Goal: Information Seeking & Learning: Learn about a topic

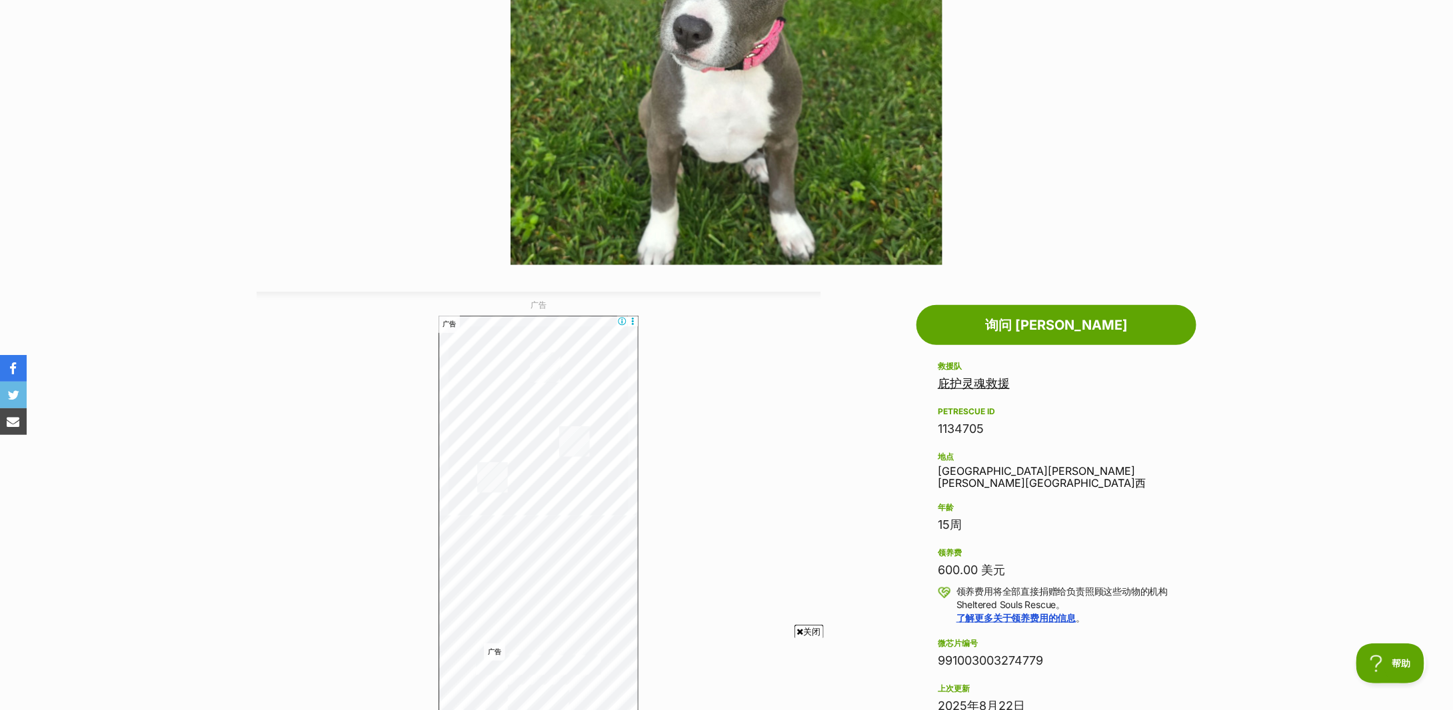
scroll to position [177, 0]
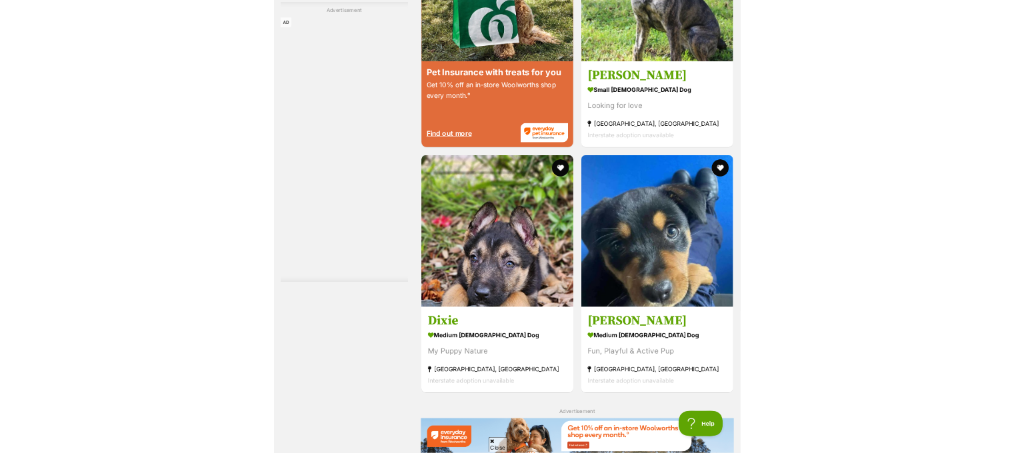
scroll to position [2666, 0]
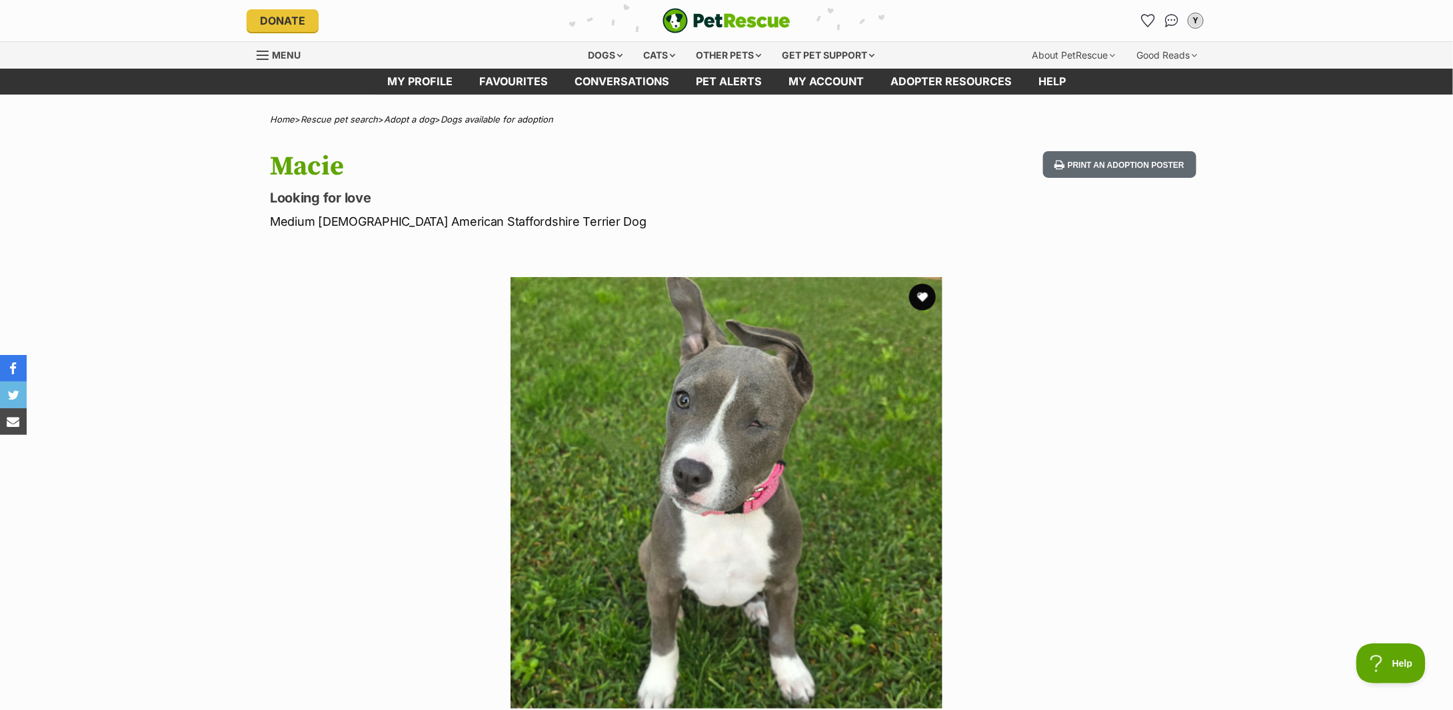
click at [360, 222] on p "Medium Female American Staffordshire Terrier Dog" at bounding box center [552, 222] width 564 height 18
copy div "Medium Female American Staffordshire Terrier Dog"
click at [364, 225] on p "Medium Female American Staffordshire Terrier Dog" at bounding box center [552, 222] width 564 height 18
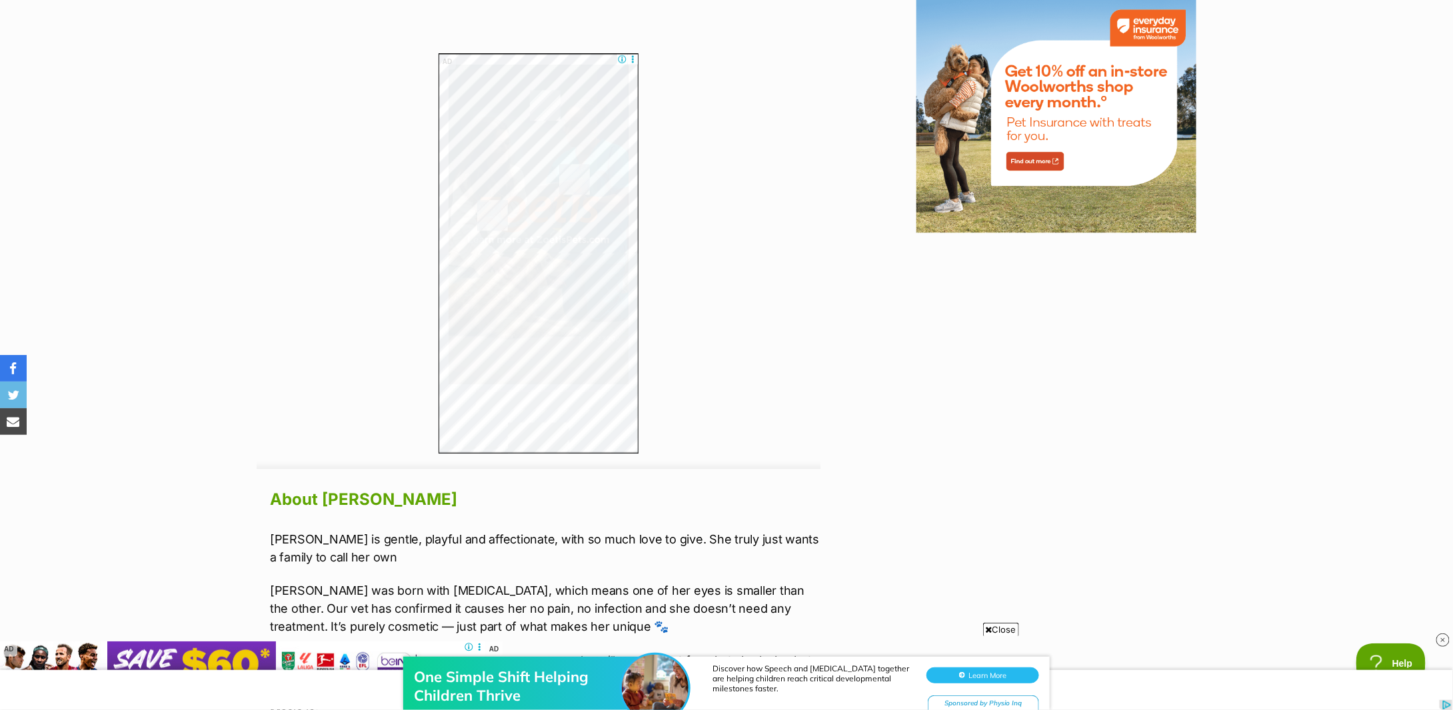
scroll to position [1955, 0]
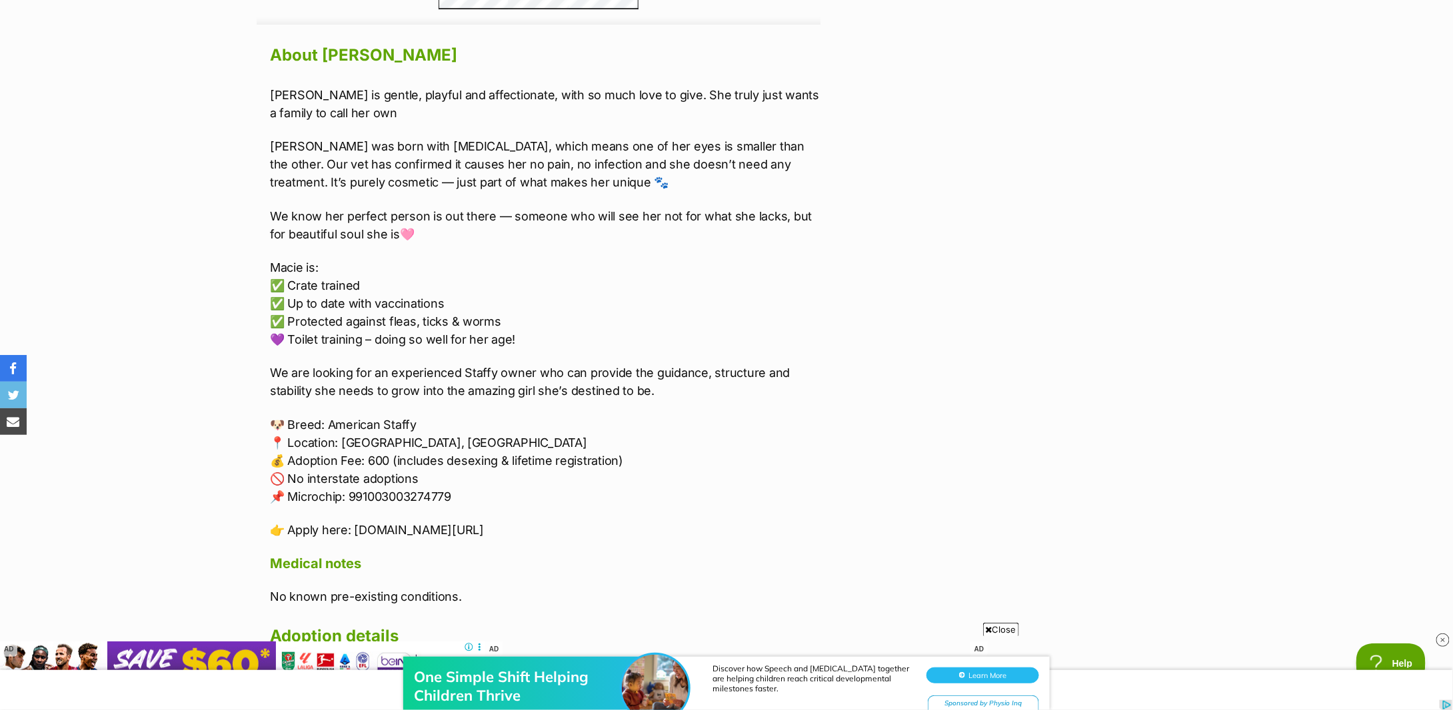
click at [259, 240] on div "About Macie Macie is gentle, playful and affectionate, with so much love to giv…" at bounding box center [539, 404] width 564 height 727
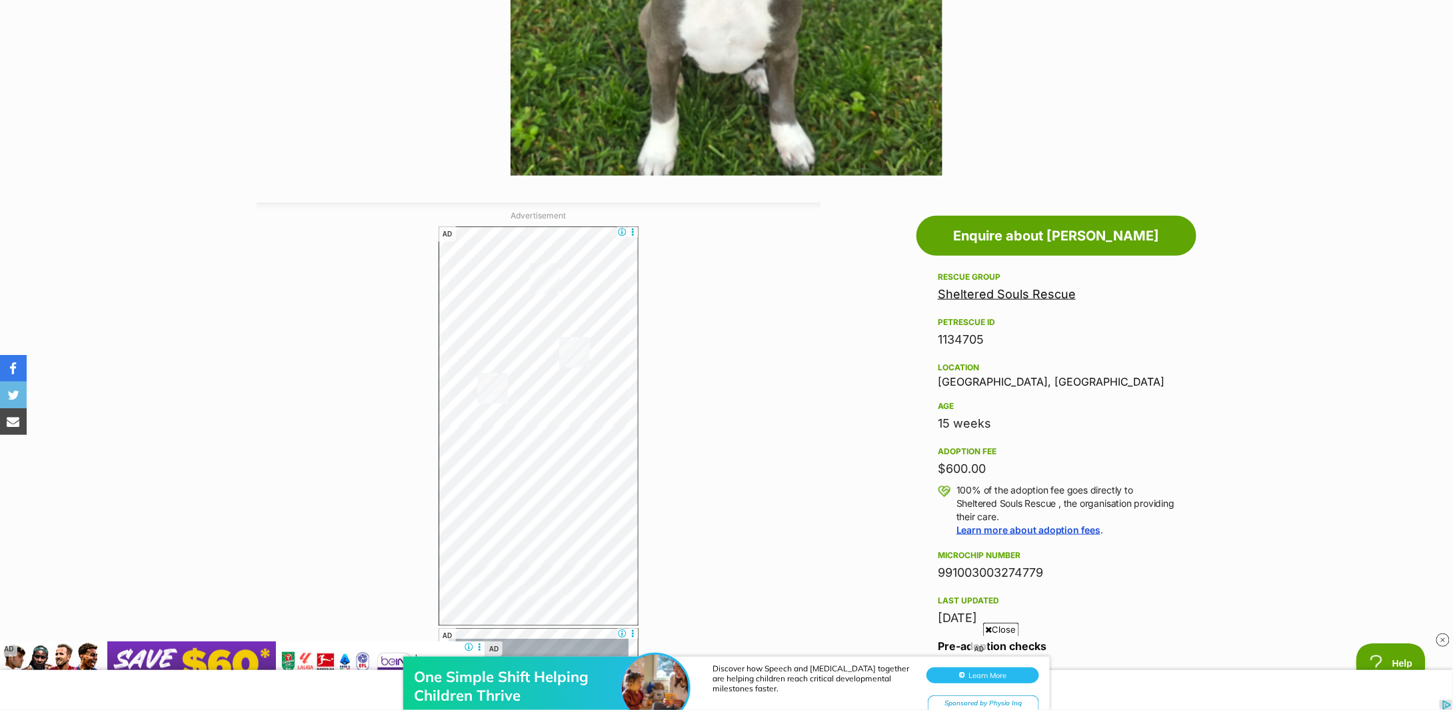
scroll to position [0, 0]
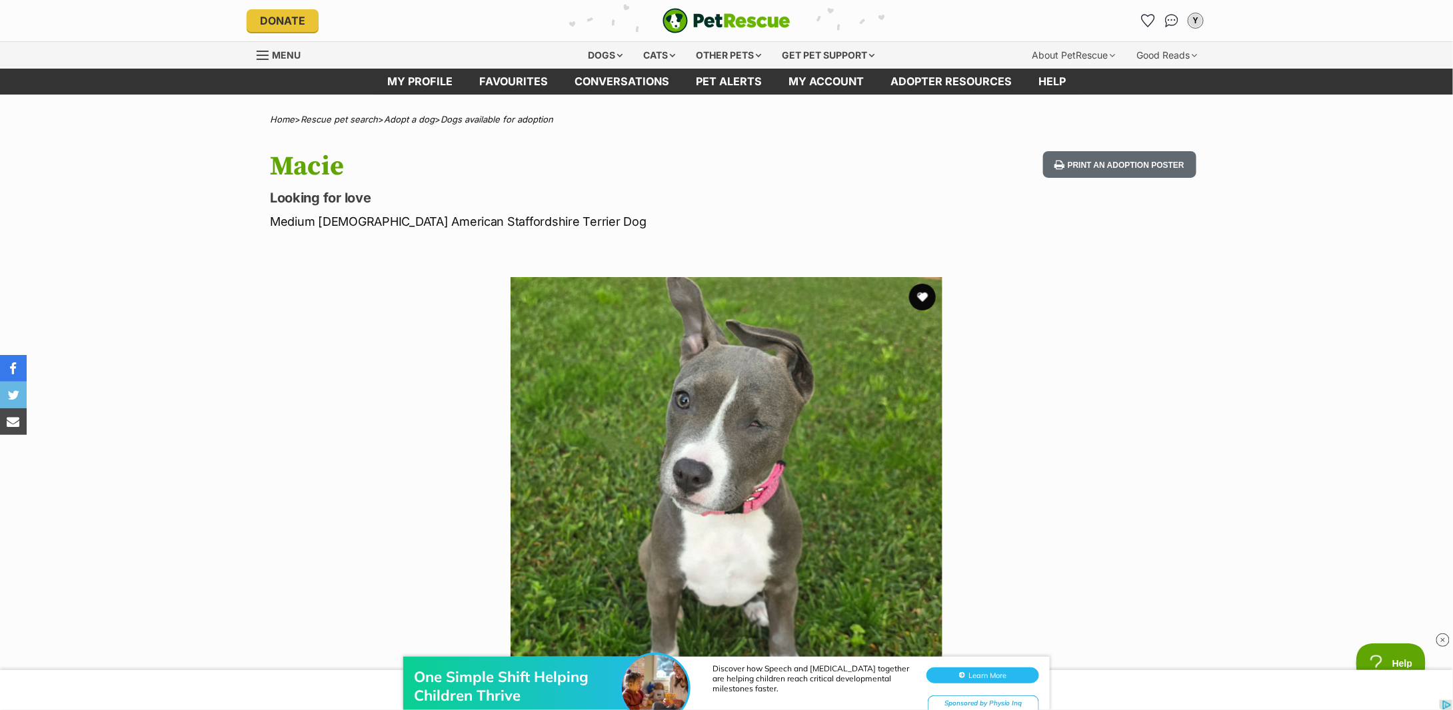
drag, startPoint x: 359, startPoint y: 165, endPoint x: 248, endPoint y: 165, distance: 110.6
click at [248, 165] on div "Macie Looking for love Medium Female American Staffordshire Terrier Dog Print a…" at bounding box center [727, 190] width 980 height 79
click at [425, 199] on p "Looking for love" at bounding box center [552, 198] width 564 height 19
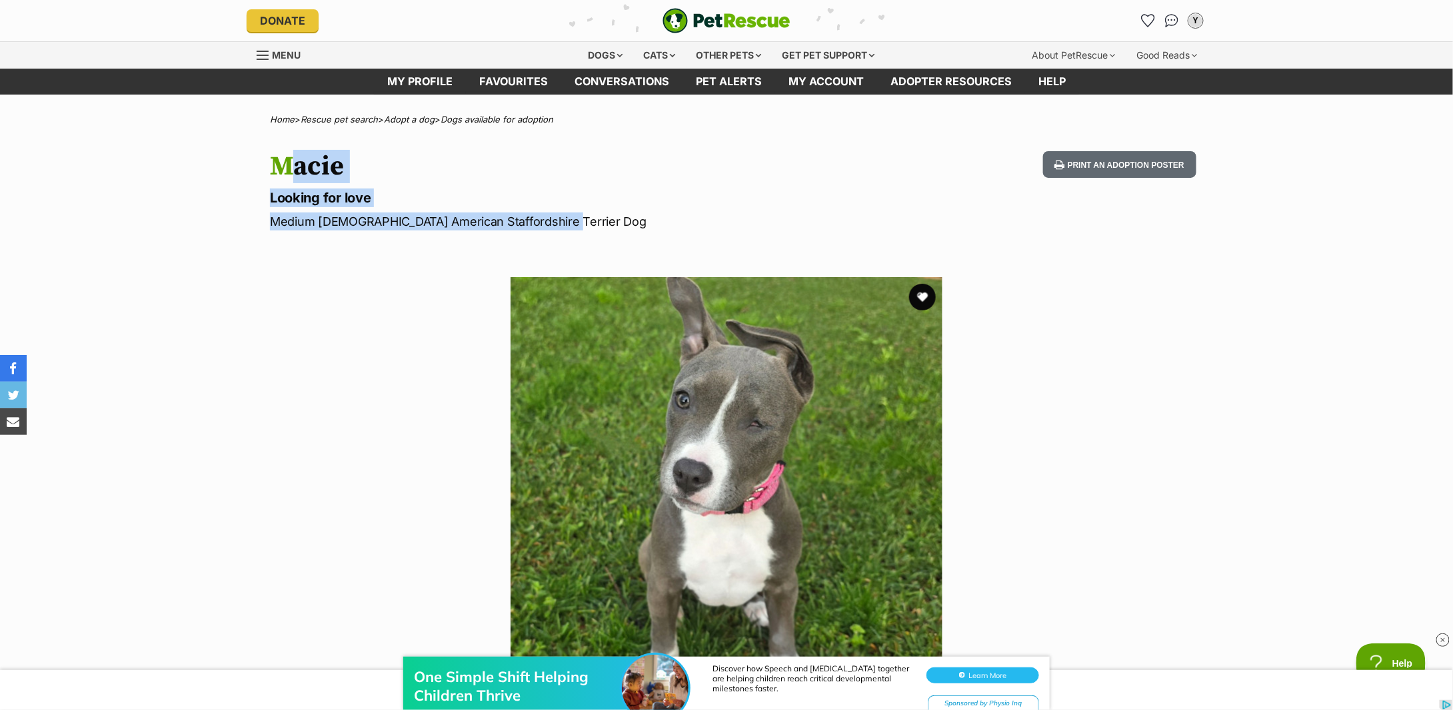
drag, startPoint x: 517, startPoint y: 213, endPoint x: 260, endPoint y: 171, distance: 260.6
click at [260, 171] on div "Macie Looking for love Medium Female American Staffordshire Terrier Dog Print a…" at bounding box center [727, 190] width 980 height 79
copy hgroup "Macie Looking for love Medium Female American Staffordshire Terrier Dog"
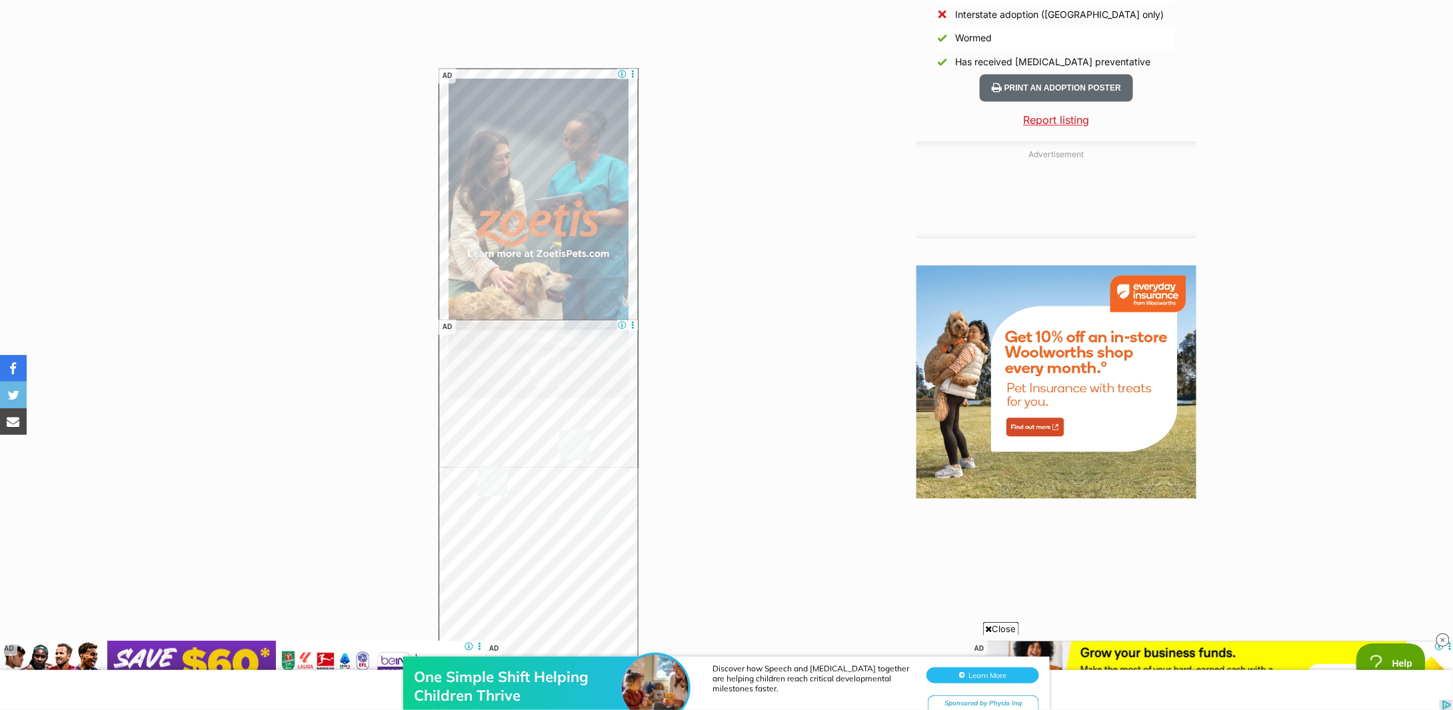
scroll to position [1955, 0]
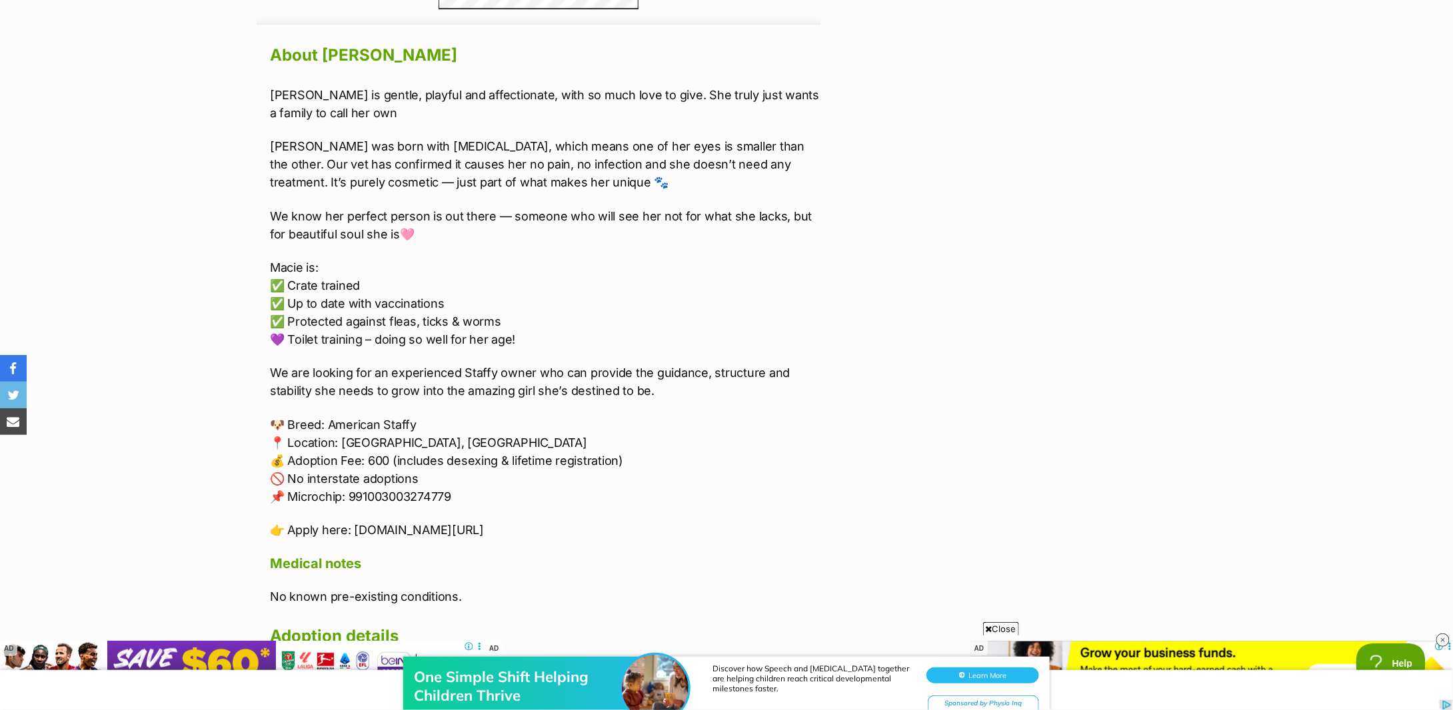
click at [530, 195] on div "Macie is gentle, playful and affectionate, with so much love to give. She truly…" at bounding box center [545, 312] width 550 height 453
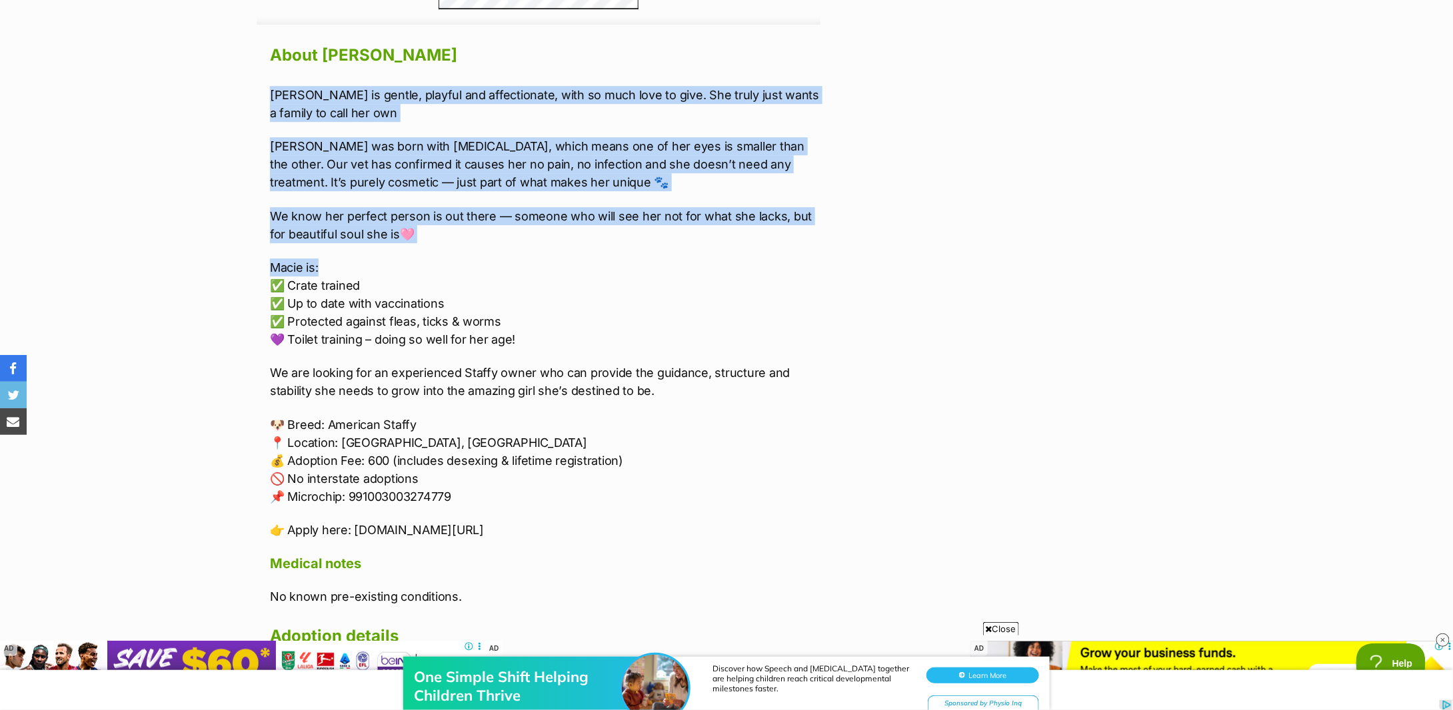
scroll to position [2132, 0]
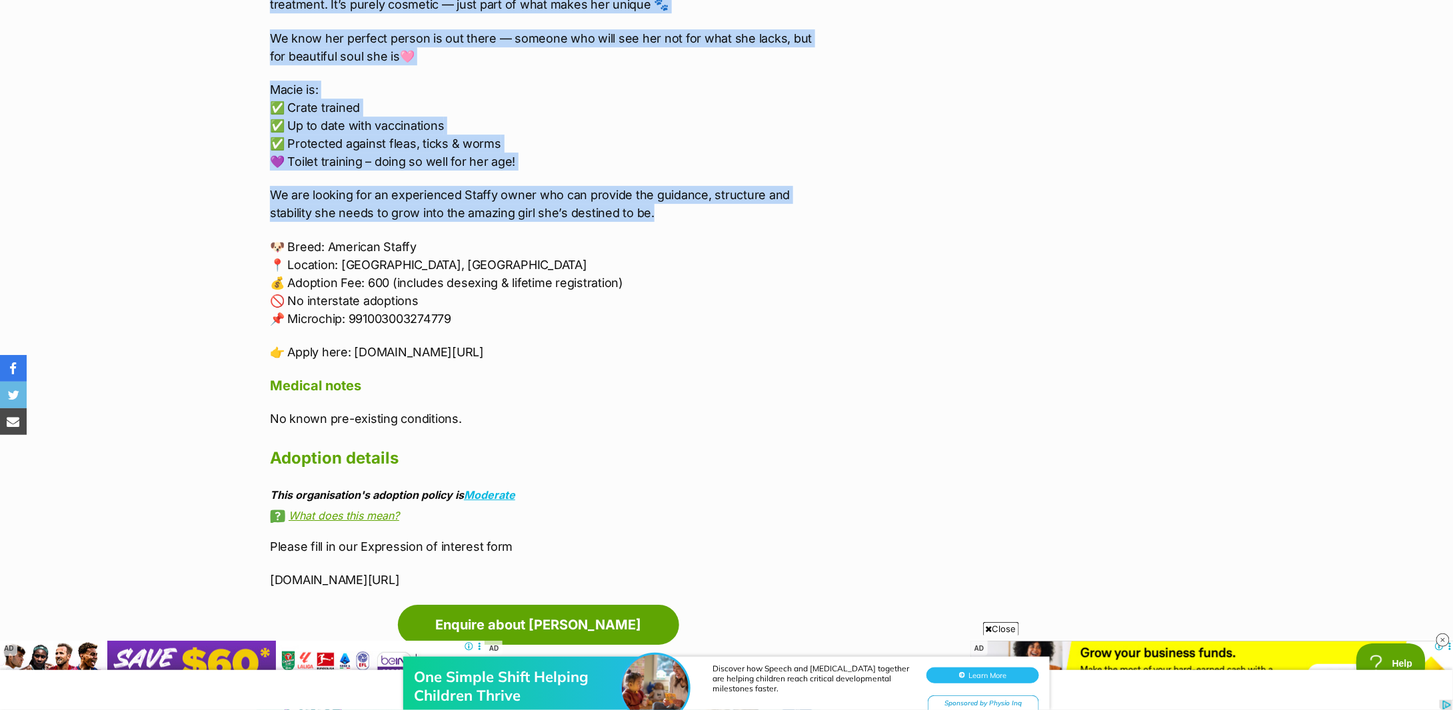
drag, startPoint x: 267, startPoint y: 91, endPoint x: 700, endPoint y: 213, distance: 449.4
click at [700, 213] on div "About Macie Macie is gentle, playful and affectionate, with so much love to giv…" at bounding box center [539, 226] width 564 height 727
copy div "Macie is gentle, playful and affectionate, with so much love to give. She truly…"
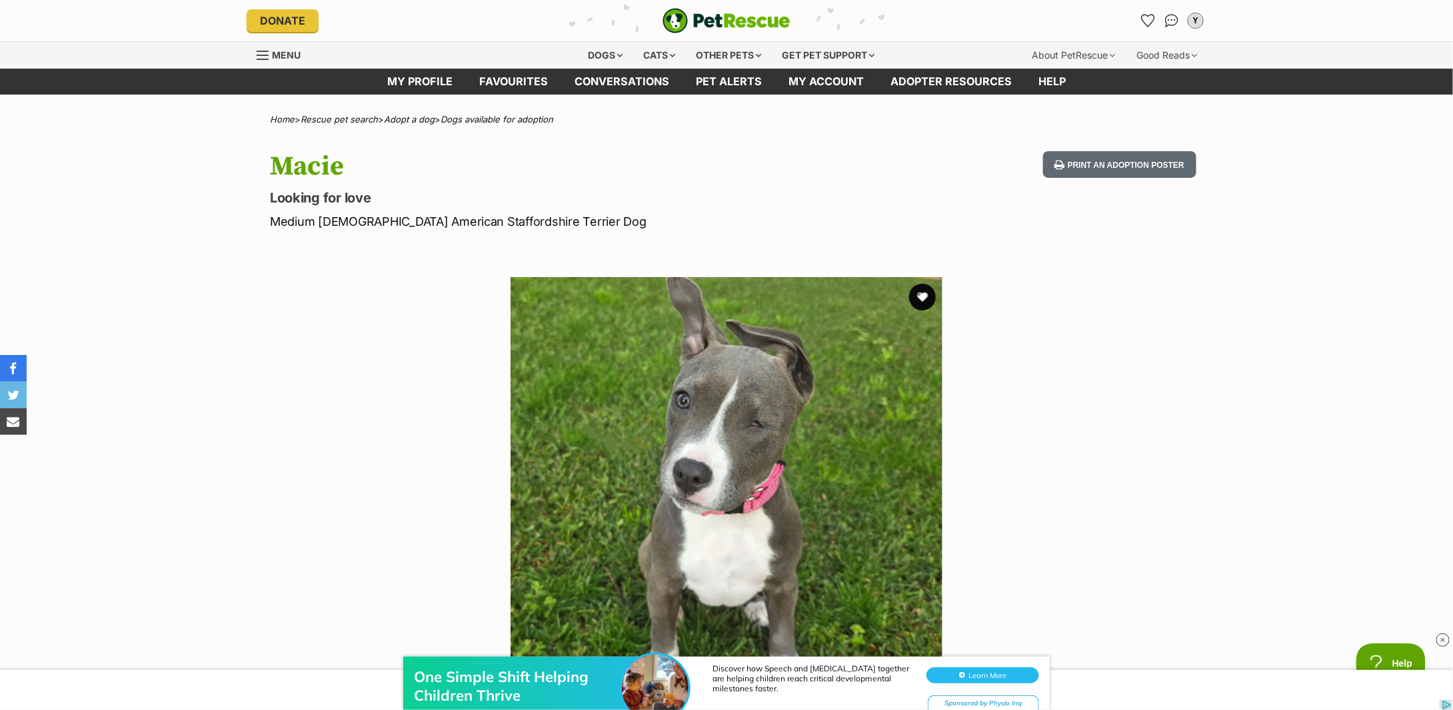
scroll to position [89, 0]
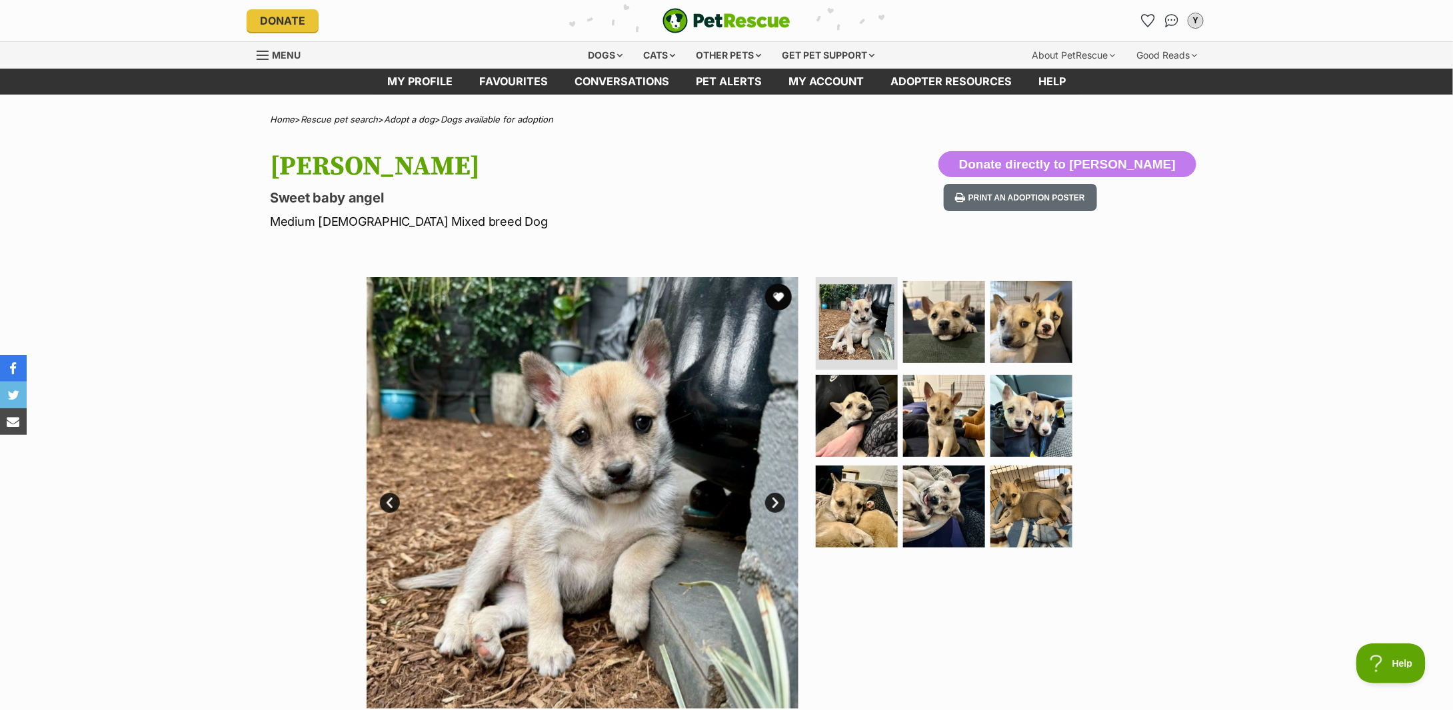
click at [348, 219] on p "Medium [DEMOGRAPHIC_DATA] Mixed breed Dog" at bounding box center [552, 222] width 564 height 18
copy div "Medium Female Mixed breed Dog"
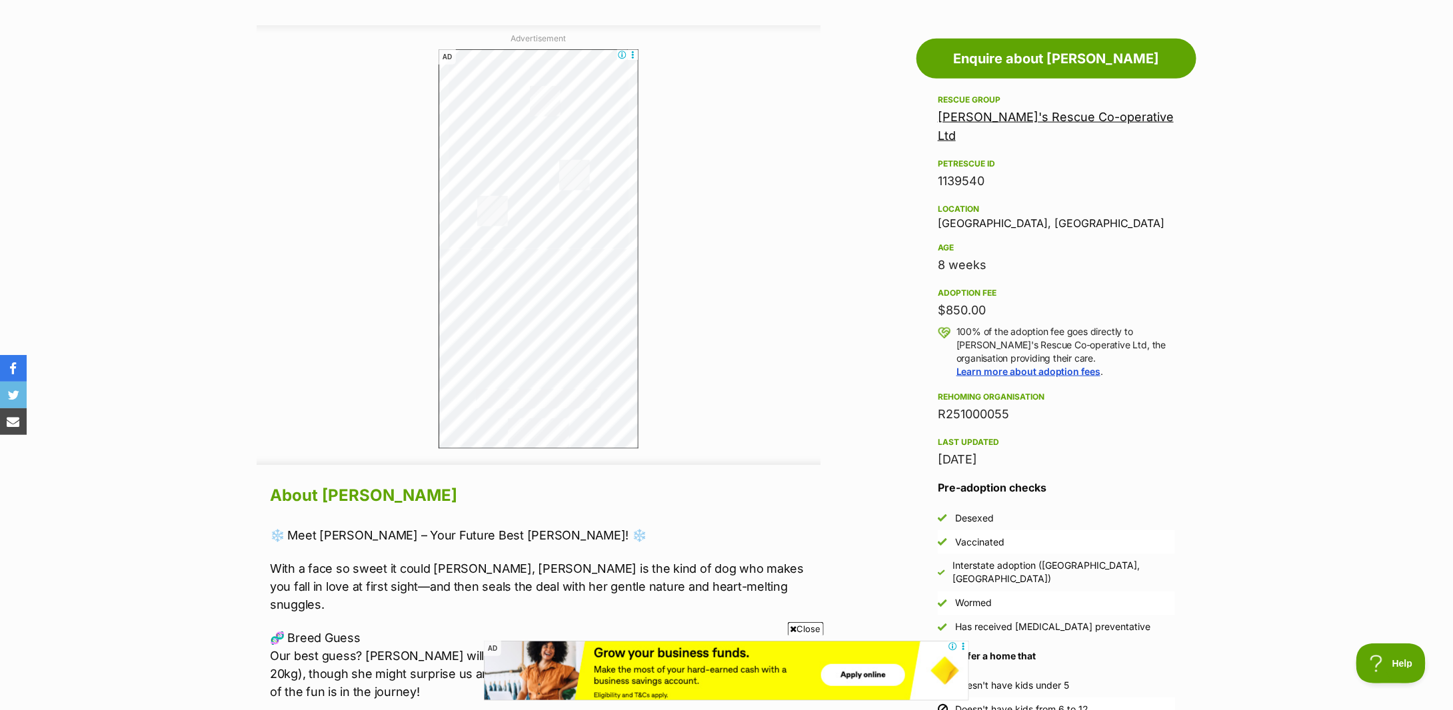
scroll to position [888, 0]
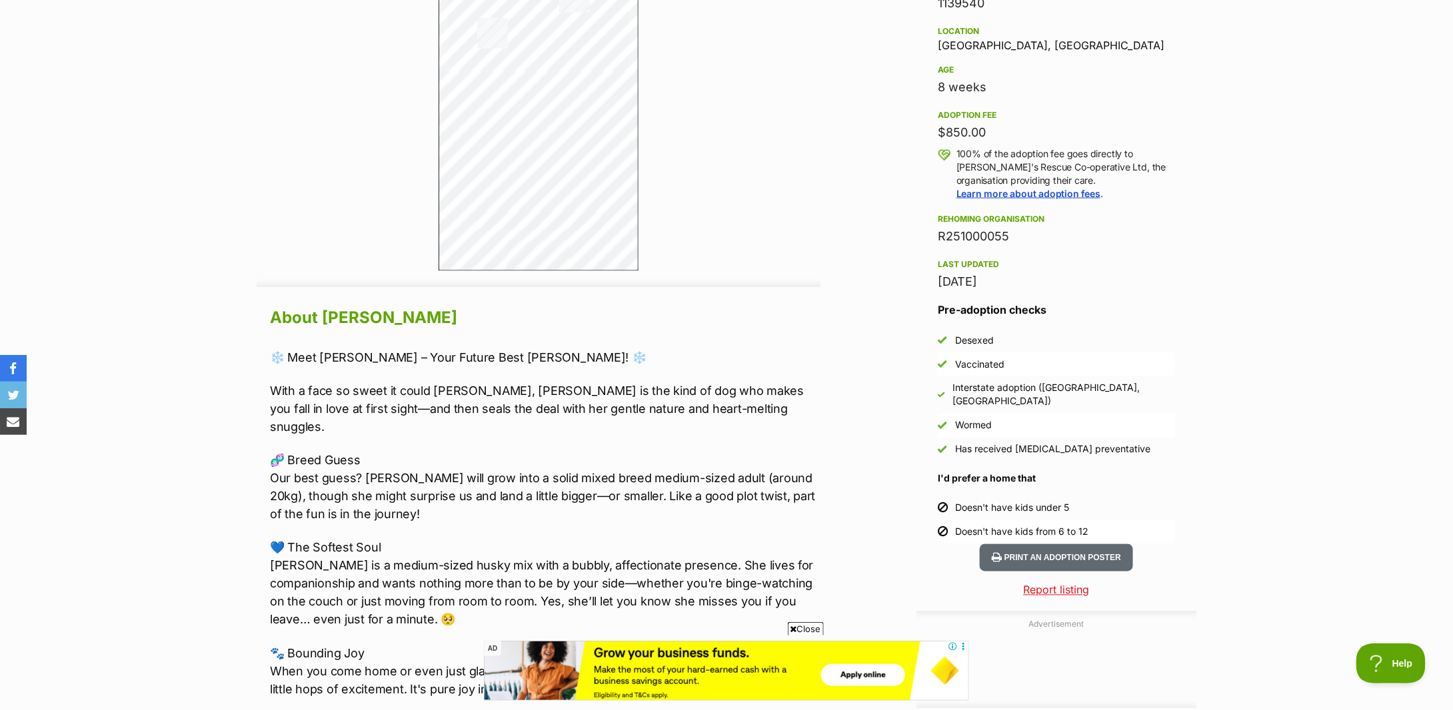
click at [223, 400] on section "Home > Rescue pet search > Adopt a dog > Dogs available for adoption Yutani Swe…" at bounding box center [726, 580] width 1453 height 2708
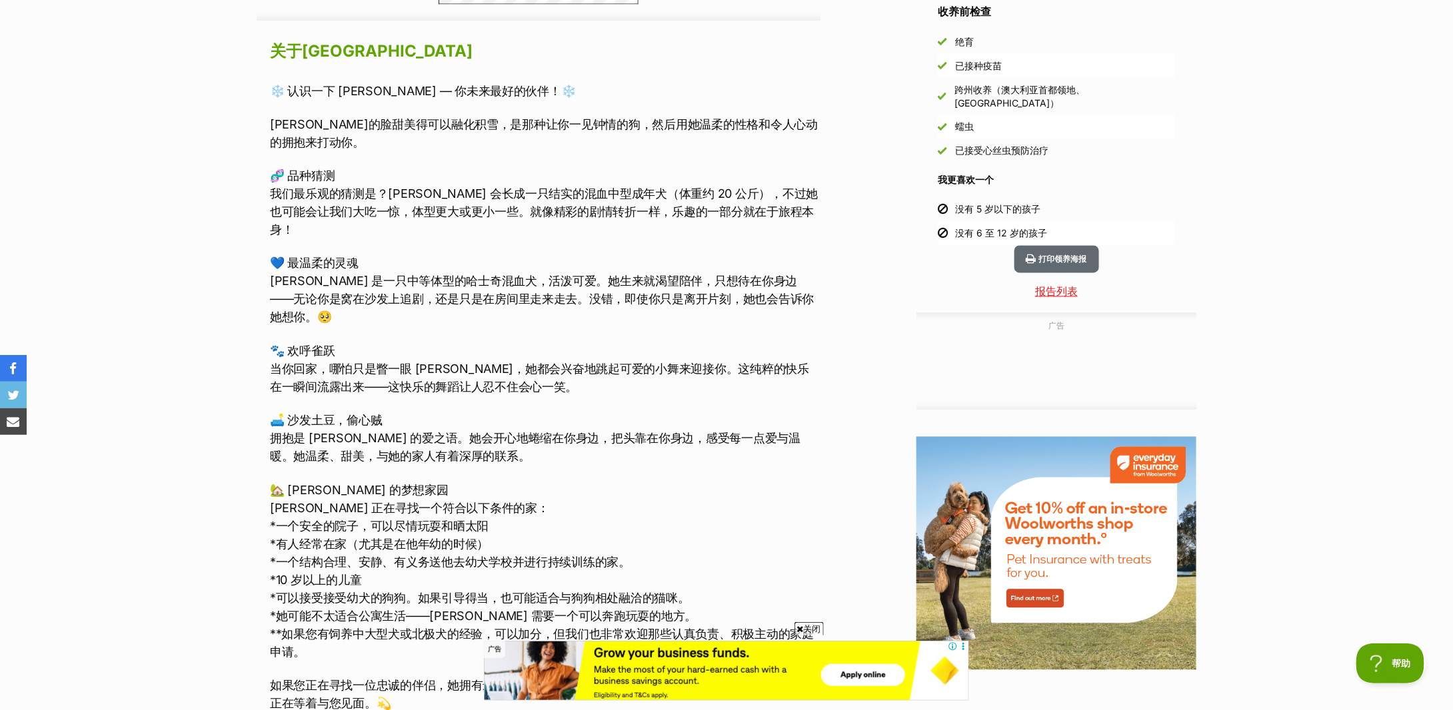
scroll to position [1244, 0]
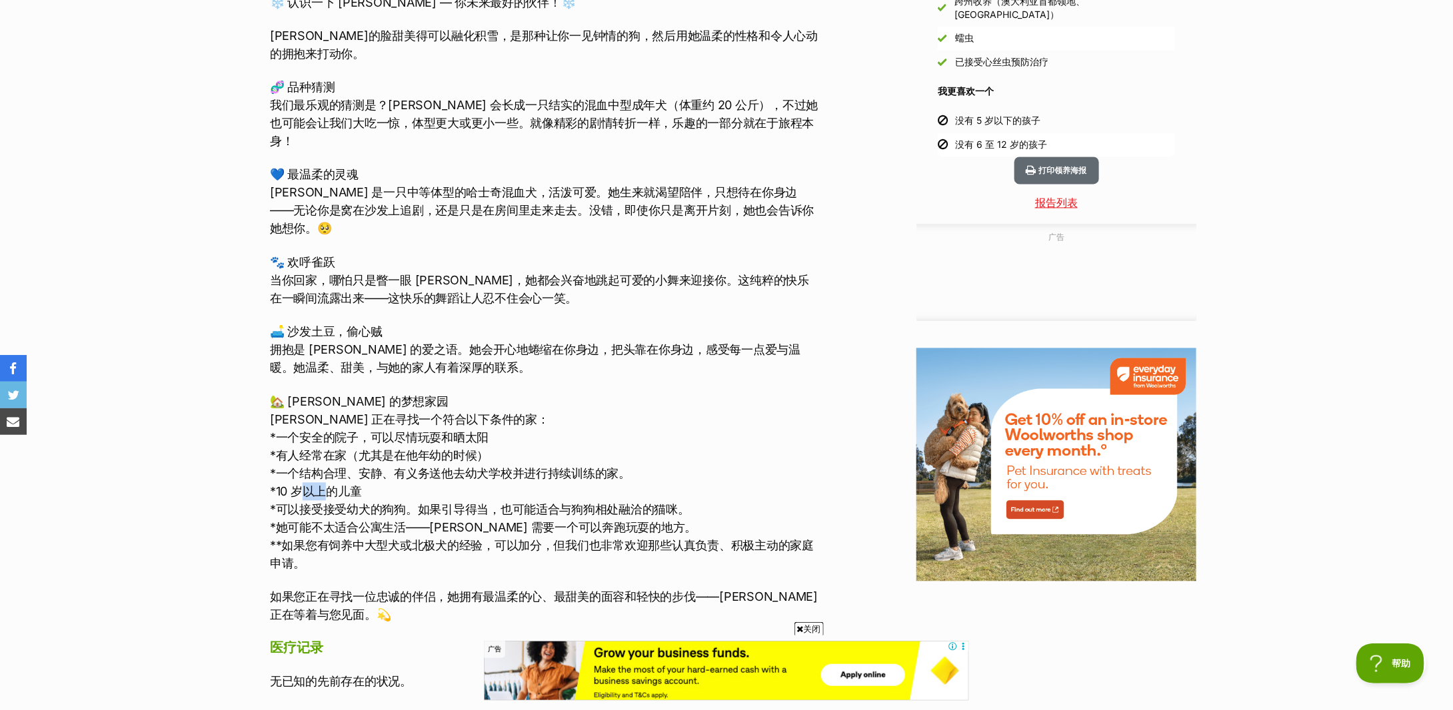
drag, startPoint x: 303, startPoint y: 453, endPoint x: 331, endPoint y: 453, distance: 27.3
click at [331, 485] on font "*10 岁以上的儿童" at bounding box center [315, 492] width 91 height 14
drag, startPoint x: 341, startPoint y: 464, endPoint x: 441, endPoint y: 474, distance: 100.5
click at [441, 474] on p "🏡 Yutani 的梦想家园 Yutani 正在寻找一个符合以下条件的家： *一个安全的院子，可以尽情玩耍和晒太阳 *有人经常在家（尤其是在他年幼的时候） *…" at bounding box center [545, 483] width 550 height 180
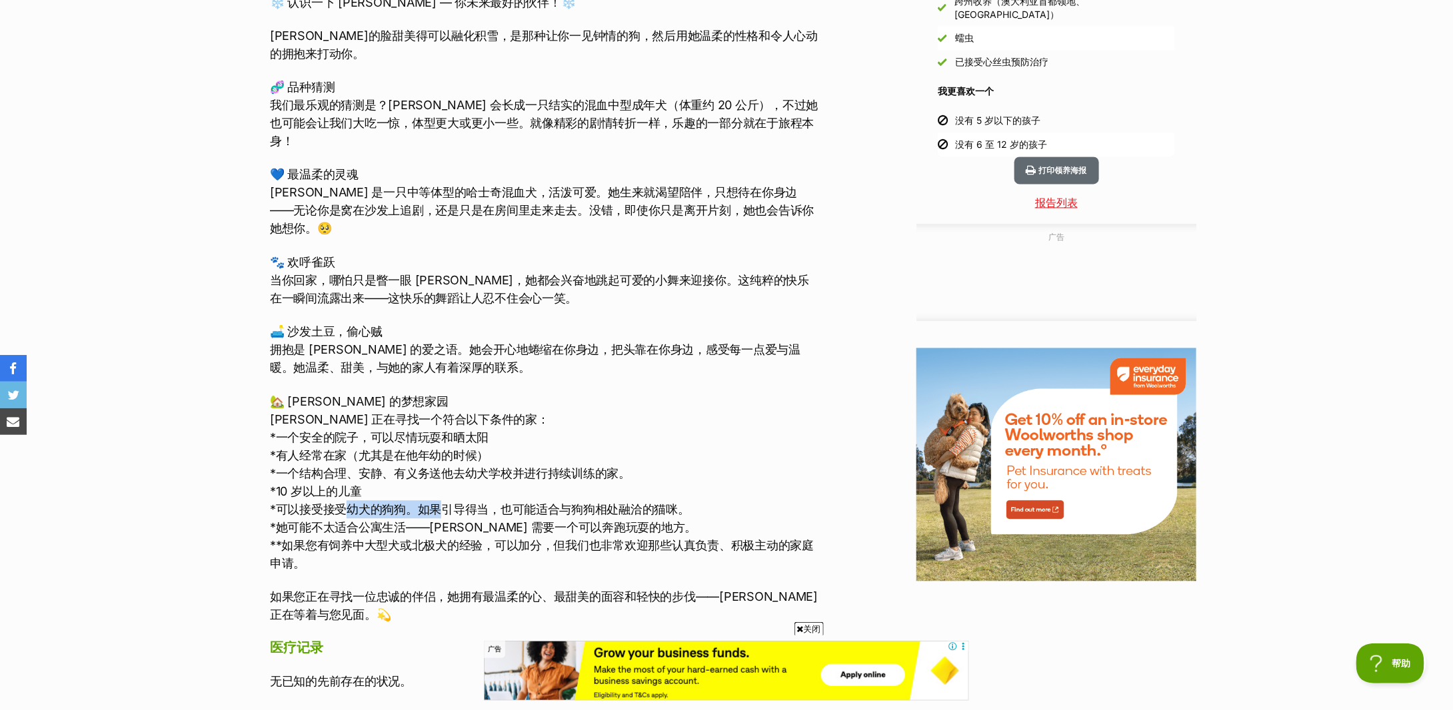
click at [441, 503] on font "*可以接受接受幼犬的狗狗。如果引导得当，也可能适合与狗狗相处融洽的猫咪。" at bounding box center [480, 510] width 420 height 14
drag, startPoint x: 295, startPoint y: 477, endPoint x: 598, endPoint y: 478, distance: 303.2
click at [598, 503] on font "*可以接受接受幼犬的狗狗。如果引导得当，也可能适合与狗狗相处融洽的猫咪。" at bounding box center [480, 510] width 420 height 14
drag, startPoint x: 395, startPoint y: 486, endPoint x: 512, endPoint y: 496, distance: 118.4
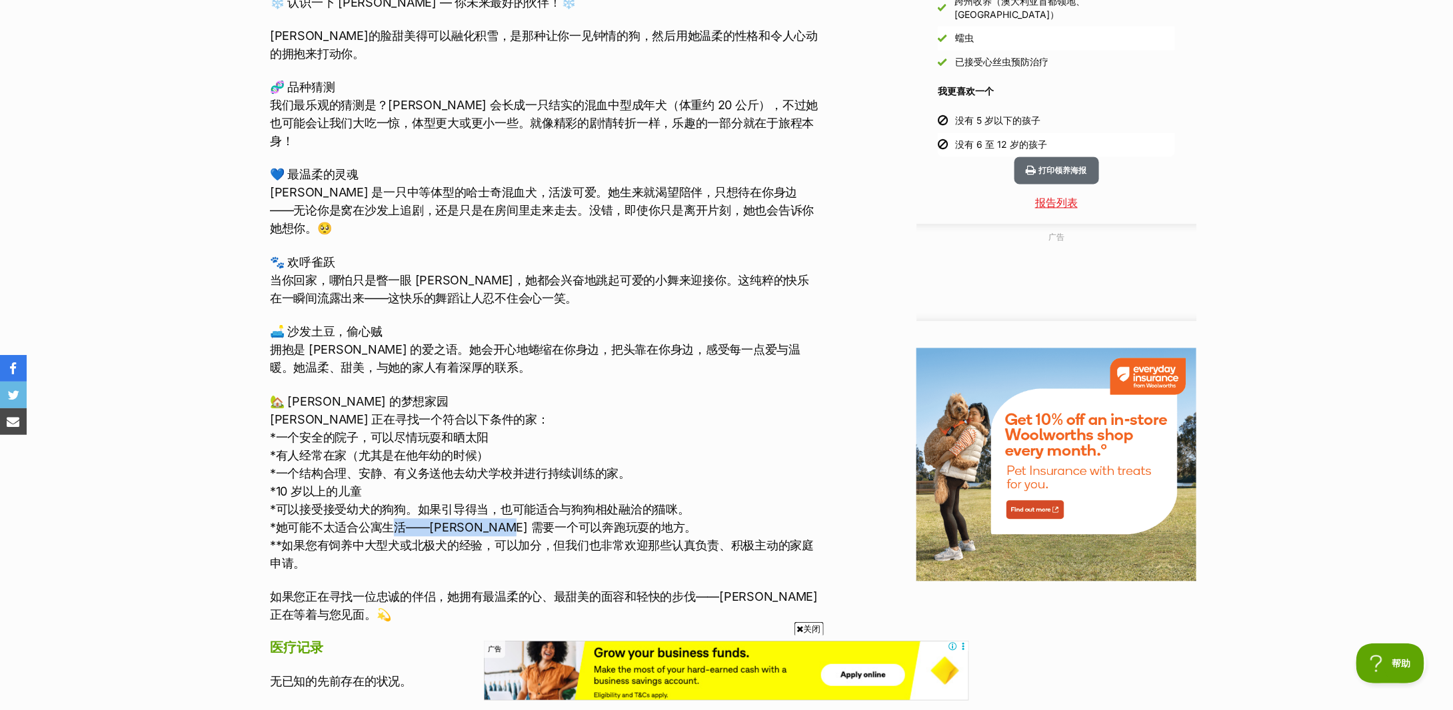
click at [512, 521] on font "*她可能不太适合公寓生活——Yutani 需要一个可以奔跑玩耍的地方。" at bounding box center [483, 528] width 426 height 14
drag, startPoint x: 396, startPoint y: 504, endPoint x: 544, endPoint y: 512, distance: 148.2
click at [544, 539] on font "**如果您有饲养中大型犬或北极犬的经验，可以加分，但我们也非常欢迎那些认真负责、积极主动的家庭申请。" at bounding box center [542, 555] width 544 height 32
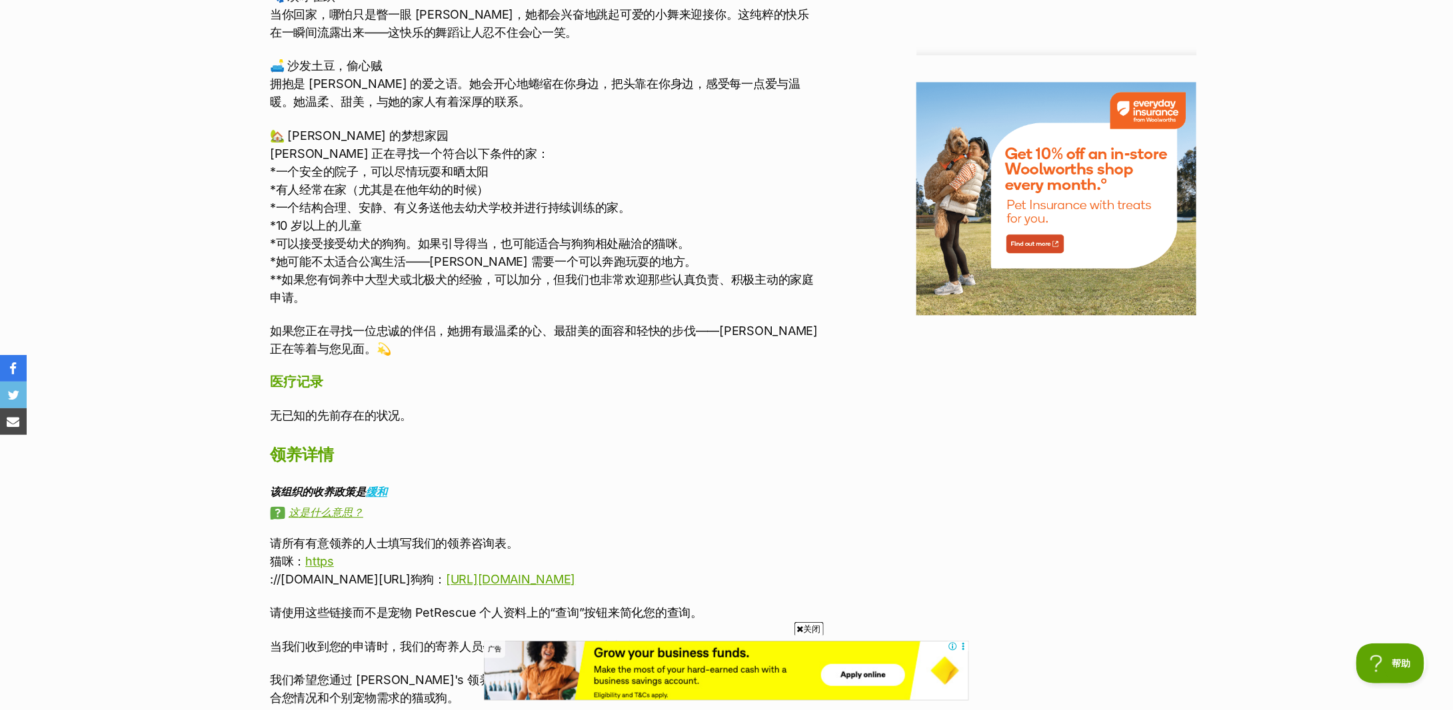
scroll to position [1599, 0]
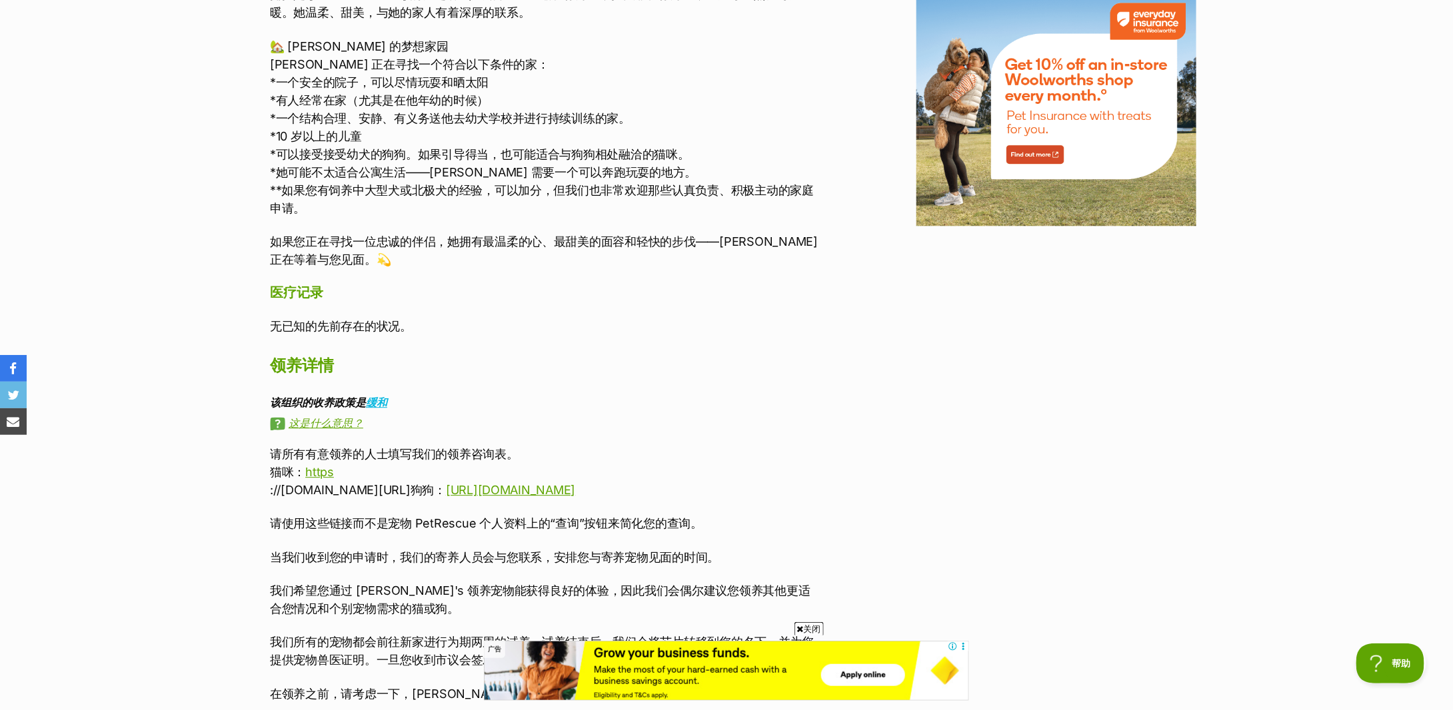
click at [544, 311] on div "关于汤谷 ❄️ 认识一下 Yutani — 你未来最好的伙伴！❄️ 汤谷的脸甜美得可以融化积雪，是那种让你一见钟情的狗，然后用她温柔的性格和令人心动的拥抱来打…" at bounding box center [545, 147] width 550 height 1111
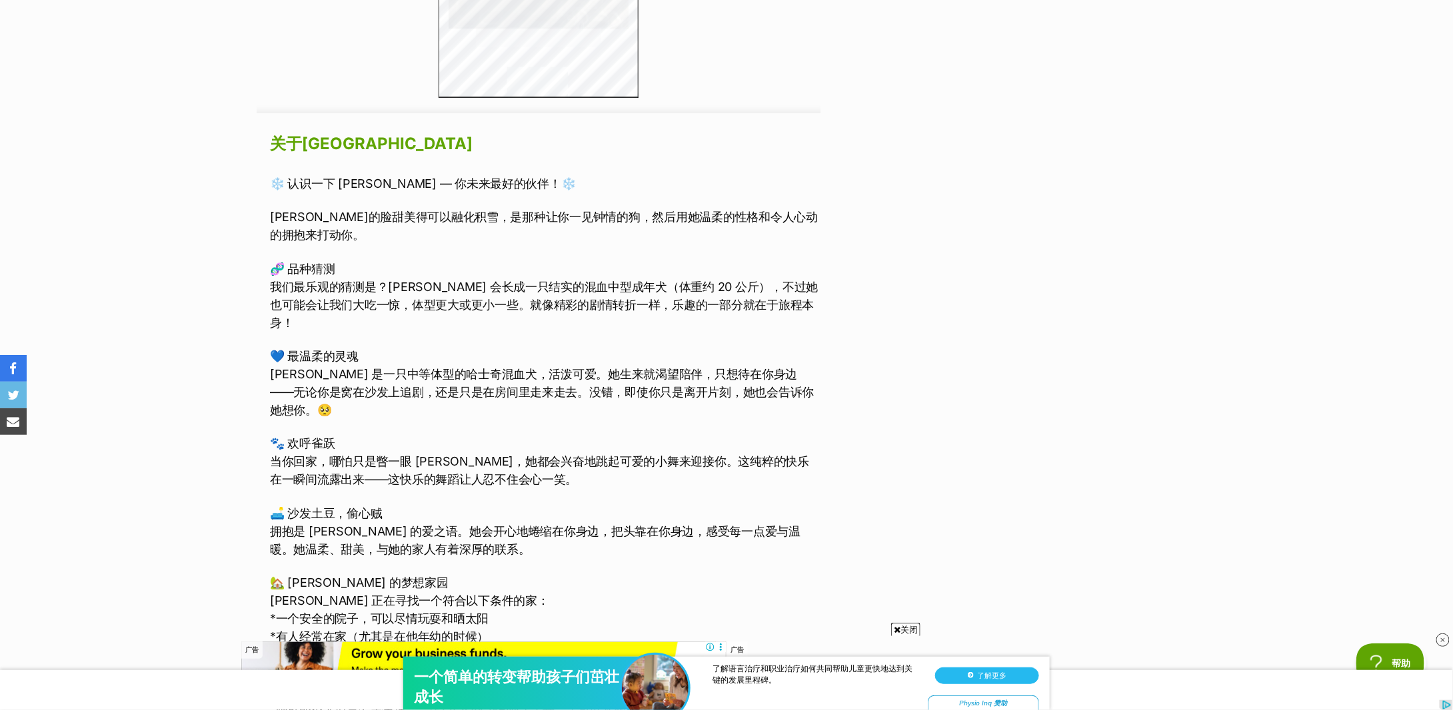
scroll to position [2132, 0]
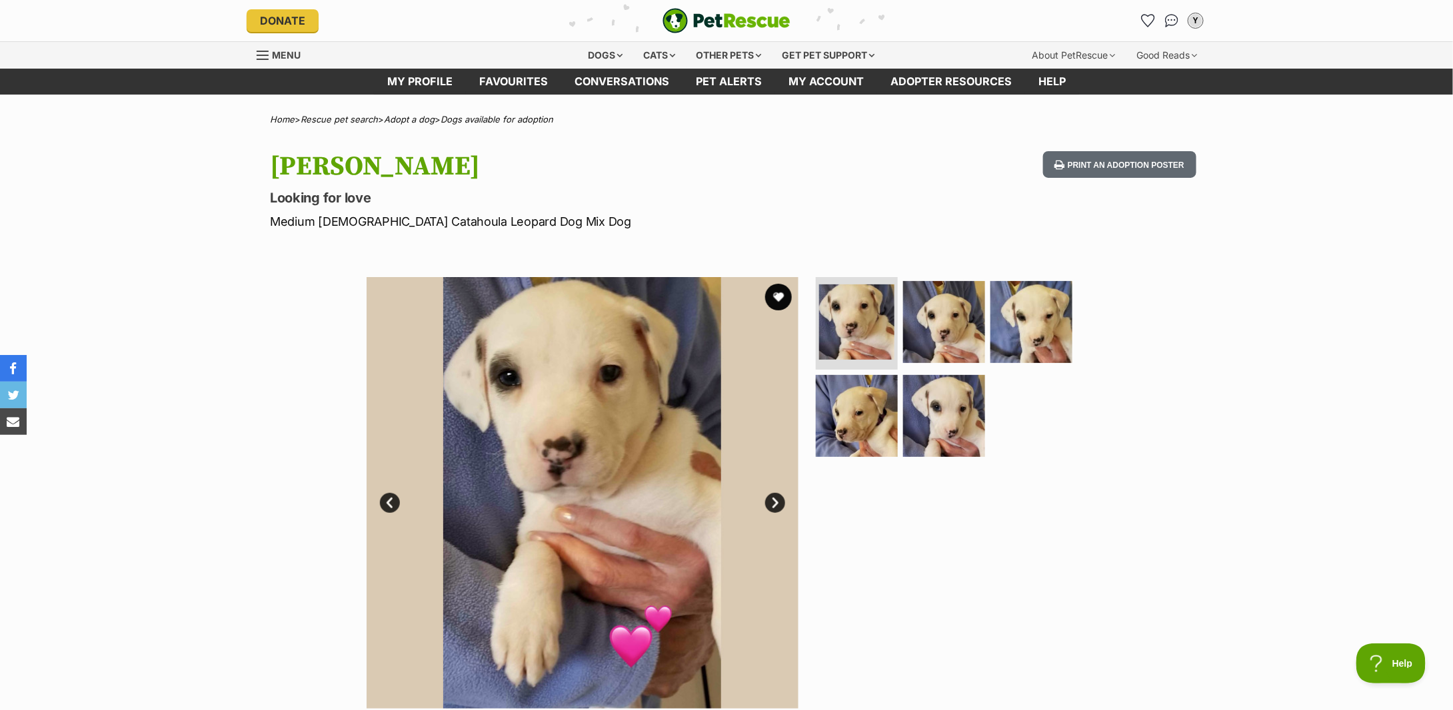
click at [421, 223] on p "Medium [DEMOGRAPHIC_DATA] Catahoula Leopard Dog Mix Dog" at bounding box center [552, 222] width 564 height 18
copy div "Medium [DEMOGRAPHIC_DATA] Catahoula Leopard Dog Mix Dog"
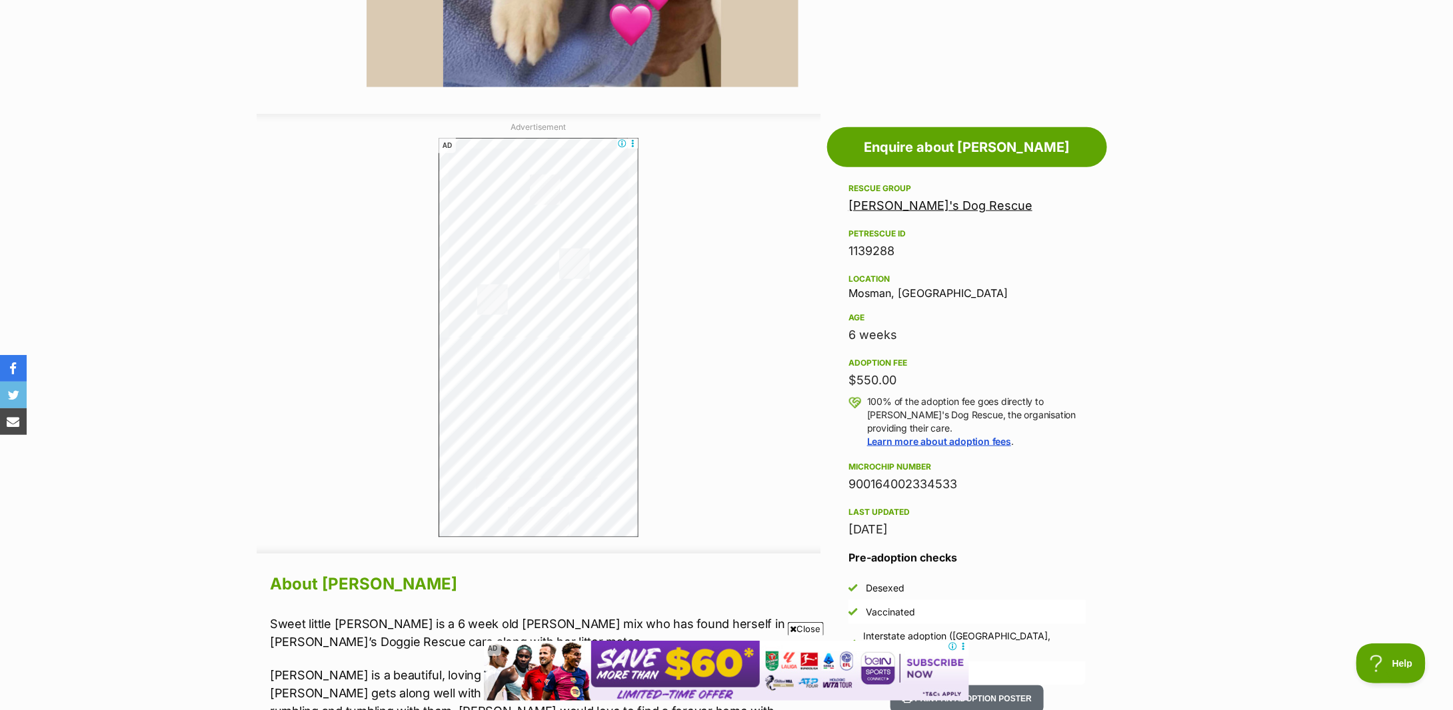
scroll to position [888, 0]
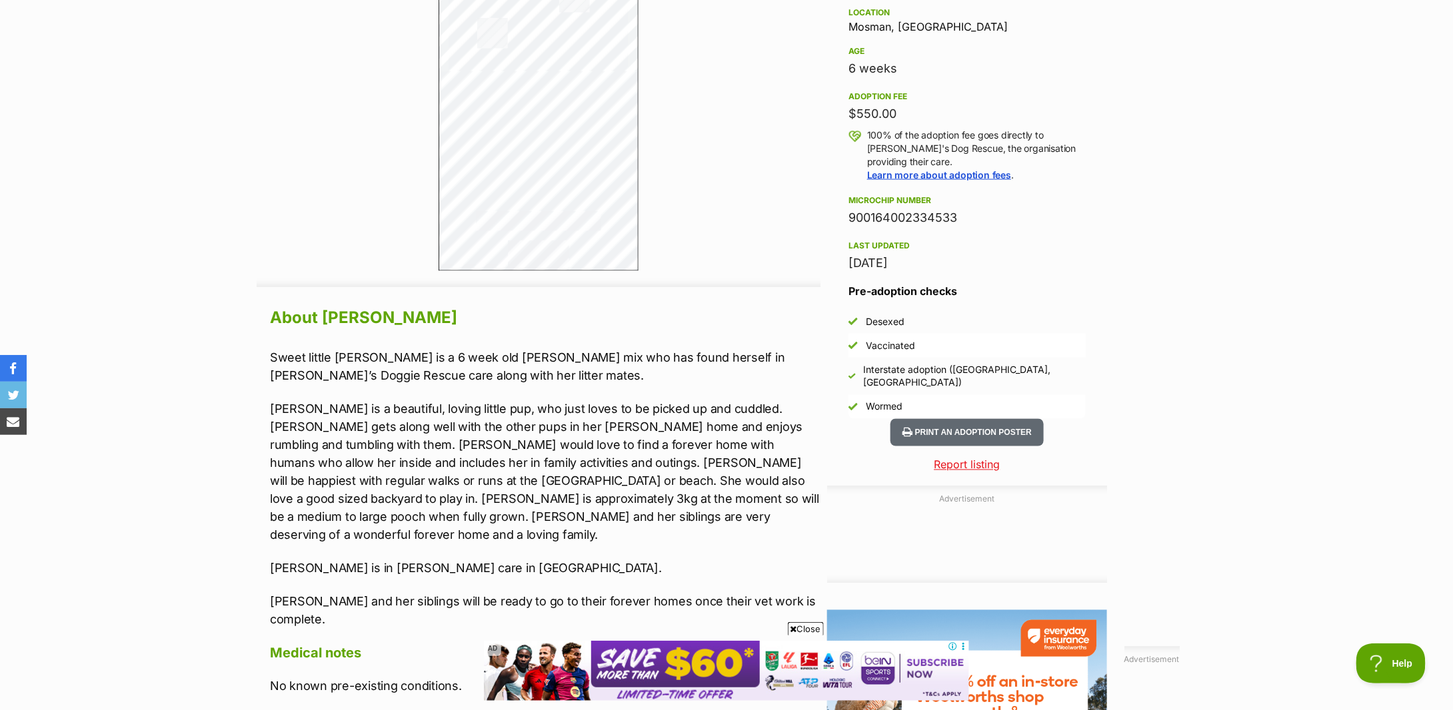
click at [147, 315] on section "Home > Rescue pet search > Adopt a dog > Dogs available for adoption [PERSON_NA…" at bounding box center [726, 385] width 1453 height 2318
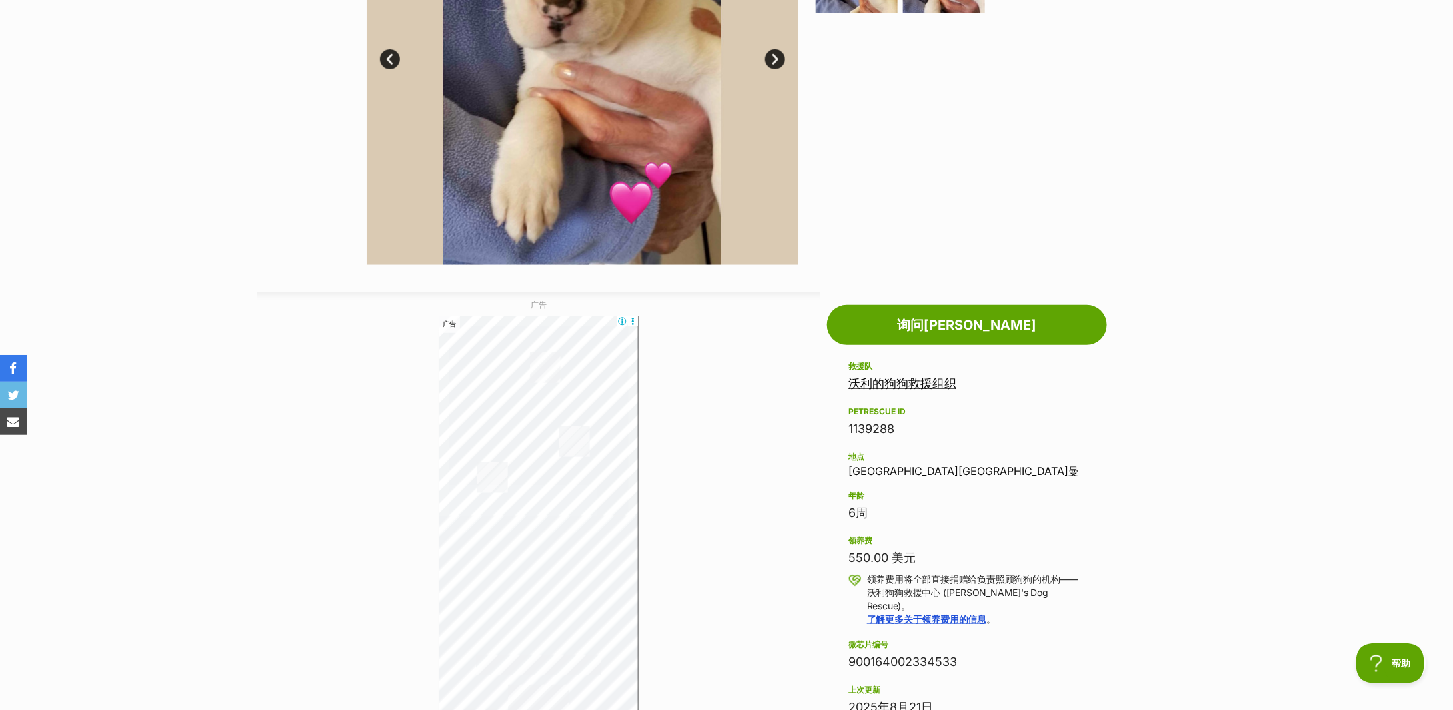
scroll to position [0, 0]
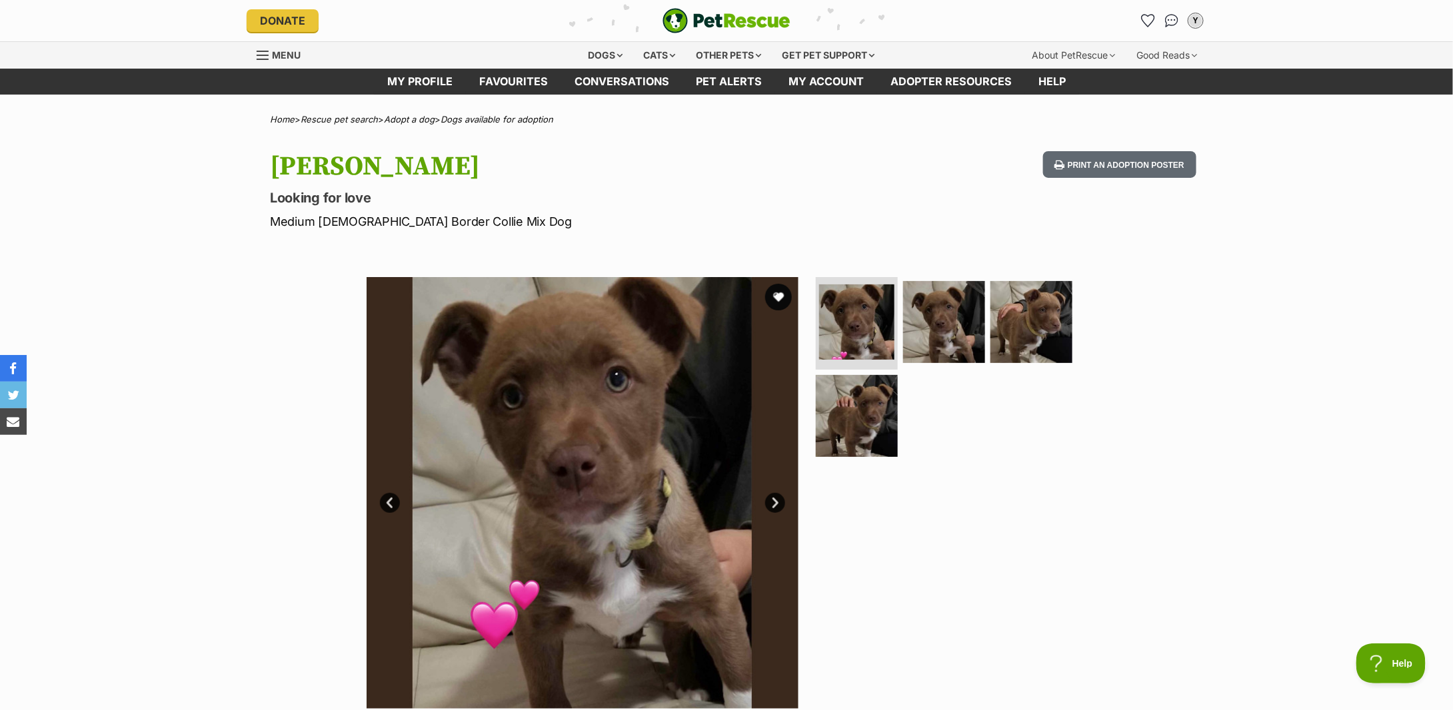
click at [388, 213] on p "Medium [DEMOGRAPHIC_DATA] Border Collie Mix Dog" at bounding box center [552, 222] width 564 height 18
click at [385, 221] on p "Medium [DEMOGRAPHIC_DATA] Border Collie Mix Dog" at bounding box center [552, 222] width 564 height 18
click at [385, 221] on p "Medium Female Border Collie Mix Dog" at bounding box center [552, 222] width 564 height 18
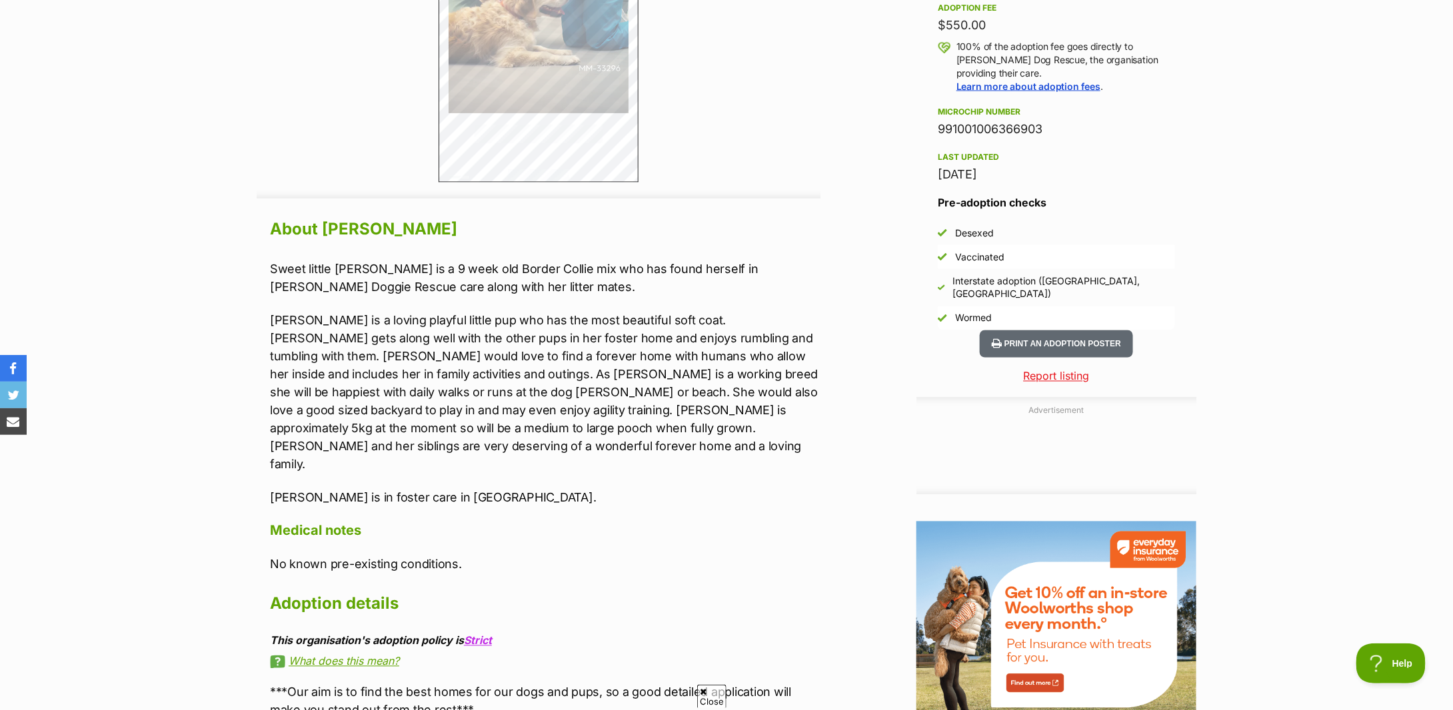
scroll to position [1066, 0]
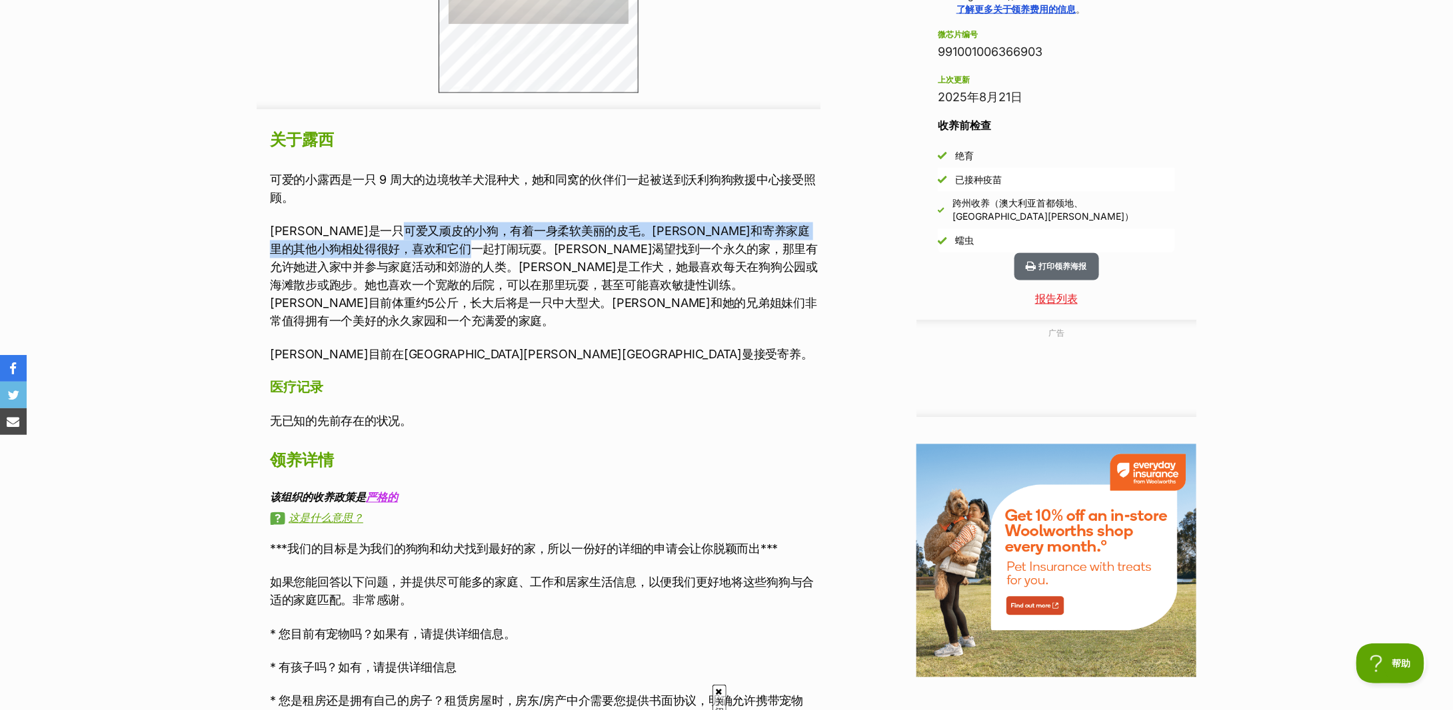
drag, startPoint x: 456, startPoint y: 236, endPoint x: 577, endPoint y: 245, distance: 121.6
click at [577, 245] on font "露西是一只可爱又顽皮的小狗，有着一身柔软美丽的皮毛。露西和寄养家庭里的其他小狗相处得很好，喜欢和它们一起打闹玩耍。露西渴望找到一个永久的家，那里有允许她进入家…" at bounding box center [544, 277] width 548 height 104
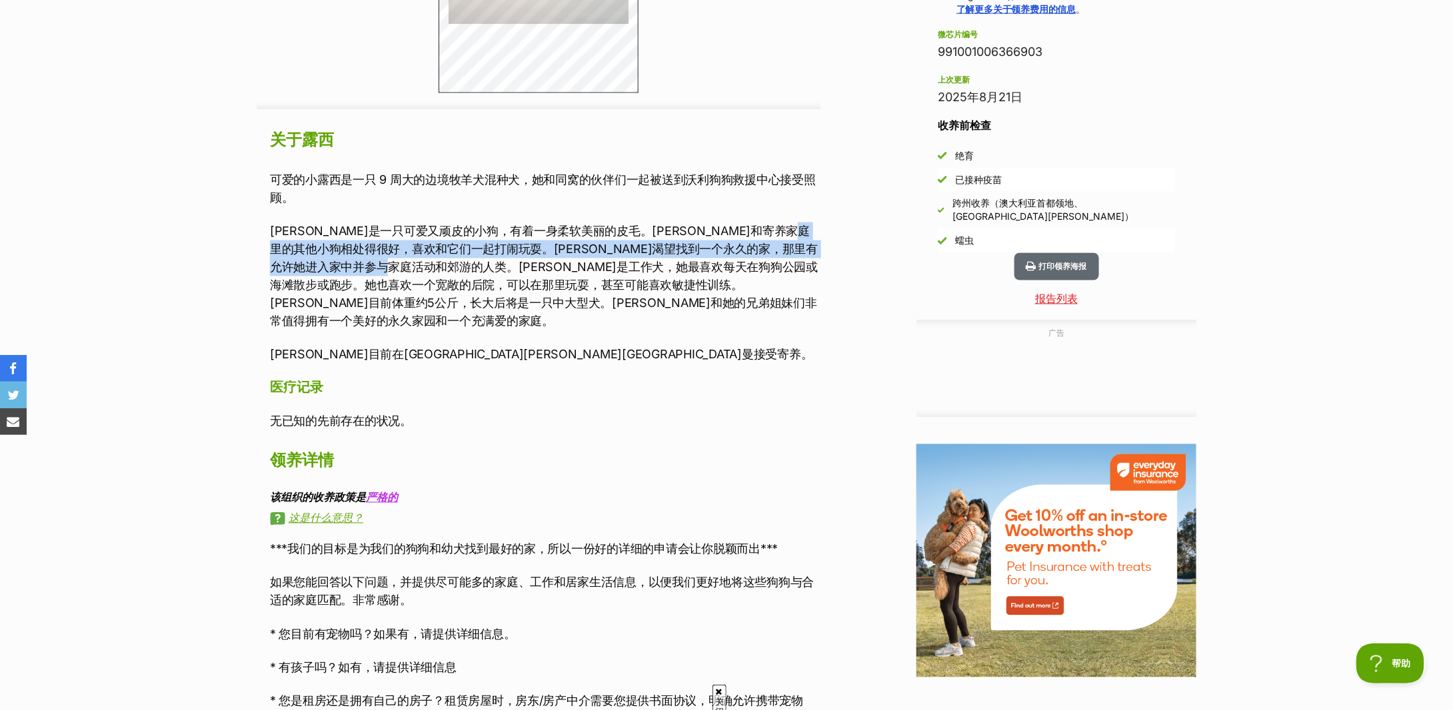
drag, startPoint x: 369, startPoint y: 257, endPoint x: 552, endPoint y: 267, distance: 183.5
click at [552, 267] on p "露西是一只可爱又顽皮的小狗，有着一身柔软美丽的皮毛。露西和寄养家庭里的其他小狗相处得很好，喜欢和它们一起打闹玩耍。露西渴望找到一个永久的家，那里有允许她进入家…" at bounding box center [545, 277] width 550 height 108
click at [552, 267] on font "露西是一只可爱又顽皮的小狗，有着一身柔软美丽的皮毛。露西和寄养家庭里的其他小狗相处得很好，喜欢和它们一起打闹玩耍。露西渴望找到一个永久的家，那里有允许她进入家…" at bounding box center [544, 277] width 548 height 104
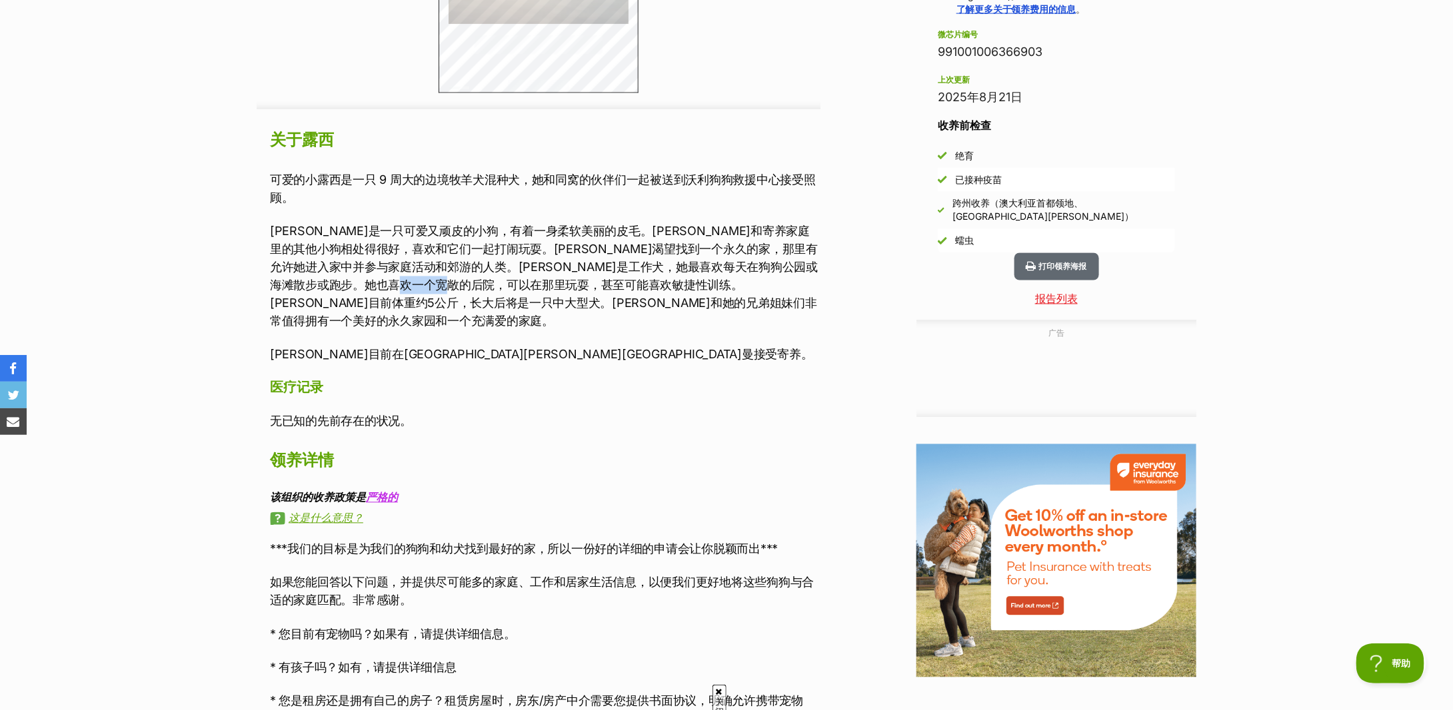
drag, startPoint x: 652, startPoint y: 285, endPoint x: 669, endPoint y: 289, distance: 17.1
click at [669, 289] on font "露西是一只可爱又顽皮的小狗，有着一身柔软美丽的皮毛。露西和寄养家庭里的其他小狗相处得很好，喜欢和它们一起打闹玩耍。露西渴望找到一个永久的家，那里有允许她进入家…" at bounding box center [544, 277] width 548 height 104
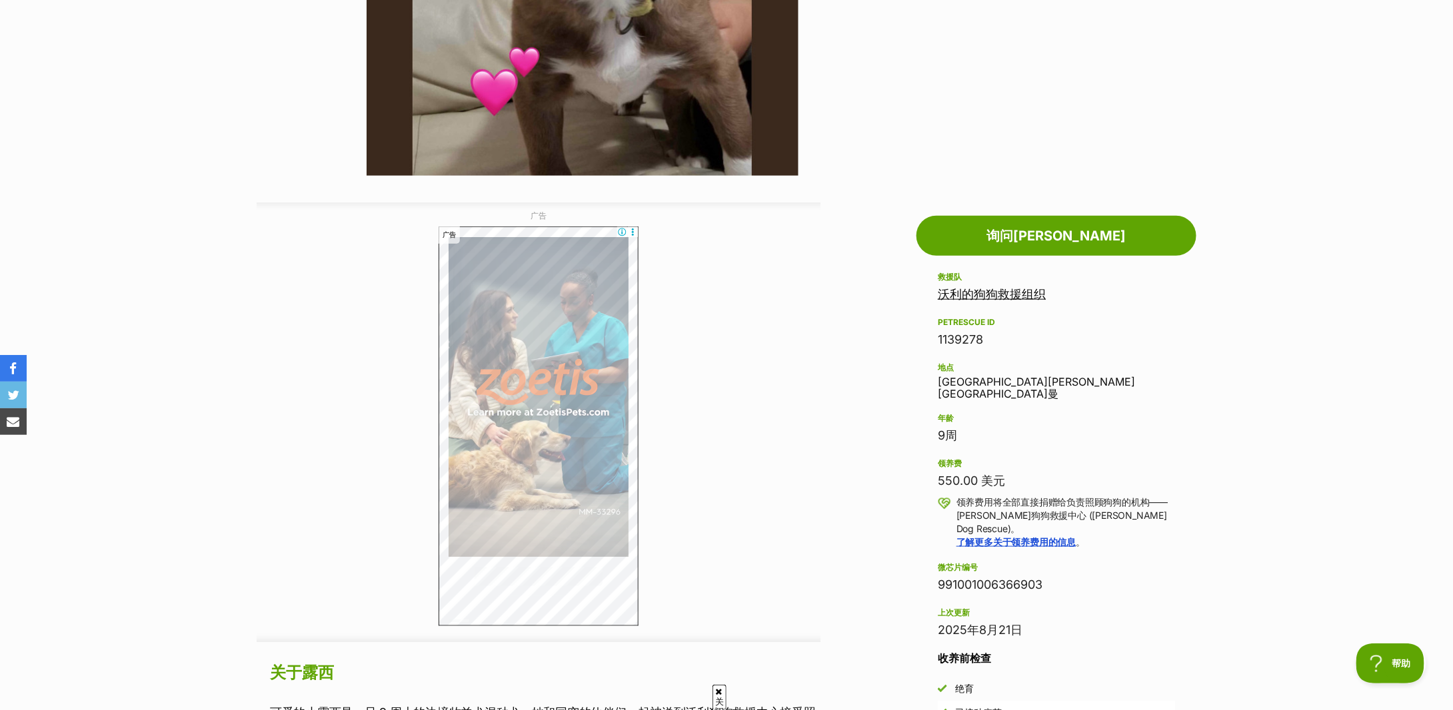
scroll to position [0, 0]
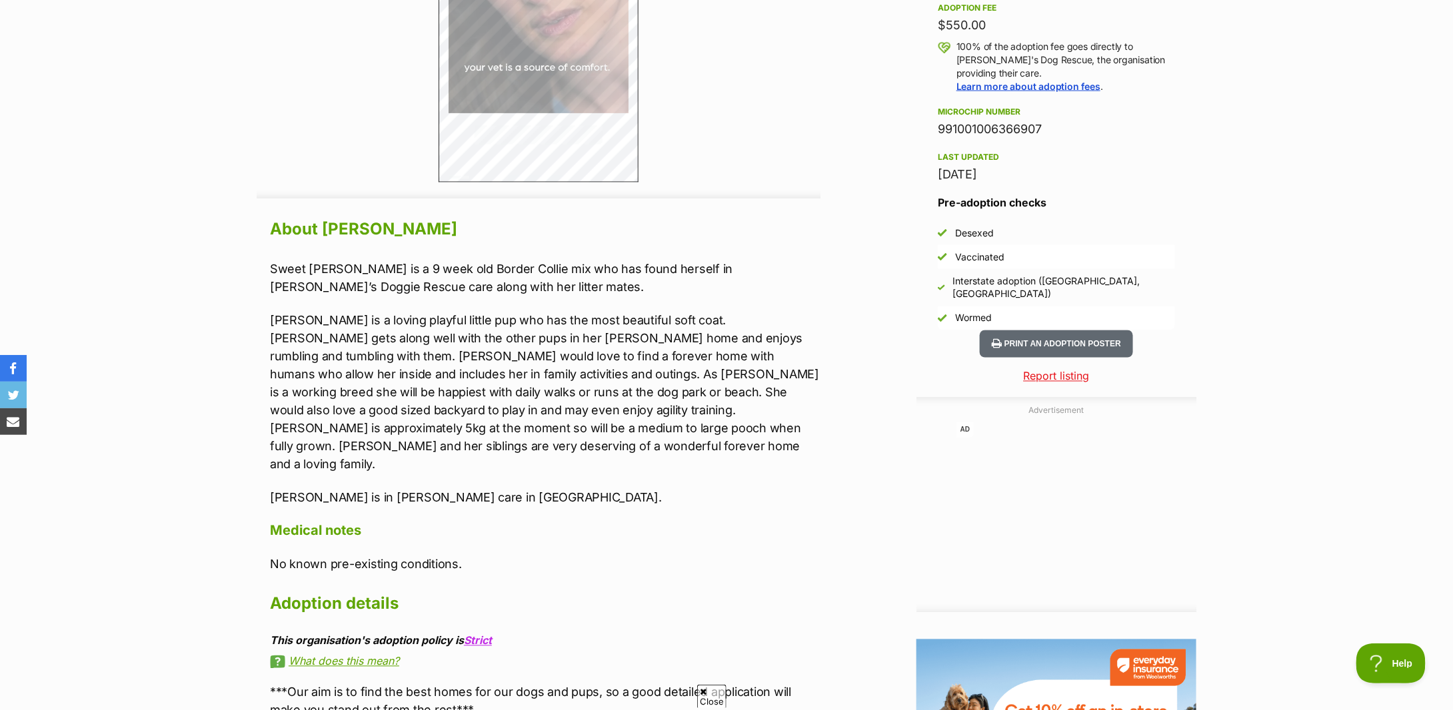
scroll to position [888, 0]
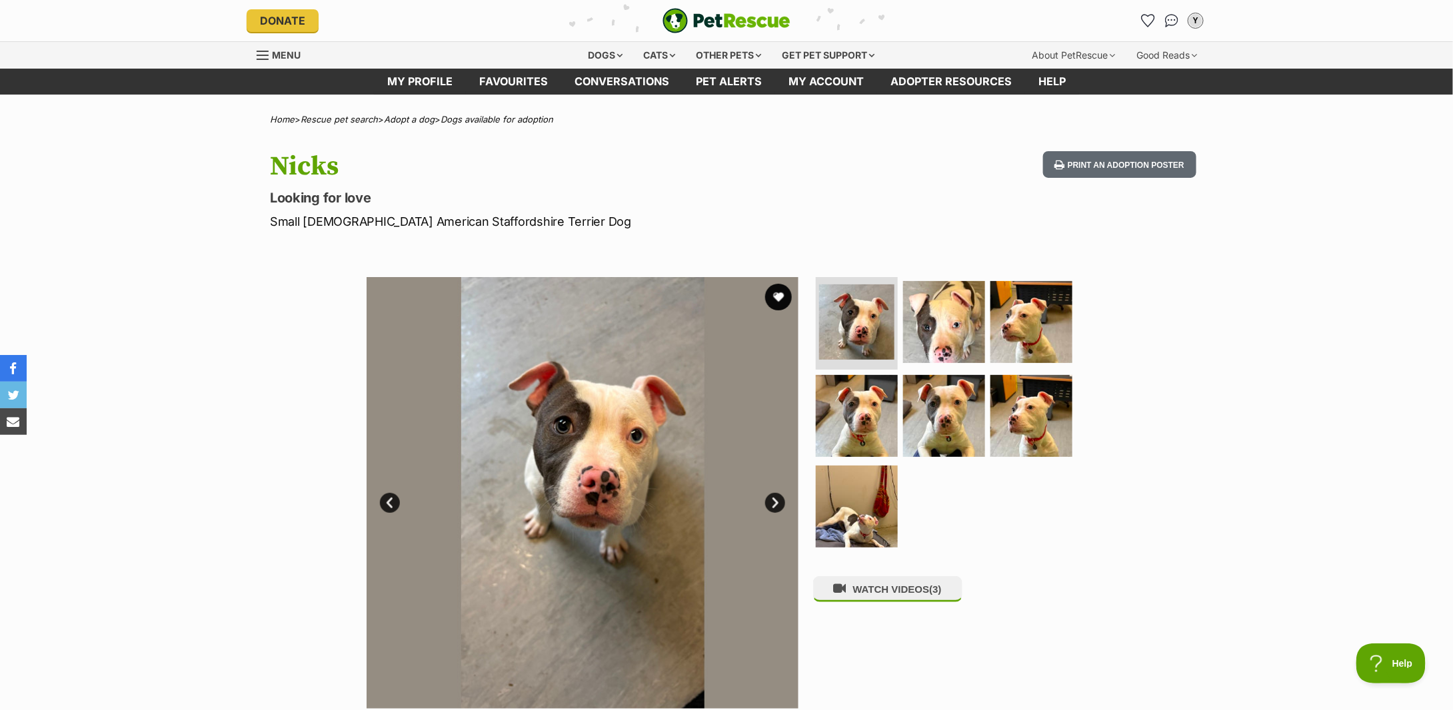
click at [404, 218] on p "Small [DEMOGRAPHIC_DATA] American Staffordshire Terrier Dog" at bounding box center [552, 222] width 564 height 18
click at [404, 218] on p "Small Female American Staffordshire Terrier Dog" at bounding box center [552, 222] width 564 height 18
copy div "Small Female American Staffordshire Terrier Dog"
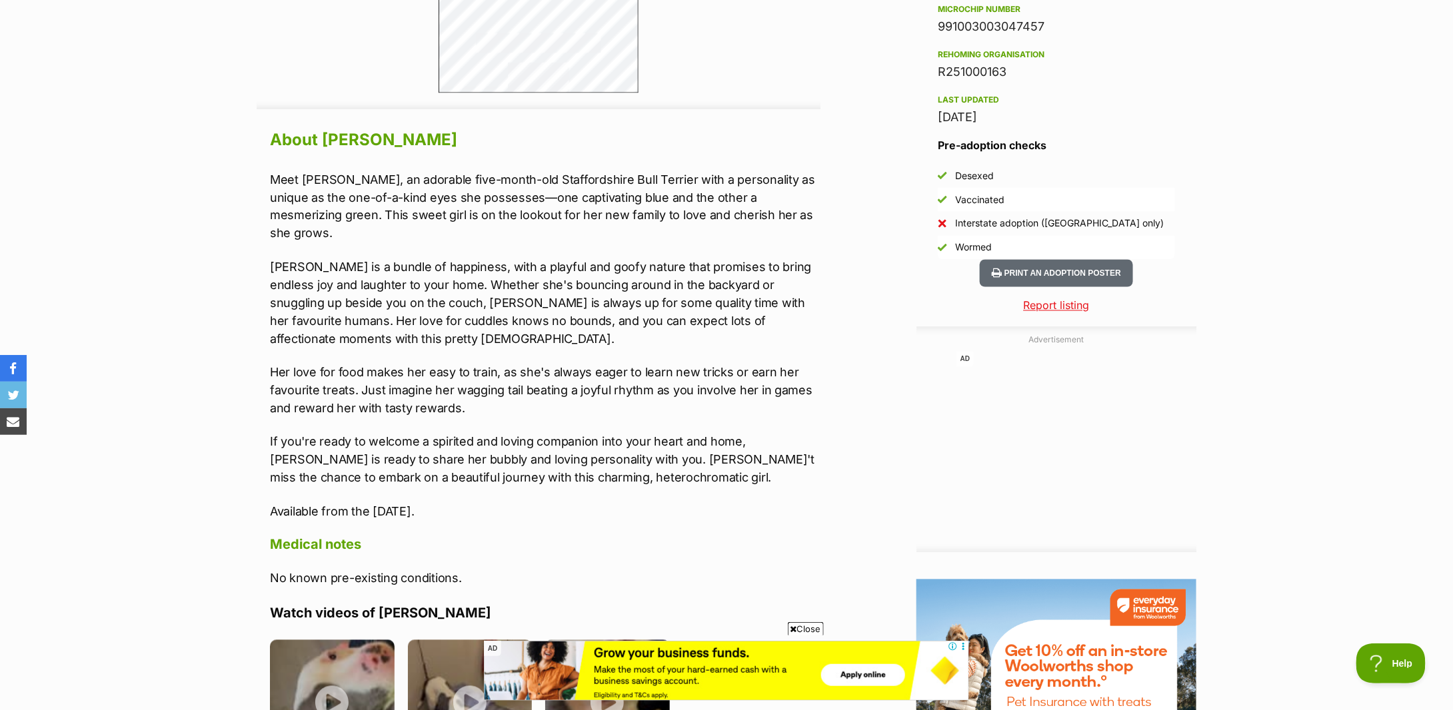
click at [256, 250] on div "Advertisement AD Adoption information I've been adopted! This pet is no longer …" at bounding box center [727, 490] width 980 height 1643
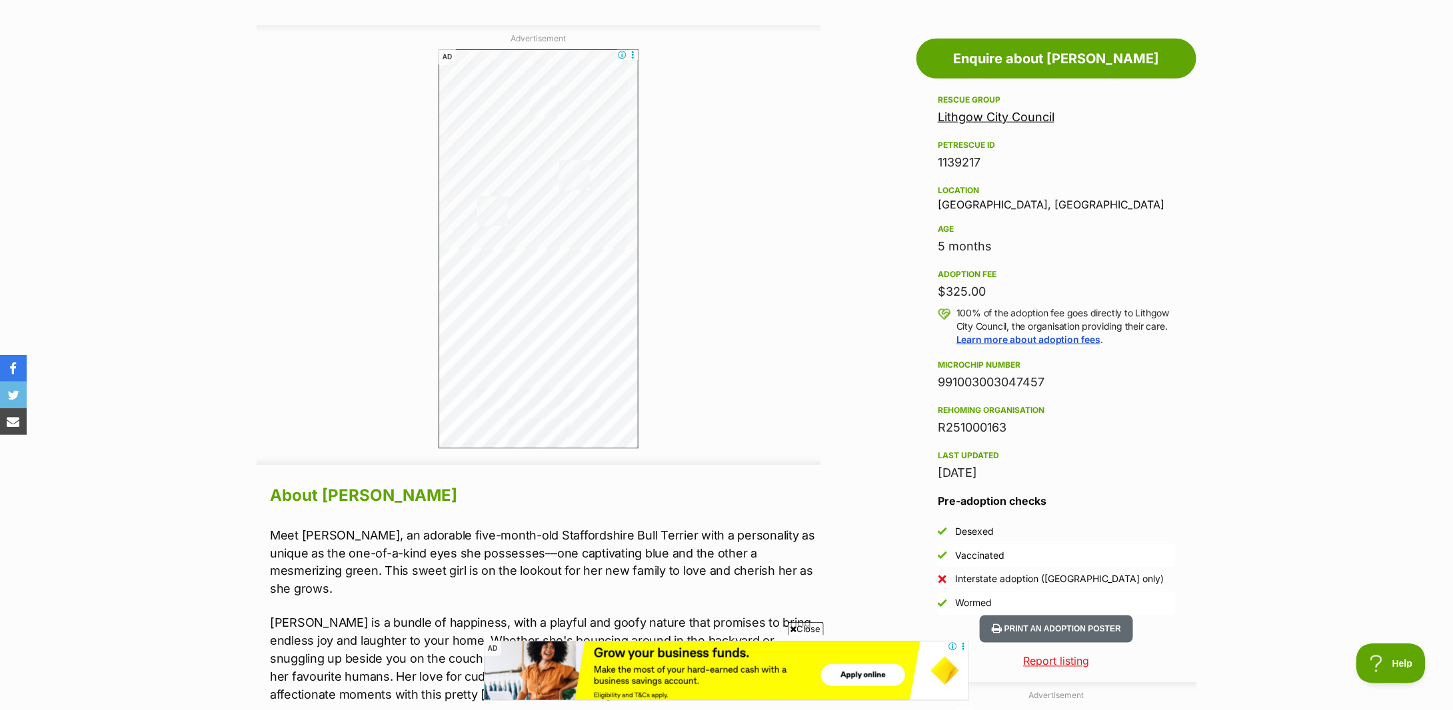
scroll to position [1155, 0]
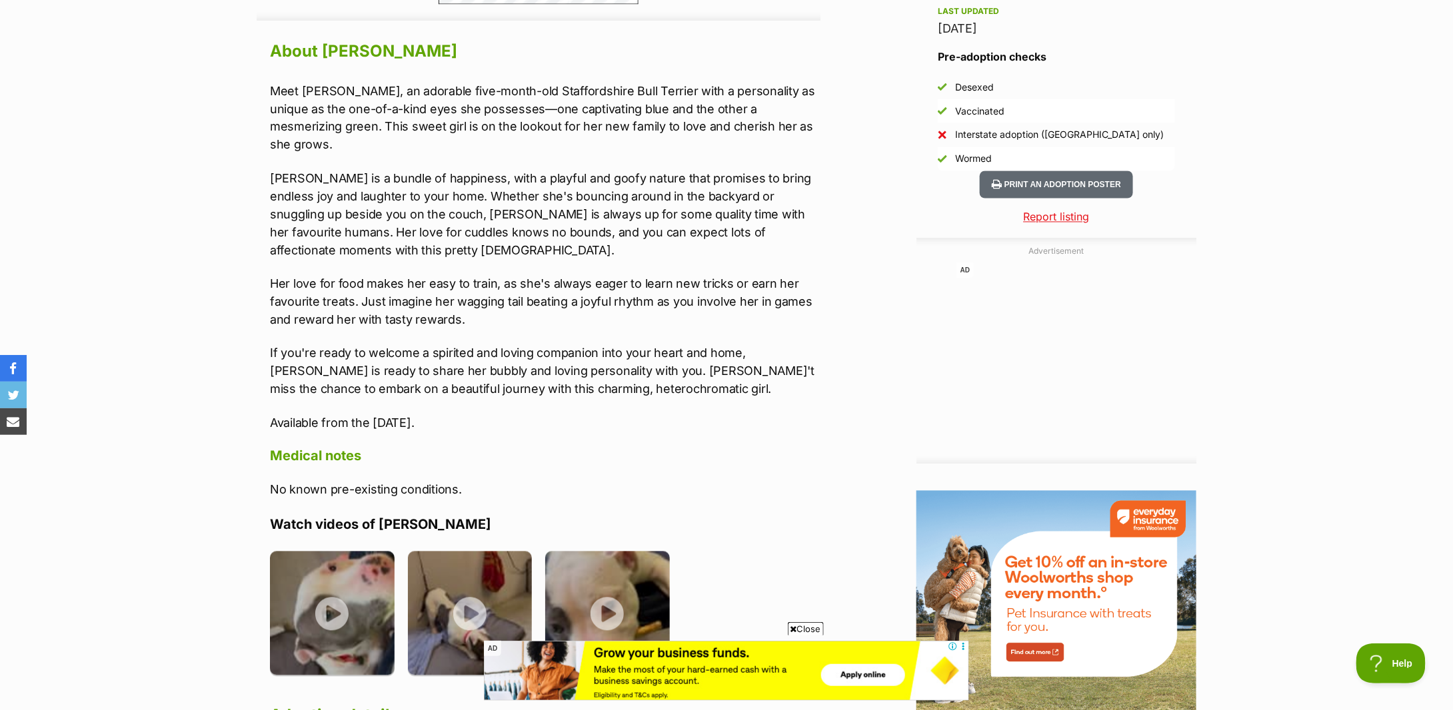
click at [257, 250] on div "About Nicks Meet Nicks, an adorable five-month-old Staffordshire Bull Terrier w…" at bounding box center [539, 442] width 564 height 810
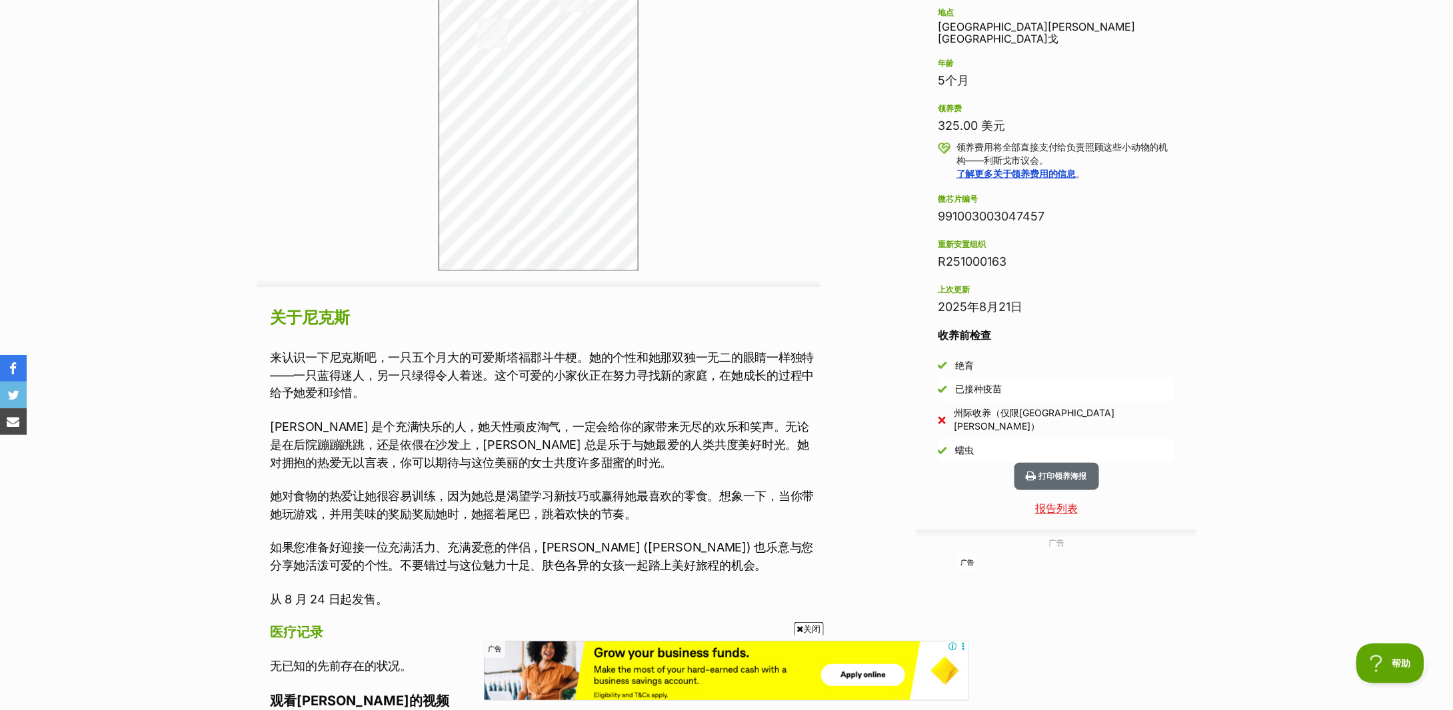
scroll to position [800, 0]
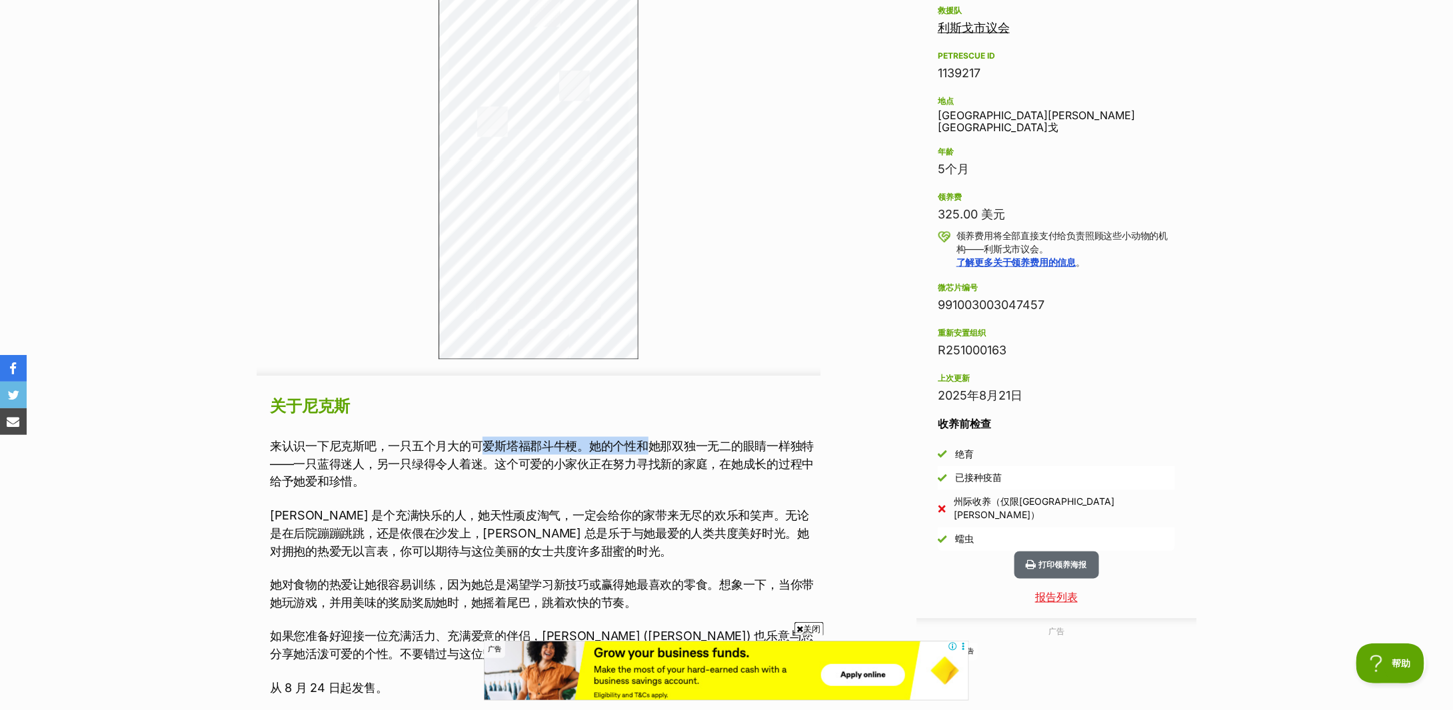
drag, startPoint x: 486, startPoint y: 449, endPoint x: 645, endPoint y: 455, distance: 158.7
click at [645, 455] on p "来认识一下尼克斯吧，一只五个月大的可爱斯塔福郡斗牛梗。她的个性和她那双独一无二的眼睛一样独特——一只蓝得迷人，另一只绿得令人着迷。这个可爱的小家伙正在努力寻找…" at bounding box center [545, 464] width 550 height 54
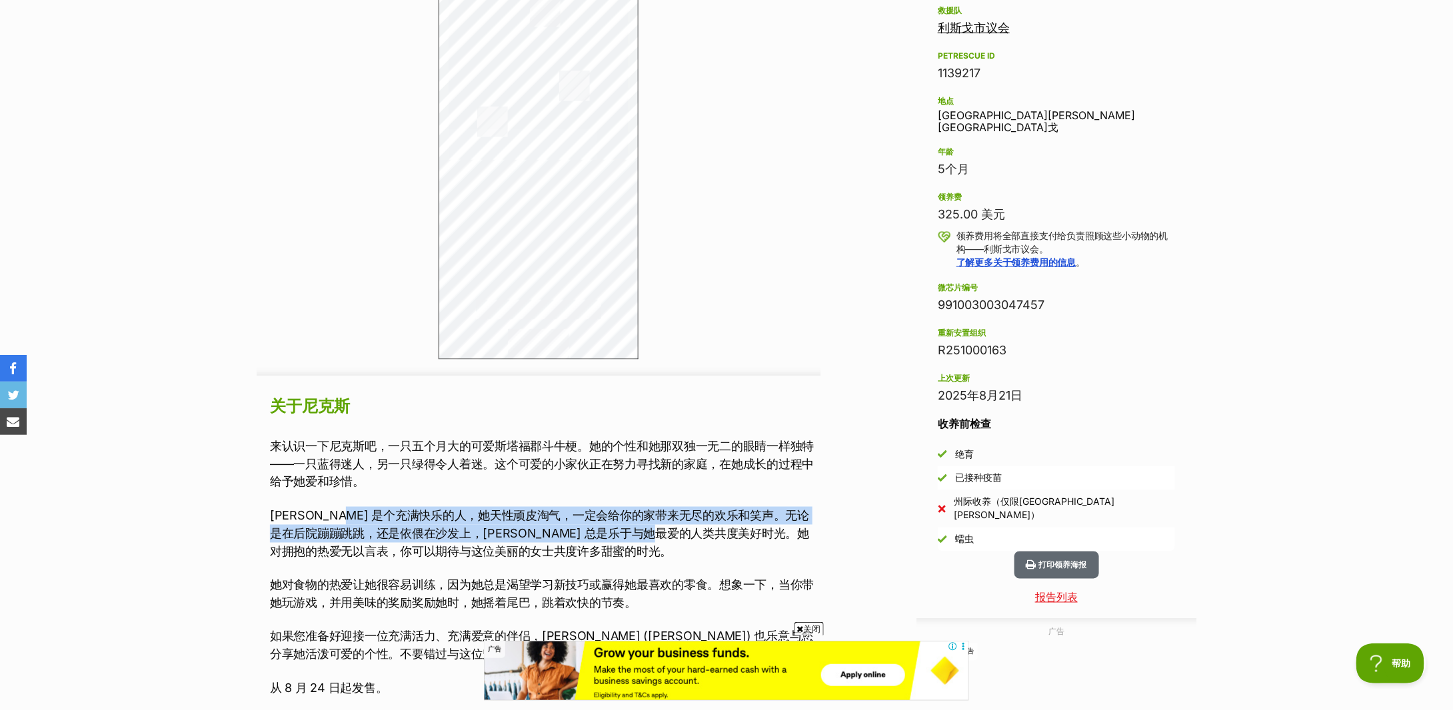
drag, startPoint x: 356, startPoint y: 508, endPoint x: 712, endPoint y: 529, distance: 356.5
click at [712, 529] on p "Nicks 是个充满快乐的人，她天性顽皮淘气，一定会给你的家带来无尽的欢乐和笑声。无论是在后院蹦蹦跳跳，还是依偎在沙发上，Nicks 总是乐于与她最爱的人类共…" at bounding box center [545, 534] width 550 height 54
click at [712, 529] on font "Nicks 是个充满快乐的人，她天性顽皮淘气，一定会给你的家带来无尽的欢乐和笑声。无论是在后院蹦蹦跳跳，还是依偎在沙发上，Nicks 总是乐于与她最爱的人类共…" at bounding box center [539, 534] width 539 height 50
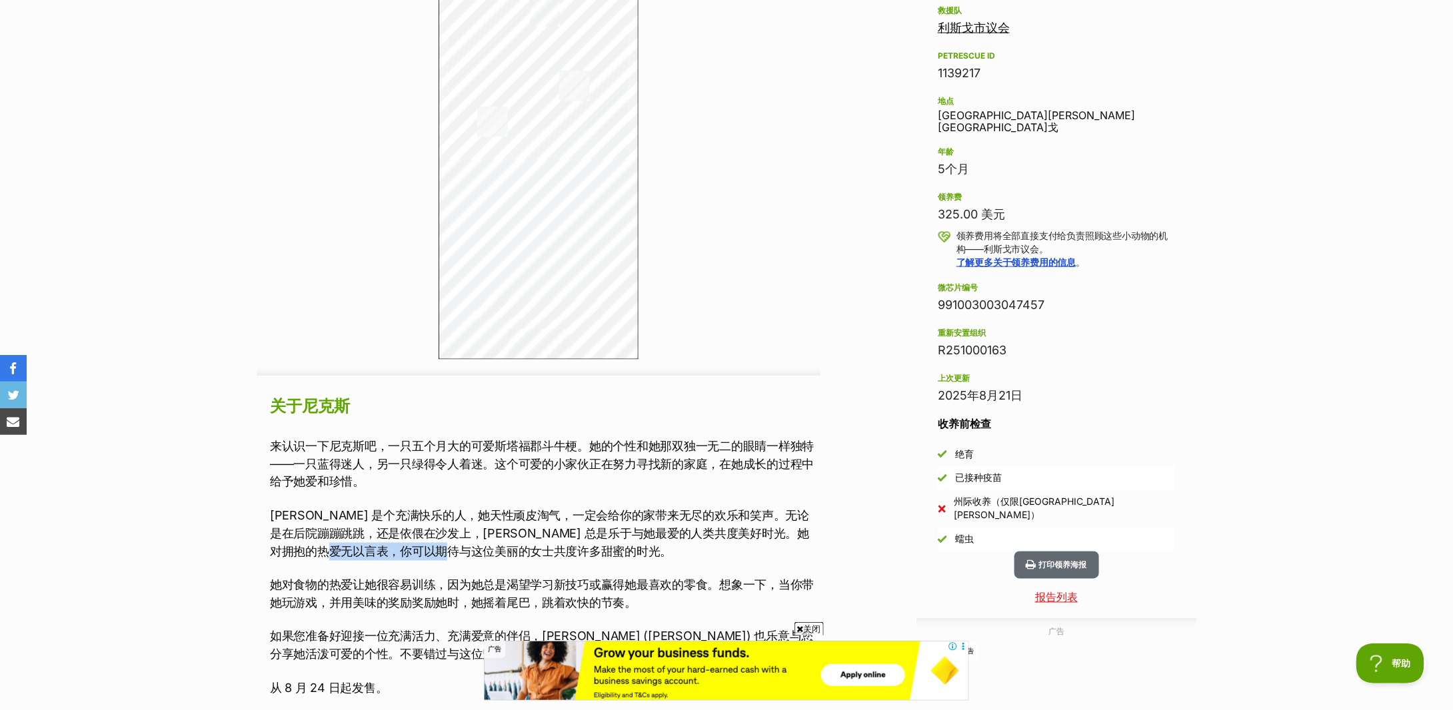
drag, startPoint x: 380, startPoint y: 549, endPoint x: 492, endPoint y: 552, distance: 112.0
click at [492, 552] on font "Nicks 是个充满快乐的人，她天性顽皮淘气，一定会给你的家带来无尽的欢乐和笑声。无论是在后院蹦蹦跳跳，还是依偎在沙发上，Nicks 总是乐于与她最爱的人类共…" at bounding box center [539, 534] width 539 height 50
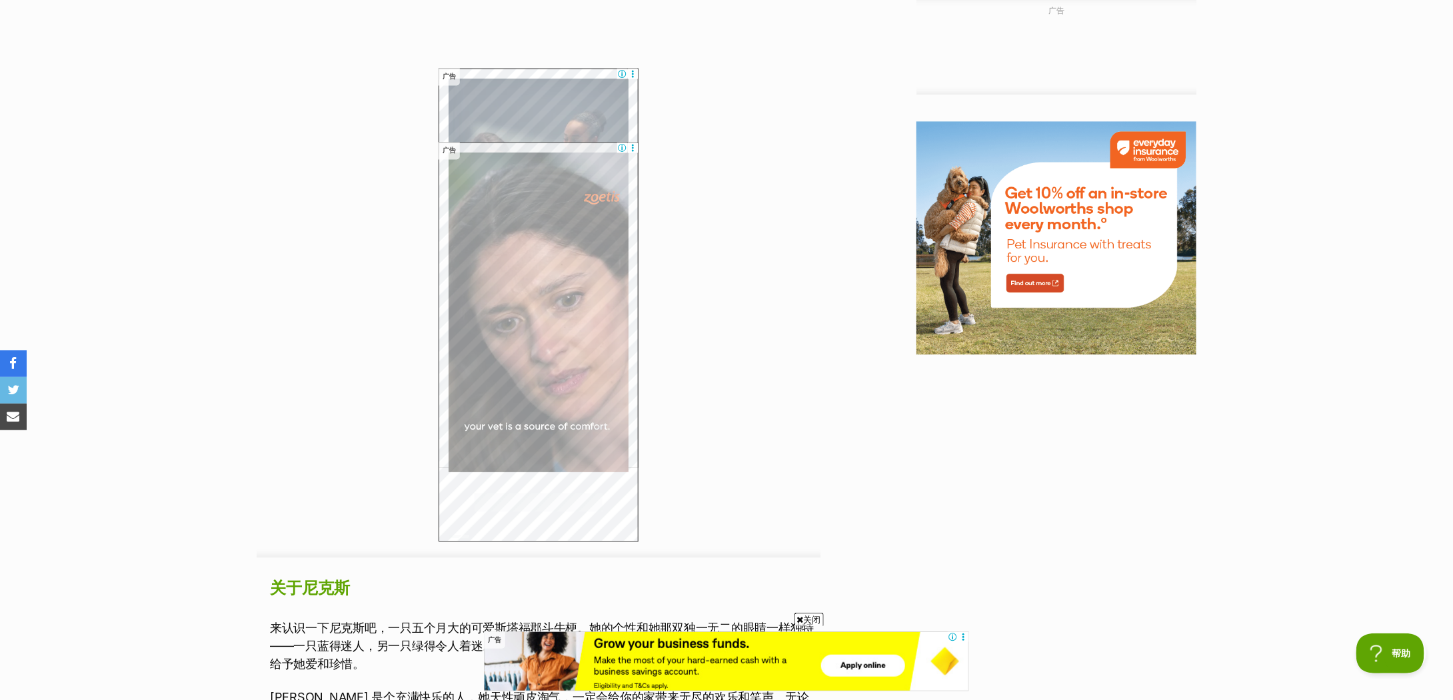
scroll to position [1955, 0]
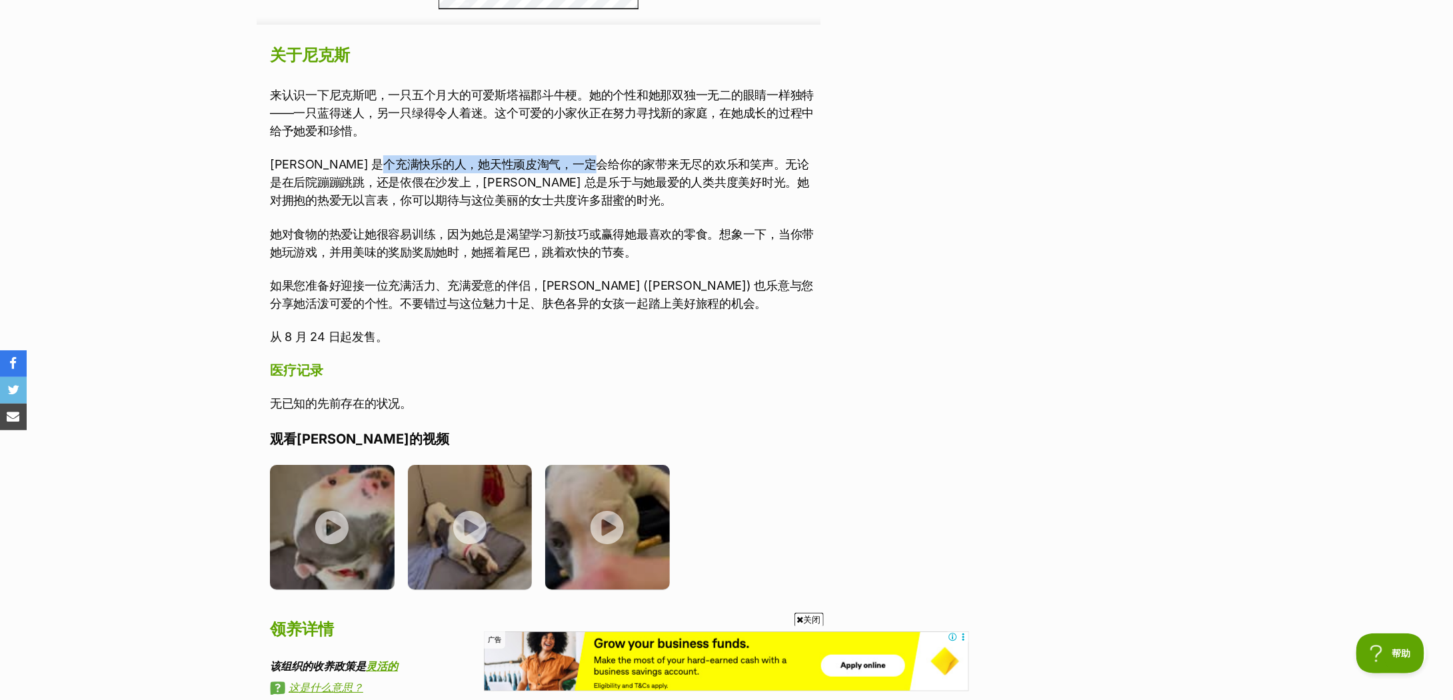
drag, startPoint x: 415, startPoint y: 163, endPoint x: 618, endPoint y: 166, distance: 202.6
click at [618, 166] on font "Nicks 是个充满快乐的人，她天性顽皮淘气，一定会给你的家带来无尽的欢乐和笑声。无论是在后院蹦蹦跳跳，还是依偎在沙发上，Nicks 总是乐于与她最爱的人类共…" at bounding box center [539, 182] width 539 height 50
drag, startPoint x: 744, startPoint y: 170, endPoint x: 826, endPoint y: 170, distance: 82.6
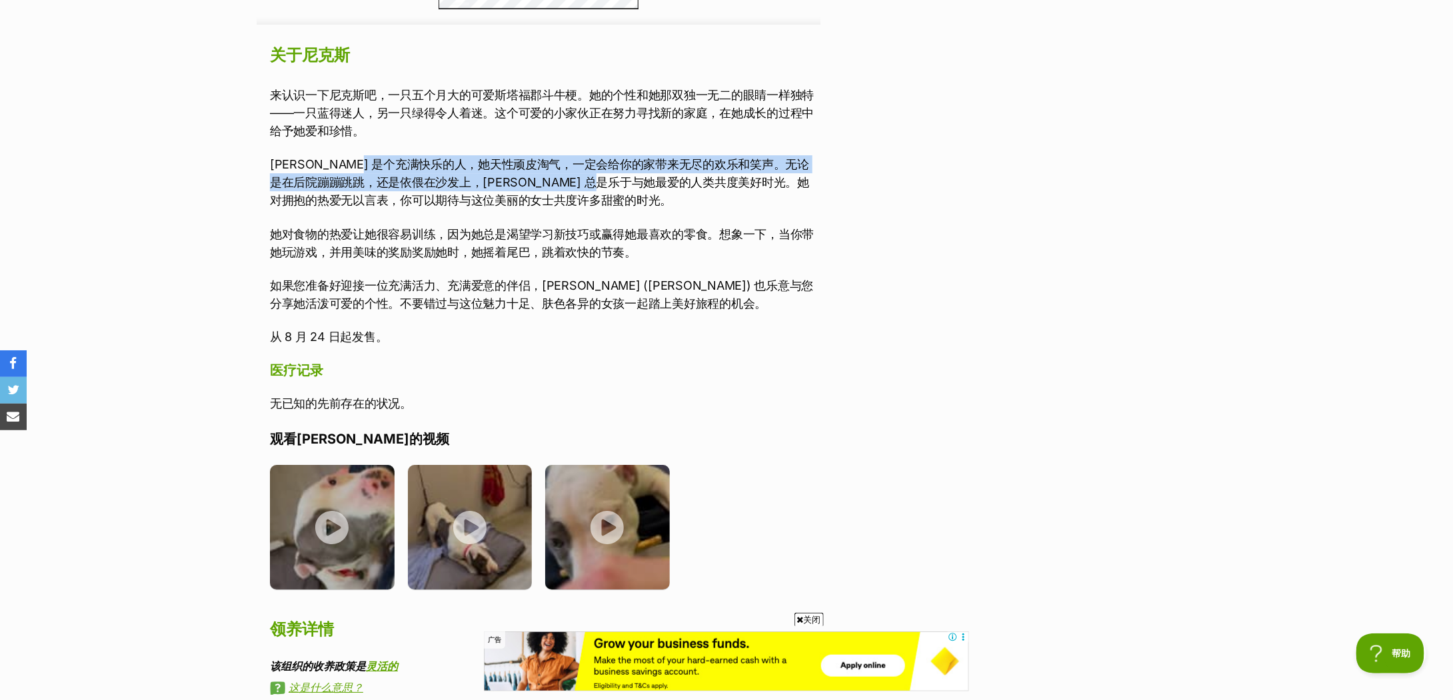
drag, startPoint x: 379, startPoint y: 171, endPoint x: 644, endPoint y: 181, distance: 264.7
click at [644, 181] on font "Nicks 是个充满快乐的人，她天性顽皮淘气，一定会给你的家带来无尽的欢乐和笑声。无论是在后院蹦蹦跳跳，还是依偎在沙发上，Nicks 总是乐于与她最爱的人类共…" at bounding box center [539, 182] width 539 height 50
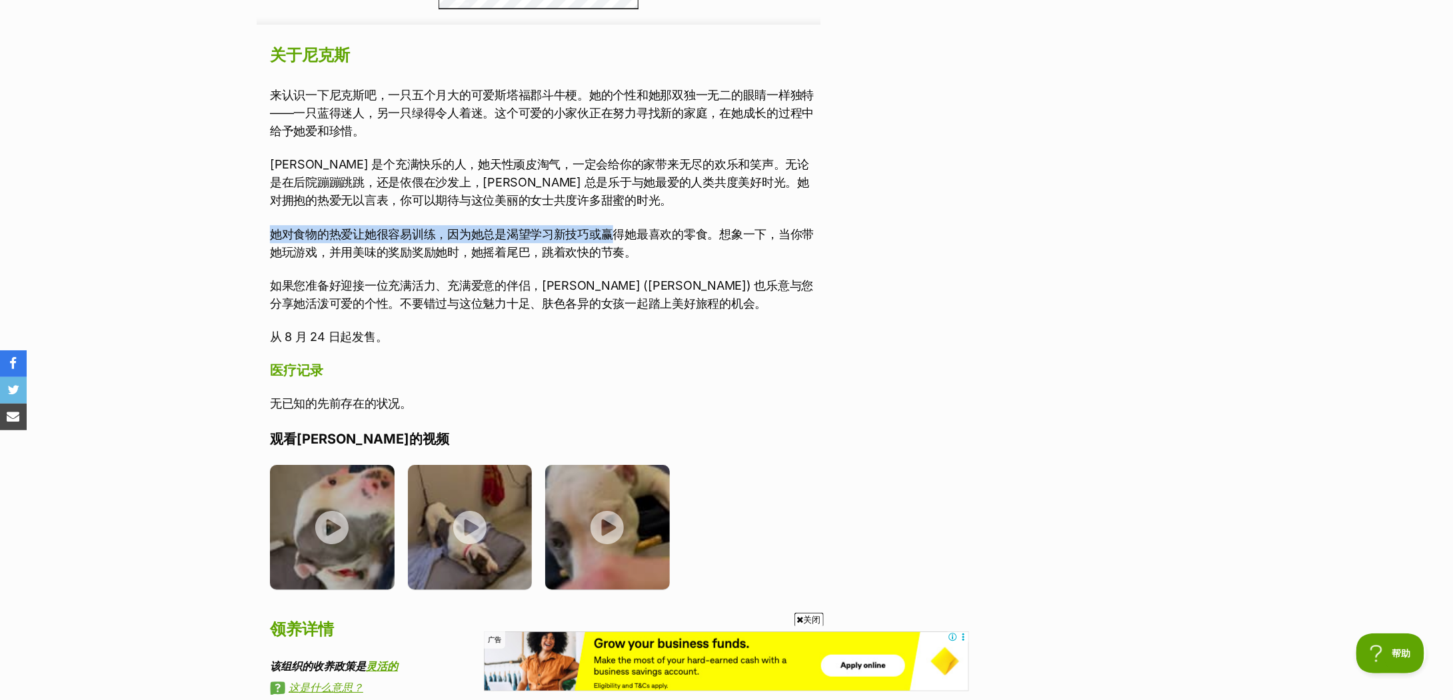
drag, startPoint x: 275, startPoint y: 223, endPoint x: 618, endPoint y: 235, distance: 343.4
click at [618, 235] on div "来认识一下尼克斯吧，一只五个月大的可爱斯塔福郡斗牛梗。她的个性和她那双独一无二的眼睛一样独特——一只蓝得迷人，另一只绿得令人着迷。这个可爱的小家伙正在努力寻找…" at bounding box center [545, 216] width 550 height 261
click at [618, 235] on font "她对食物的热爱让她很容易训练，因为她总是渴望学习新技巧或赢得她最喜欢的零食。想象一下，当你带她玩游戏，并用美味的奖励奖励她时，她摇着尾巴，跳着欢快的节奏。" at bounding box center [542, 243] width 544 height 32
drag, startPoint x: 769, startPoint y: 231, endPoint x: 802, endPoint y: 233, distance: 33.3
click at [802, 233] on font "她对食物的热爱让她很容易训练，因为她总是渴望学习新技巧或赢得她最喜欢的零食。想象一下，当你带她玩游戏，并用美味的奖励奖励她时，她摇着尾巴，跳着欢快的节奏。" at bounding box center [542, 243] width 544 height 32
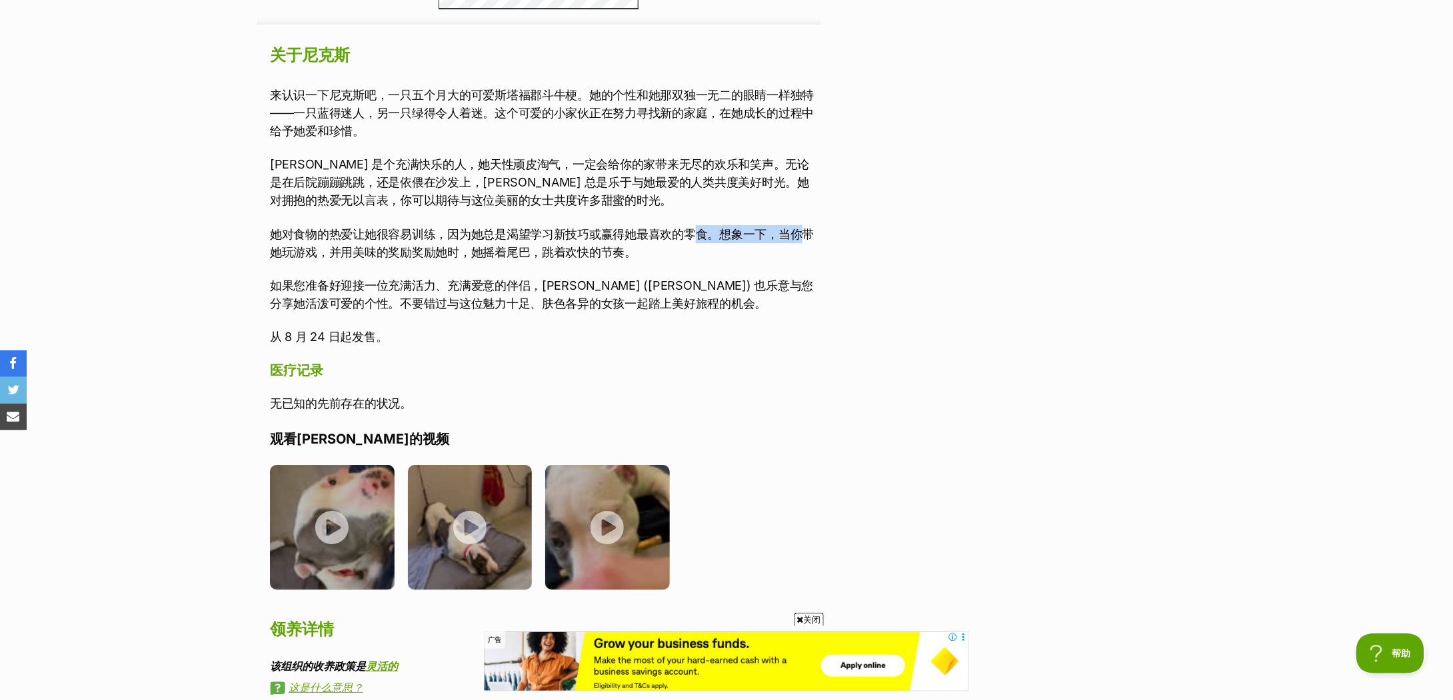
click at [802, 233] on font "她对食物的热爱让她很容易训练，因为她总是渴望学习新技巧或赢得她最喜欢的零食。想象一下，当你带她玩游戏，并用美味的奖励奖励她时，她摇着尾巴，跳着欢快的节奏。" at bounding box center [542, 243] width 544 height 32
drag, startPoint x: 406, startPoint y: 280, endPoint x: 722, endPoint y: 285, distance: 316.6
click at [722, 285] on div "来认识一下尼克斯吧，一只五个月大的可爱斯塔福郡斗牛梗。她的个性和她那双独一无二的眼睛一样独特——一只蓝得迷人，另一只绿得令人着迷。这个可爱的小家伙正在努力寻找…" at bounding box center [545, 216] width 550 height 261
click at [722, 285] on font "如果您准备好迎接一位充满活力、充满爱意的伴侣，尼克斯 (Nicks) 也乐意与您分享她活泼可爱的个性。不要错过与这位魅力十足、肤色各异的女孩一起踏上美好旅程的…" at bounding box center [541, 295] width 543 height 32
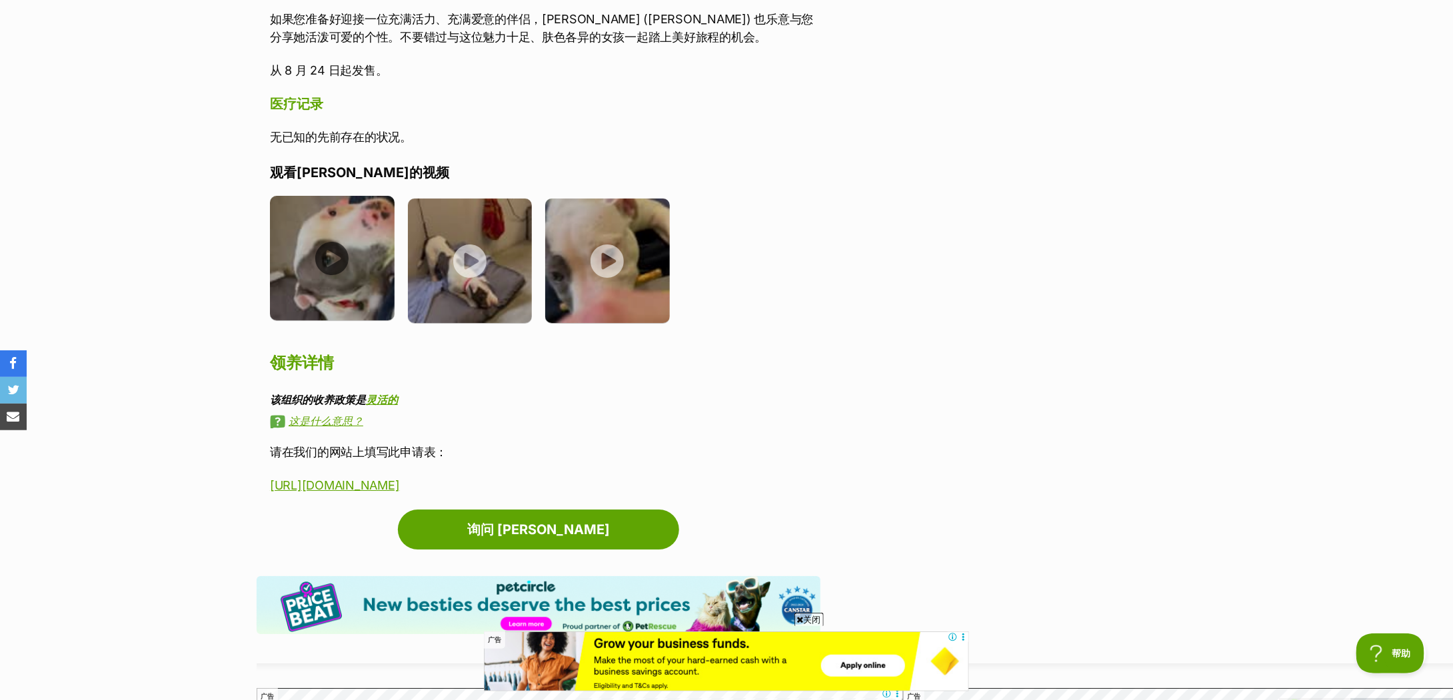
click at [351, 263] on img at bounding box center [332, 258] width 125 height 125
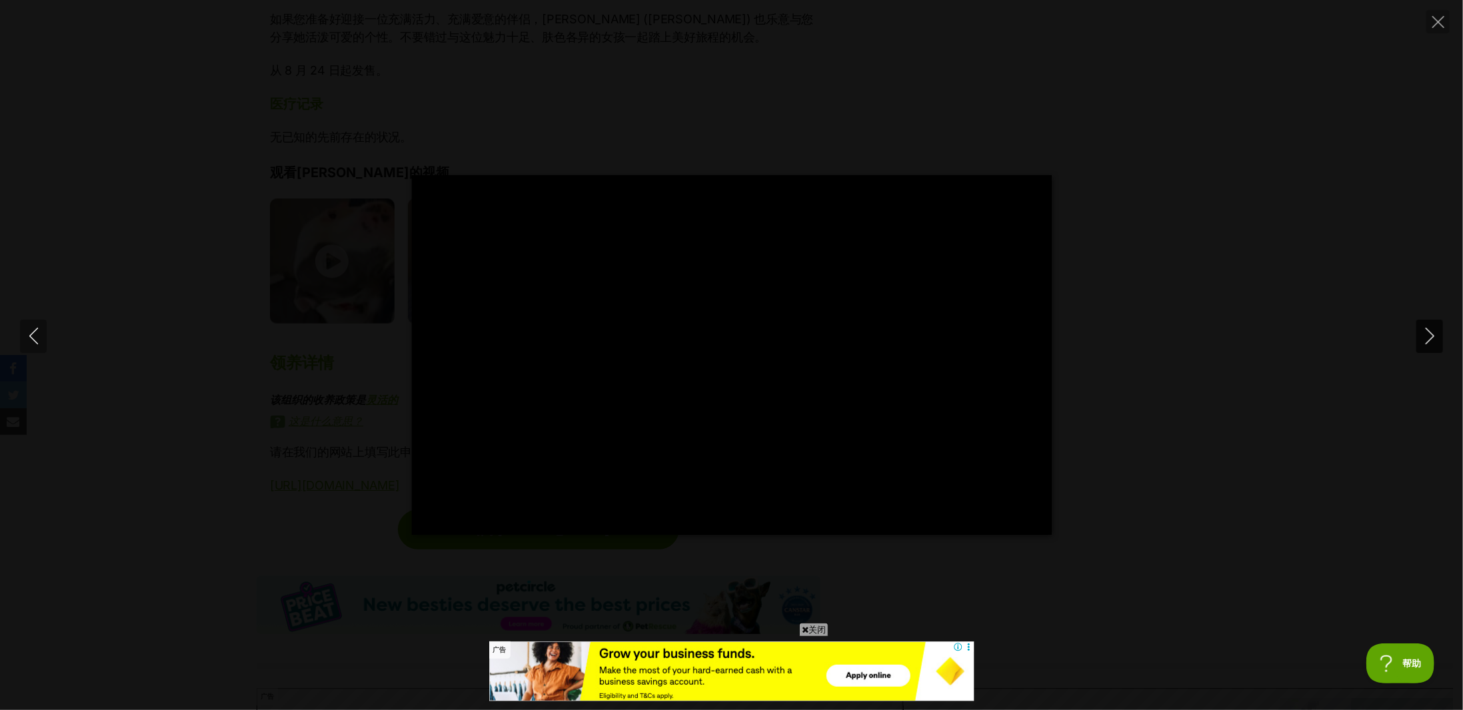
click at [1426, 331] on icon "下一个" at bounding box center [1429, 336] width 17 height 17
type input "90.48"
click at [1433, 331] on icon "下一个" at bounding box center [1429, 336] width 17 height 17
type input "49.22"
type input "100"
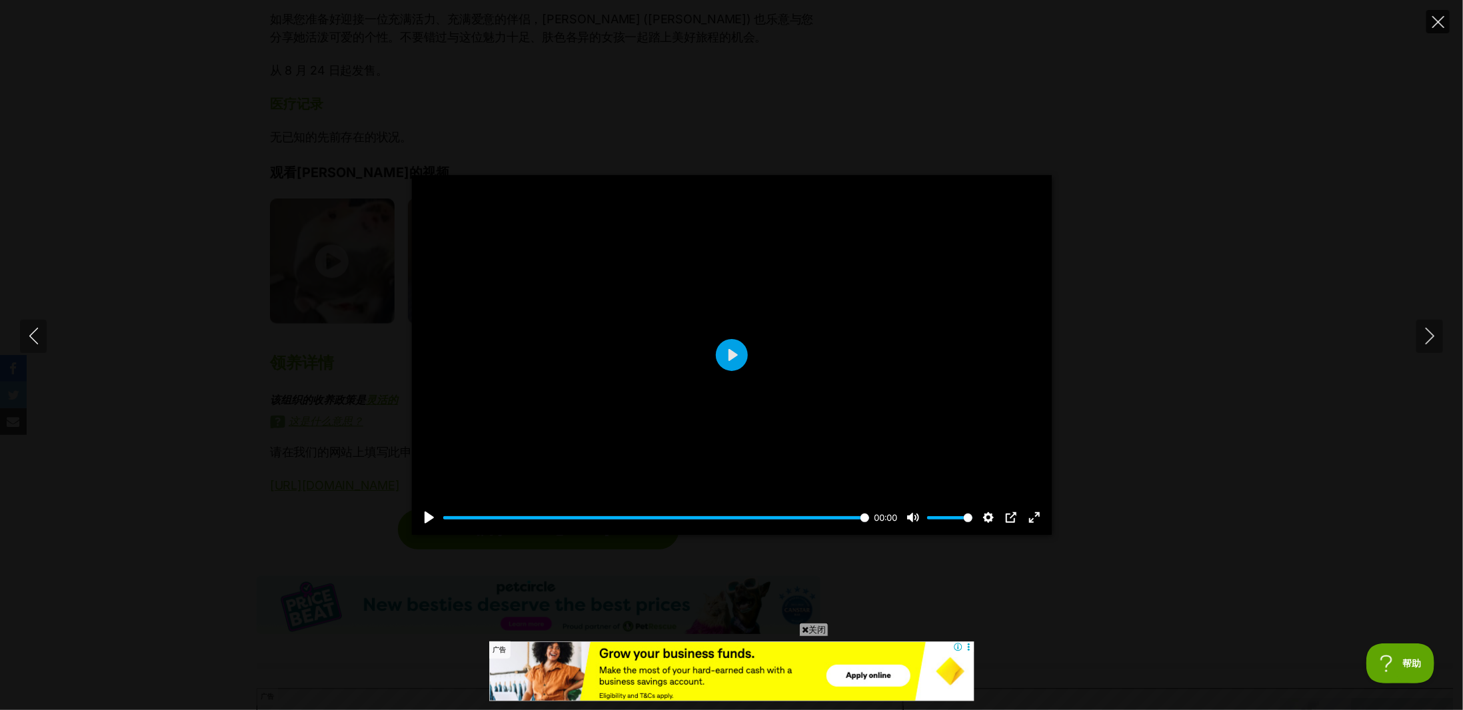
click at [1438, 14] on button "关闭" at bounding box center [1437, 21] width 23 height 23
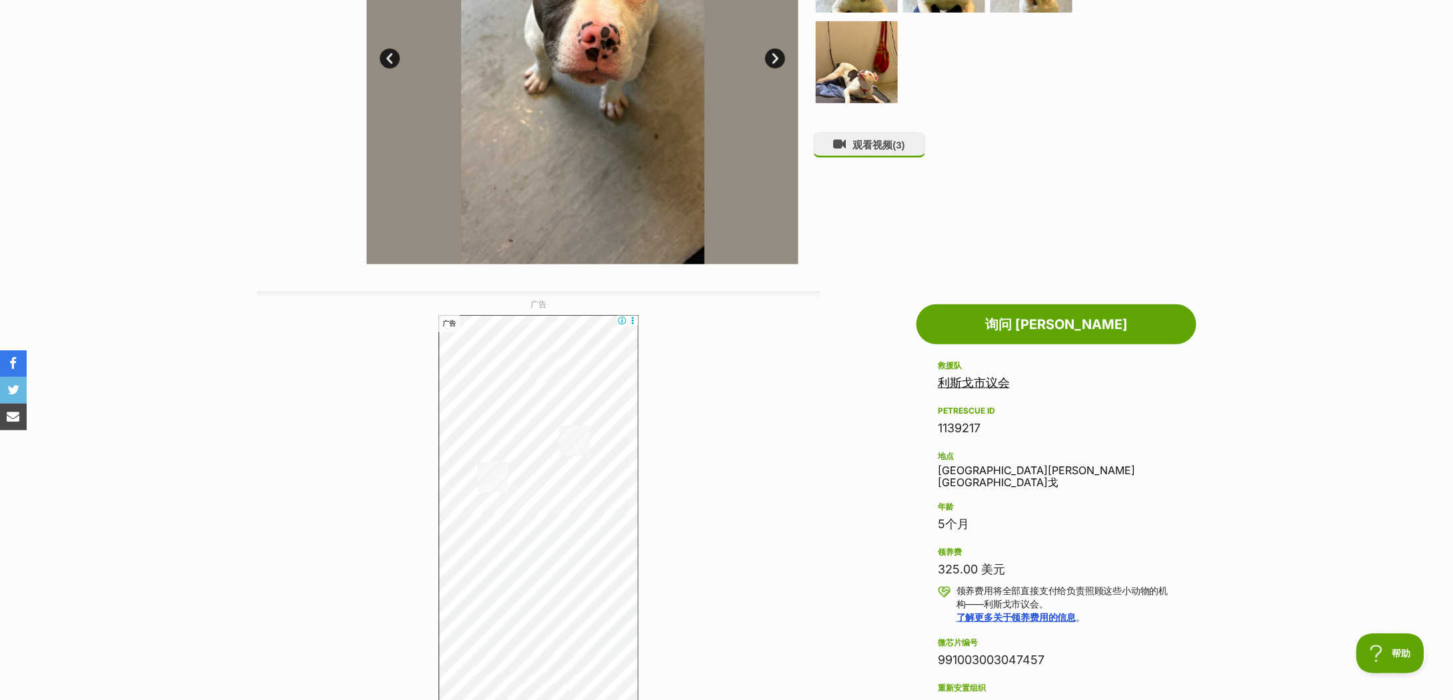
scroll to position [0, 0]
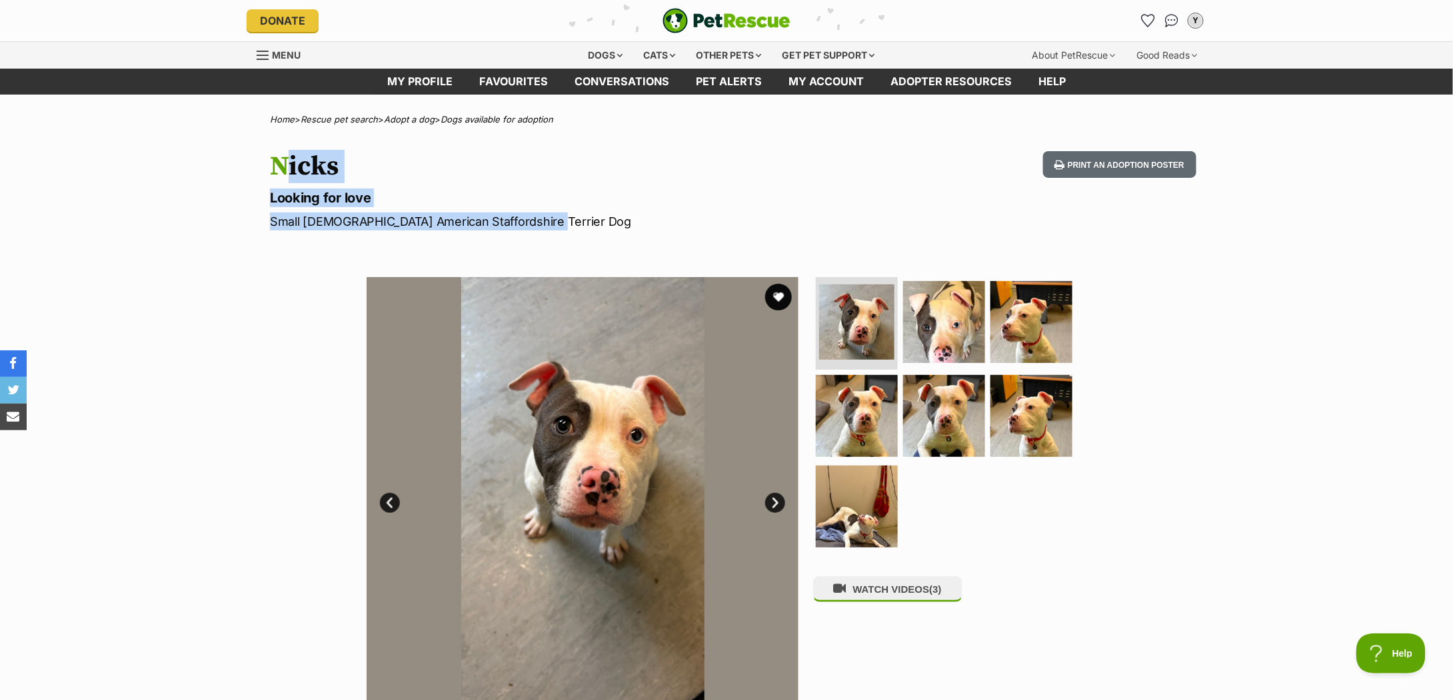
drag, startPoint x: 271, startPoint y: 161, endPoint x: 576, endPoint y: 223, distance: 311.4
click at [576, 223] on hgroup "Nicks Looking for love Small Female American Staffordshire Terrier Dog" at bounding box center [552, 190] width 564 height 79
copy hgroup "Nicks Looking for love Small Female American Staffordshire Terrier Dog"
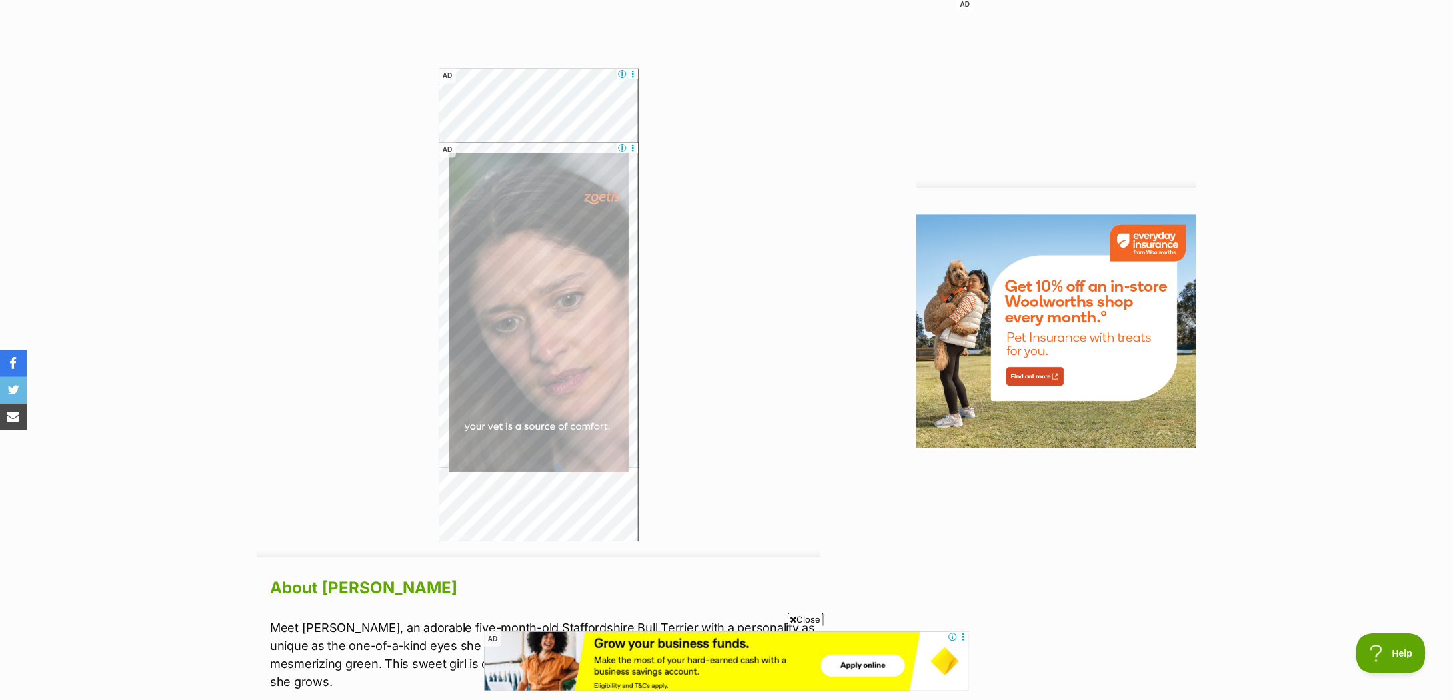
scroll to position [1955, 0]
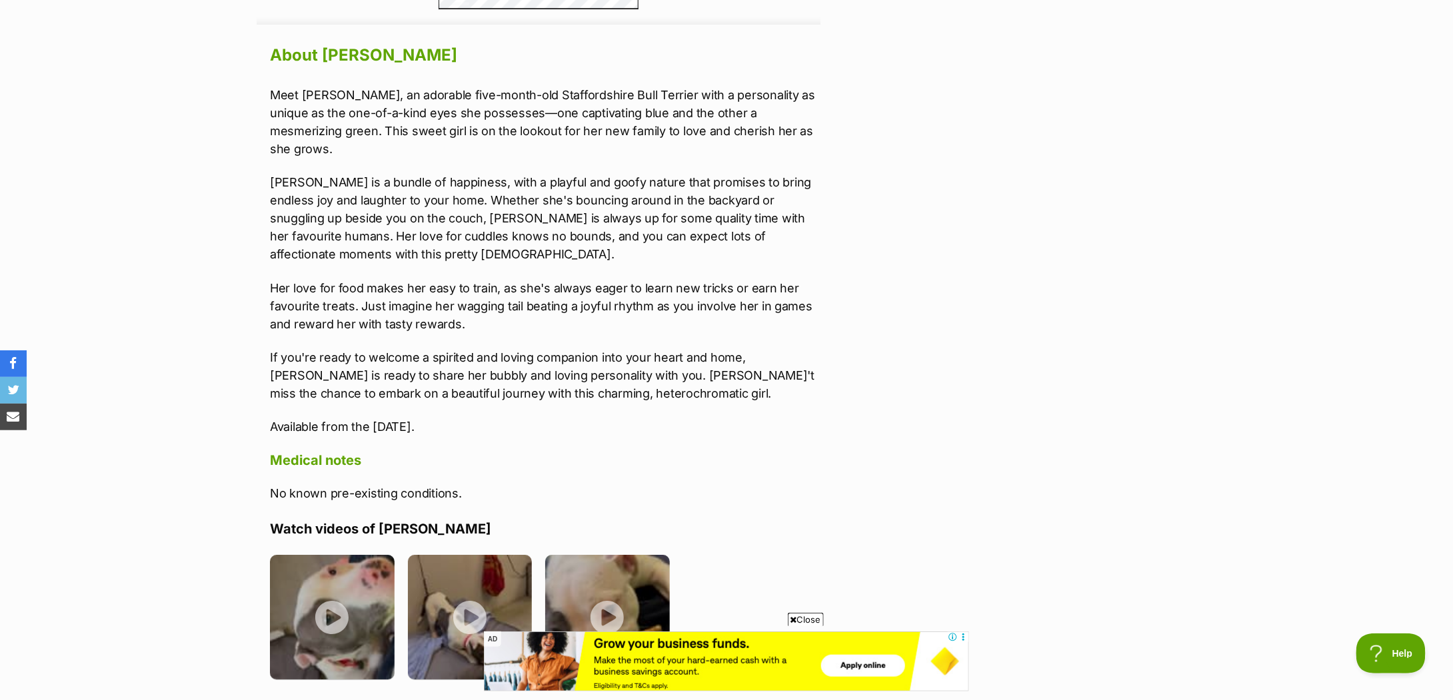
click at [388, 184] on p "Nicks is a bundle of happiness, with a playful and goofy nature that promises t…" at bounding box center [545, 218] width 550 height 90
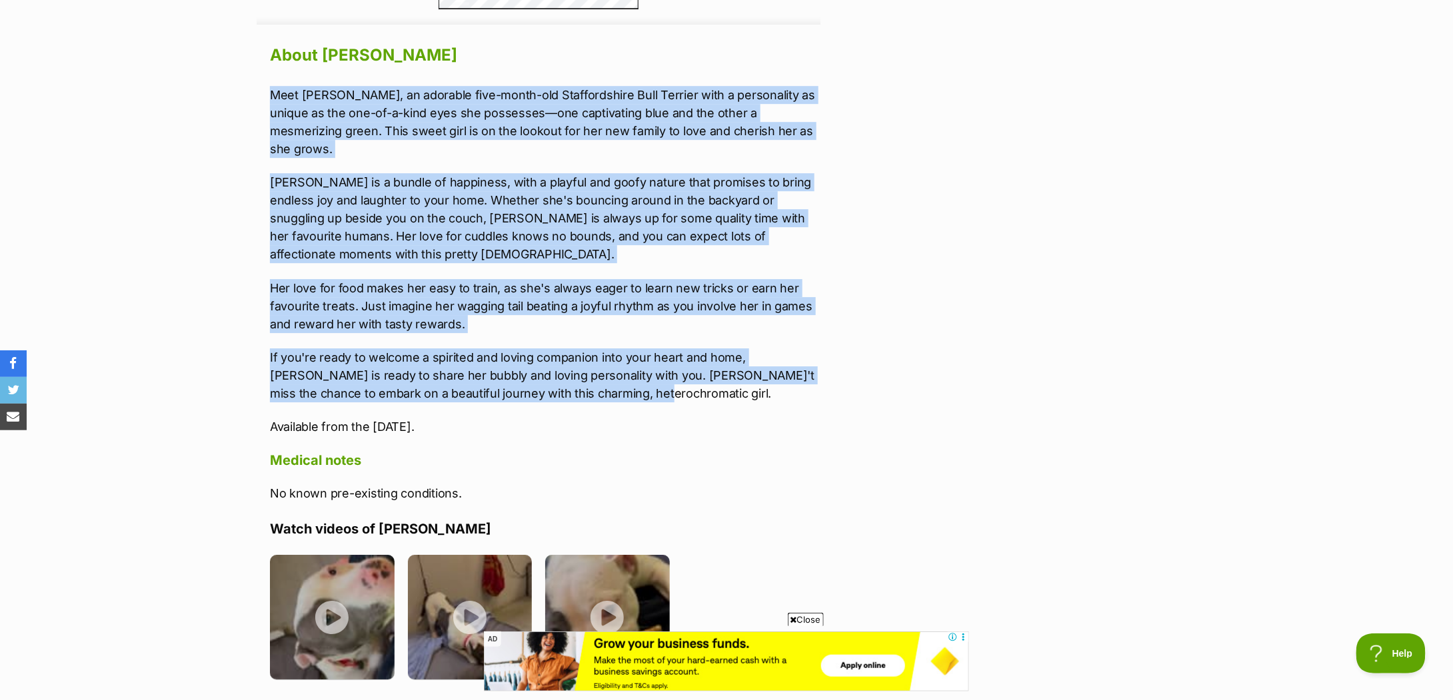
drag, startPoint x: 267, startPoint y: 86, endPoint x: 624, endPoint y: 362, distance: 451.3
click at [624, 362] on div "About Nicks Meet Nicks, an adorable five-month-old Staffordshire Bull Terrier w…" at bounding box center [539, 446] width 564 height 810
copy div "Meet Nicks, an adorable five-month-old Staffordshire Bull Terrier with a person…"
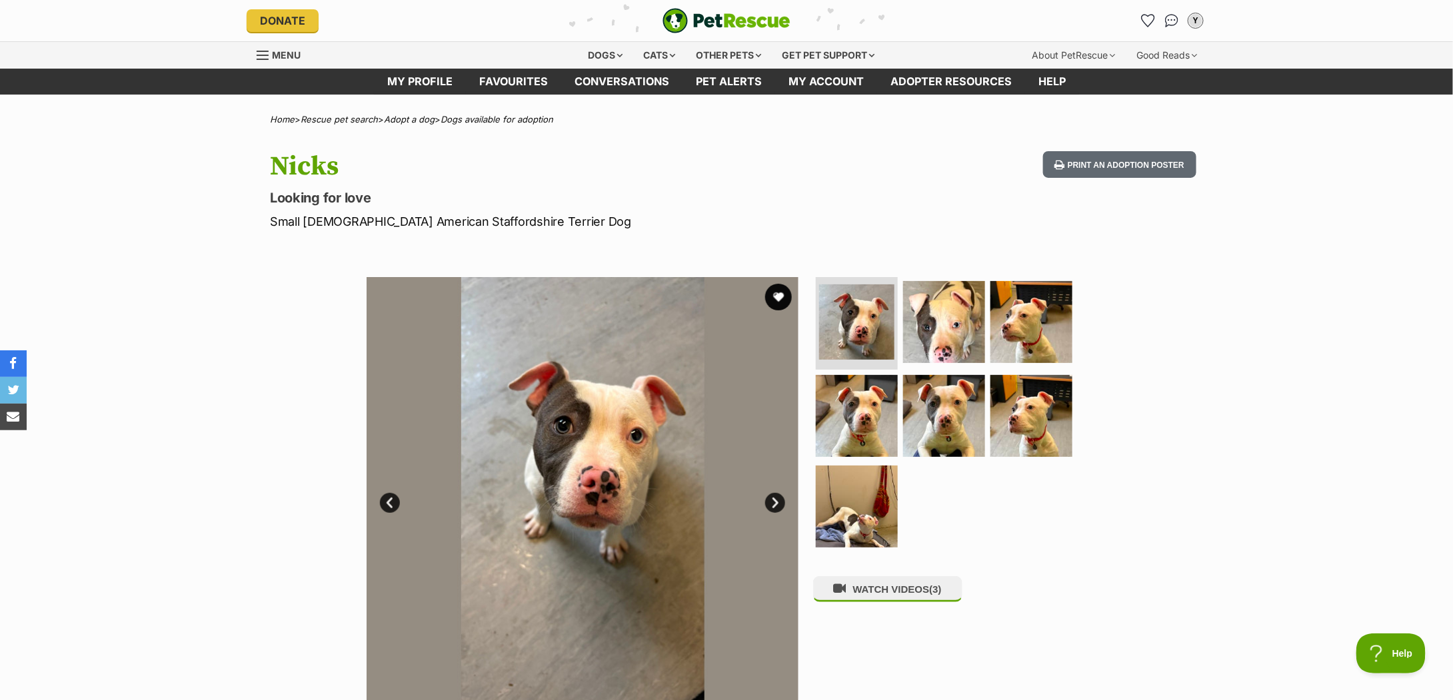
scroll to position [177, 0]
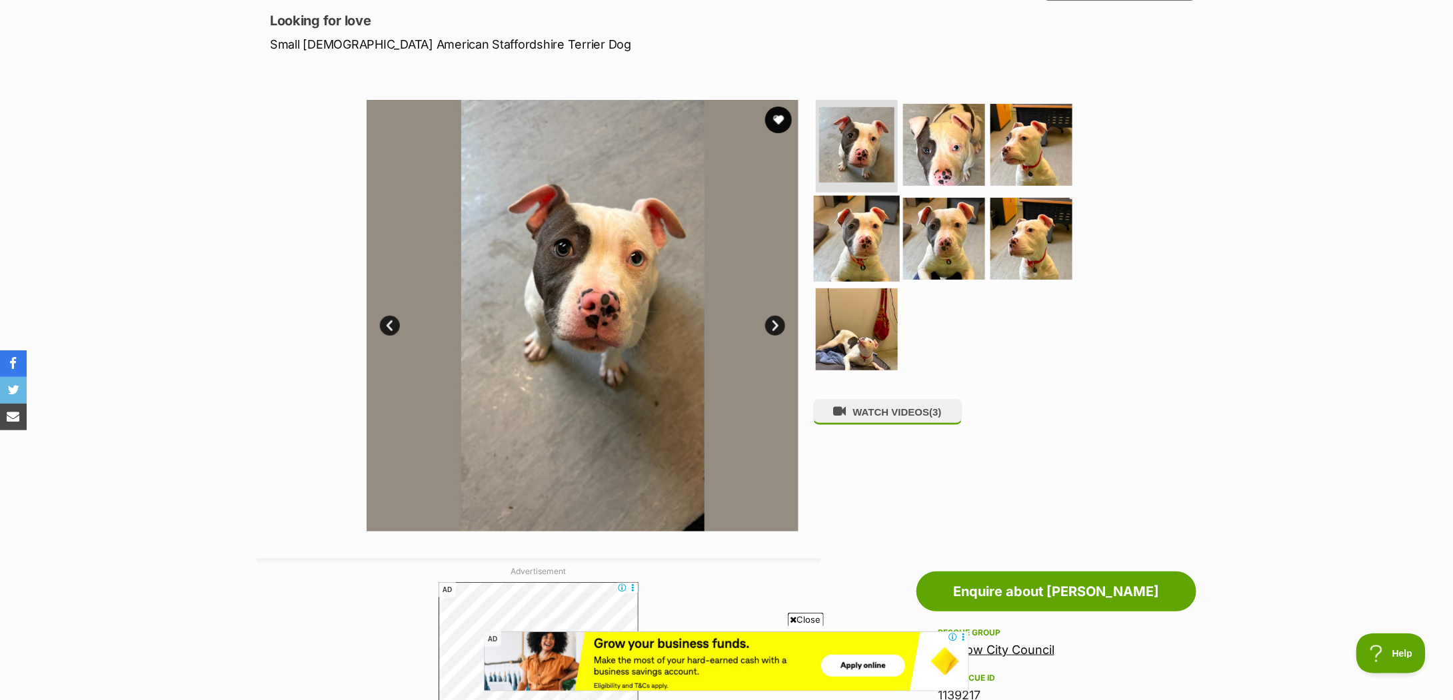
click at [858, 252] on img at bounding box center [857, 239] width 86 height 86
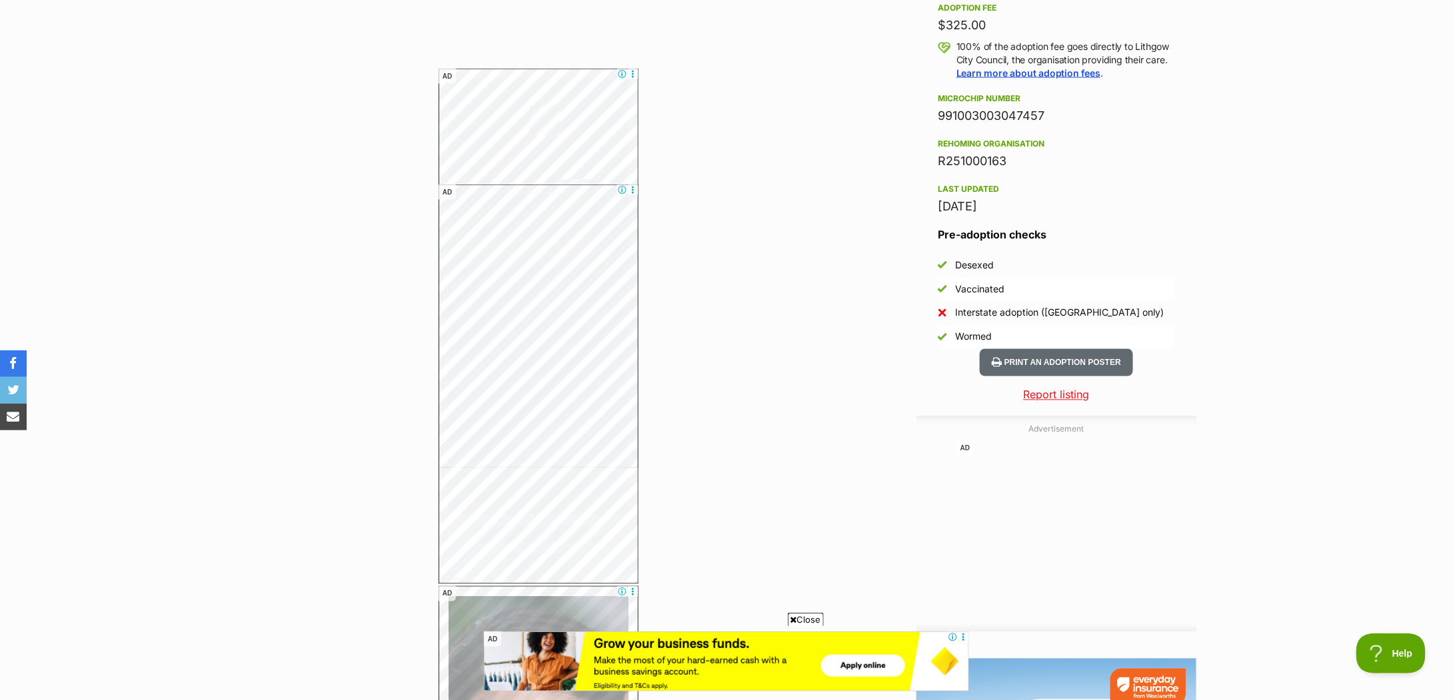
scroll to position [1510, 0]
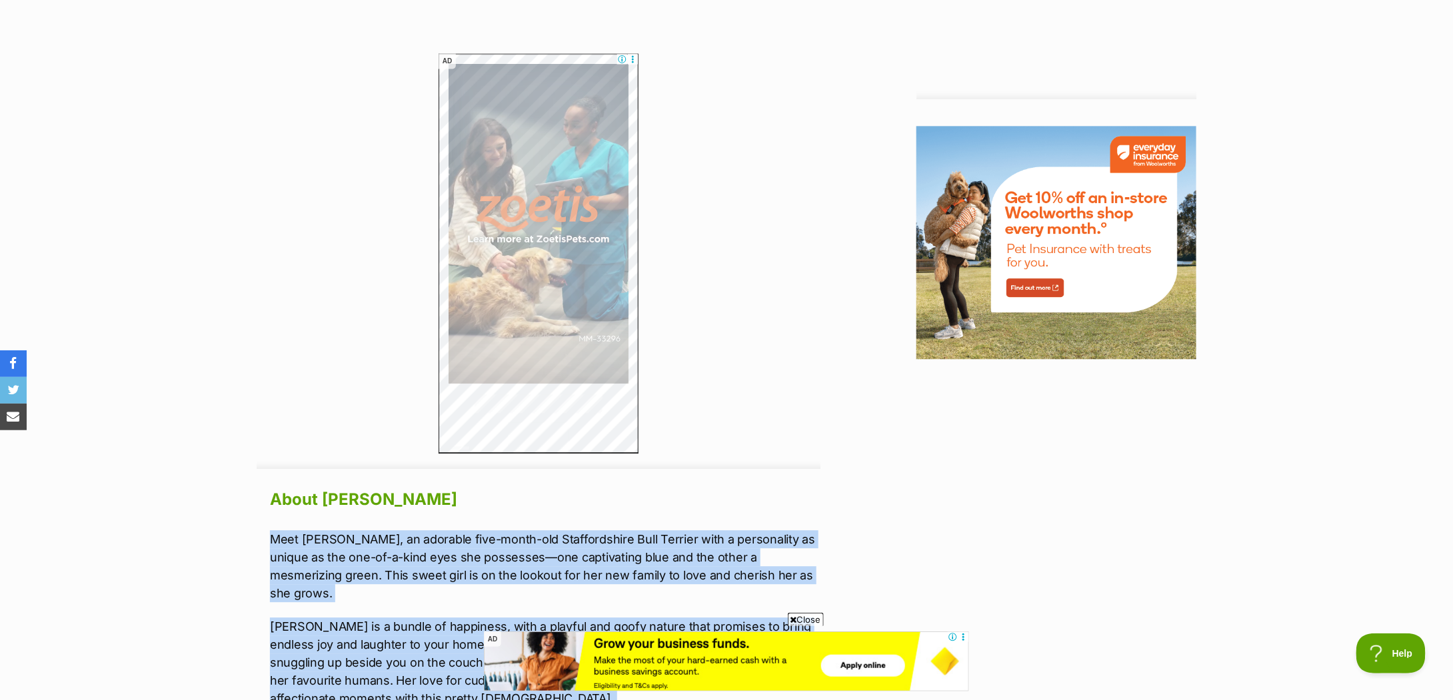
click at [344, 558] on p "Meet Nicks, an adorable five-month-old Staffordshire Bull Terrier with a person…" at bounding box center [545, 566] width 550 height 72
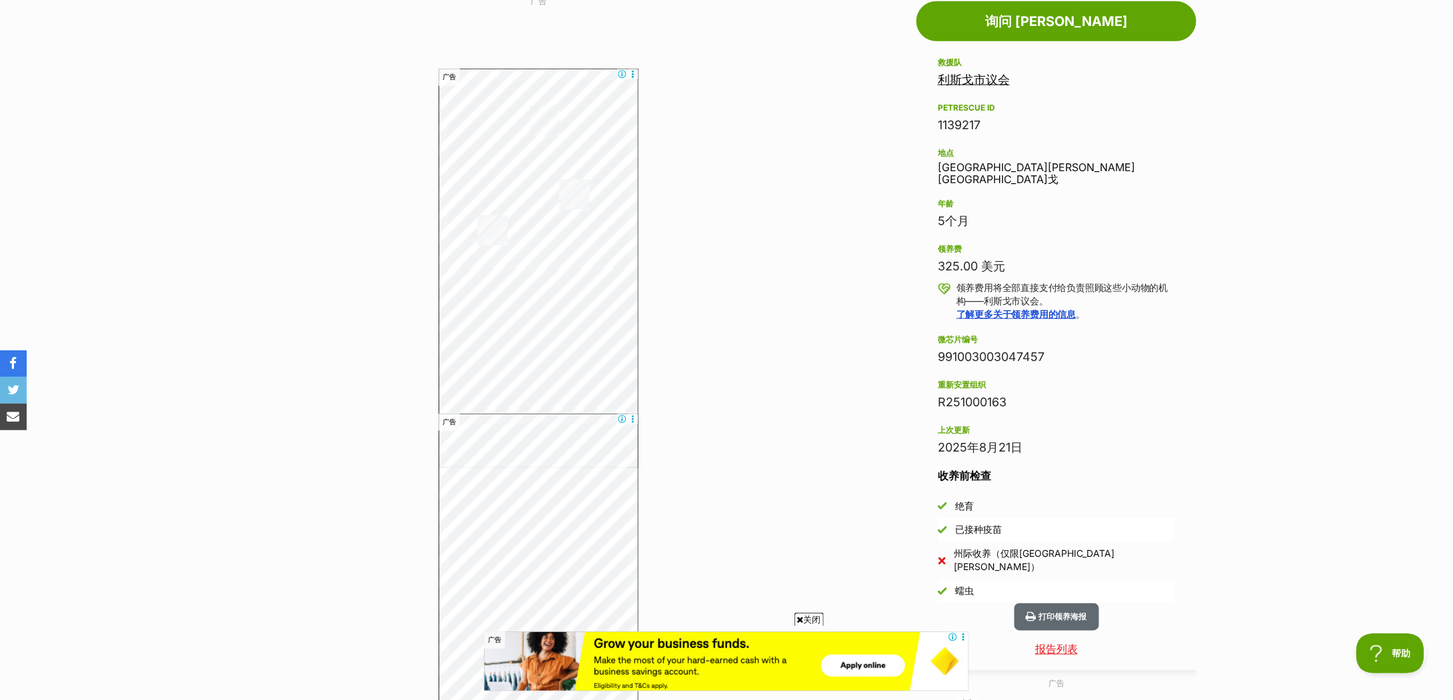
scroll to position [126, 0]
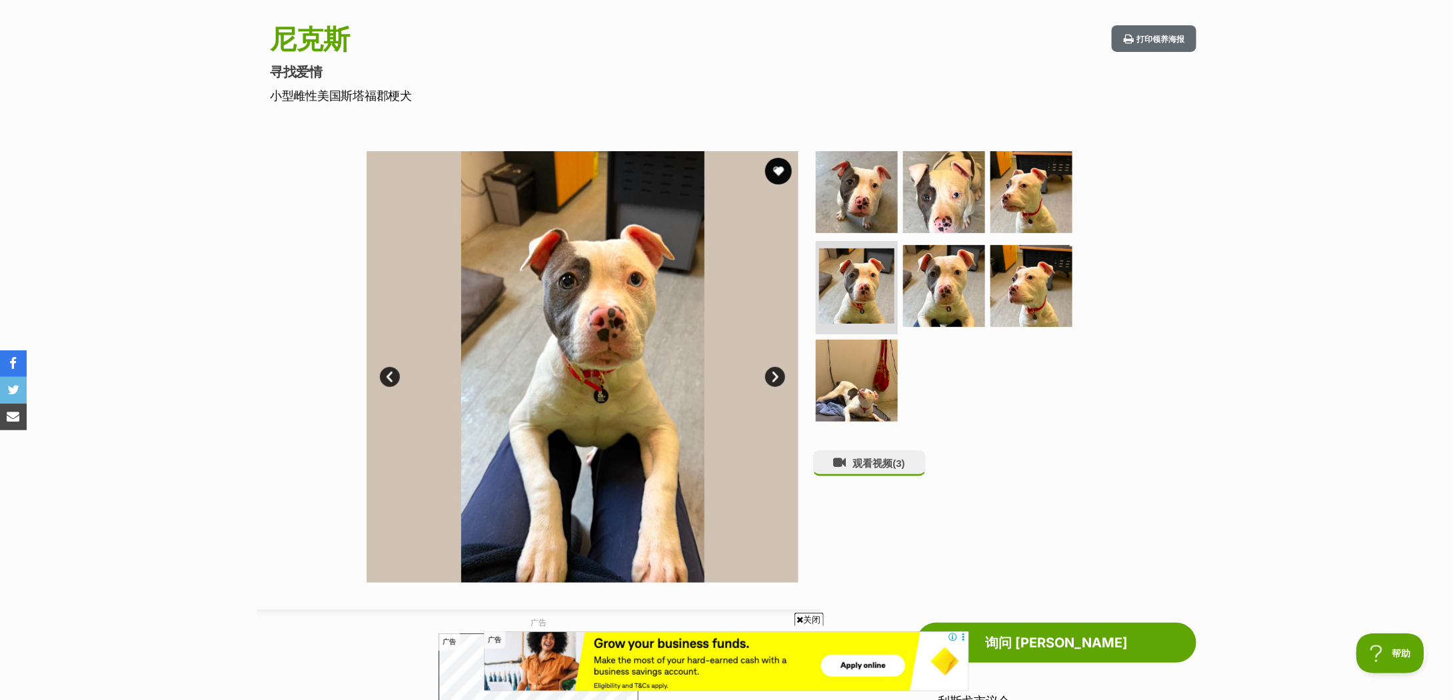
click at [778, 379] on link "下一个" at bounding box center [775, 377] width 20 height 20
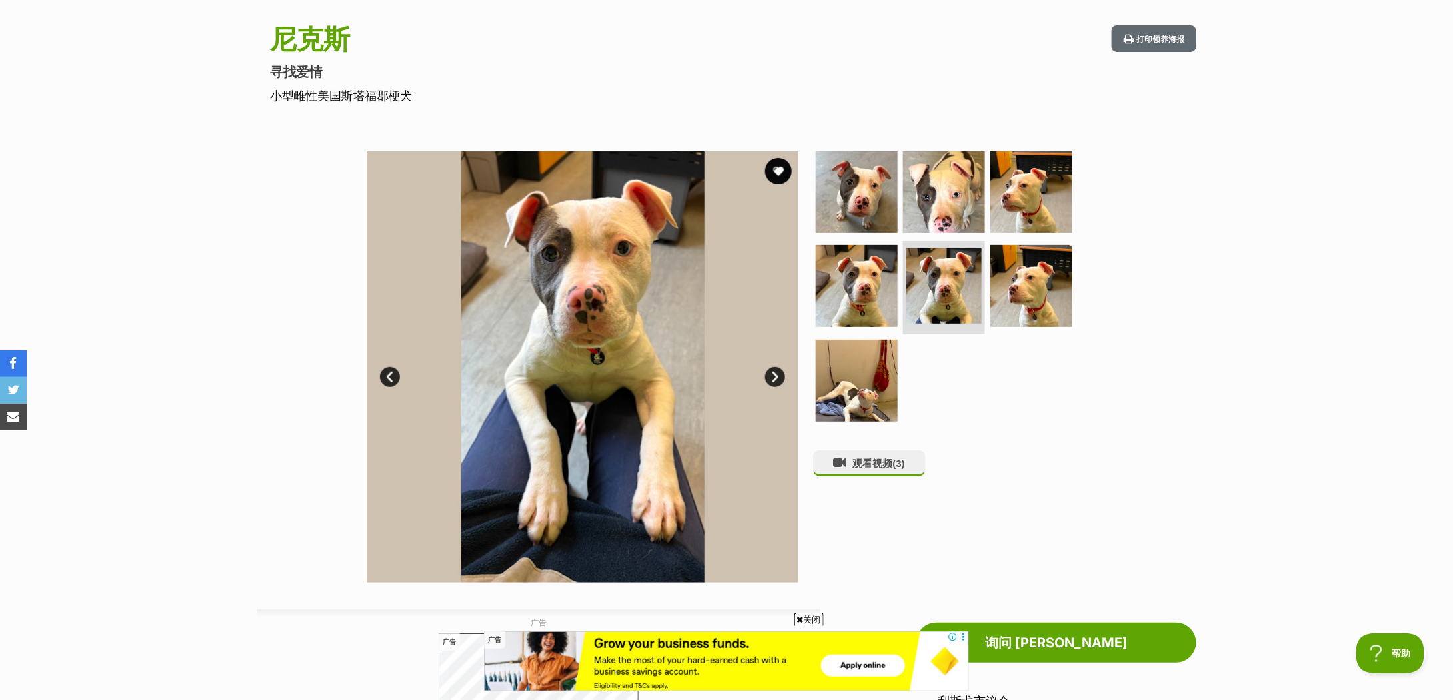
click at [778, 379] on link "下一个" at bounding box center [775, 377] width 20 height 20
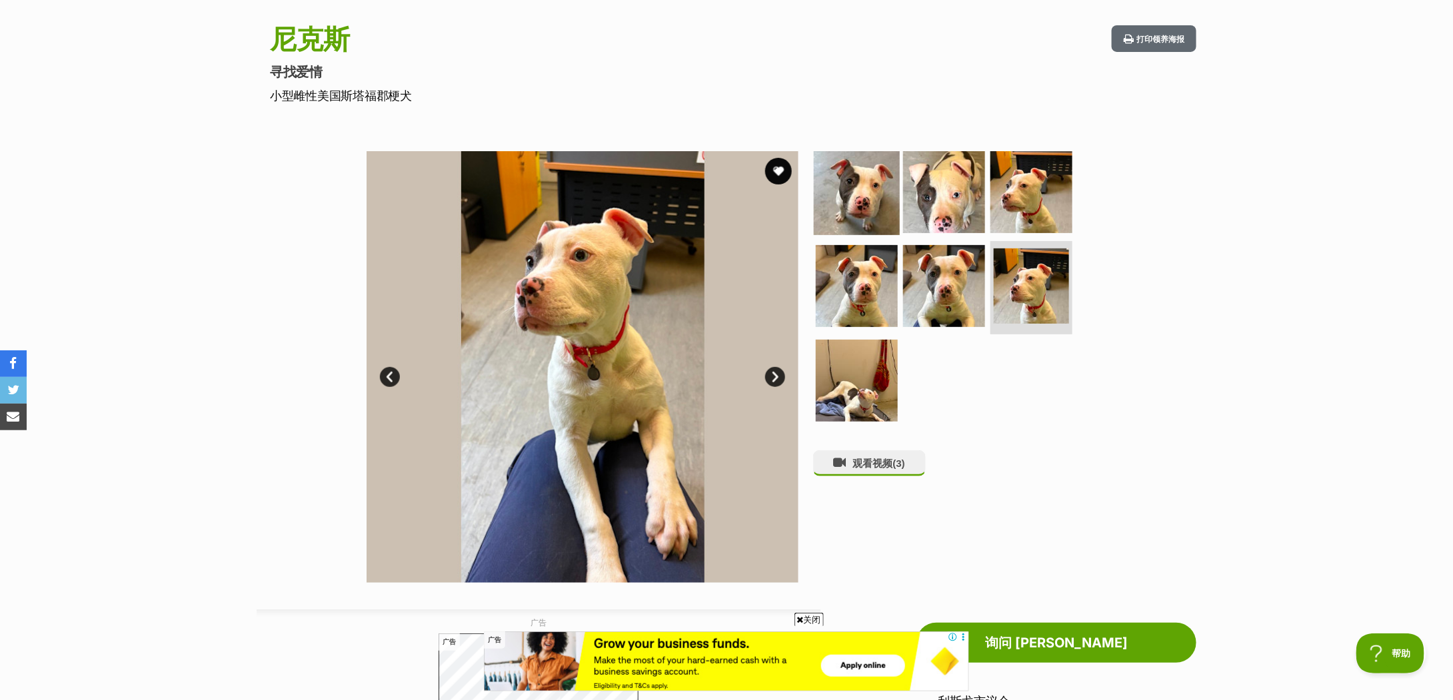
click at [875, 183] on img at bounding box center [857, 192] width 86 height 86
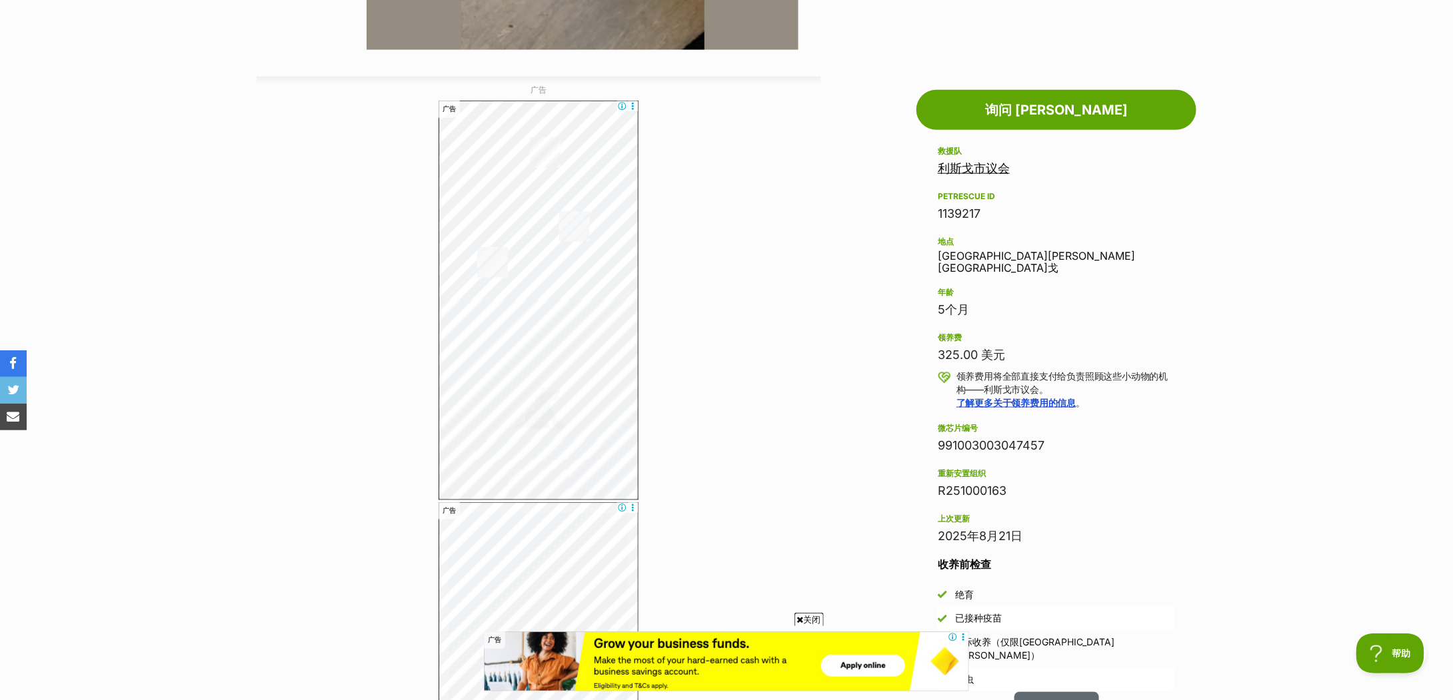
scroll to position [748, 0]
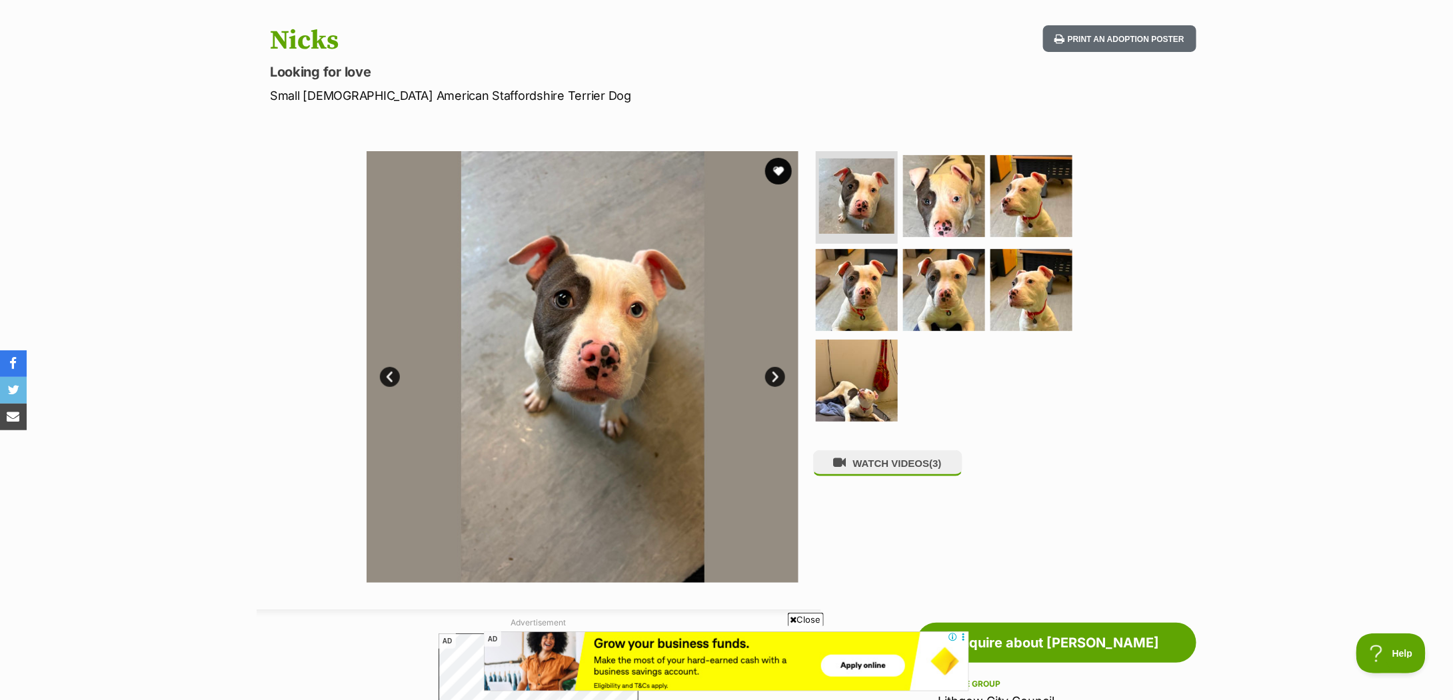
scroll to position [570, 0]
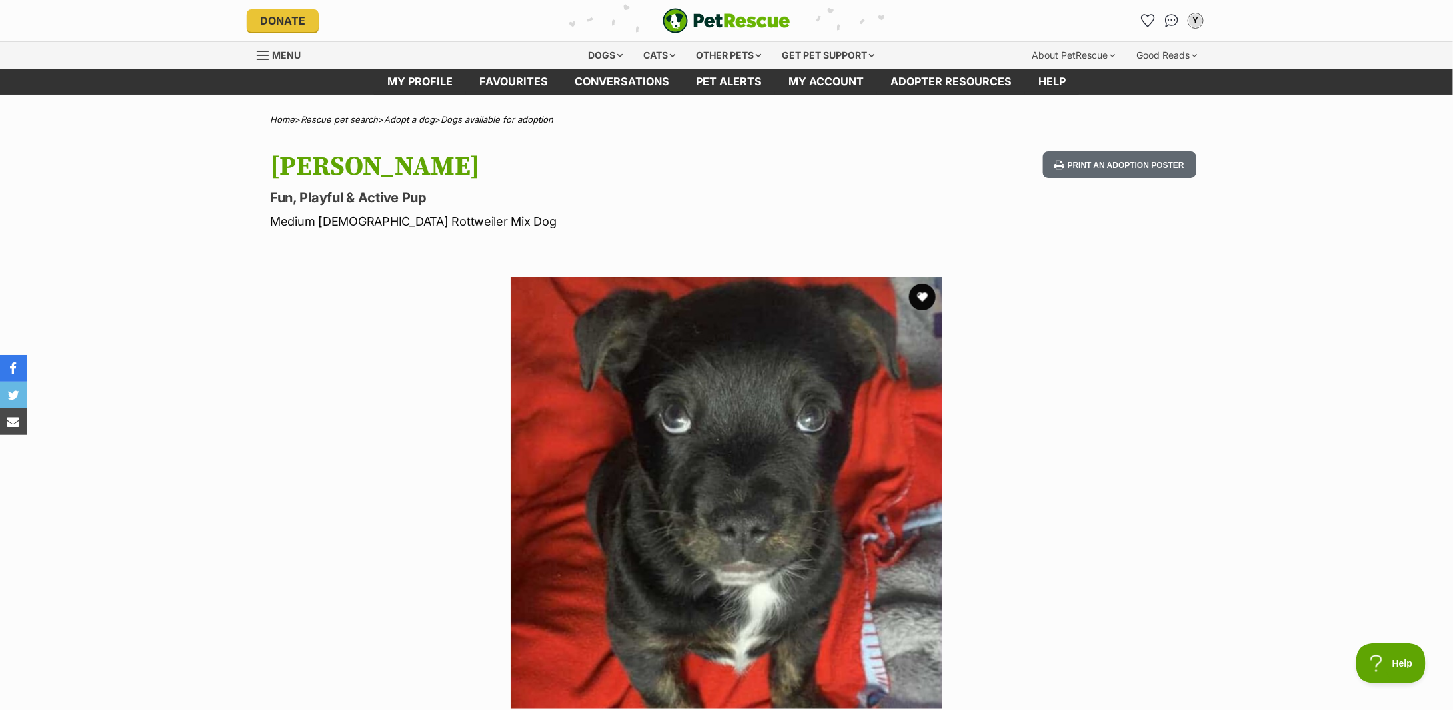
click at [356, 221] on p "Medium [DEMOGRAPHIC_DATA] Rottweiler Mix Dog" at bounding box center [552, 222] width 564 height 18
copy div "Medium Female Rottweiler Mix Dog"
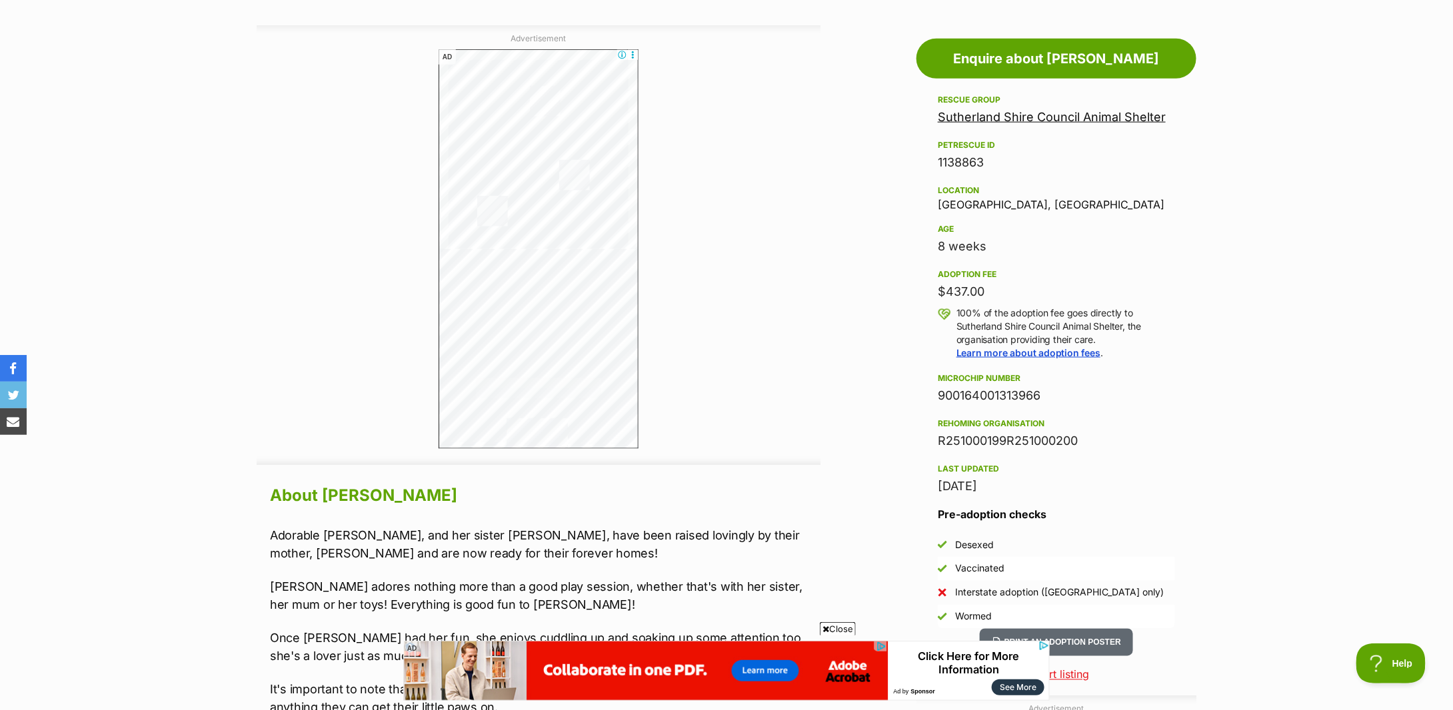
scroll to position [977, 0]
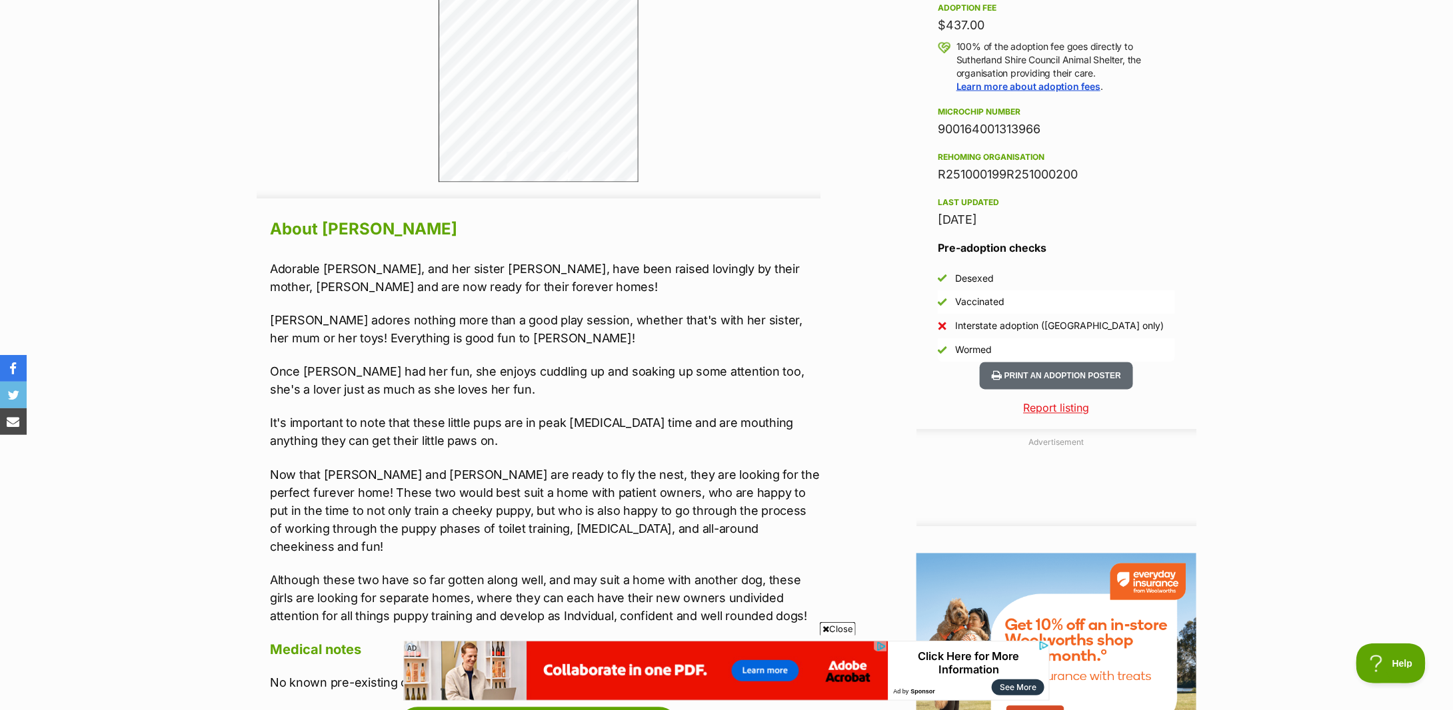
click at [280, 336] on p "Lisa adores nothing more than a good play session, whether that's with her sist…" at bounding box center [545, 330] width 550 height 36
drag, startPoint x: 280, startPoint y: 336, endPoint x: 196, endPoint y: 306, distance: 89.2
click at [192, 303] on section "Home > Rescue pet search > Adopt a dog > Dogs available for adoption Lisa Fun, …" at bounding box center [726, 103] width 1453 height 1931
click at [243, 319] on div "Advertisement AD Adoption information I've been adopted! This pet is no longer …" at bounding box center [727, 414] width 980 height 1310
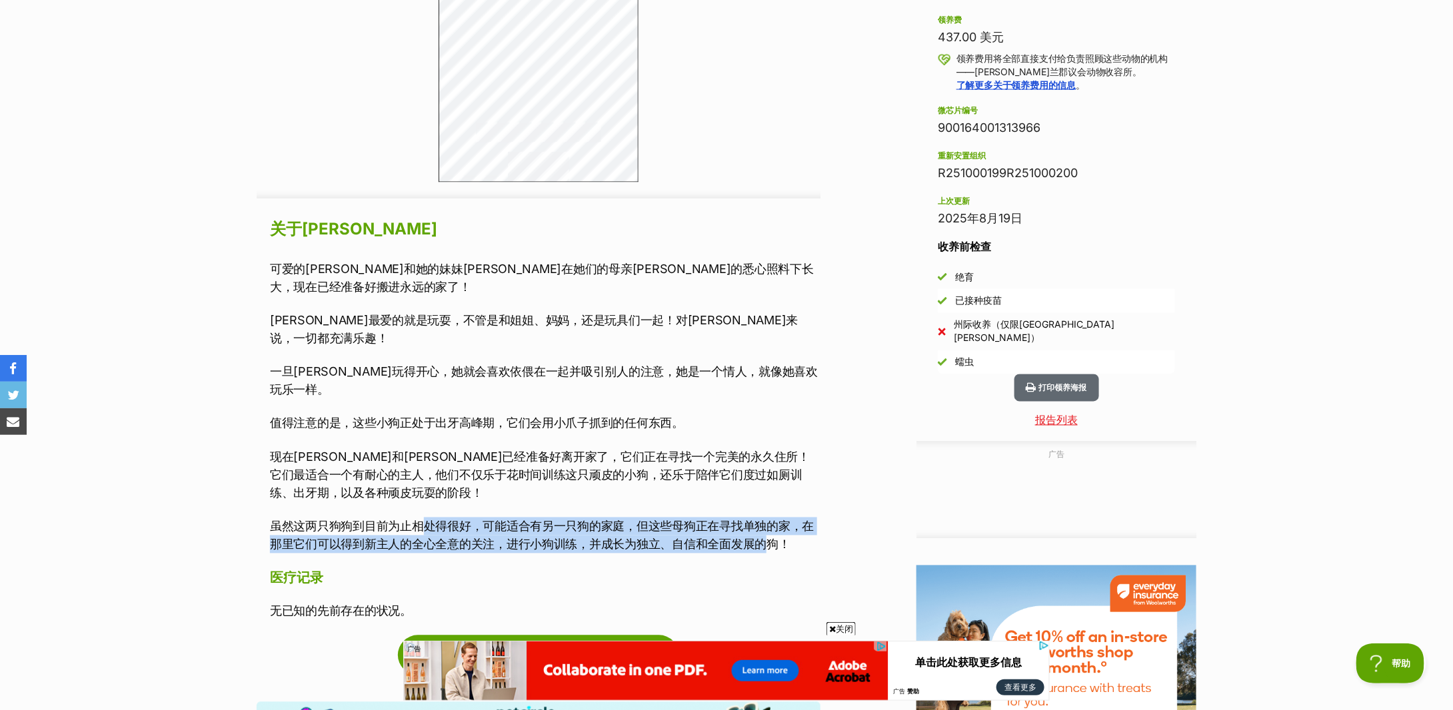
drag, startPoint x: 422, startPoint y: 474, endPoint x: 762, endPoint y: 490, distance: 340.2
click at [762, 520] on font "虽然这两只狗狗到目前为止相处得很好，可能适合有另一只狗的家庭，但这些母狗正在寻找单独的家，在那里它们可以得到新主人的全心全意的关注，进行小狗训练，并成长为独立…" at bounding box center [542, 536] width 544 height 32
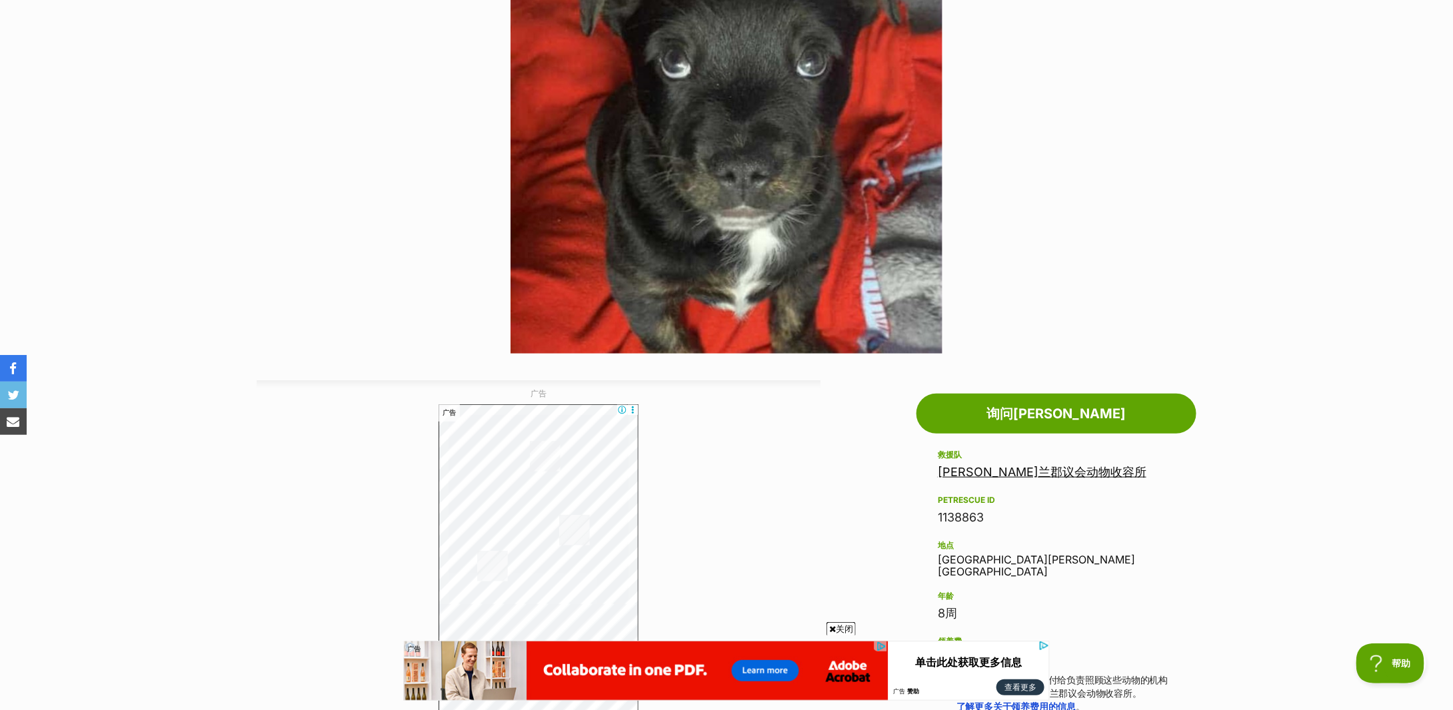
scroll to position [0, 0]
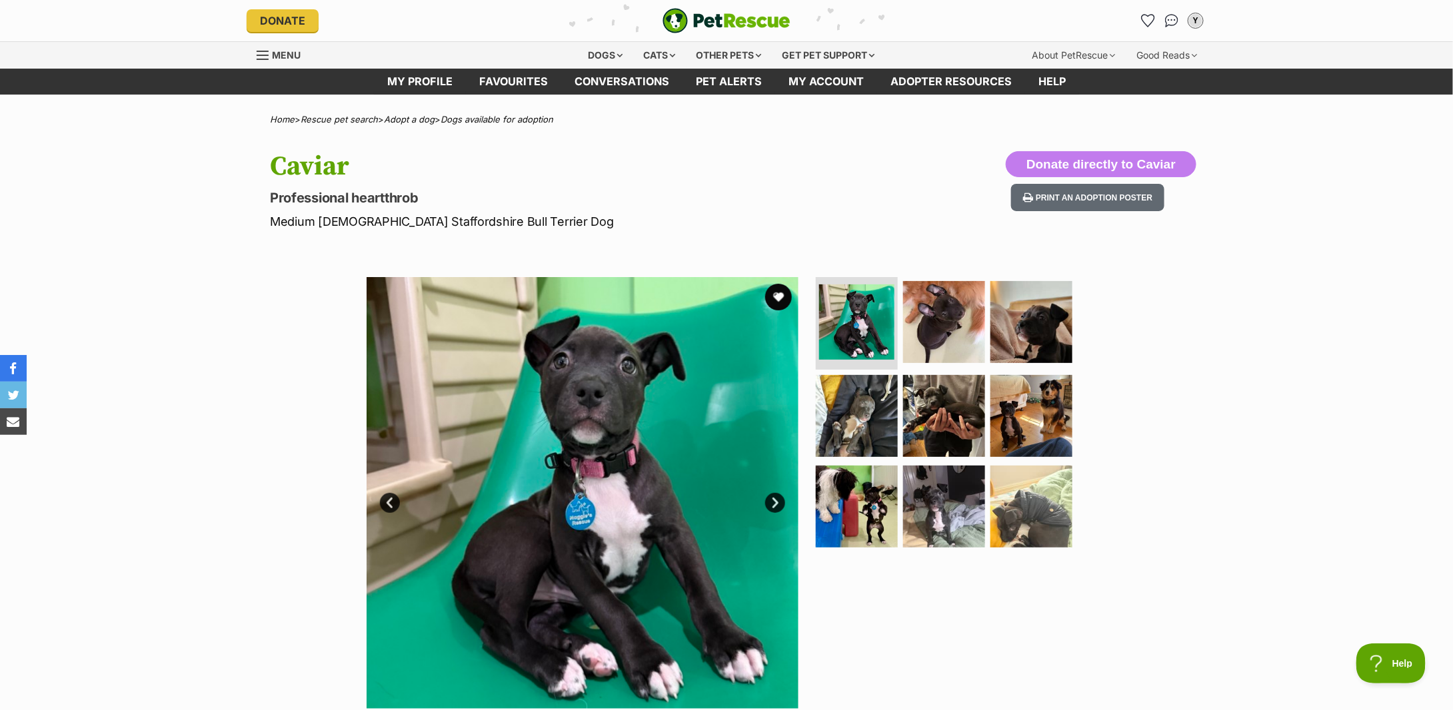
click at [464, 220] on p "Medium [DEMOGRAPHIC_DATA] Staffordshire Bull Terrier Dog" at bounding box center [552, 222] width 564 height 18
copy div "Medium [DEMOGRAPHIC_DATA] Staffordshire Bull Terrier Dog"
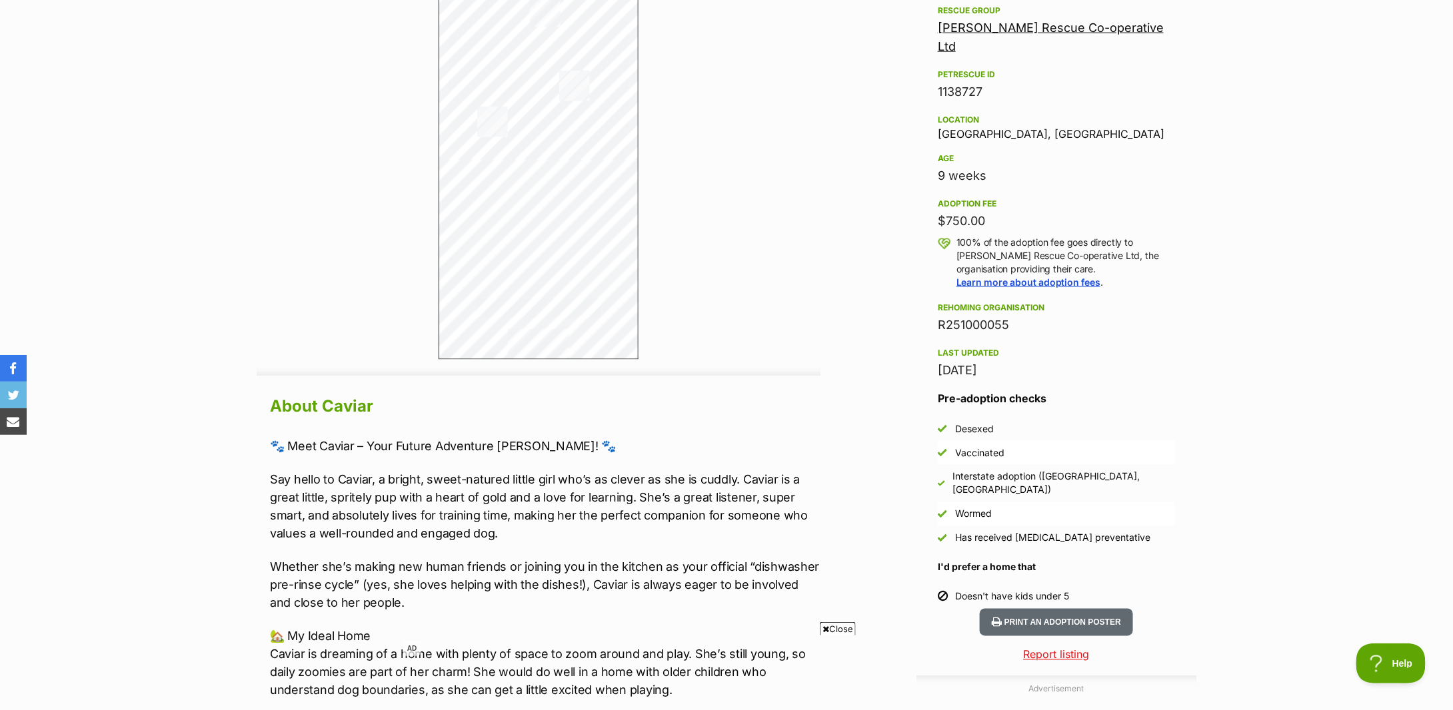
scroll to position [1155, 0]
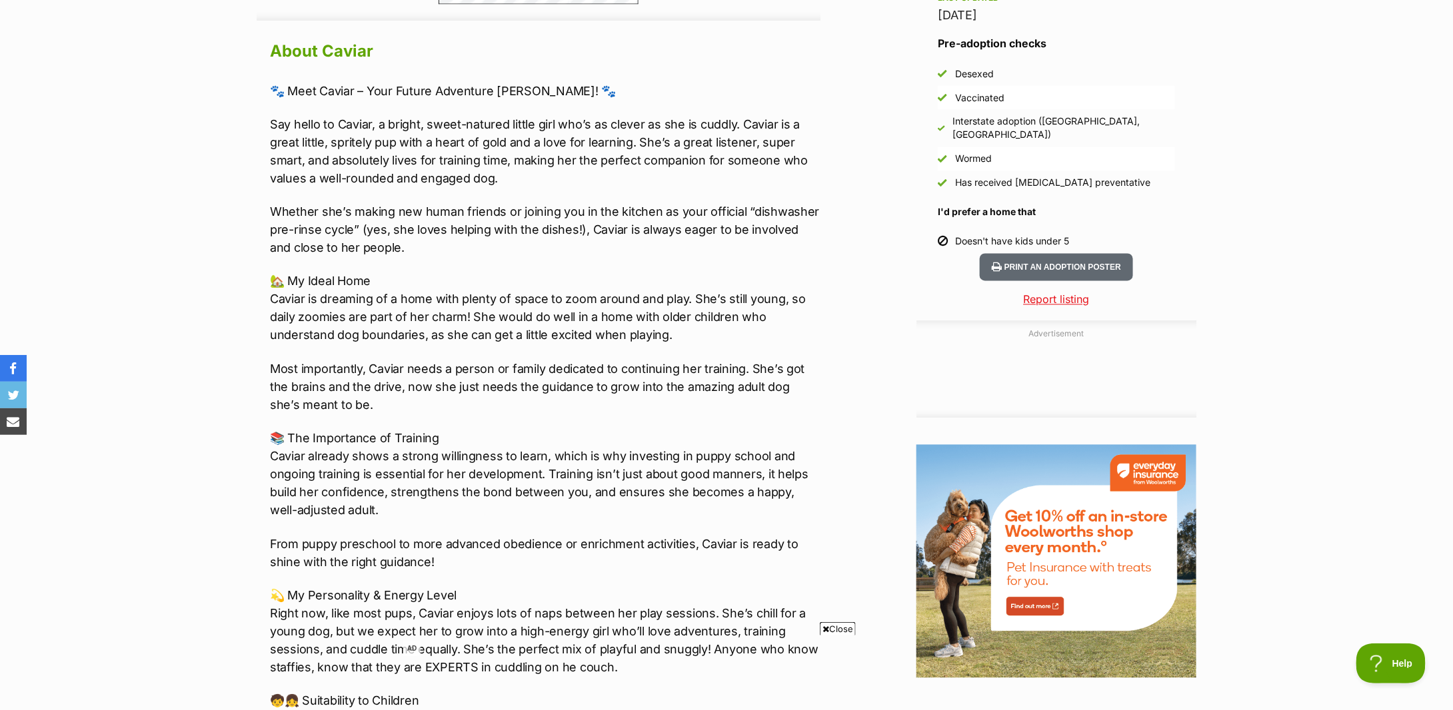
click at [203, 227] on section "Home > Rescue pet search > Adopt a dog > Dogs available for adoption Caviar Pro…" at bounding box center [726, 355] width 1453 height 2791
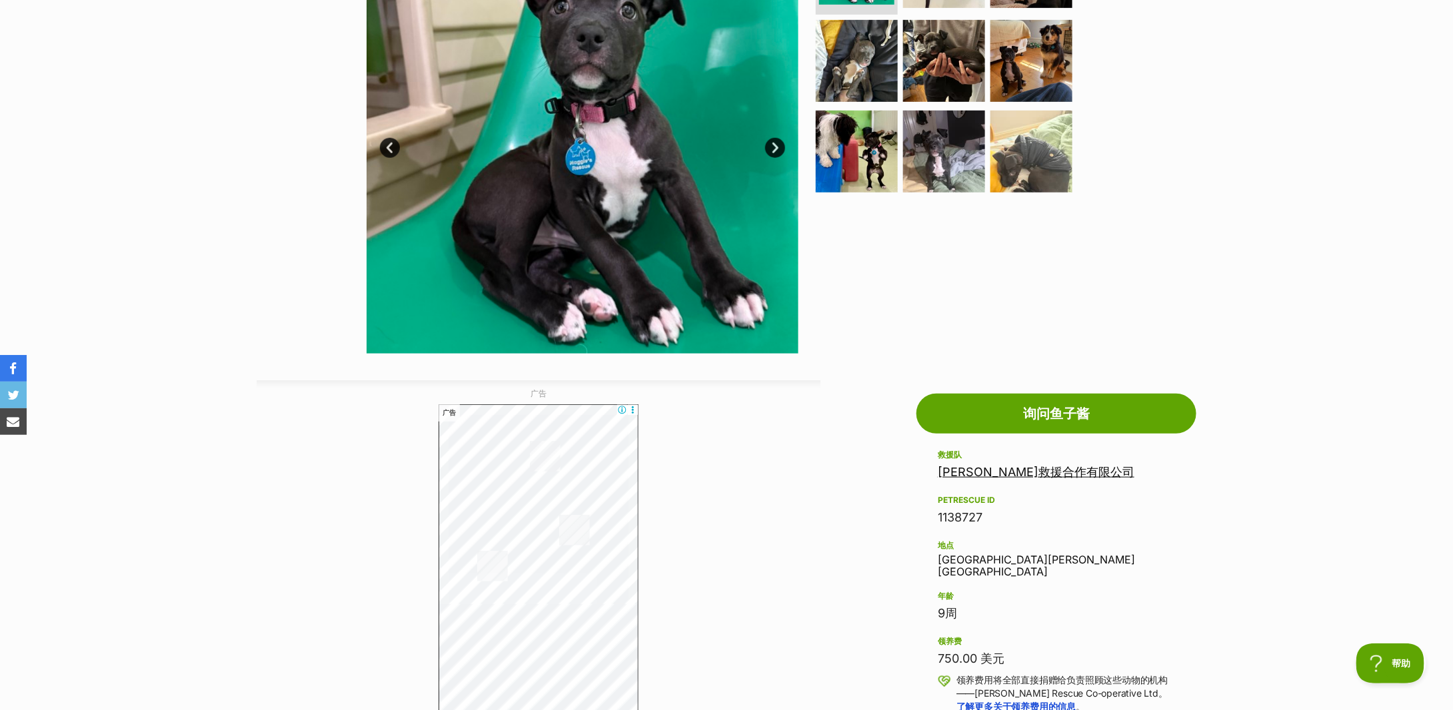
scroll to position [0, 0]
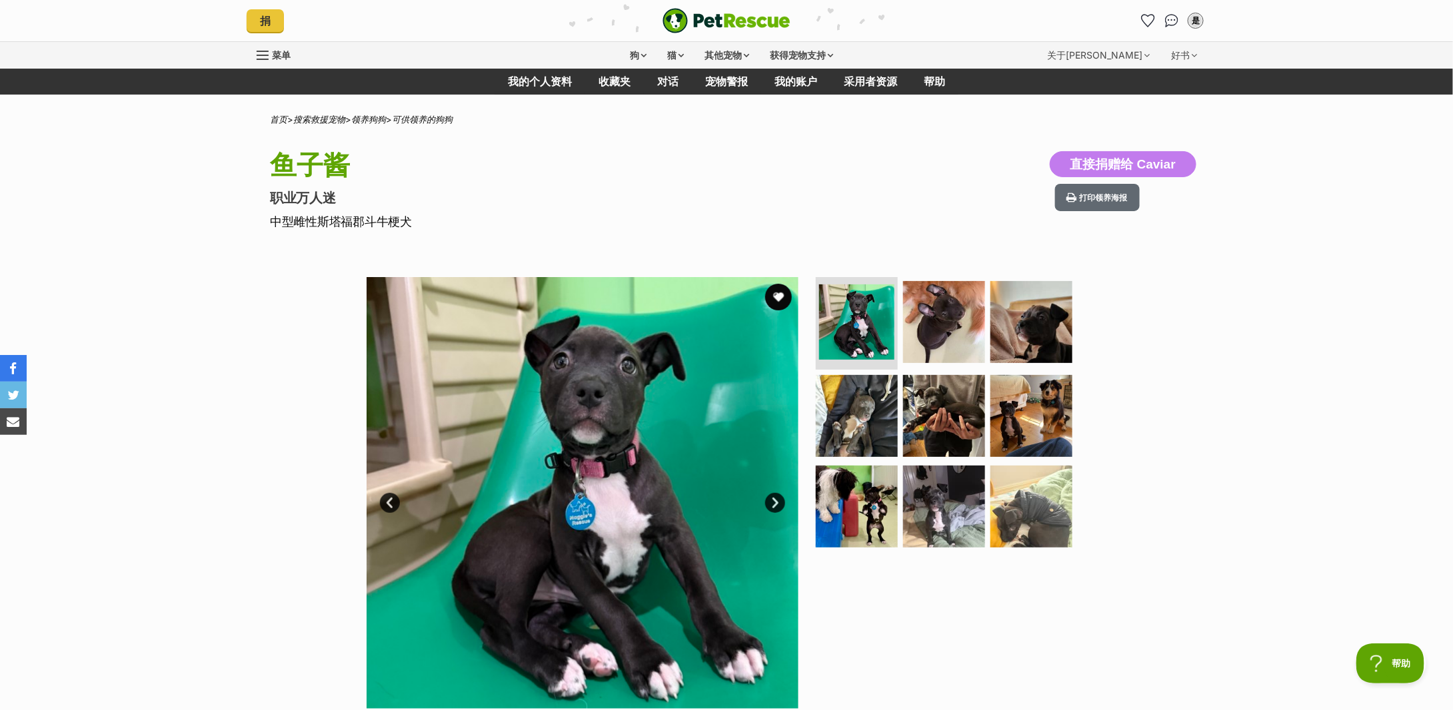
click at [287, 224] on font "中型雌性斯塔福郡斗牛梗犬" at bounding box center [341, 222] width 142 height 14
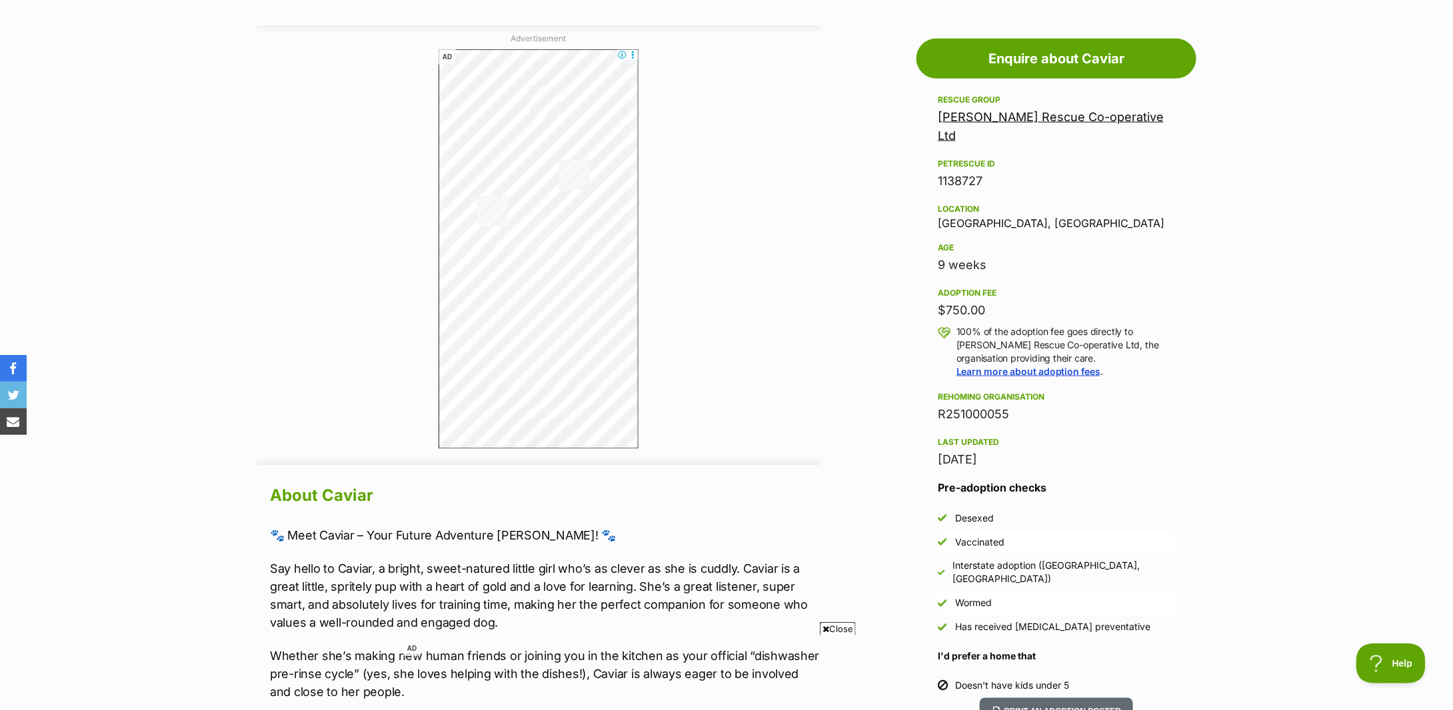
scroll to position [1066, 0]
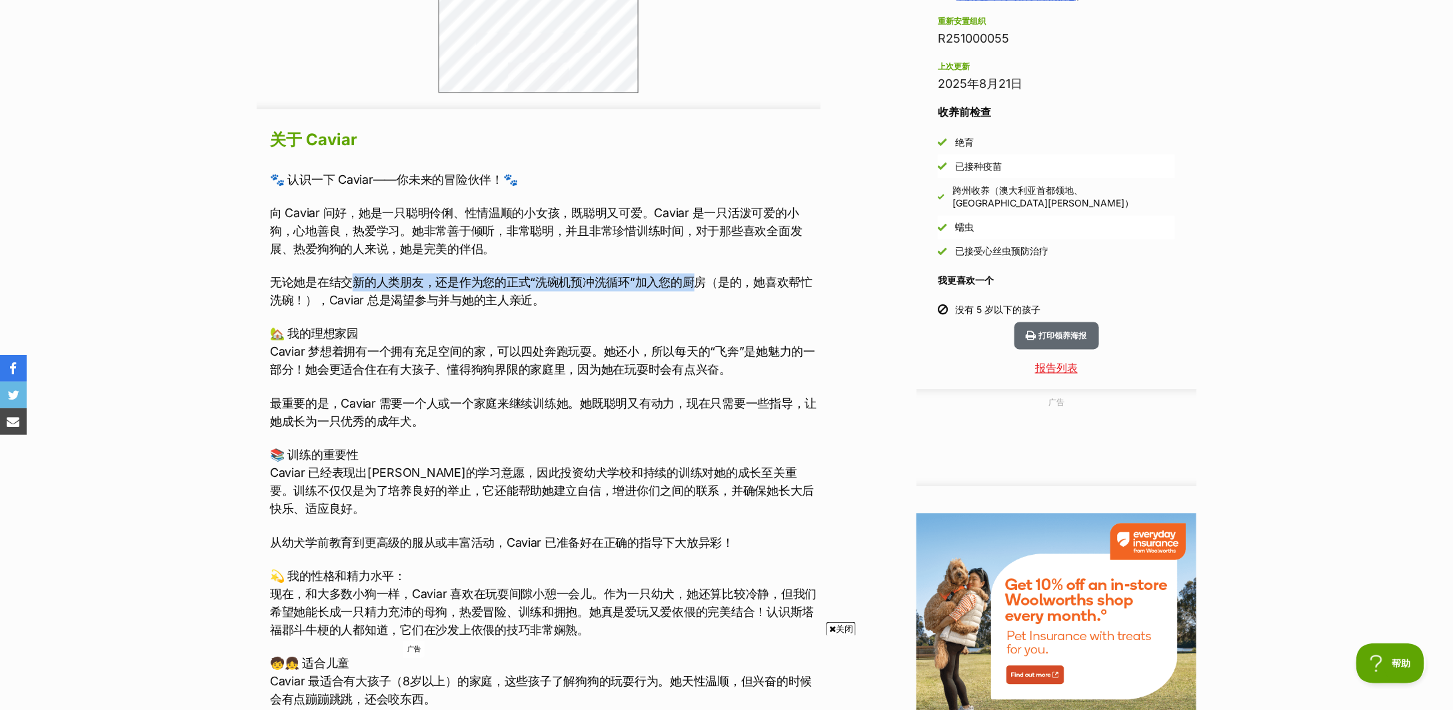
drag, startPoint x: 355, startPoint y: 287, endPoint x: 691, endPoint y: 287, distance: 336.5
click at [691, 287] on font "无论她是在结交新的人类朋友，还是作为您的正式“洗碗机预冲洗循环”加入您的厨房（是的，她喜欢帮忙洗碗！），Caviar 总是渴望参与并与她的主人亲近。" at bounding box center [541, 292] width 542 height 32
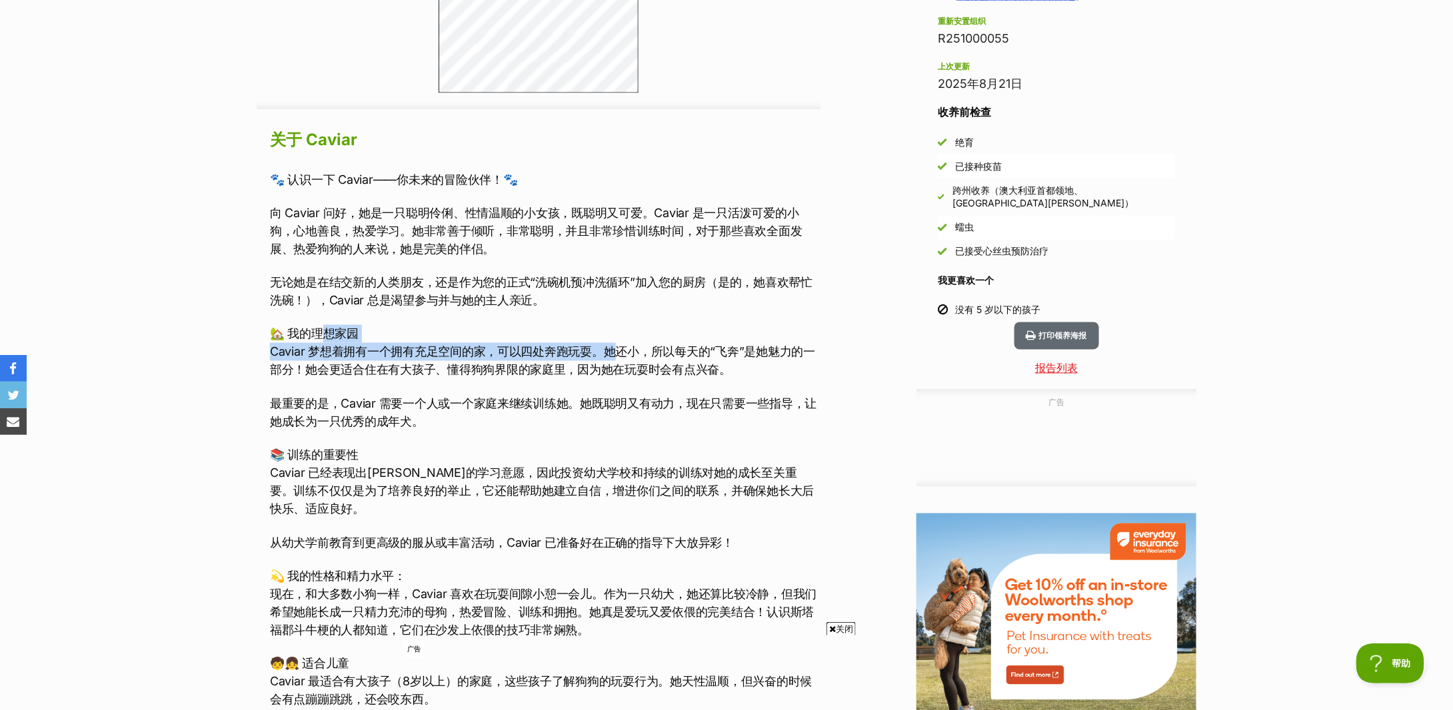
drag, startPoint x: 321, startPoint y: 343, endPoint x: 628, endPoint y: 351, distance: 307.3
click at [628, 351] on p "🏡 我的理想家园 Caviar 梦想着拥有一个拥有充足空间的家，可以四处奔跑玩耍。她还小，所以每天的“飞奔”是她魅力的一部分！她会更适合住在有大孩子、懂得狗狗…" at bounding box center [545, 352] width 550 height 54
click at [628, 351] on font "Caviar 梦想着拥有一个拥有充足空间的家，可以四处奔跑玩耍。她还小，所以每天的“飞奔”是她魅力的一部分！她会更适合住在有大孩子、懂得狗狗界限的家庭里，因为…" at bounding box center [542, 361] width 545 height 32
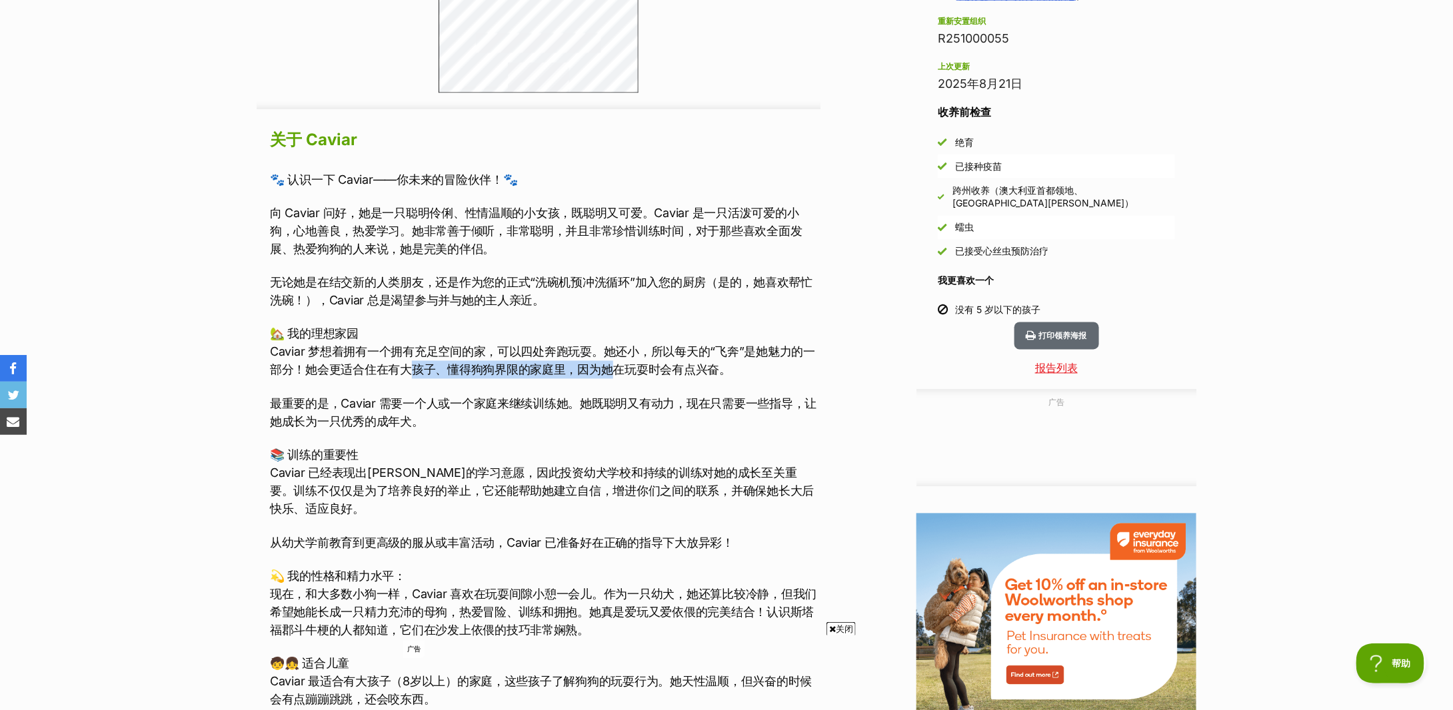
drag, startPoint x: 417, startPoint y: 367, endPoint x: 613, endPoint y: 369, distance: 195.9
click at [613, 369] on font "Caviar 梦想着拥有一个拥有充足空间的家，可以四处奔跑玩耍。她还小，所以每天的“飞奔”是她魅力的一部分！她会更适合住在有大孩子、懂得狗狗界限的家庭里，因为…" at bounding box center [542, 361] width 545 height 32
drag, startPoint x: 363, startPoint y: 401, endPoint x: 619, endPoint y: 399, distance: 255.9
click at [619, 399] on font "最重要的是，Caviar 需要一个人或一个家庭来继续训练她。她既聪明又有动力，现在只需要一些指导，让她成长为一只优秀的成年犬。" at bounding box center [543, 413] width 546 height 32
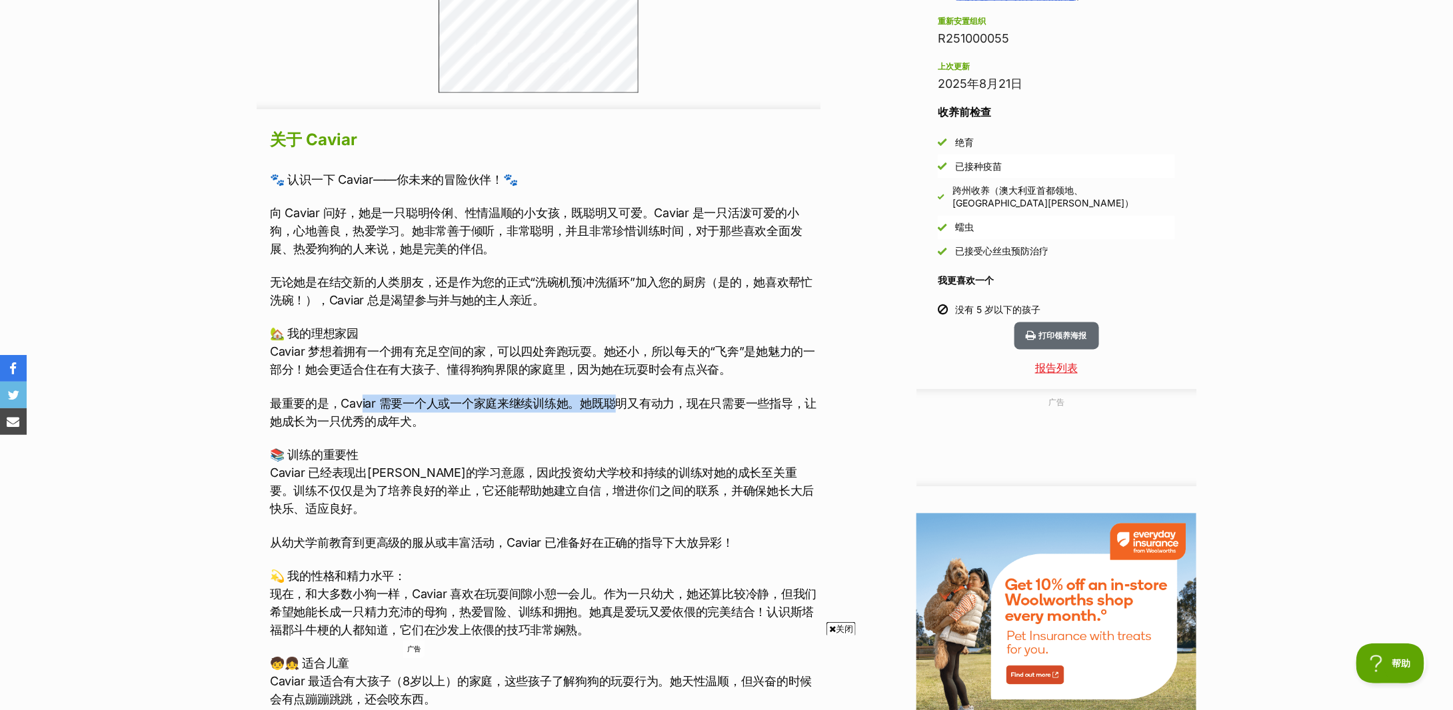
click at [619, 399] on font "最重要的是，Caviar 需要一个人或一个家庭来继续训练她。她既聪明又有动力，现在只需要一些指导，让她成长为一只优秀的成年犬。" at bounding box center [543, 413] width 546 height 32
drag, startPoint x: 340, startPoint y: 415, endPoint x: 401, endPoint y: 415, distance: 60.6
click at [401, 415] on font "最重要的是，Caviar 需要一个人或一个家庭来继续训练她。她既聪明又有动力，现在只需要一些指导，让她成长为一只优秀的成年犬。" at bounding box center [543, 413] width 546 height 32
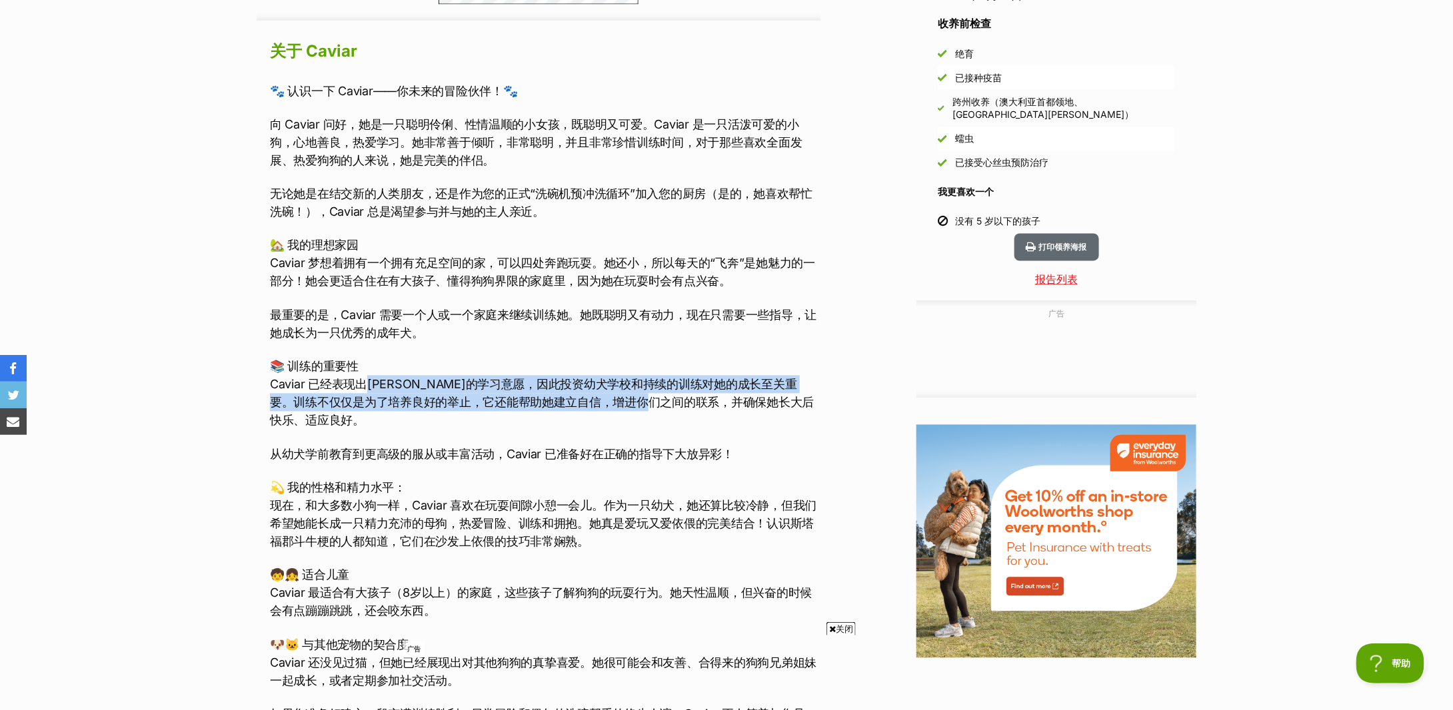
drag, startPoint x: 371, startPoint y: 382, endPoint x: 684, endPoint y: 395, distance: 313.5
click at [684, 395] on p "📚 训练的重要性 Caviar 已经表现出强烈的学习意愿，因此投资幼犬学校和持续的训练对她的成长至关重要。训练不仅仅是为了培养良好的举止，它还能帮助她建立自信…" at bounding box center [545, 394] width 550 height 72
drag, startPoint x: 684, startPoint y: 395, endPoint x: 615, endPoint y: 404, distance: 69.3
click at [684, 395] on p "📚 训练的重要性 Caviar 已经表现出强烈的学习意愿，因此投资幼犬学校和持续的训练对她的成长至关重要。训练不仅仅是为了培养良好的举止，它还能帮助她建立自信…" at bounding box center [545, 394] width 550 height 72
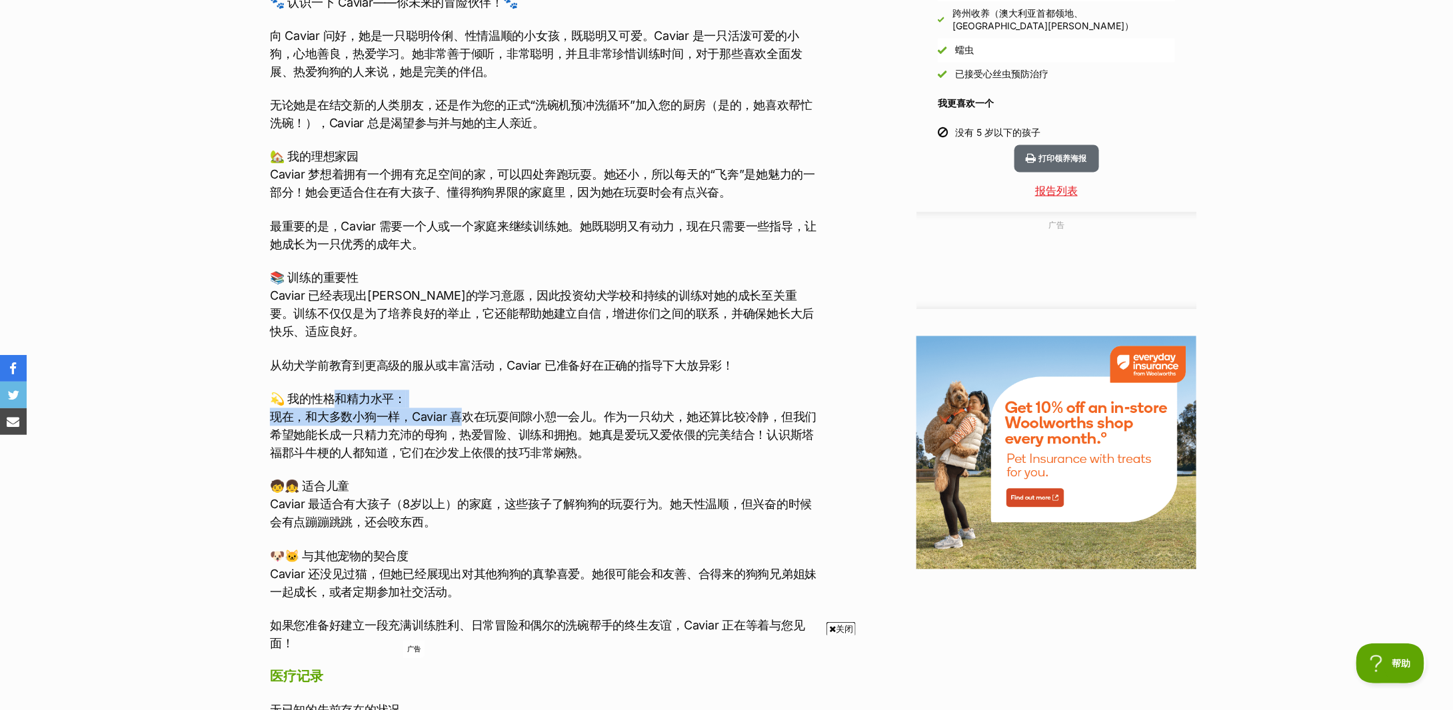
drag, startPoint x: 335, startPoint y: 385, endPoint x: 462, endPoint y: 395, distance: 127.7
click at [462, 395] on p "💫 我的性格和精力水平： 现在，和大多数小狗一样，Caviar 喜欢在玩耍间隙小憩一会儿。作为一只幼犬，她还算比较冷静，但我们希望她能长成一只精力充沛的母狗，…" at bounding box center [545, 427] width 550 height 72
click at [462, 411] on font "现在，和大多数小狗一样，Caviar 喜欢在玩耍间隙小憩一会儿。作为一只幼犬，她还算比较冷静，但我们希望她能长成一只精力充沛的母狗，热爱冒险、训练和拥抱。她真…" at bounding box center [543, 436] width 546 height 50
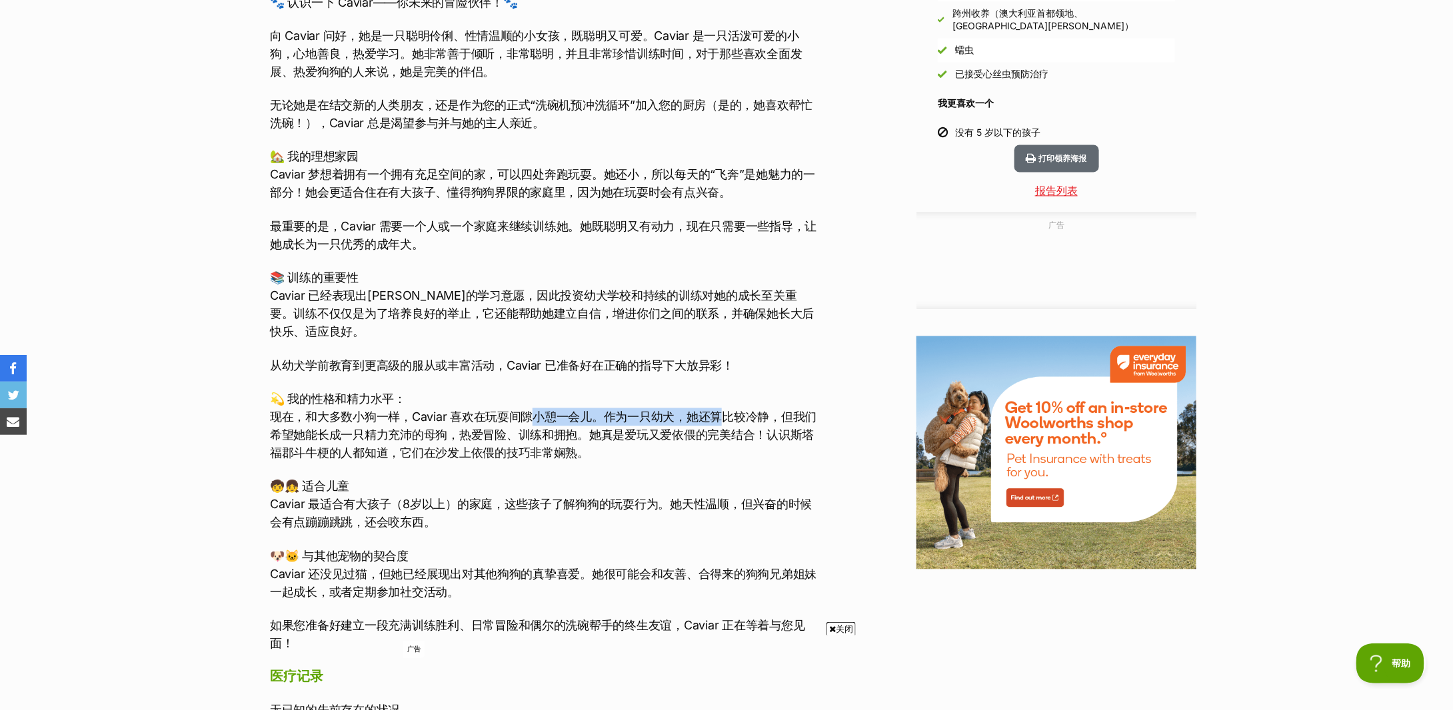
drag, startPoint x: 600, startPoint y: 407, endPoint x: 719, endPoint y: 407, distance: 119.3
click at [719, 407] on p "💫 我的性格和精力水平： 现在，和大多数小狗一样，Caviar 喜欢在玩耍间隙小憩一会儿。作为一只幼犬，她还算比较冷静，但我们希望她能长成一只精力充沛的母狗，…" at bounding box center [545, 427] width 550 height 72
drag, startPoint x: 313, startPoint y: 418, endPoint x: 601, endPoint y: 421, distance: 287.9
click at [601, 421] on font "现在，和大多数小狗一样，Caviar 喜欢在玩耍间隙小憩一会儿。作为一只幼犬，她还算比较冷静，但我们希望她能长成一只精力充沛的母狗，热爱冒险、训练和拥抱。她真…" at bounding box center [543, 436] width 546 height 50
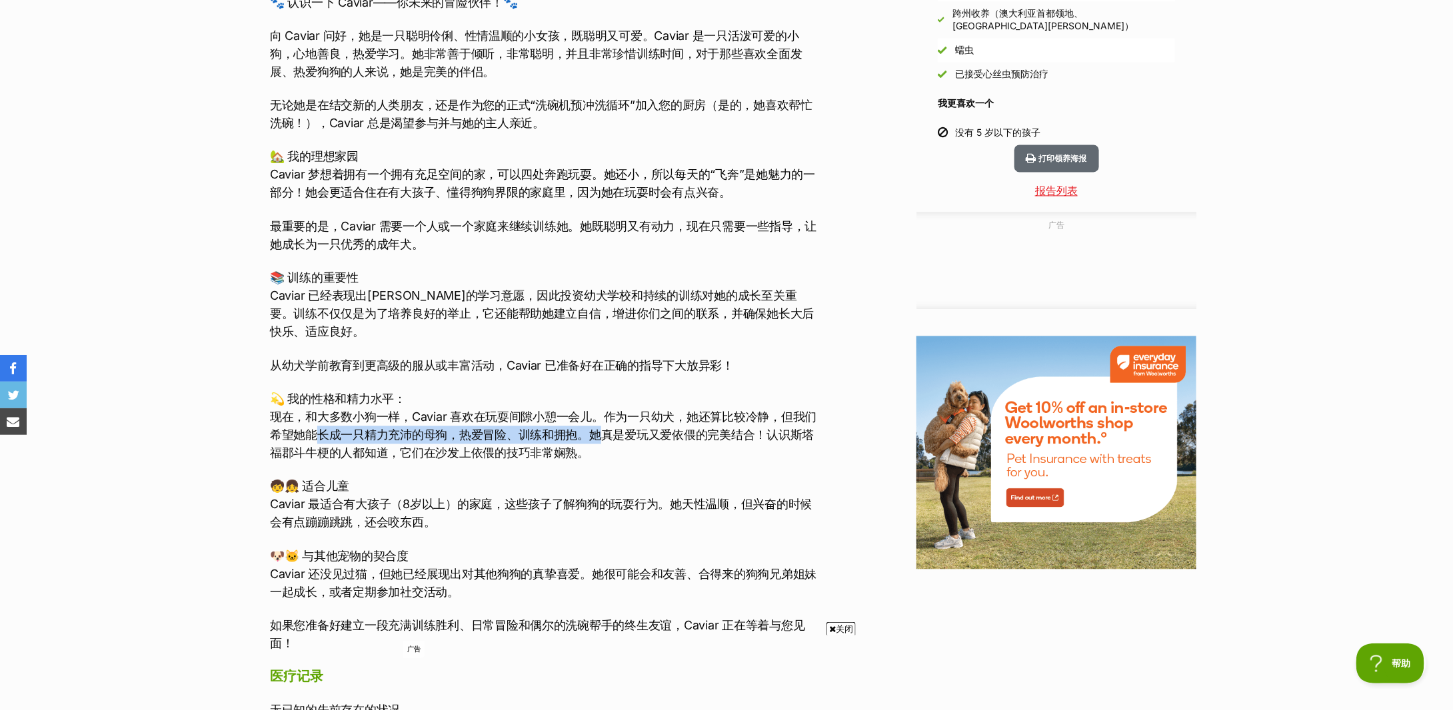
click at [601, 421] on font "现在，和大多数小狗一样，Caviar 喜欢在玩耍间隙小憩一会儿。作为一只幼犬，她还算比较冷静，但我们希望她能长成一只精力充沛的母狗，热爱冒险、训练和拥抱。她真…" at bounding box center [543, 436] width 546 height 50
drag, startPoint x: 379, startPoint y: 431, endPoint x: 485, endPoint y: 436, distance: 106.8
click at [485, 436] on font "现在，和大多数小狗一样，Caviar 喜欢在玩耍间隙小憩一会儿。作为一只幼犬，她还算比较冷静，但我们希望她能长成一只精力充沛的母狗，热爱冒险、训练和拥抱。她真…" at bounding box center [543, 436] width 546 height 50
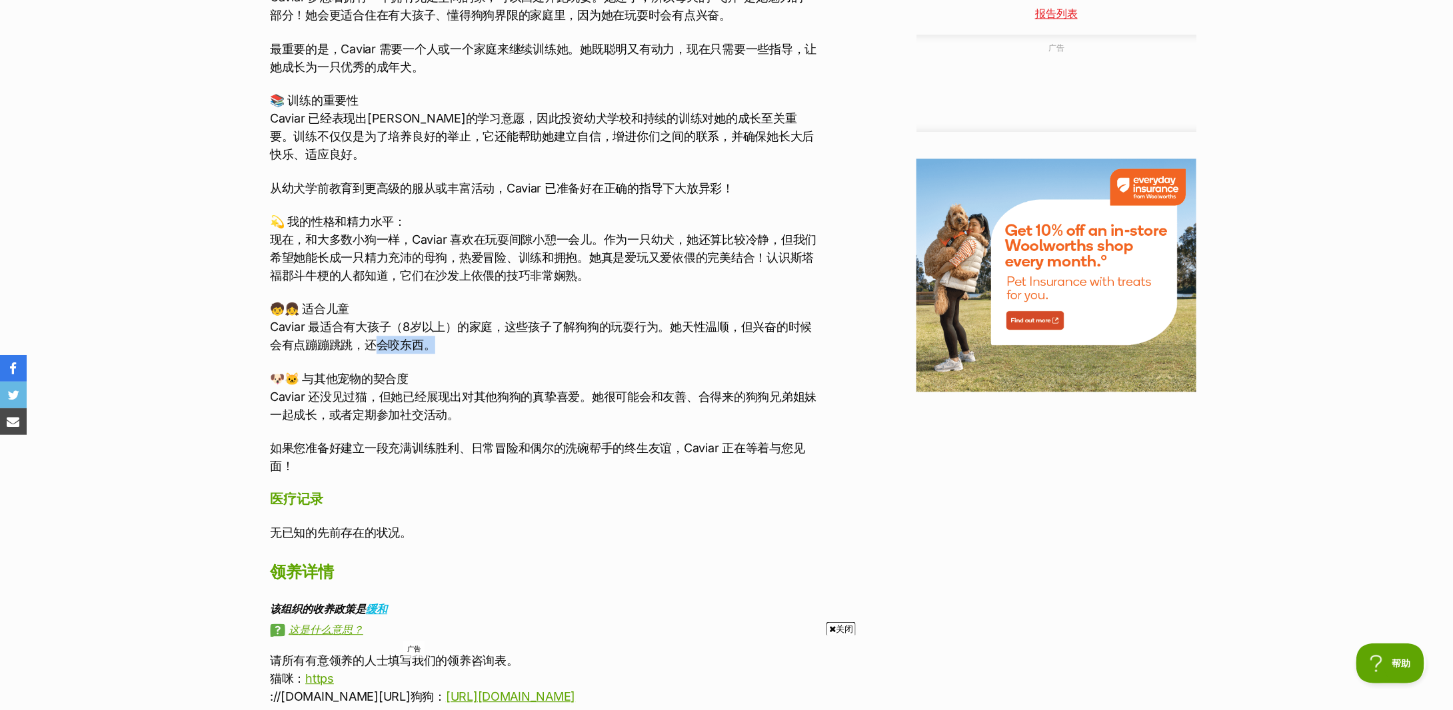
drag, startPoint x: 377, startPoint y: 318, endPoint x: 645, endPoint y: 323, distance: 268.6
click at [645, 323] on p "🧒👧 适合儿童 Caviar 最适合有大孩子（8岁以上）的家庭，这些孩子了解狗狗的玩耍行为。她天性温顺，但兴奋的时候会有点蹦蹦跳跳，还会咬东西。" at bounding box center [545, 327] width 550 height 54
drag, startPoint x: 358, startPoint y: 369, endPoint x: 610, endPoint y: 379, distance: 252.7
click at [610, 379] on p "🐶🐱 与其他宠物的契合度 Caviar 还没见过猫，但她已经展现出对其他狗狗的真挚喜爱。她很可能会和友善、合得来的狗狗兄弟姐妹一起成长，或者定期参加社交活动。" at bounding box center [545, 397] width 550 height 54
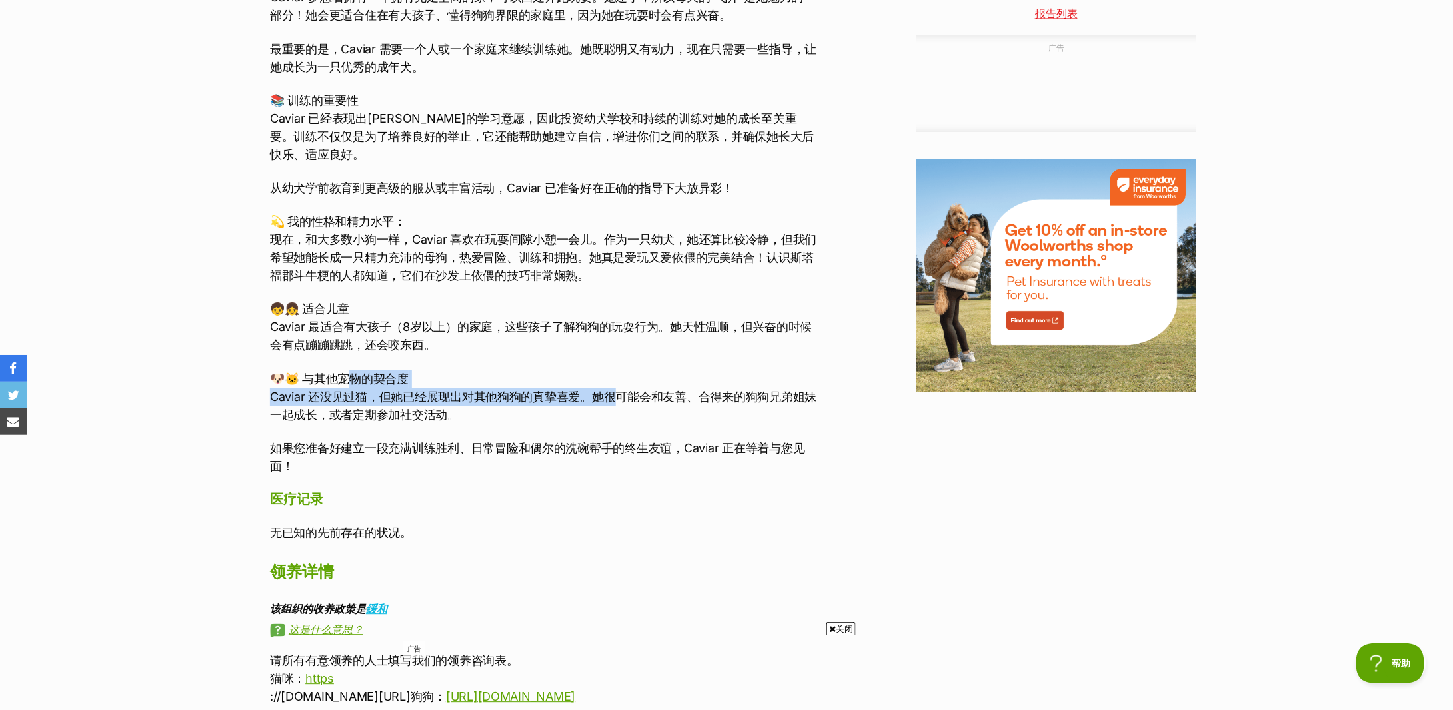
click at [610, 390] on font "Caviar 还没见过猫，但她已经展现出对其他狗狗的真挚喜爱。她很可能会和友善、合得来的狗狗兄弟姐妹一起成长，或者定期参加社交活动。" at bounding box center [543, 406] width 546 height 32
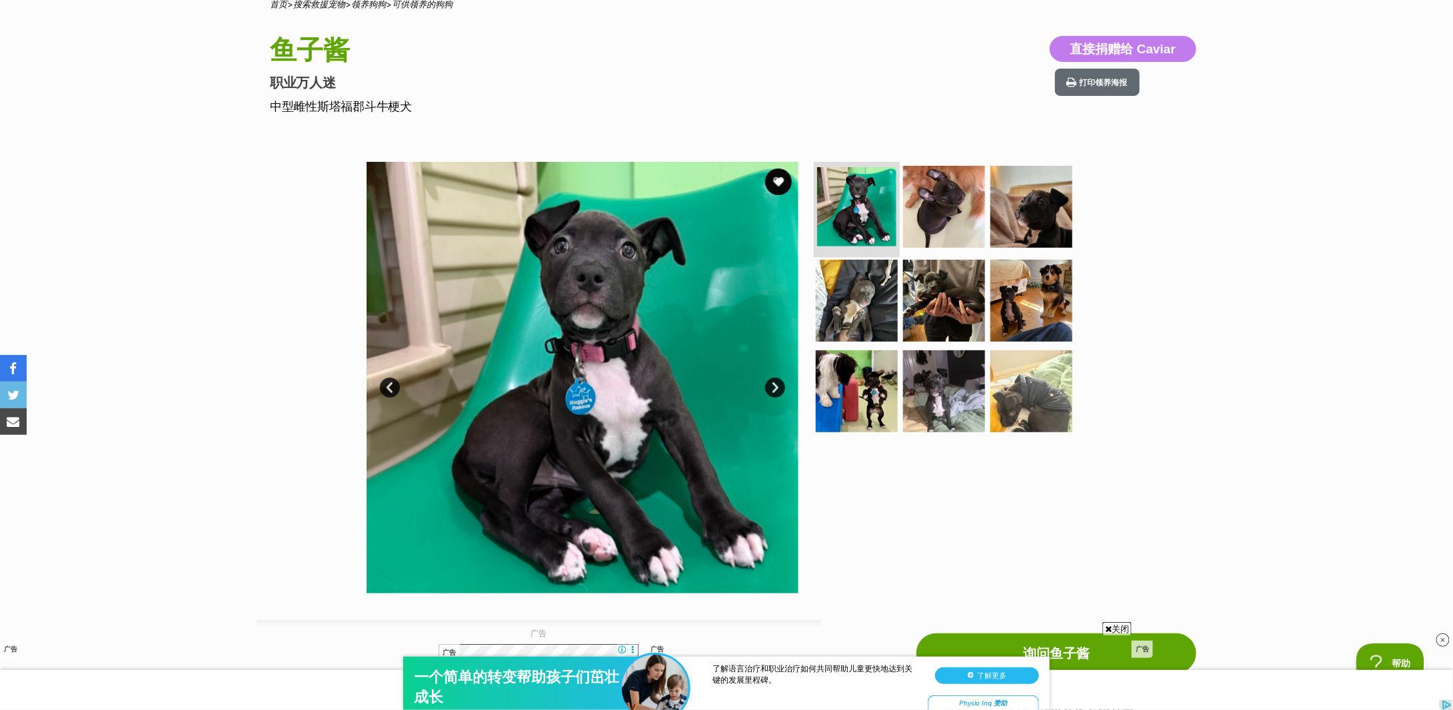
scroll to position [0, 0]
click at [776, 381] on link "下一个" at bounding box center [775, 388] width 20 height 20
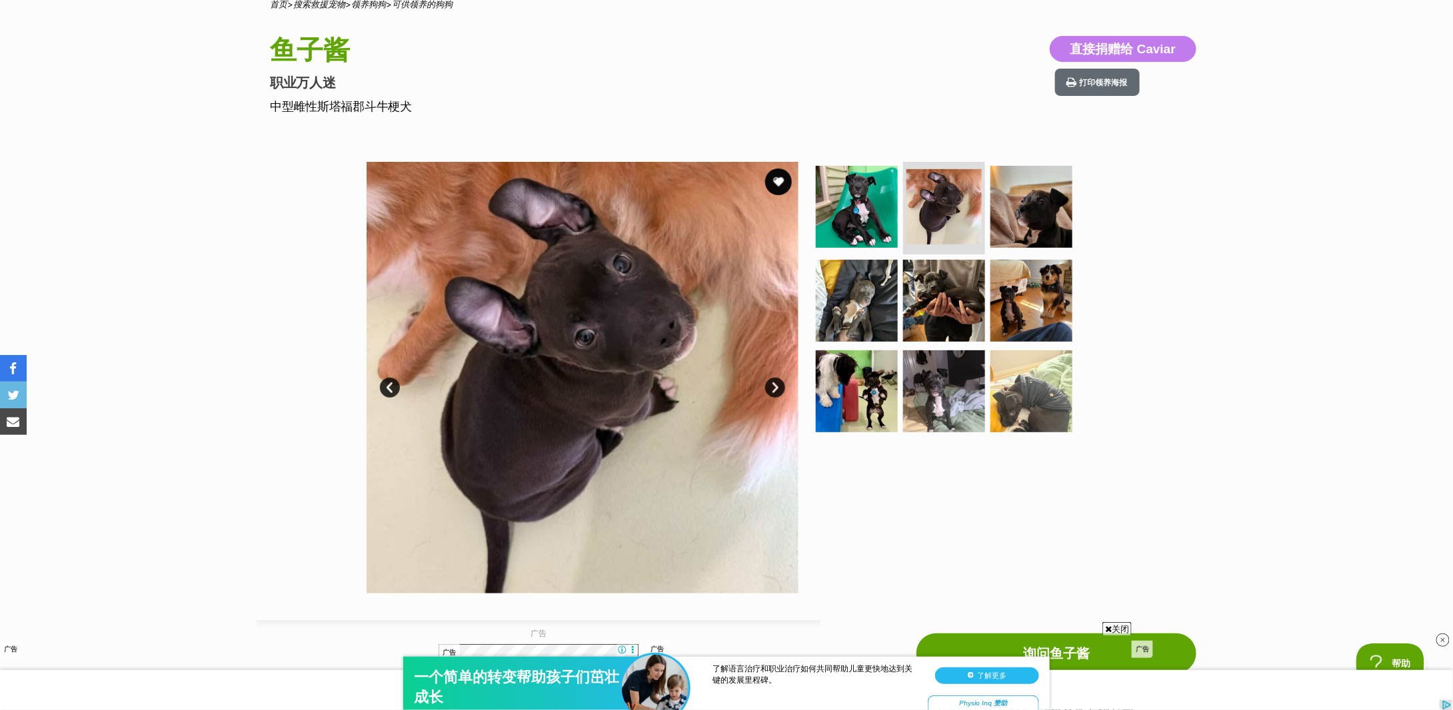
click at [776, 381] on link "下一个" at bounding box center [775, 388] width 20 height 20
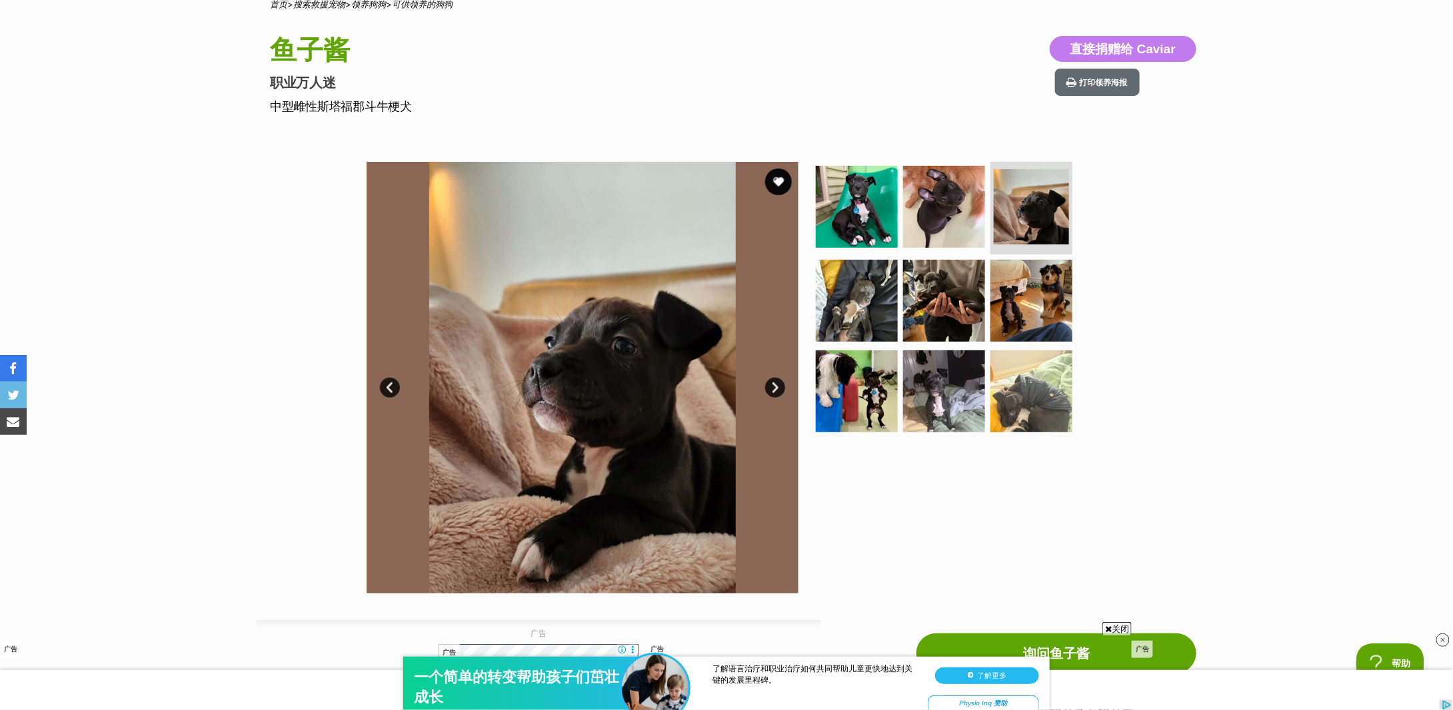
click at [776, 381] on link "下一个" at bounding box center [775, 388] width 20 height 20
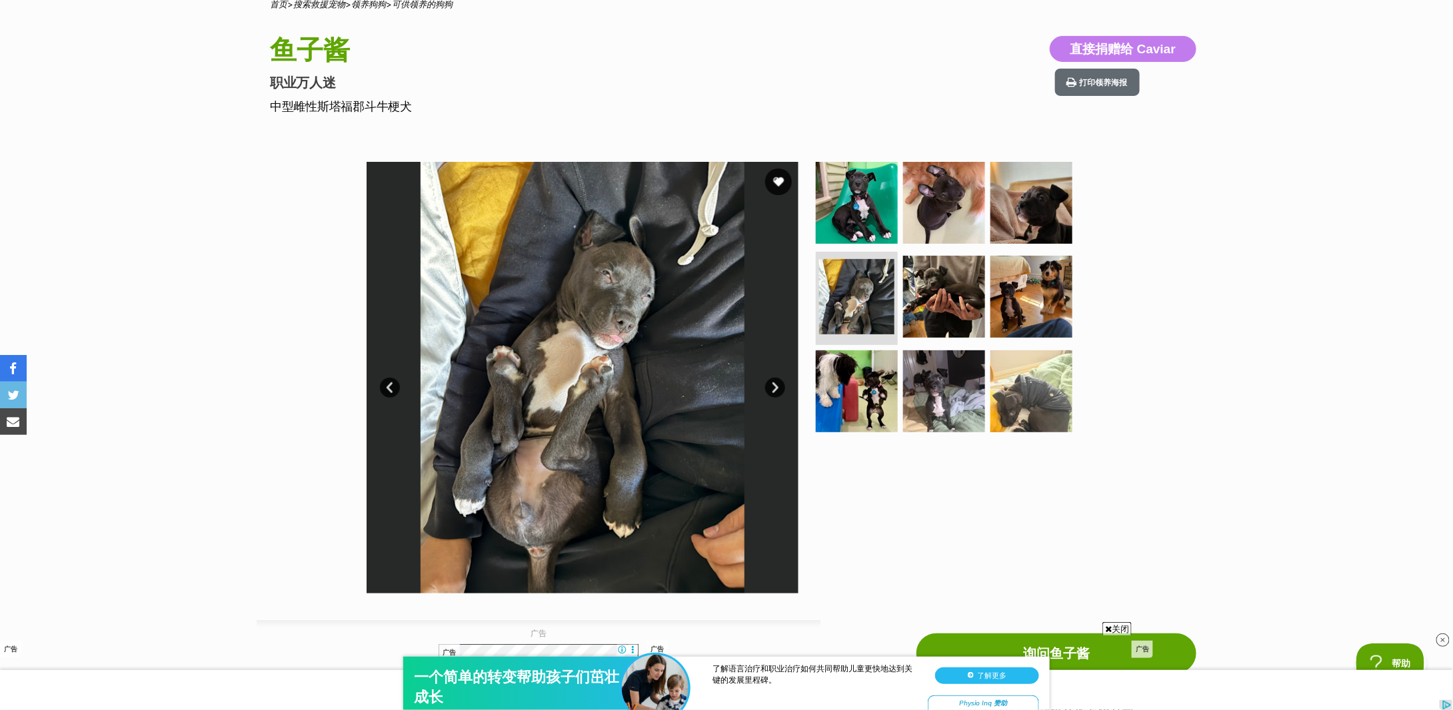
click at [776, 381] on link "下一个" at bounding box center [775, 388] width 20 height 20
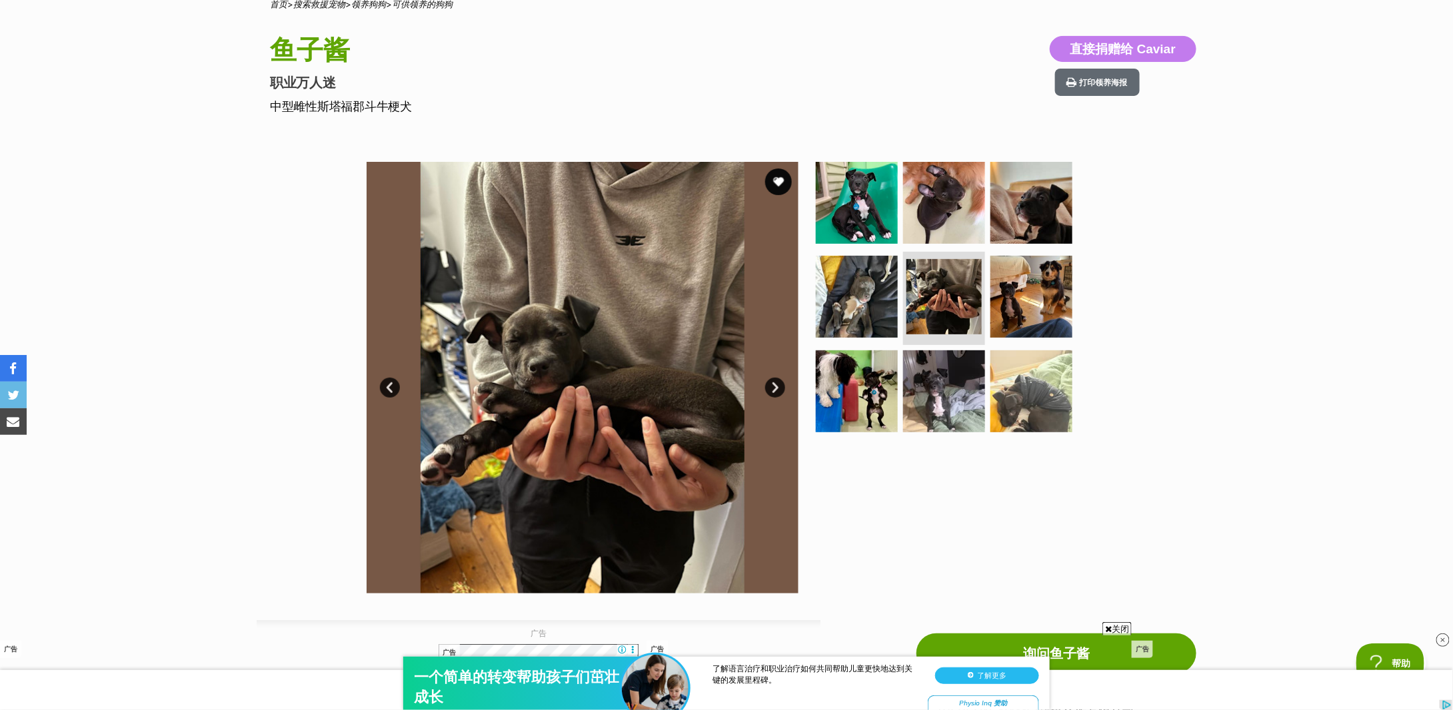
click at [776, 381] on link "下一个" at bounding box center [775, 388] width 20 height 20
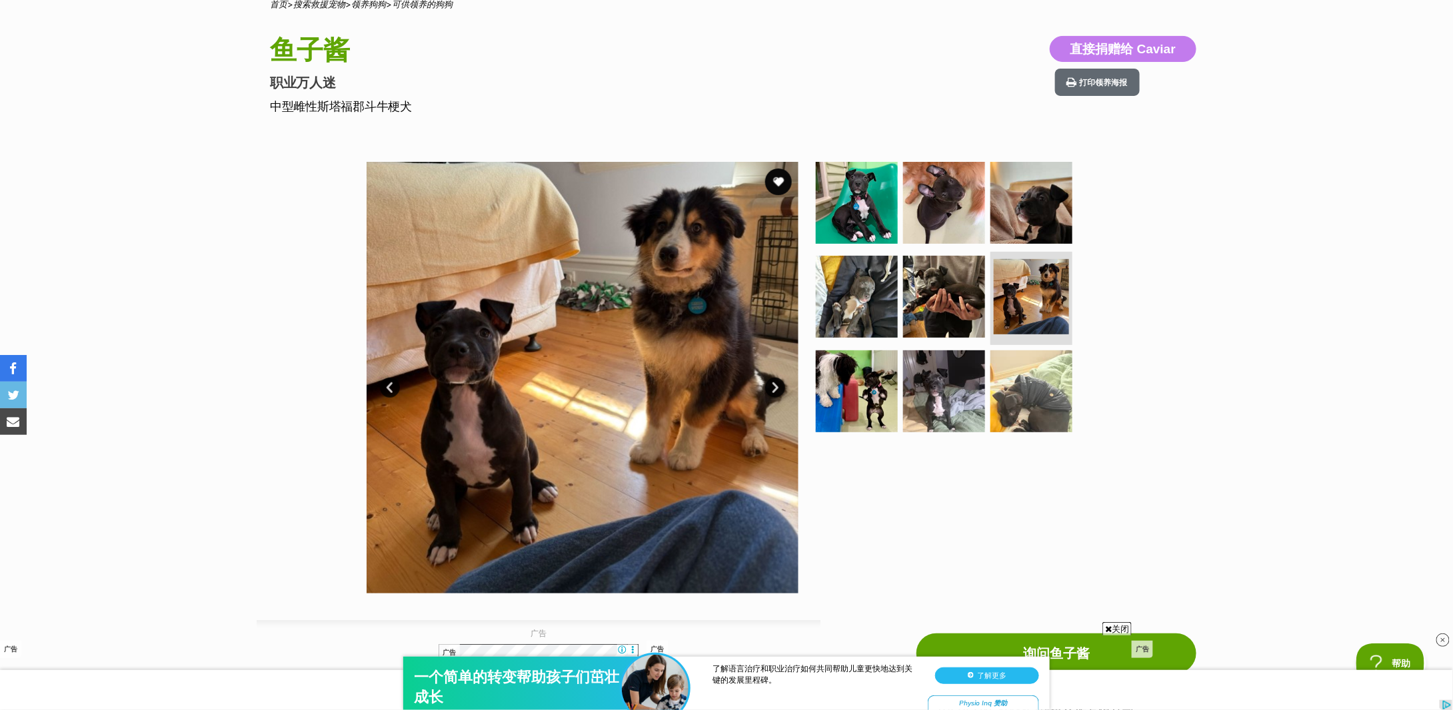
click at [776, 381] on link "下一个" at bounding box center [775, 388] width 20 height 20
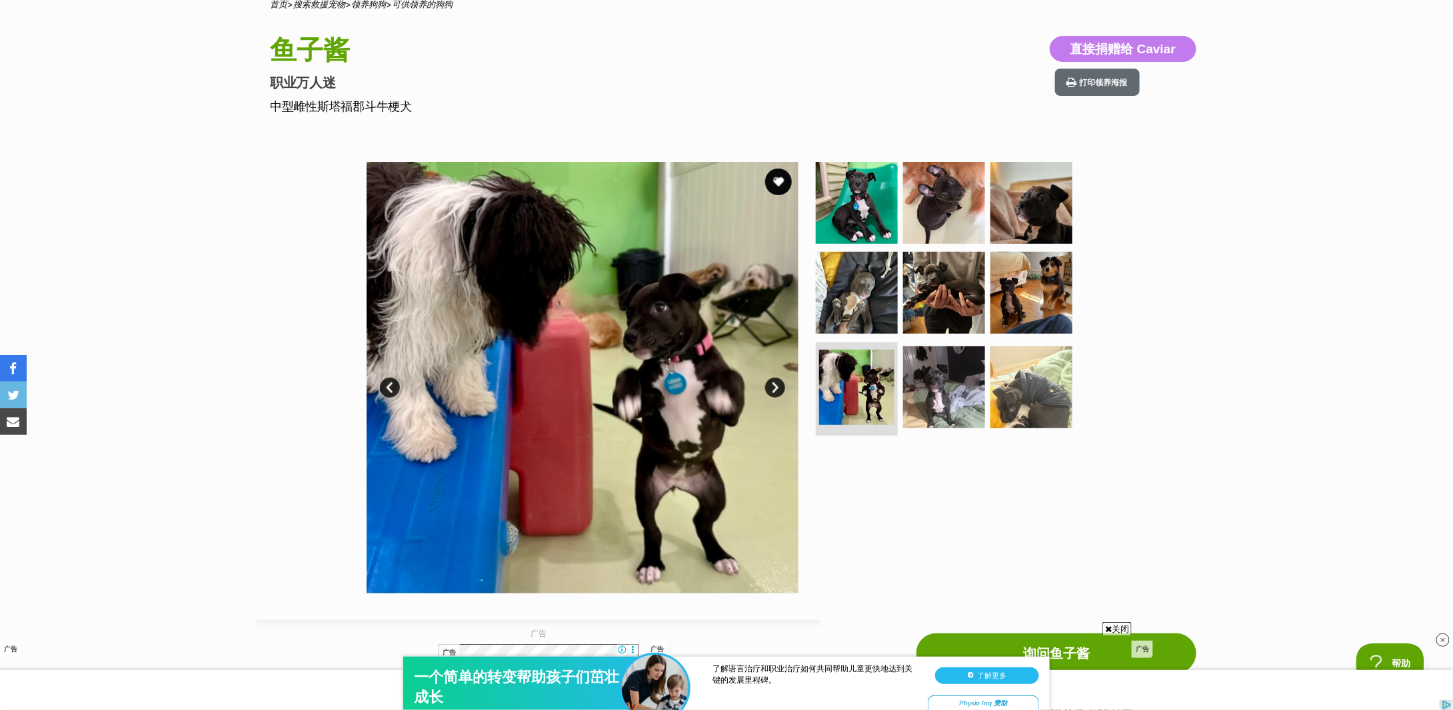
click at [776, 381] on link "下一个" at bounding box center [775, 388] width 20 height 20
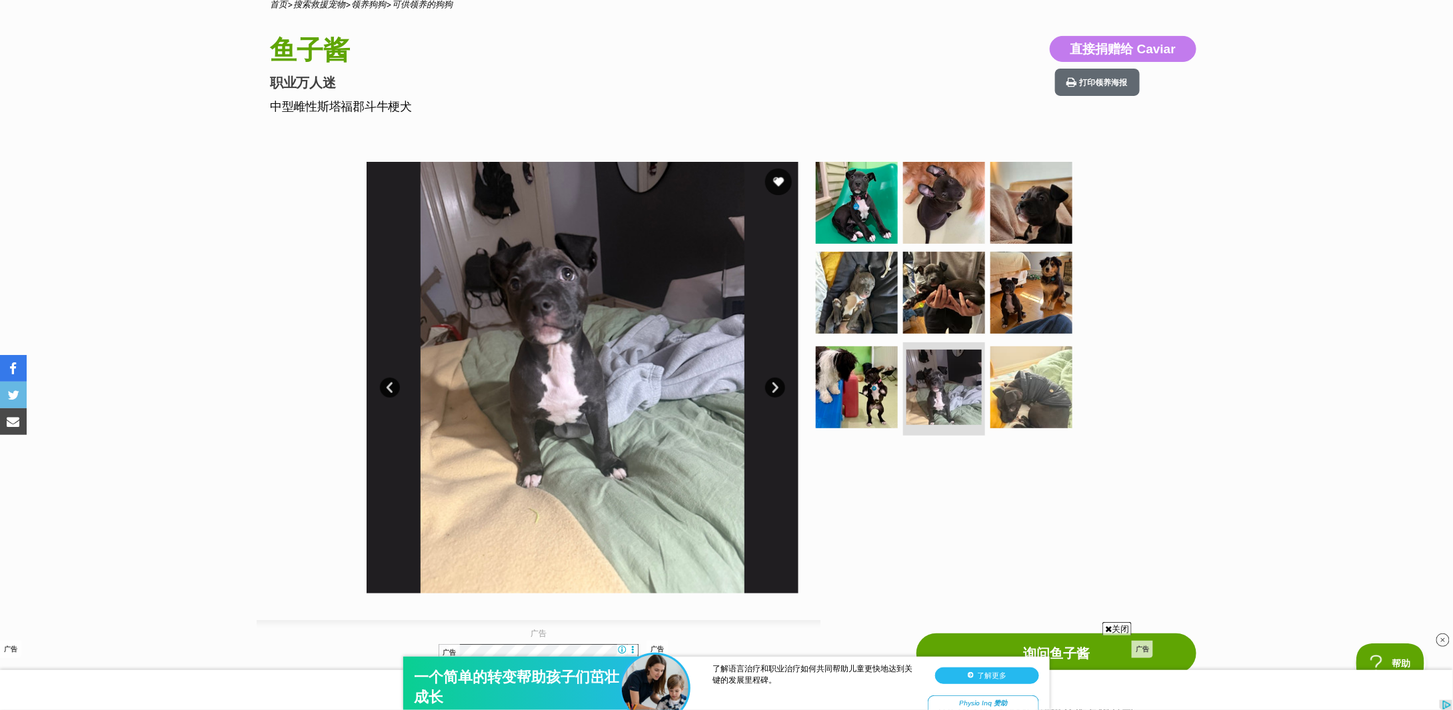
click at [776, 381] on link "下一个" at bounding box center [775, 388] width 20 height 20
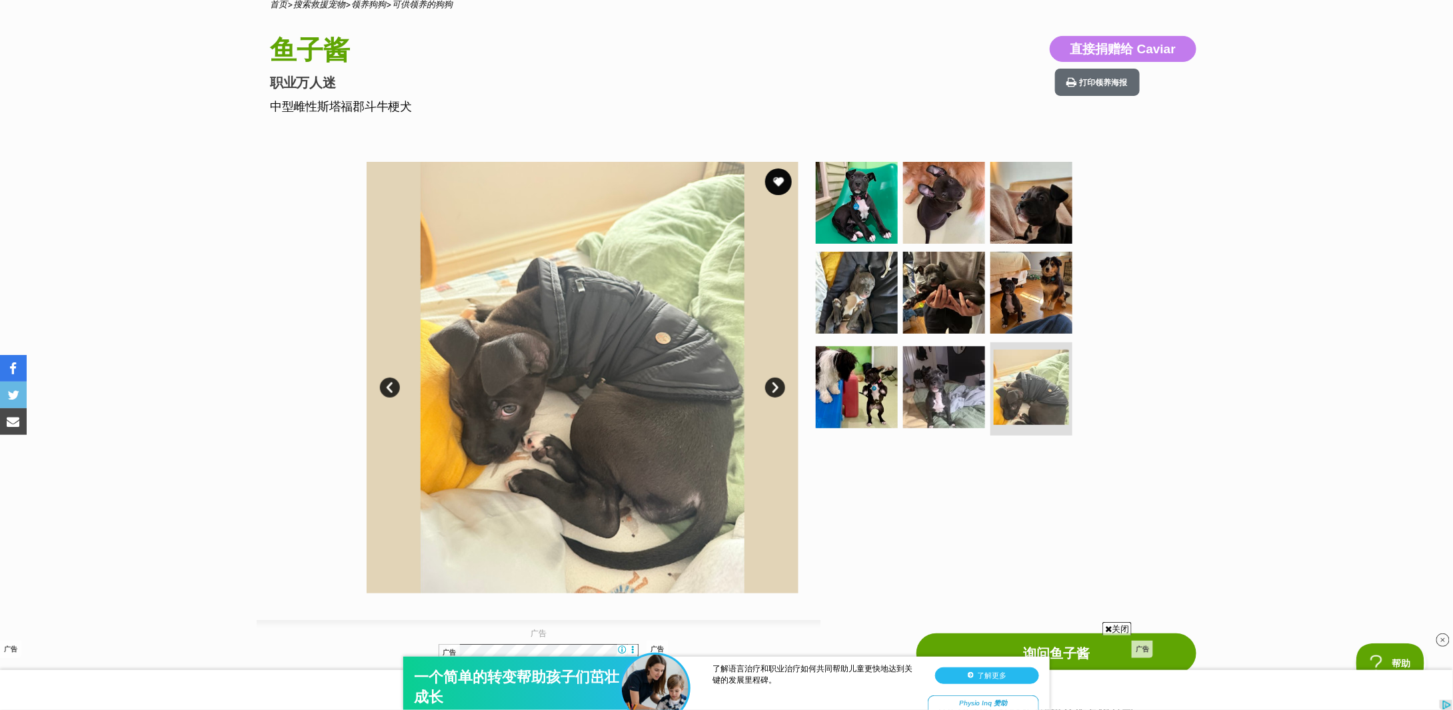
click at [776, 381] on link "下一个" at bounding box center [775, 388] width 20 height 20
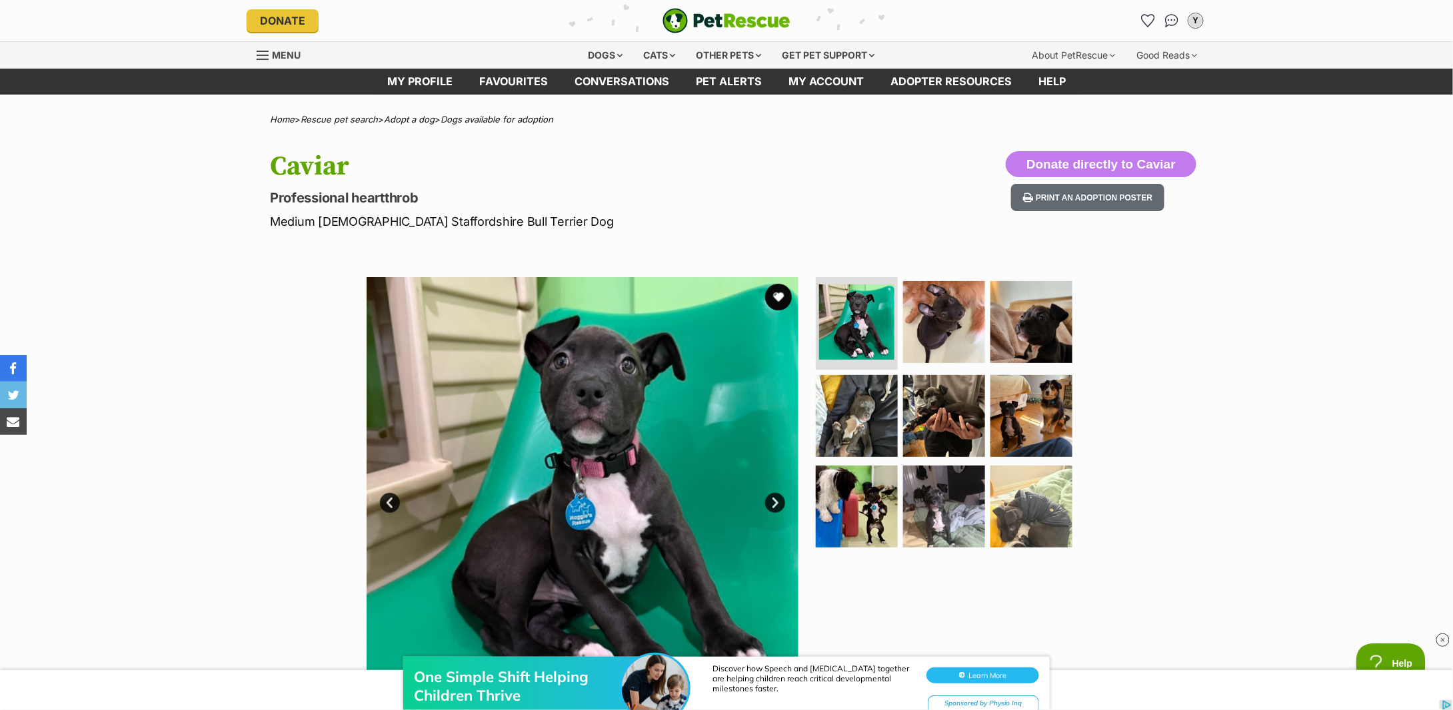
click at [331, 206] on p "Professional heartthrob" at bounding box center [552, 198] width 564 height 19
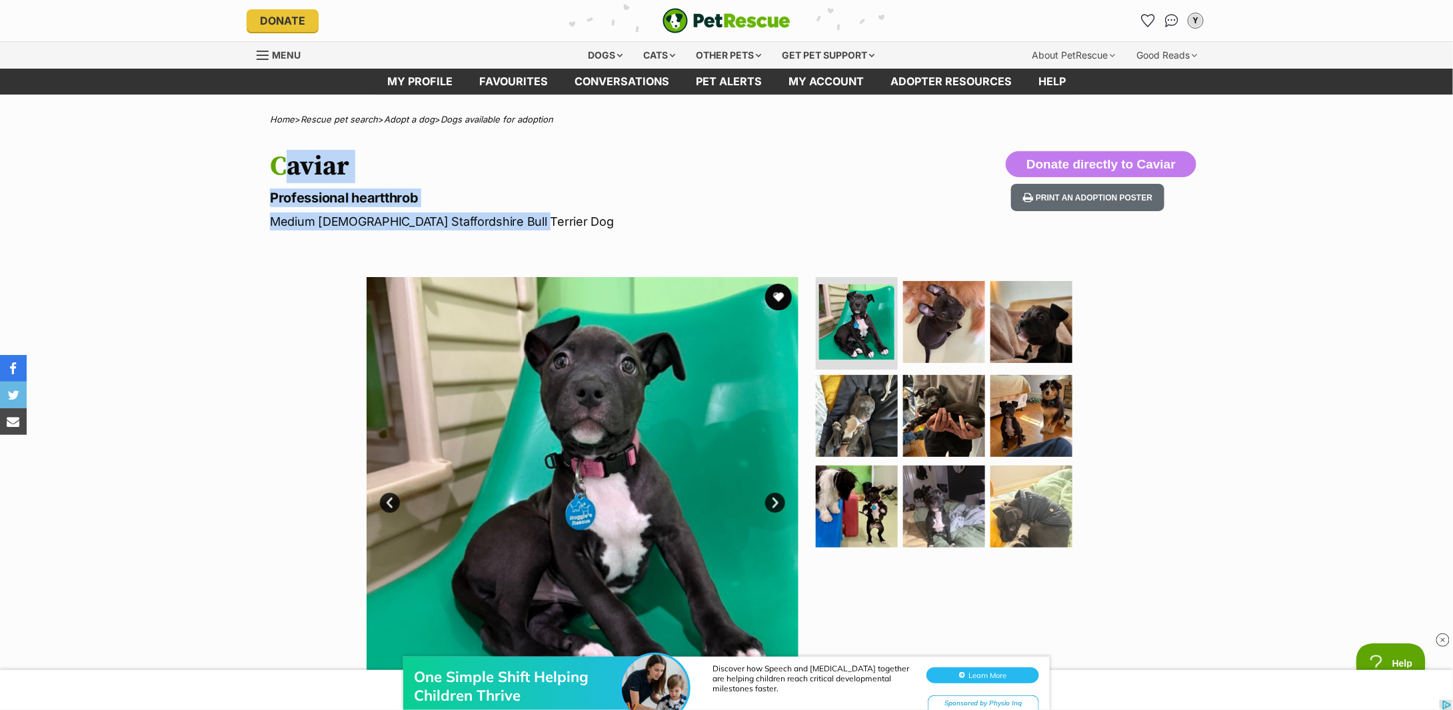
drag, startPoint x: 271, startPoint y: 164, endPoint x: 563, endPoint y: 230, distance: 299.9
click at [563, 230] on hgroup "Caviar Professional heartthrob Medium Female Staffordshire Bull Terrier Dog" at bounding box center [552, 190] width 564 height 79
copy hgroup "Caviar Professional heartthrob Medium Female Staffordshire Bull Terrier Dog"
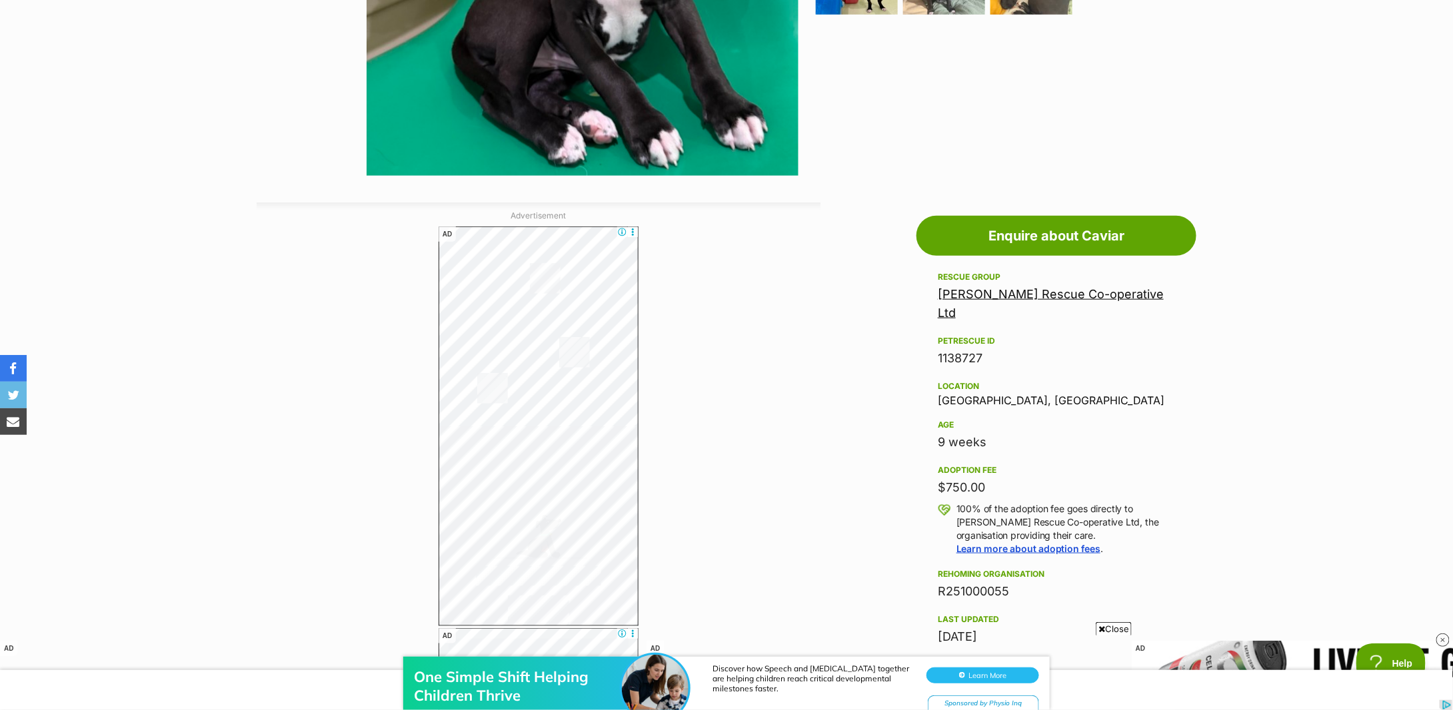
scroll to position [710, 0]
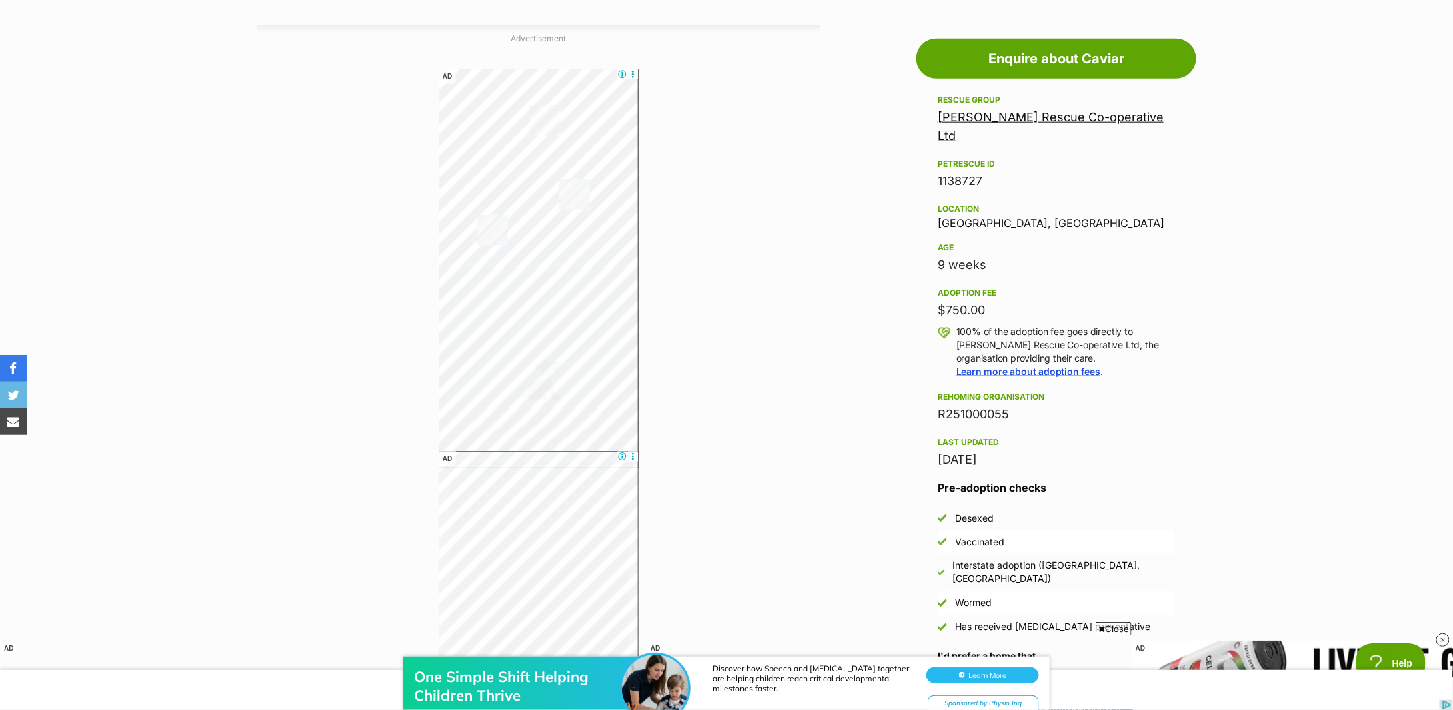
click at [990, 259] on div "Rescue group Maggie's Rescue Co-operative Ltd PetRescue ID 1138727 Location Ash…" at bounding box center [1056, 280] width 237 height 377
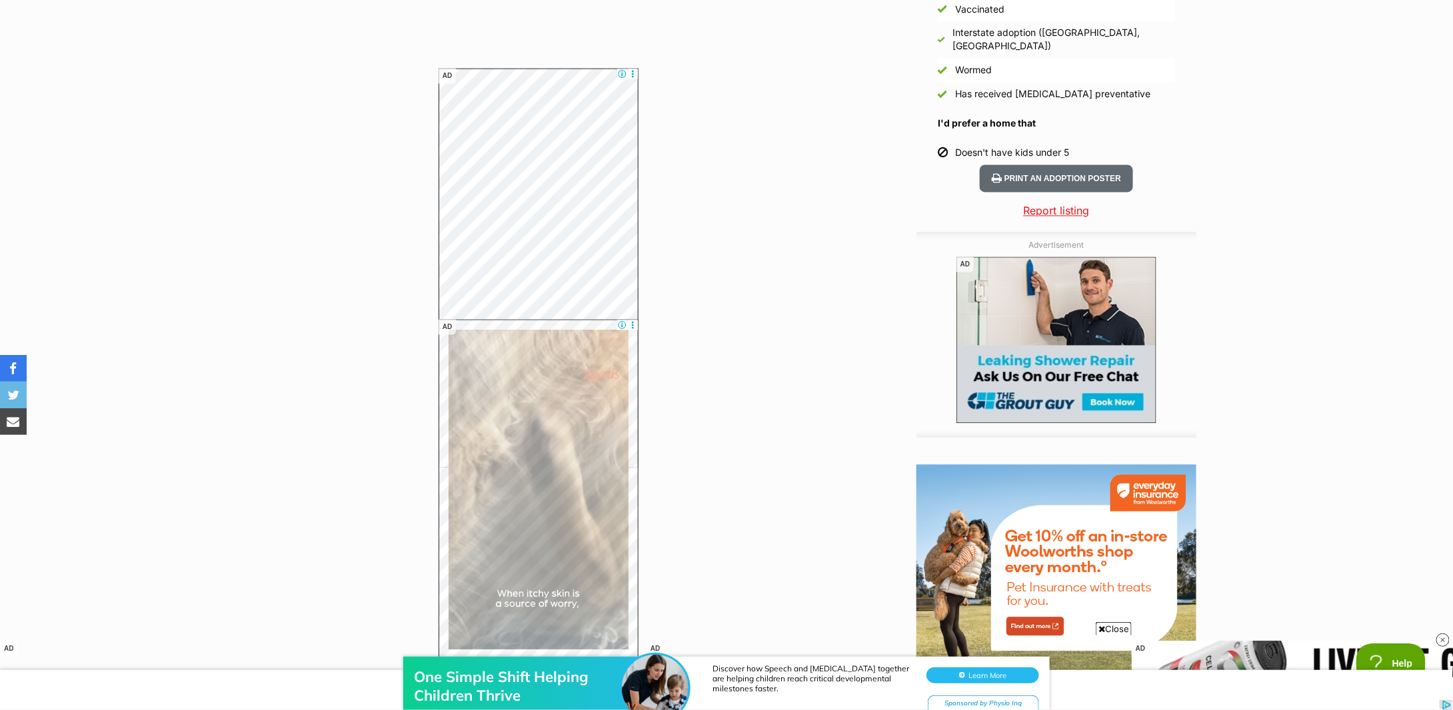
scroll to position [1866, 0]
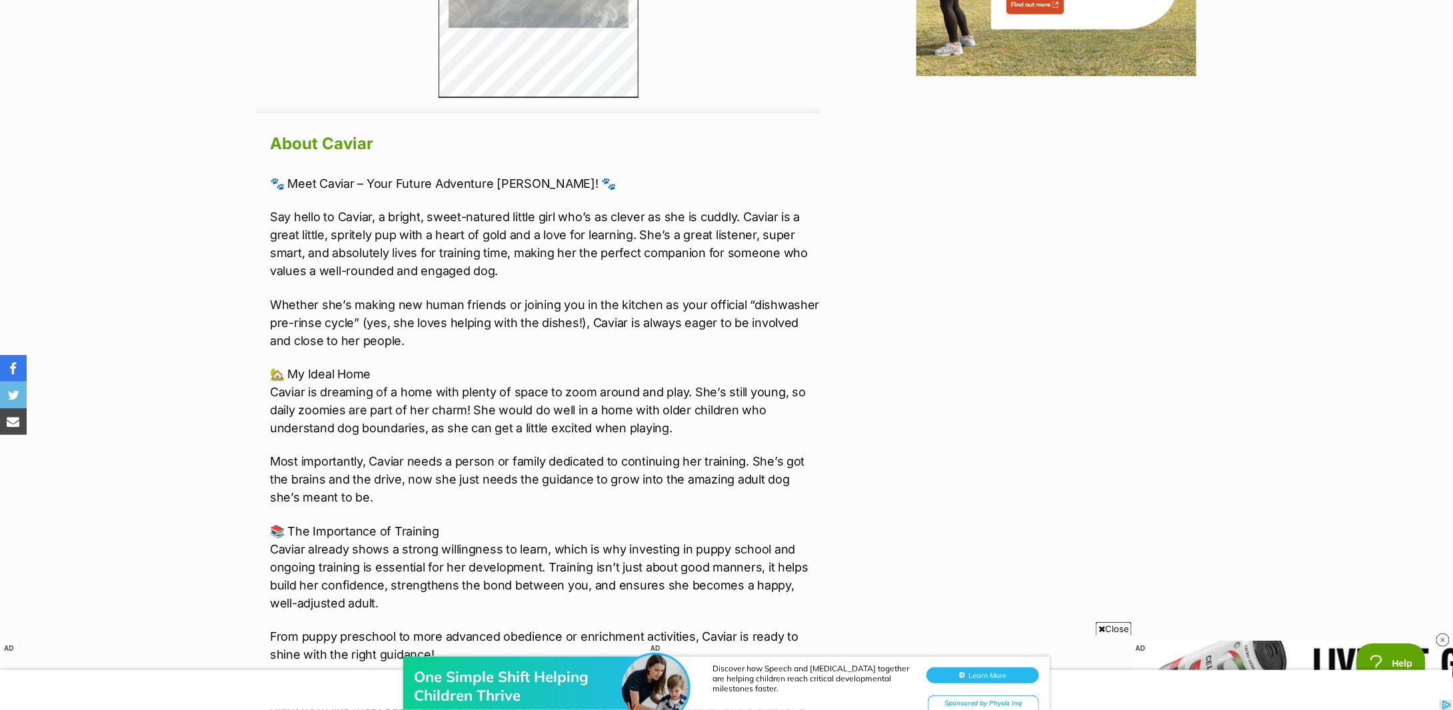
click at [430, 232] on p "Say hello to Caviar, a bright, sweet-natured little girl who’s as clever as she…" at bounding box center [545, 244] width 550 height 72
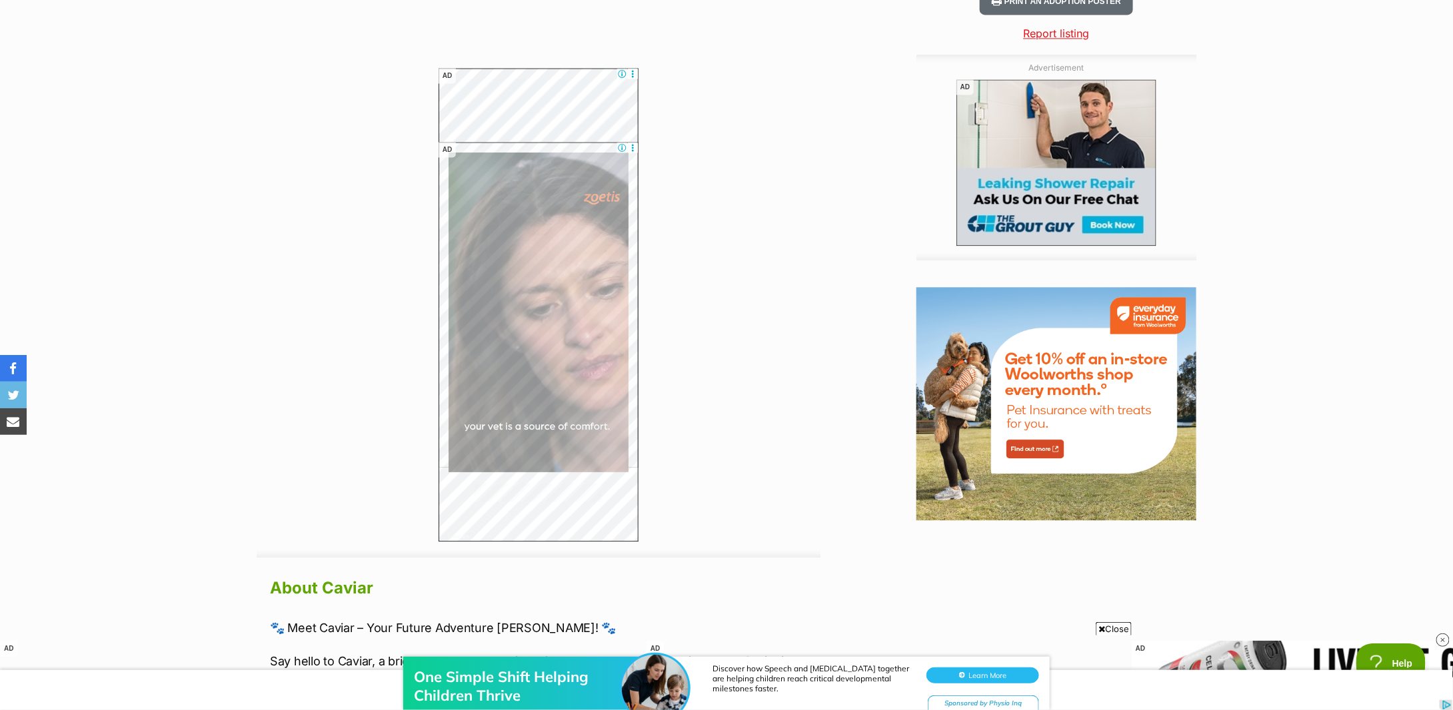
scroll to position [1777, 0]
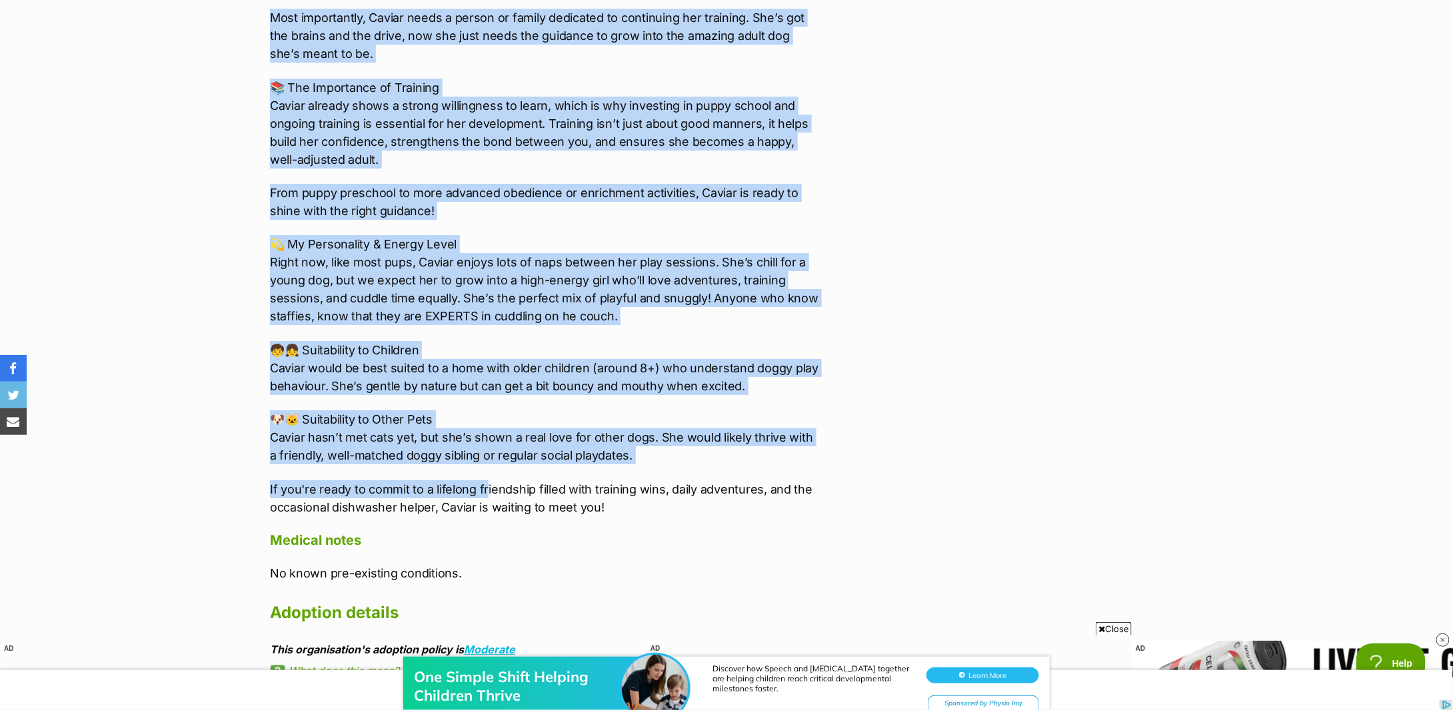
scroll to position [2399, 0]
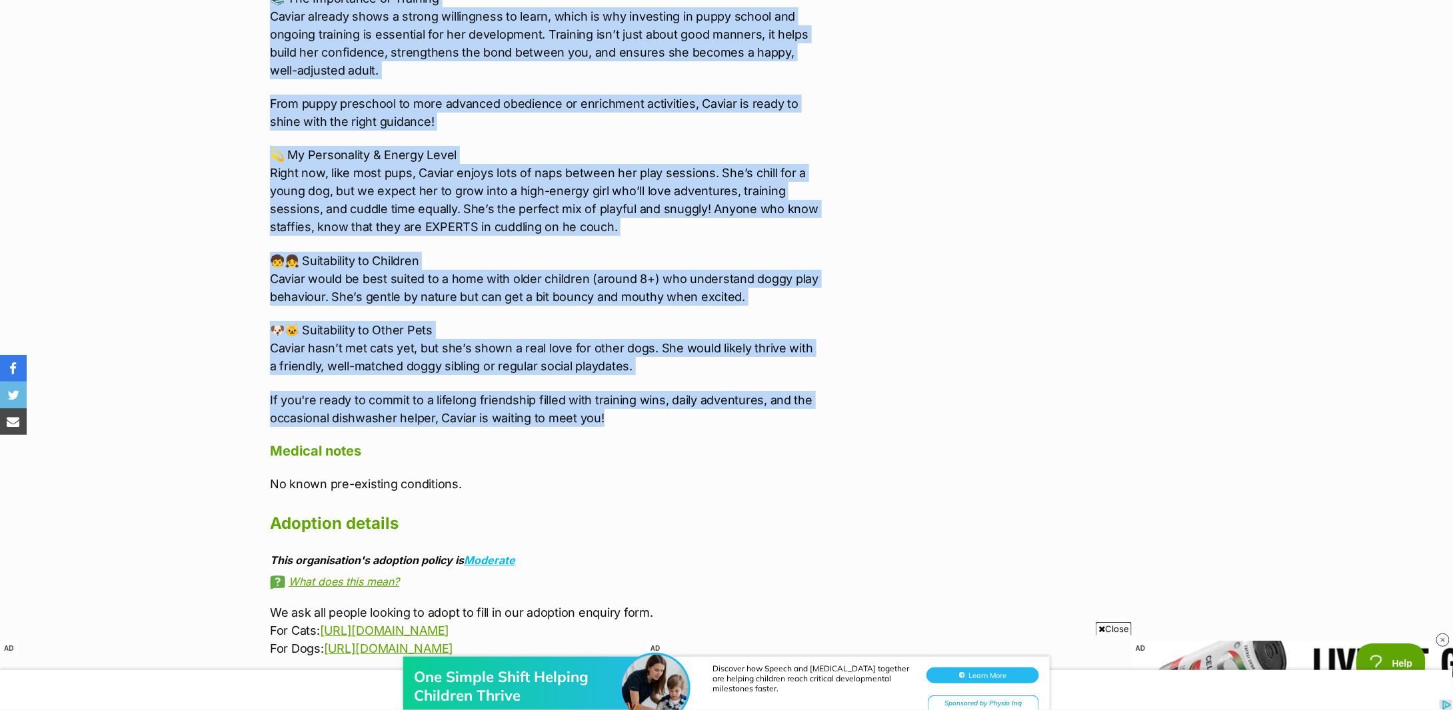
drag, startPoint x: 267, startPoint y: 305, endPoint x: 645, endPoint y: 417, distance: 394.9
click at [645, 417] on div "About Caviar 🐾 Meet Caviar – Your Future Adventure Buddy! 🐾 Say hello to Caviar…" at bounding box center [539, 264] width 564 height 1337
copy div "Say hello to Caviar, a bright, sweet-natured little girl who’s as clever as she…"
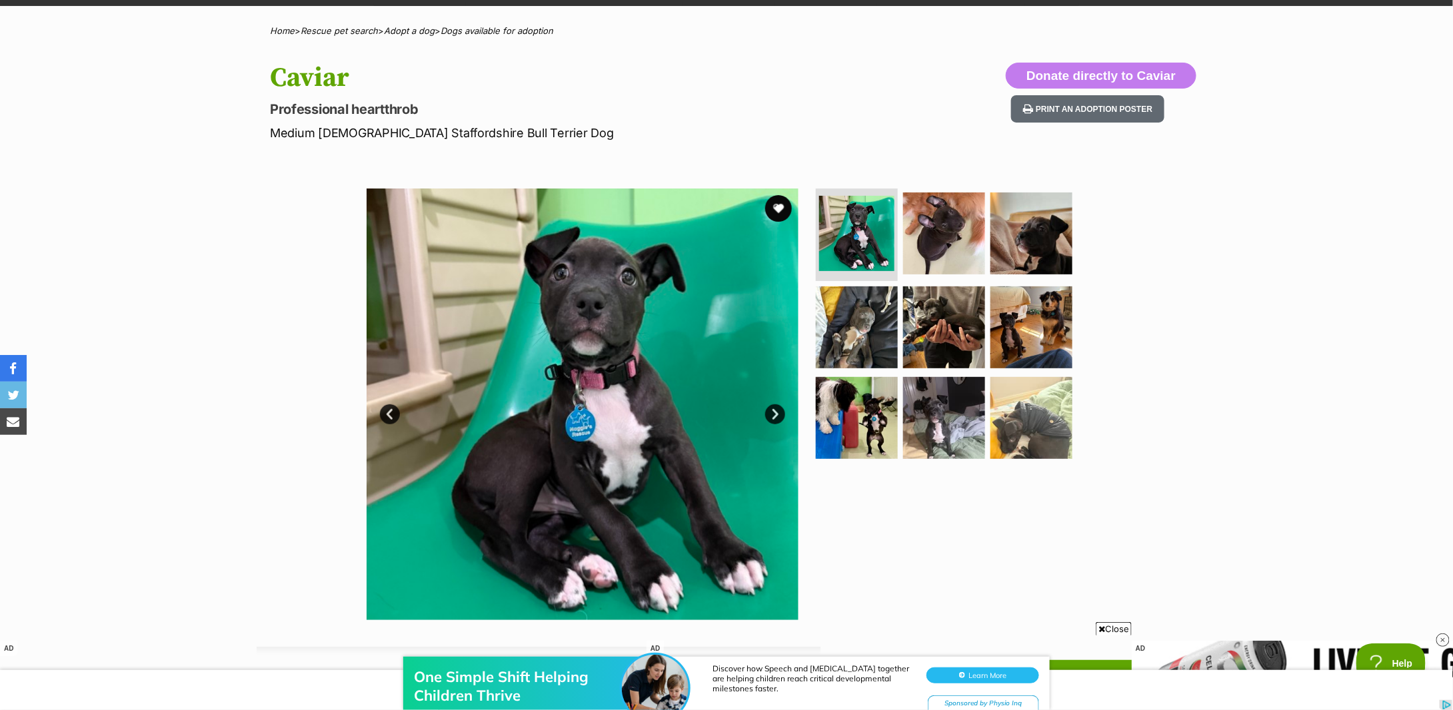
scroll to position [177, 0]
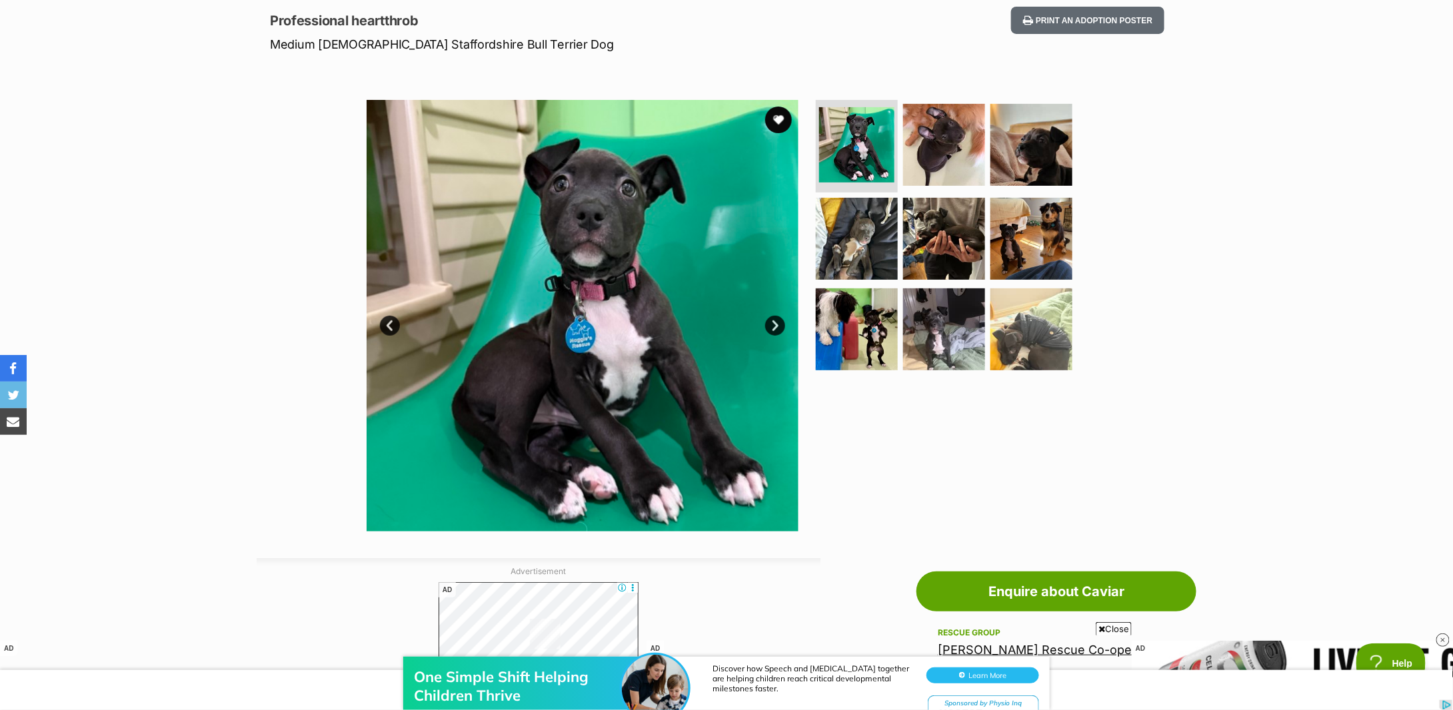
click at [1353, 281] on div "Available 1 of 9 images 1 of 9 images 1 of 9 images 1 of 9 images 1 of 9 images…" at bounding box center [726, 306] width 1453 height 452
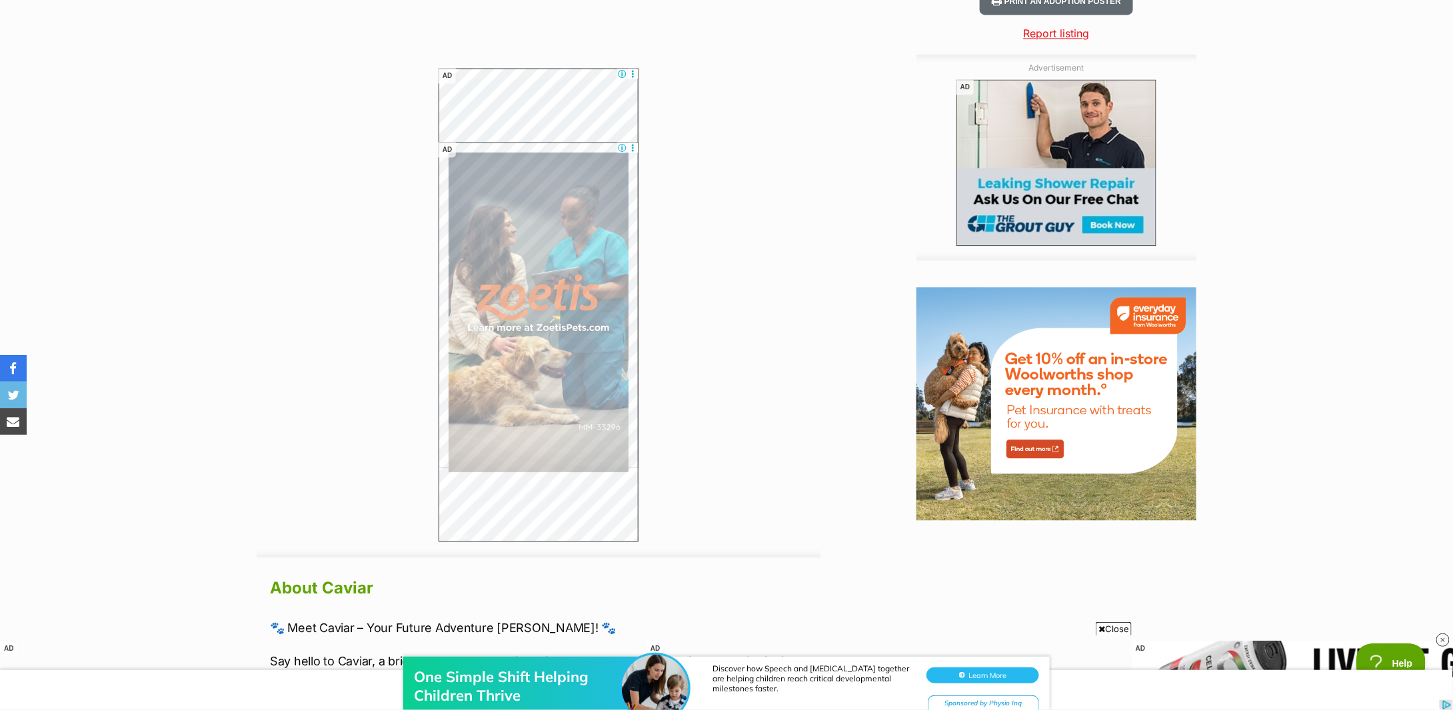
scroll to position [1955, 0]
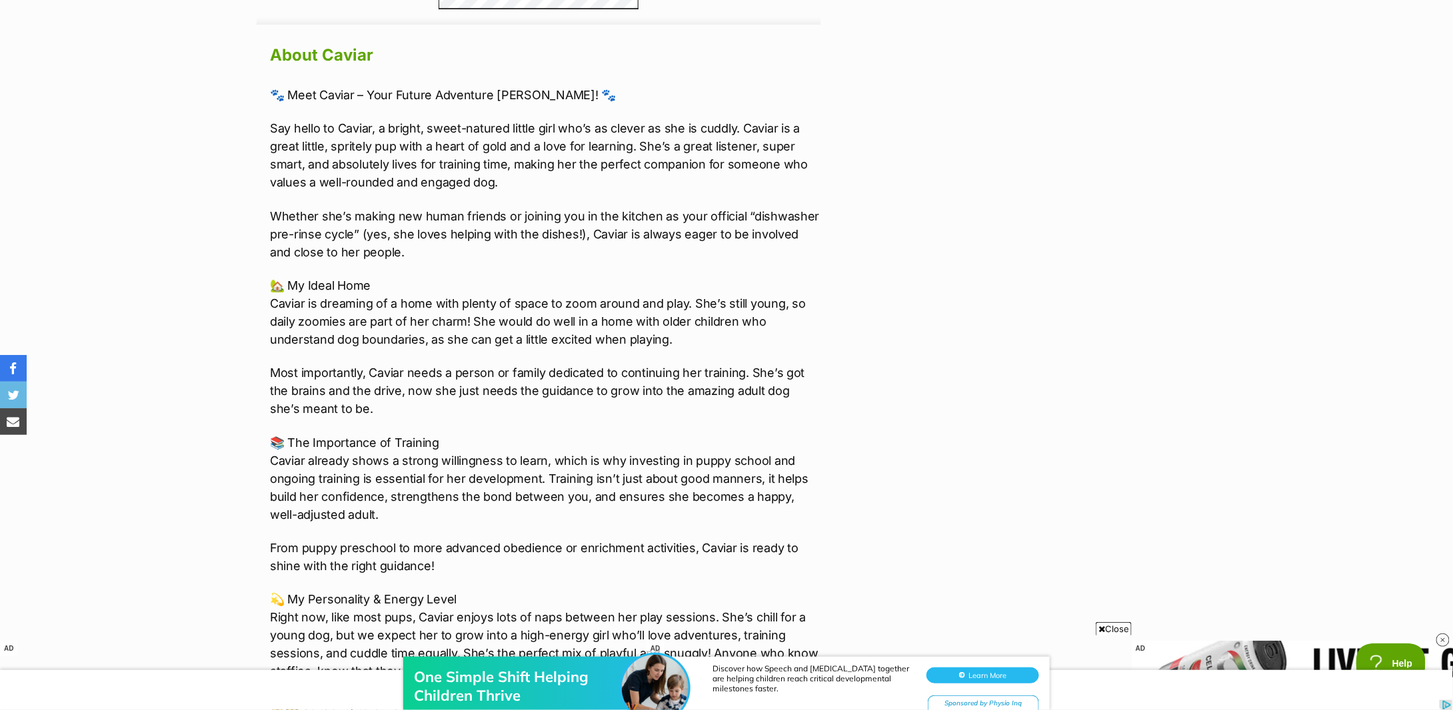
click at [285, 269] on div "🐾 Meet Caviar – Your Future Adventure Buddy! 🐾 Say hello to Caviar, a bright, s…" at bounding box center [545, 479] width 550 height 786
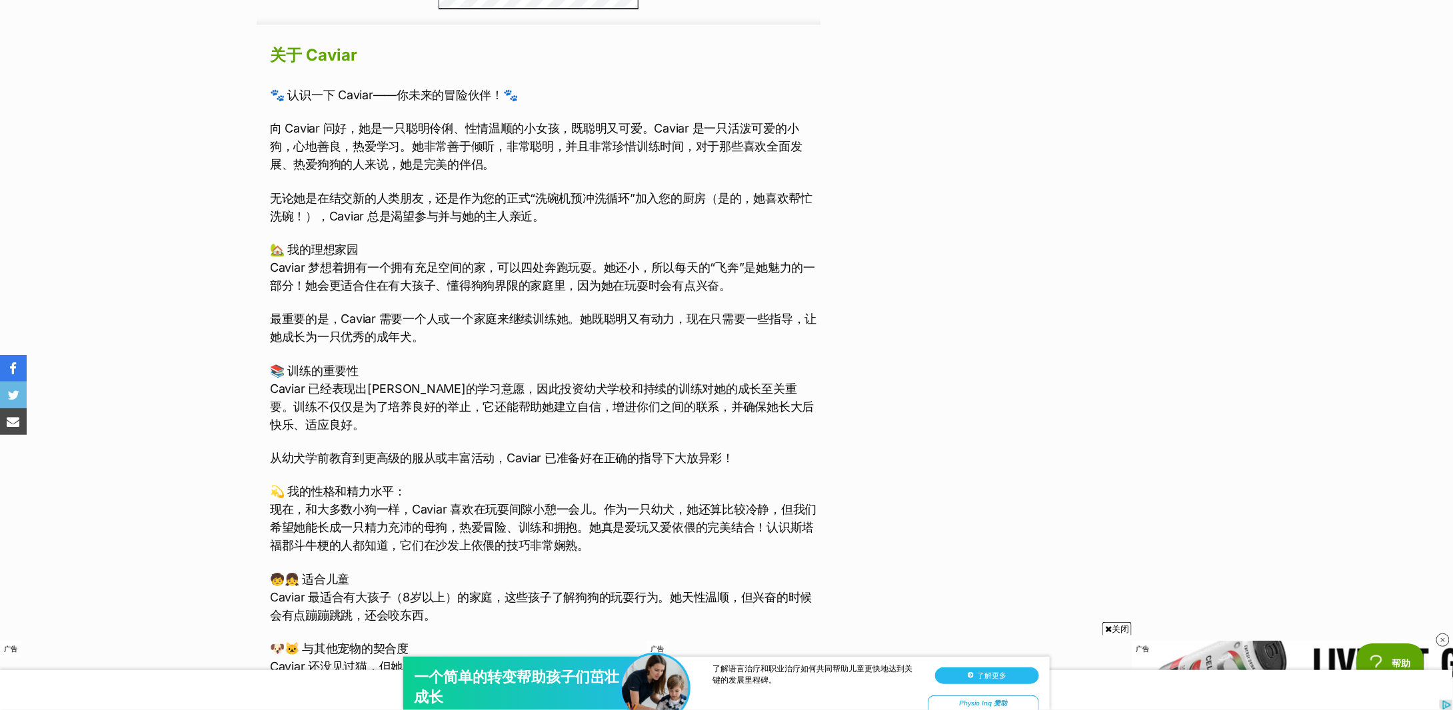
scroll to position [2043, 0]
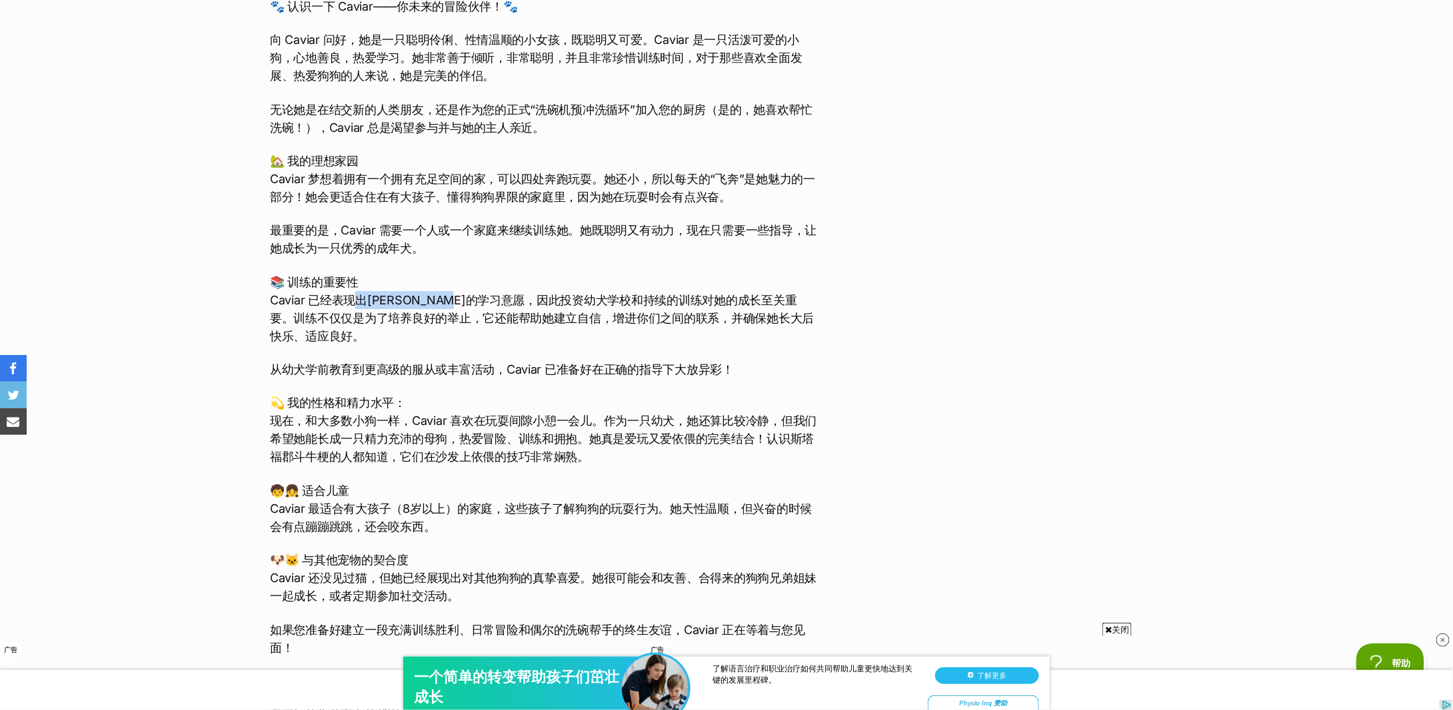
drag, startPoint x: 353, startPoint y: 301, endPoint x: 493, endPoint y: 300, distance: 140.6
click at [493, 300] on font "Caviar 已经表现出强烈的学习意愿，因此投资幼犬学校和持续的训练对她的成长至关重要。训练不仅仅是为了培养良好的举止，它还能帮助她建立自信，增进你们之间的联…" at bounding box center [542, 318] width 544 height 50
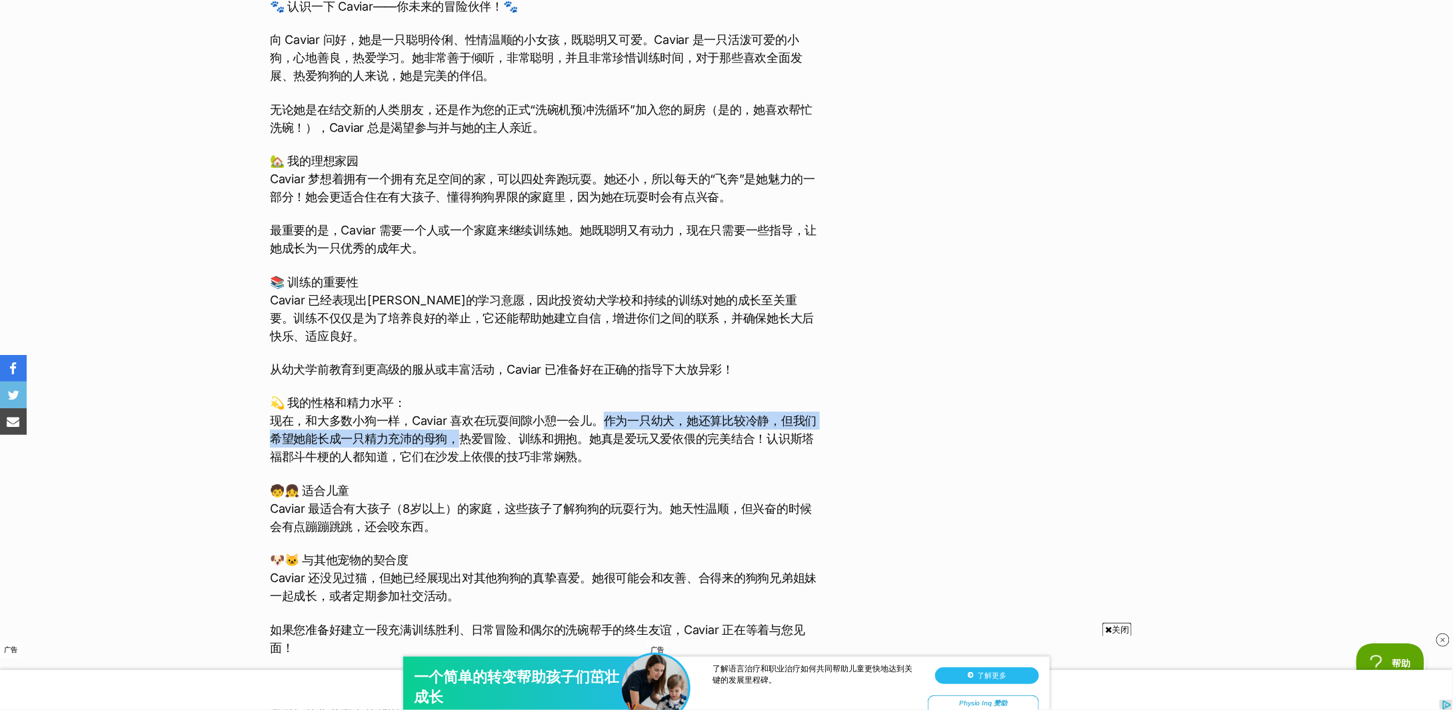
drag, startPoint x: 456, startPoint y: 415, endPoint x: 608, endPoint y: 411, distance: 152.7
click at [608, 411] on p "💫 我的性格和精力水平： 现在，和大多数小狗一样，Caviar 喜欢在玩耍间隙小憩一会儿。作为一只幼犬，她还算比较冷静，但我们希望她能长成一只精力充沛的母狗，…" at bounding box center [545, 430] width 550 height 72
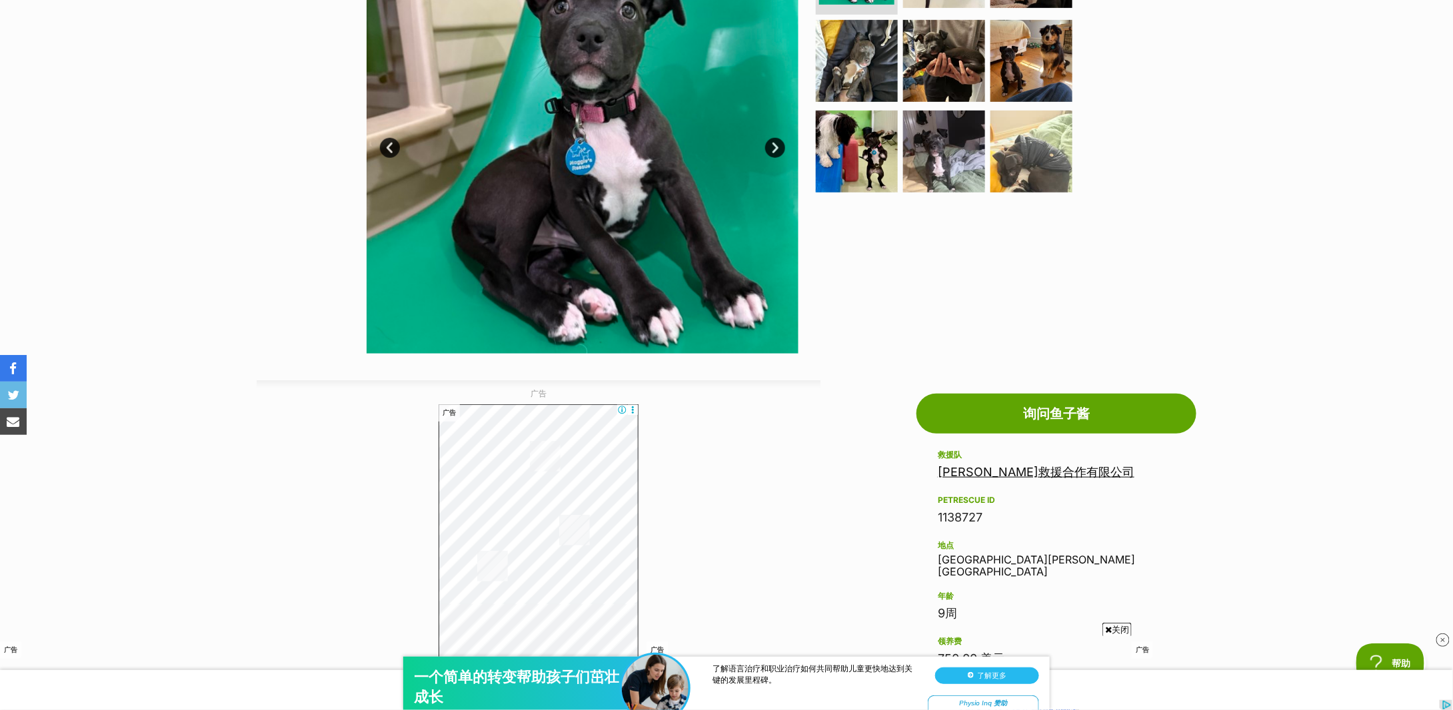
scroll to position [533, 0]
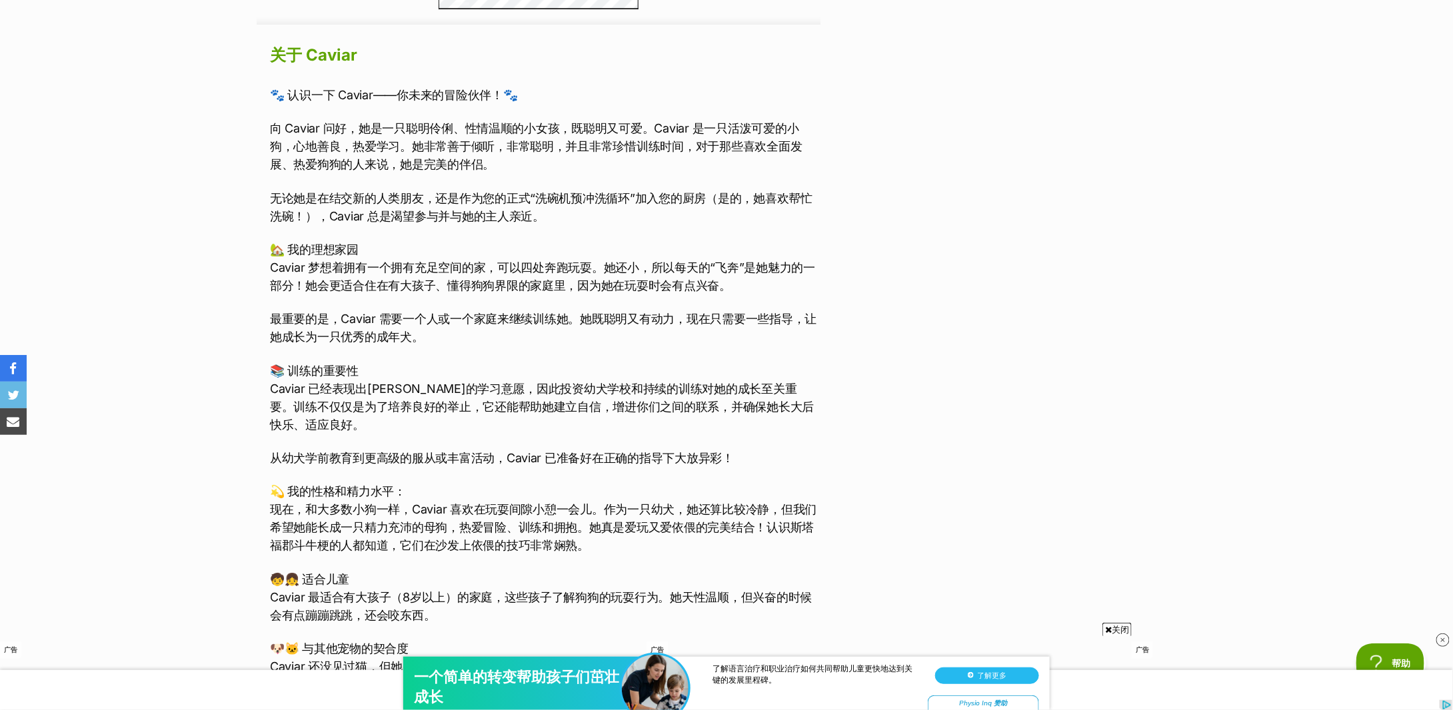
scroll to position [2132, 0]
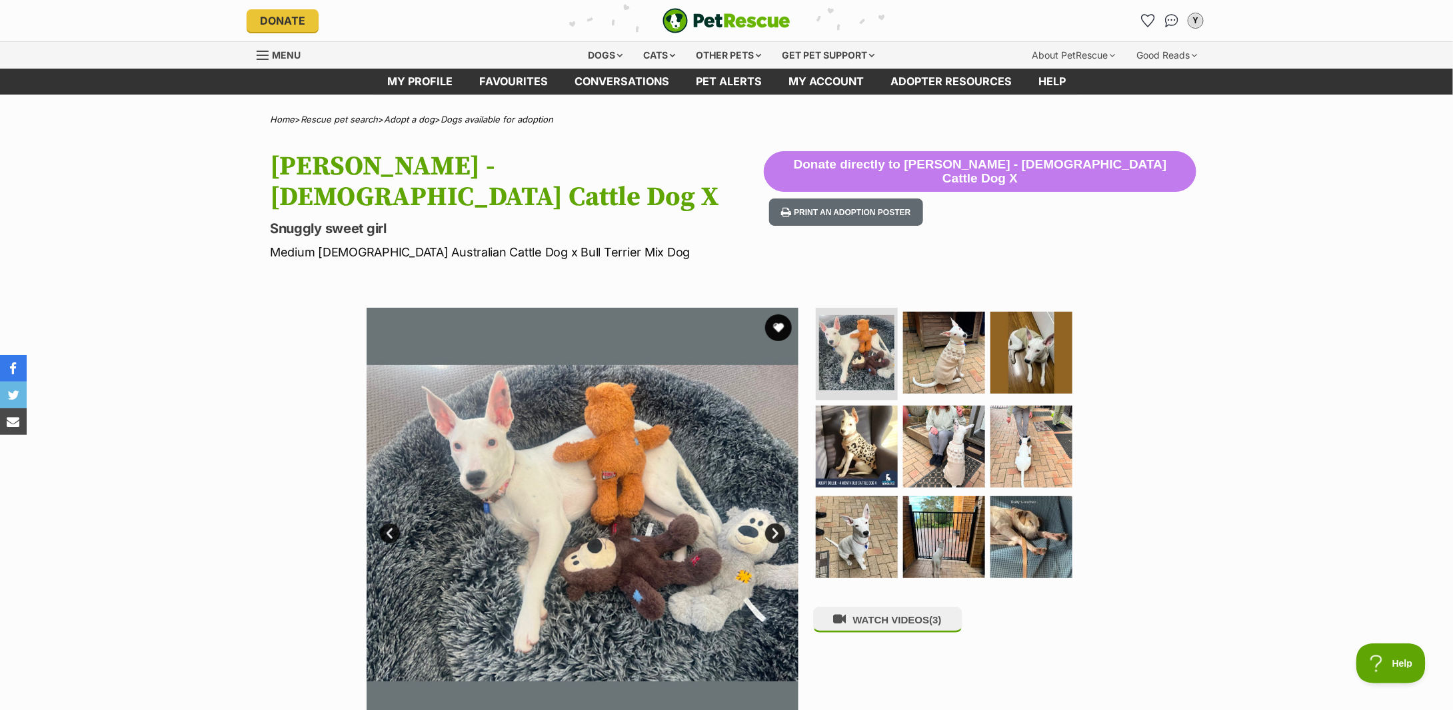
click at [546, 243] on p "Medium [DEMOGRAPHIC_DATA] Australian Cattle Dog x Bull Terrier Mix Dog" at bounding box center [517, 252] width 494 height 18
copy div "Medium [DEMOGRAPHIC_DATA] Australian Cattle Dog x Bull Terrier Mix Dog"
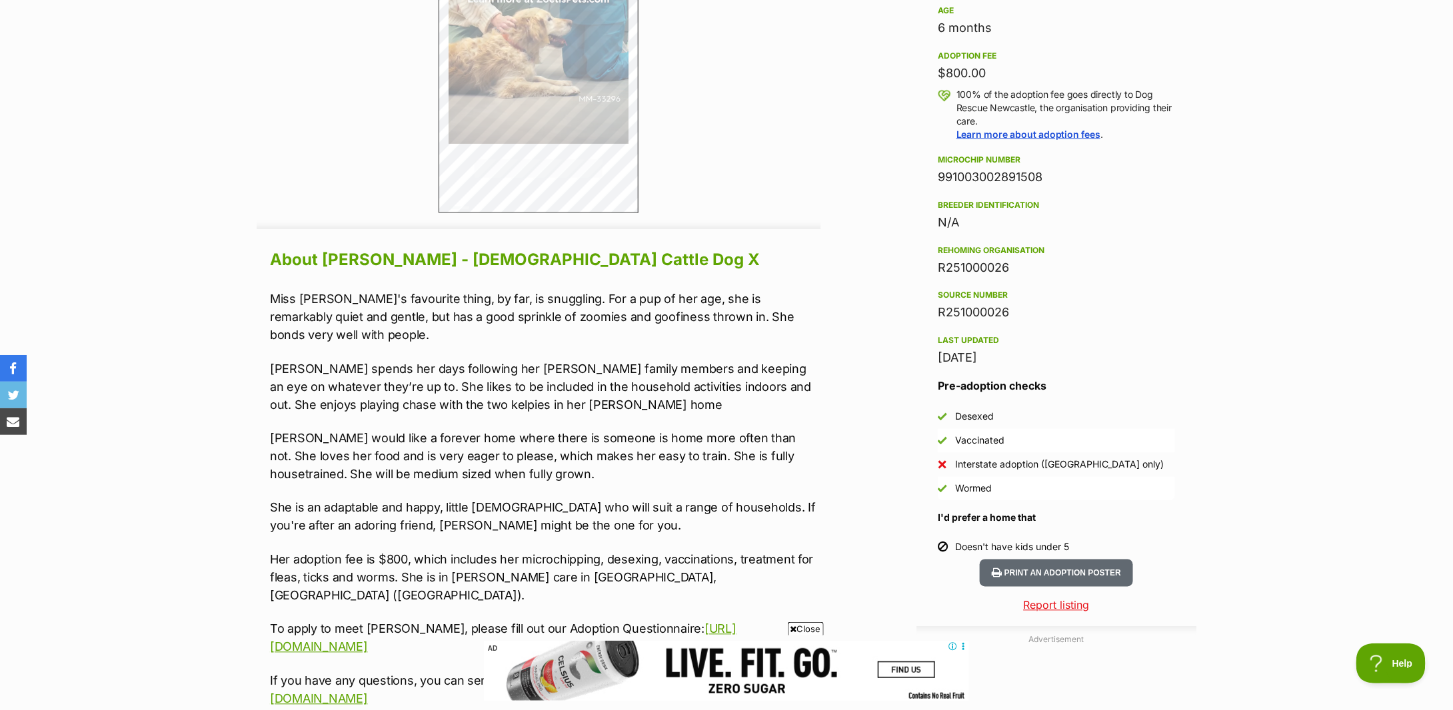
scroll to position [1066, 0]
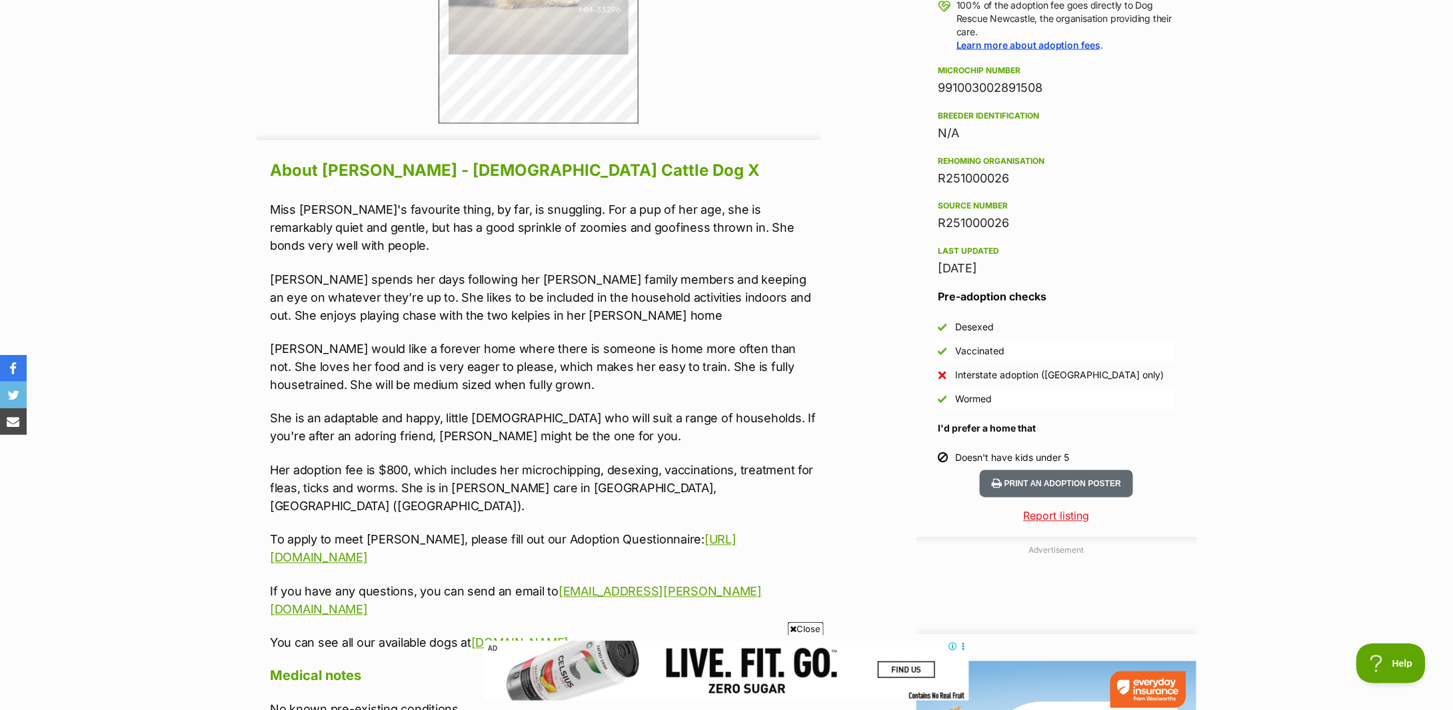
click at [325, 341] on p "[PERSON_NAME] would like a forever home where there is someone is home more oft…" at bounding box center [545, 368] width 550 height 54
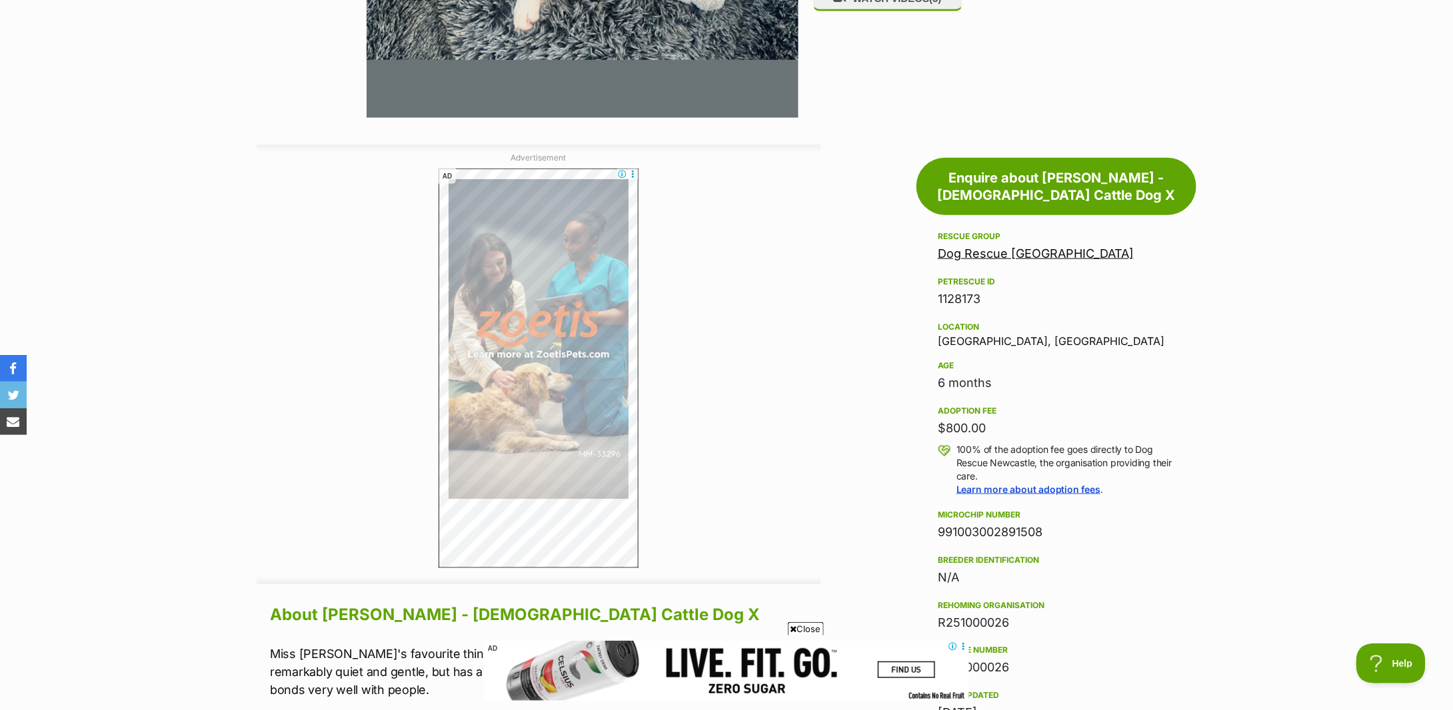
scroll to position [977, 0]
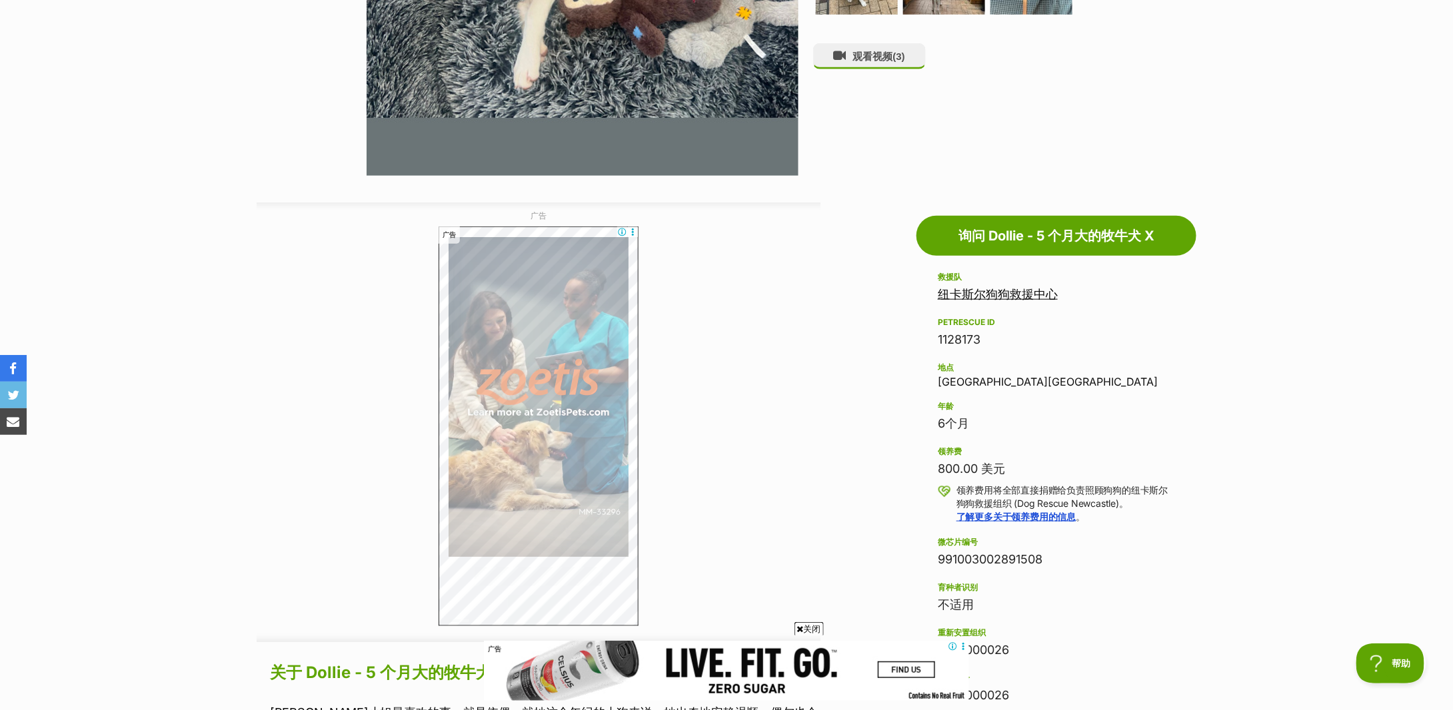
scroll to position [0, 0]
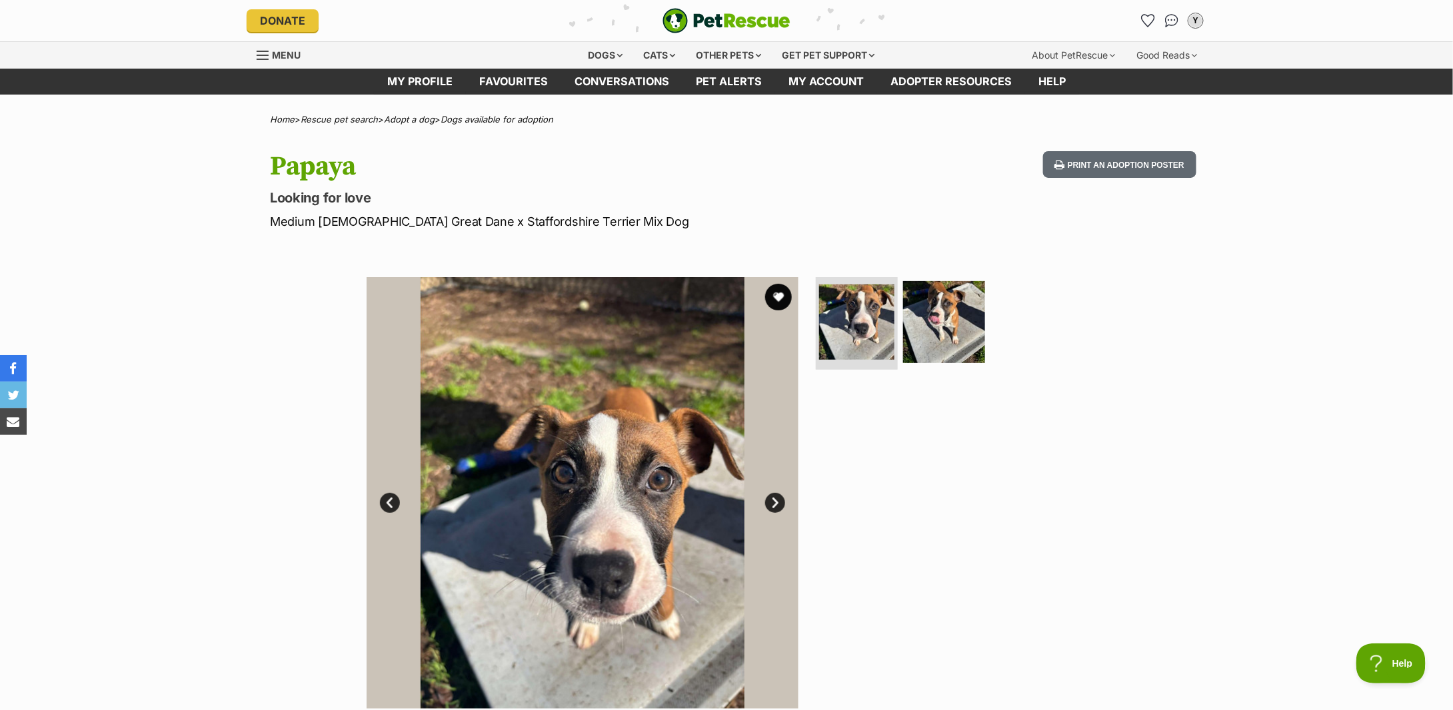
click at [459, 225] on p "Medium [DEMOGRAPHIC_DATA] Great Dane x Staffordshire Terrier Mix Dog" at bounding box center [552, 222] width 564 height 18
copy div "Medium [DEMOGRAPHIC_DATA] Great Dane x Staffordshire Terrier Mix Dog"
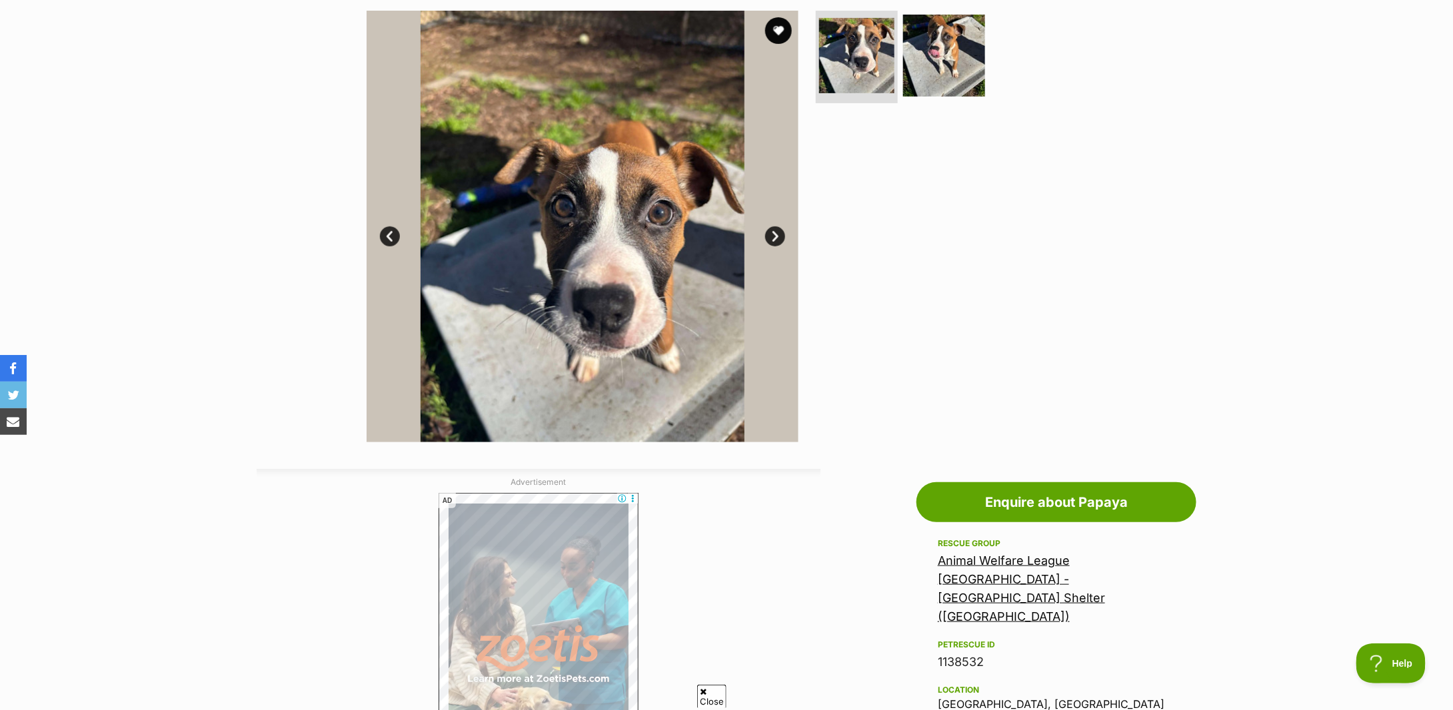
click at [256, 224] on div "Available 1 of 2 images 1 of 2 images Next Prev 1 2" at bounding box center [726, 217] width 1453 height 452
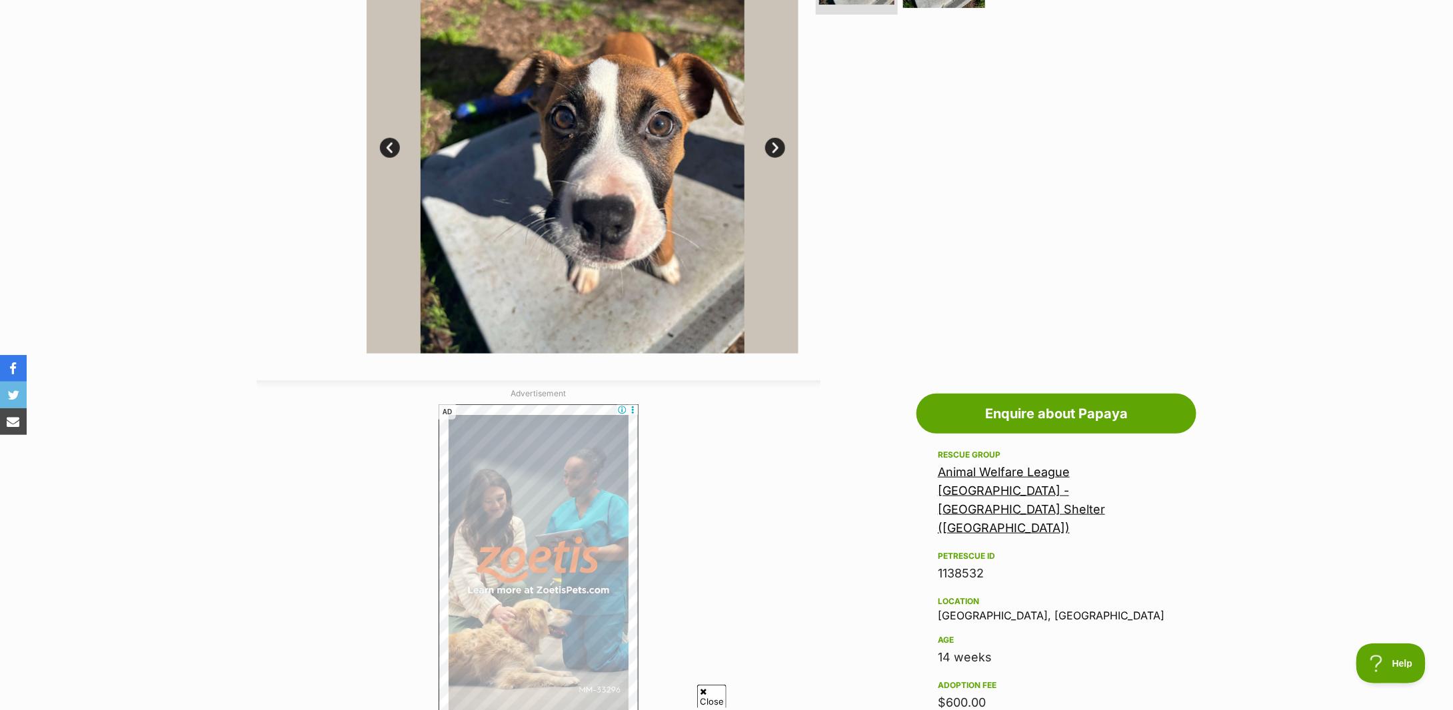
scroll to position [0, 0]
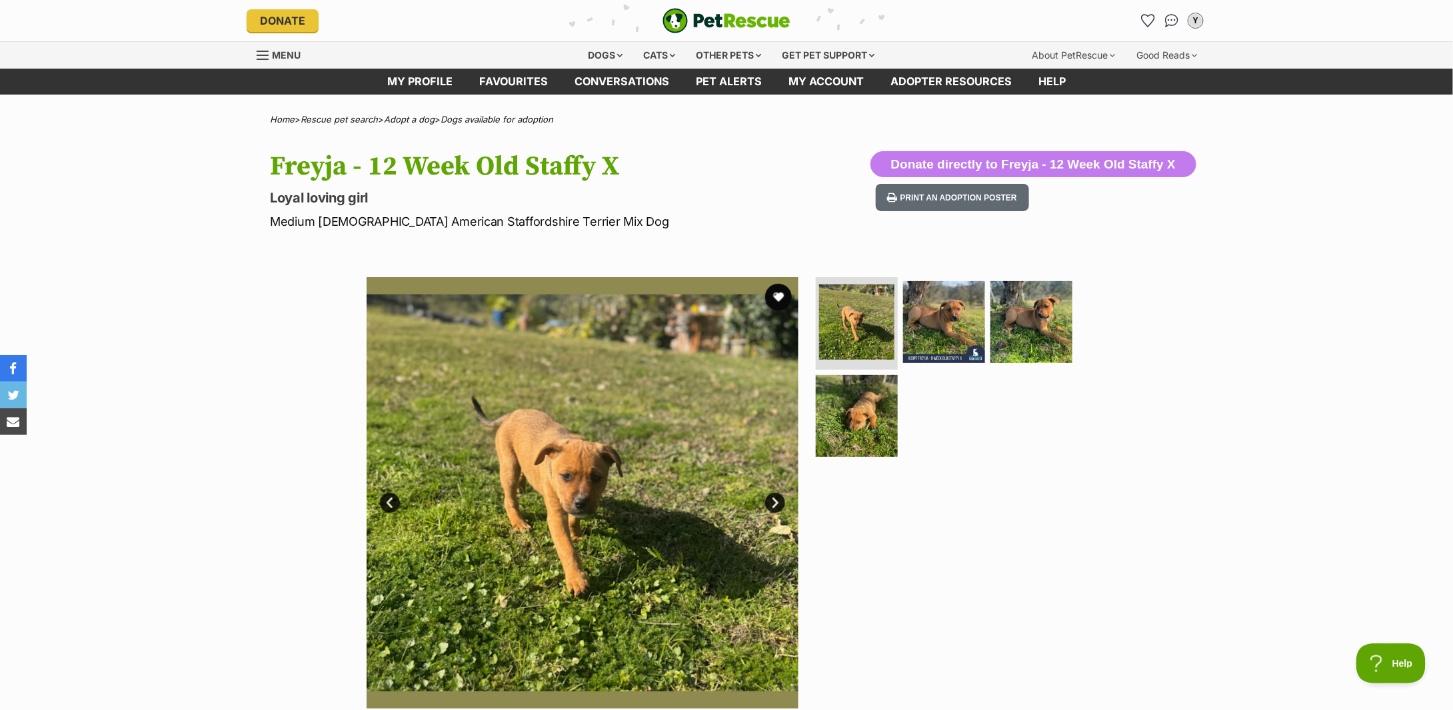
click at [449, 221] on p "Medium [DEMOGRAPHIC_DATA] American Staffordshire Terrier Mix Dog" at bounding box center [552, 222] width 564 height 18
copy div "Medium [DEMOGRAPHIC_DATA] American Staffordshire Terrier Mix Dog"
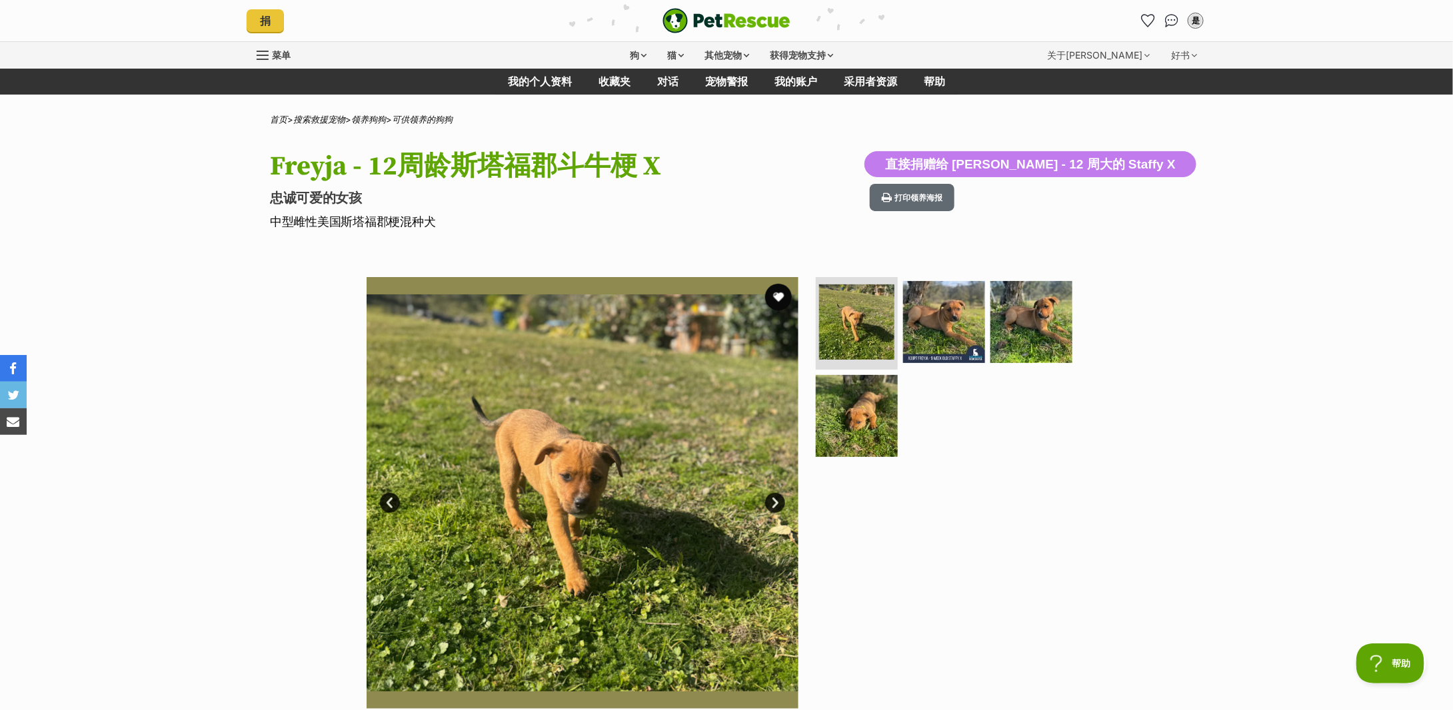
click at [772, 500] on link "下一个" at bounding box center [775, 503] width 20 height 20
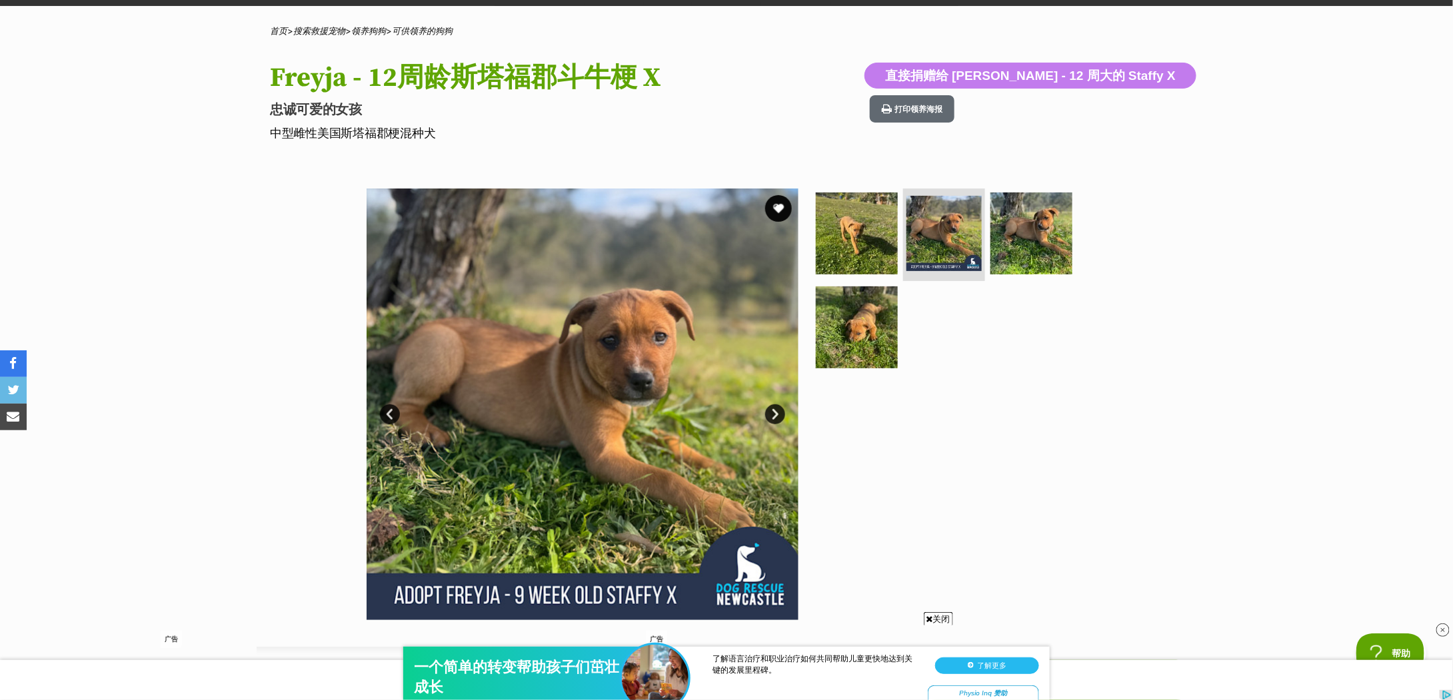
scroll to position [177, 0]
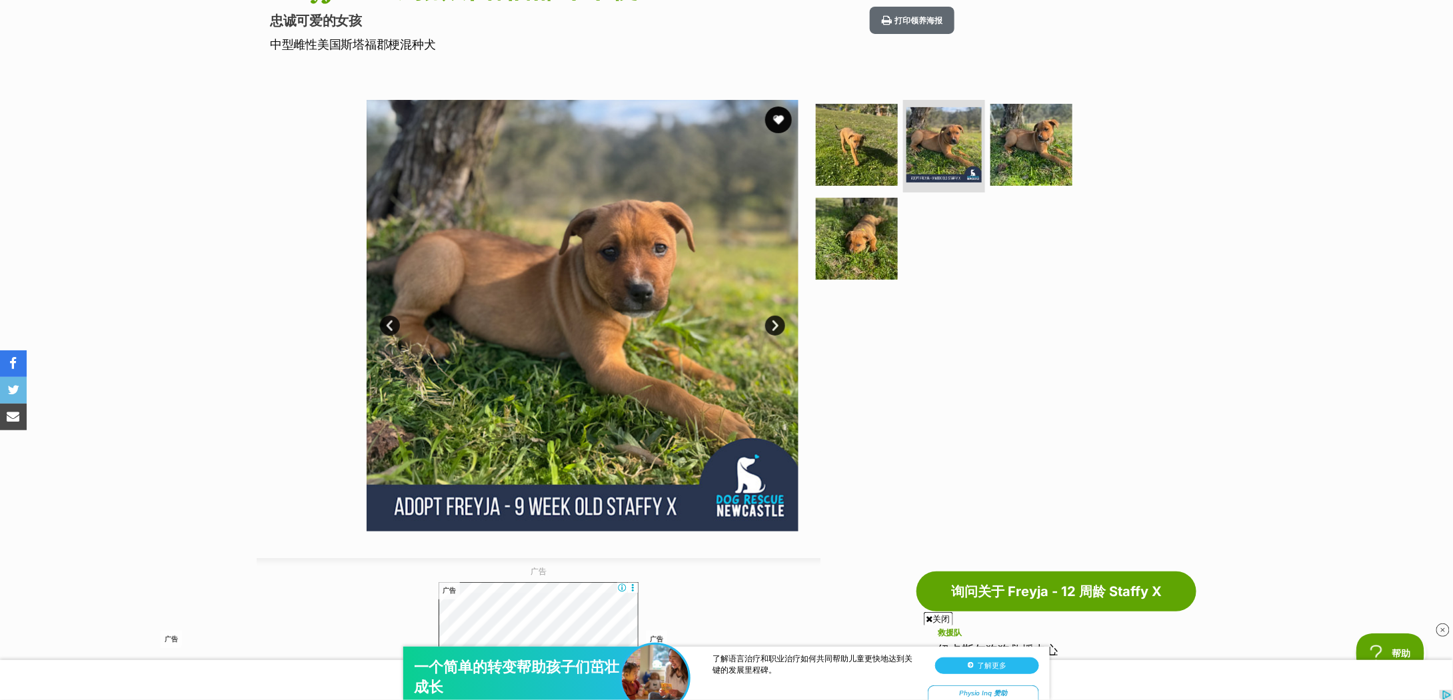
click at [771, 321] on link "下一个" at bounding box center [775, 326] width 20 height 20
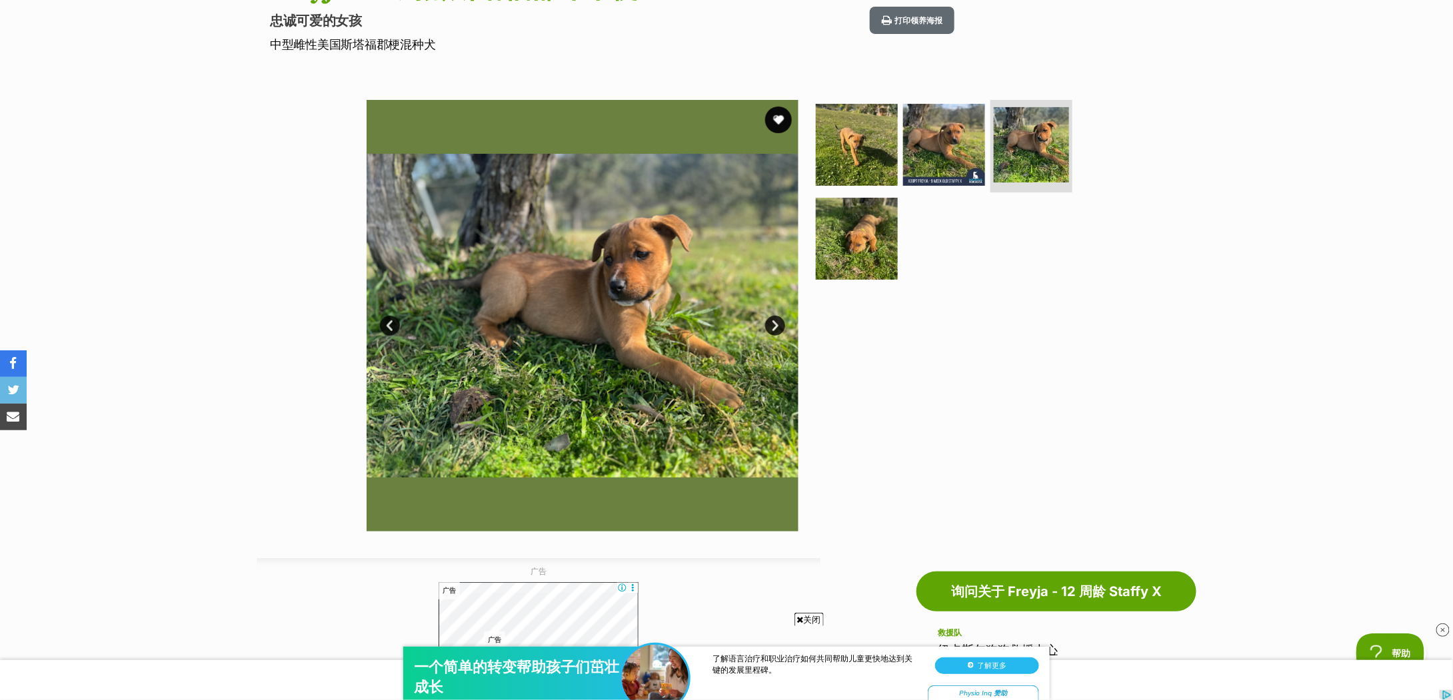
click at [771, 321] on link "下一个" at bounding box center [775, 326] width 20 height 20
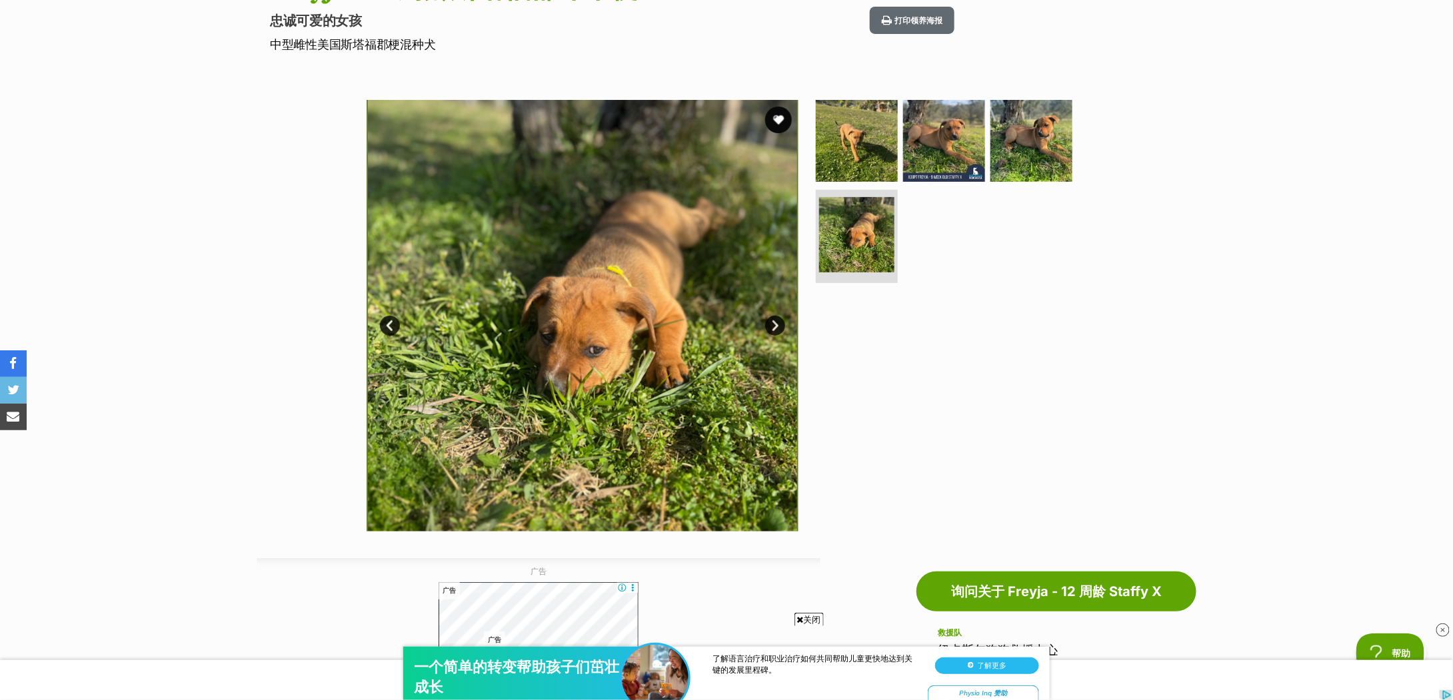
click at [771, 321] on link "下一个" at bounding box center [775, 326] width 20 height 20
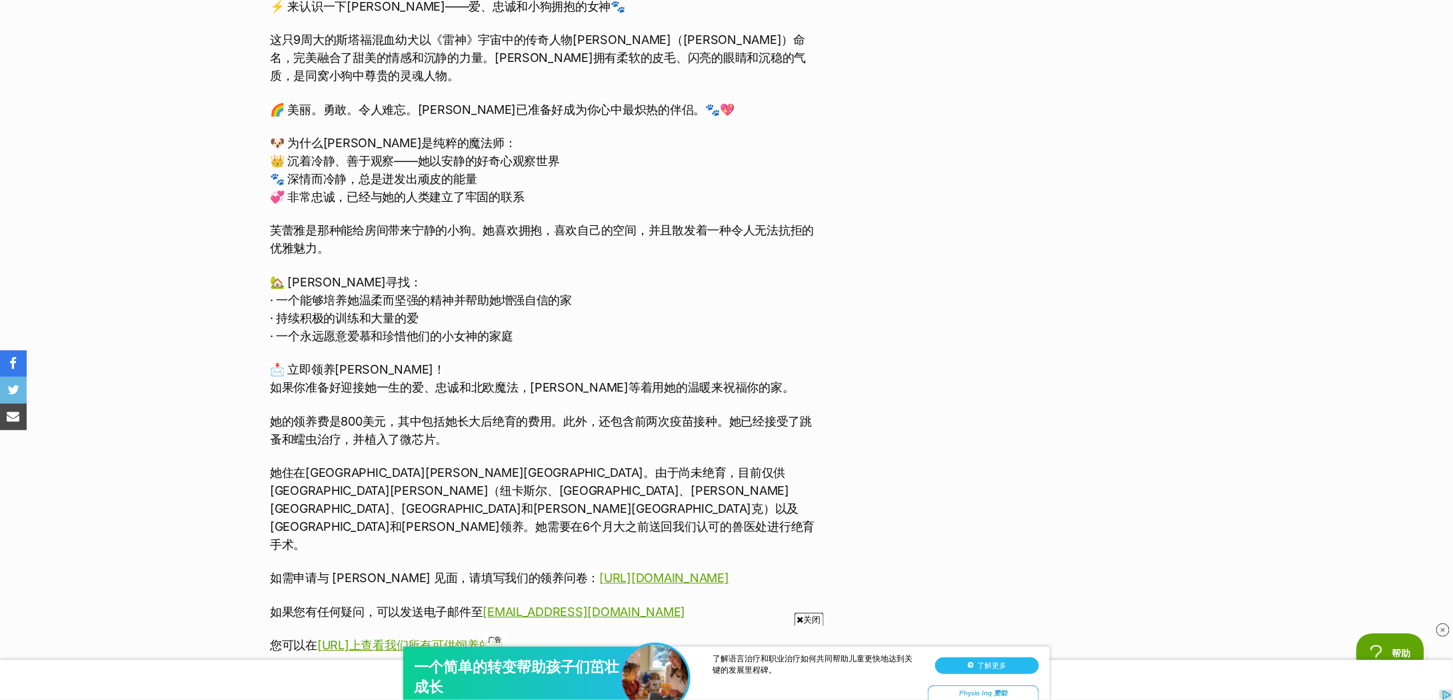
scroll to position [1866, 0]
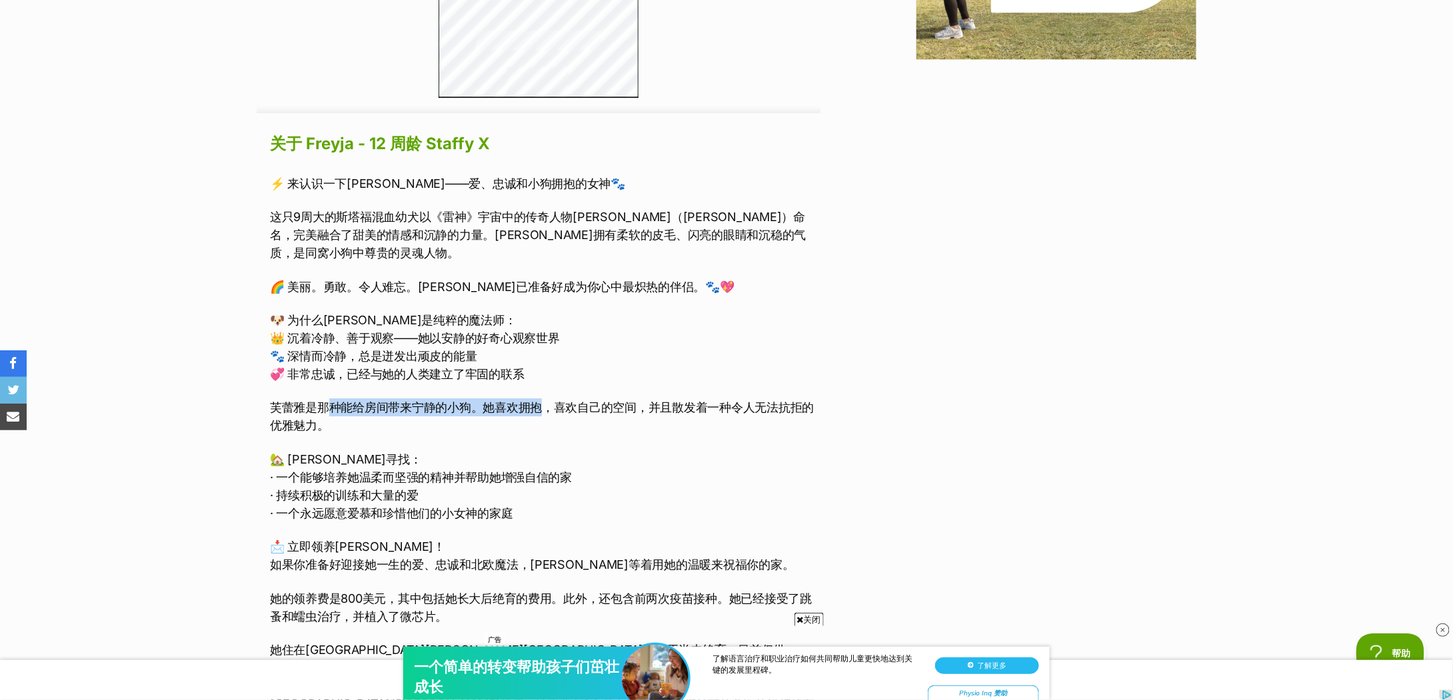
drag, startPoint x: 330, startPoint y: 389, endPoint x: 547, endPoint y: 393, distance: 217.3
click at [546, 401] on font "芙蕾雅是那种能给房间带来宁静的小狗。她喜欢拥抱，喜欢自己的空间，并且散发着一种令人无法抗拒的优雅魅力。" at bounding box center [542, 417] width 544 height 32
click at [547, 401] on font "芙蕾雅是那种能给房间带来宁静的小狗。她喜欢拥抱，喜欢自己的空间，并且散发着一种令人无法抗拒的优雅魅力。" at bounding box center [542, 417] width 544 height 32
drag, startPoint x: 305, startPoint y: 456, endPoint x: 454, endPoint y: 459, distance: 149.3
click at [454, 470] on font "· 一个能够培养她温柔而坚强的精神并帮助她增强自信的家" at bounding box center [421, 477] width 302 height 14
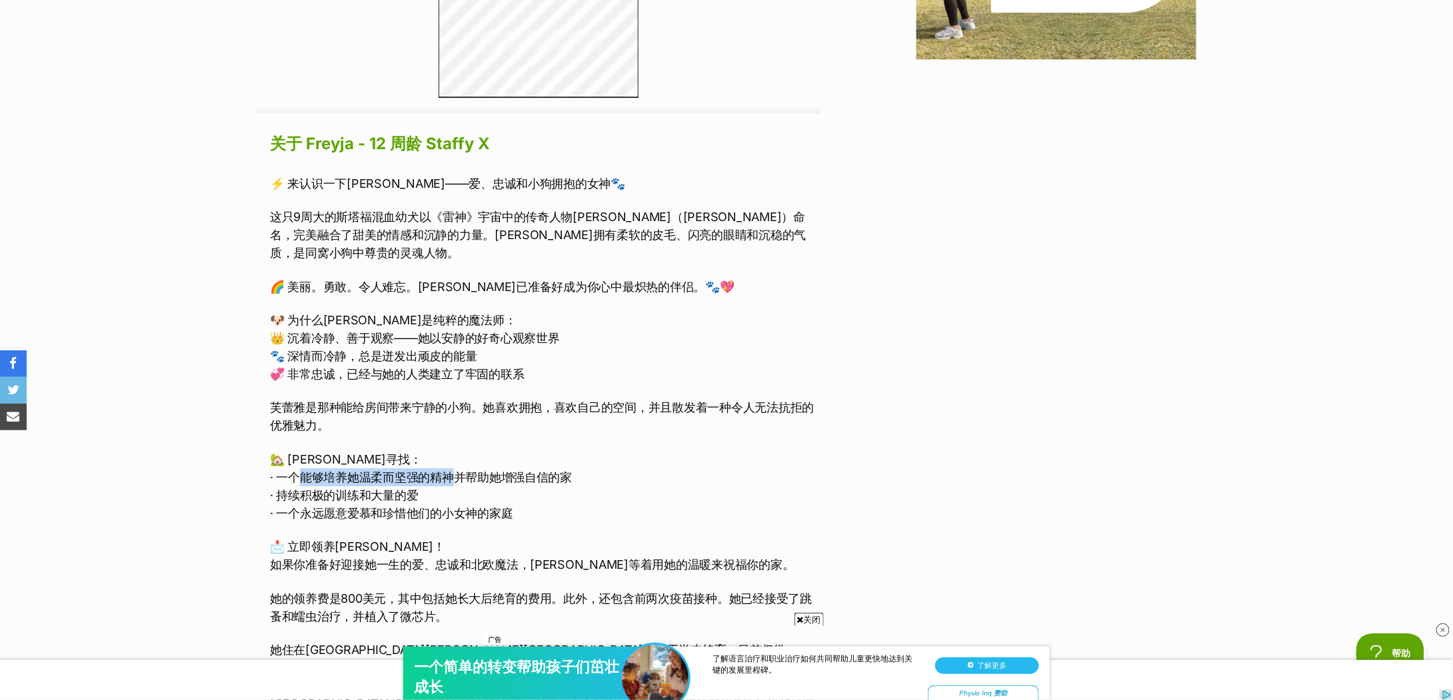
click at [454, 470] on font "· 一个能够培养她温柔而坚强的精神并帮助她增强自信的家" at bounding box center [421, 477] width 302 height 14
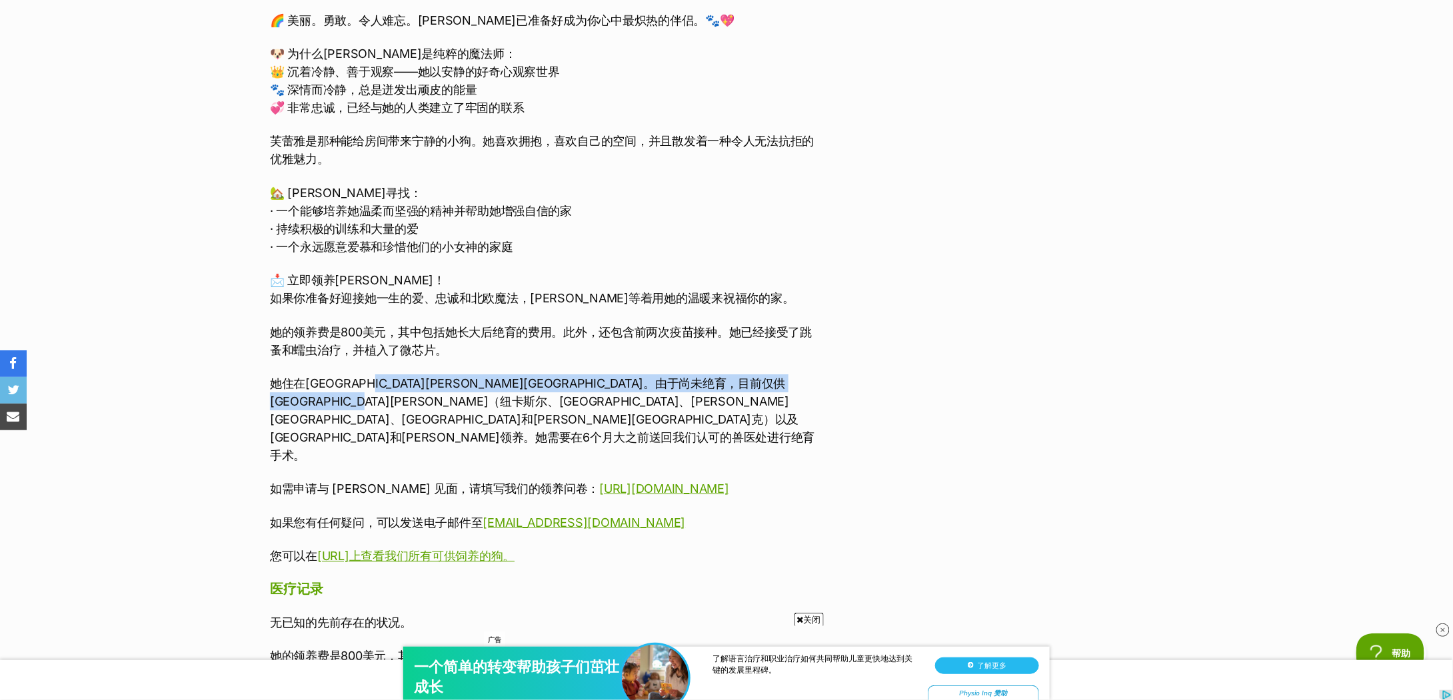
drag, startPoint x: 409, startPoint y: 365, endPoint x: 608, endPoint y: 382, distance: 200.7
click at [608, 382] on font "她住在新南威尔士州纽卡斯尔地区。由于尚未绝育，目前仅供下亨特地区（纽卡斯尔、麦夸里湖、史蒂芬斯港、梅特兰和塞斯诺克）以及中央海岸和悉尼领养。她需要在6个月大之…" at bounding box center [542, 420] width 544 height 86
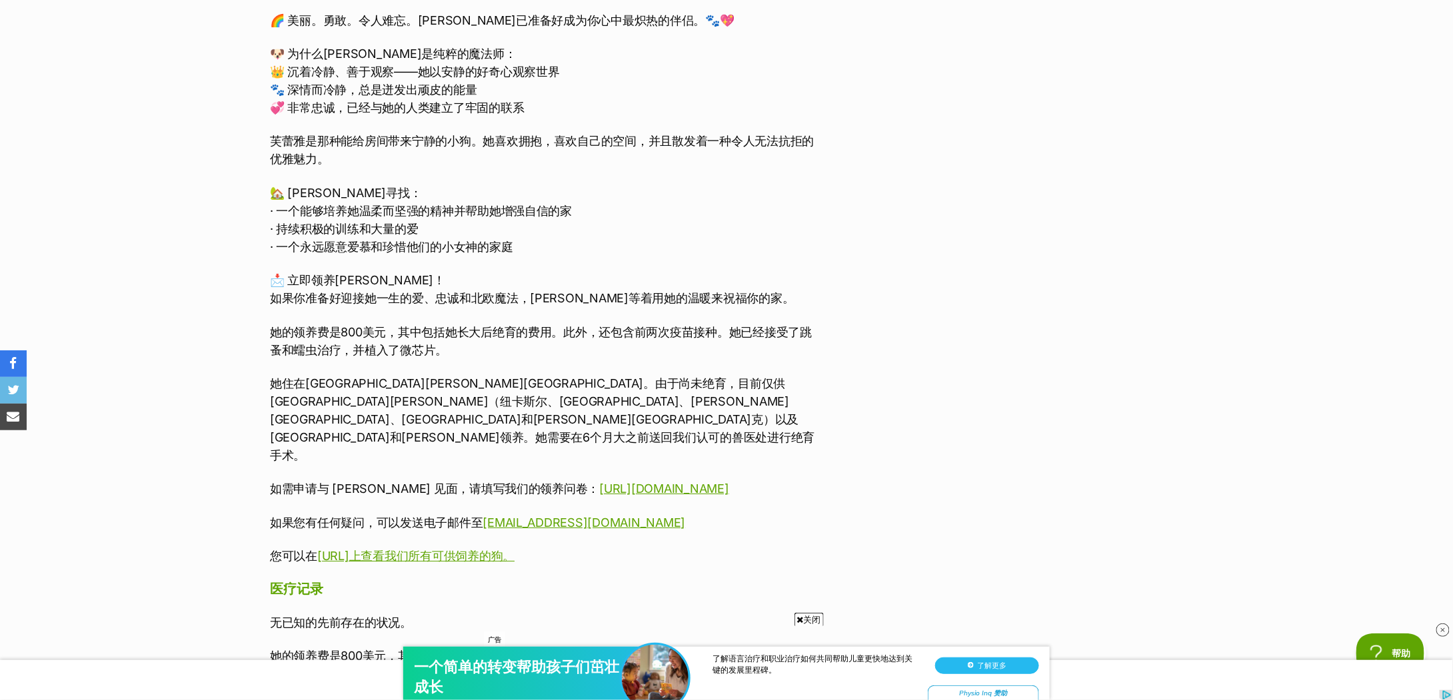
click at [608, 382] on font "她住在新南威尔士州纽卡斯尔地区。由于尚未绝育，目前仅供下亨特地区（纽卡斯尔、麦夸里湖、史蒂芬斯港、梅特兰和塞斯诺克）以及中央海岸和悉尼领养。她需要在6个月大之…" at bounding box center [542, 420] width 544 height 86
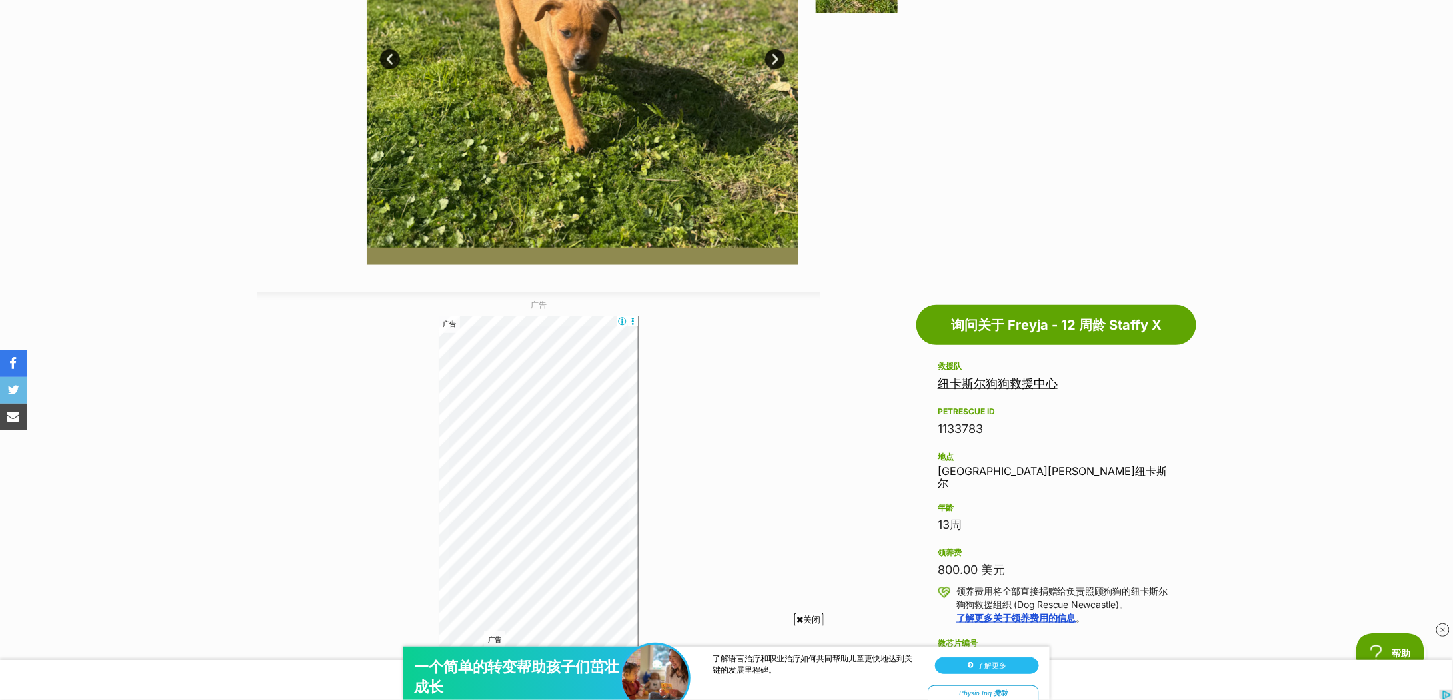
scroll to position [0, 0]
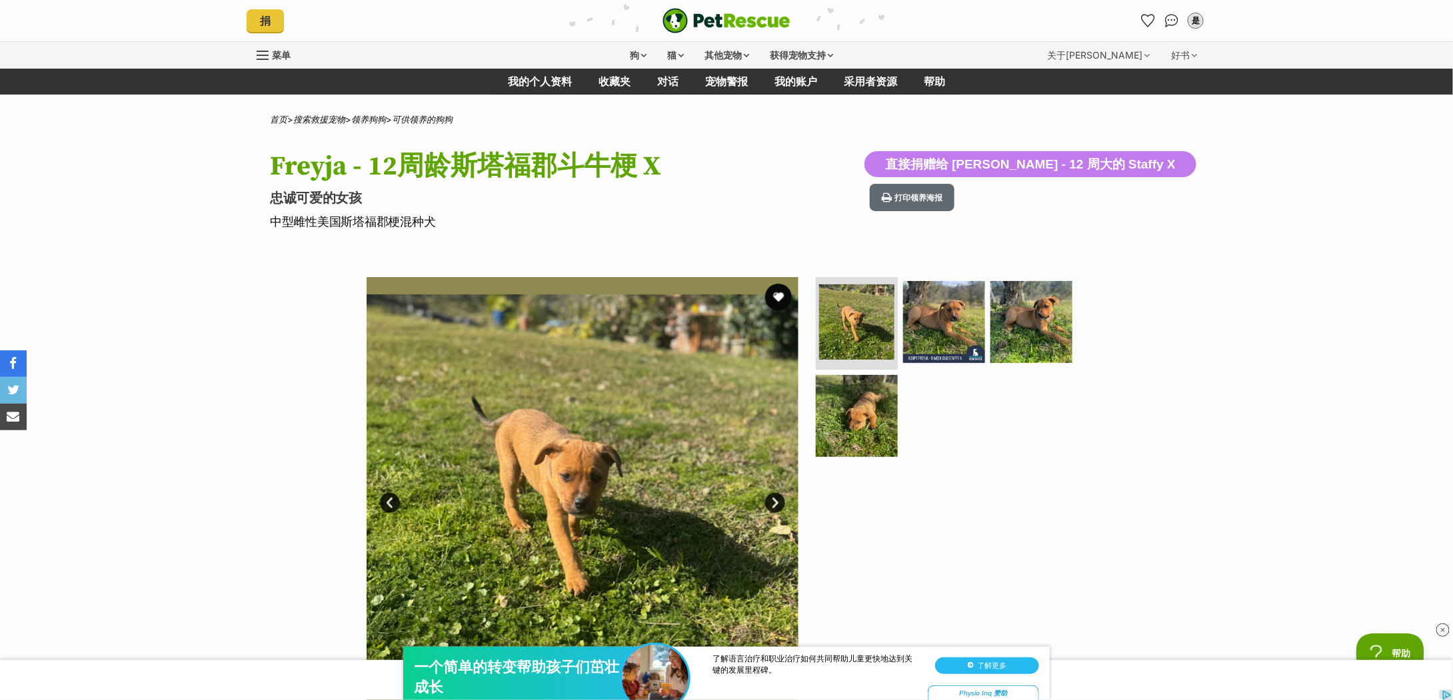
click at [201, 259] on div "Available 1 of 4 images 1 of 4 images 1 of 4 images 1 of 4 images 下一个 上一页 1 2 3…" at bounding box center [726, 483] width 1453 height 452
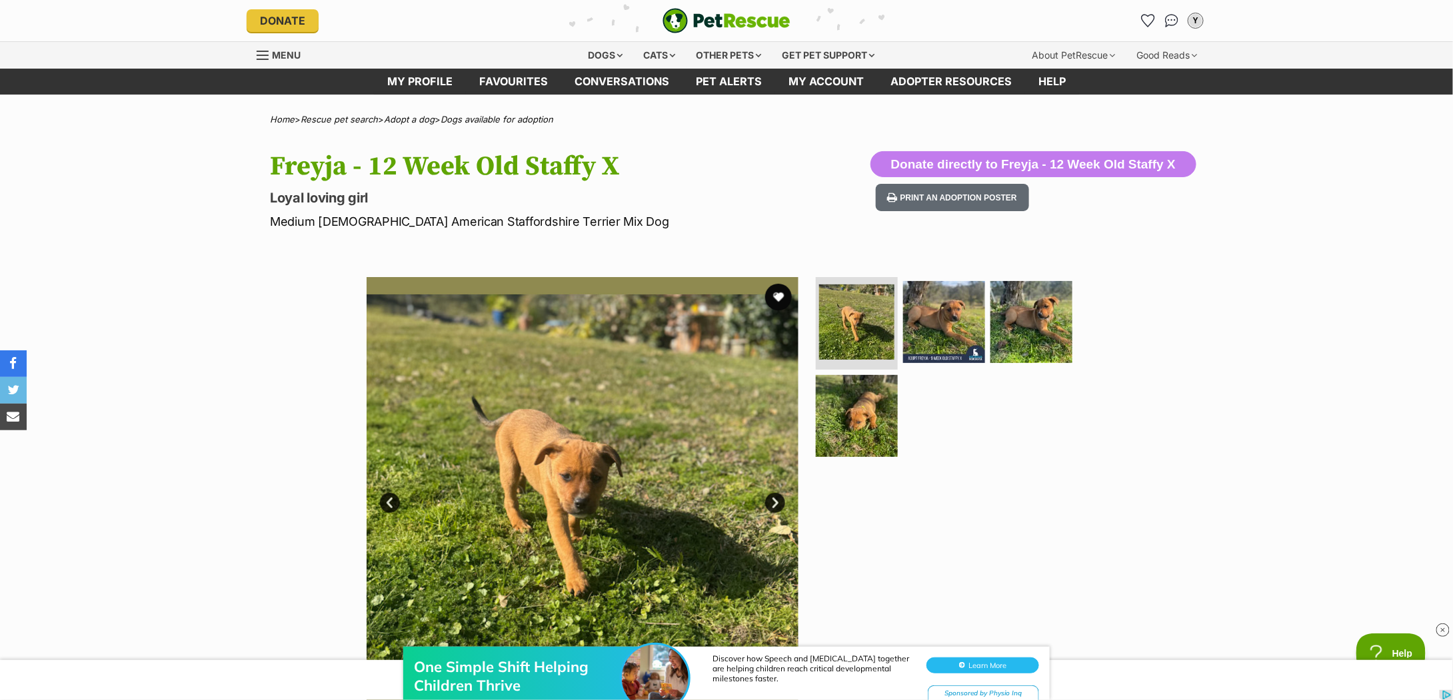
click at [468, 172] on h1 "Freyja - 12 Week Old Staffy X" at bounding box center [552, 166] width 564 height 31
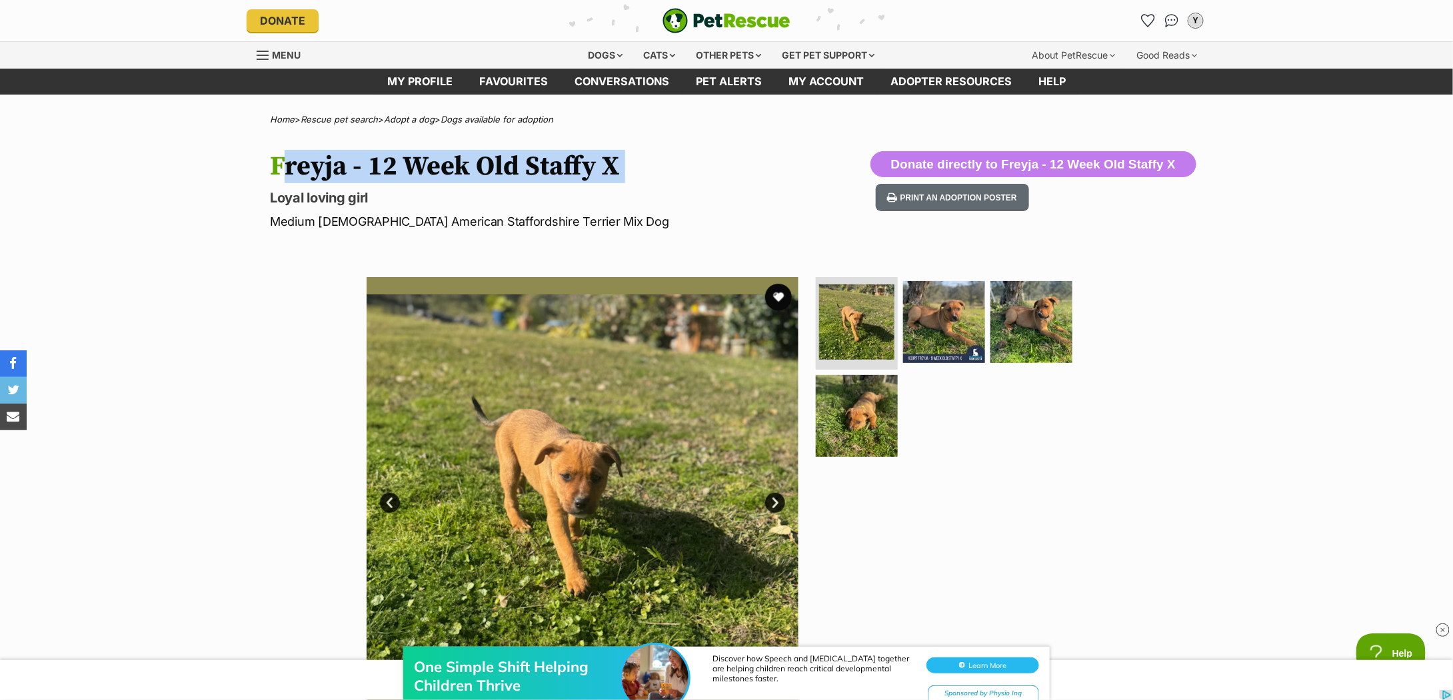
click at [468, 173] on h1 "Freyja - 12 Week Old Staffy X" at bounding box center [552, 166] width 564 height 31
copy hgroup "Freyja - 12 Week Old Staffy X"
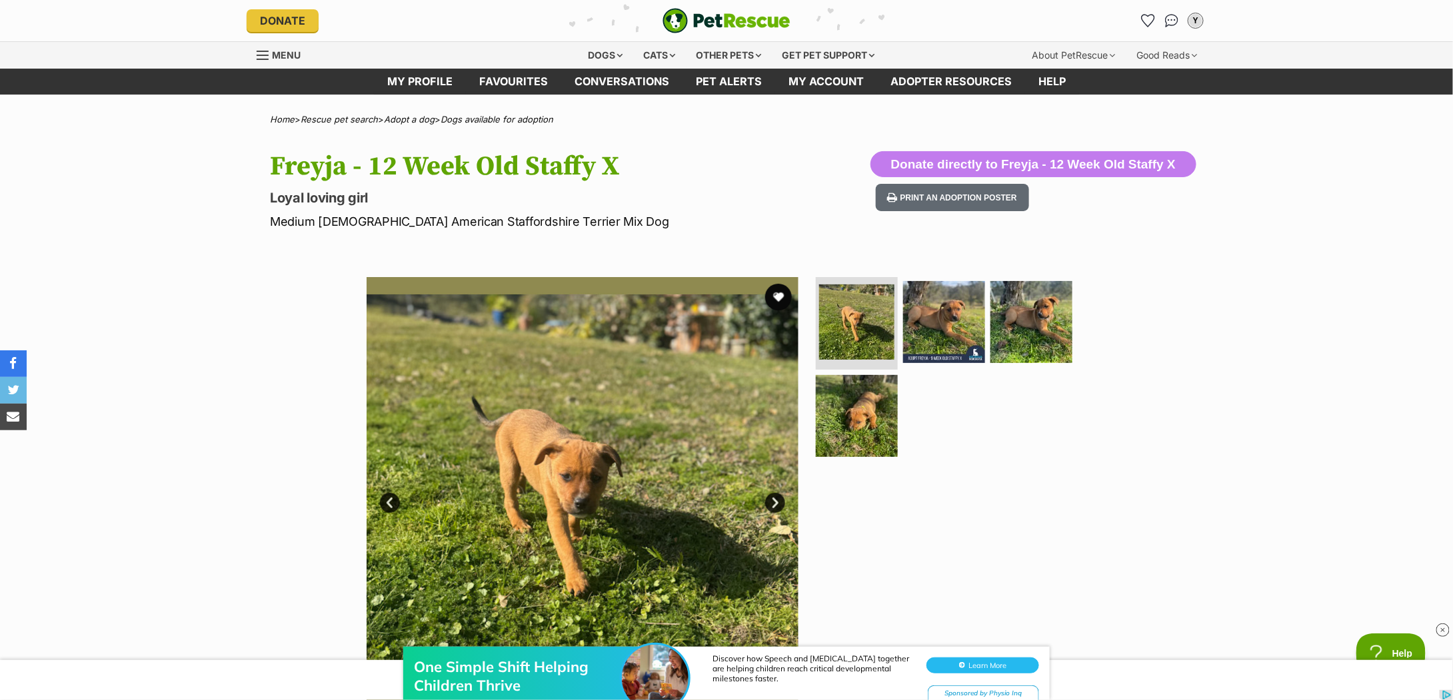
click at [380, 221] on p "Medium Female American Staffordshire Terrier Mix Dog" at bounding box center [552, 222] width 564 height 18
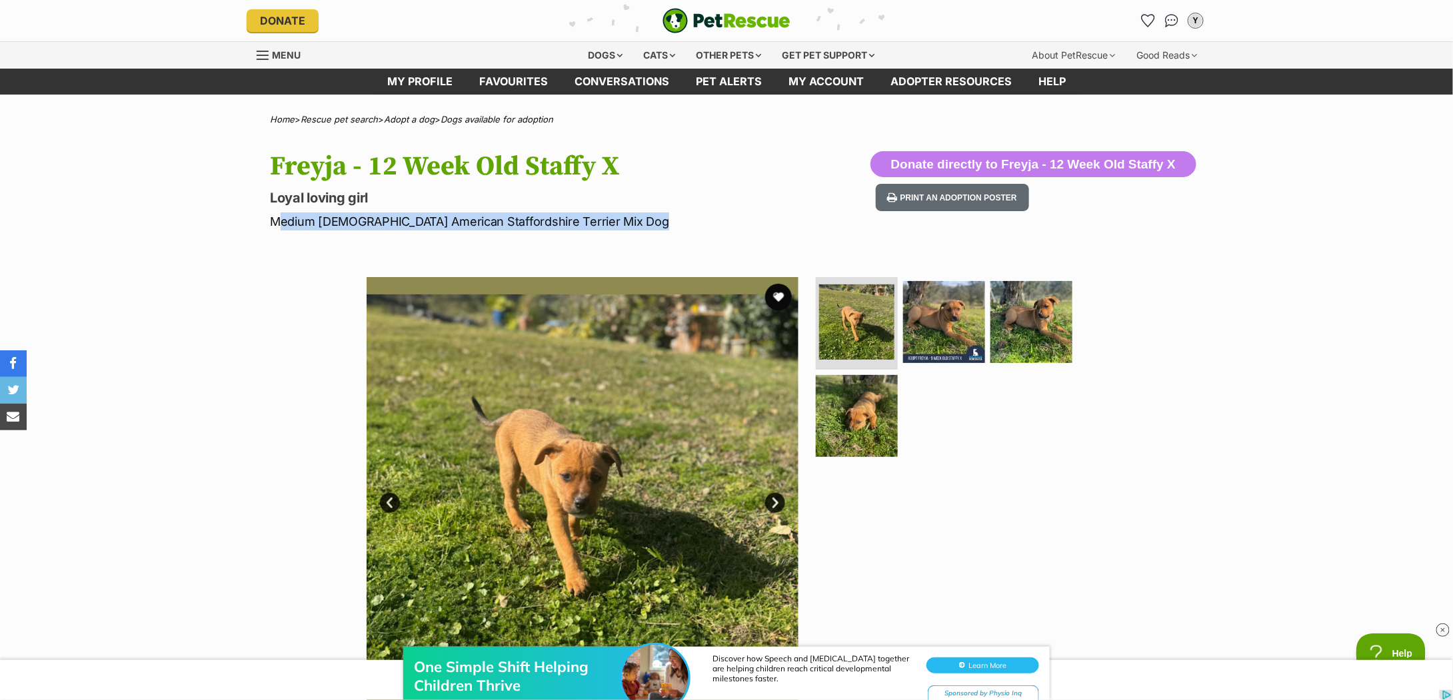
click at [380, 221] on p "Medium Female American Staffordshire Terrier Mix Dog" at bounding box center [552, 222] width 564 height 18
copy div "Medium Female American Staffordshire Terrier Mix Dog"
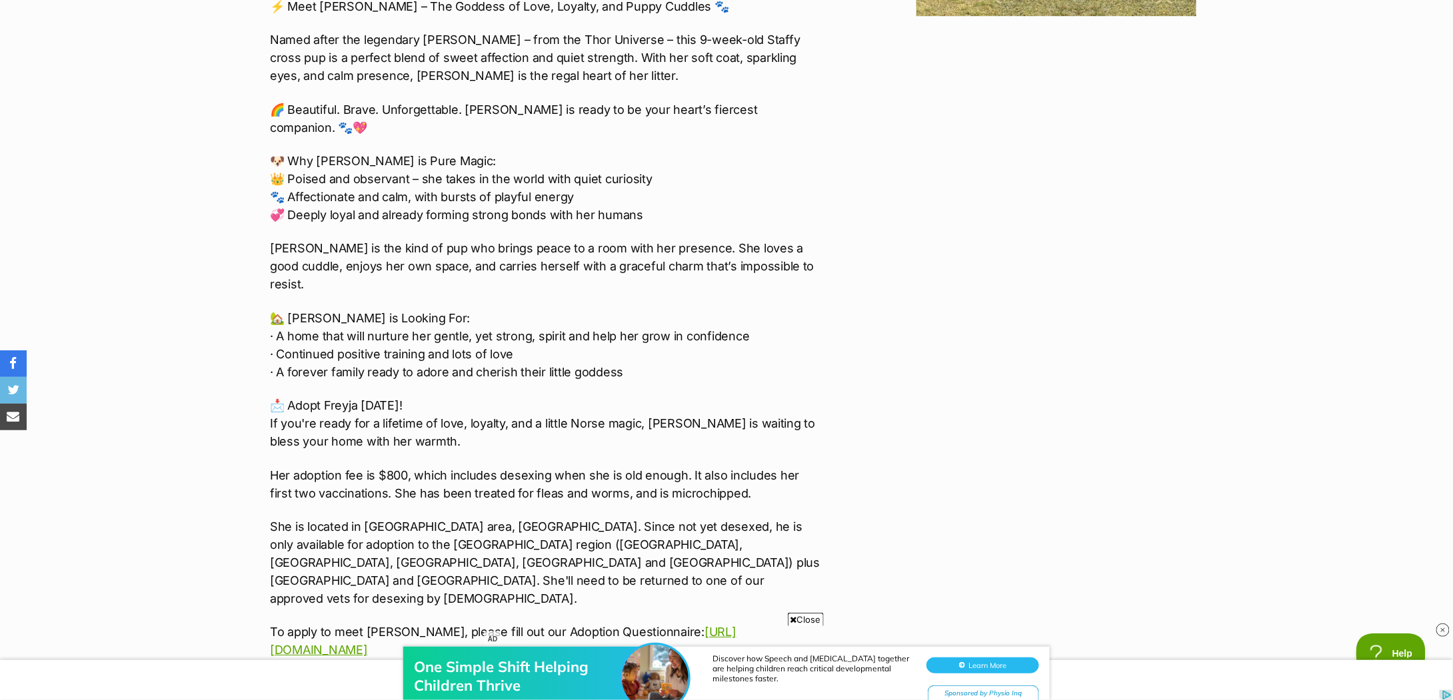
scroll to position [1866, 0]
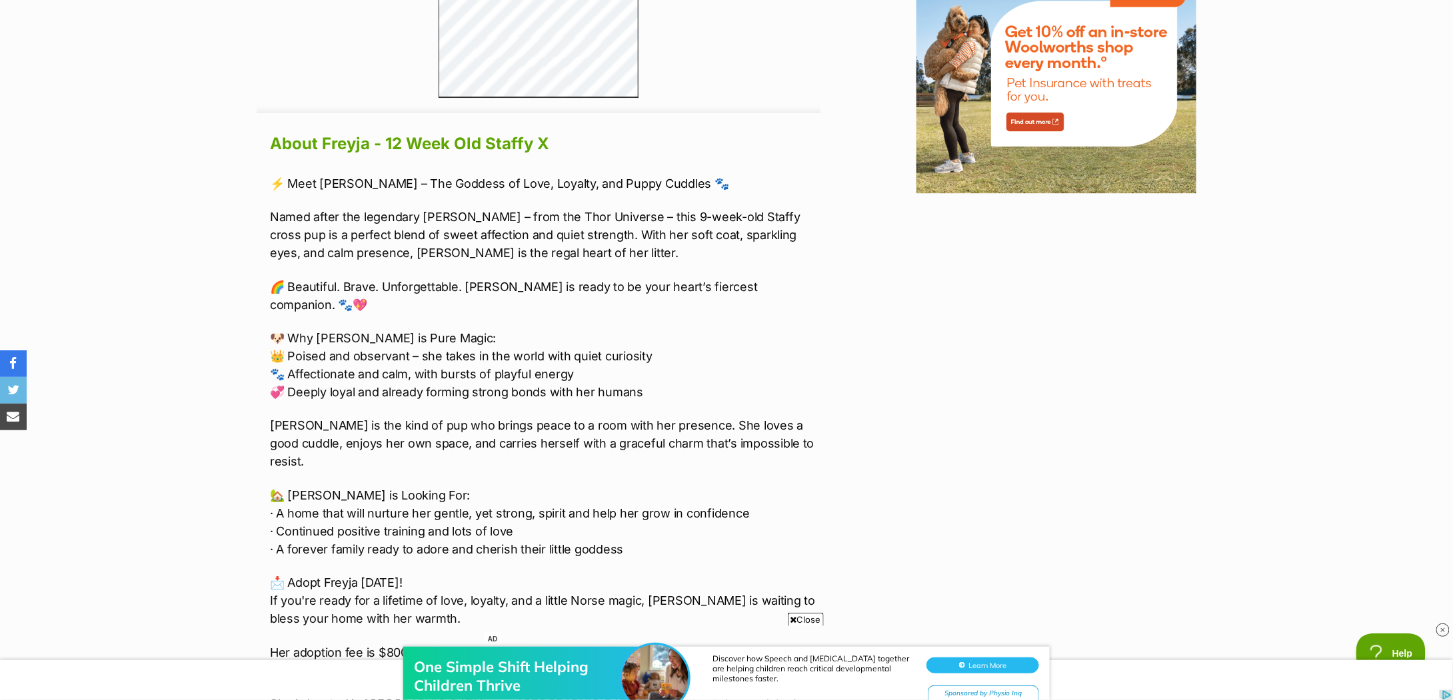
click at [374, 230] on p "Named after the legendary Freyja – from the Thor Universe – this 9-week-old Sta…" at bounding box center [545, 235] width 550 height 54
click at [283, 234] on p "Named after the legendary Freyja – from the Thor Universe – this 9-week-old Sta…" at bounding box center [545, 235] width 550 height 54
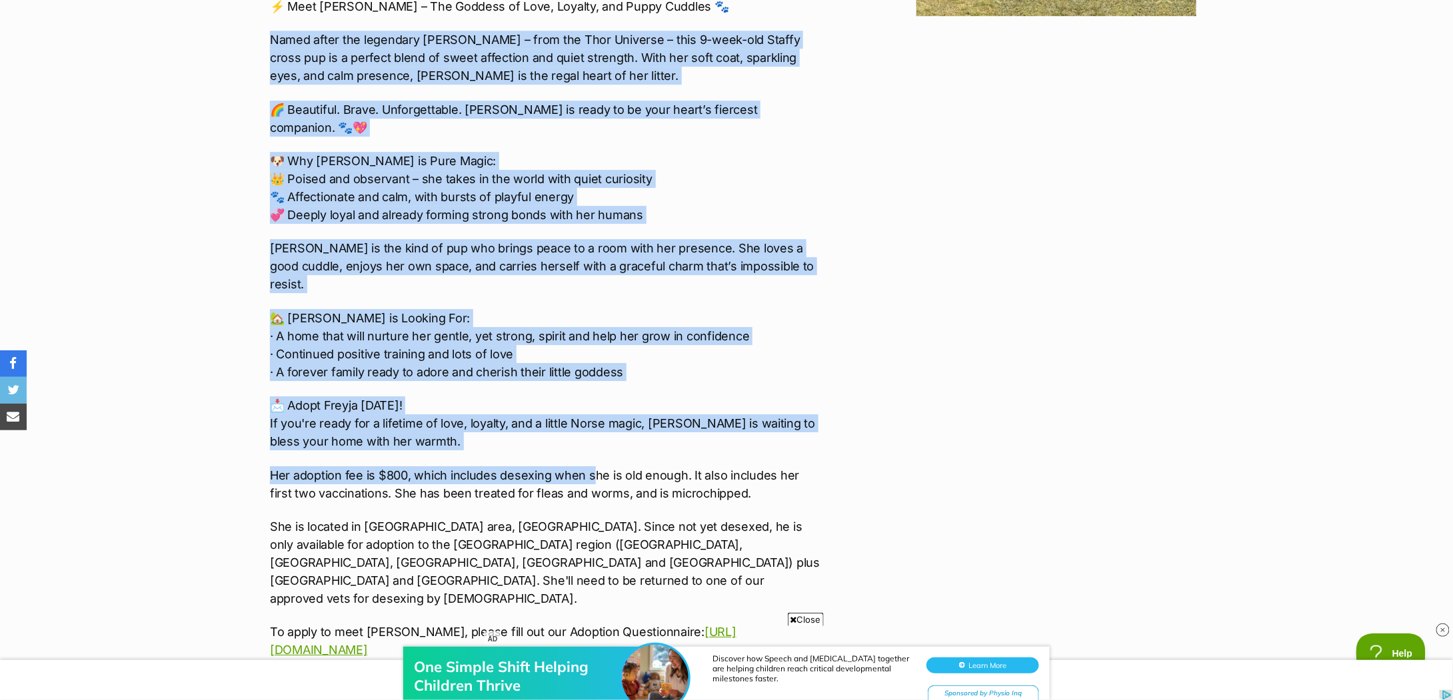
scroll to position [2132, 0]
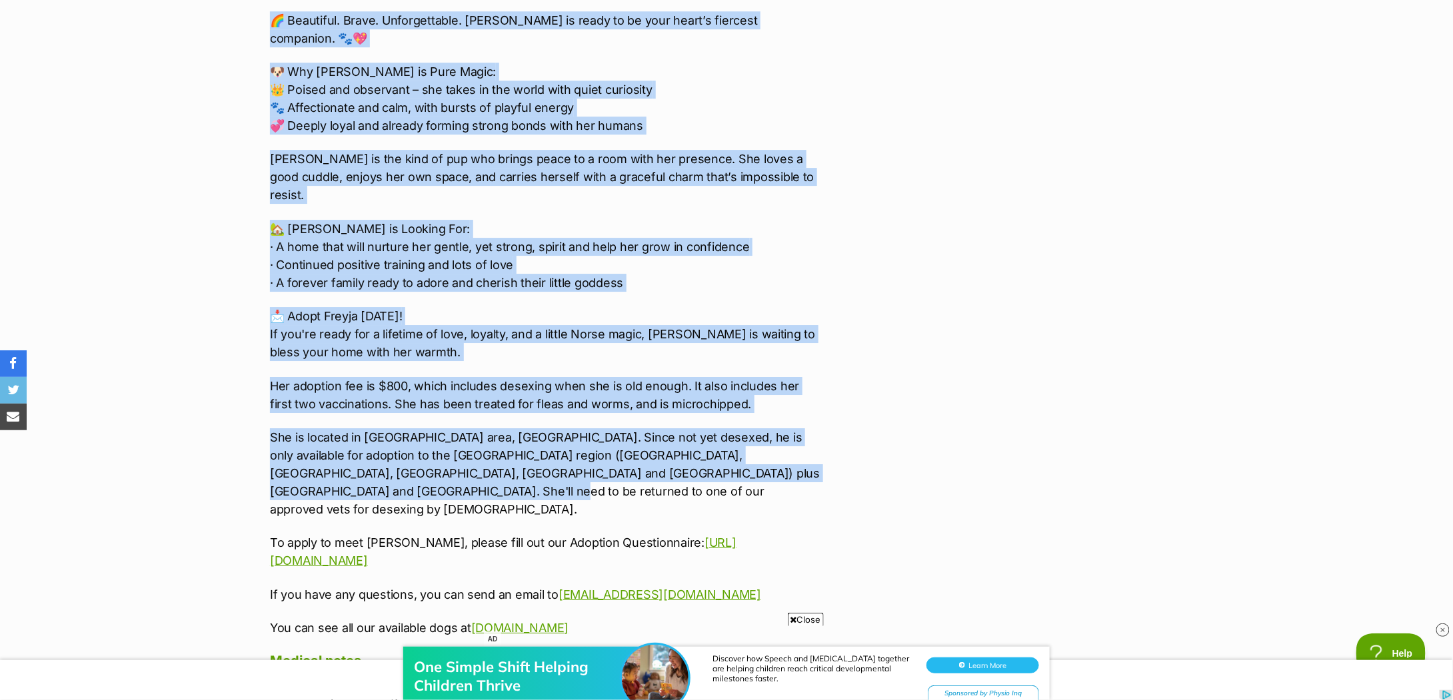
drag, startPoint x: 261, startPoint y: 215, endPoint x: 376, endPoint y: 454, distance: 265.0
click at [376, 454] on div "About Freyja - 12 Week Old Staffy X ⚡ Meet Freyja – The Goddess of Love, Loyalt…" at bounding box center [539, 547] width 564 height 1369
copy div "Named after the legendary Freyja – from the Thor Universe – this 9-week-old Sta…"
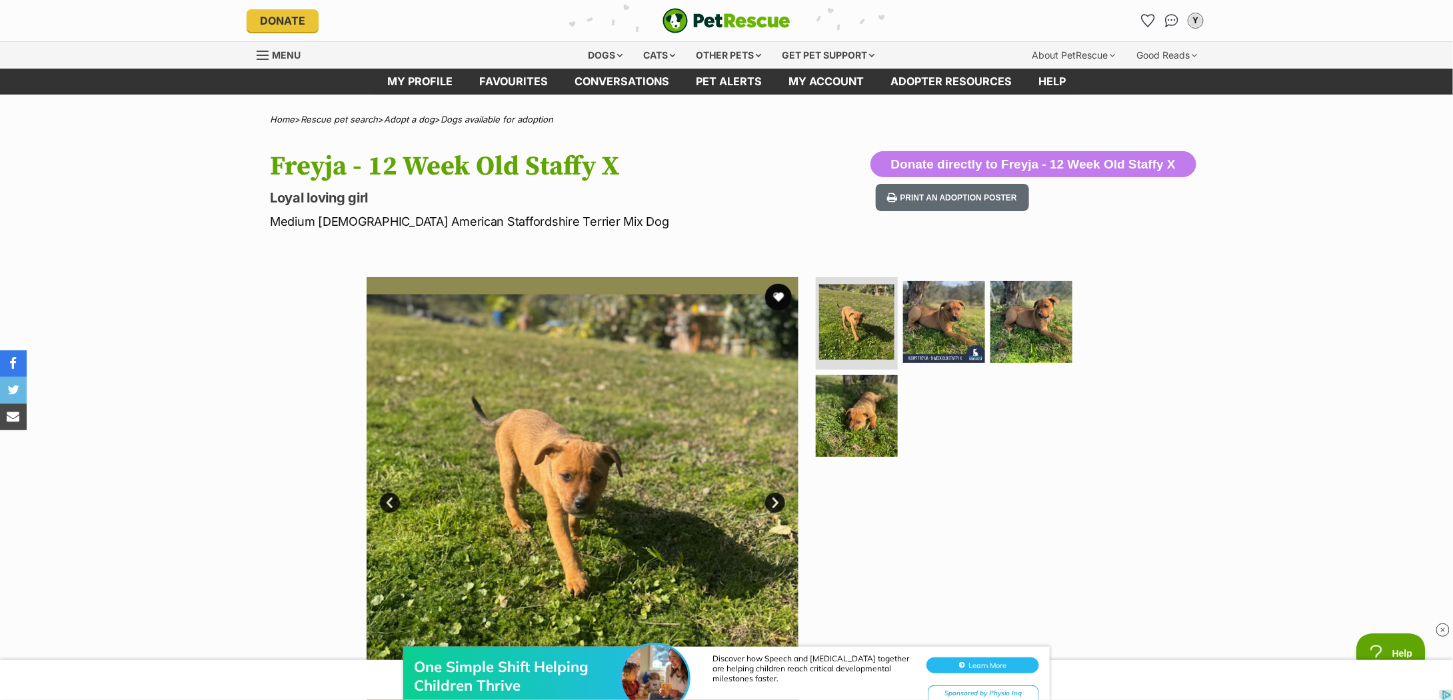
scroll to position [177, 0]
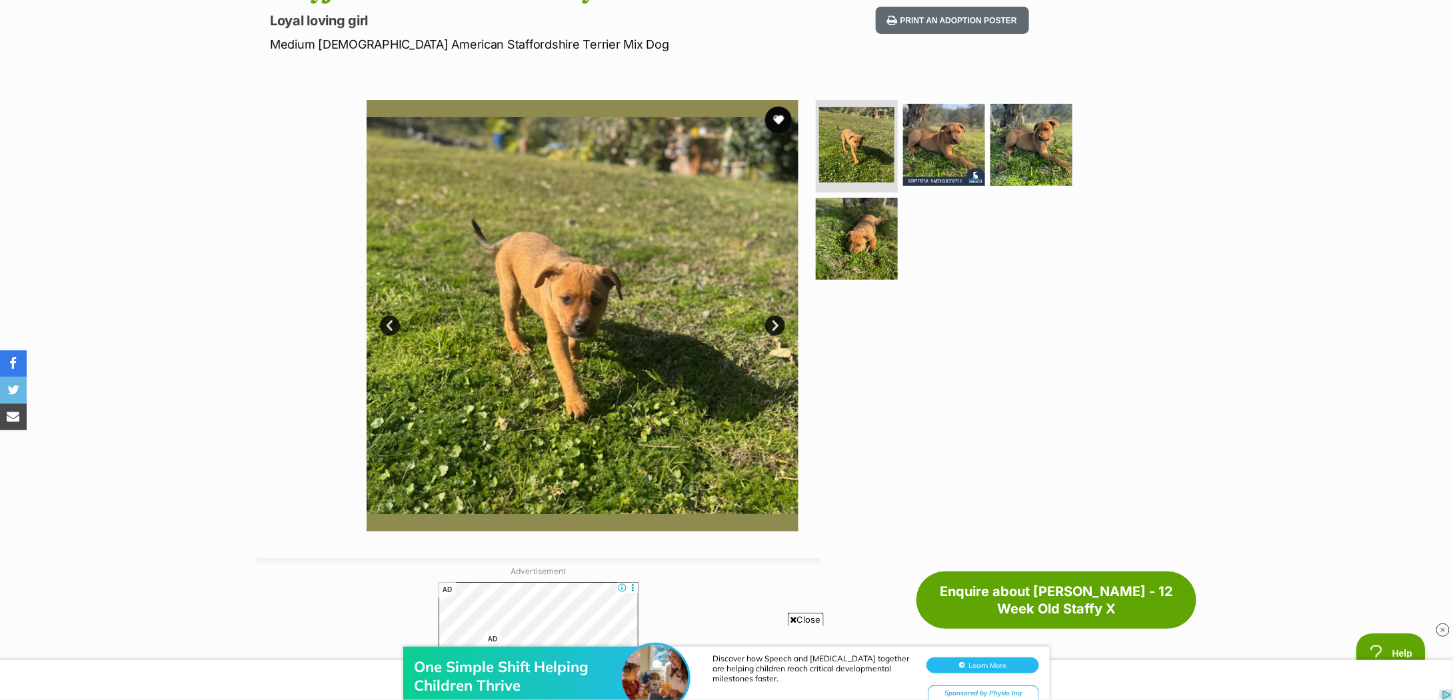
click at [779, 317] on link "Next" at bounding box center [775, 326] width 20 height 20
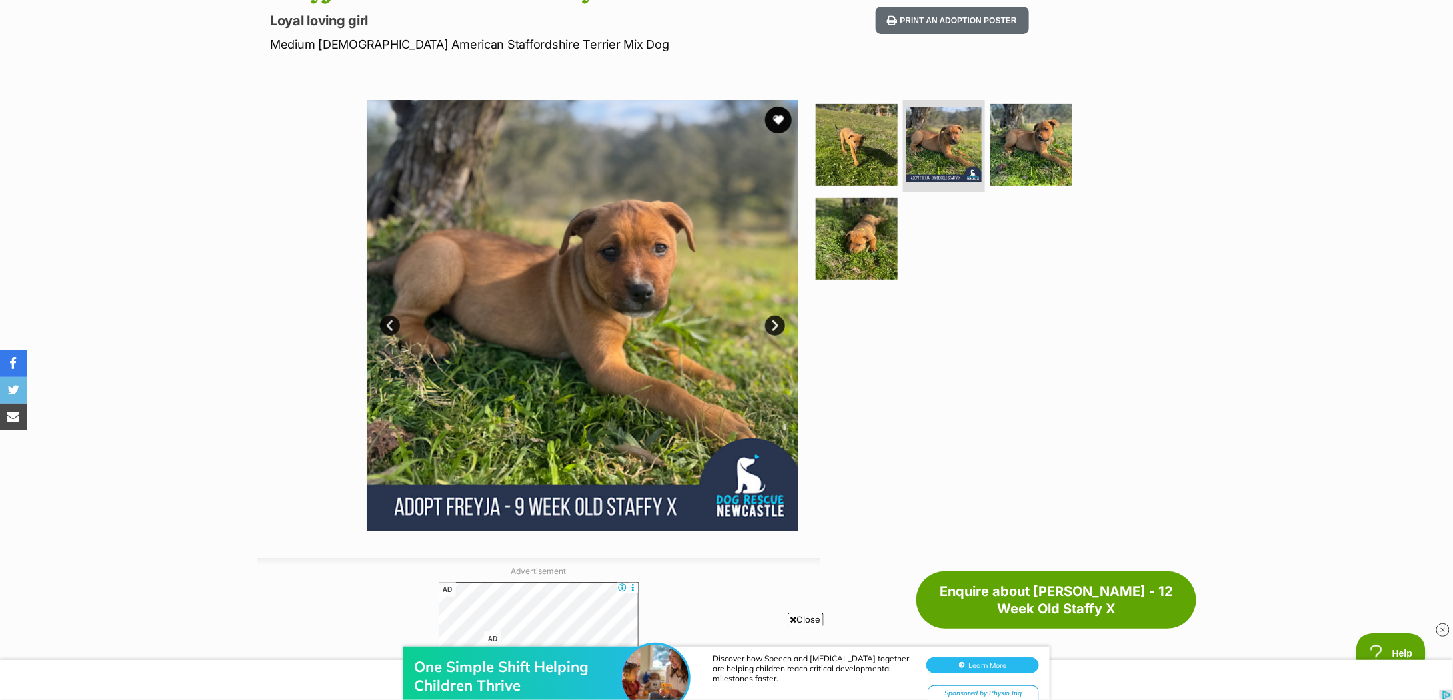
click at [779, 317] on link "Next" at bounding box center [775, 326] width 20 height 20
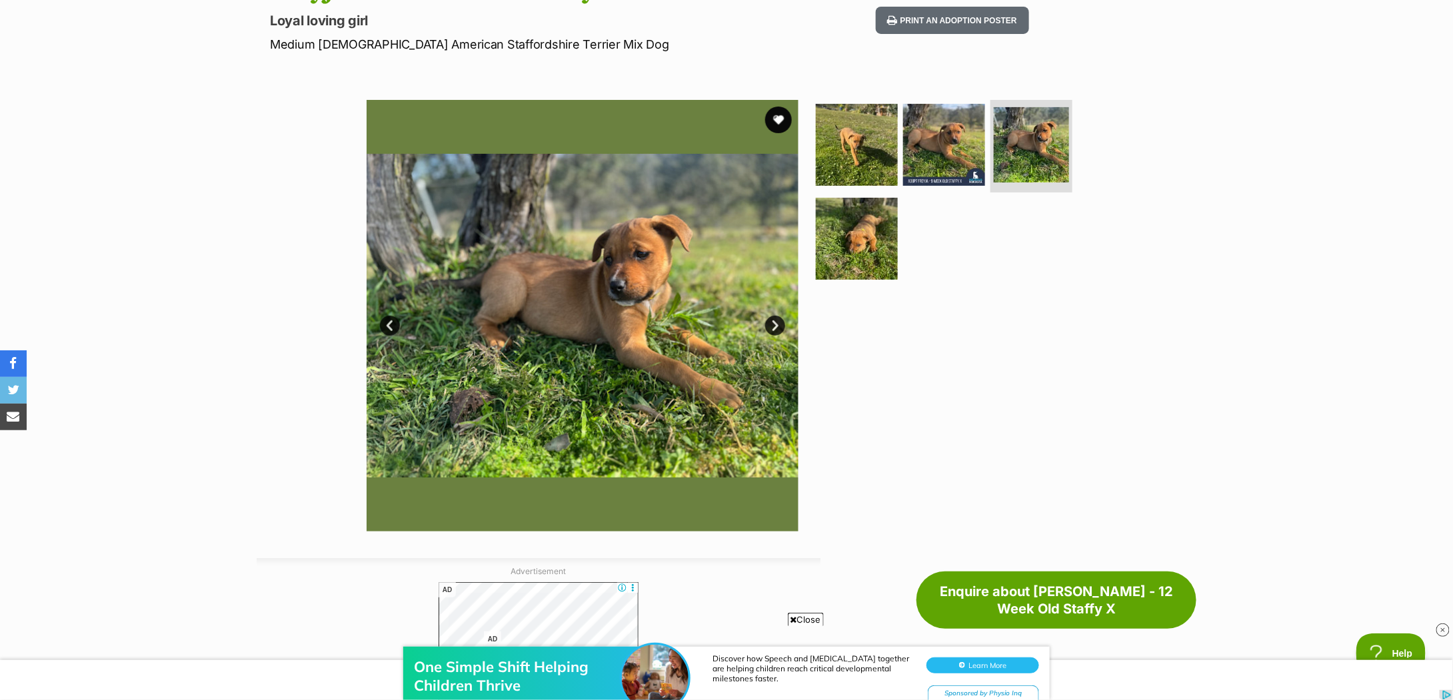
click at [779, 317] on link "Next" at bounding box center [775, 326] width 20 height 20
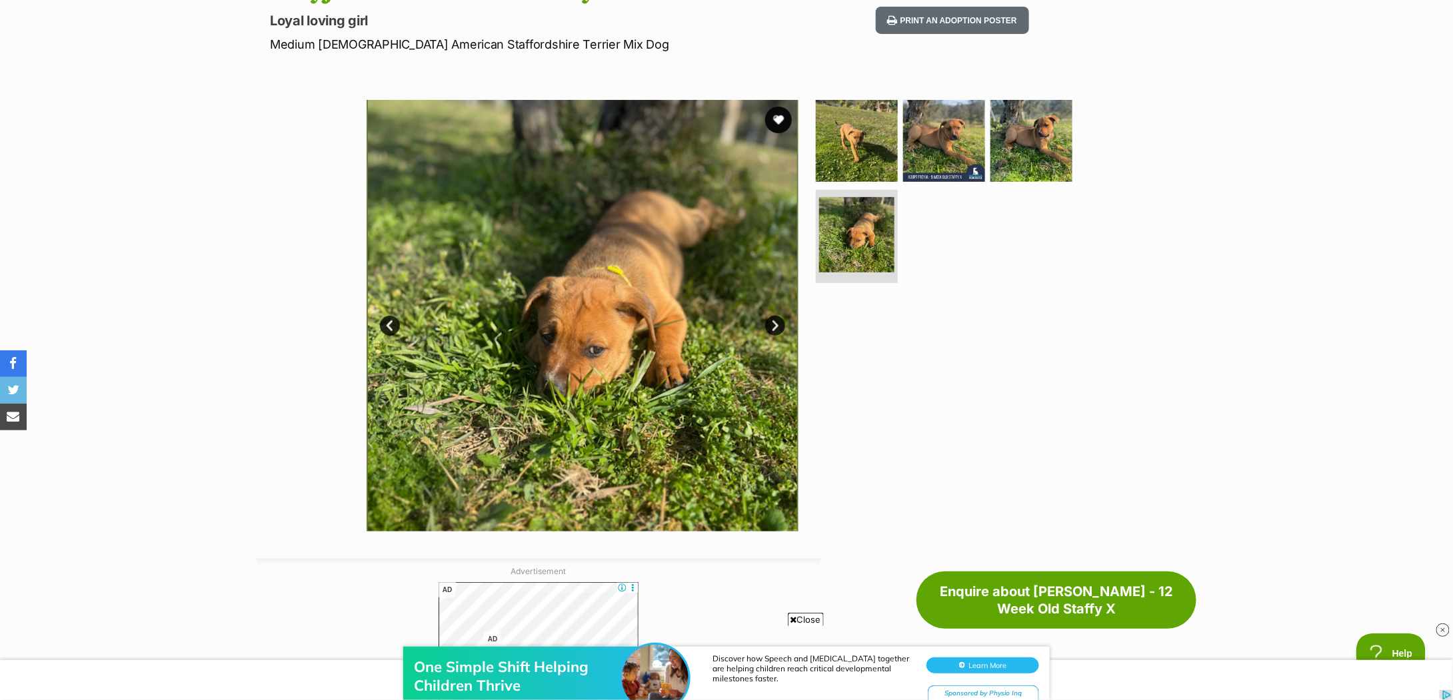
click at [774, 329] on link "Next" at bounding box center [775, 326] width 20 height 20
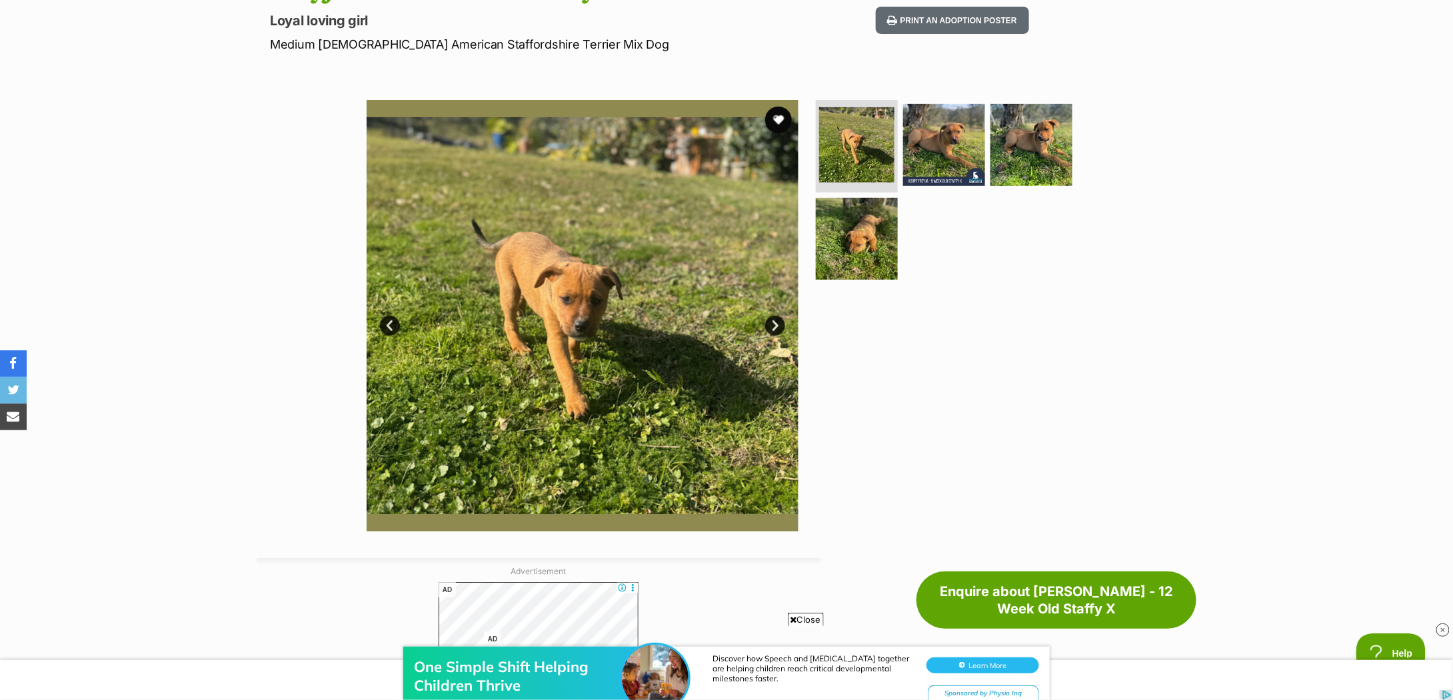
click at [1166, 285] on div "Available 1 of 4 images 1 of 4 images 1 of 4 images 1 of 4 images Next Prev 1 2…" at bounding box center [726, 306] width 1453 height 452
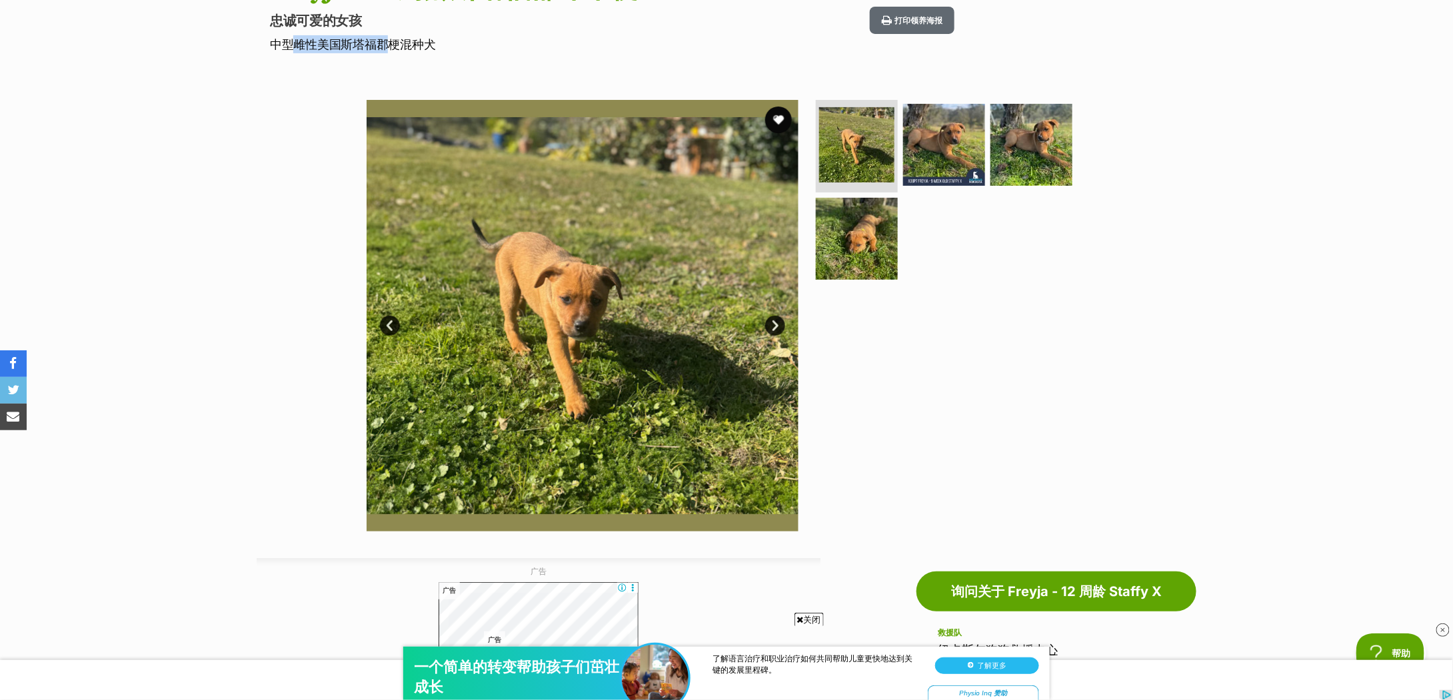
drag, startPoint x: 284, startPoint y: 43, endPoint x: 374, endPoint y: 43, distance: 90.0
click at [374, 43] on font "中型雌性美国斯塔福郡梗混种犬" at bounding box center [352, 44] width 165 height 14
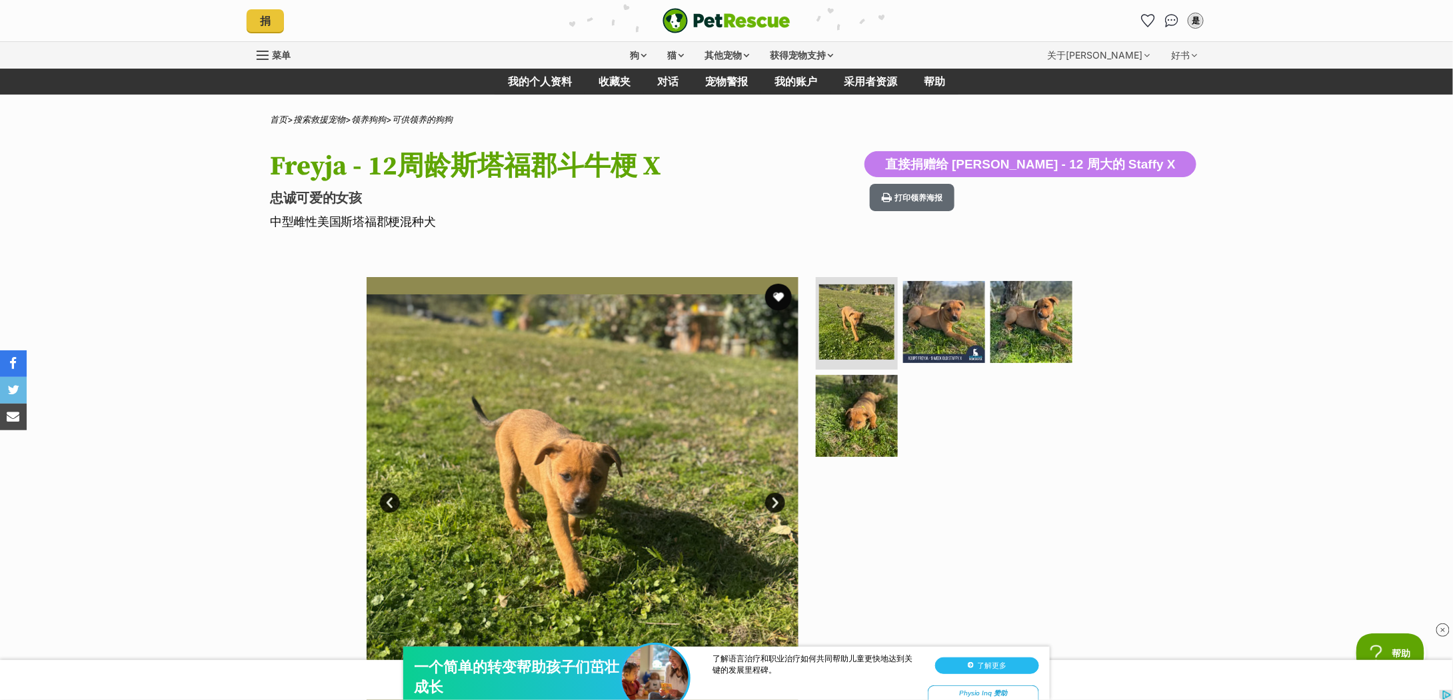
click at [1178, 335] on div "Available 1 of 4 images 1 of 4 images 1 of 4 images 1 of 4 images 下一个 上一页 1 2 3…" at bounding box center [726, 483] width 1453 height 452
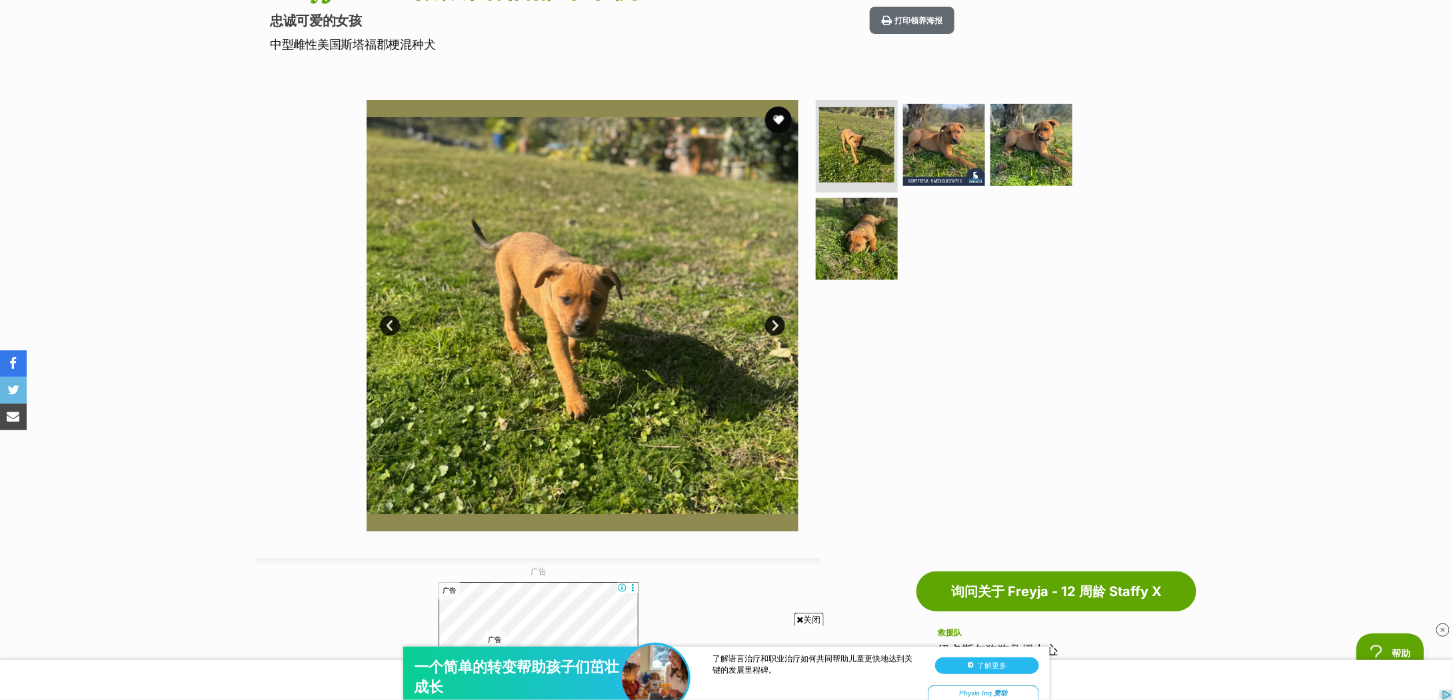
scroll to position [89, 0]
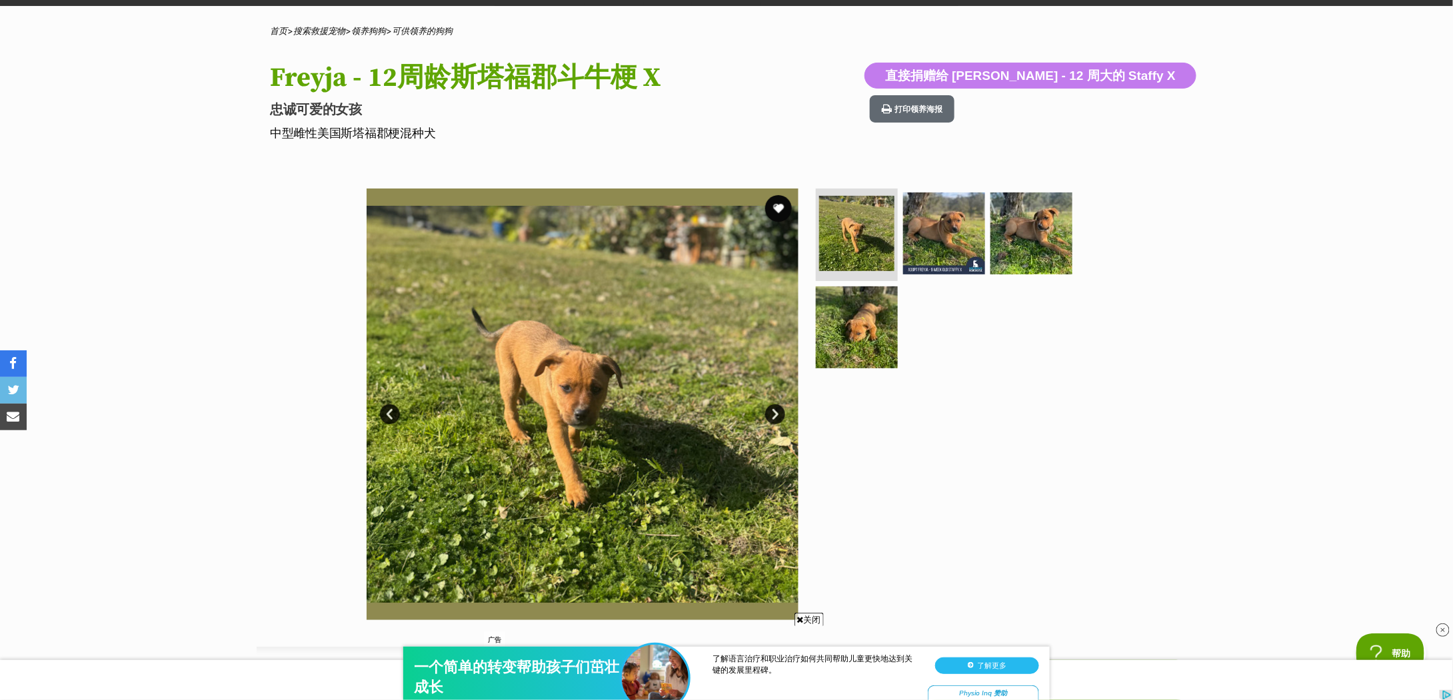
click at [777, 413] on link "下一个" at bounding box center [775, 415] width 20 height 20
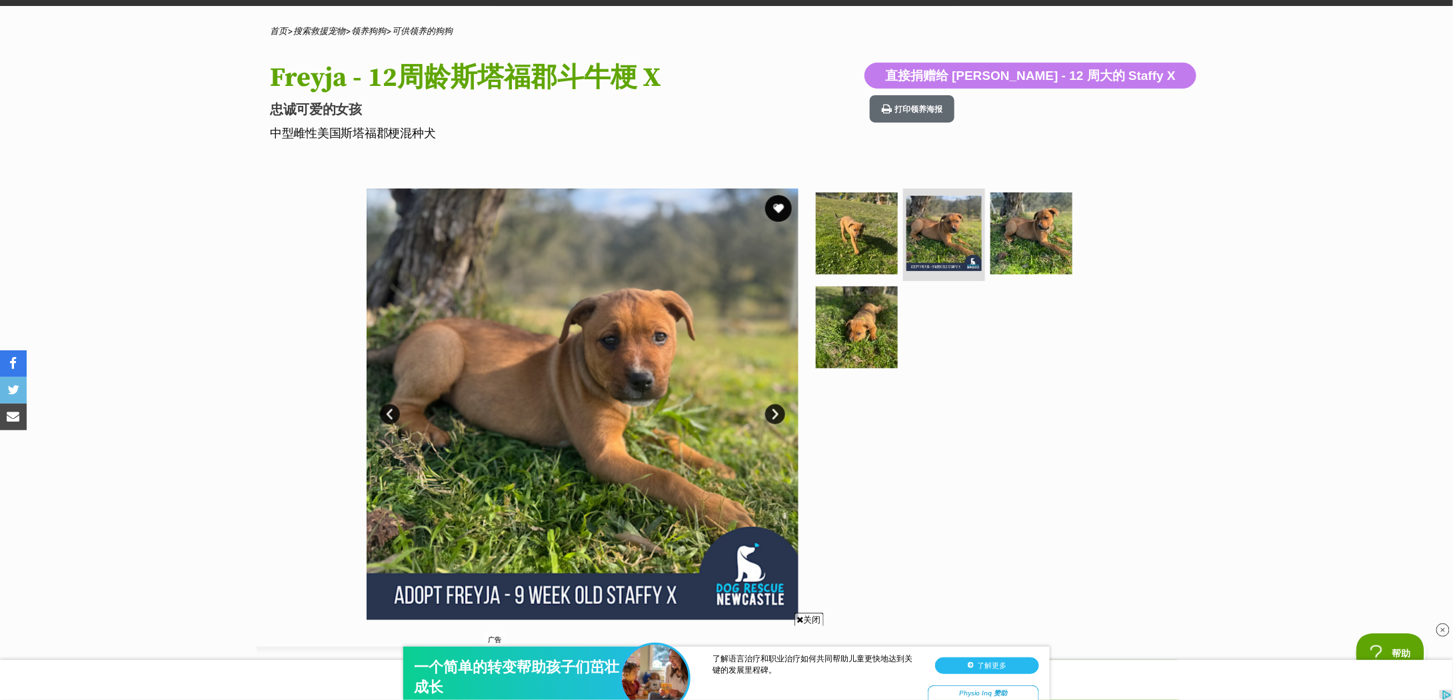
click at [777, 413] on link "下一个" at bounding box center [775, 415] width 20 height 20
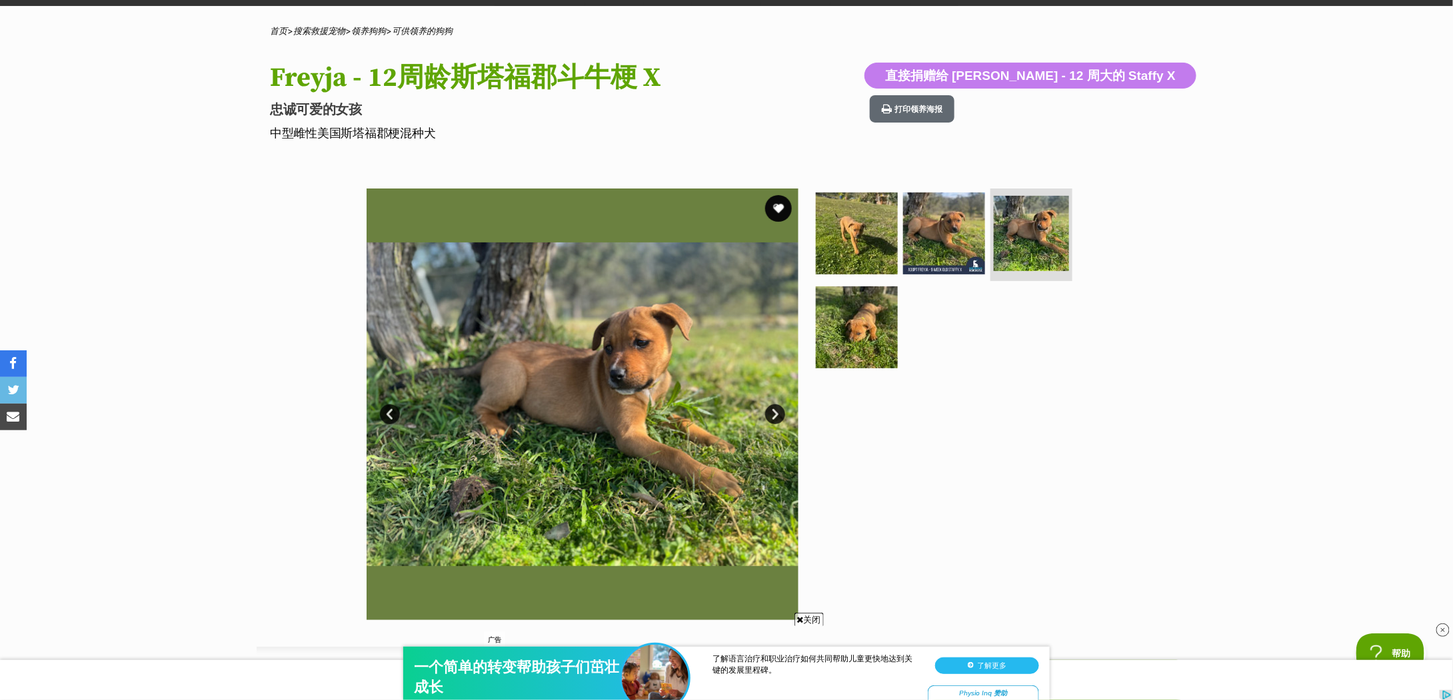
click at [398, 415] on link "上一页" at bounding box center [390, 415] width 20 height 20
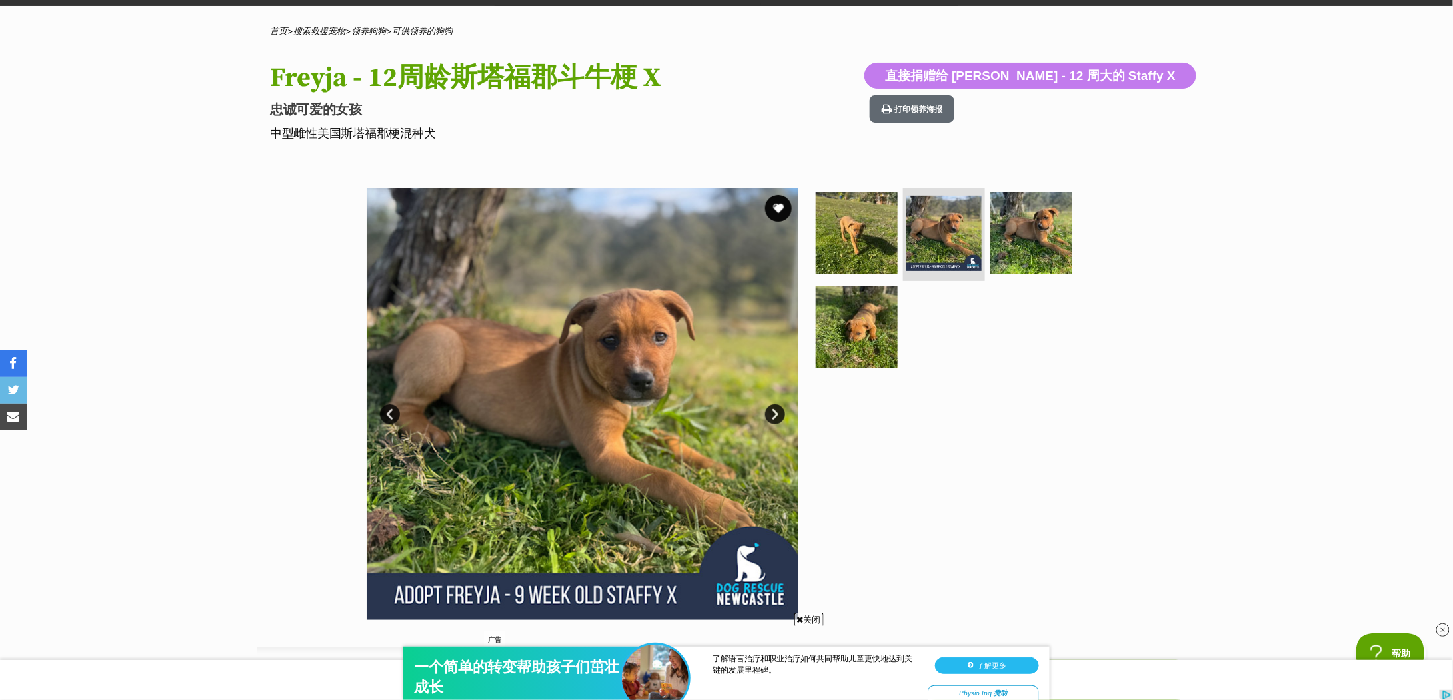
click at [315, 81] on font "Freyja - 12周龄斯塔福郡斗牛梗 X" at bounding box center [465, 77] width 391 height 33
copy font "Freyja"
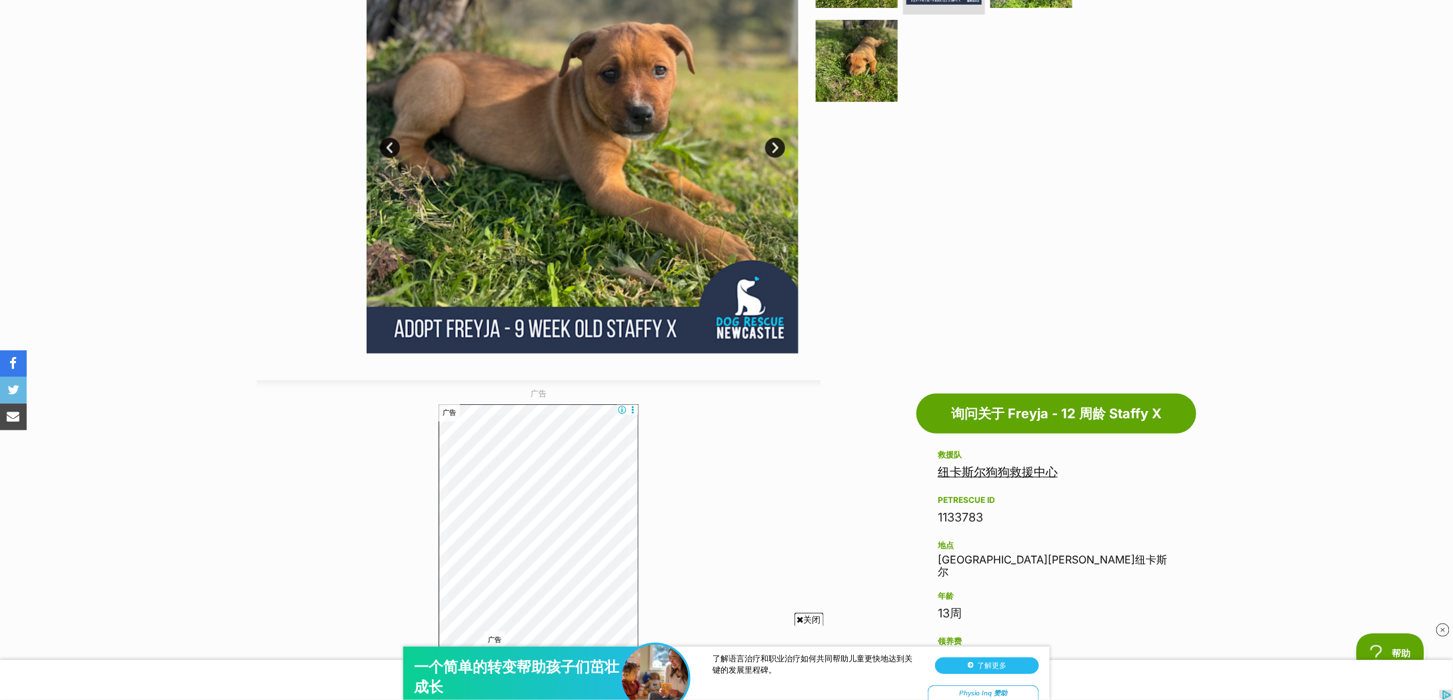
scroll to position [533, 0]
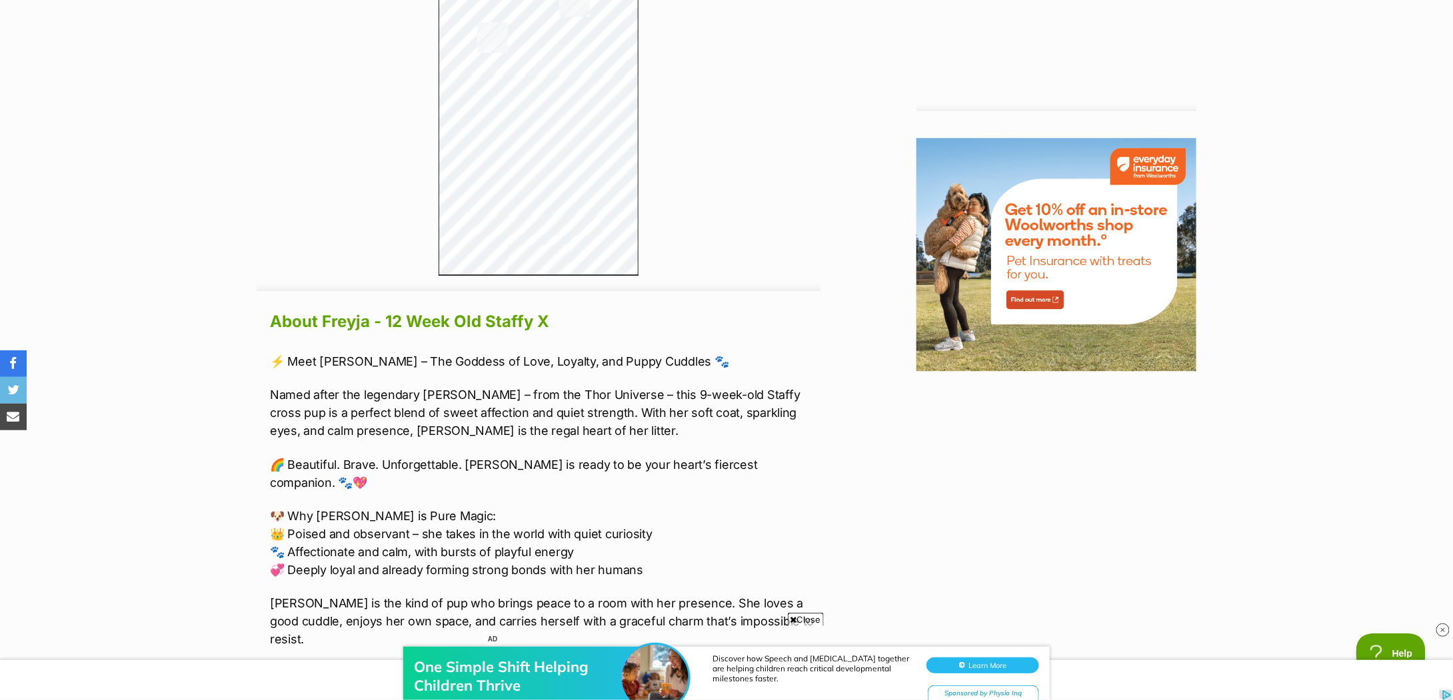
scroll to position [1866, 0]
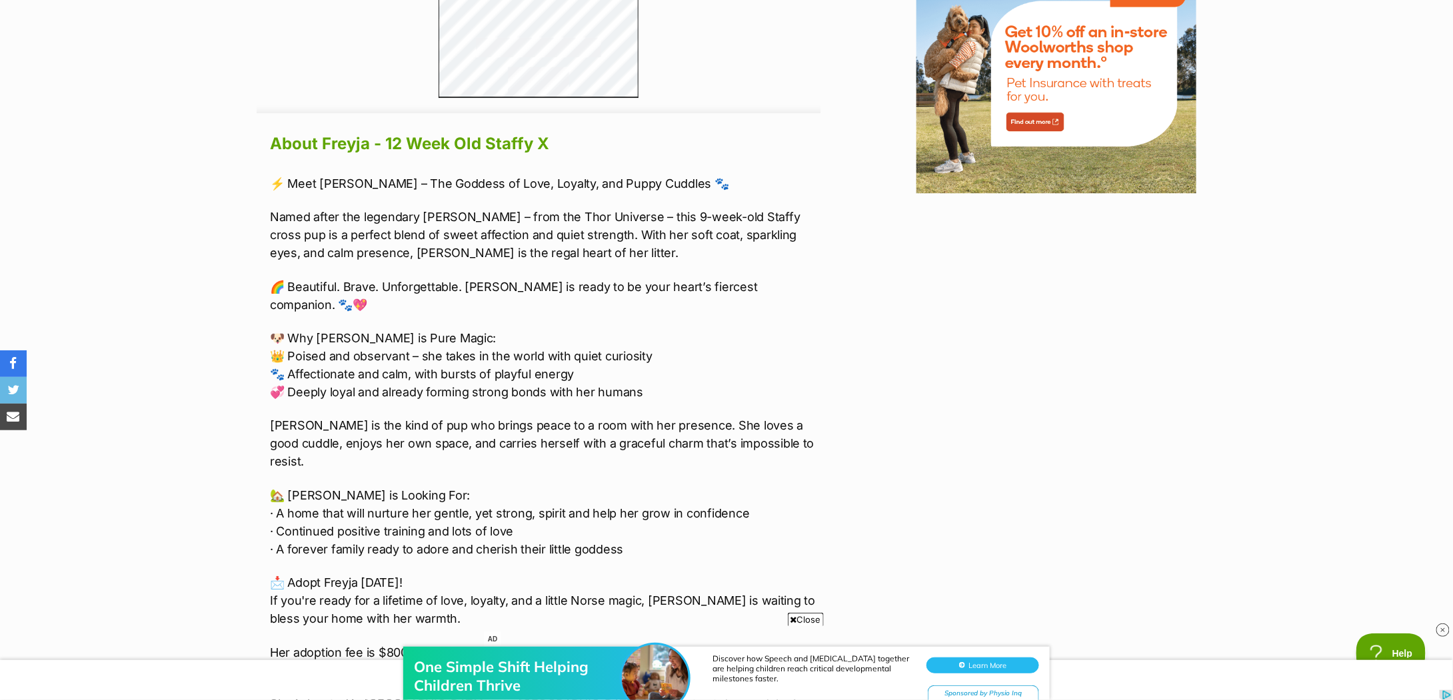
click at [582, 378] on p "🐶 Why Freyja is Pure Magic: 👑 Poised and observant – she takes in the world wit…" at bounding box center [545, 365] width 550 height 72
click at [645, 486] on p "🏡 Freyja is Looking For: · A home that will nurture her gentle, yet strong, spi…" at bounding box center [545, 522] width 550 height 72
click at [660, 417] on p "Freyja is the kind of pup who brings peace to a room with her presence. She lov…" at bounding box center [545, 444] width 550 height 54
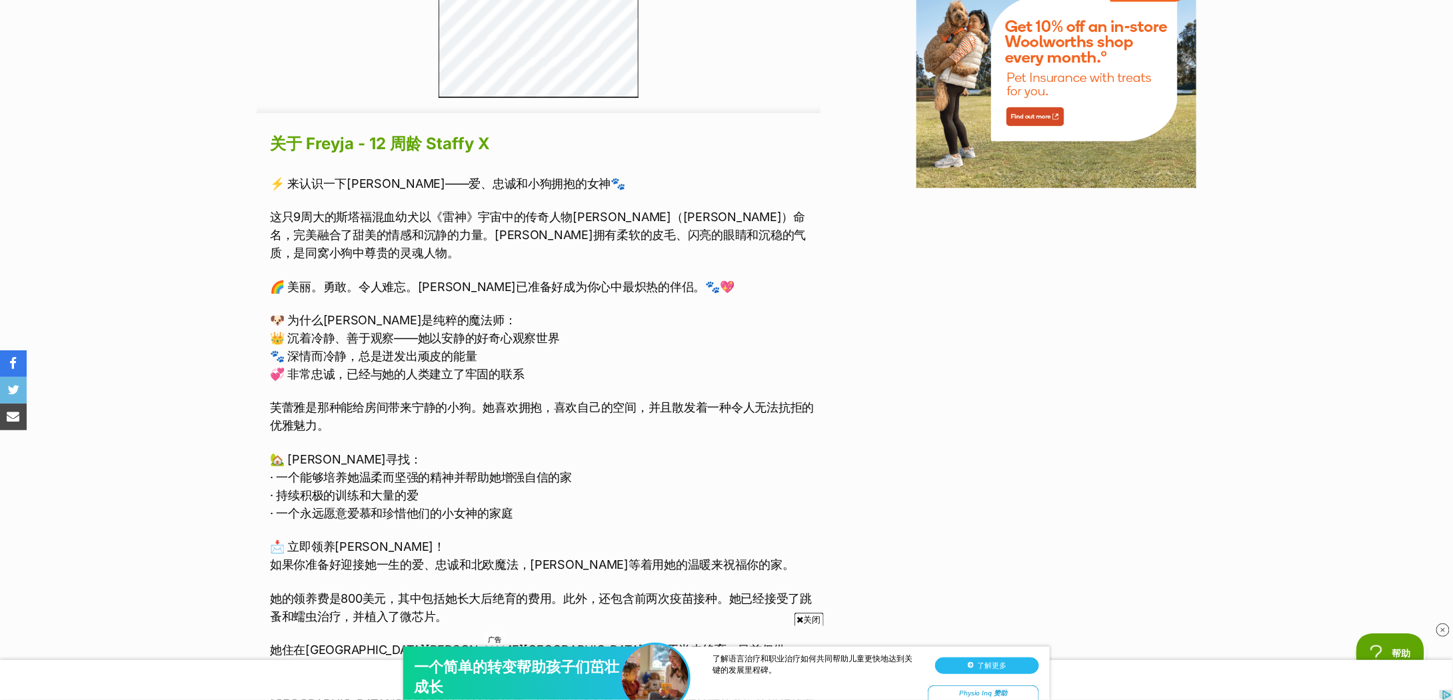
scroll to position [1510, 0]
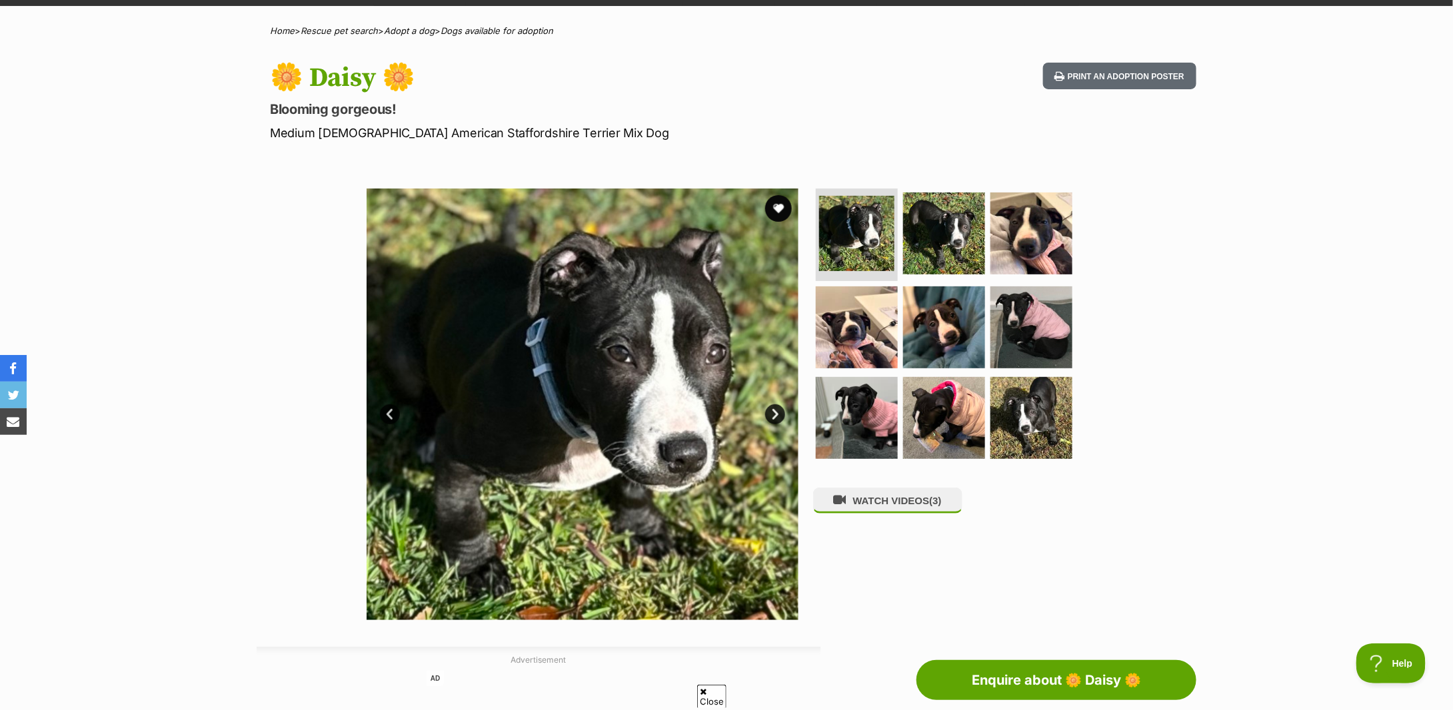
scroll to position [177, 0]
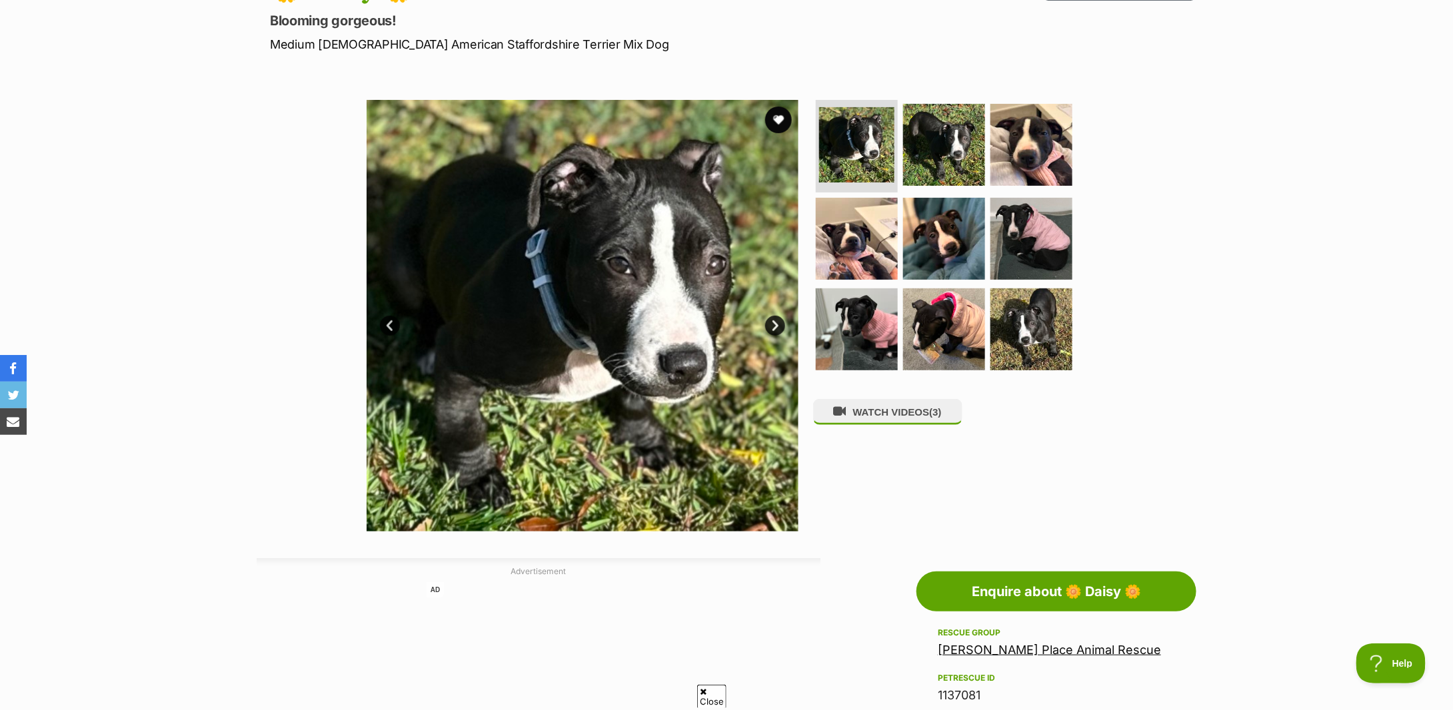
click at [238, 136] on div "Available 1 of 9 images 1 of 9 images 1 of 9 images 1 of 9 images 1 of 9 images…" at bounding box center [726, 306] width 1453 height 452
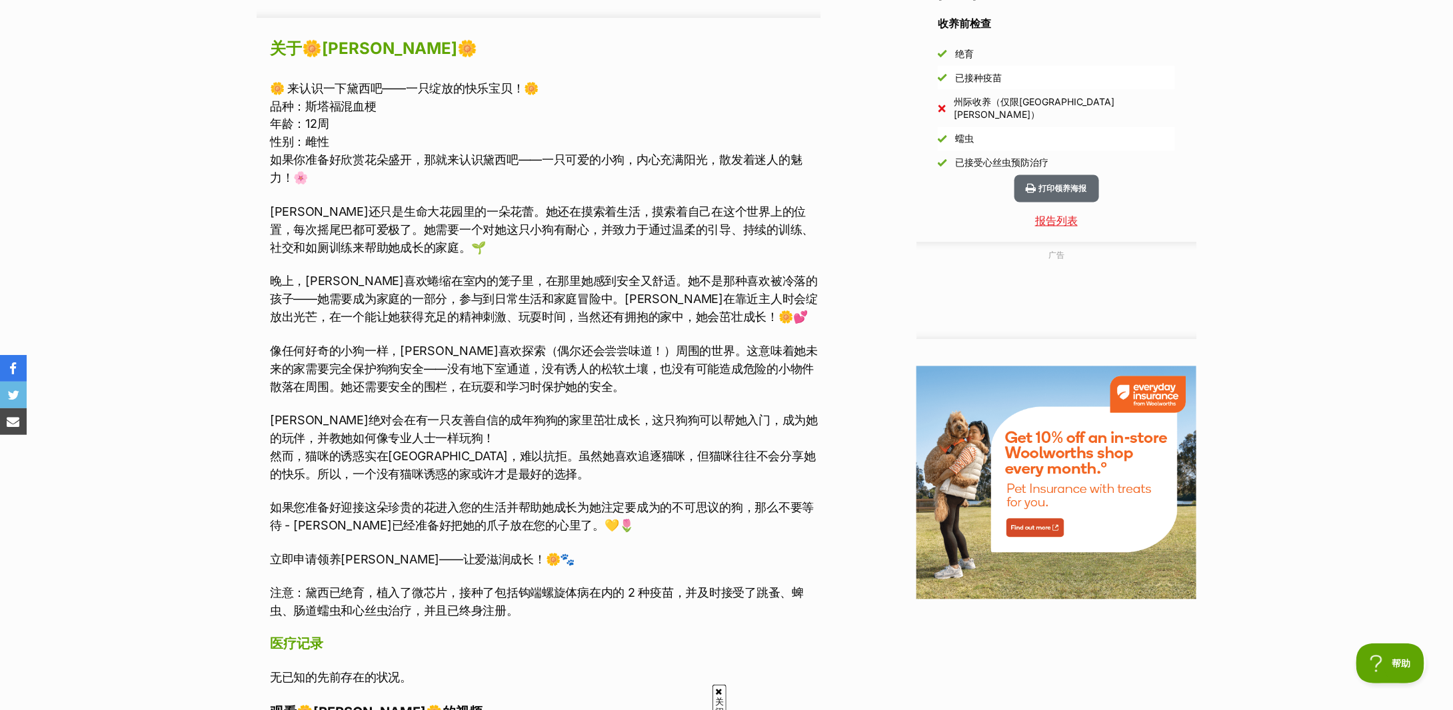
scroll to position [1244, 0]
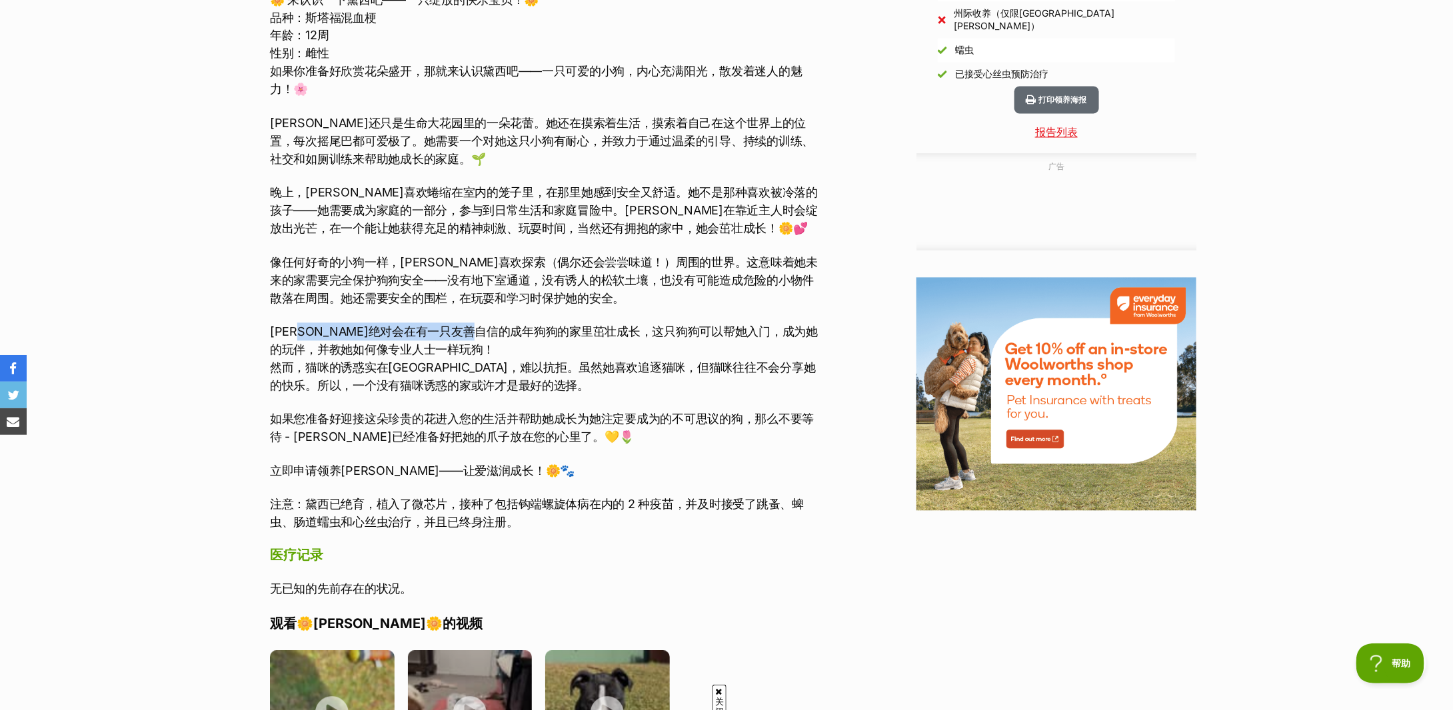
drag, startPoint x: 313, startPoint y: 333, endPoint x: 533, endPoint y: 336, distance: 219.9
click at [533, 336] on font "黛西绝对会在有一只友善自信的成年狗狗的家里茁壮成长，这只狗狗可以帮她入门，成为她的玩伴，并教她如何像专业人士一样玩狗！" at bounding box center [544, 341] width 548 height 32
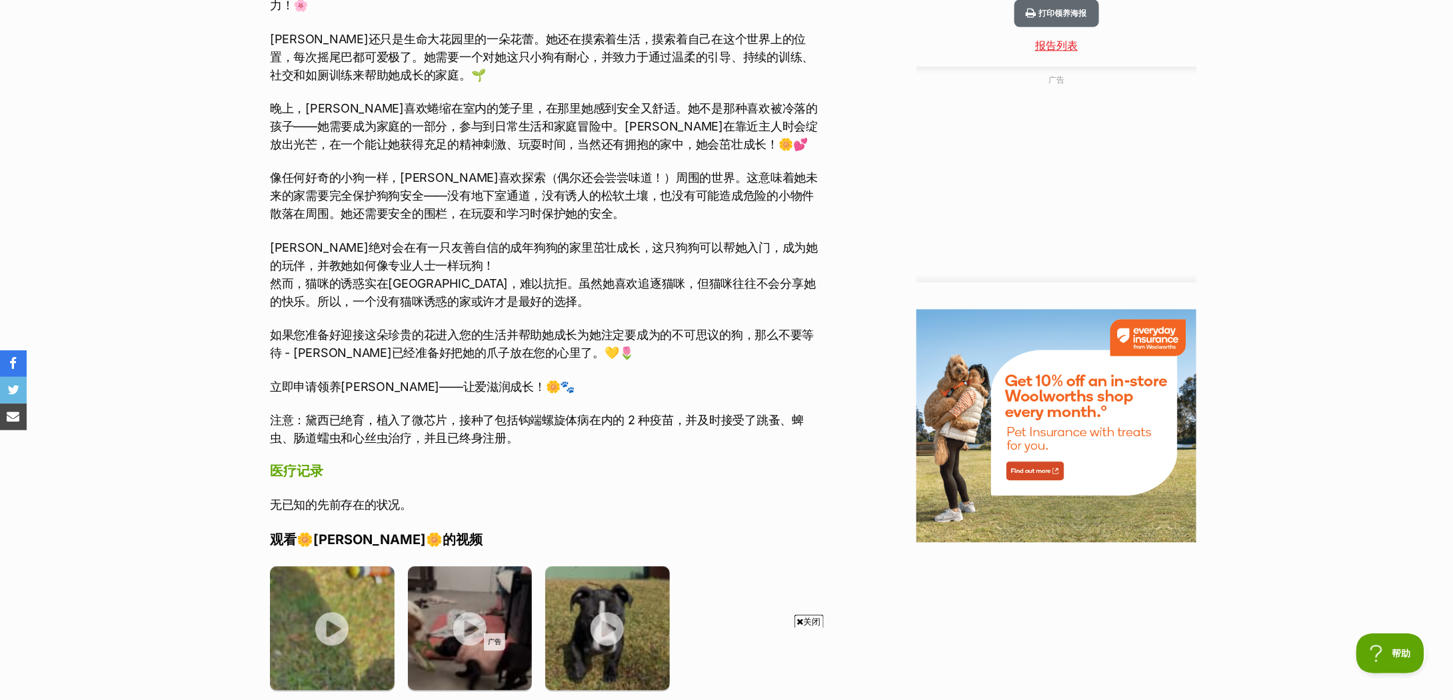
scroll to position [1597, 0]
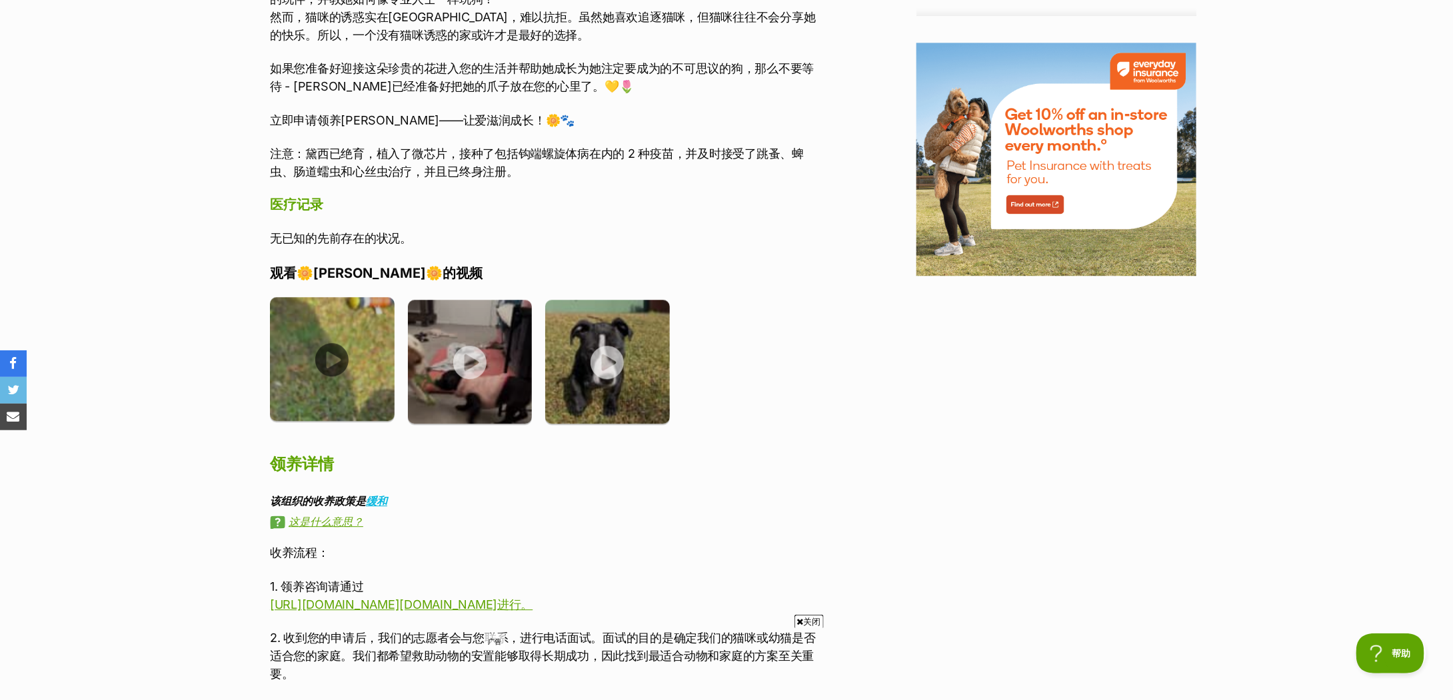
click at [325, 363] on img at bounding box center [332, 359] width 125 height 125
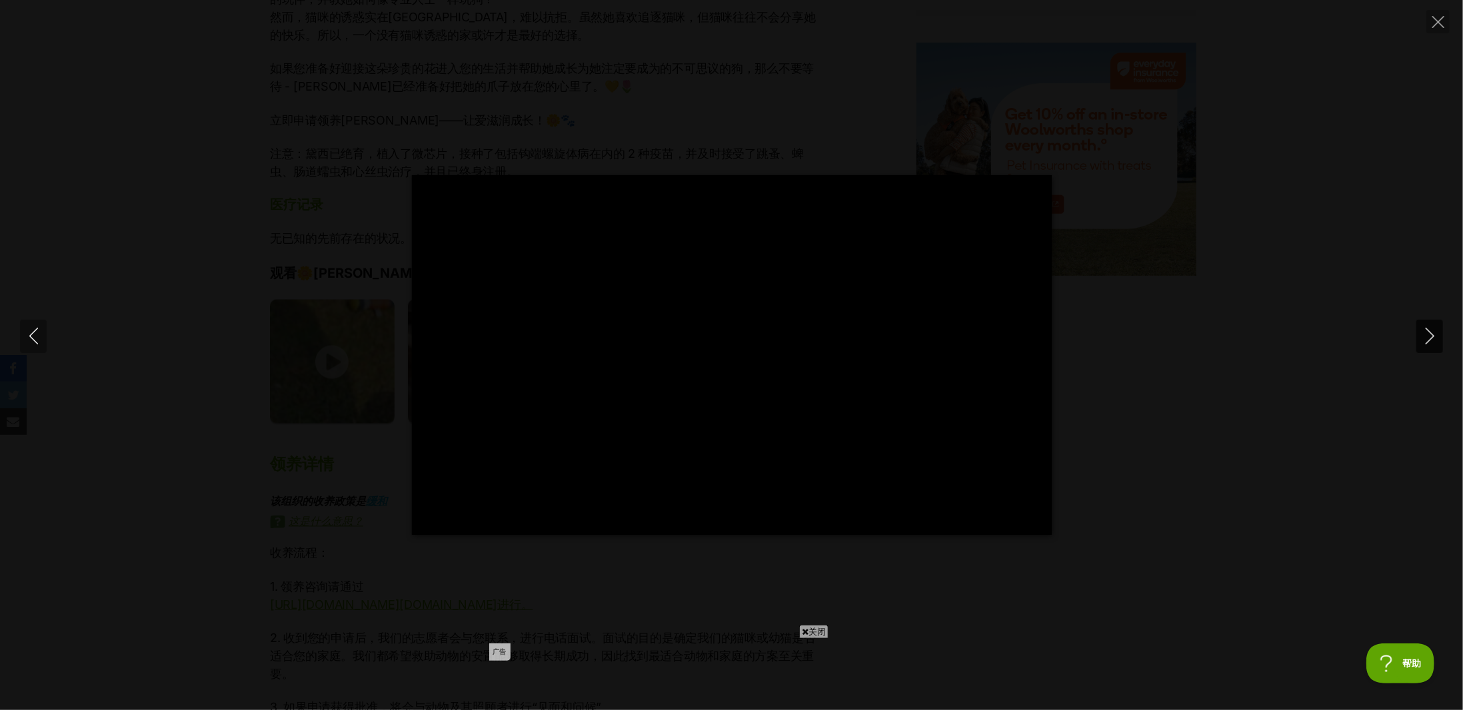
click at [1421, 333] on icon "下一个" at bounding box center [1429, 336] width 17 height 17
type input "89.6"
click at [1431, 332] on icon "下一个" at bounding box center [1429, 336] width 17 height 17
type input "85.6"
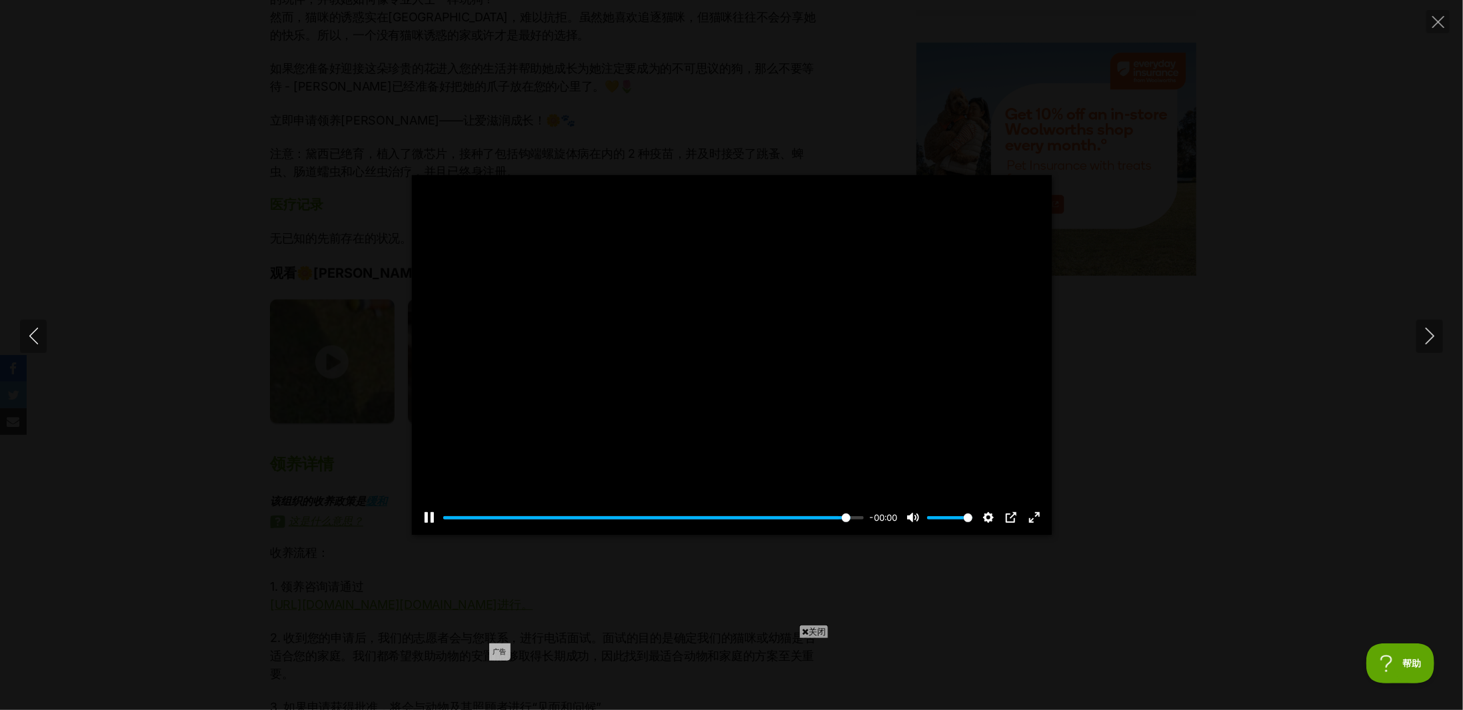
type input "100"
click at [1439, 24] on icon "关闭" at bounding box center [1438, 22] width 12 height 12
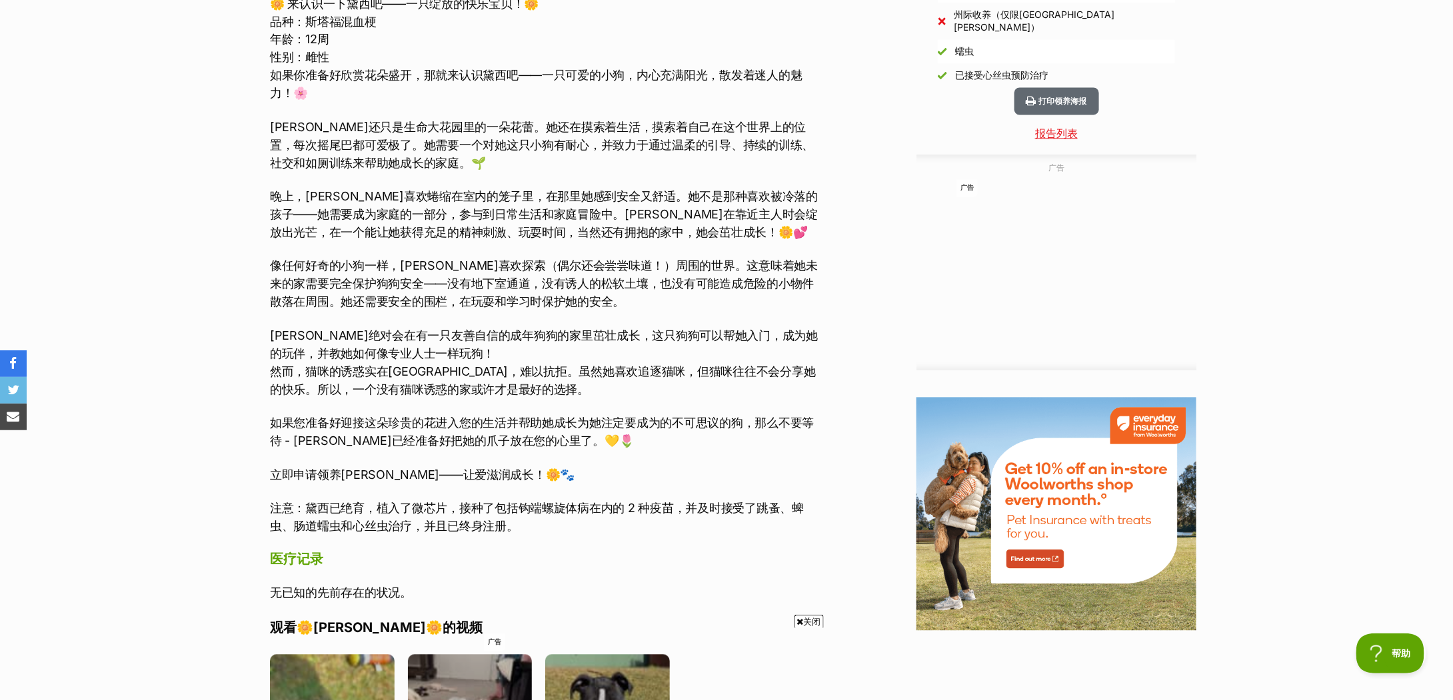
scroll to position [1153, 0]
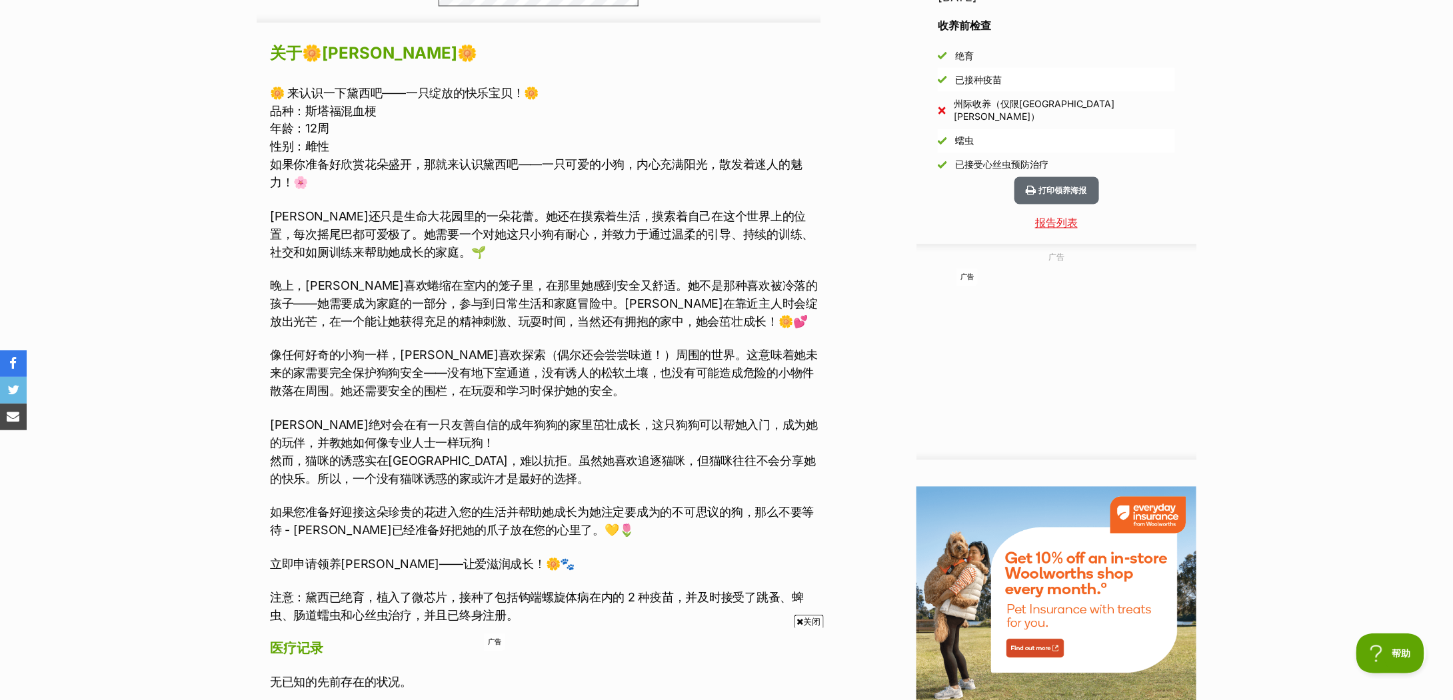
click at [305, 232] on font "黛西还只是生命大花园里的一朵花蕾。她还在摸索着生活，摸索着自己在这个世界上的位置，每次摇尾巴都可爱极了。她需要一个对她这只小狗有耐心，并致力于通过温柔的引导、…" at bounding box center [542, 235] width 544 height 50
drag, startPoint x: 305, startPoint y: 232, endPoint x: 674, endPoint y: 237, distance: 369.2
click at [674, 237] on font "黛西还只是生命大花园里的一朵花蕾。她还在摸索着生活，摸索着自己在这个世界上的位置，每次摇尾巴都可爱极了。她需要一个对她这只小狗有耐心，并致力于通过温柔的引导、…" at bounding box center [542, 235] width 544 height 50
click at [608, 234] on font "黛西还只是生命大花园里的一朵花蕾。她还在摸索着生活，摸索着自己在这个世界上的位置，每次摇尾巴都可爱极了。她需要一个对她这只小狗有耐心，并致力于通过温柔的引导、…" at bounding box center [542, 235] width 544 height 50
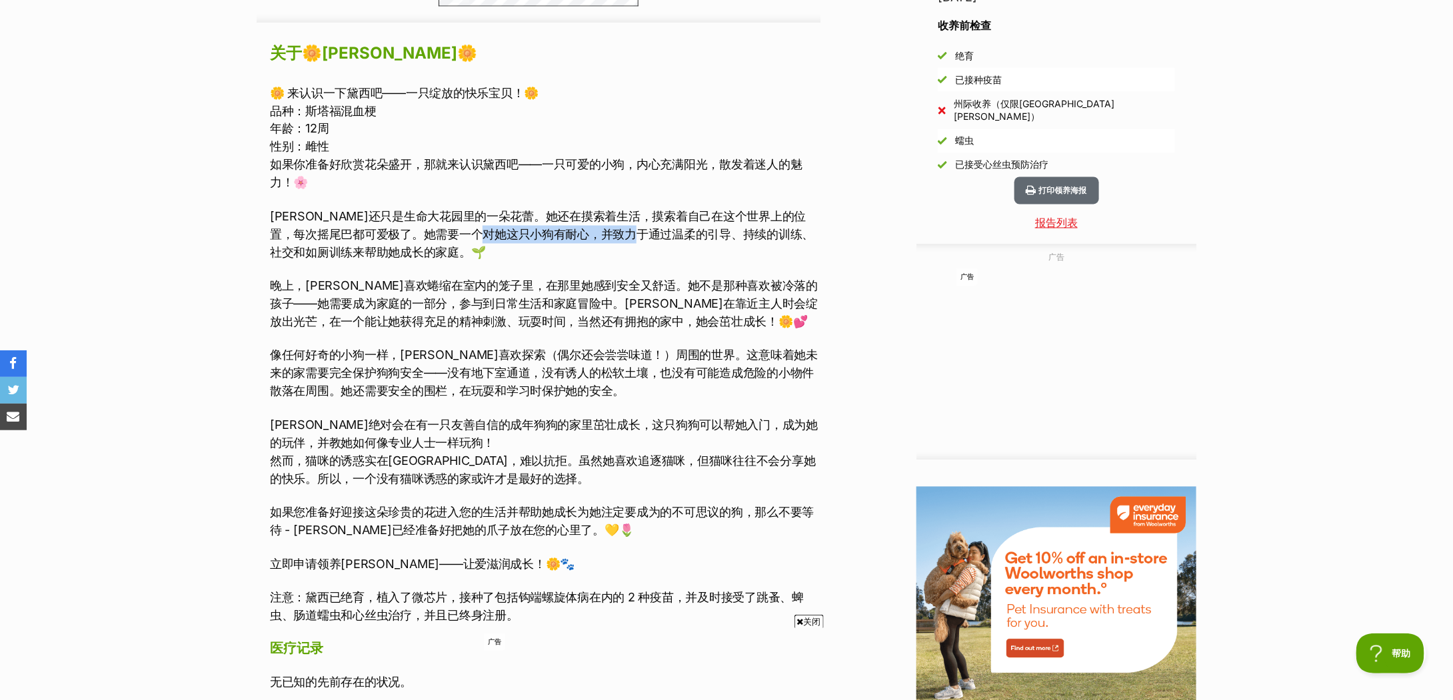
drag, startPoint x: 531, startPoint y: 233, endPoint x: 686, endPoint y: 232, distance: 154.6
click at [686, 232] on font "黛西还只是生命大花园里的一朵花蕾。她还在摸索着生活，摸索着自己在这个世界上的位置，每次摇尾巴都可爱极了。她需要一个对她这只小狗有耐心，并致力于通过温柔的引导、…" at bounding box center [542, 235] width 544 height 50
drag, startPoint x: 768, startPoint y: 235, endPoint x: 814, endPoint y: 235, distance: 46.0
click at [814, 235] on p "黛西还只是生命大花园里的一朵花蕾。她还在摸索着生活，摸索着自己在这个世界上的位置，每次摇尾巴都可爱极了。她需要一个对她这只小狗有耐心，并致力于通过温柔的引导、…" at bounding box center [545, 235] width 550 height 54
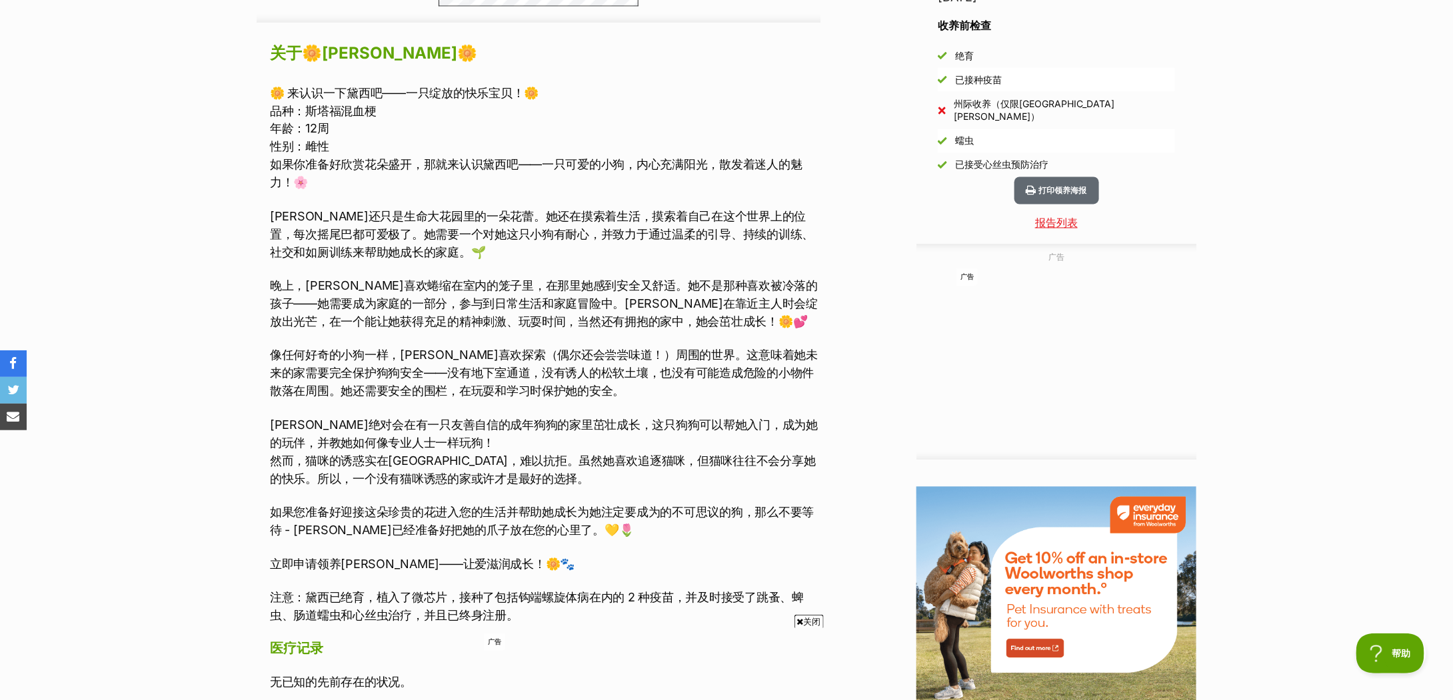
click at [298, 253] on font "黛西还只是生命大花园里的一朵花蕾。她还在摸索着生活，摸索着自己在这个世界上的位置，每次摇尾巴都可爱极了。她需要一个对她这只小狗有耐心，并致力于通过温柔的引导、…" at bounding box center [542, 235] width 544 height 50
drag, startPoint x: 287, startPoint y: 246, endPoint x: 392, endPoint y: 253, distance: 105.5
click at [392, 253] on font "黛西还只是生命大花园里的一朵花蕾。她还在摸索着生活，摸索着自己在这个世界上的位置，每次摇尾巴都可爱极了。她需要一个对她这只小狗有耐心，并致力于通过温柔的引导、…" at bounding box center [542, 235] width 544 height 50
drag, startPoint x: 306, startPoint y: 287, endPoint x: 452, endPoint y: 290, distance: 146.0
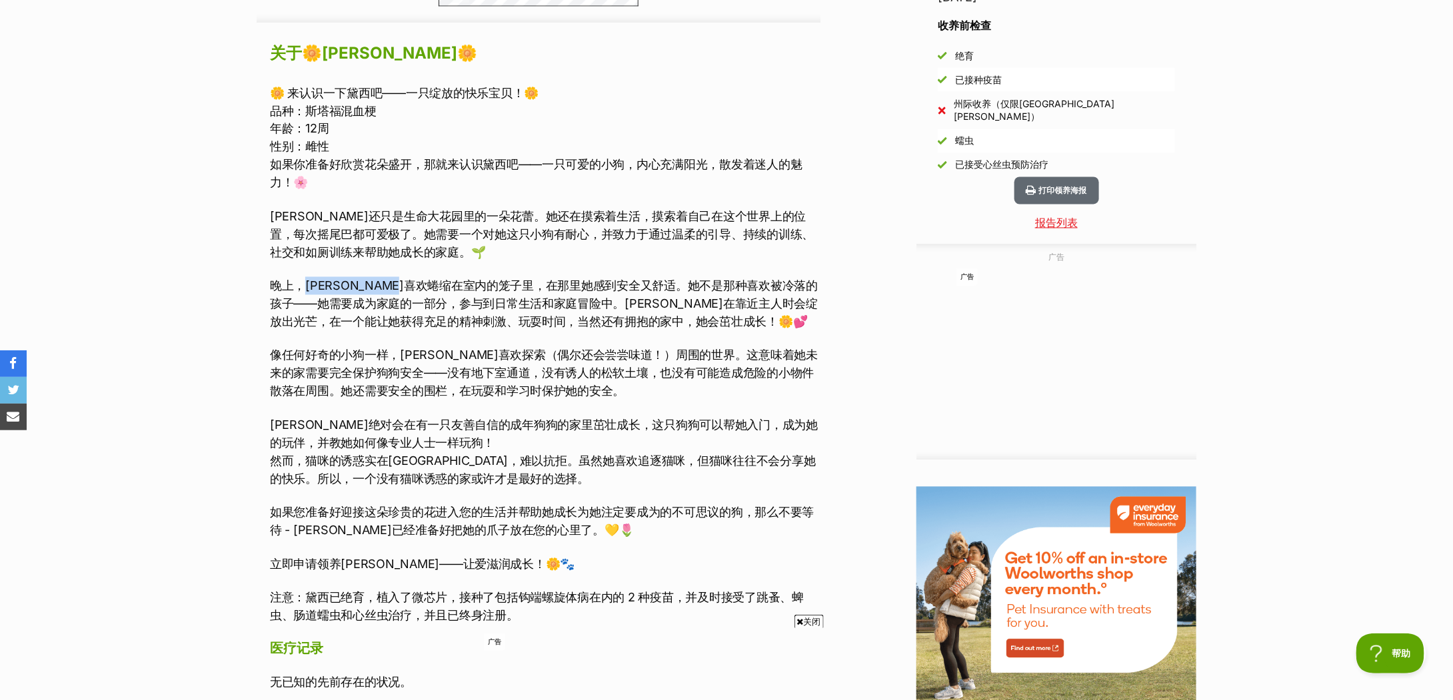
click at [452, 290] on font "晚上，黛西喜欢蜷缩在室内的笼子里，在那里她感到安全又舒适。她不是那种喜欢被冷落的孩子——她需要成为家庭的一部分，参与到日常生活和家庭冒险中。黛西在靠近主人时会…" at bounding box center [544, 304] width 548 height 50
drag, startPoint x: 438, startPoint y: 290, endPoint x: 712, endPoint y: 290, distance: 273.9
click at [712, 290] on font "晚上，黛西喜欢蜷缩在室内的笼子里，在那里她感到安全又舒适。她不是那种喜欢被冷落的孩子——她需要成为家庭的一部分，参与到日常生活和家庭冒险中。黛西在靠近主人时会…" at bounding box center [544, 304] width 548 height 50
click at [712, 291] on font "晚上，黛西喜欢蜷缩在室内的笼子里，在那里她感到安全又舒适。她不是那种喜欢被冷落的孩子——她需要成为家庭的一部分，参与到日常生活和家庭冒险中。黛西在靠近主人时会…" at bounding box center [544, 304] width 548 height 50
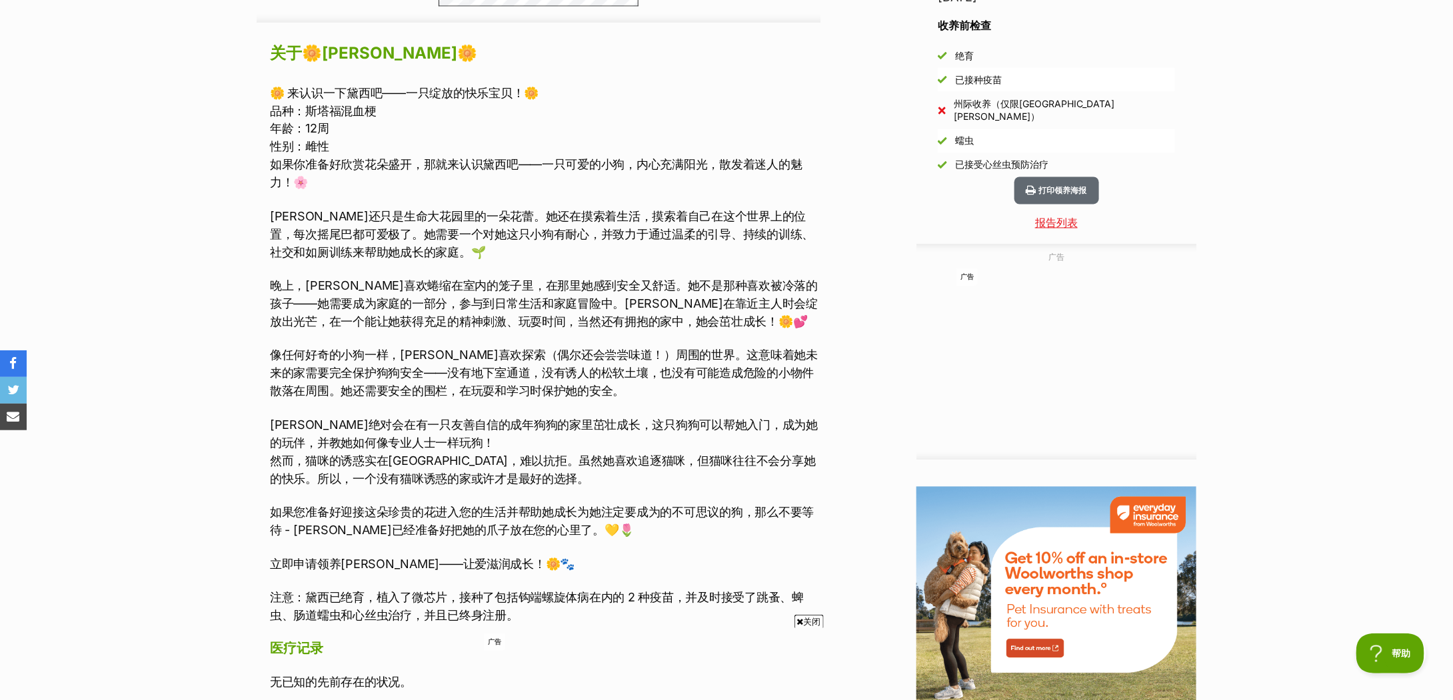
click at [341, 297] on font "晚上，黛西喜欢蜷缩在室内的笼子里，在那里她感到安全又舒适。她不是那种喜欢被冷落的孩子——她需要成为家庭的一部分，参与到日常生活和家庭冒险中。黛西在靠近主人时会…" at bounding box center [544, 304] width 548 height 50
drag, startPoint x: 414, startPoint y: 299, endPoint x: 772, endPoint y: 307, distance: 358.6
click at [772, 307] on font "晚上，黛西喜欢蜷缩在室内的笼子里，在那里她感到安全又舒适。她不是那种喜欢被冷落的孩子——她需要成为家庭的一部分，参与到日常生活和家庭冒险中。黛西在靠近主人时会…" at bounding box center [544, 304] width 548 height 50
click at [413, 357] on font "像任何好奇的小狗一样，黛西喜欢探索（偶尔还会尝尝味道！）周围的世界。这意味着她未来的家需要完全保护狗狗安全——没有地下室通道，没有诱人的松软土壤，也没有可能造…" at bounding box center [544, 374] width 548 height 50
drag, startPoint x: 332, startPoint y: 351, endPoint x: 640, endPoint y: 357, distance: 308.6
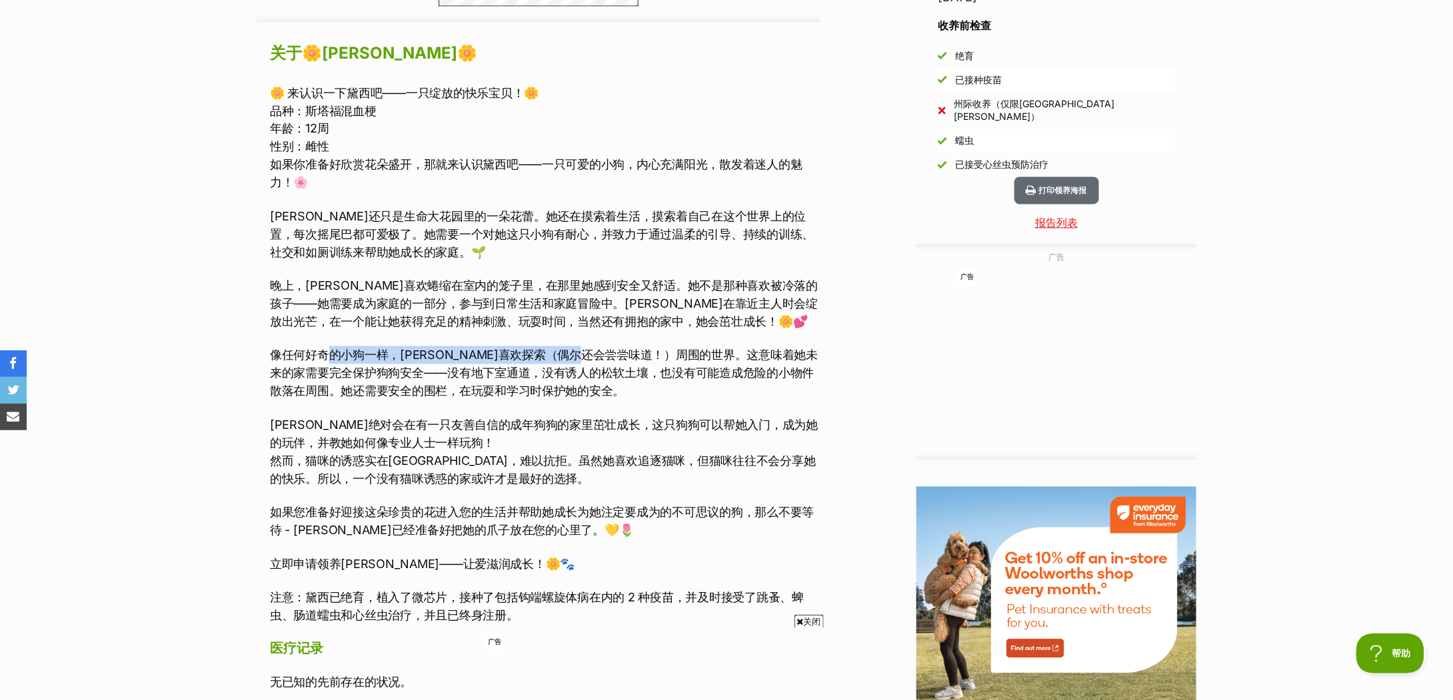
click at [640, 357] on font "像任何好奇的小狗一样，黛西喜欢探索（偶尔还会尝尝味道！）周围的世界。这意味着她未来的家需要完全保护狗狗安全——没有地下室通道，没有诱人的松软土壤，也没有可能造…" at bounding box center [544, 374] width 548 height 50
drag, startPoint x: 335, startPoint y: 423, endPoint x: 524, endPoint y: 425, distance: 189.9
click at [524, 425] on font "黛西绝对会在有一只友善自信的成年狗狗的家里茁壮成长，这只狗狗可以帮她入门，成为她的玩伴，并教她如何像专业人士一样玩狗！" at bounding box center [544, 435] width 548 height 32
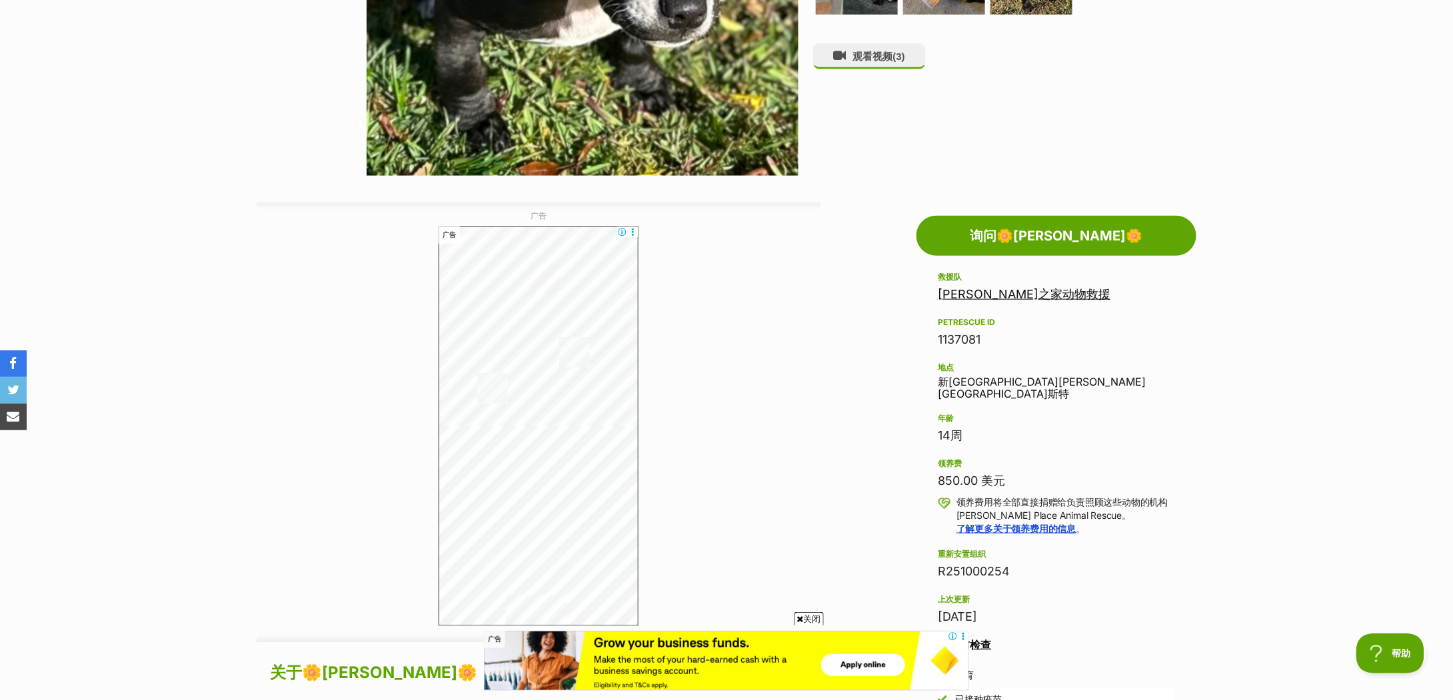
scroll to position [0, 0]
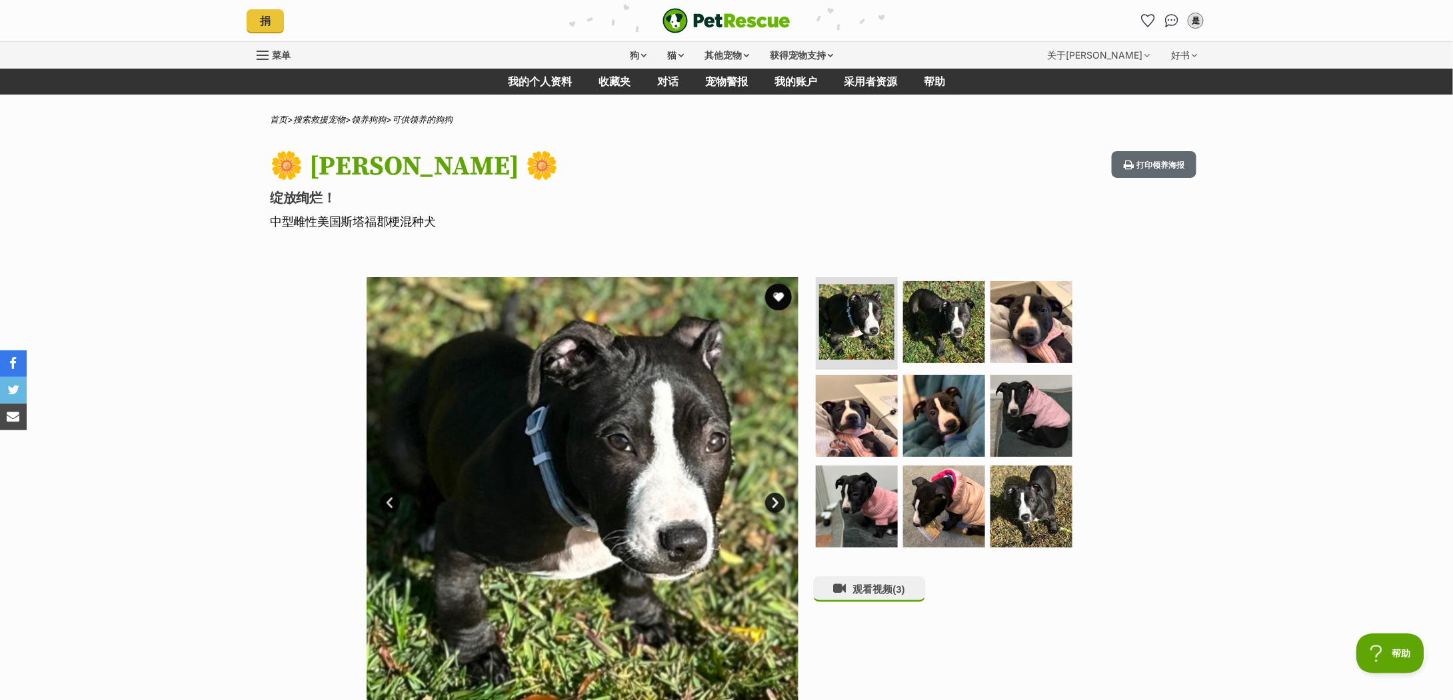
click at [893, 224] on div "🌼 黛西 🌼 绽放绚烂！ 中型雌性美国斯塔福郡梗混种犬 打印领养海报" at bounding box center [727, 190] width 980 height 79
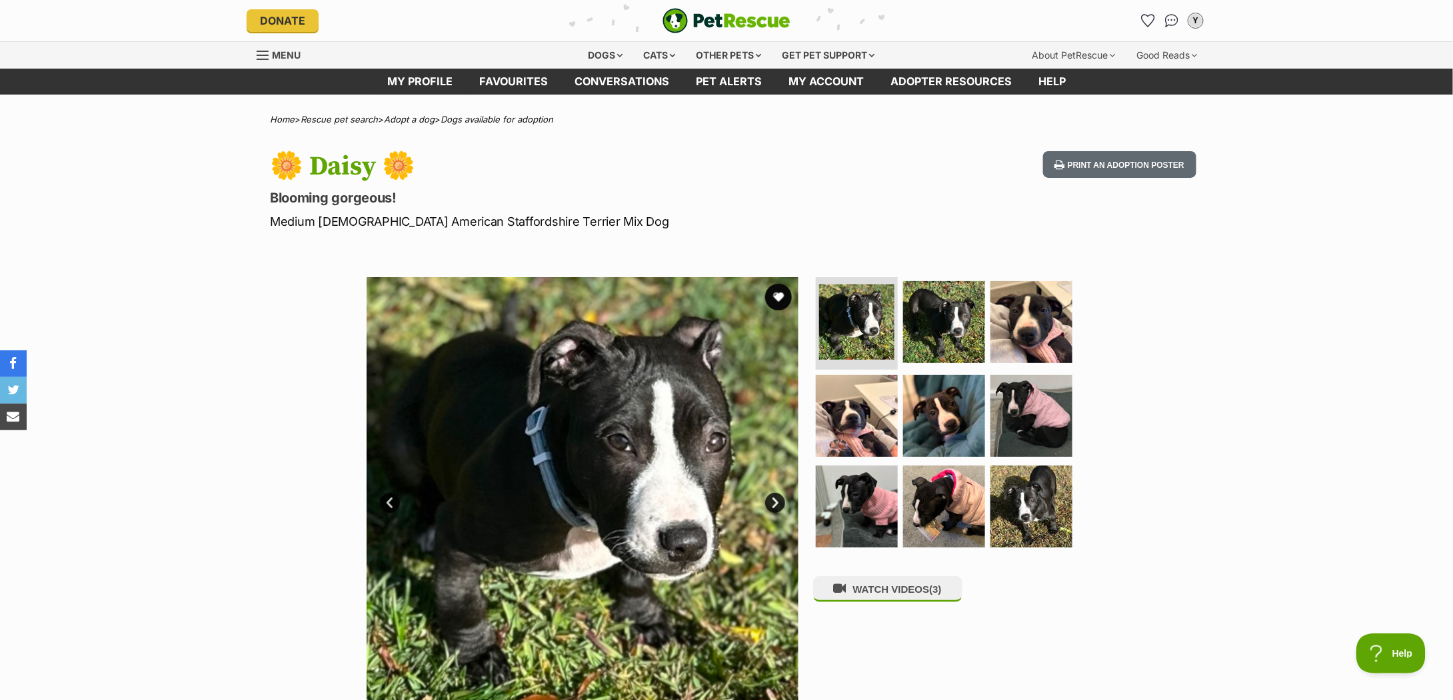
click at [335, 169] on h1 "🌼 Daisy 🌼" at bounding box center [552, 166] width 564 height 31
copy h1 "aisy 🌼"
click at [417, 209] on hgroup "🌼 Daisy 🌼 Blooming gorgeous! Medium Female American Staffordshire Terrier Mix D…" at bounding box center [552, 190] width 564 height 79
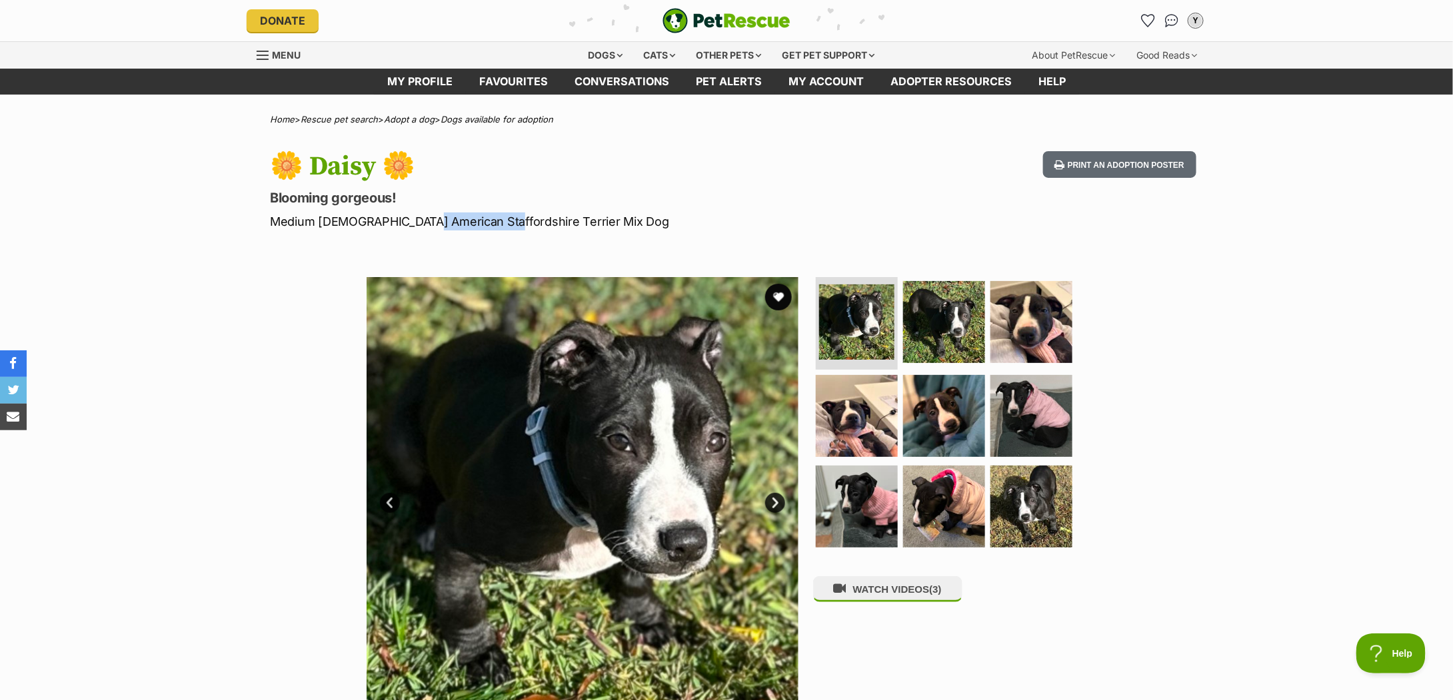
click at [422, 219] on p "Medium [DEMOGRAPHIC_DATA] American Staffordshire Terrier Mix Dog" at bounding box center [552, 222] width 564 height 18
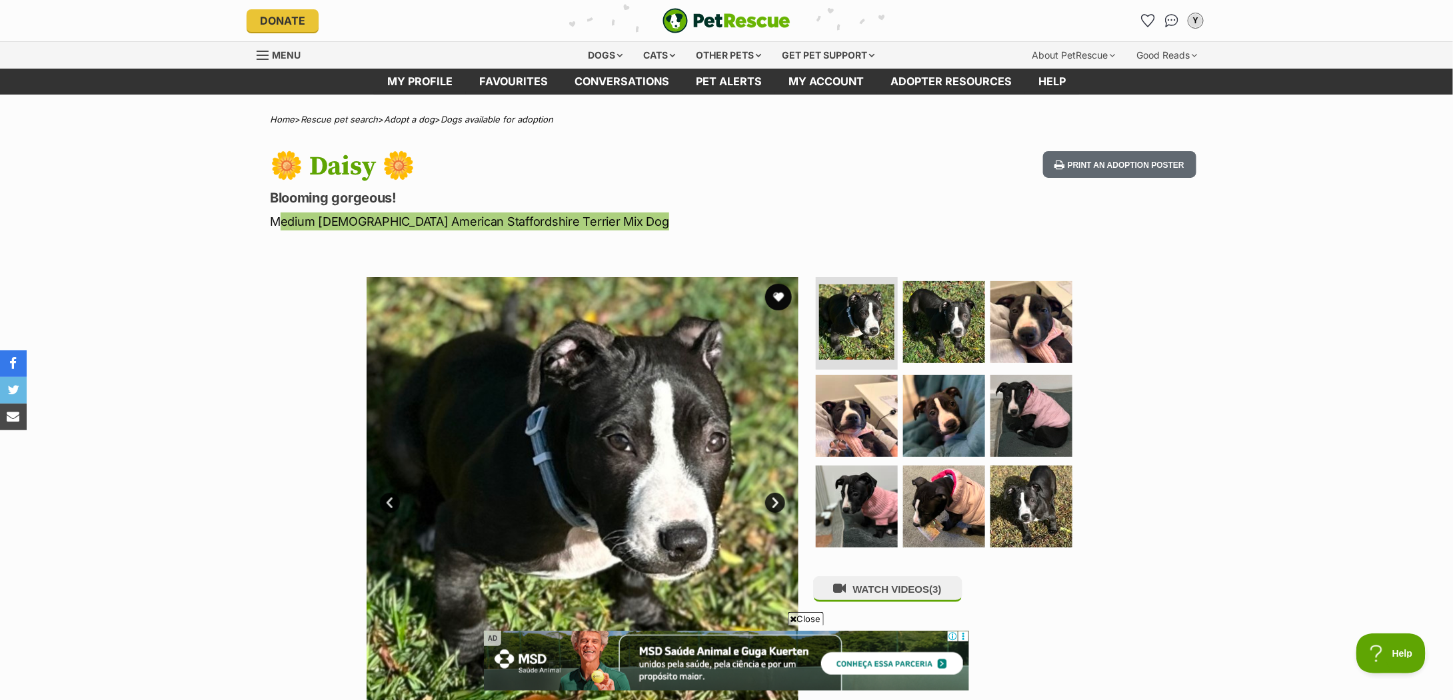
scroll to position [710, 0]
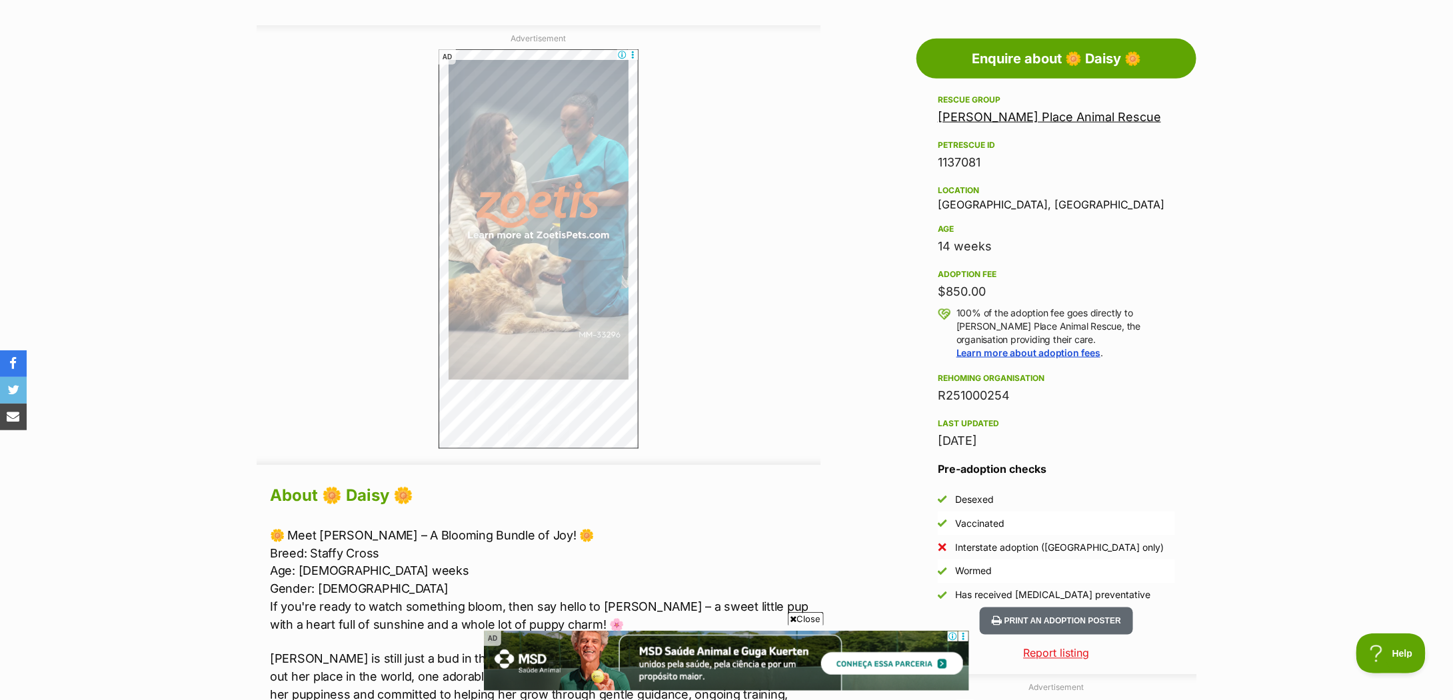
click at [954, 242] on div "14 weeks" at bounding box center [1056, 246] width 237 height 19
copy div "14 weeks"
click at [958, 297] on div "$850.00" at bounding box center [1056, 292] width 237 height 19
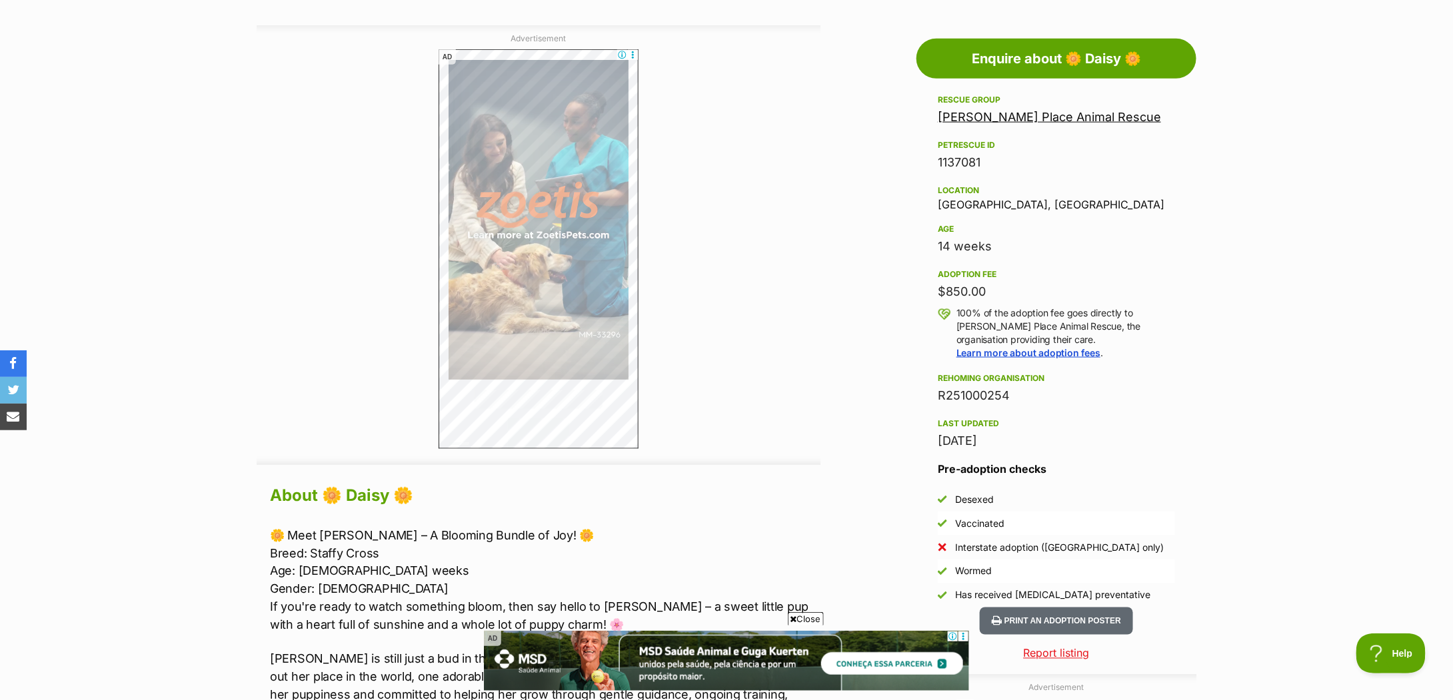
click at [958, 297] on div "$850.00" at bounding box center [1056, 292] width 237 height 19
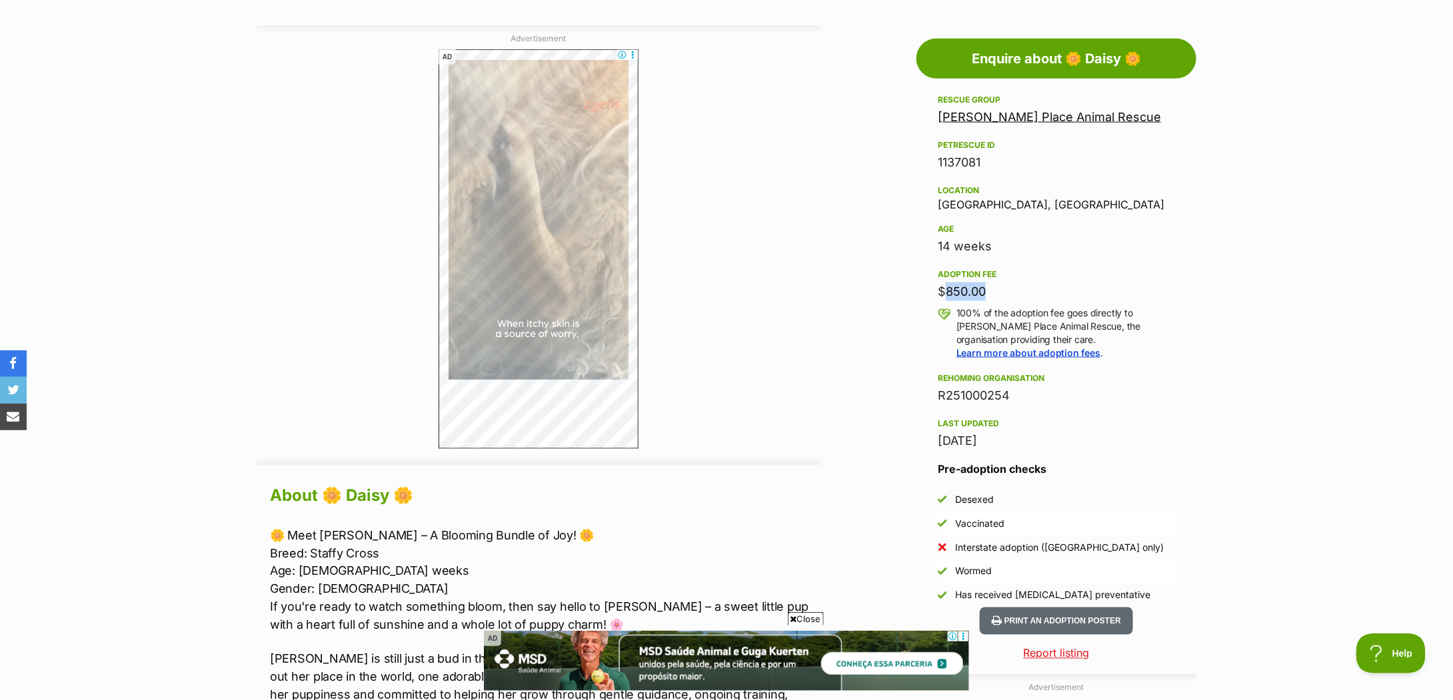
copy div "$850.00"
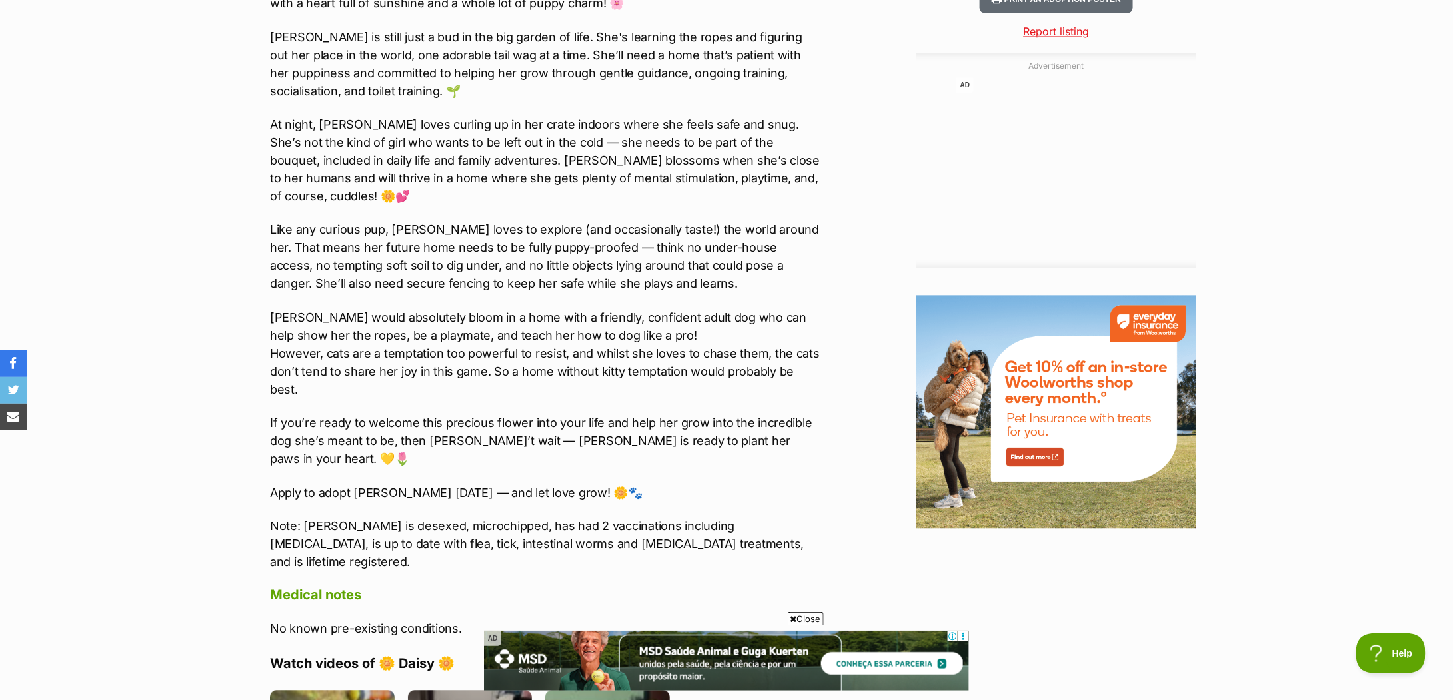
scroll to position [1066, 0]
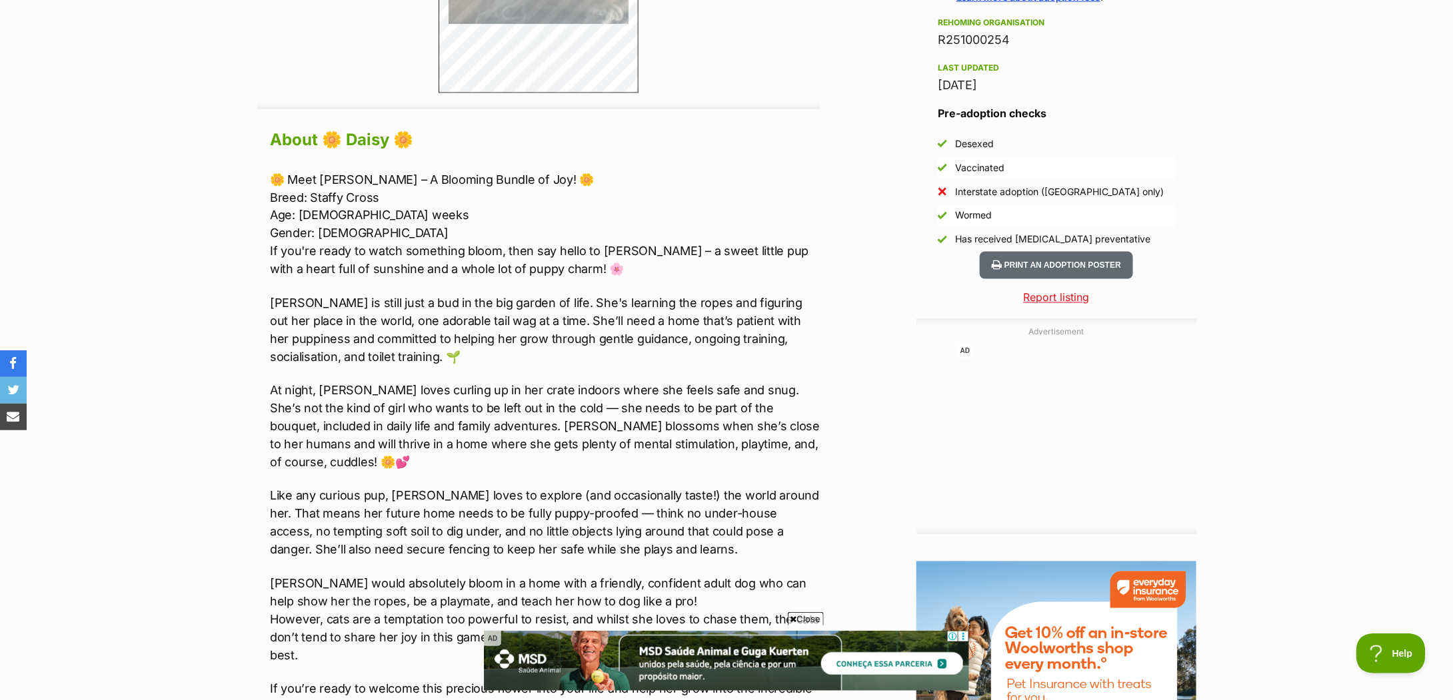
click at [325, 320] on p "Daisy is still just a bud in the big garden of life. She's learning the ropes a…" at bounding box center [545, 331] width 550 height 72
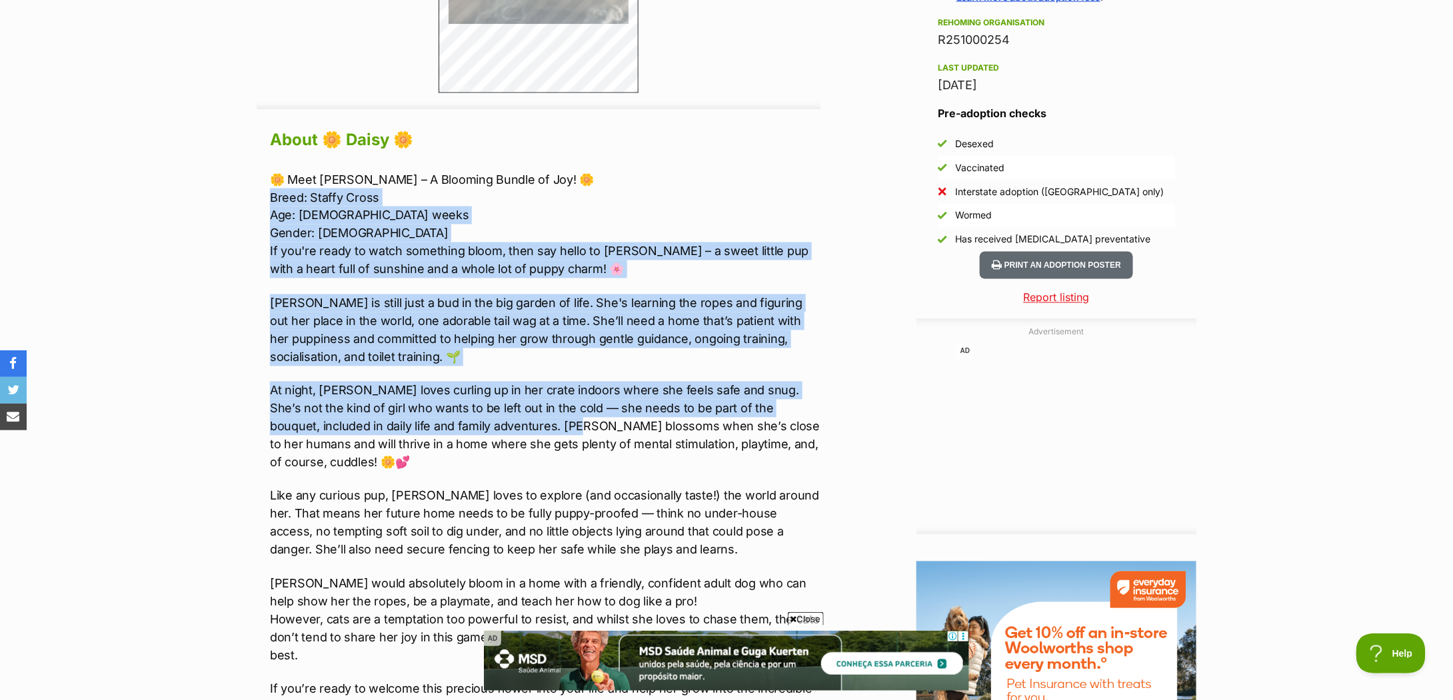
scroll to position [1244, 0]
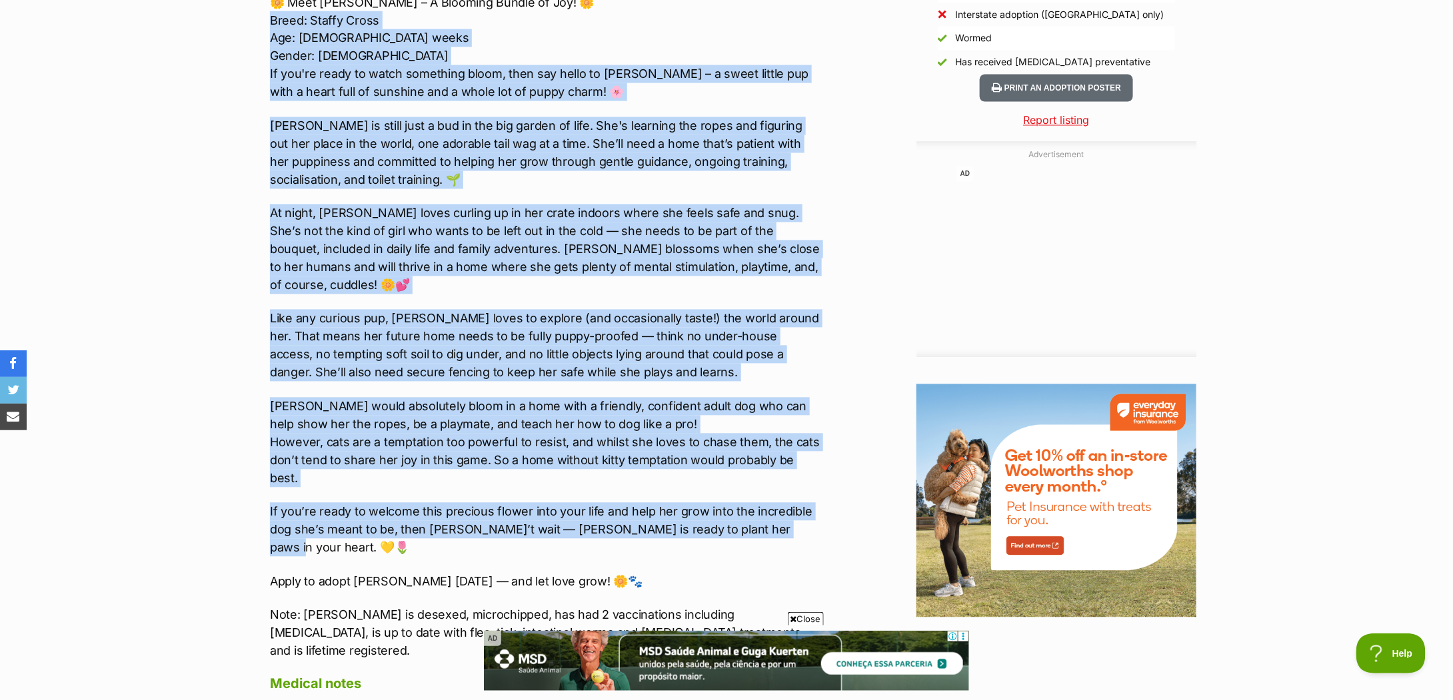
drag, startPoint x: 261, startPoint y: 197, endPoint x: 838, endPoint y: 494, distance: 649.1
click at [838, 494] on div "Advertisement AD Adoption information I've been adopted! This pet is no longer …" at bounding box center [727, 687] width 940 height 2390
copy div "Breed: Staffy Cross Age: 12 weeks Gender: Female If you're ready to watch somet…"
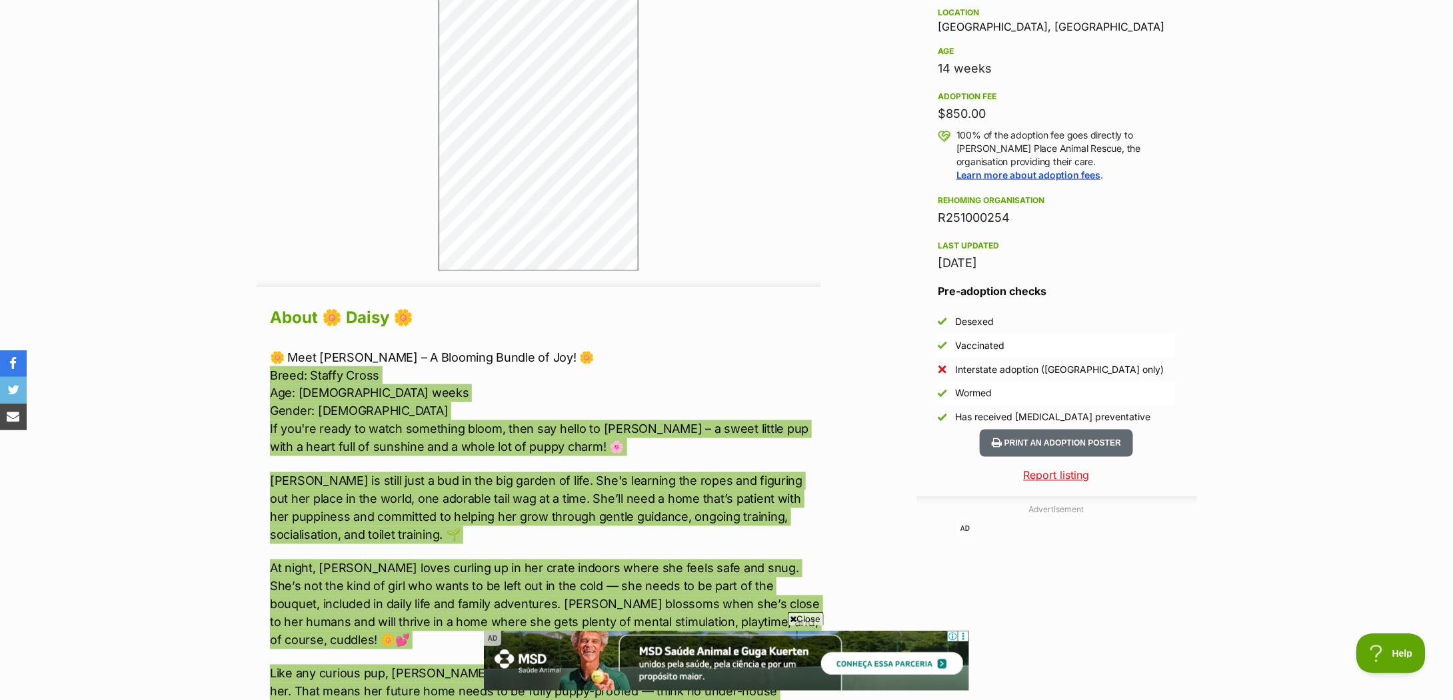
scroll to position [1066, 0]
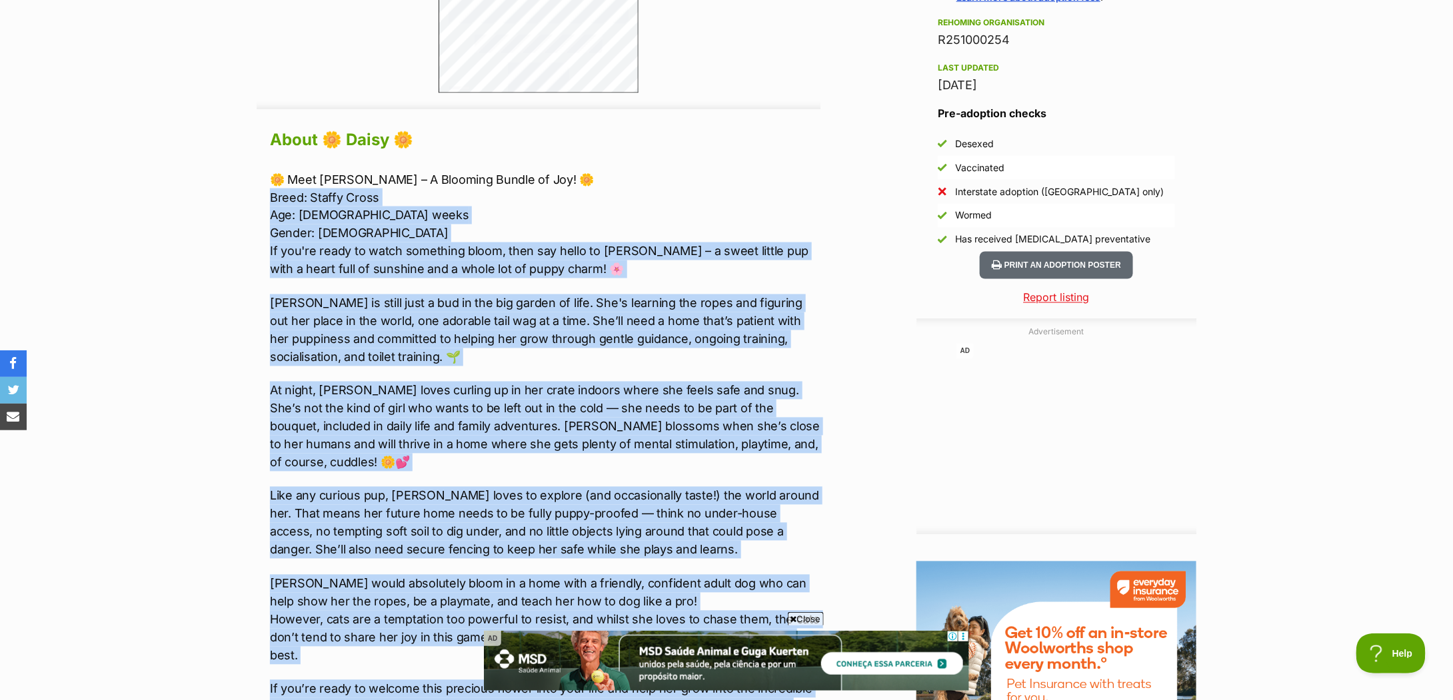
click at [732, 264] on p "🌼 Meet Daisy – A Blooming Bundle of Joy! 🌼 Breed: Staffy Cross Age: 12 weeks Ge…" at bounding box center [545, 225] width 550 height 108
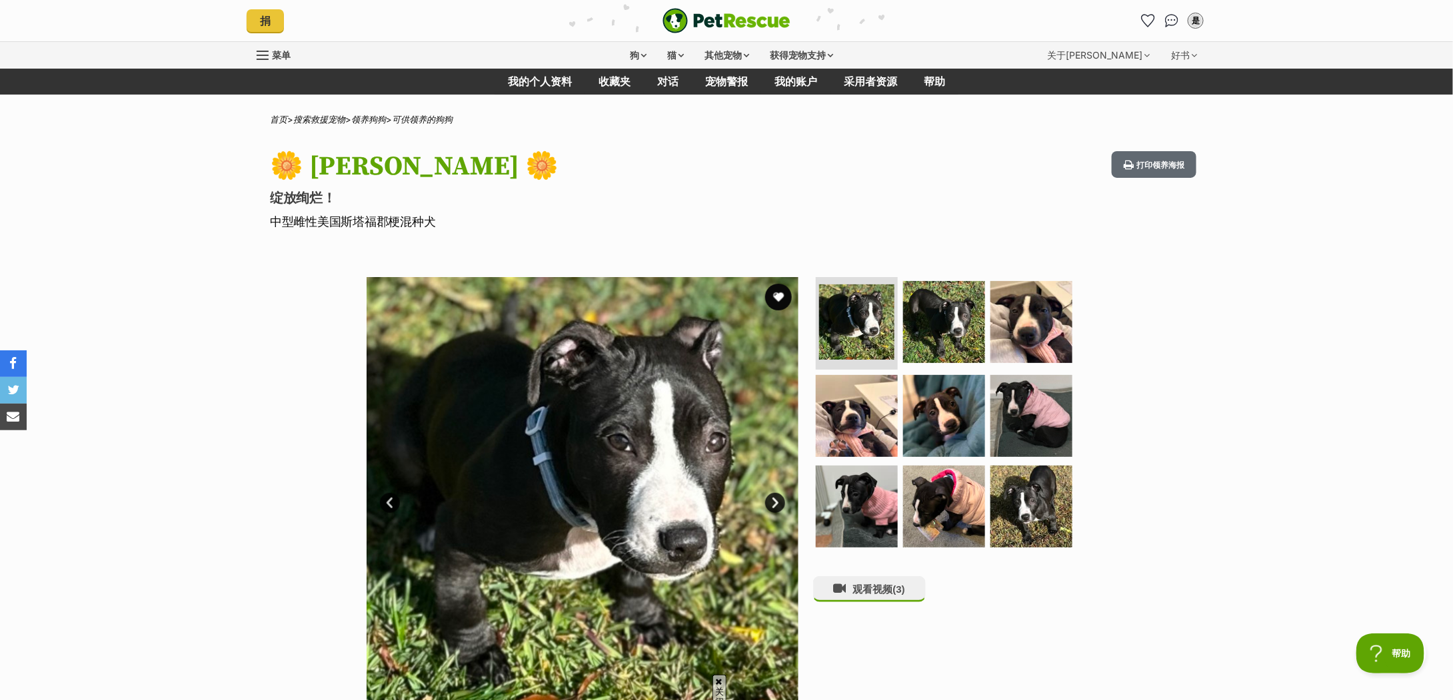
scroll to position [177, 0]
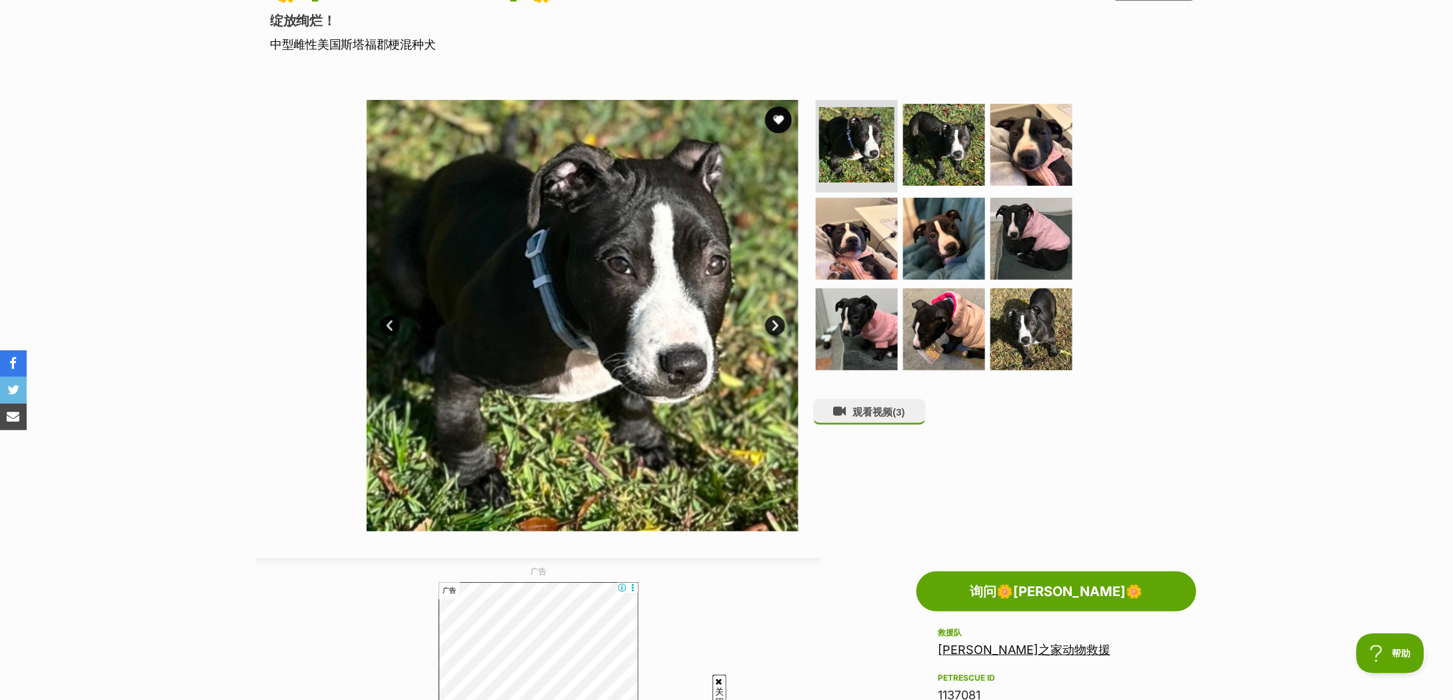
click at [769, 328] on link "下一个" at bounding box center [775, 326] width 20 height 20
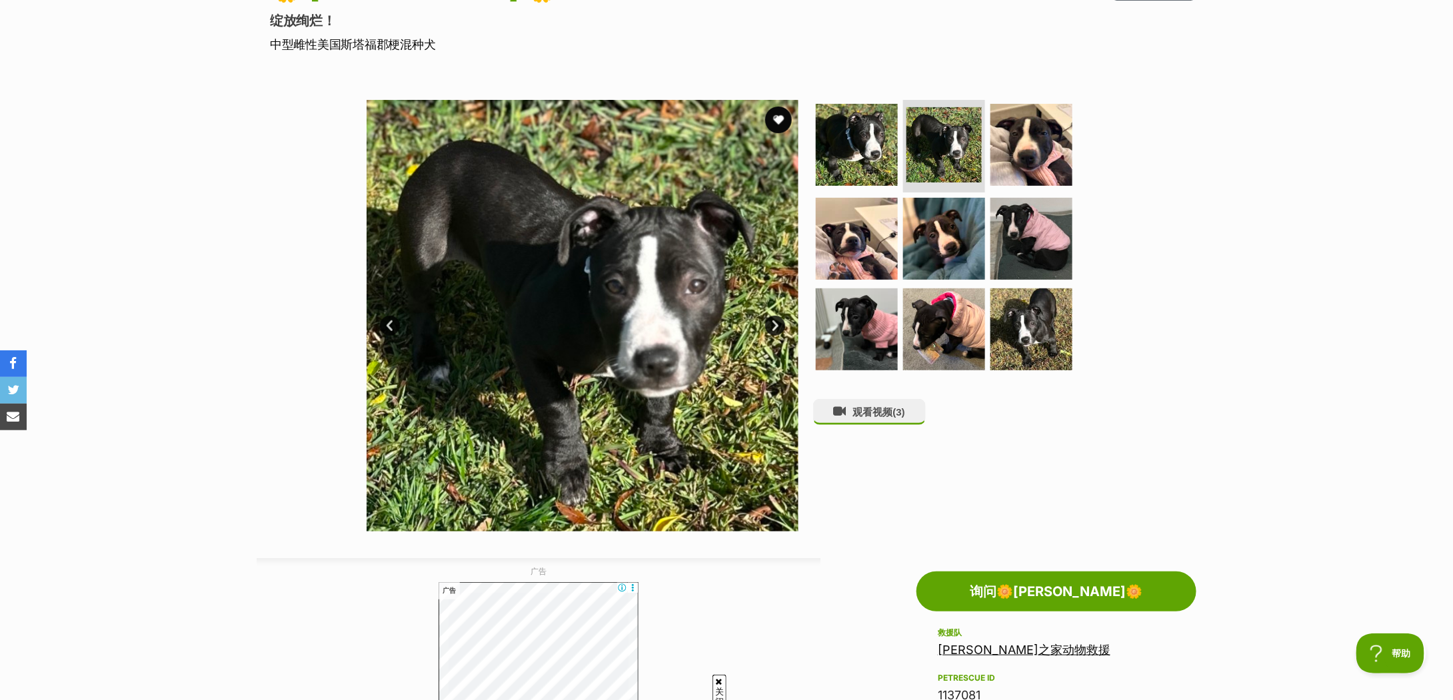
click at [769, 328] on link "下一个" at bounding box center [775, 326] width 20 height 20
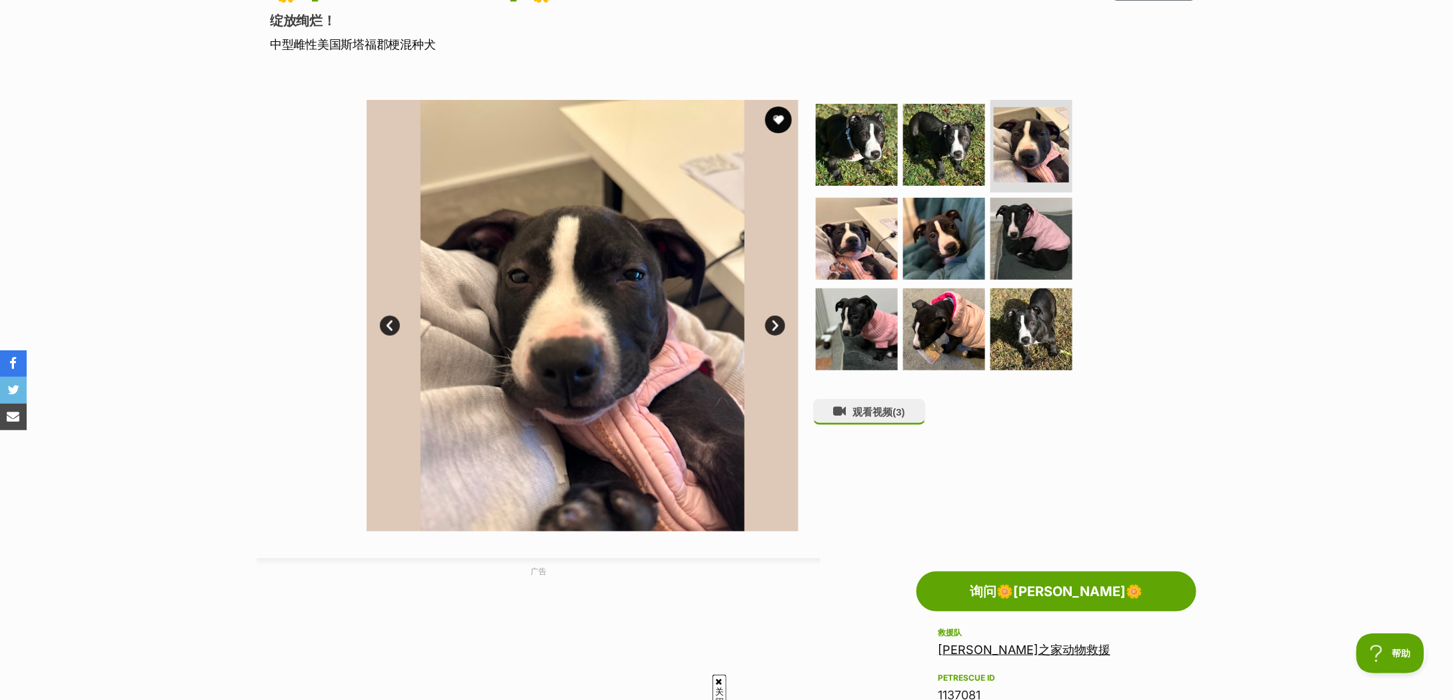
click at [769, 328] on link "下一个" at bounding box center [775, 326] width 20 height 20
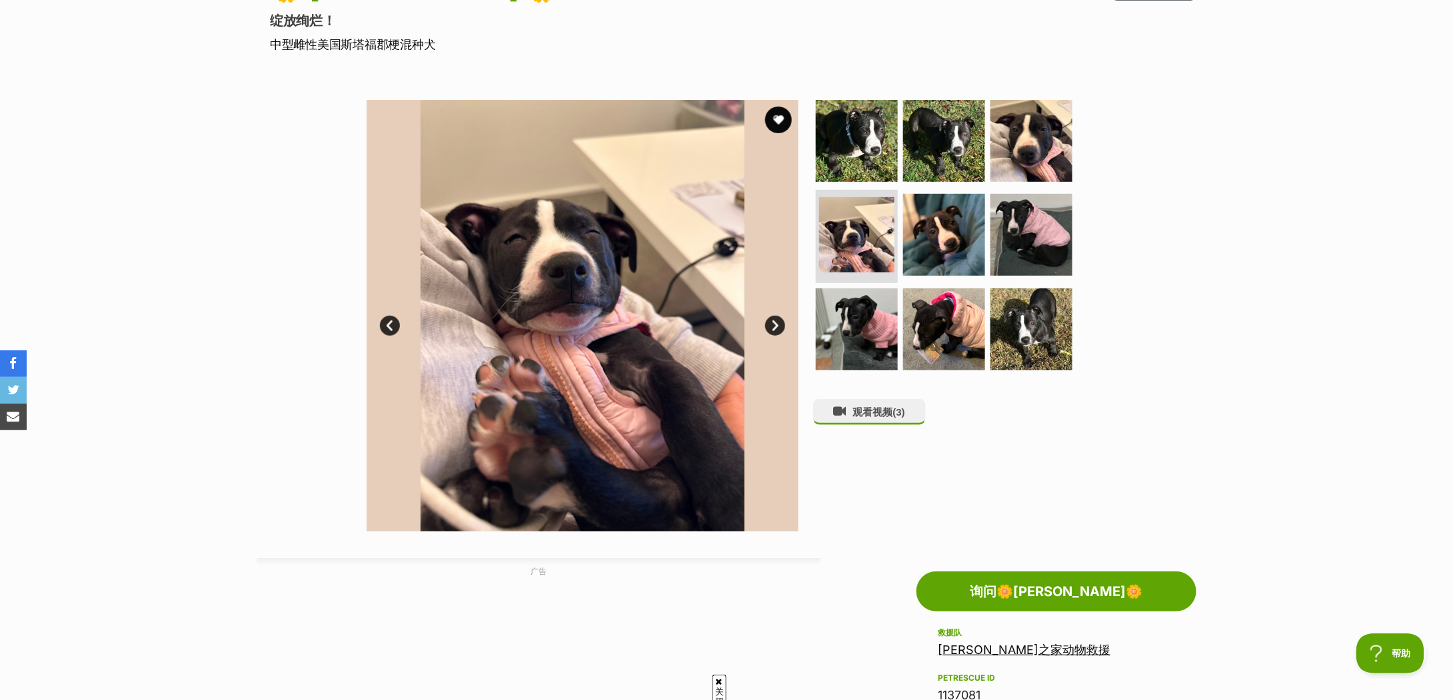
click at [769, 328] on link "下一个" at bounding box center [775, 326] width 20 height 20
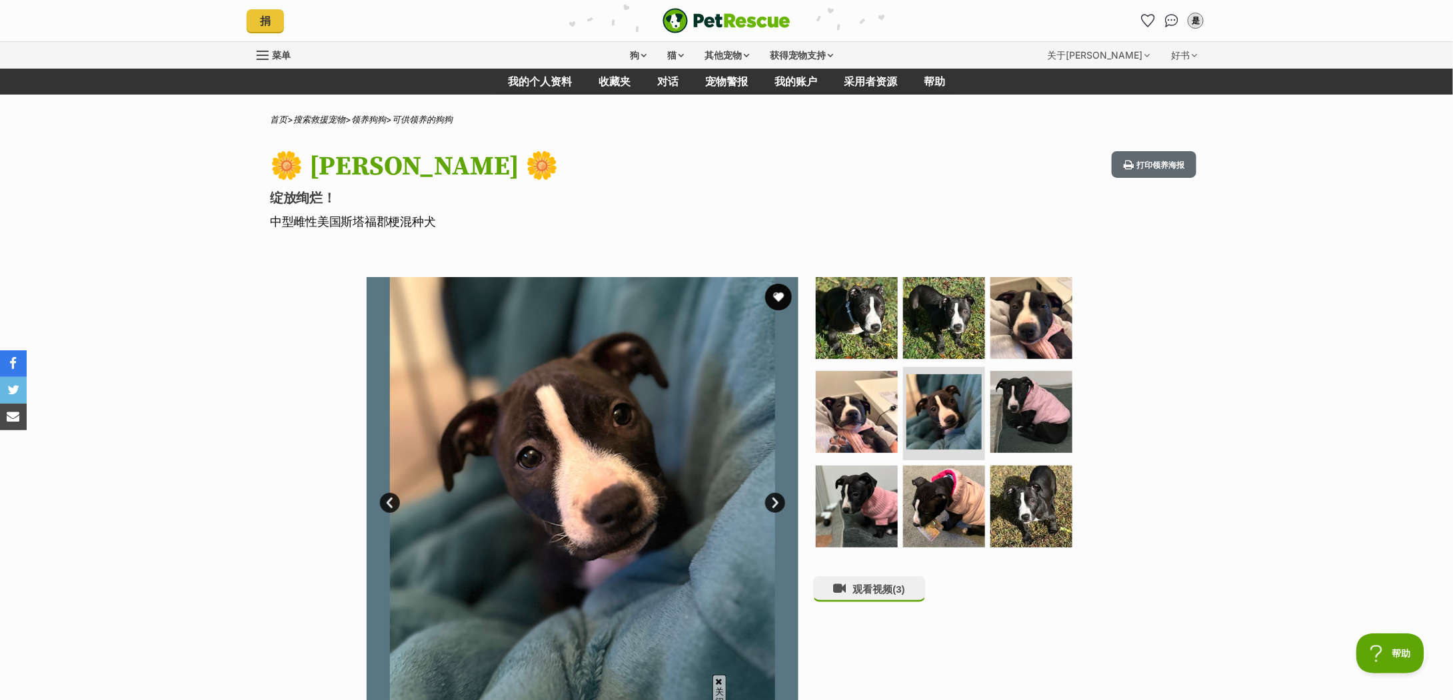
scroll to position [89, 0]
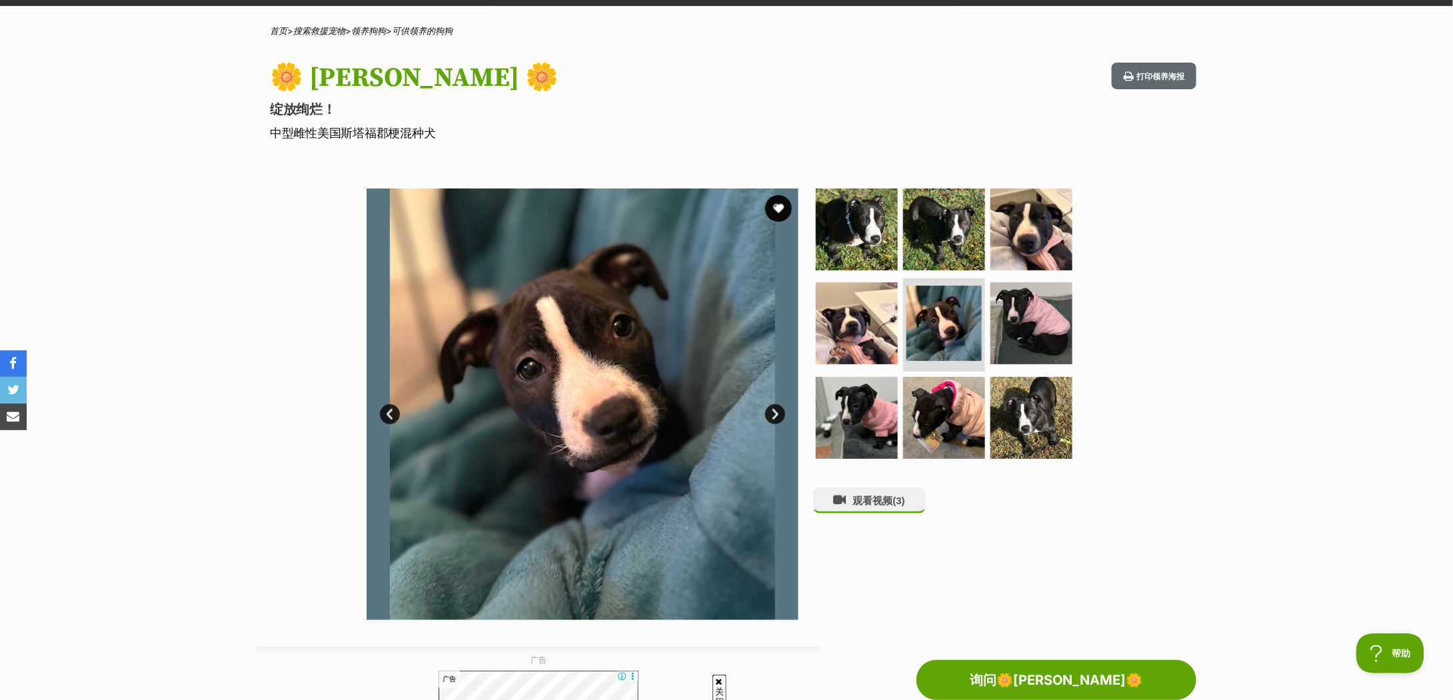
click at [1357, 335] on div "可用的 5 张图片 5 张图片 5 张图片 5 张图片 5 张图片 5 张图片 5 张图片 5 张图片 5 张图片 下一个 上一页 1 2 3 4 5 6 7…" at bounding box center [726, 395] width 1453 height 452
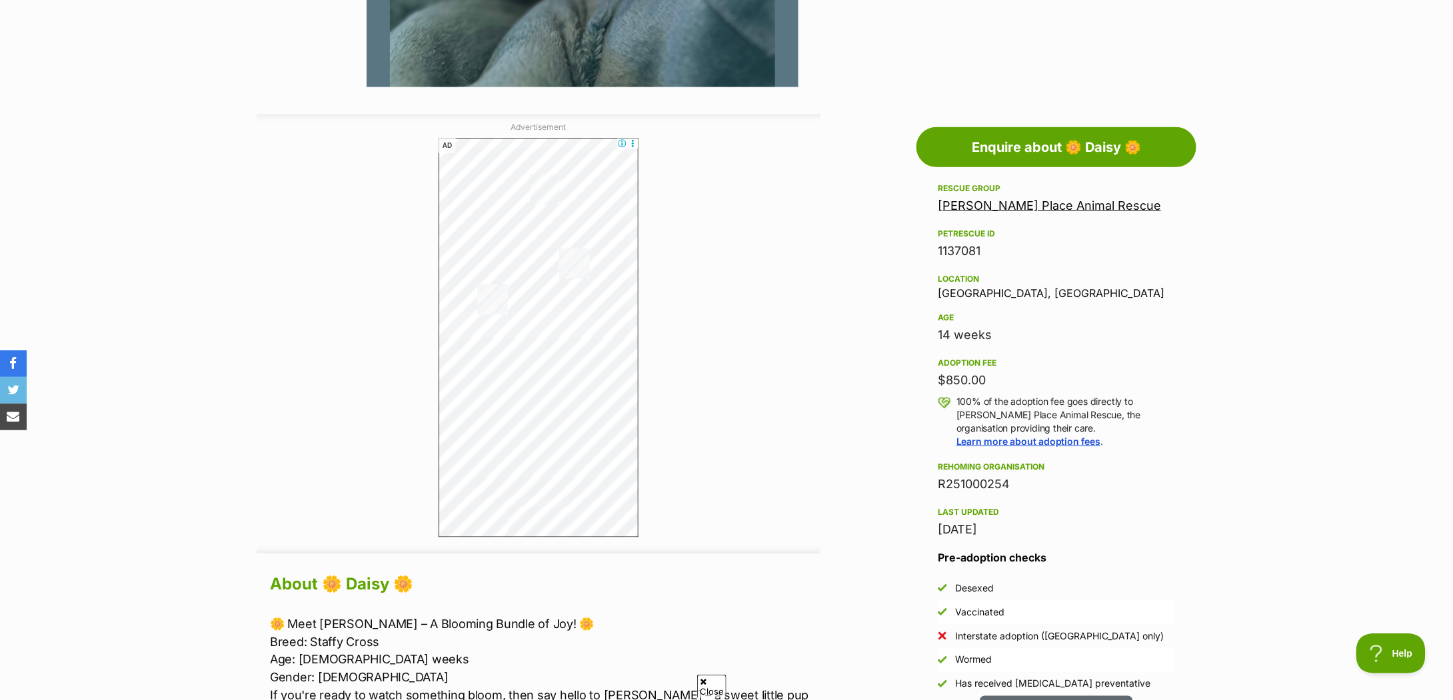
scroll to position [977, 0]
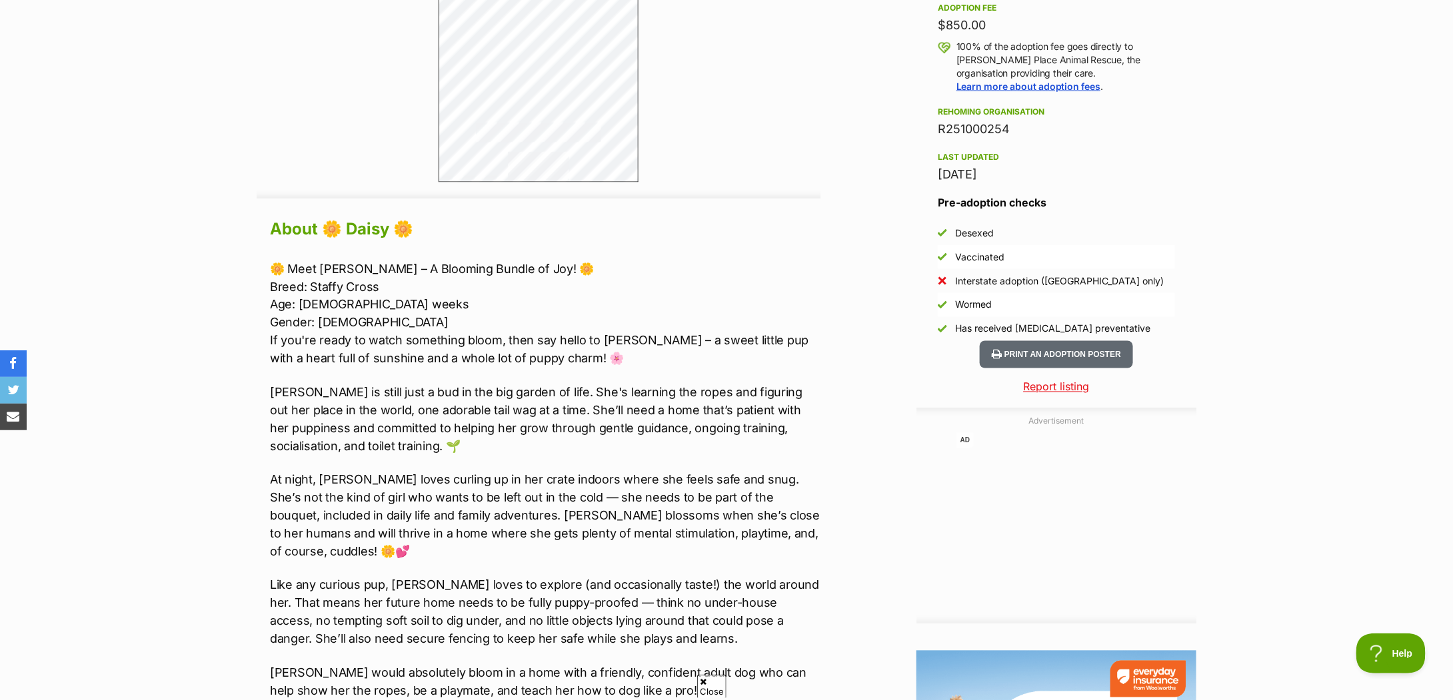
click at [503, 424] on p "Daisy is still just a bud in the big garden of life. She's learning the ropes a…" at bounding box center [545, 420] width 550 height 72
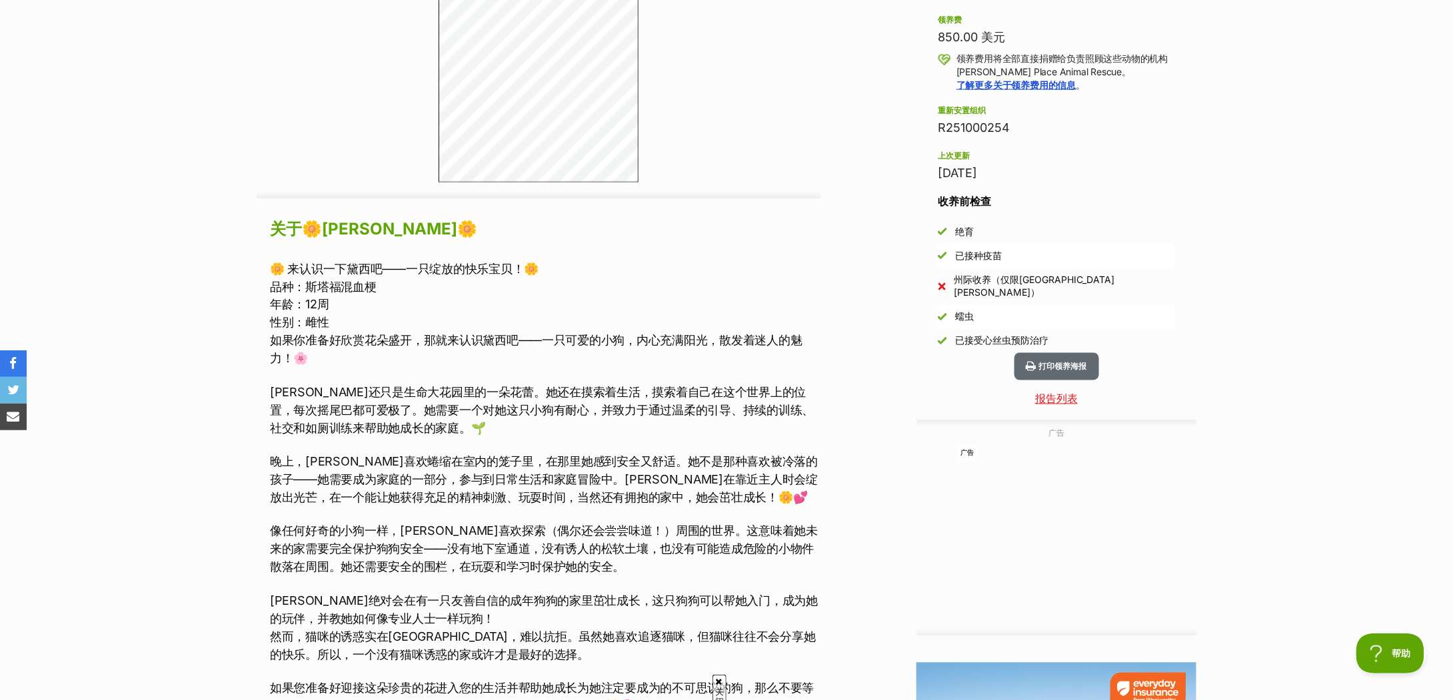
scroll to position [0, 0]
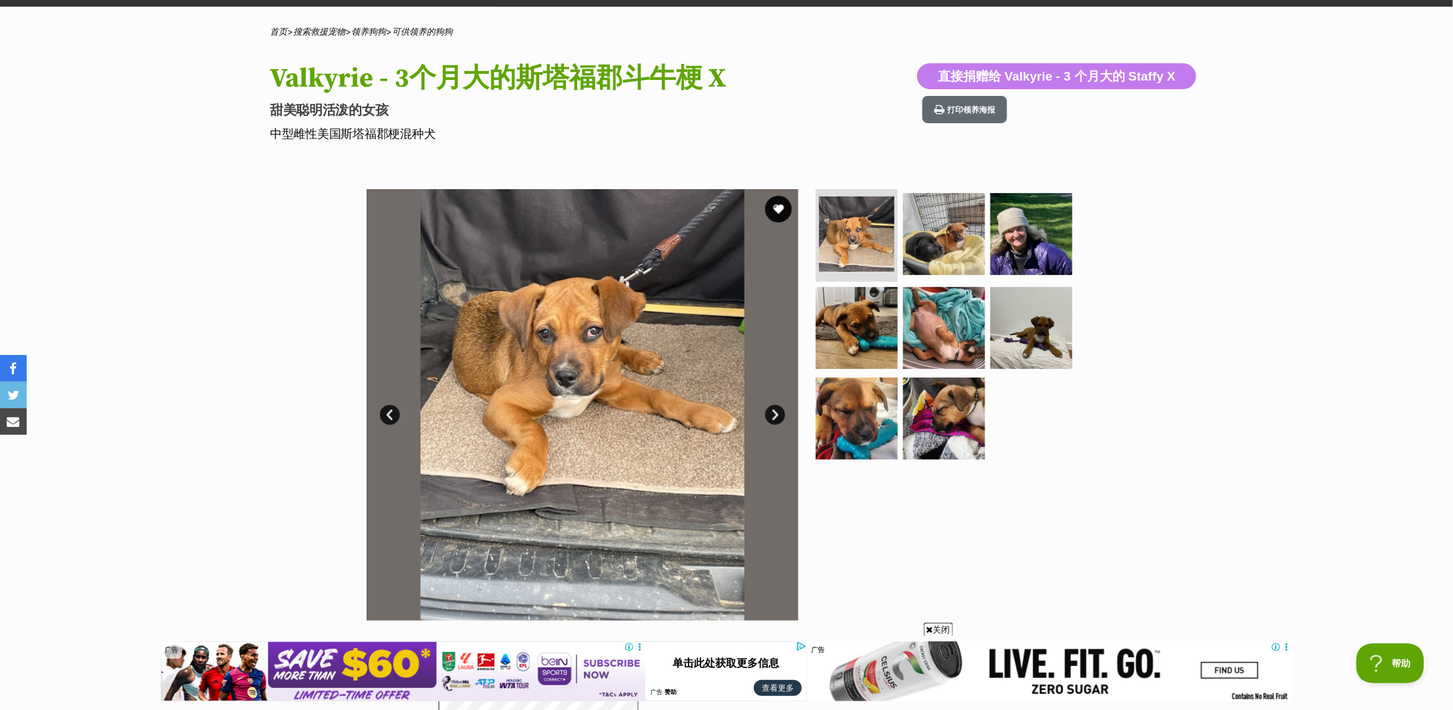
scroll to position [266, 0]
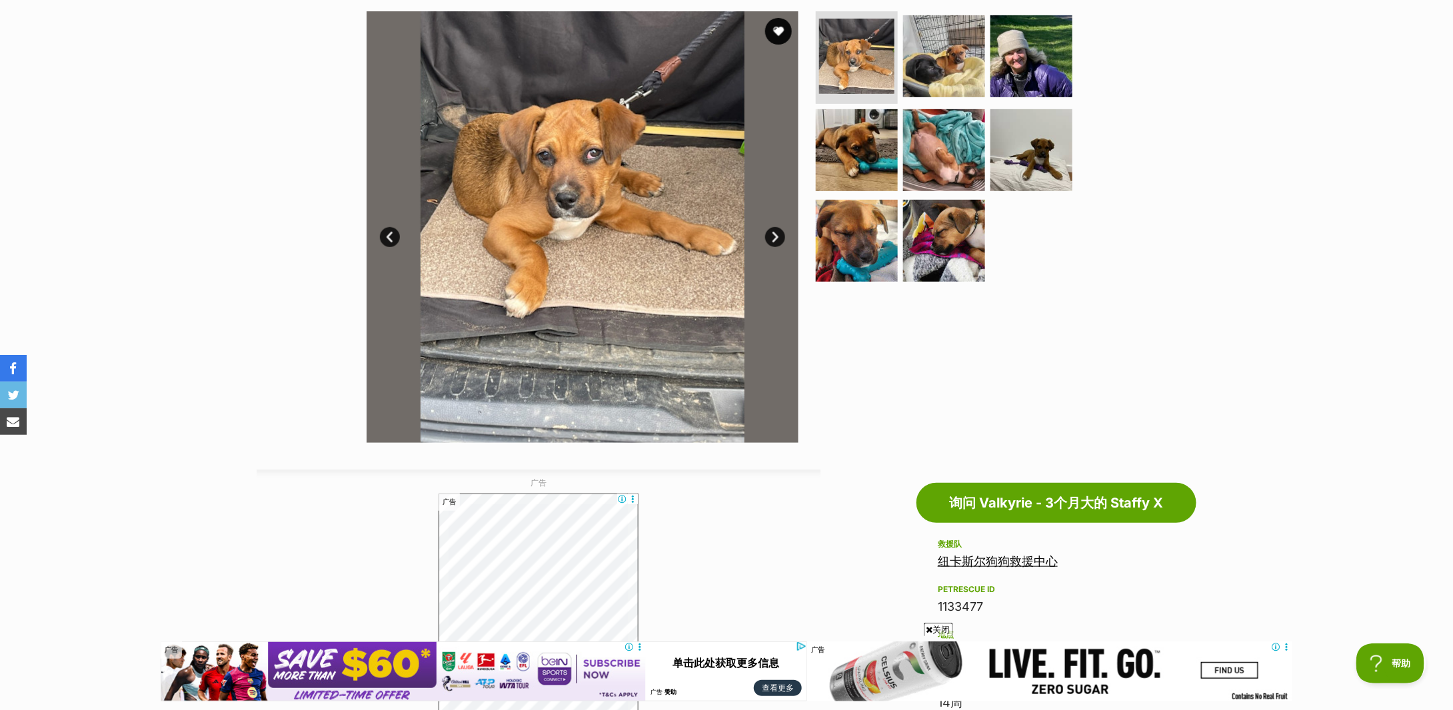
click at [775, 239] on link "下一个" at bounding box center [775, 237] width 20 height 20
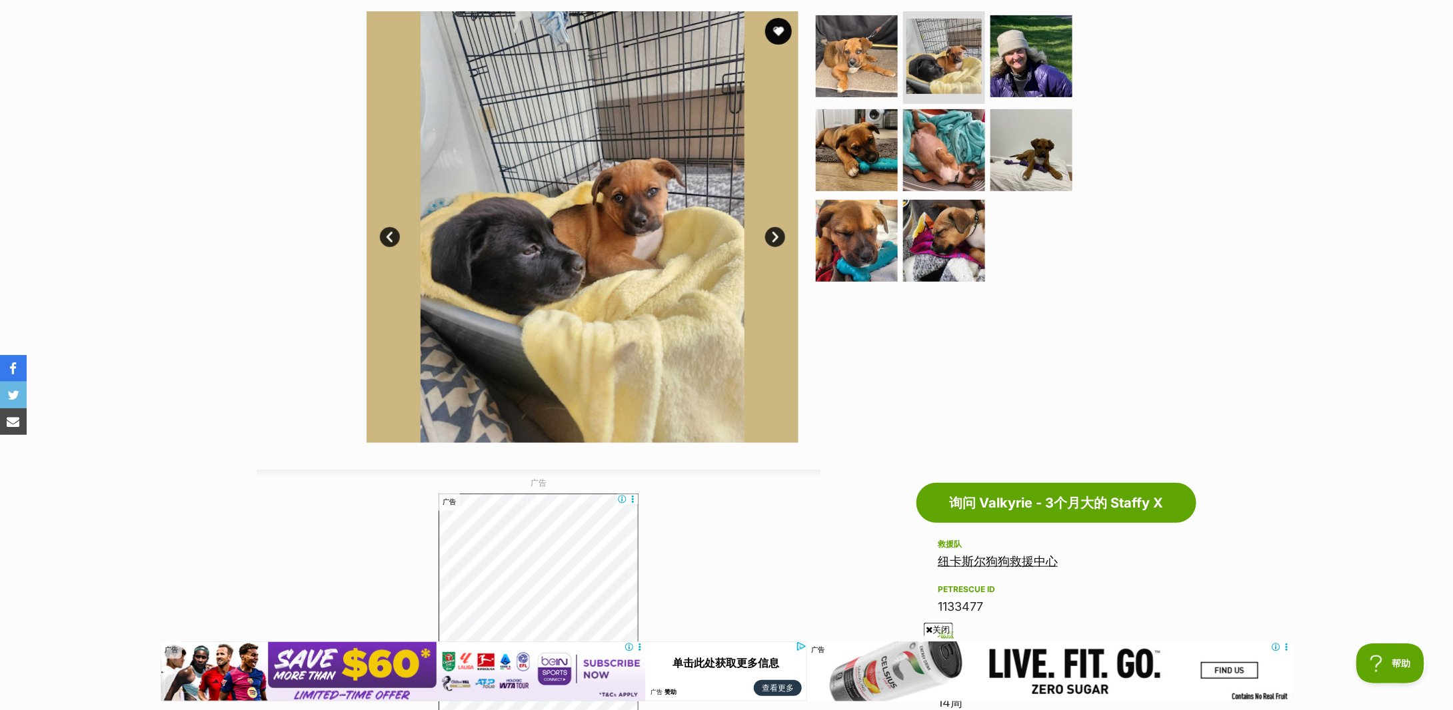
click at [775, 239] on link "下一个" at bounding box center [775, 237] width 20 height 20
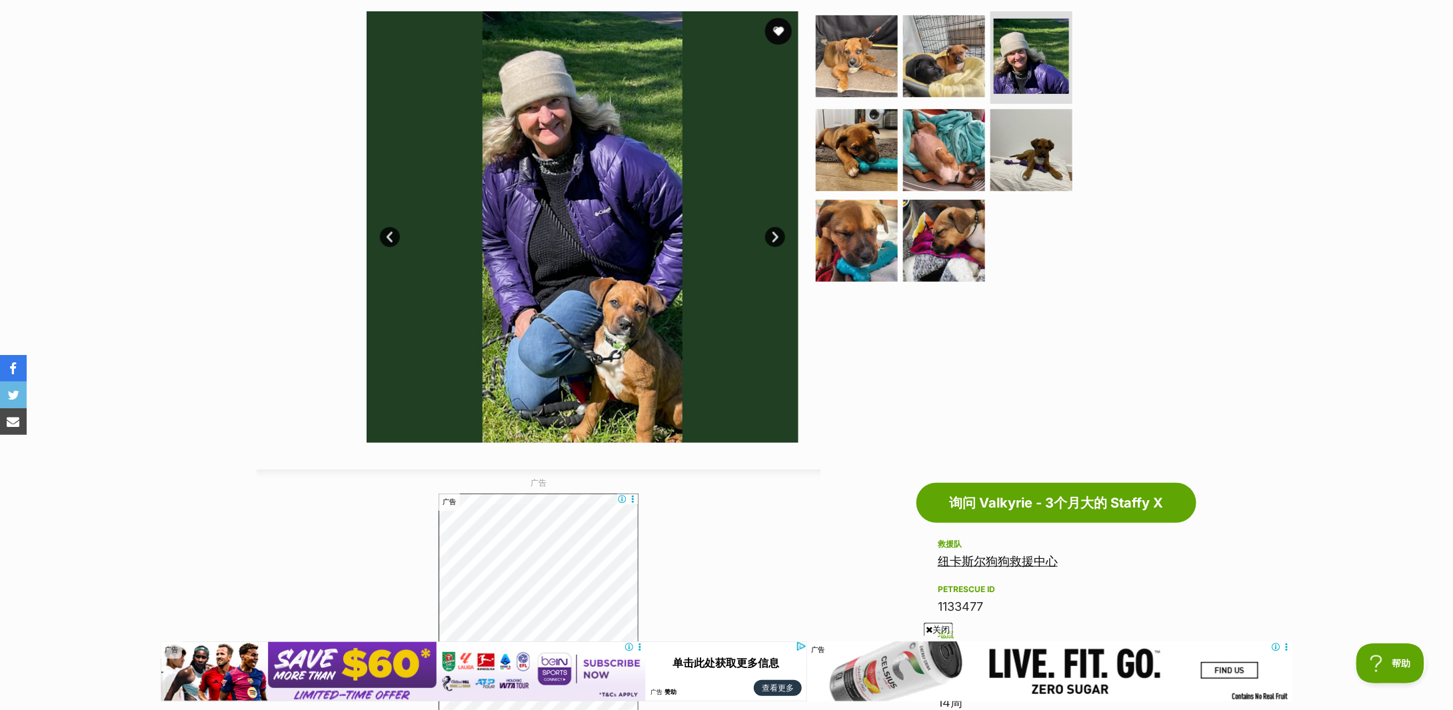
click at [775, 239] on link "下一个" at bounding box center [775, 237] width 20 height 20
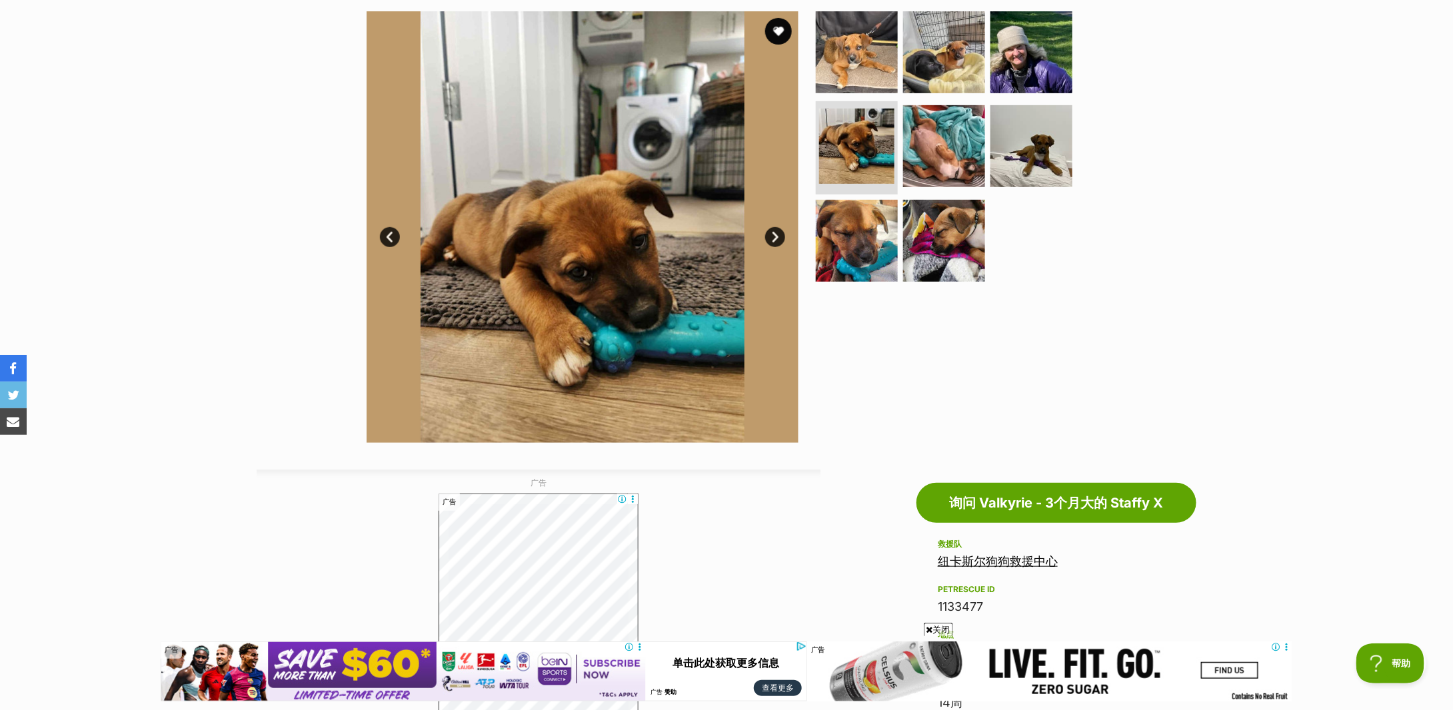
click at [775, 239] on link "下一个" at bounding box center [775, 237] width 20 height 20
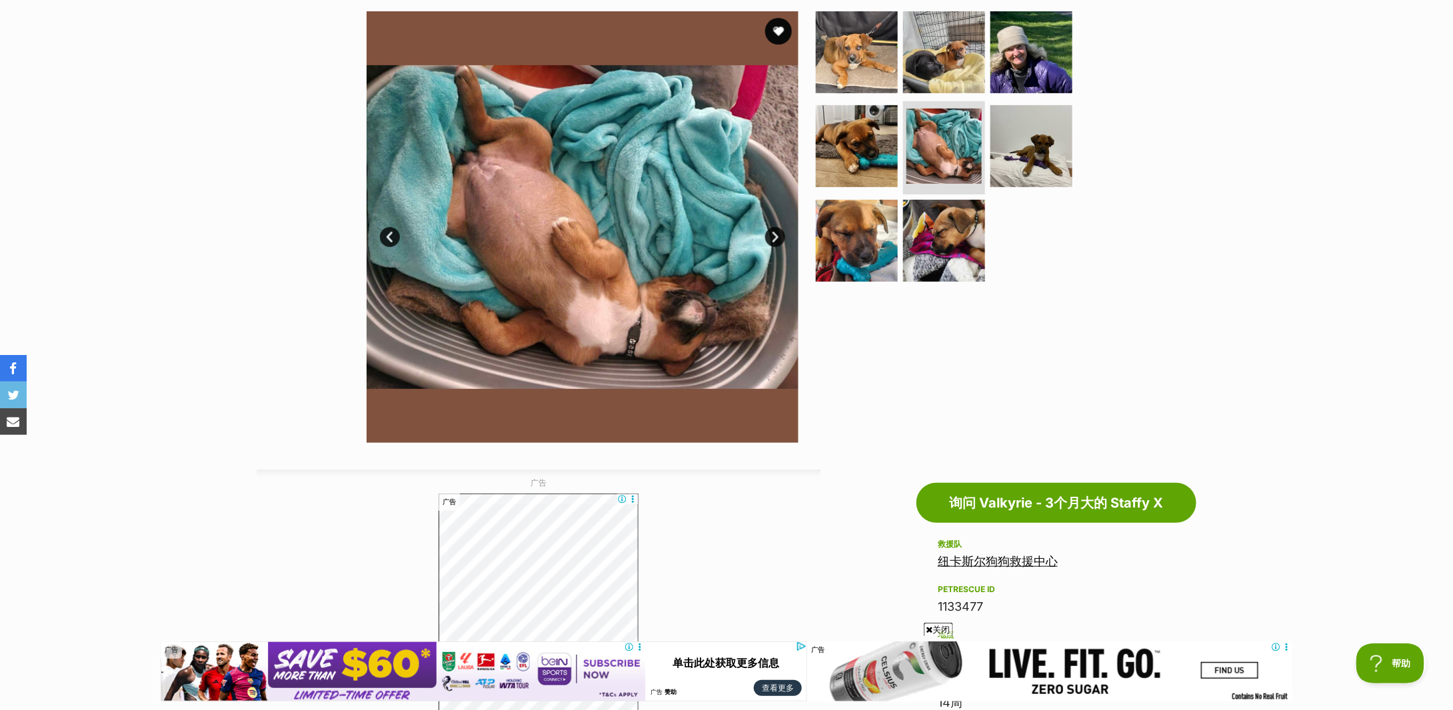
click at [775, 239] on link "下一个" at bounding box center [775, 237] width 20 height 20
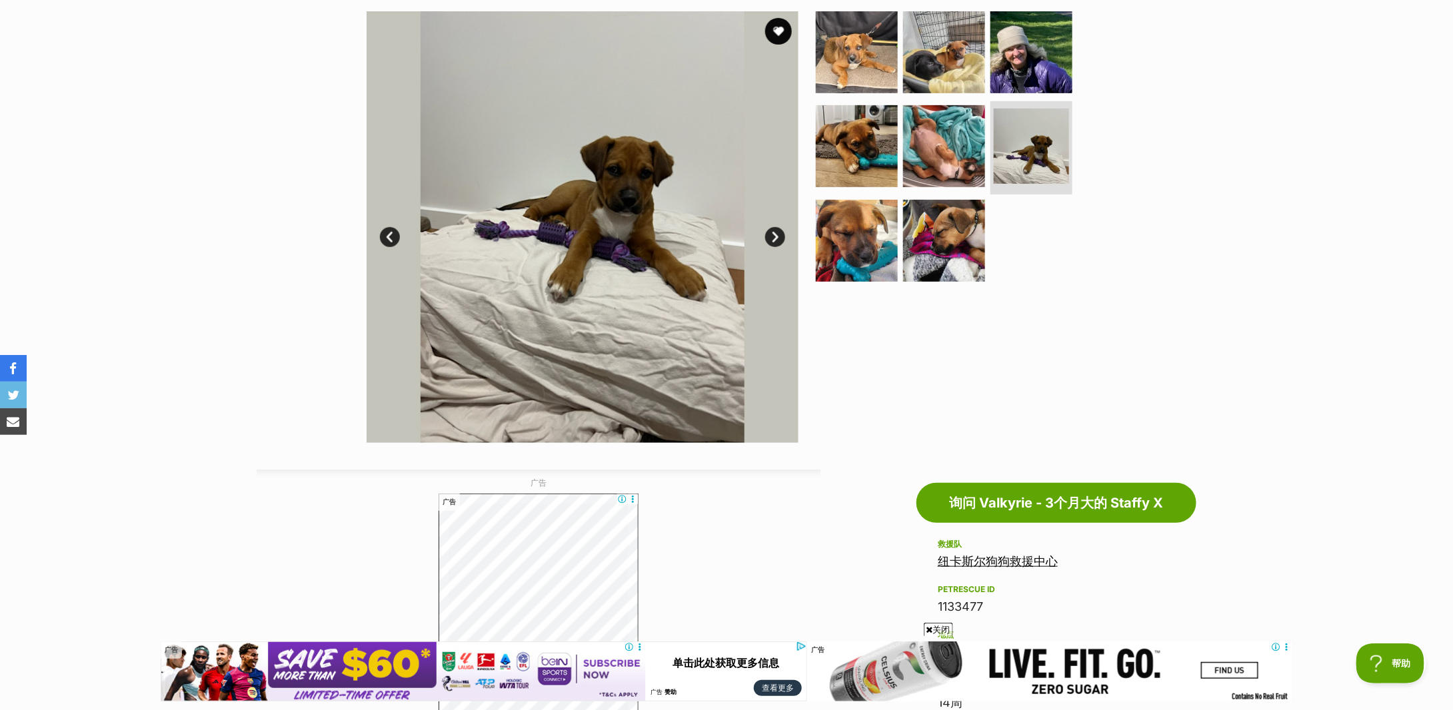
click at [775, 239] on link "下一个" at bounding box center [775, 237] width 20 height 20
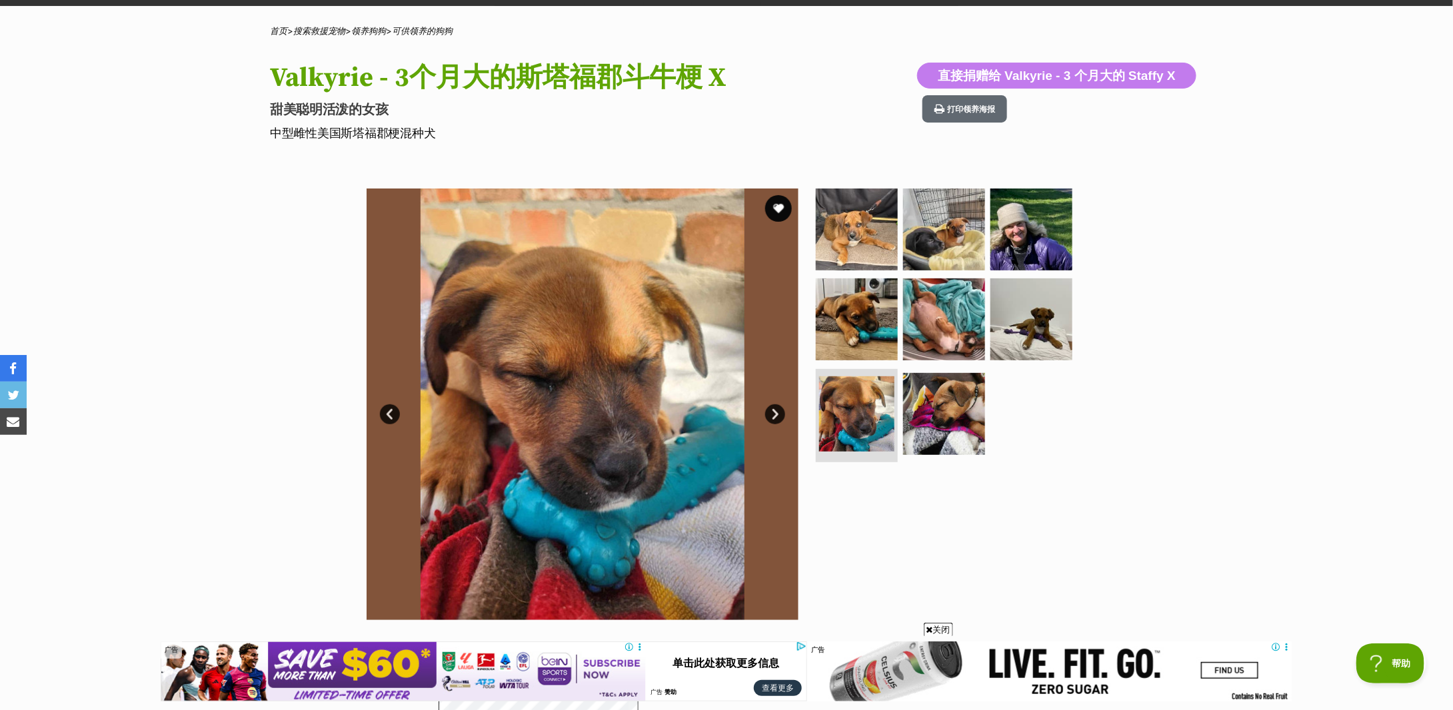
scroll to position [0, 0]
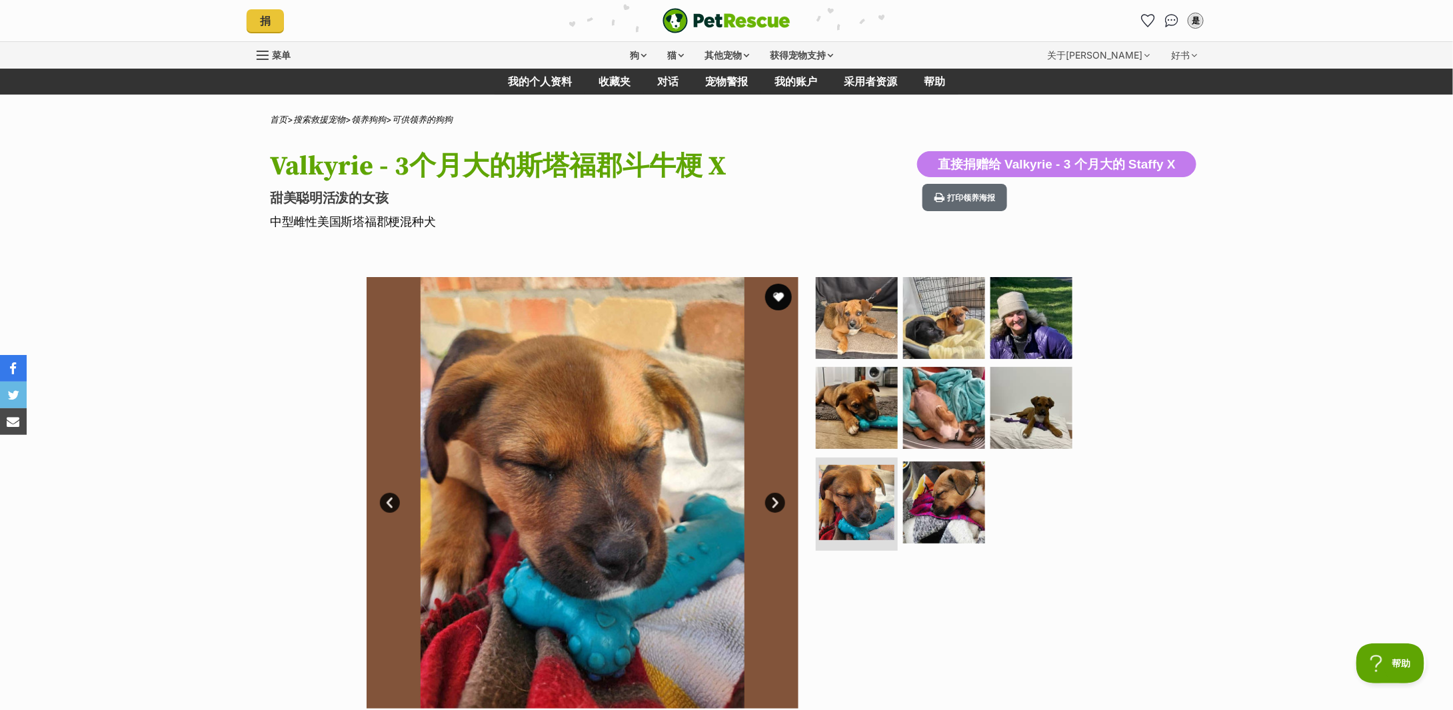
click at [240, 159] on div "Valkyrie - 3个月大的斯塔福郡斗牛梗 X 甜美聪明活泼的女孩 中型雌性美国[GEOGRAPHIC_DATA]福郡梗混种犬 直接捐赠给 Valkyri…" at bounding box center [727, 190] width 980 height 79
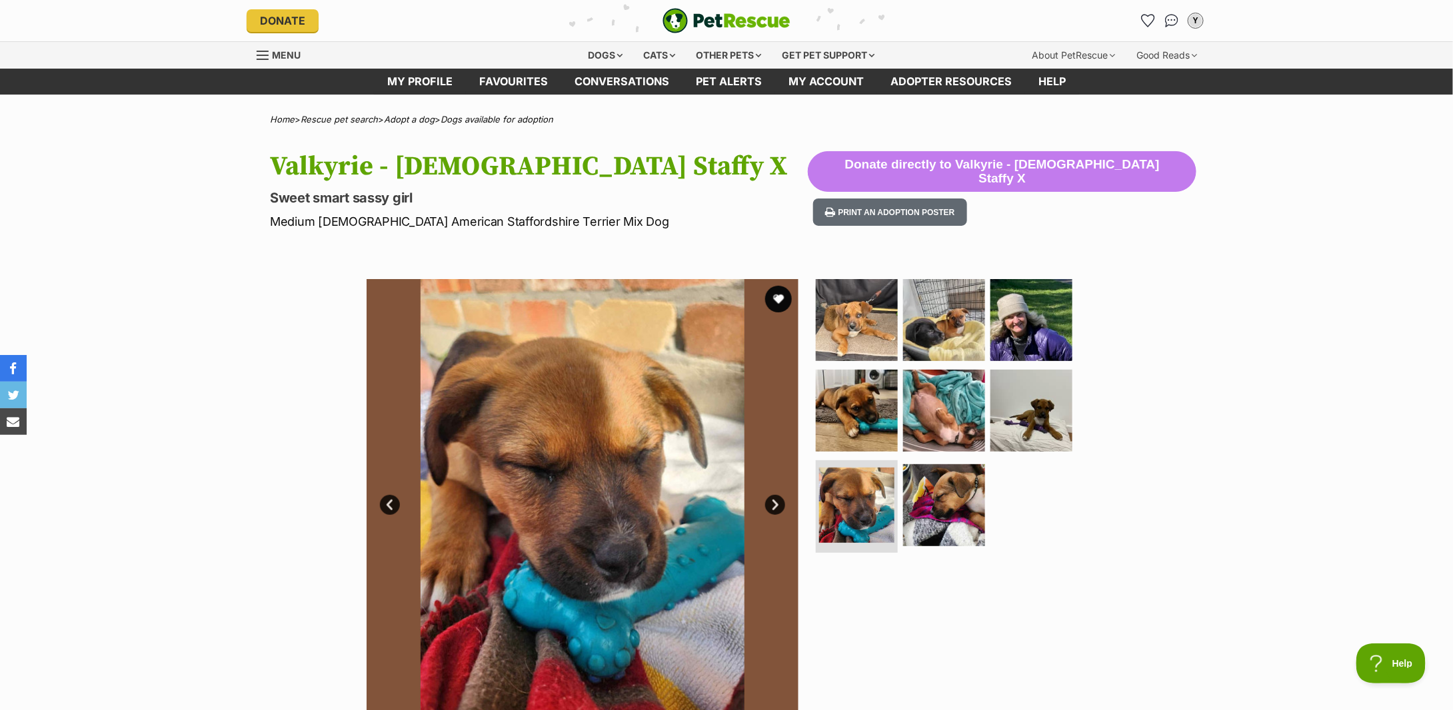
click at [468, 169] on h1 "Valkyrie - [DEMOGRAPHIC_DATA] Staffy X" at bounding box center [539, 166] width 538 height 31
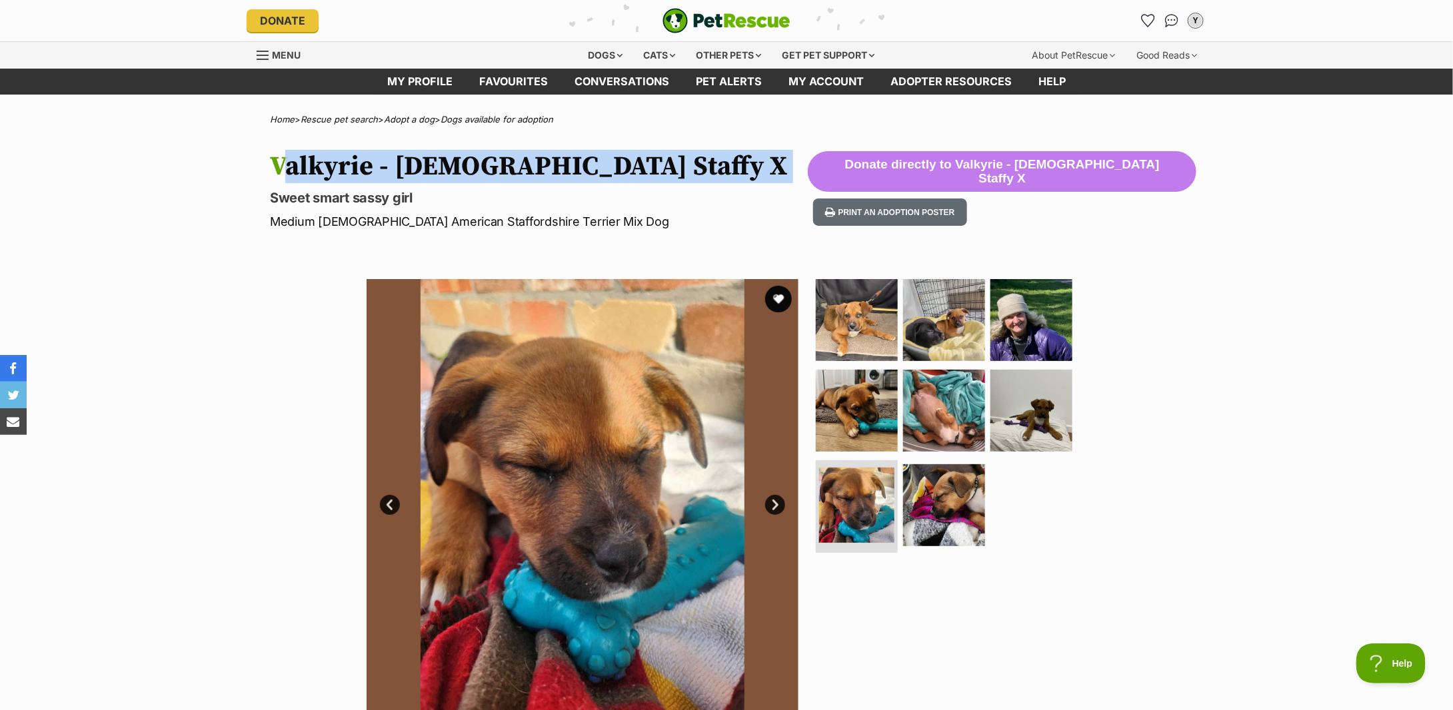
click at [468, 169] on h1 "Valkyrie - [DEMOGRAPHIC_DATA] Staffy X" at bounding box center [539, 166] width 538 height 31
drag, startPoint x: 574, startPoint y: 222, endPoint x: 238, endPoint y: 139, distance: 346.7
copy hgroup "Valkyrie - [DEMOGRAPHIC_DATA] Staffy X Sweet smart sassy girl Medium [DEMOGRAPH…"
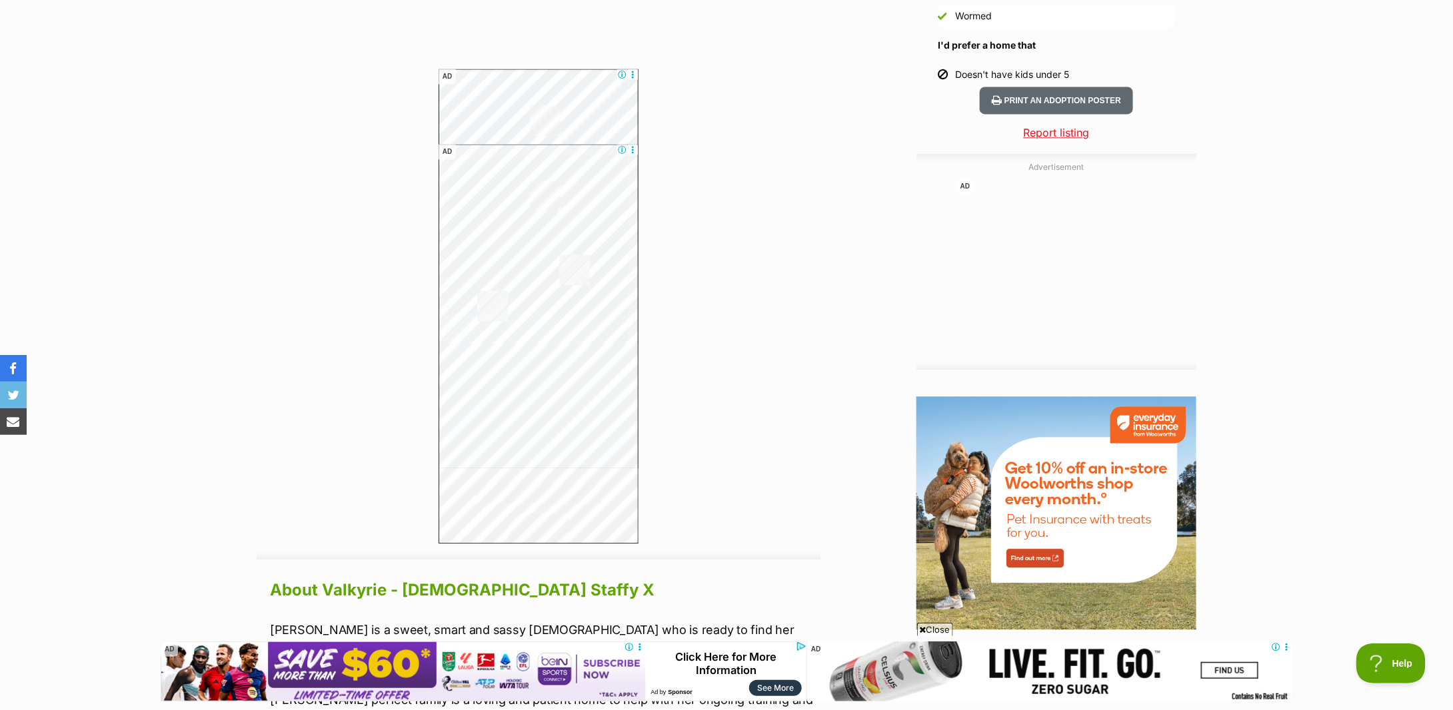
scroll to position [1955, 0]
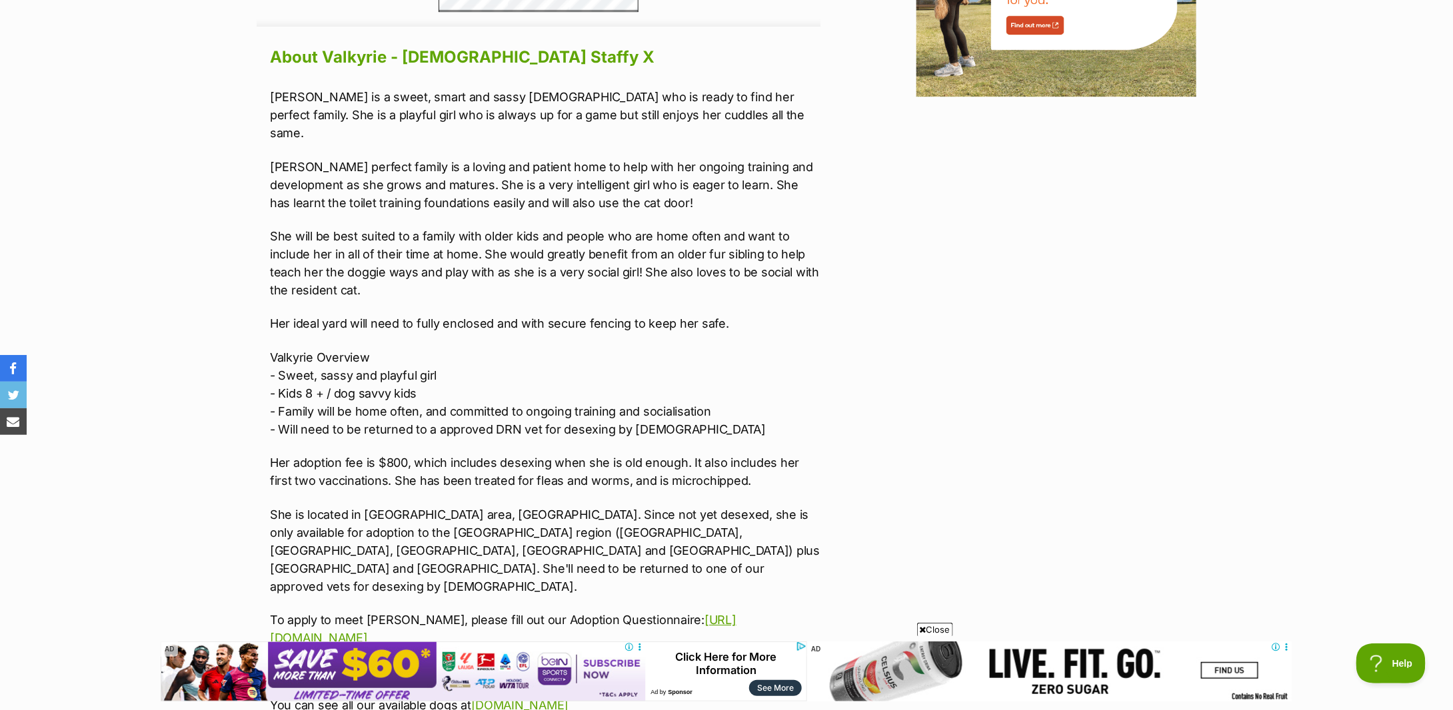
click at [460, 234] on p "She will be best suited to a family with older kids and people who are home oft…" at bounding box center [545, 263] width 550 height 72
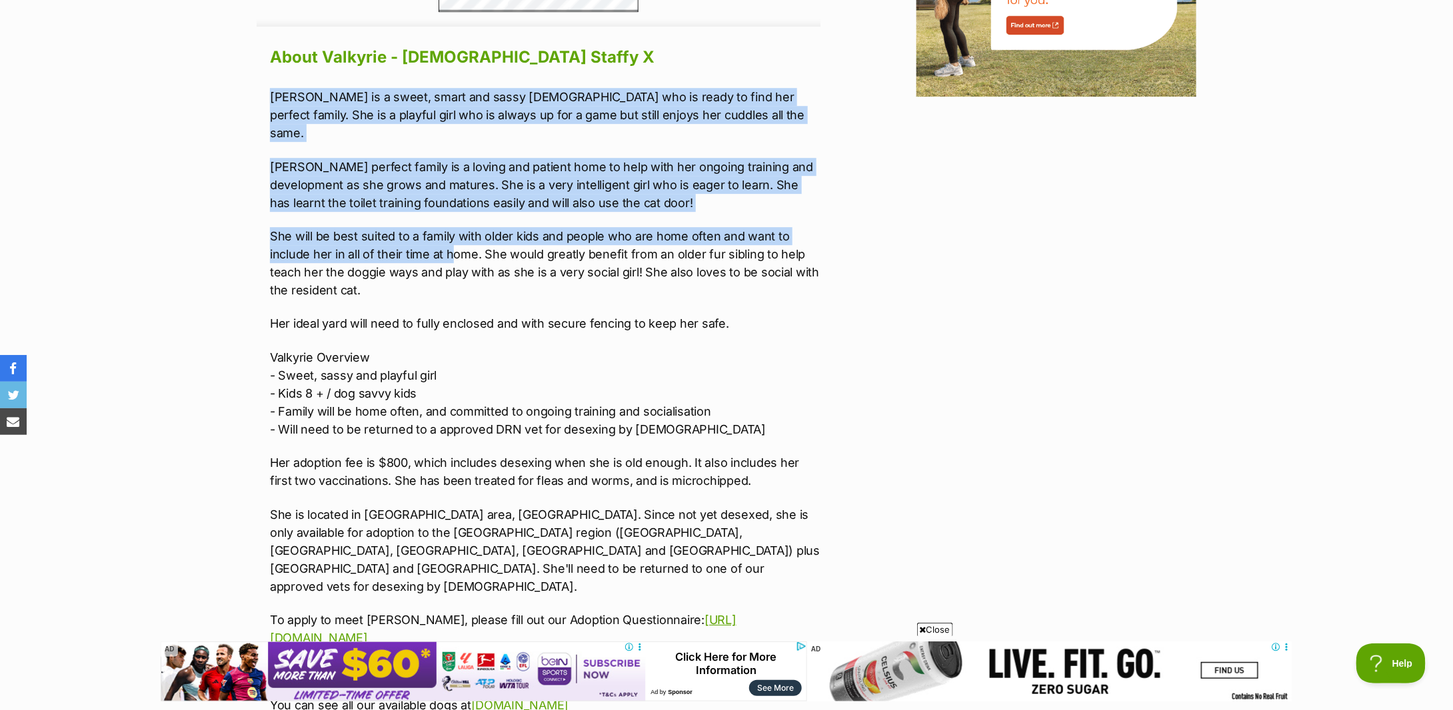
scroll to position [2221, 0]
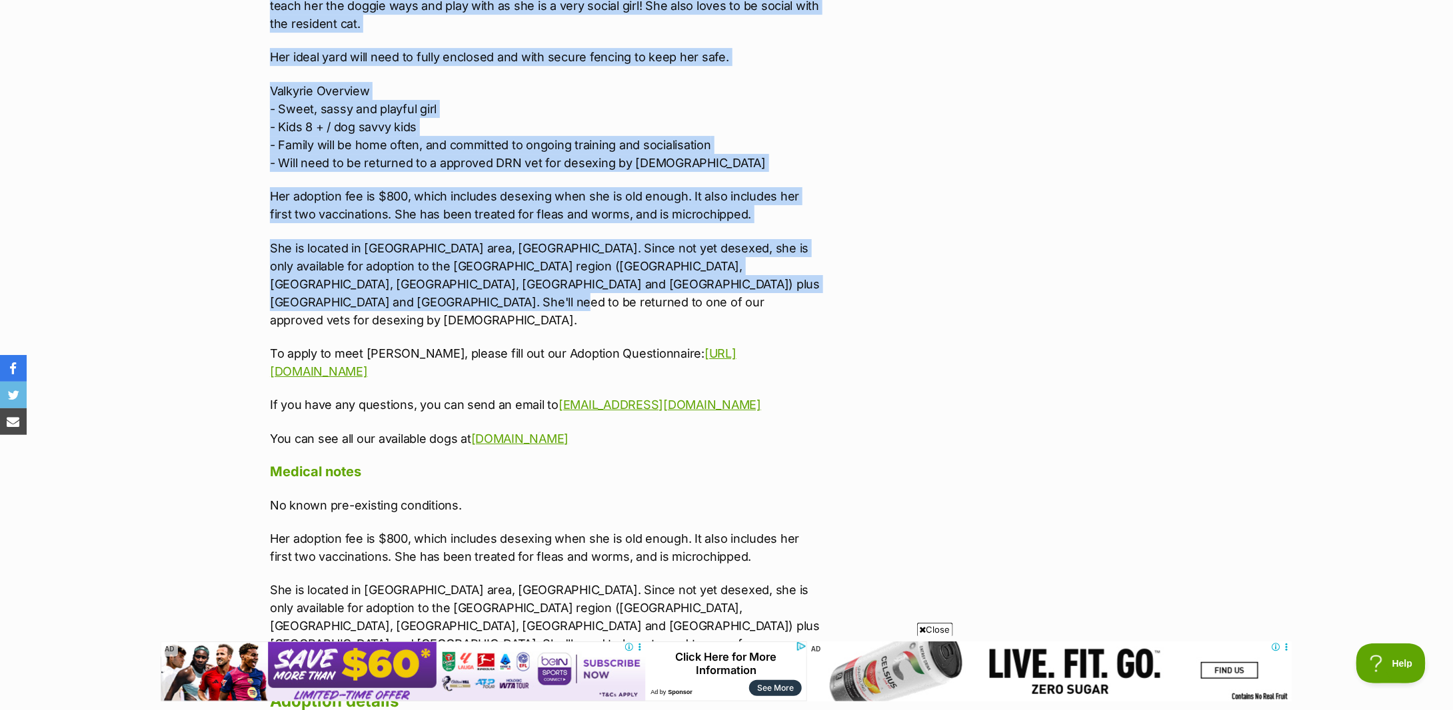
drag, startPoint x: 267, startPoint y: 94, endPoint x: 516, endPoint y: 290, distance: 317.0
click at [516, 290] on div "About Valkyrie - [DEMOGRAPHIC_DATA] Staffy X [PERSON_NAME] is a sweet, smart an…" at bounding box center [539, 408] width 564 height 1265
copy div "Loremips do s ametc, adipi eli seddo eius tem in utlab et dolo mag aliquae admi…"
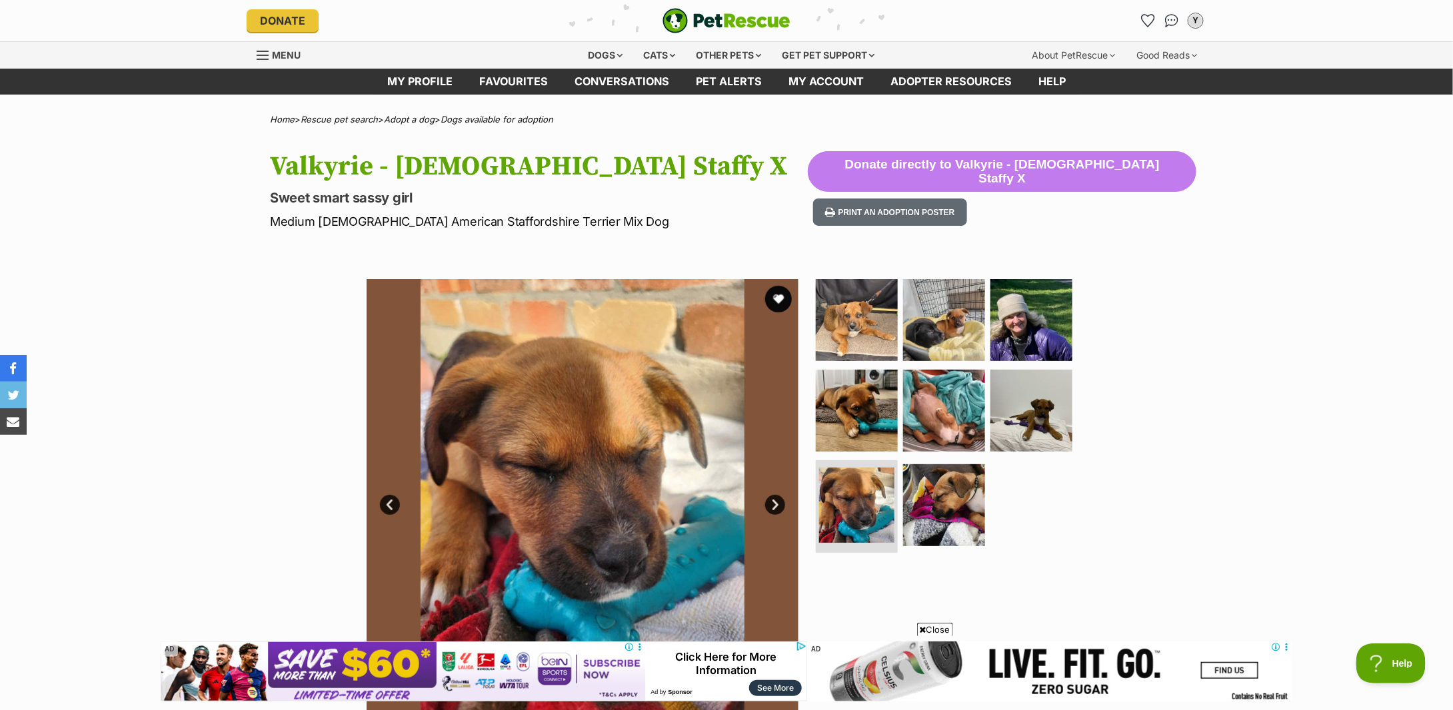
scroll to position [177, 0]
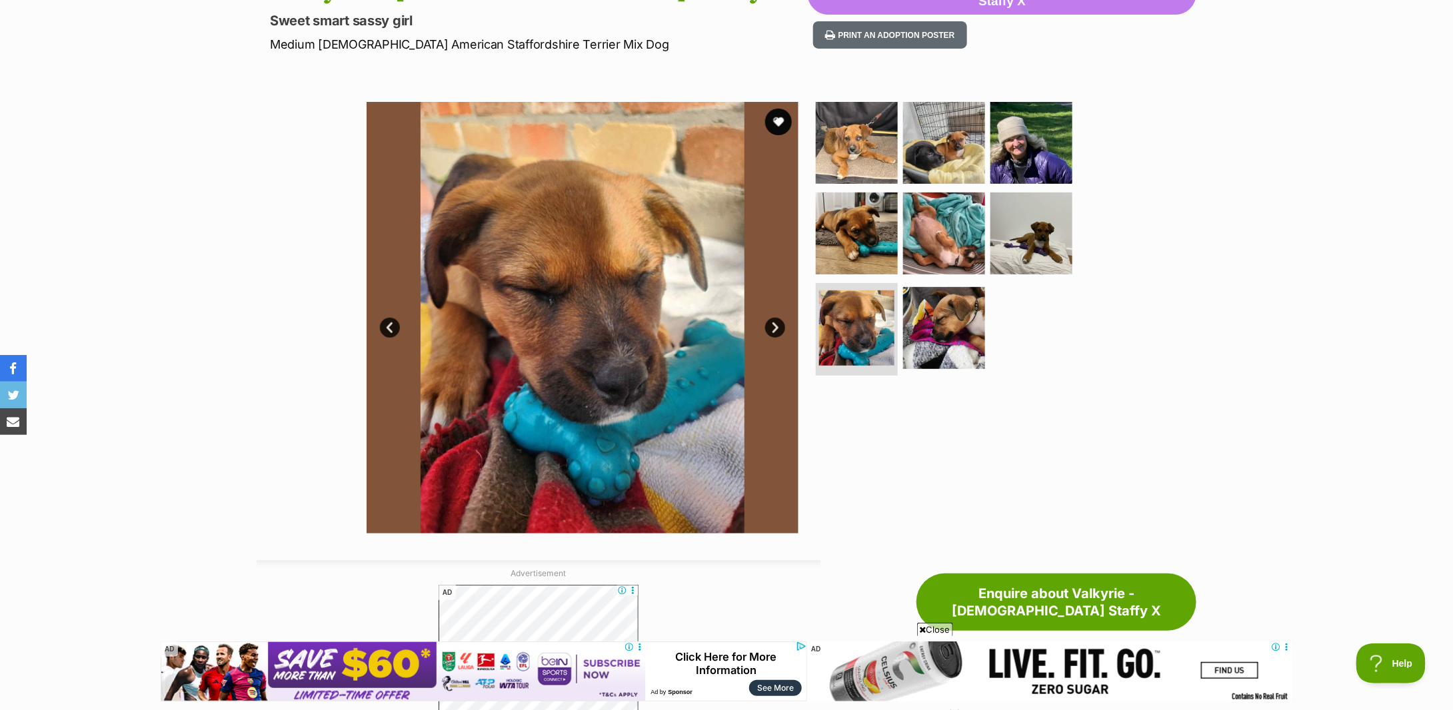
click at [392, 323] on link "Prev" at bounding box center [390, 328] width 20 height 20
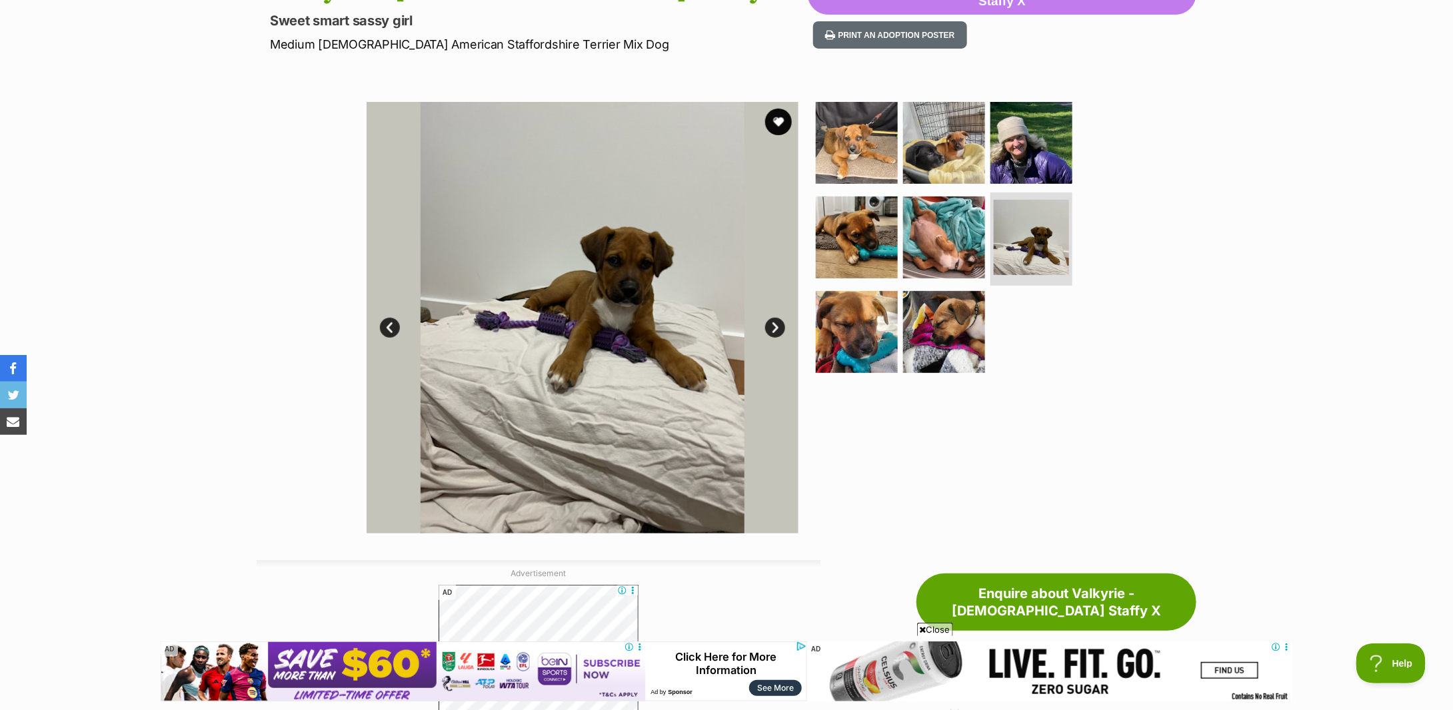
click at [392, 323] on link "Prev" at bounding box center [390, 328] width 20 height 20
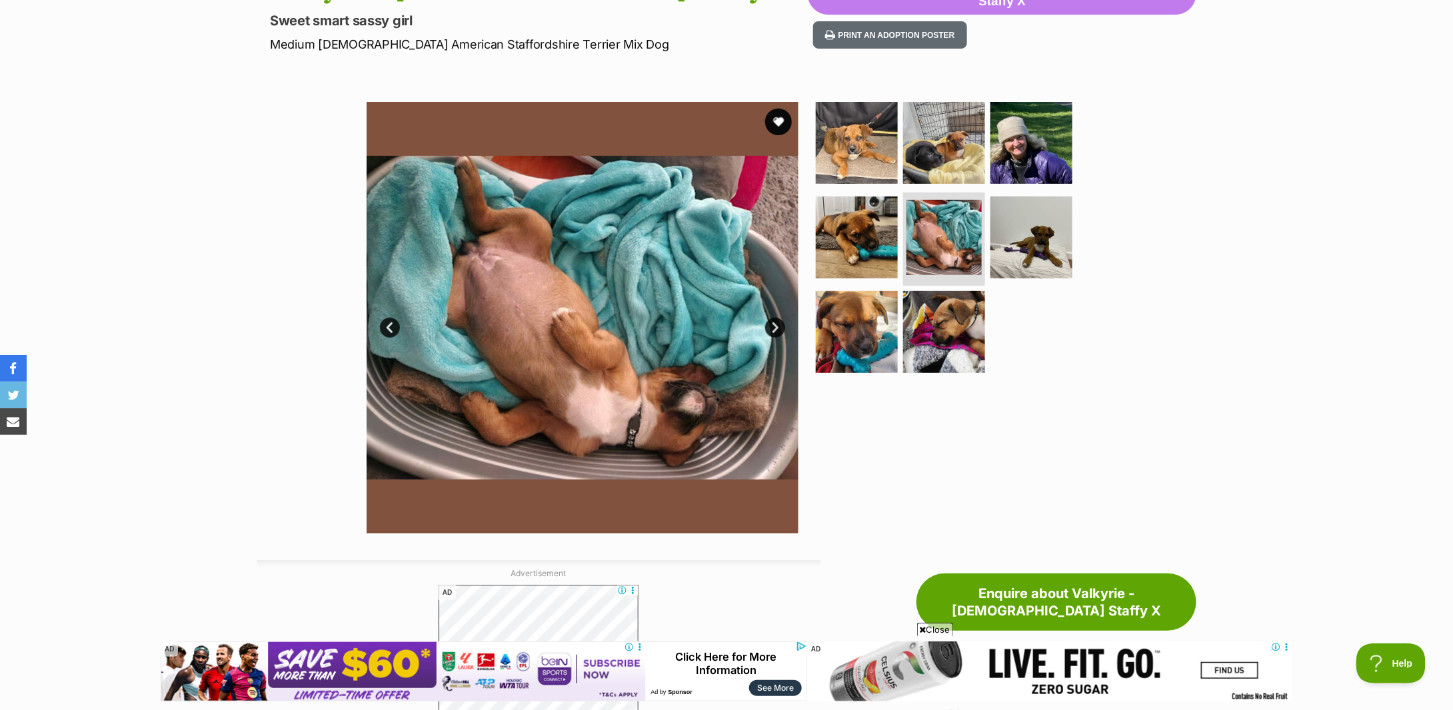
click at [392, 323] on link "Prev" at bounding box center [390, 328] width 20 height 20
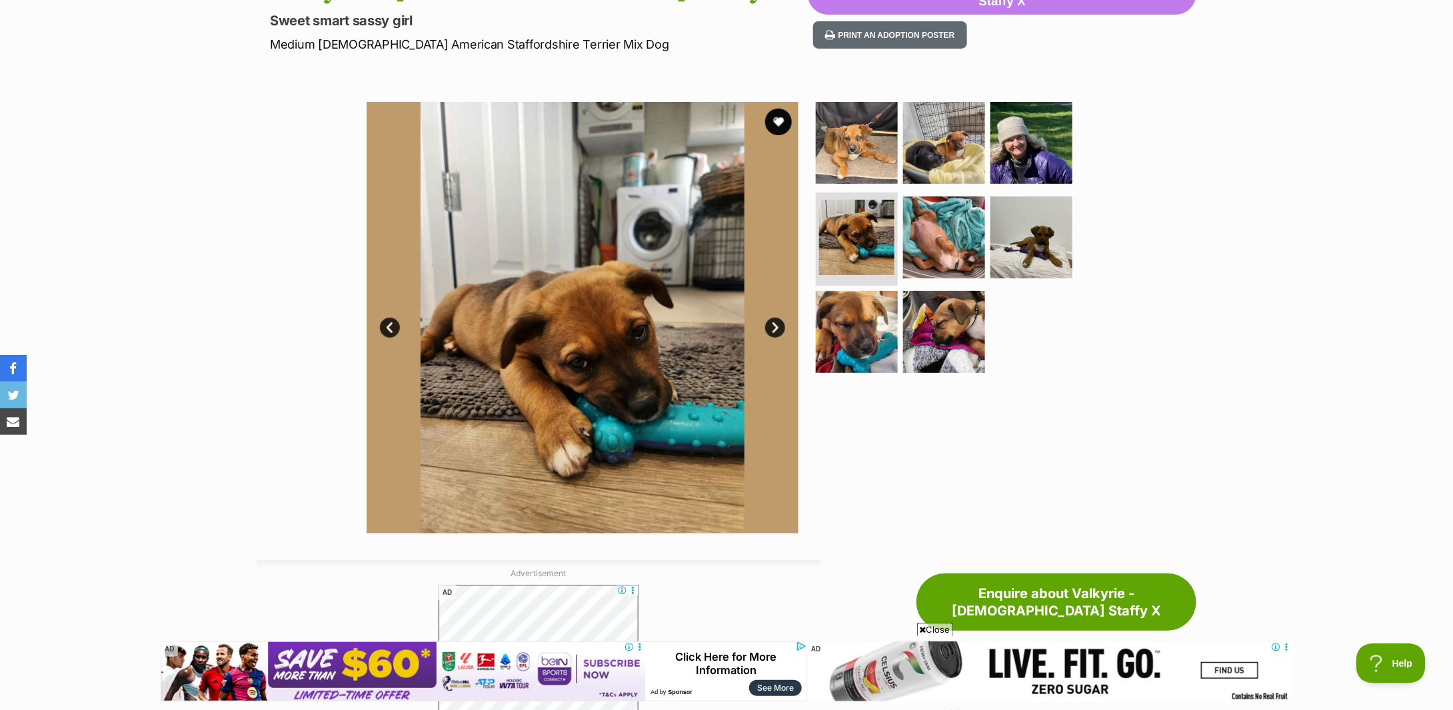
click at [392, 323] on link "Prev" at bounding box center [390, 328] width 20 height 20
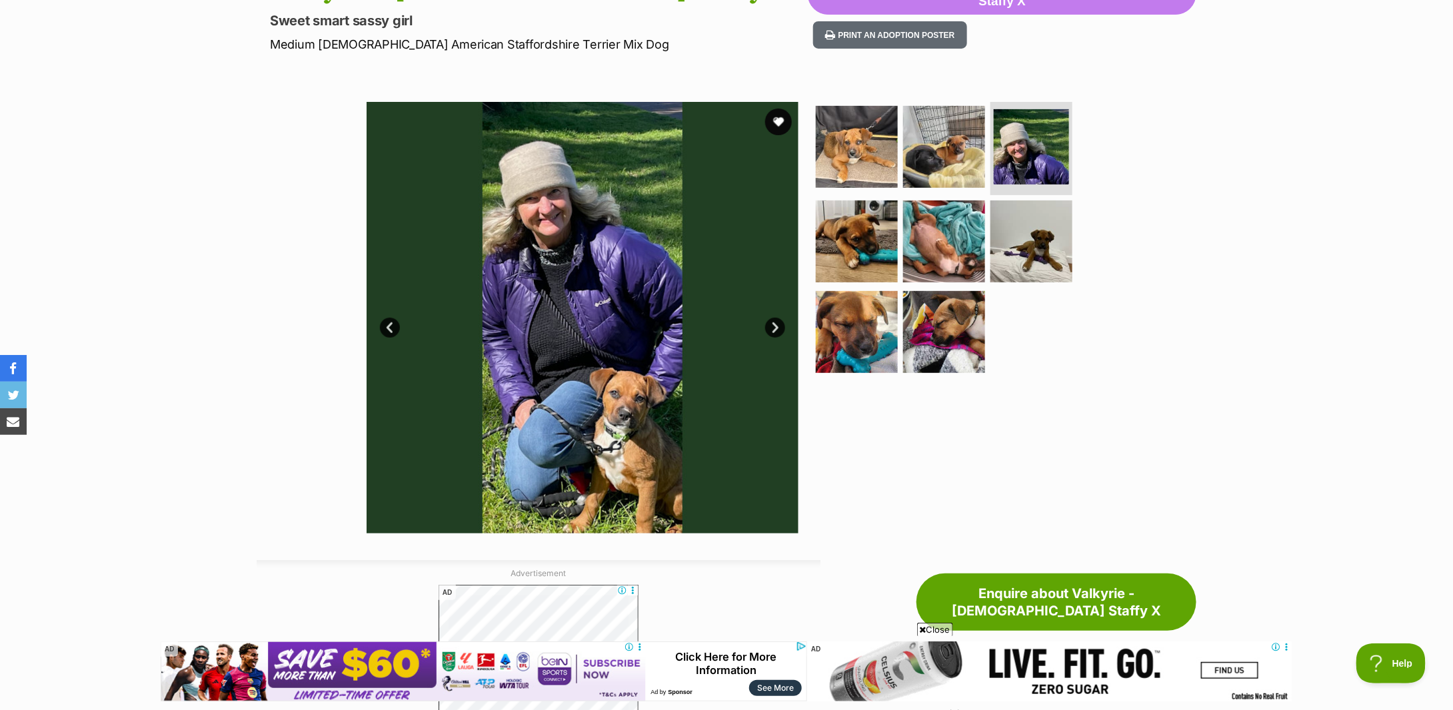
click at [392, 323] on link "Prev" at bounding box center [390, 328] width 20 height 20
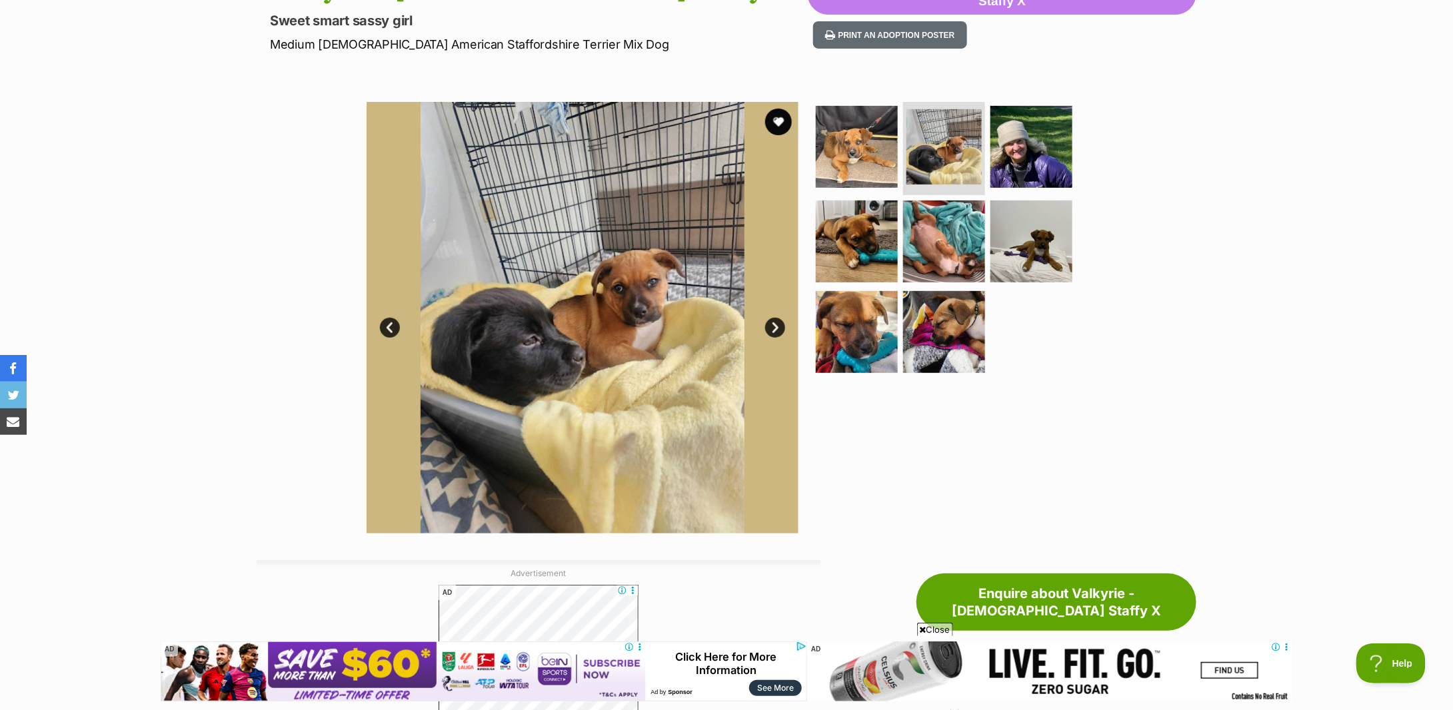
click at [392, 323] on link "Prev" at bounding box center [390, 328] width 20 height 20
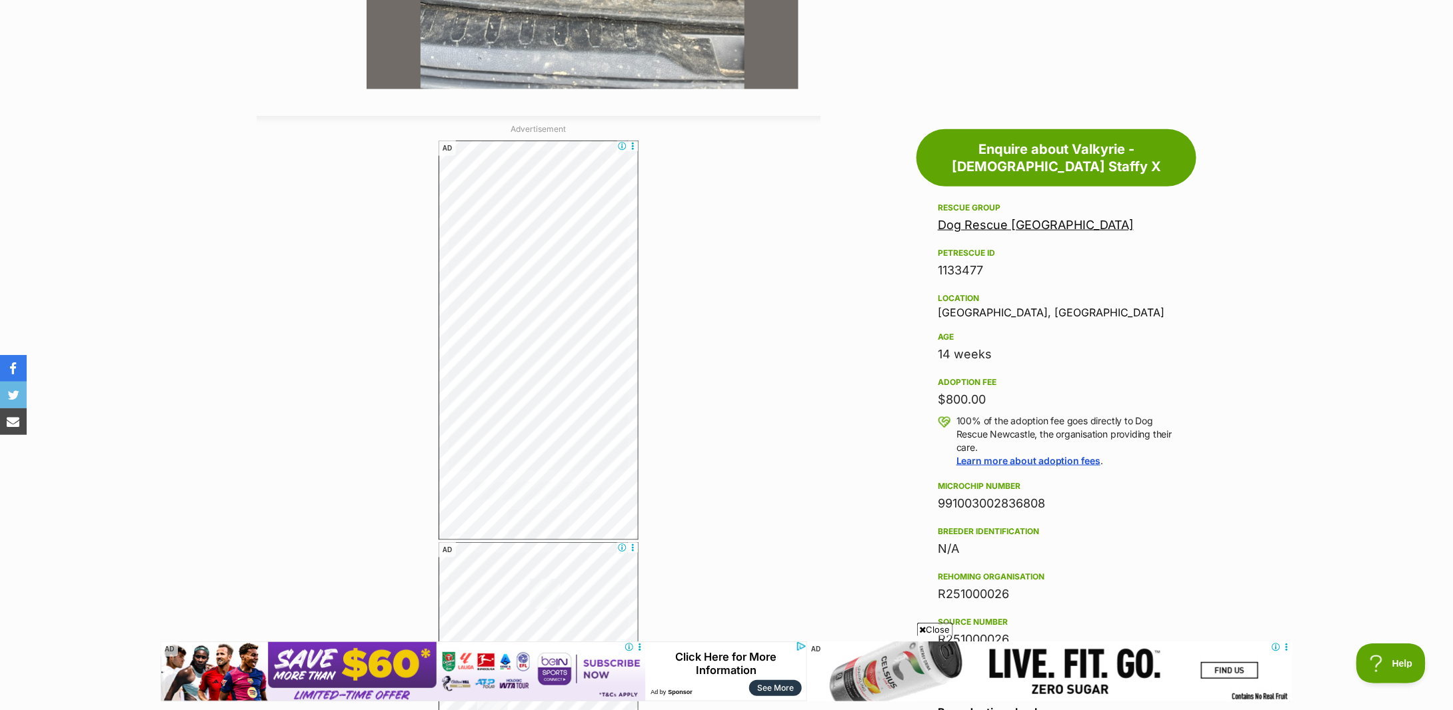
scroll to position [89, 0]
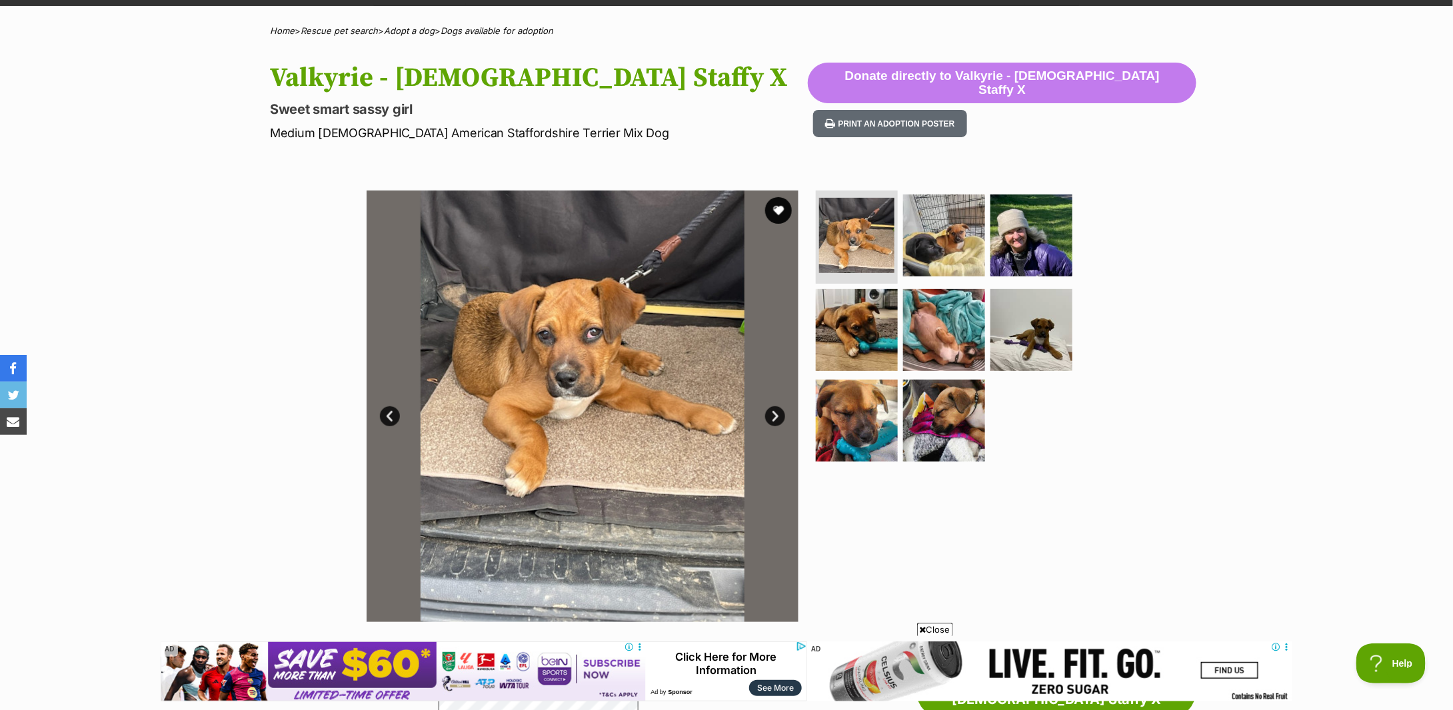
click at [1229, 243] on div "Available 1 of 8 images 1 of 8 images 1 of 8 images 1 of 8 images 1 of 8 images…" at bounding box center [726, 397] width 1453 height 452
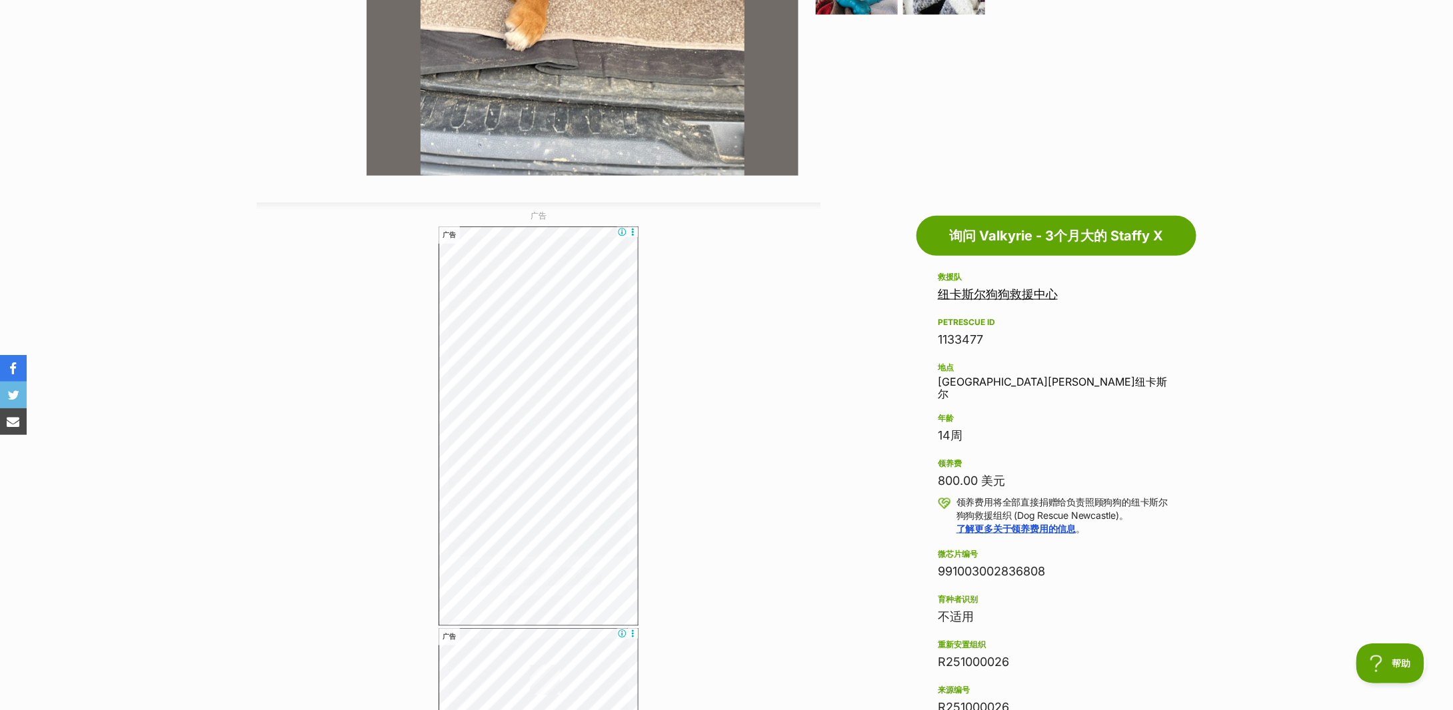
scroll to position [0, 0]
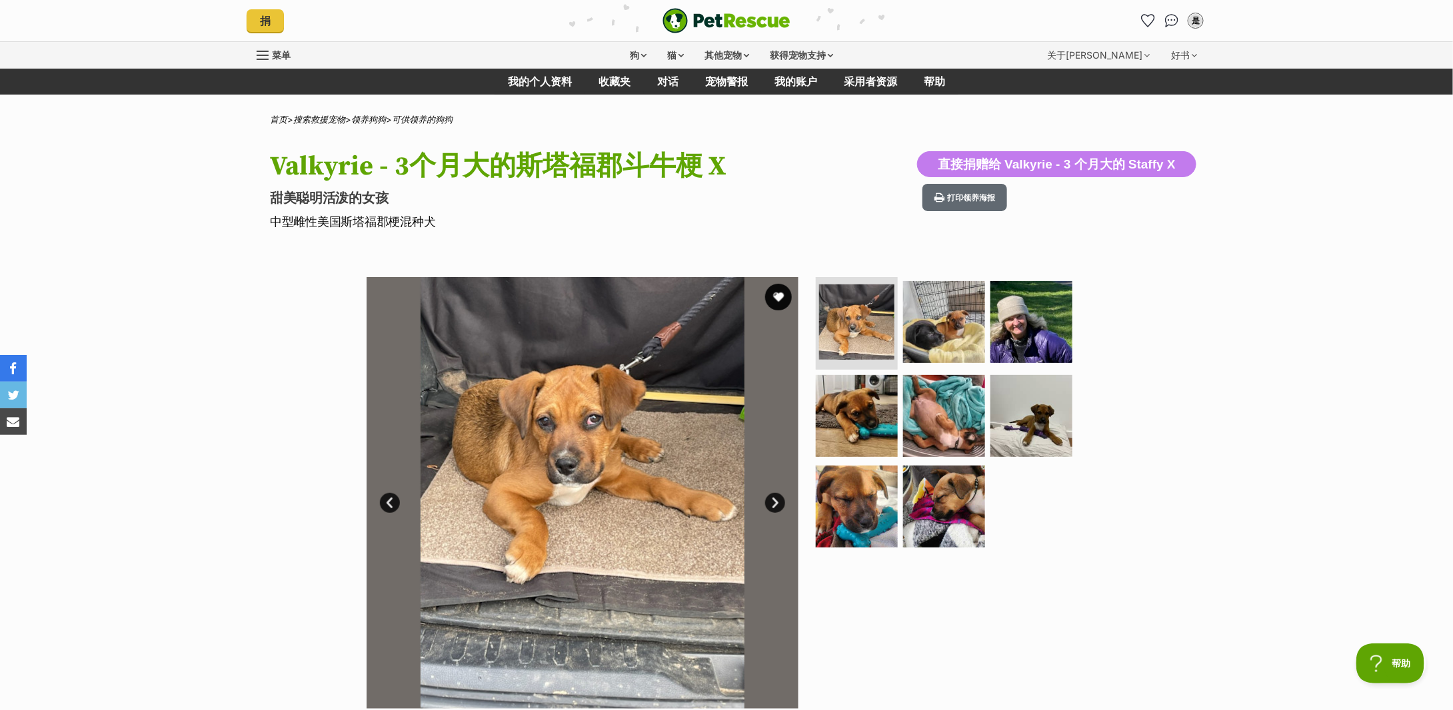
click at [1237, 317] on div "Available 1 of 8 images 1 of 8 images 1 of 8 images 1 of 8 images 1 of 8 images…" at bounding box center [726, 483] width 1453 height 452
drag, startPoint x: 1237, startPoint y: 317, endPoint x: 1313, endPoint y: 241, distance: 107.9
click at [776, 507] on link "下一个" at bounding box center [775, 503] width 20 height 20
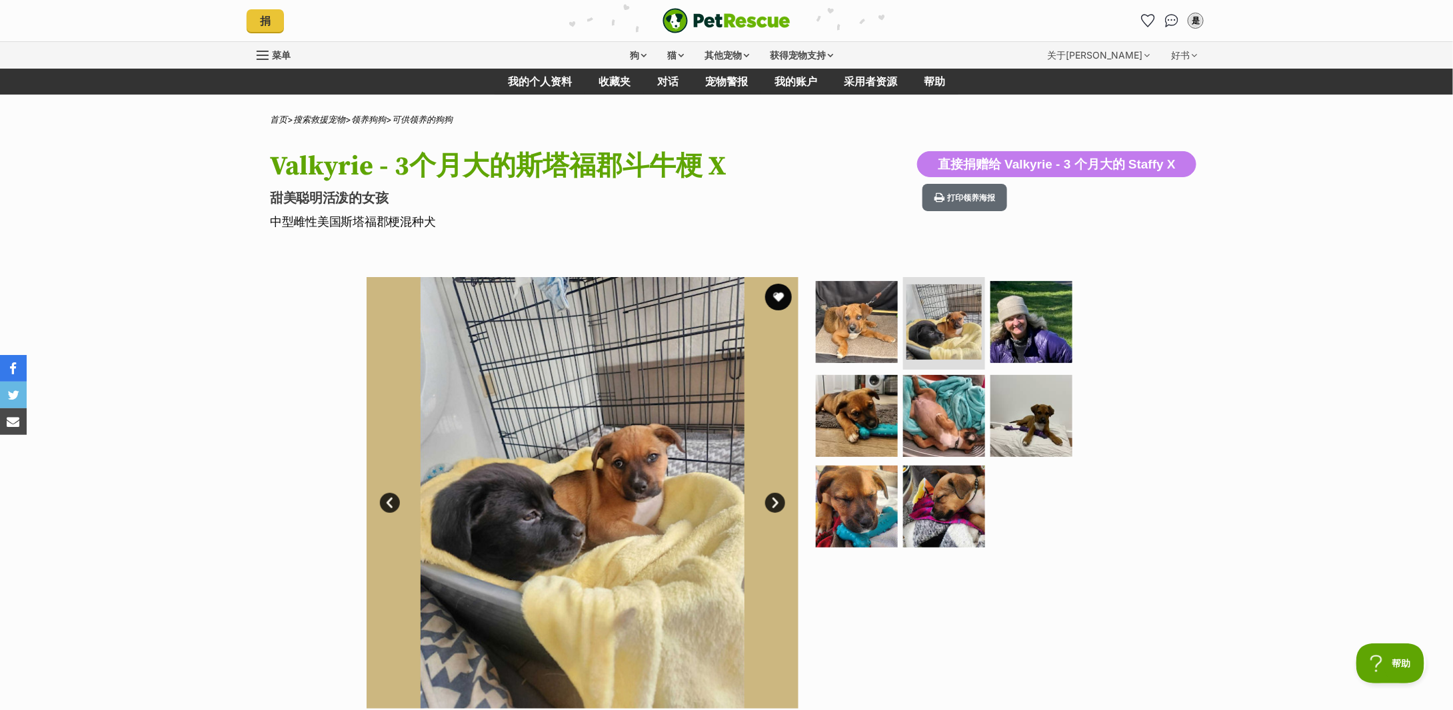
click at [776, 507] on link "下一个" at bounding box center [775, 503] width 20 height 20
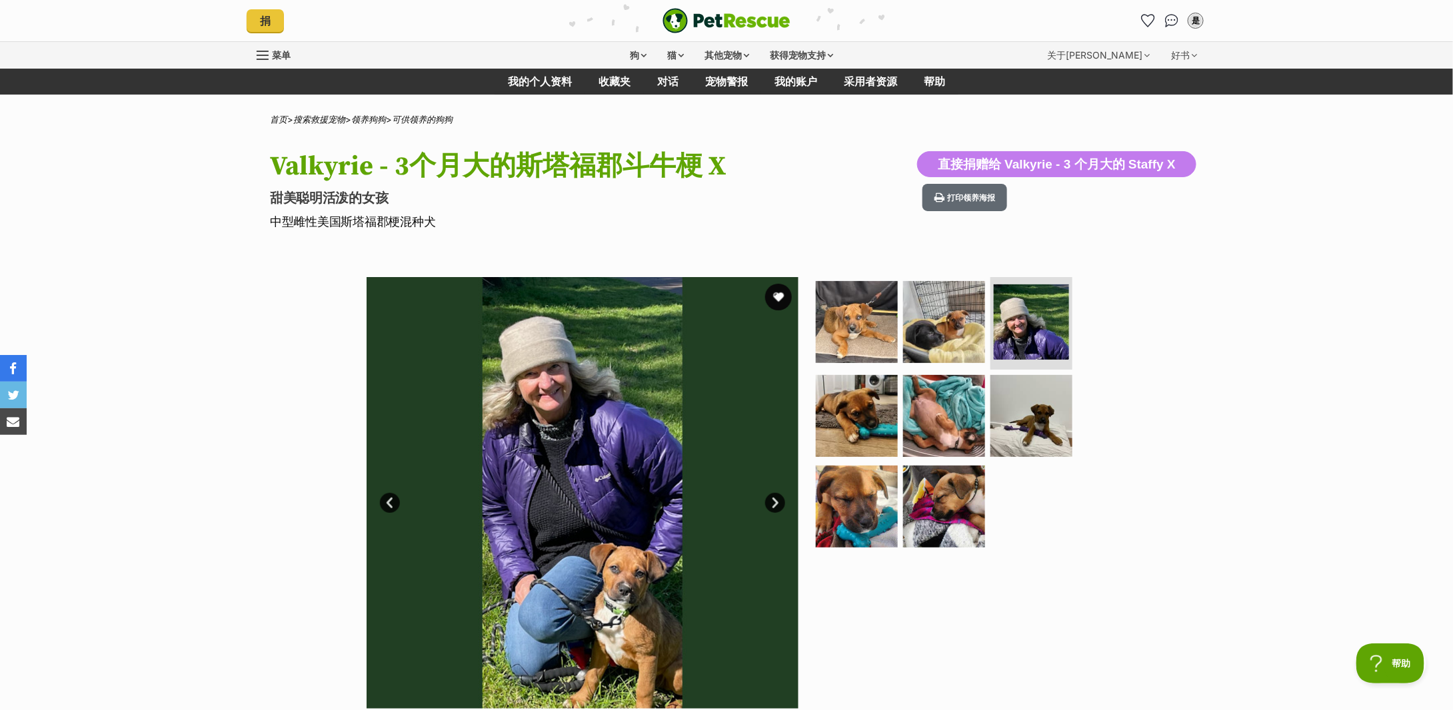
click at [776, 507] on link "下一个" at bounding box center [775, 503] width 20 height 20
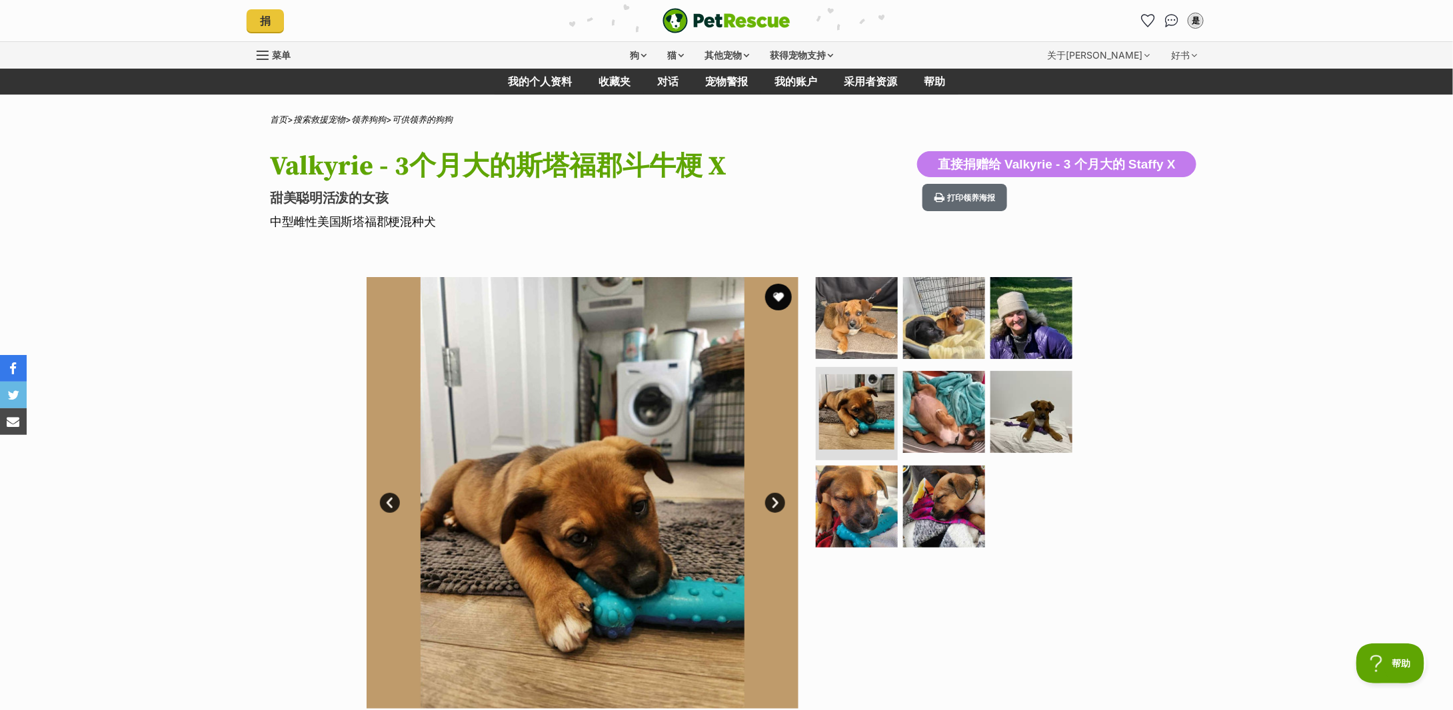
click at [776, 507] on link "下一个" at bounding box center [775, 503] width 20 height 20
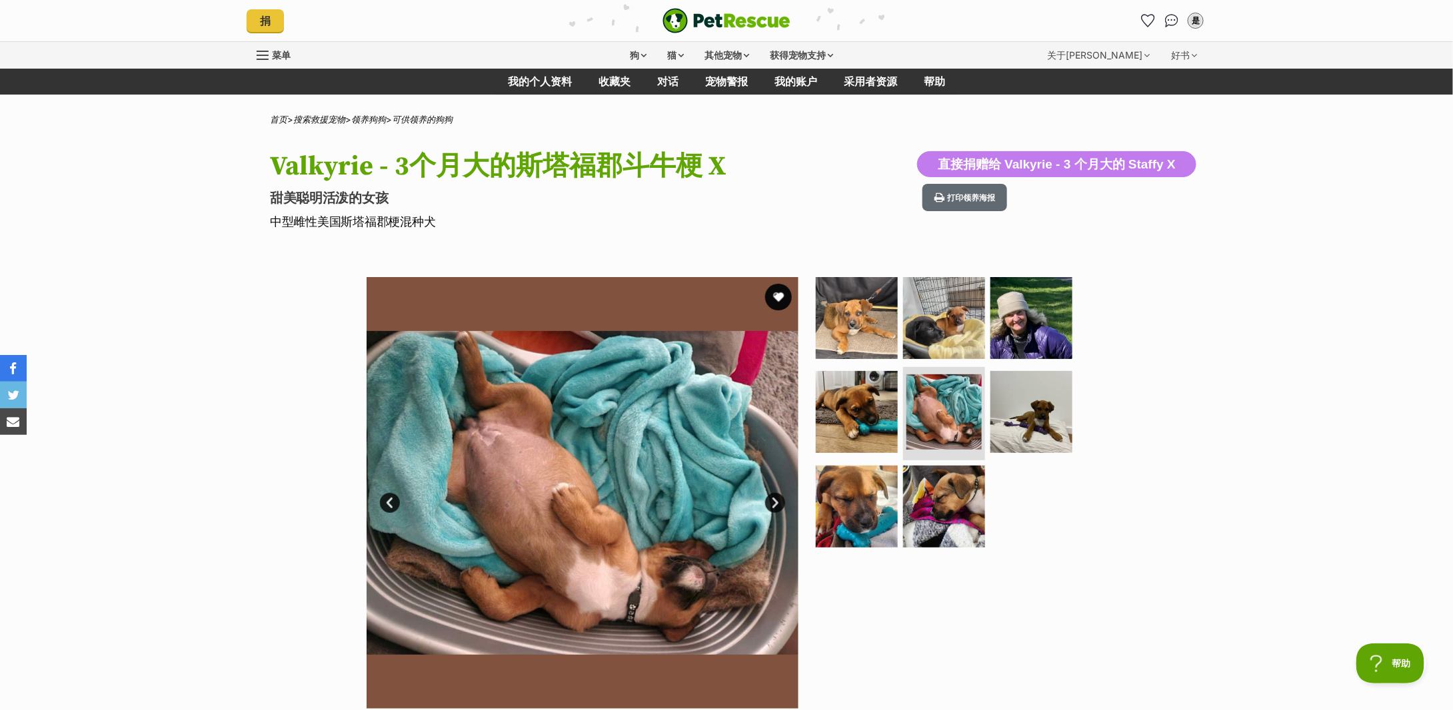
click at [776, 507] on link "下一个" at bounding box center [775, 503] width 20 height 20
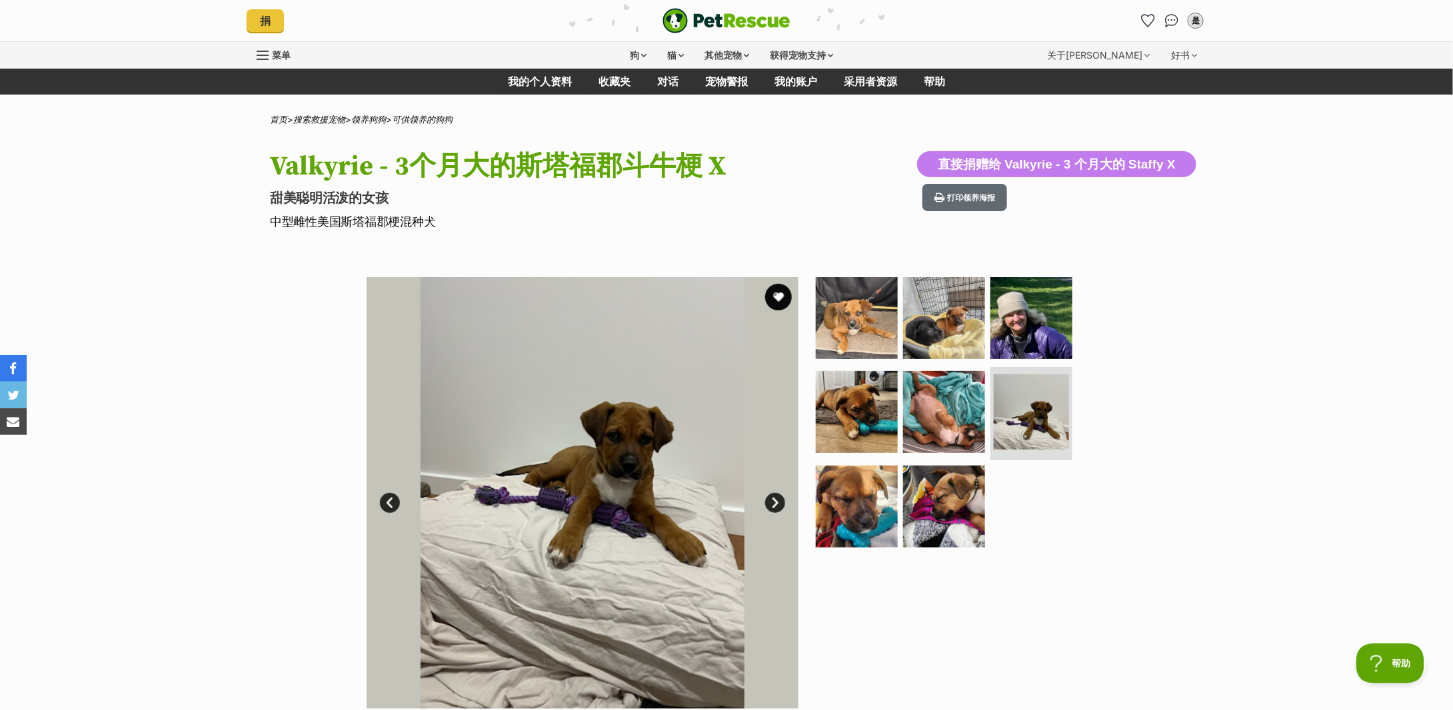
click at [776, 507] on link "下一个" at bounding box center [775, 503] width 20 height 20
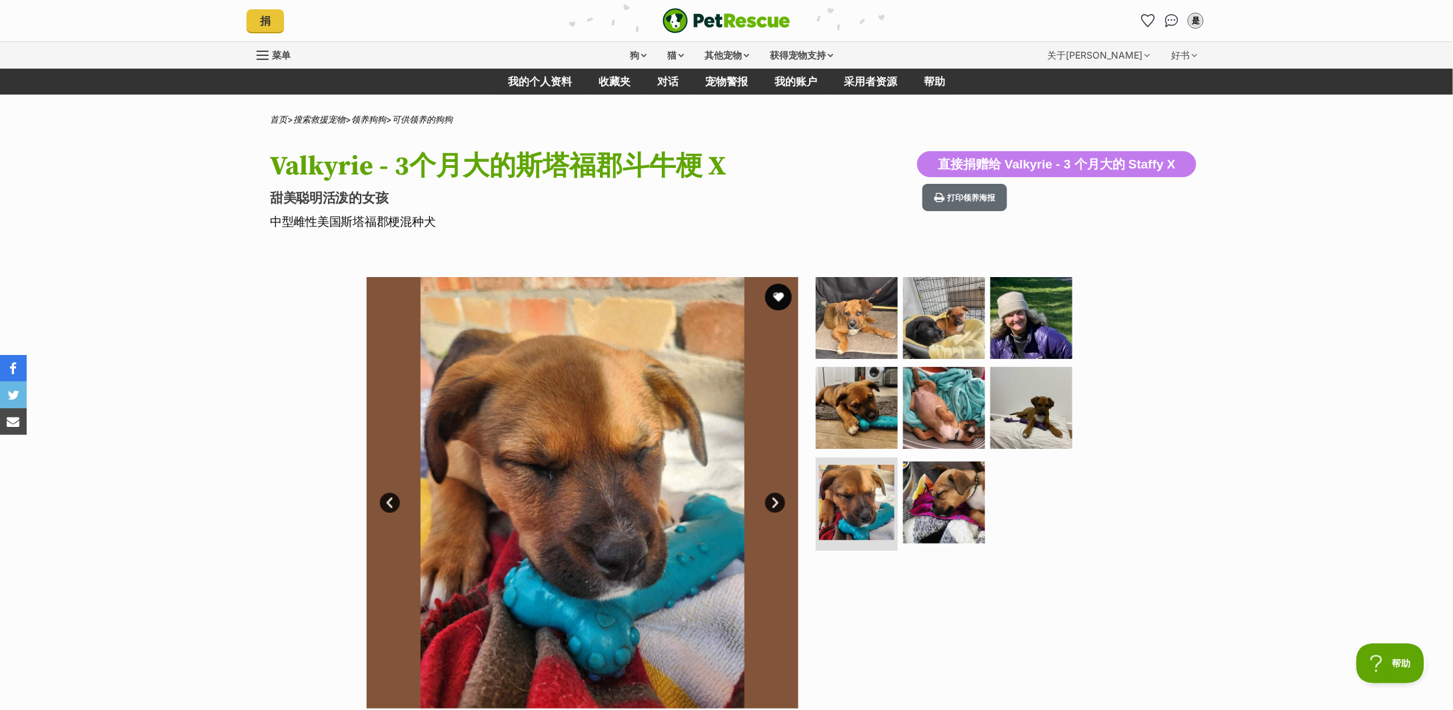
click at [776, 507] on link "下一个" at bounding box center [775, 503] width 20 height 20
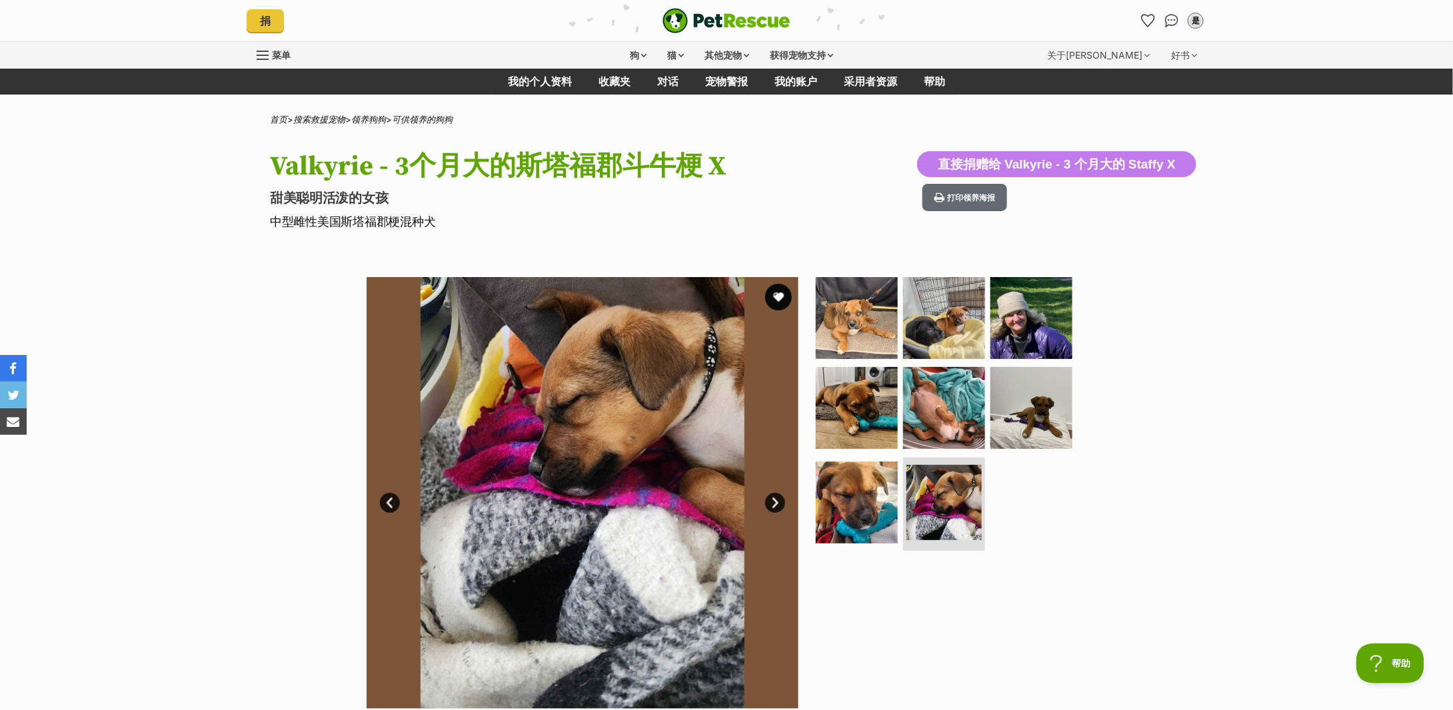
click at [776, 507] on link "下一个" at bounding box center [775, 503] width 20 height 20
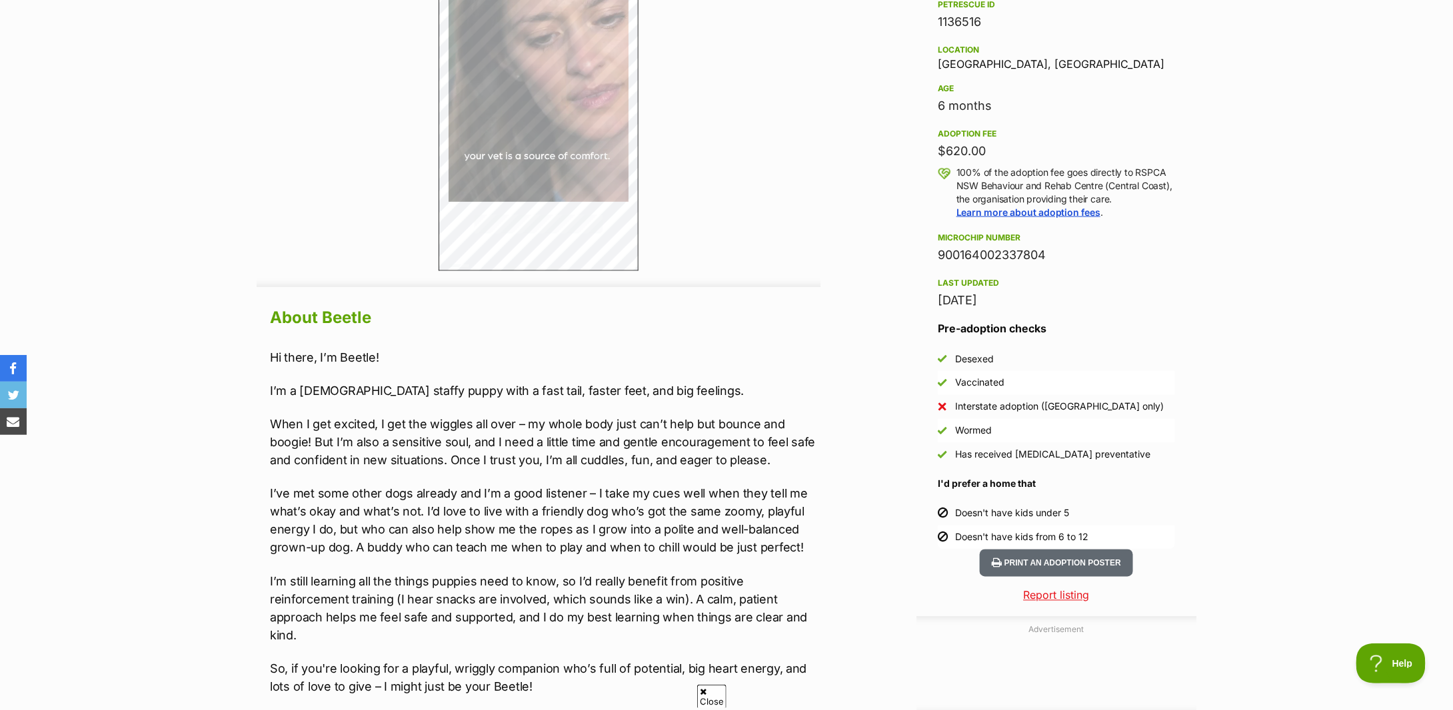
scroll to position [977, 0]
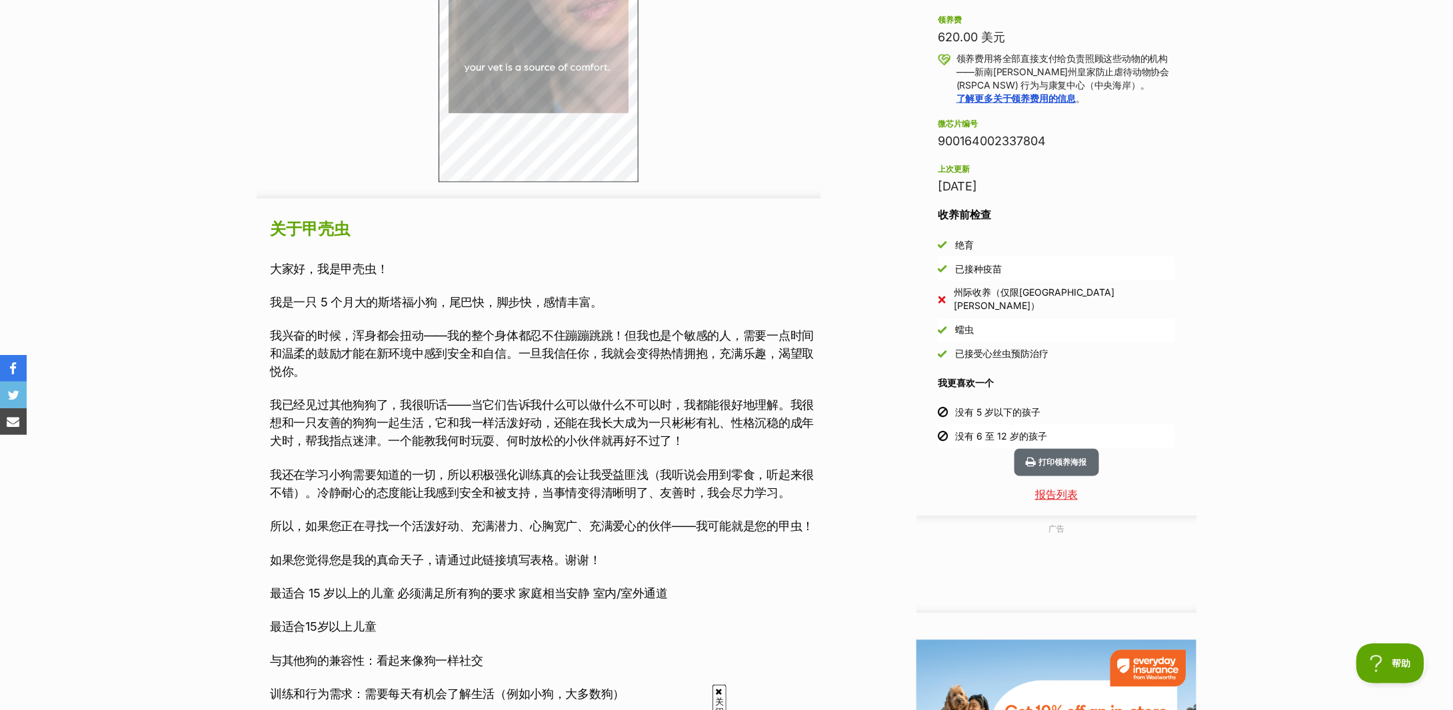
click at [518, 347] on font "我兴奋的时候，浑身都会扭动——我的整个身体都忍不住蹦蹦跳跳！但我也是个敏感的人，需要一点时间和温柔的鼓励才能在新环境中感到安全和自信。一旦我信任你，我就会变得…" at bounding box center [542, 354] width 544 height 50
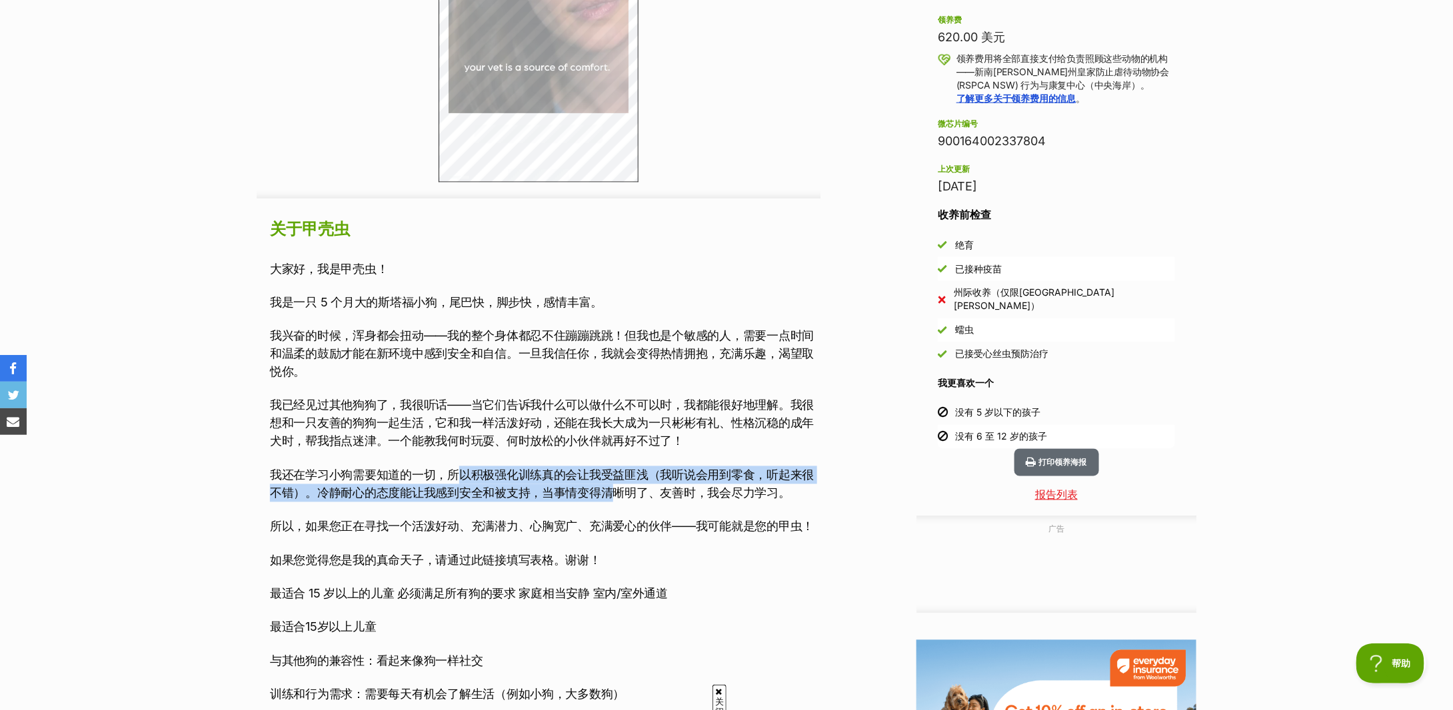
drag, startPoint x: 459, startPoint y: 466, endPoint x: 636, endPoint y: 496, distance: 179.7
click at [636, 496] on p "我还在学习小狗需要知道的一切，所以积极强化训练真的会让我受益匪浅（我听说会用到零食，听起来很不错）。冷静耐心的态度能让我感到安全和被支持，当事情变得清晰明了、…" at bounding box center [545, 484] width 550 height 36
click at [636, 496] on font "我还在学习小狗需要知道的一切，所以积极强化训练真的会让我受益匪浅（我听说会用到零食，听起来很不错）。冷静耐心的态度能让我感到安全和被支持，当事情变得清晰明了、…" at bounding box center [542, 484] width 544 height 32
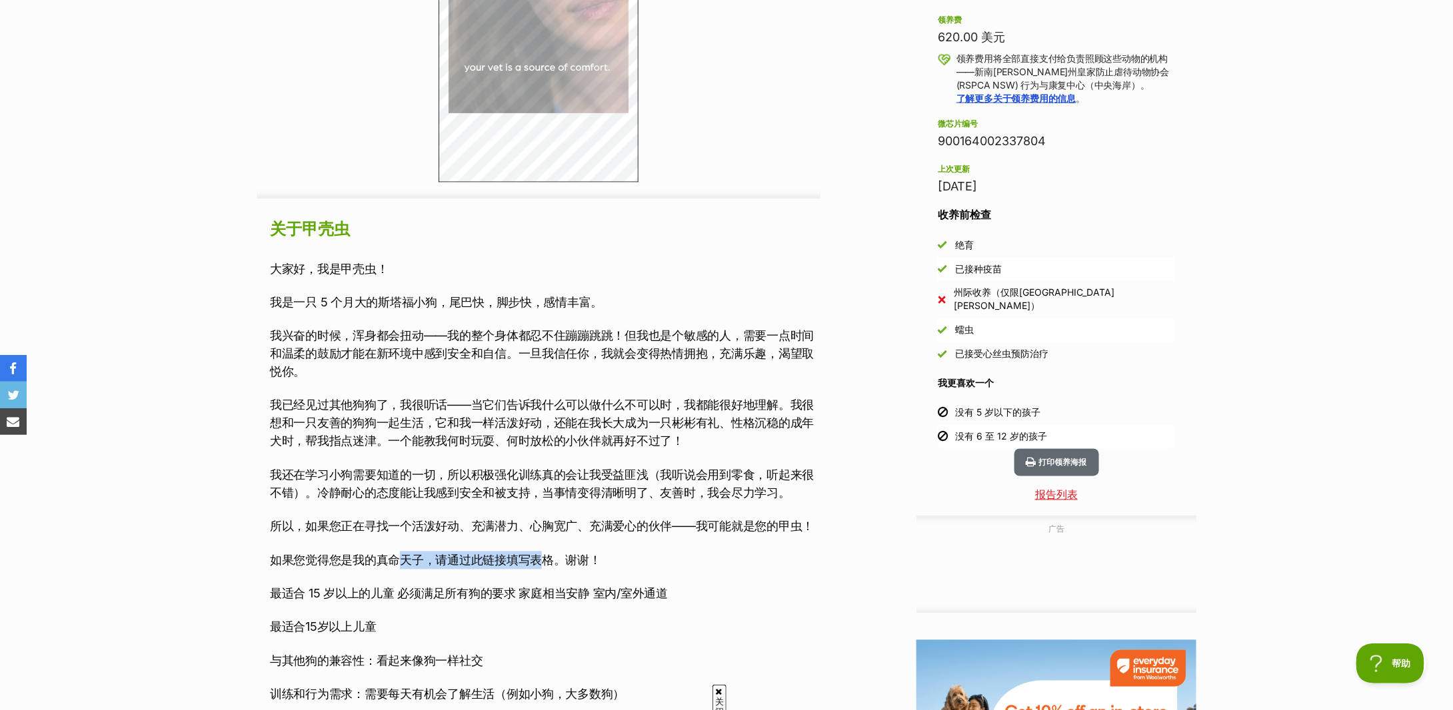
drag, startPoint x: 398, startPoint y: 543, endPoint x: 542, endPoint y: 562, distance: 145.8
click at [542, 562] on div "大家好，我是甲壳虫！ 我是一只 5 个月大的斯塔福小狗，尾巴快，脚步快，感情丰富。 我兴奋的时候，浑身都会扭动——我的整个身体都忍不住蹦蹦跳跳！但我也是个敏感…" at bounding box center [545, 532] width 550 height 544
click at [542, 562] on font "如果您觉得您是我的真命天子，请通过此链接填写表格。谢谢！" at bounding box center [435, 561] width 331 height 14
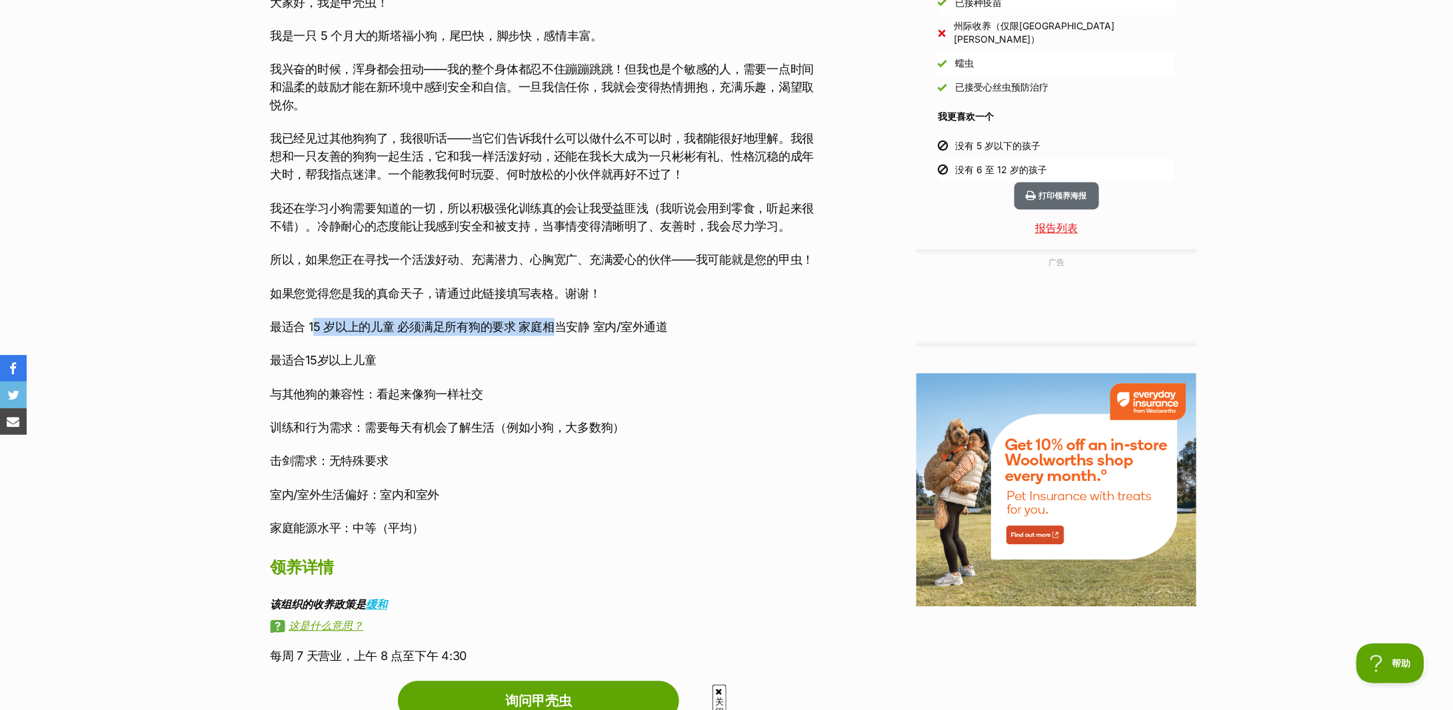
drag, startPoint x: 315, startPoint y: 315, endPoint x: 564, endPoint y: 317, distance: 249.2
click at [564, 317] on div "大家好，我是甲壳虫！ 我是一只 5 个月大的斯塔福小狗，尾巴快，脚步快，感情丰富。 我兴奋的时候，浑身都会扭动——我的整个身体都忍不住蹦蹦跳跳！但我也是个敏感…" at bounding box center [545, 265] width 550 height 544
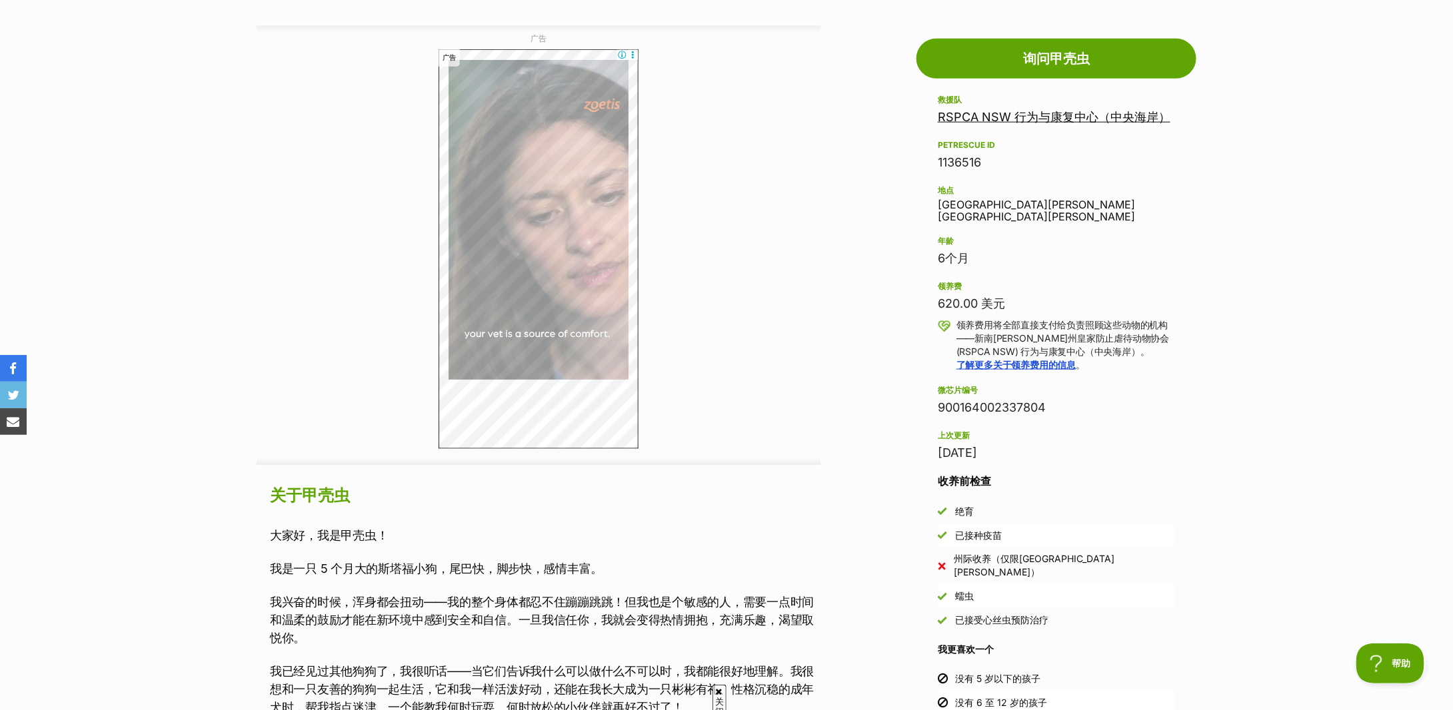
scroll to position [177, 0]
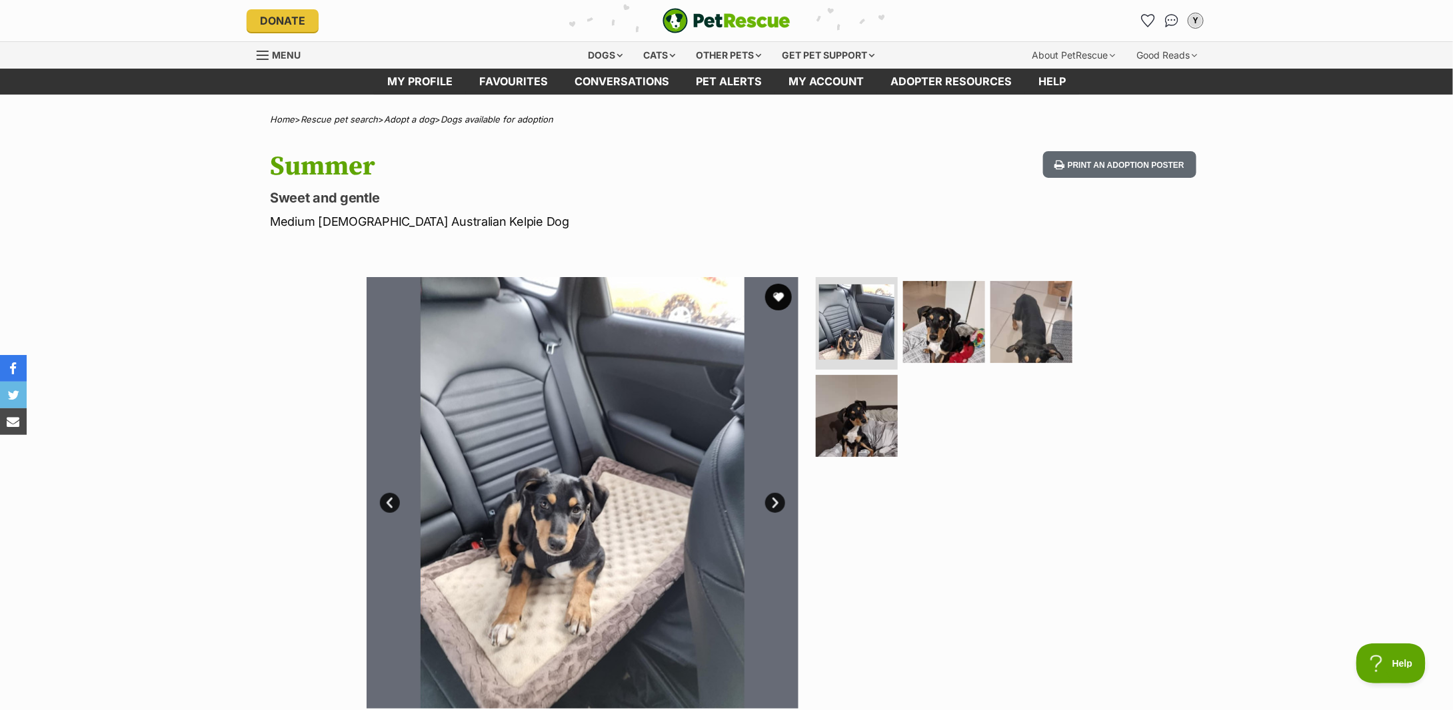
click at [389, 217] on p "Medium [DEMOGRAPHIC_DATA] Australian Kelpie Dog" at bounding box center [552, 222] width 564 height 18
copy div "Medium [DEMOGRAPHIC_DATA] Australian Kelpie Dog"
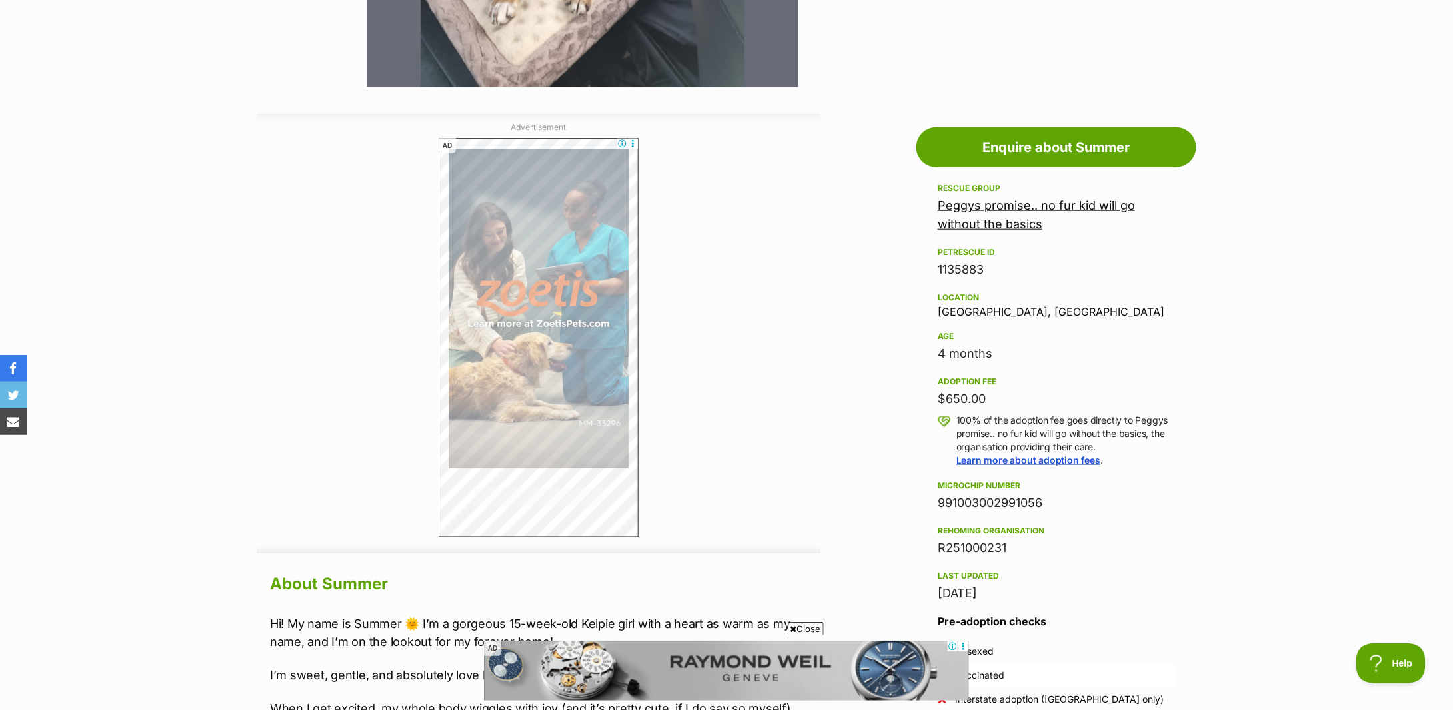
scroll to position [977, 0]
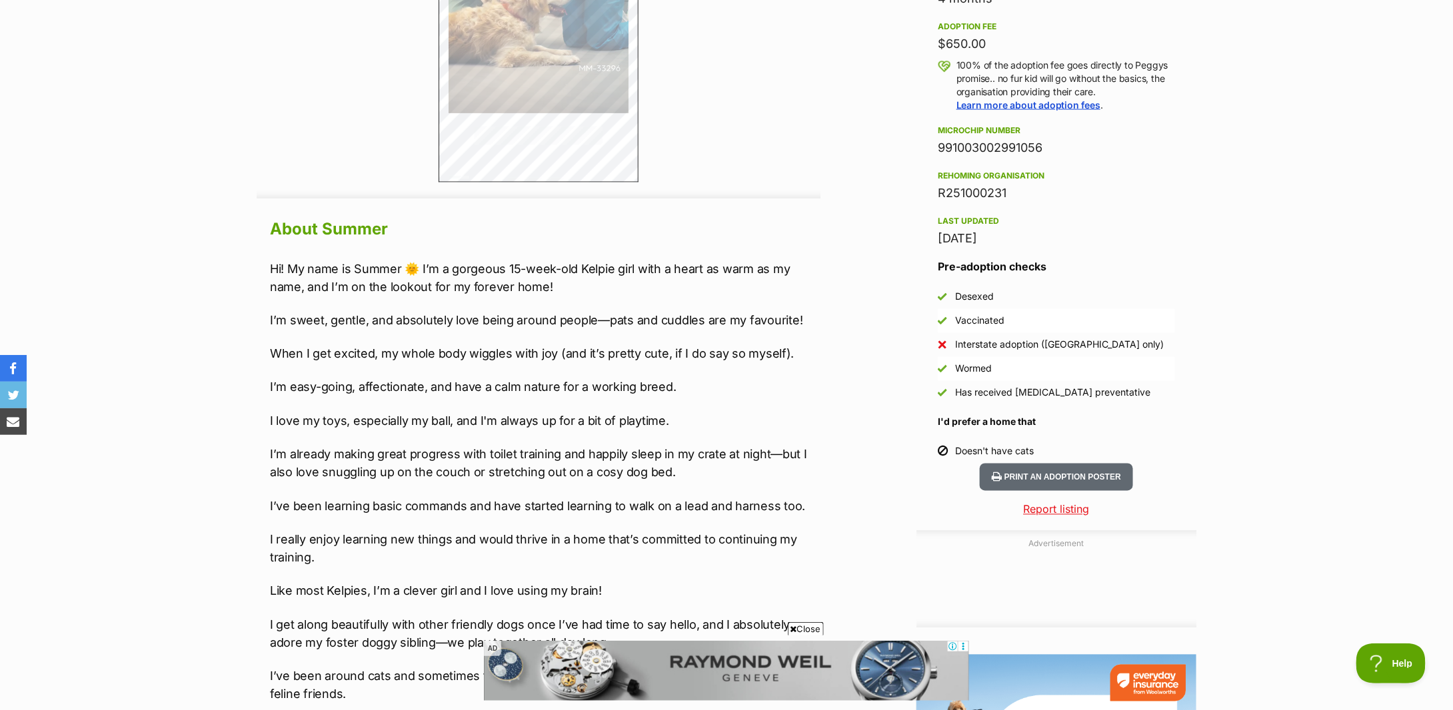
click at [206, 269] on section "Home > Rescue pet search > Adopt a dog > Dogs available for adoption Summer Swe…" at bounding box center [726, 450] width 1453 height 2624
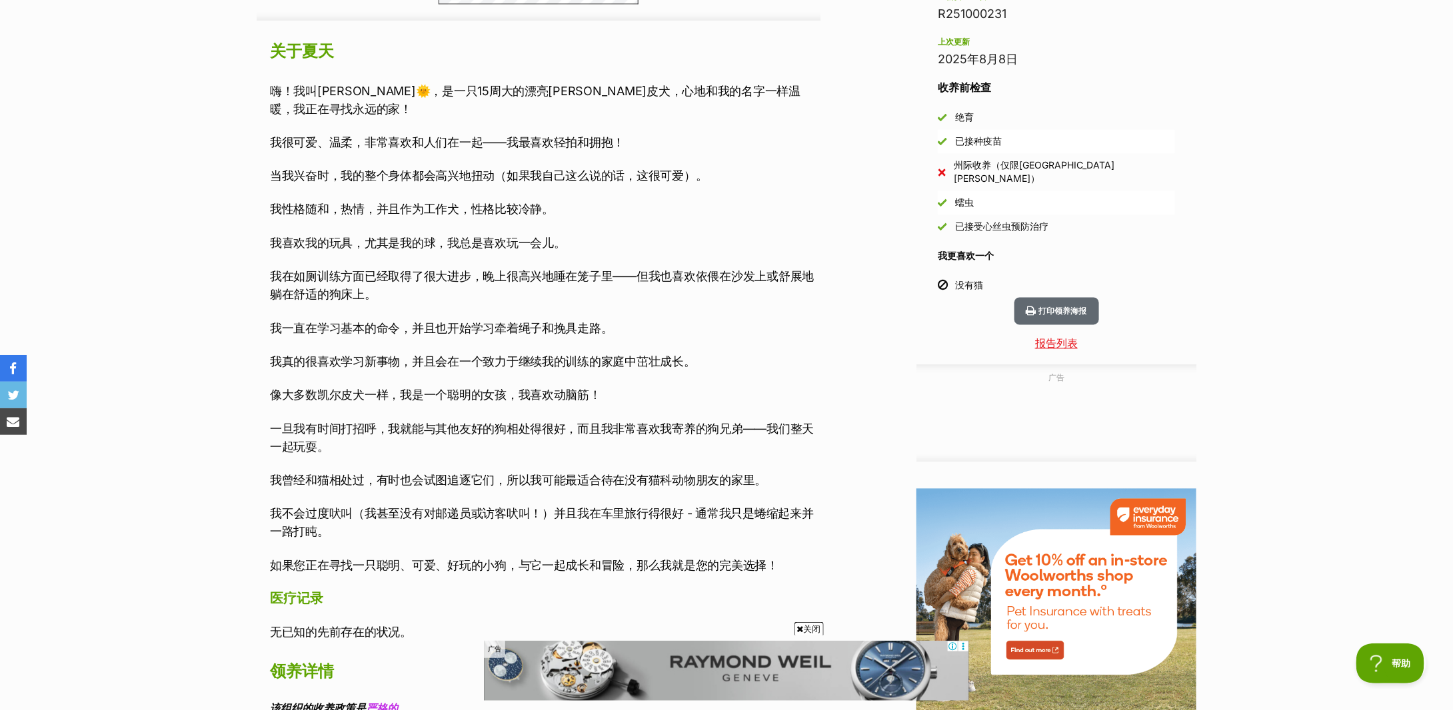
scroll to position [1244, 0]
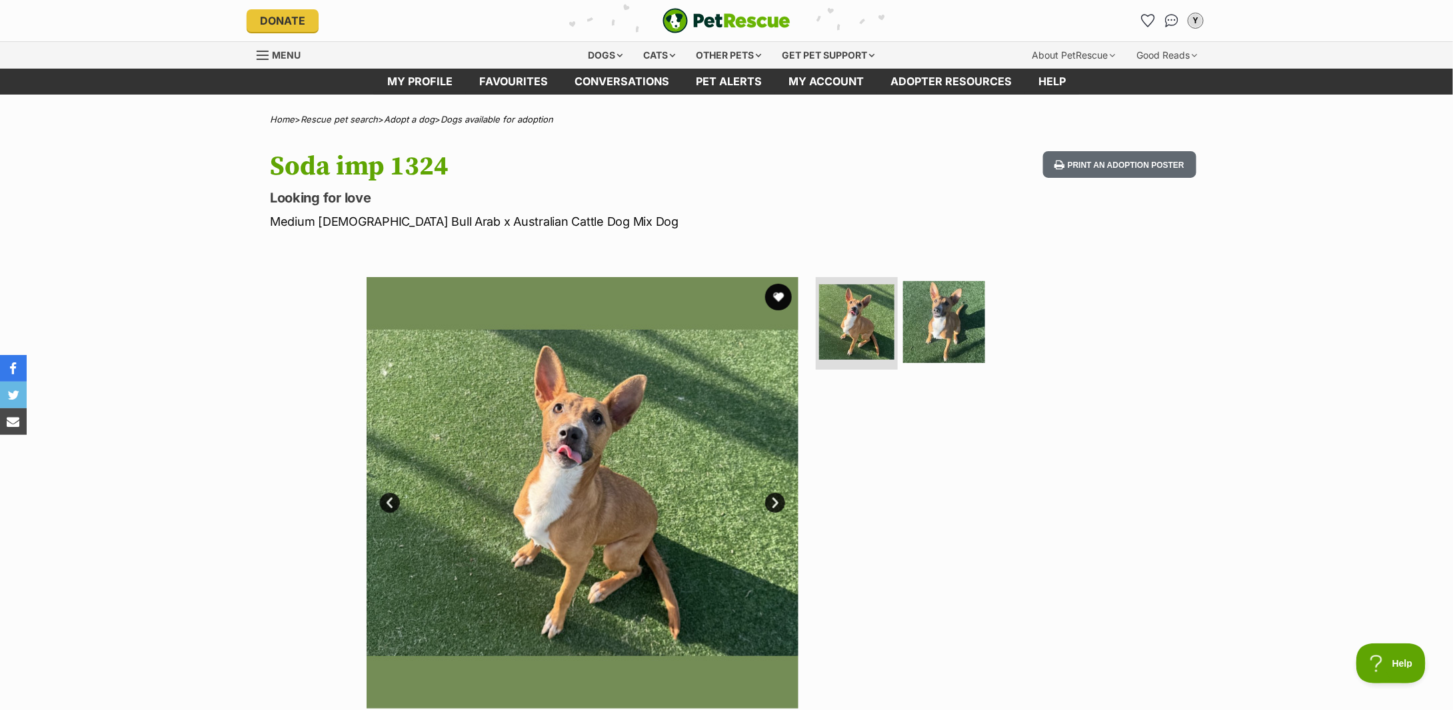
click at [433, 213] on p "Medium [DEMOGRAPHIC_DATA] Bull Arab x Australian Cattle Dog Mix Dog" at bounding box center [552, 222] width 564 height 18
copy div "Medium Female Bull Arab x Australian Cattle Dog Mix Dog"
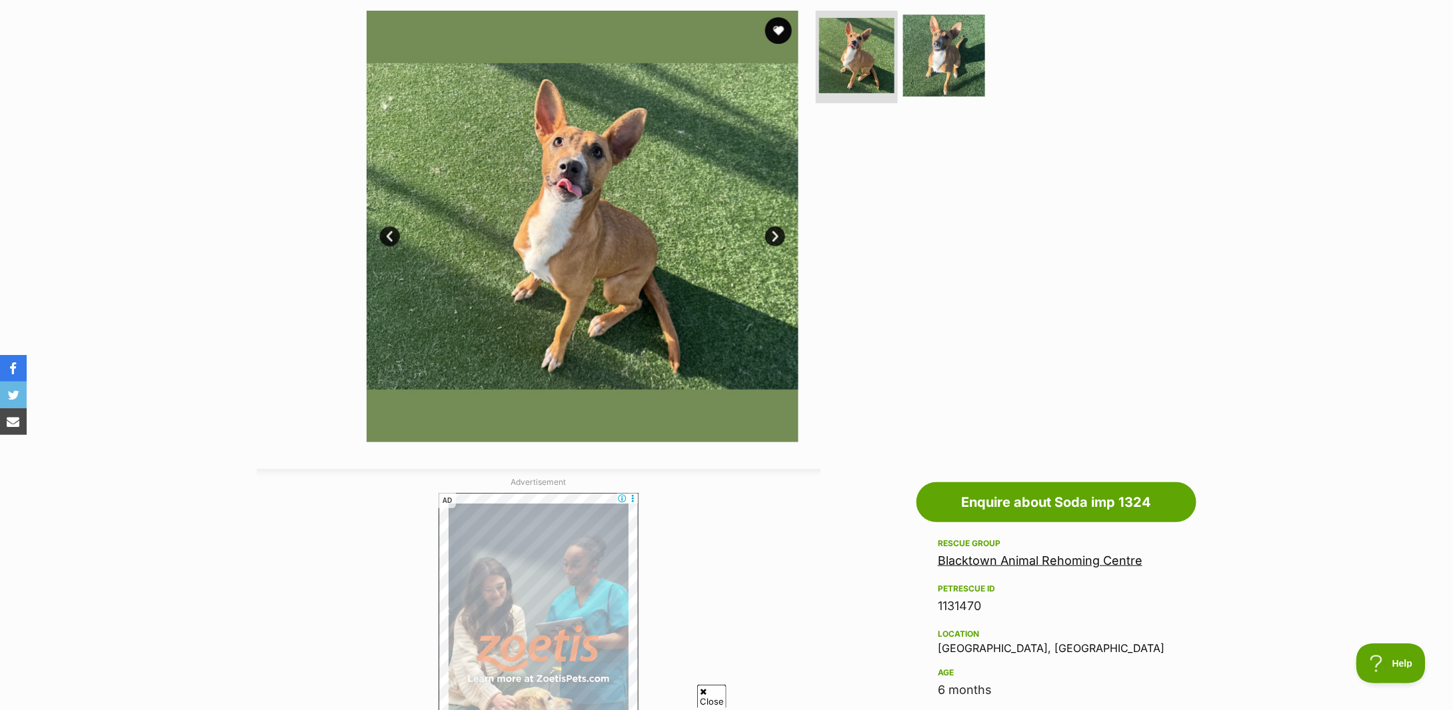
click at [266, 264] on div "Available 1 of 2 images 1 of 2 images Next Prev 1 2" at bounding box center [726, 217] width 1453 height 452
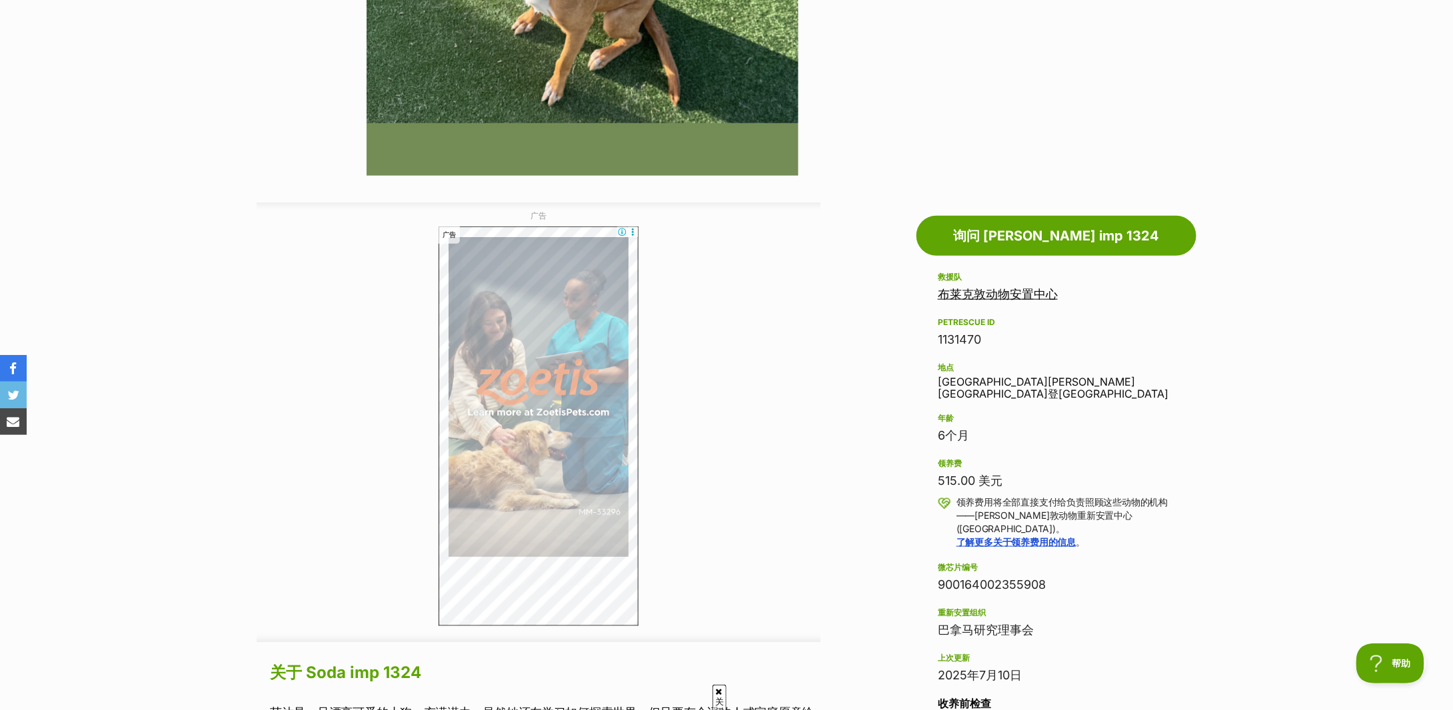
scroll to position [977, 0]
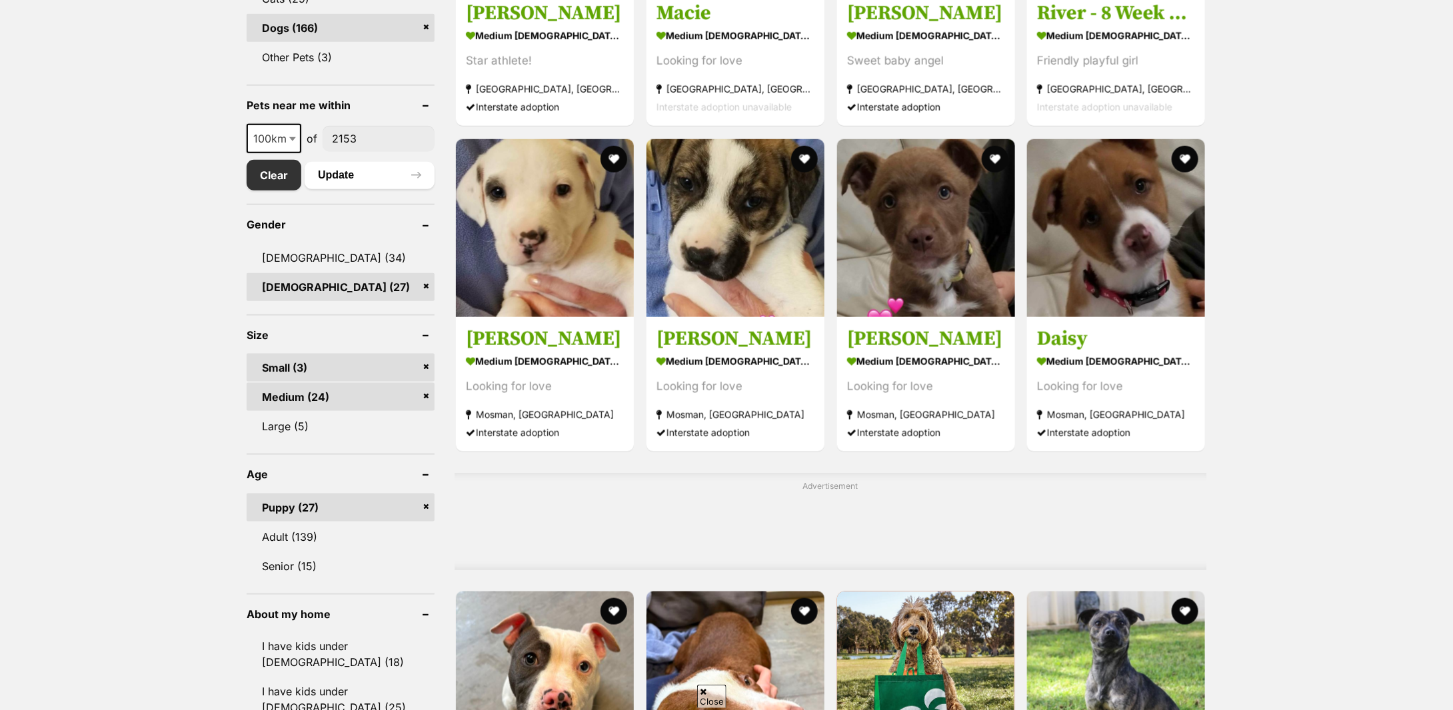
click at [426, 395] on link "Medium (24)" at bounding box center [341, 397] width 188 height 28
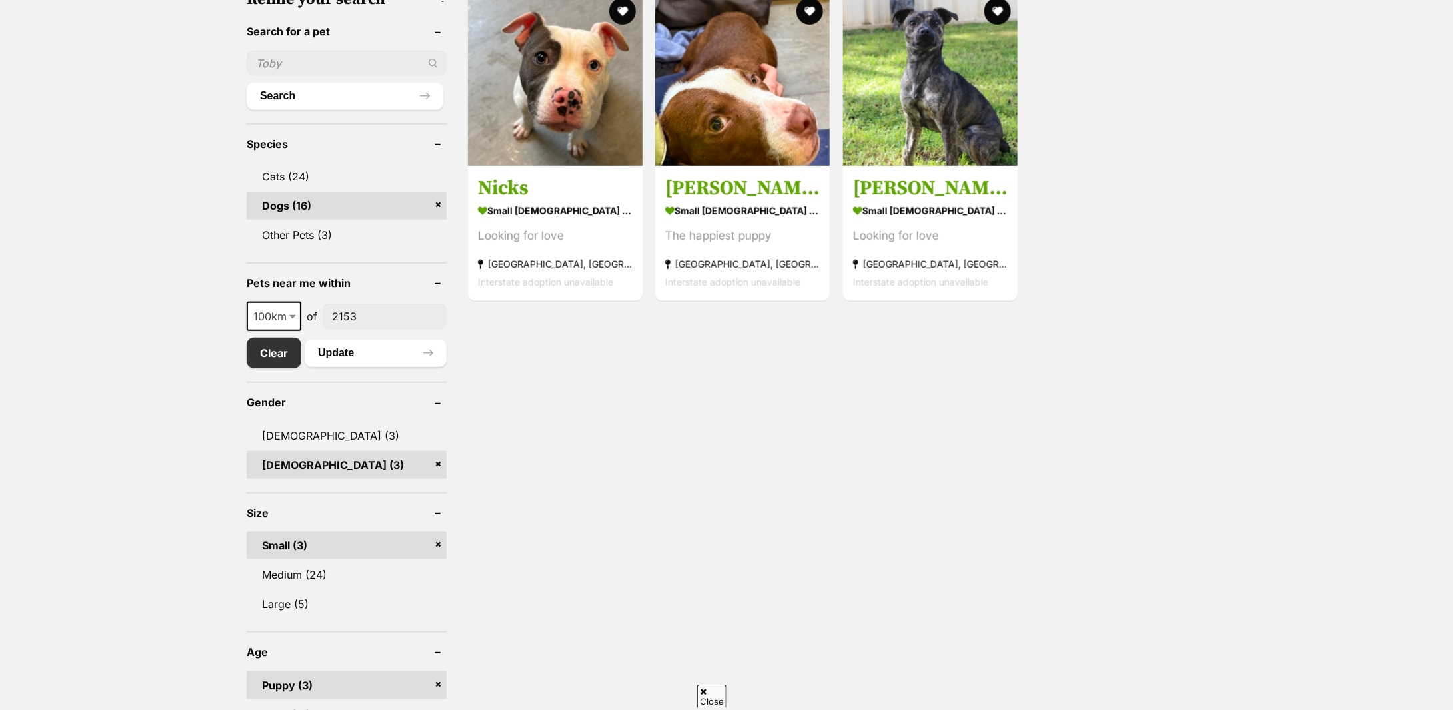
scroll to position [533, 0]
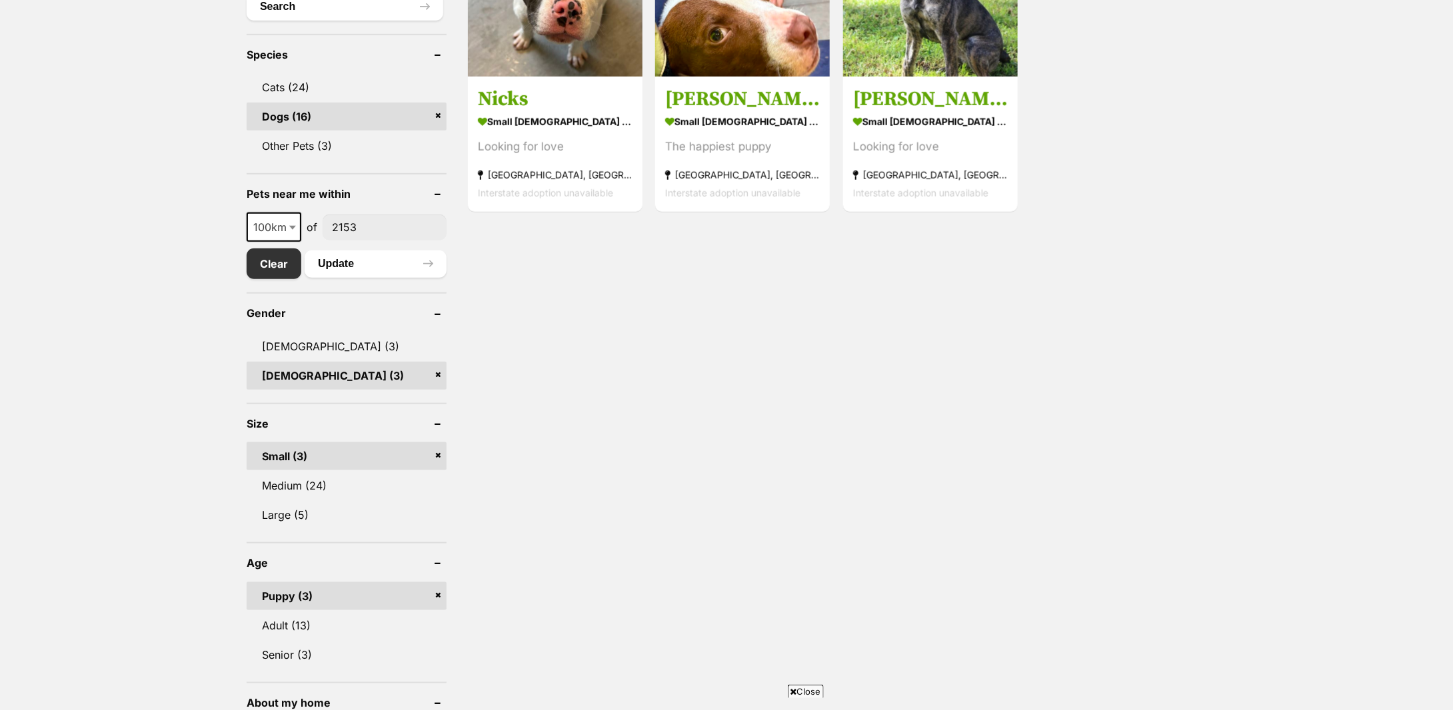
click at [436, 453] on link "Small (3)" at bounding box center [347, 456] width 200 height 28
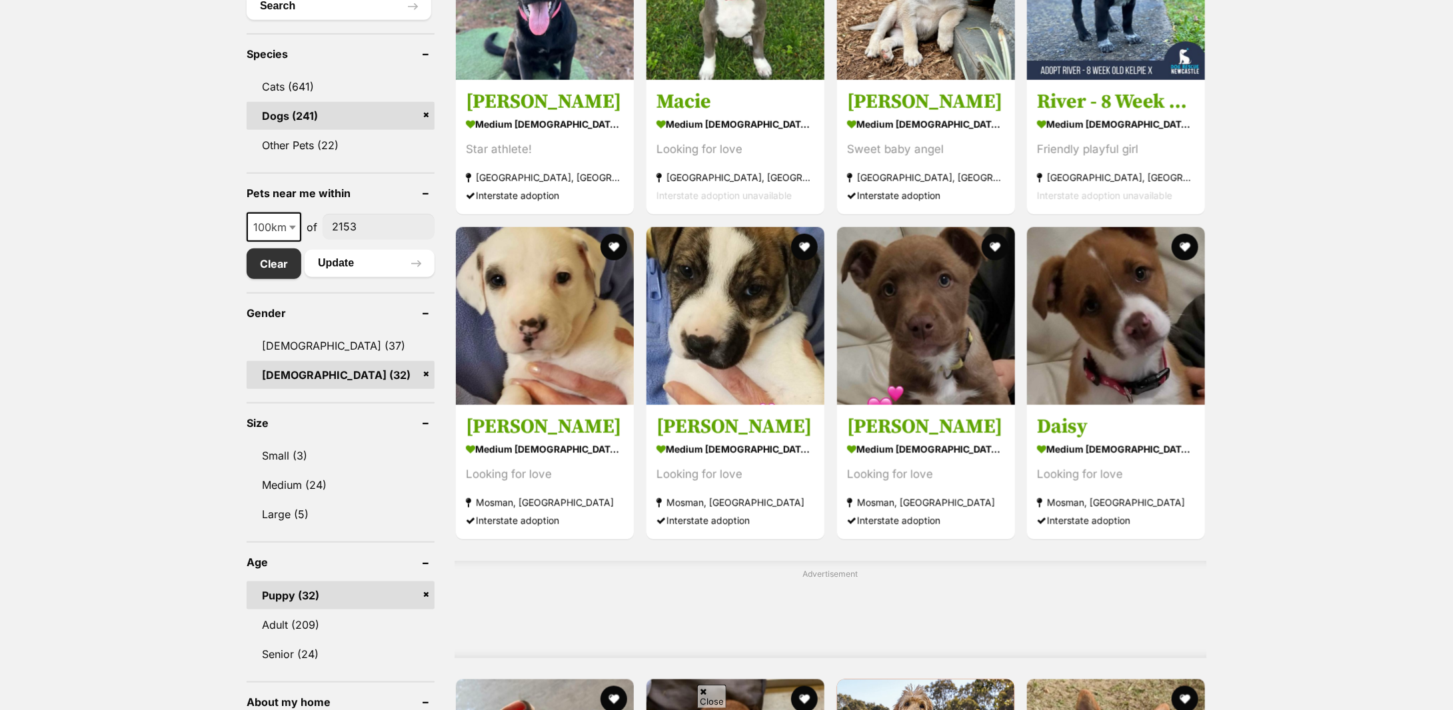
scroll to position [710, 0]
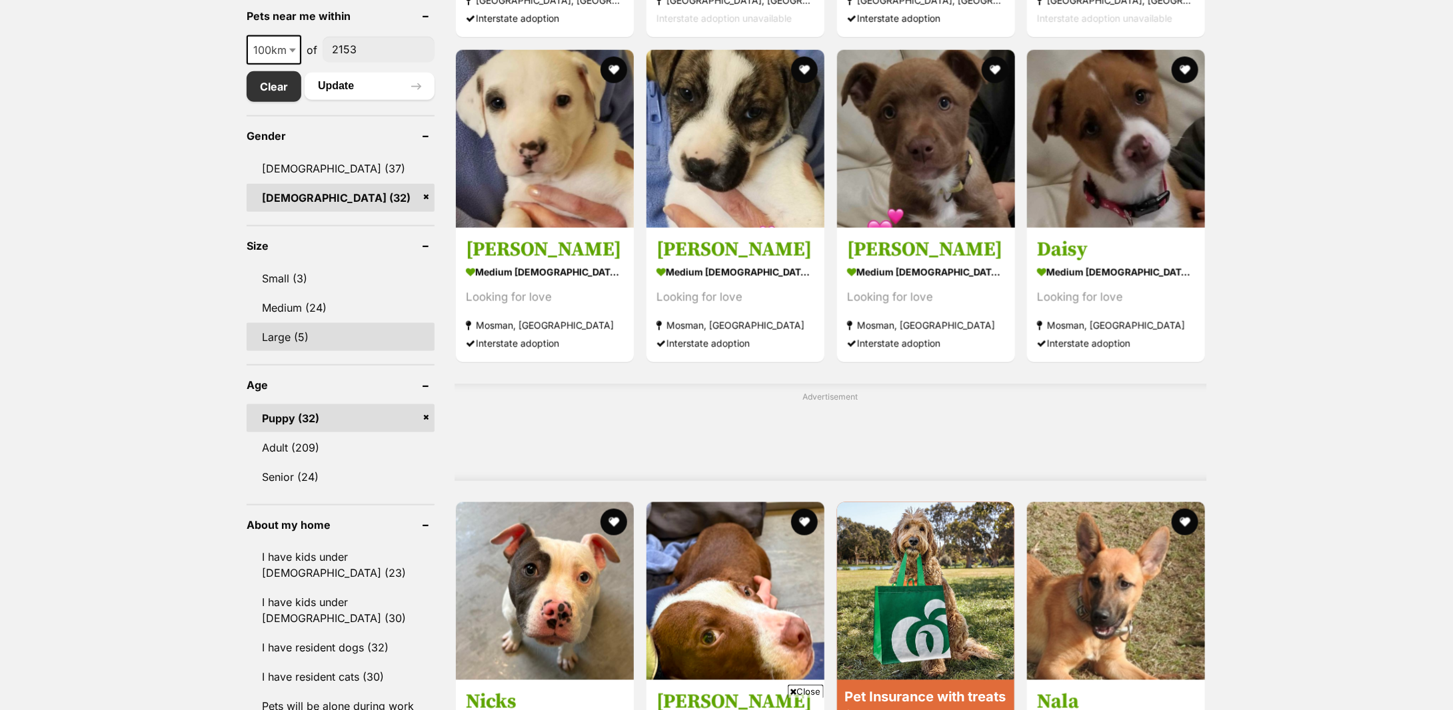
click at [285, 333] on link "Large (5)" at bounding box center [341, 337] width 188 height 28
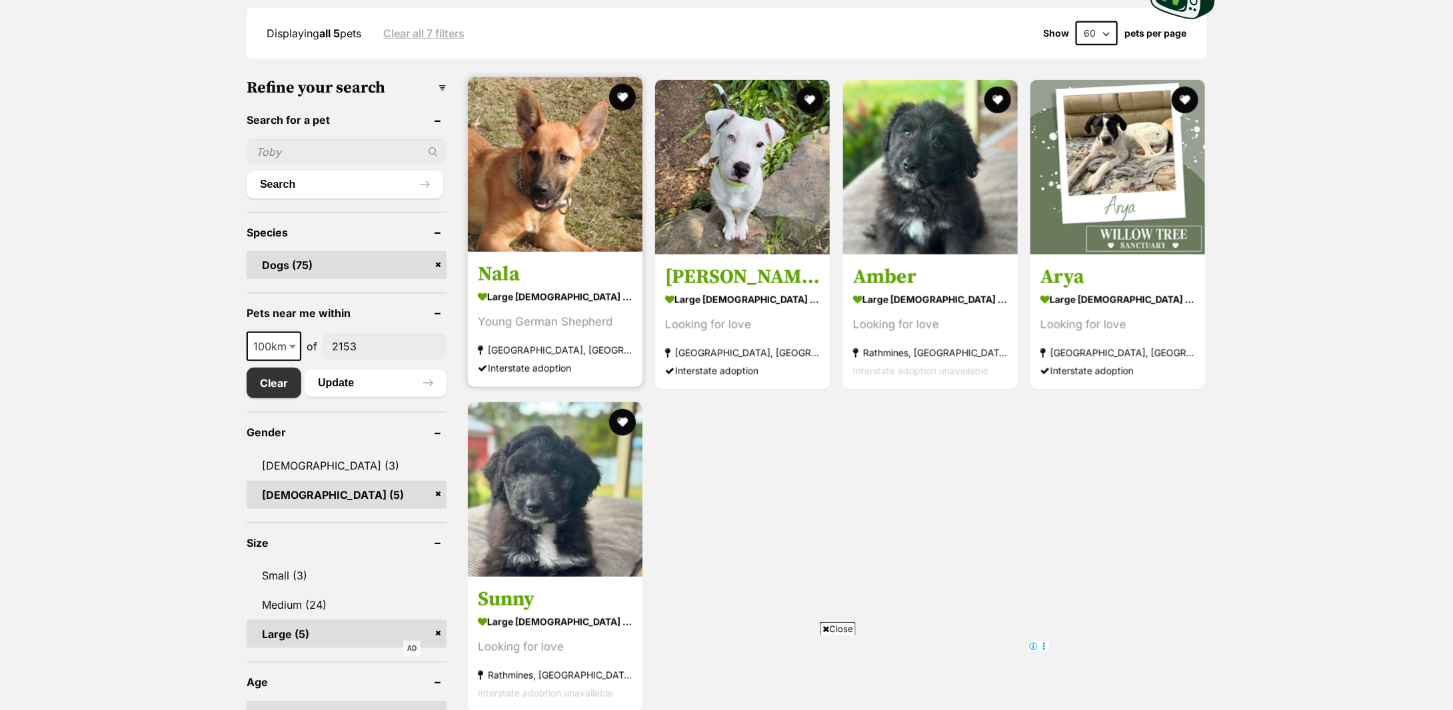
click at [494, 292] on strong "large female Dog" at bounding box center [555, 296] width 155 height 19
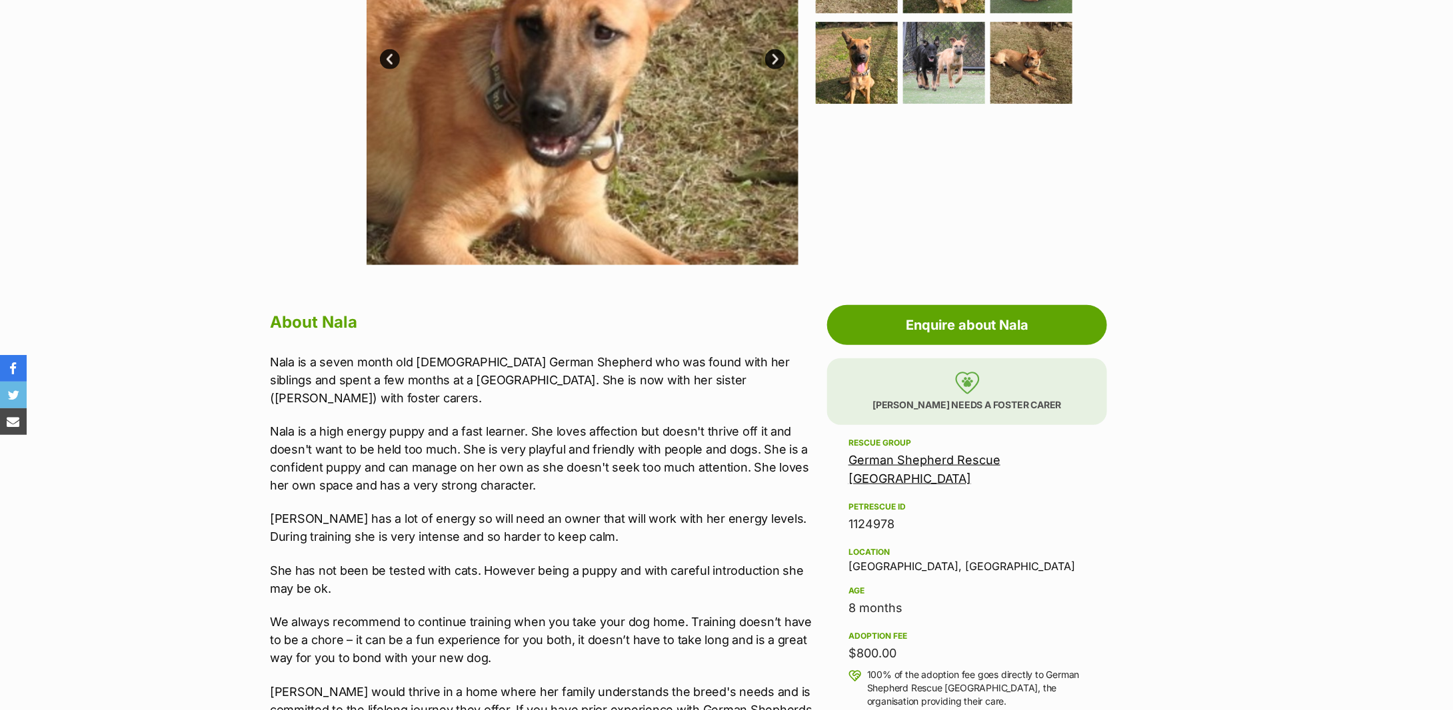
scroll to position [533, 0]
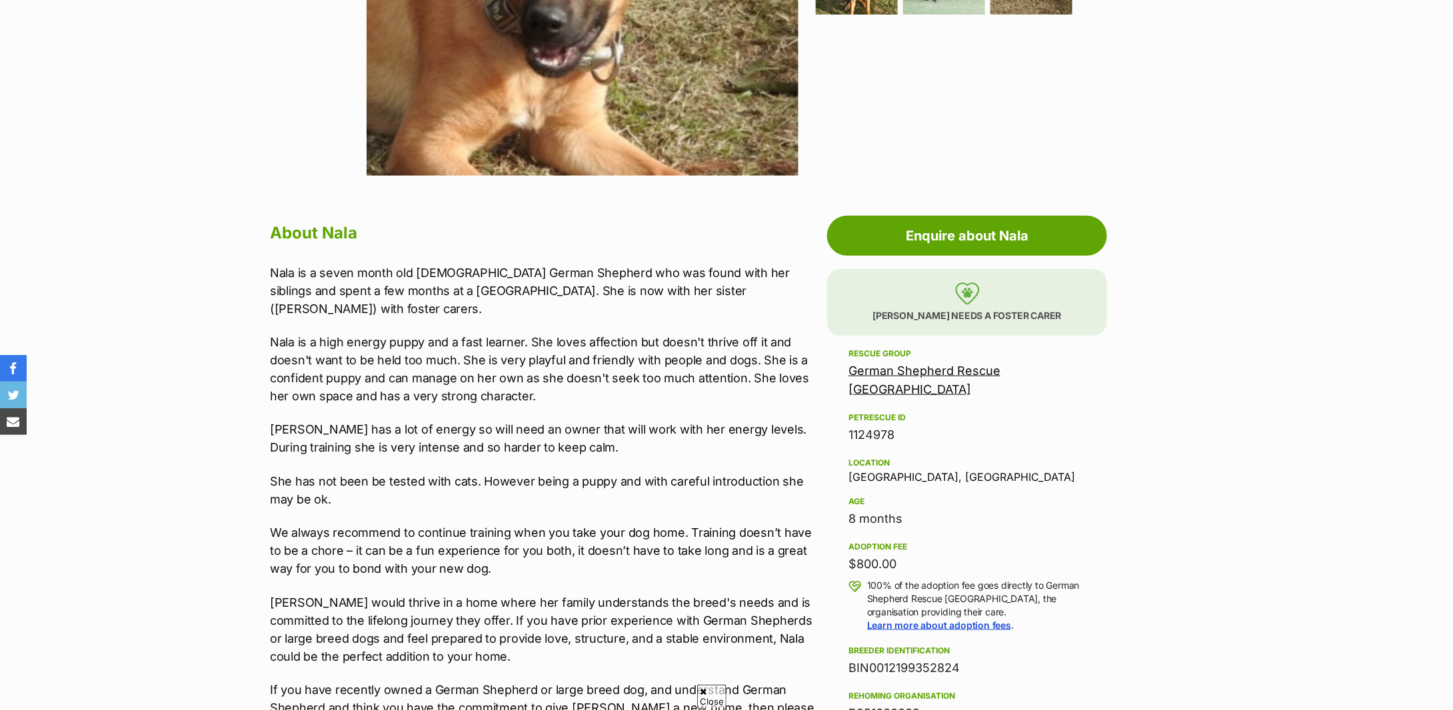
click at [534, 296] on p "Nala is a seven month old [DEMOGRAPHIC_DATA] German Shepherd who was found with…" at bounding box center [545, 291] width 550 height 54
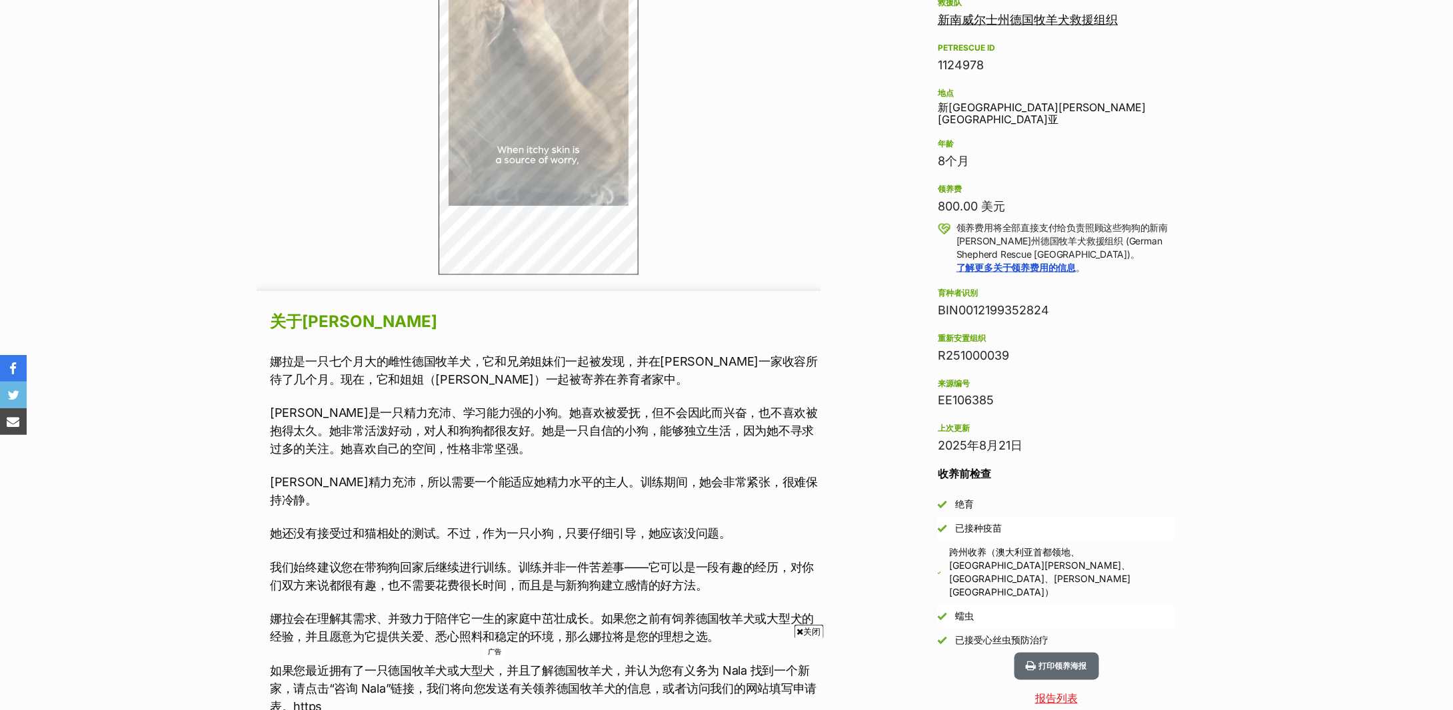
scroll to position [1062, 0]
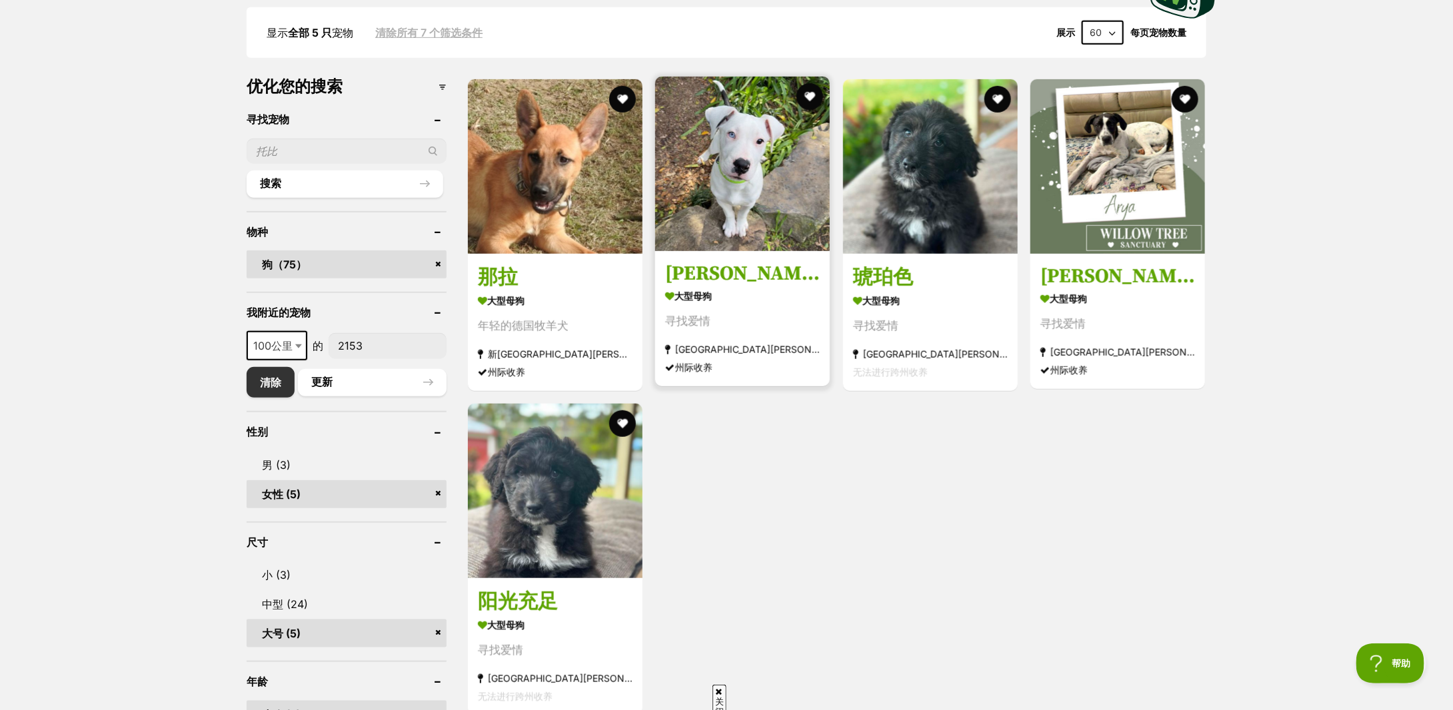
click at [716, 312] on section "大型母狗 寻找爱情 新南威尔士州坎贝尔镇 州际收养" at bounding box center [742, 332] width 155 height 90
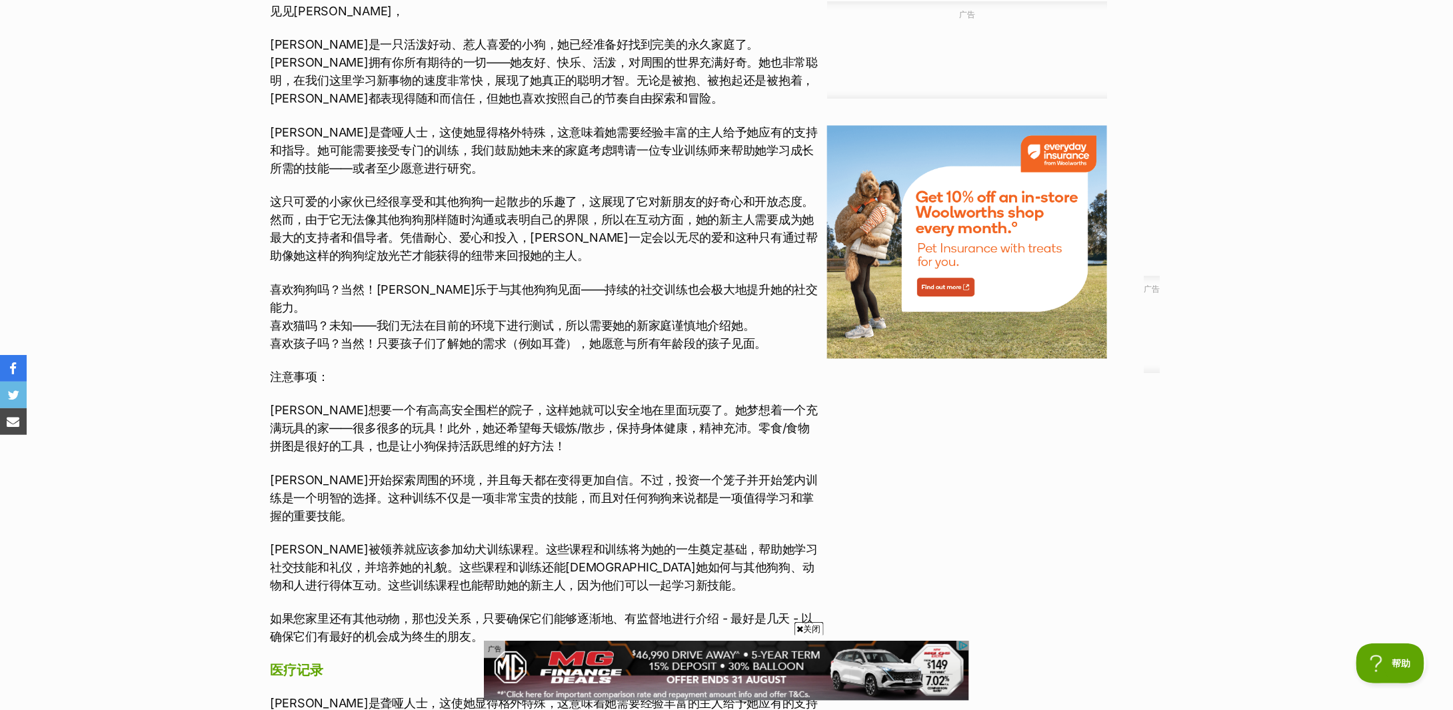
scroll to position [1517, 0]
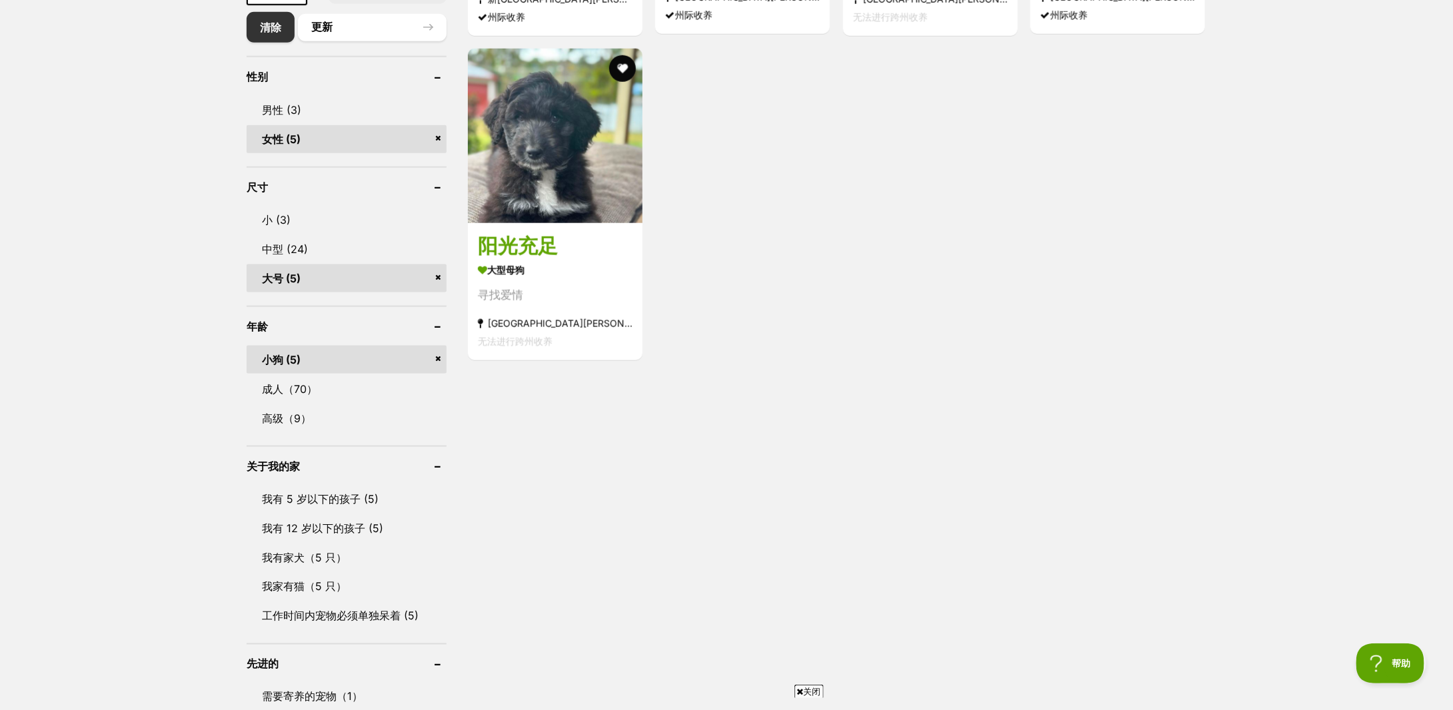
scroll to position [618, 0]
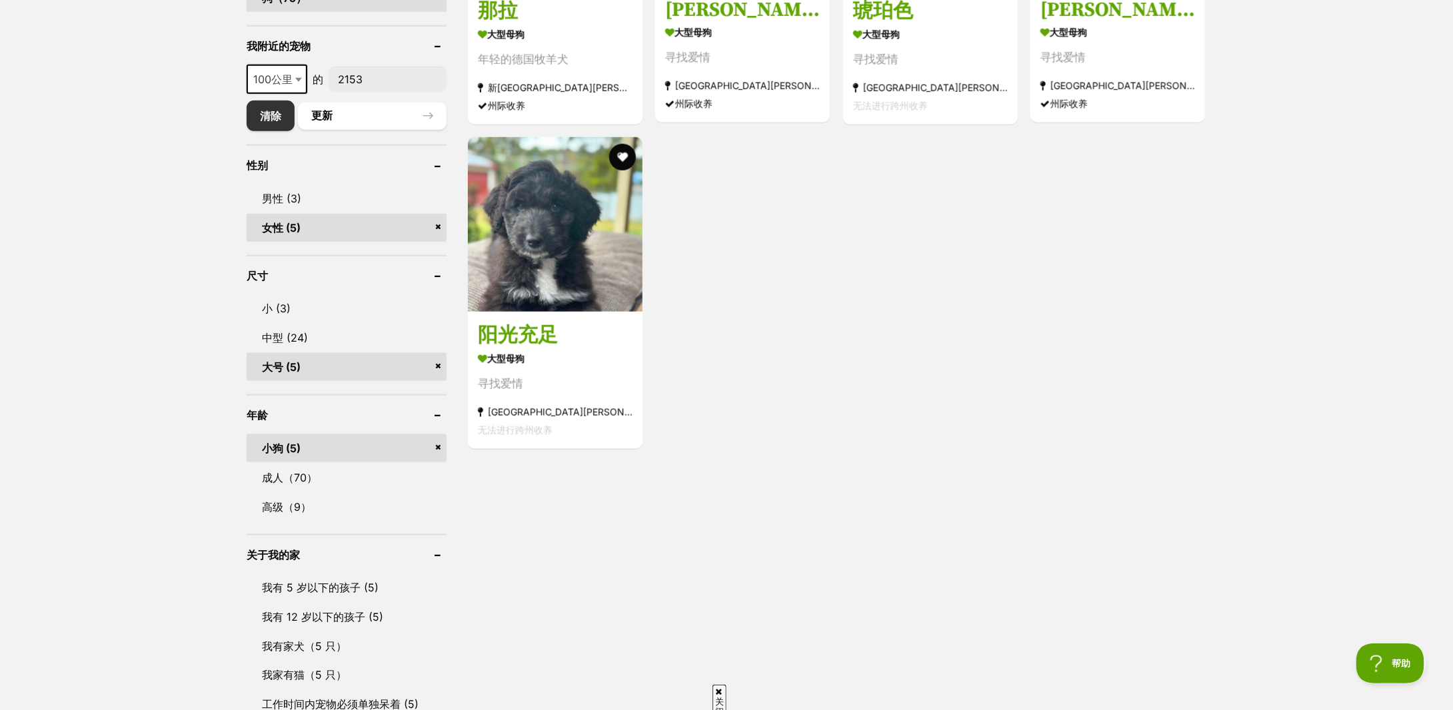
click at [440, 365] on link "大号 (5)" at bounding box center [347, 367] width 200 height 28
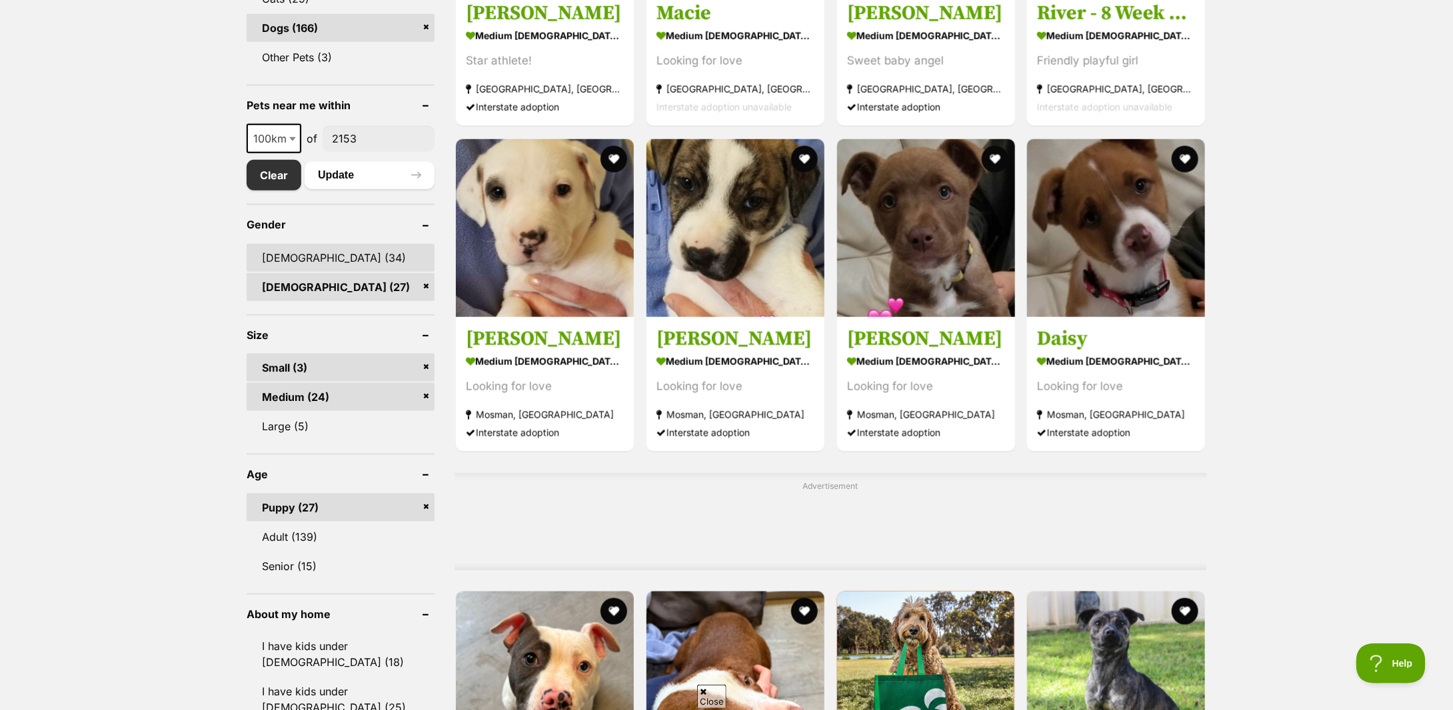
click at [364, 253] on link "[DEMOGRAPHIC_DATA] (34)" at bounding box center [341, 258] width 188 height 28
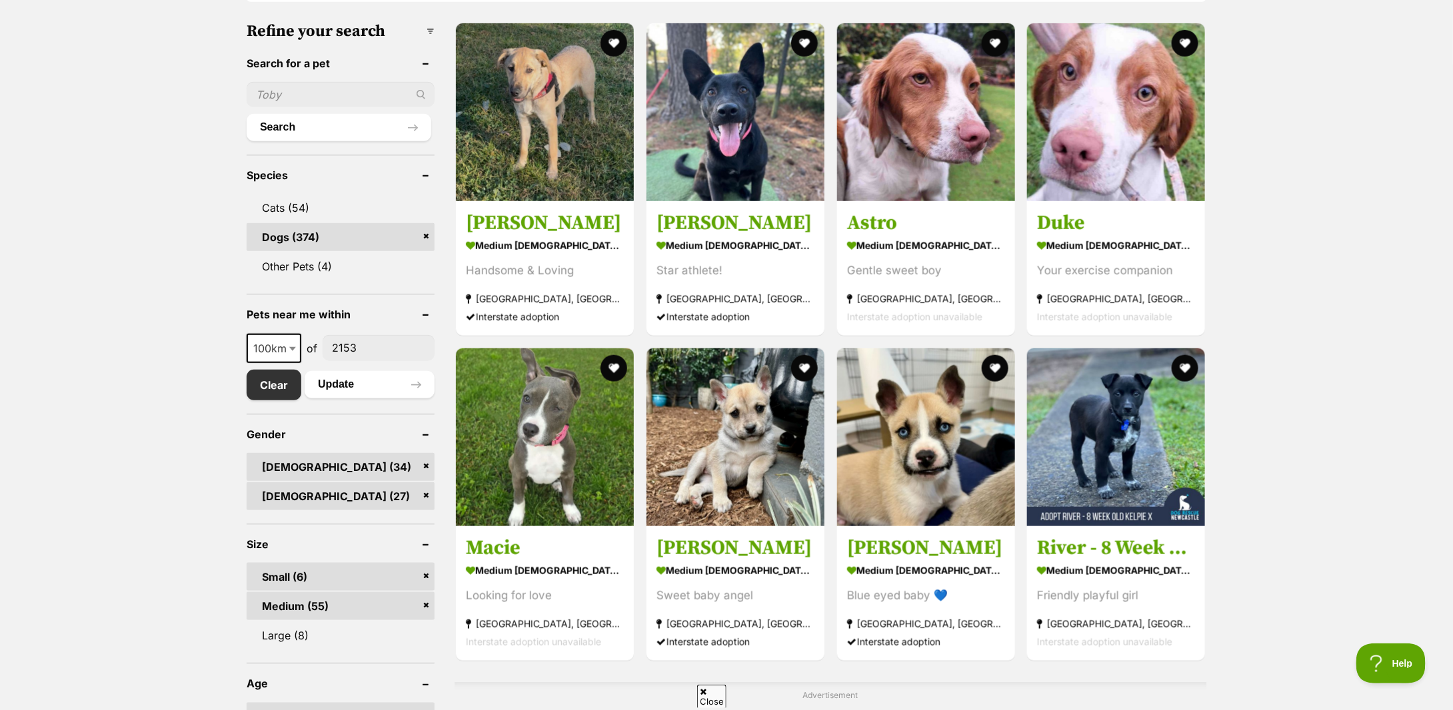
scroll to position [622, 0]
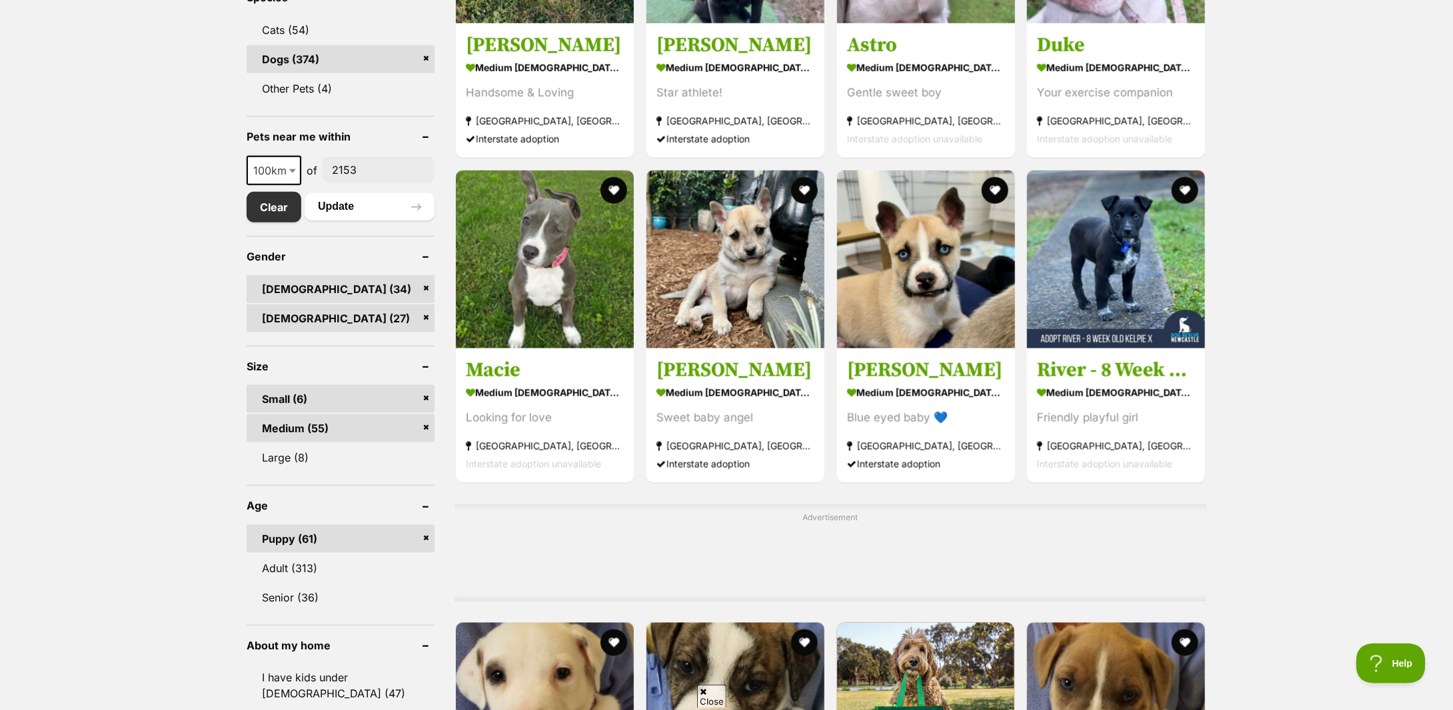
click at [426, 305] on link "[DEMOGRAPHIC_DATA] (27)" at bounding box center [341, 319] width 188 height 28
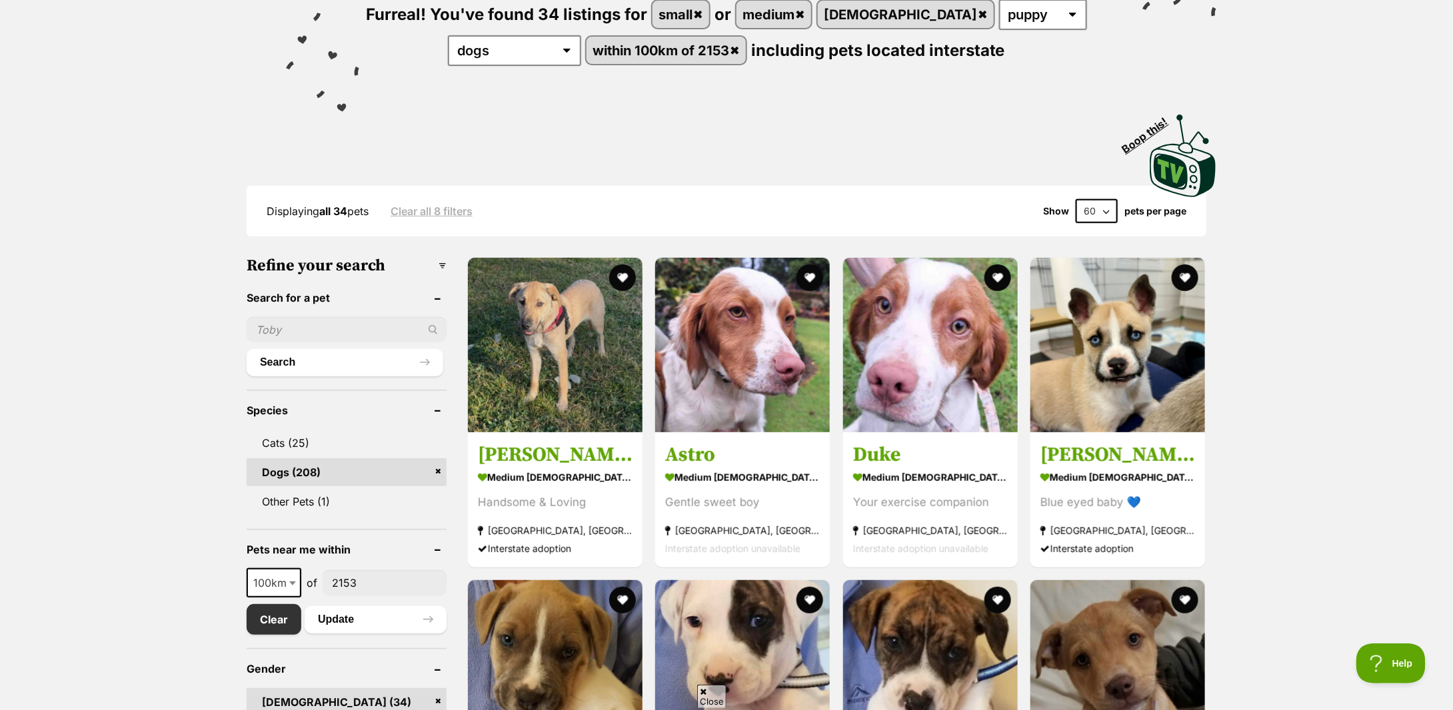
scroll to position [355, 0]
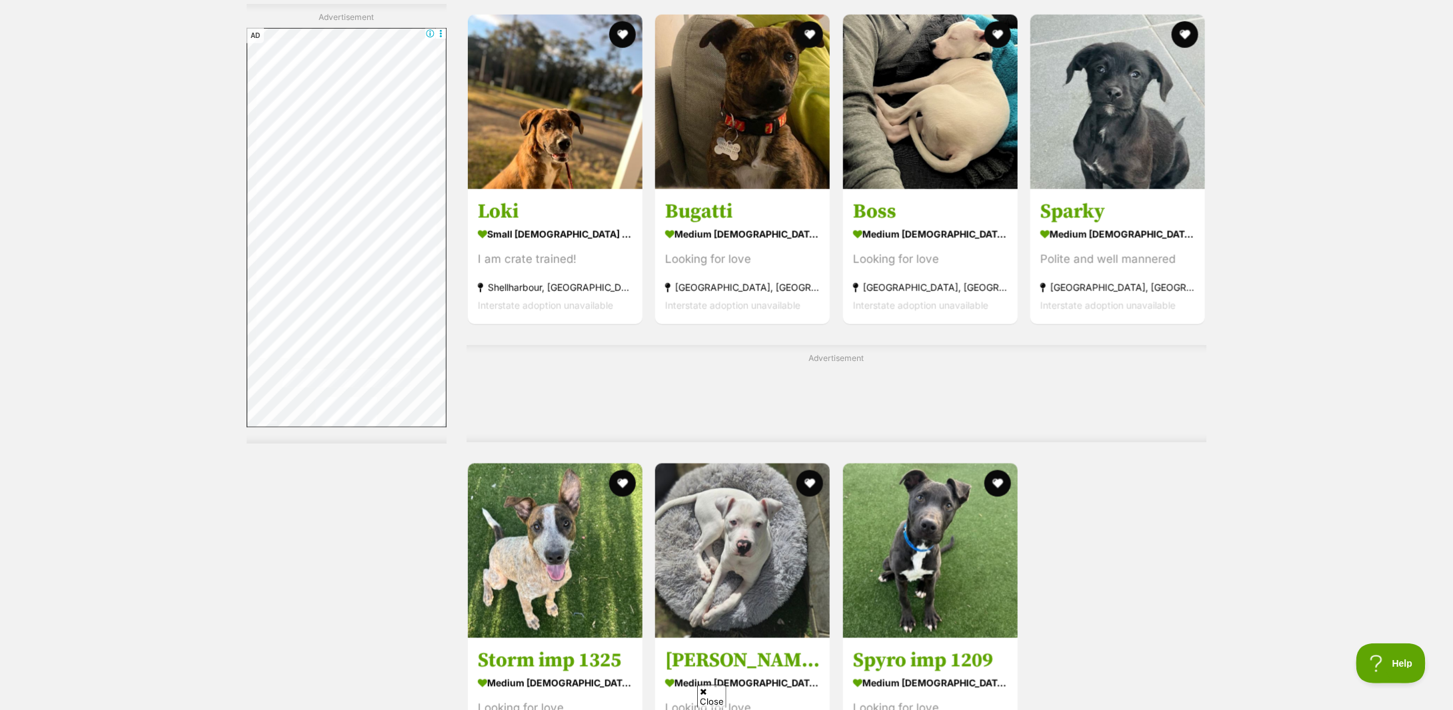
scroll to position [3021, 0]
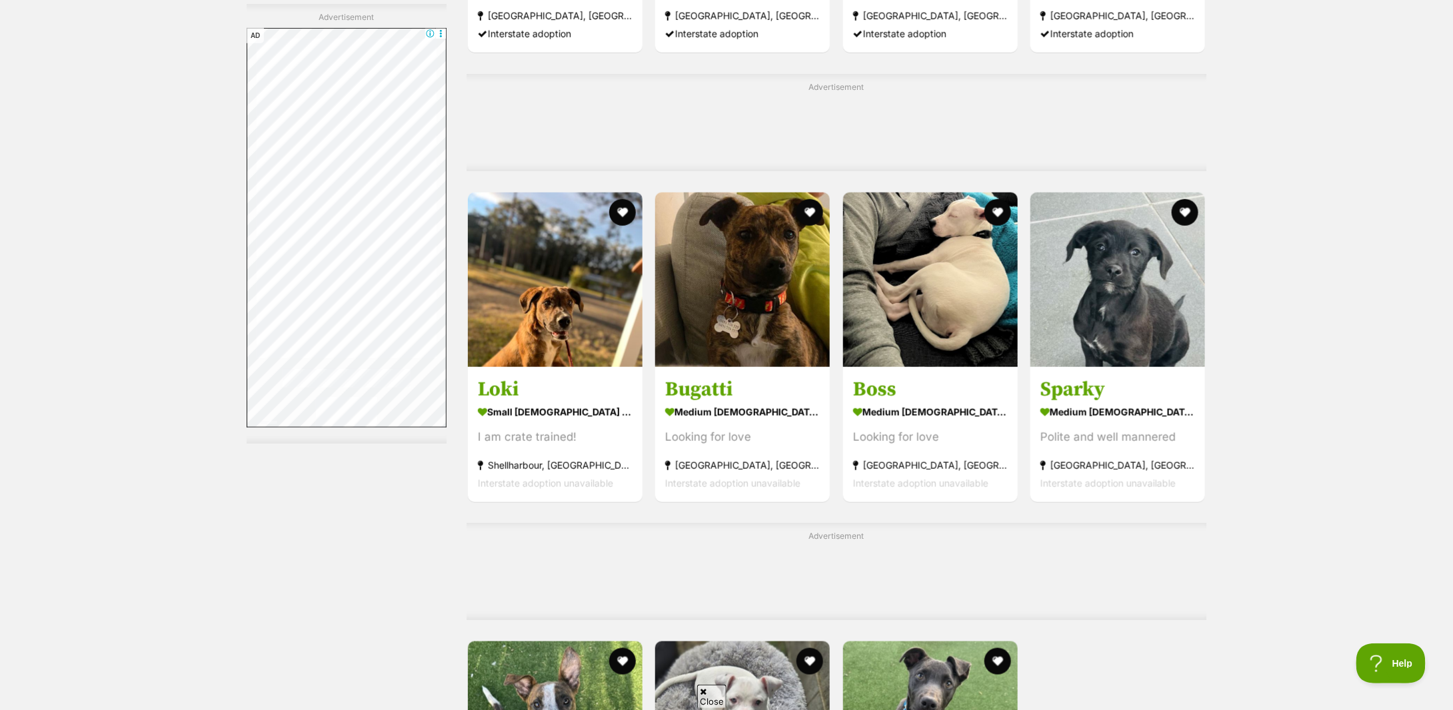
drag, startPoint x: 1092, startPoint y: 418, endPoint x: 1291, endPoint y: 358, distance: 208.1
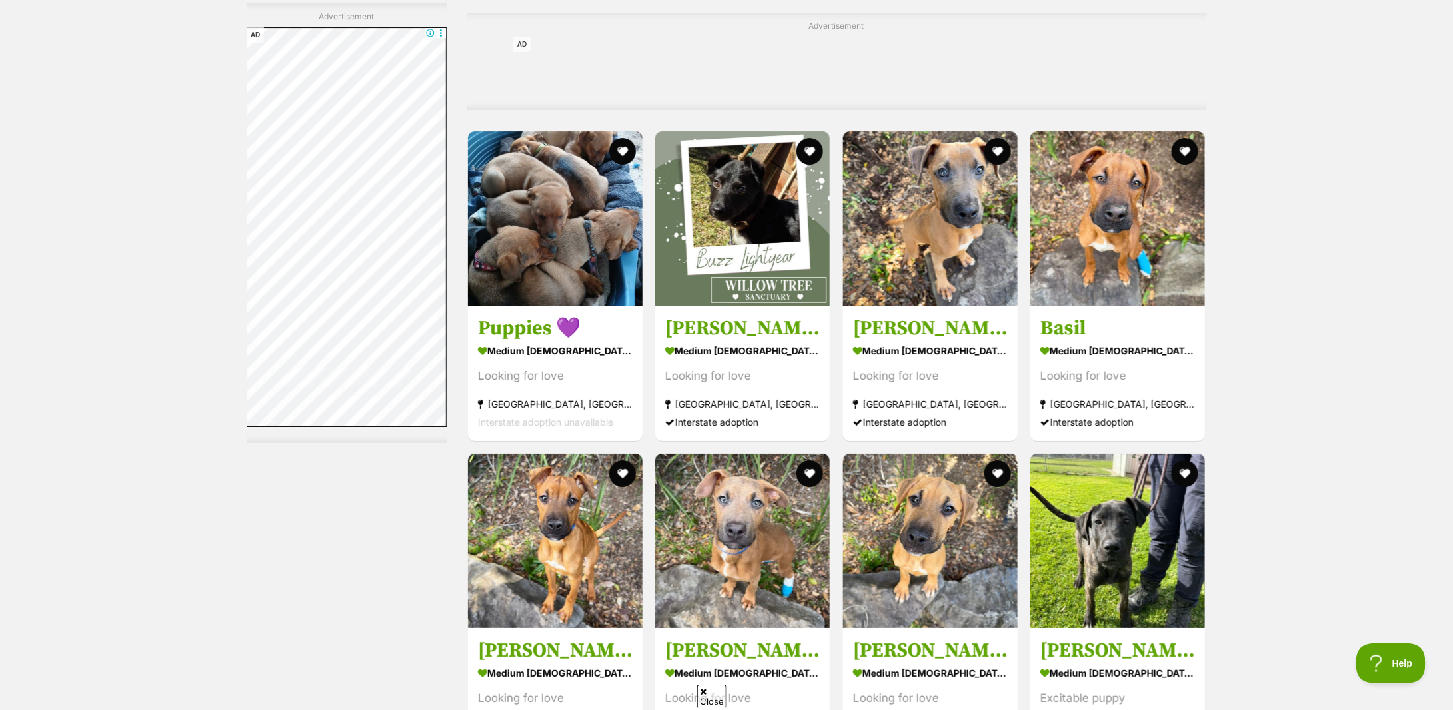
scroll to position [1866, 0]
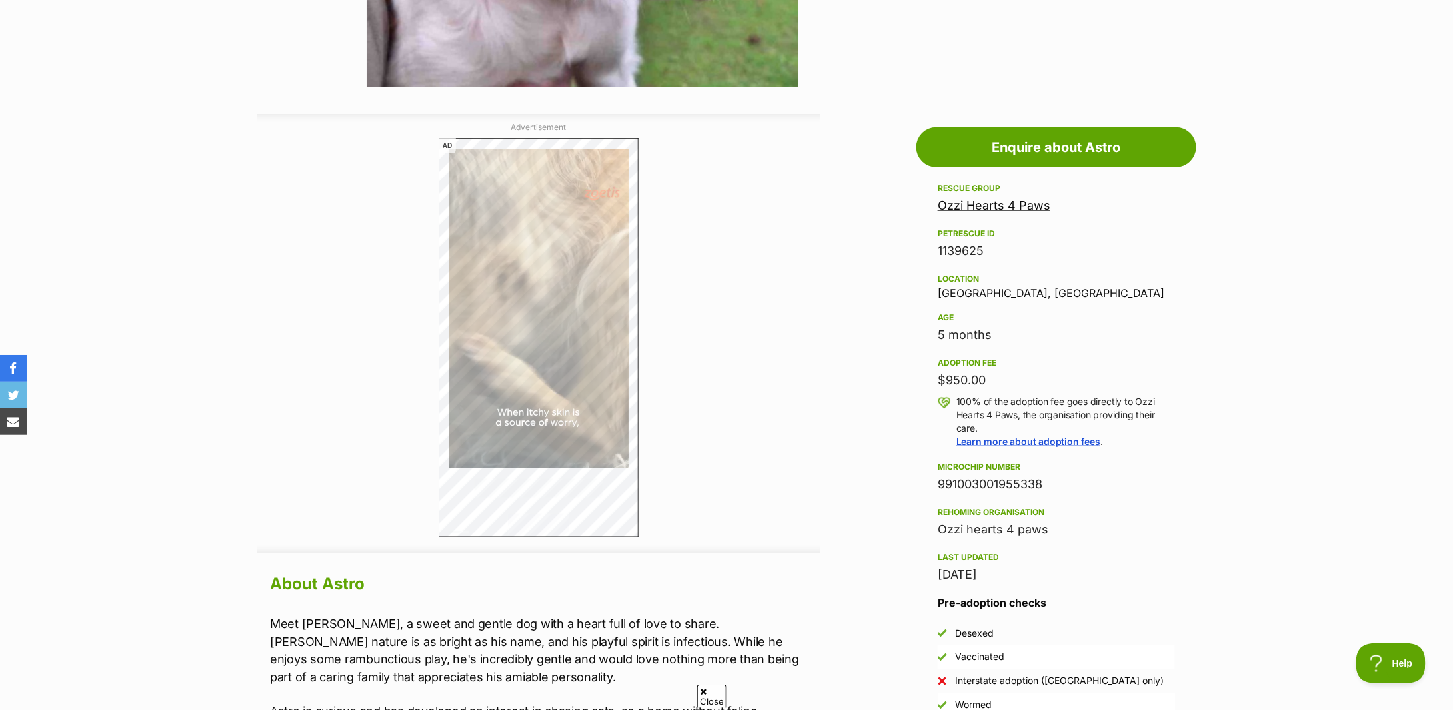
scroll to position [888, 0]
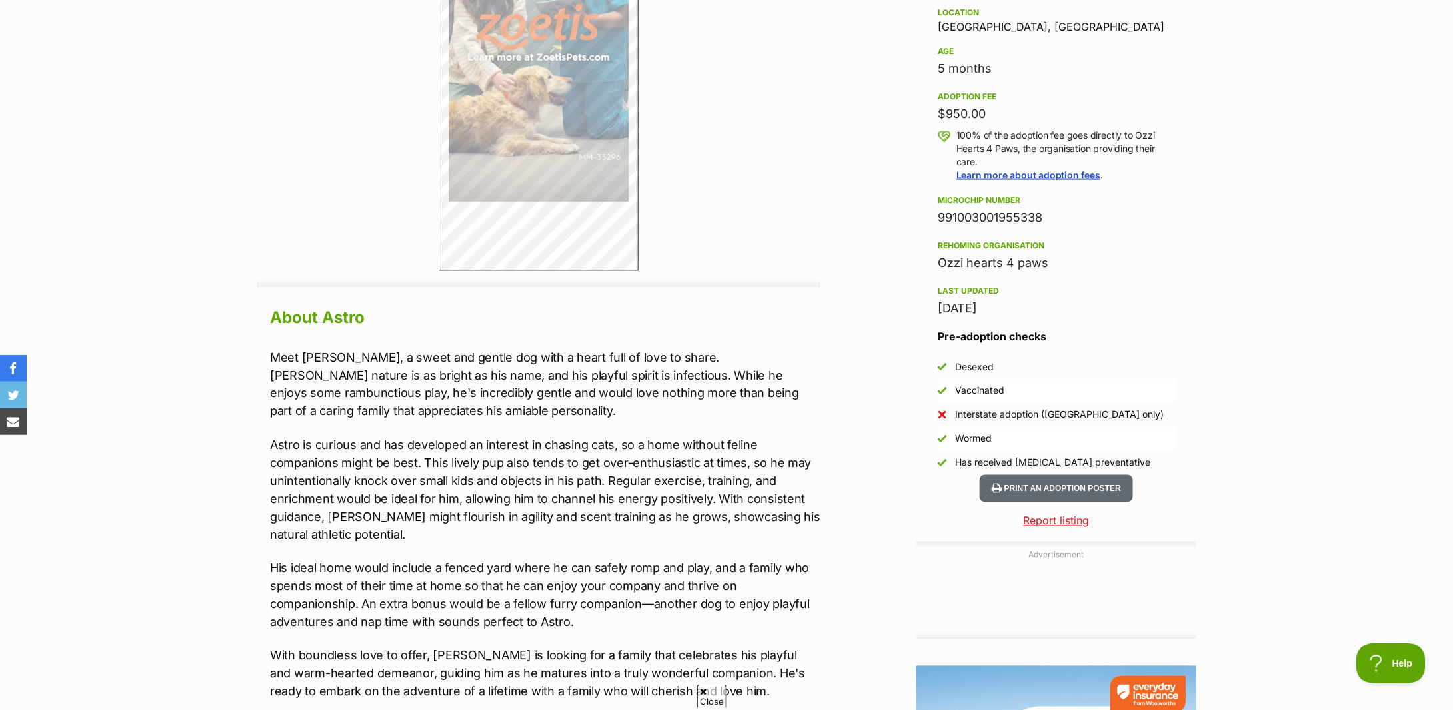
click at [279, 374] on p "Meet [PERSON_NAME], a sweet and gentle dog with a heart full of love to share. …" at bounding box center [545, 385] width 550 height 72
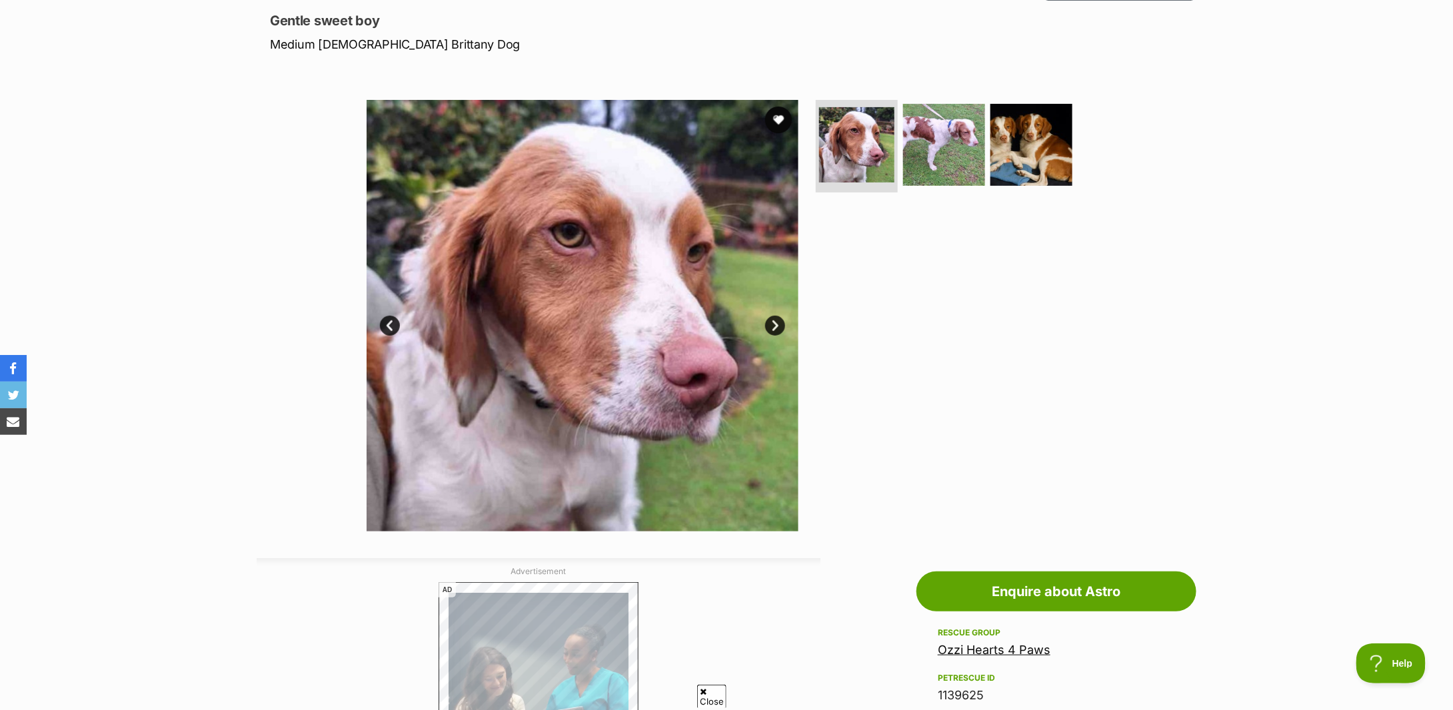
scroll to position [0, 0]
click at [107, 229] on div "Available 1 of 3 images 1 of 3 images 1 of 3 images Next Prev 1 2 3" at bounding box center [726, 306] width 1453 height 452
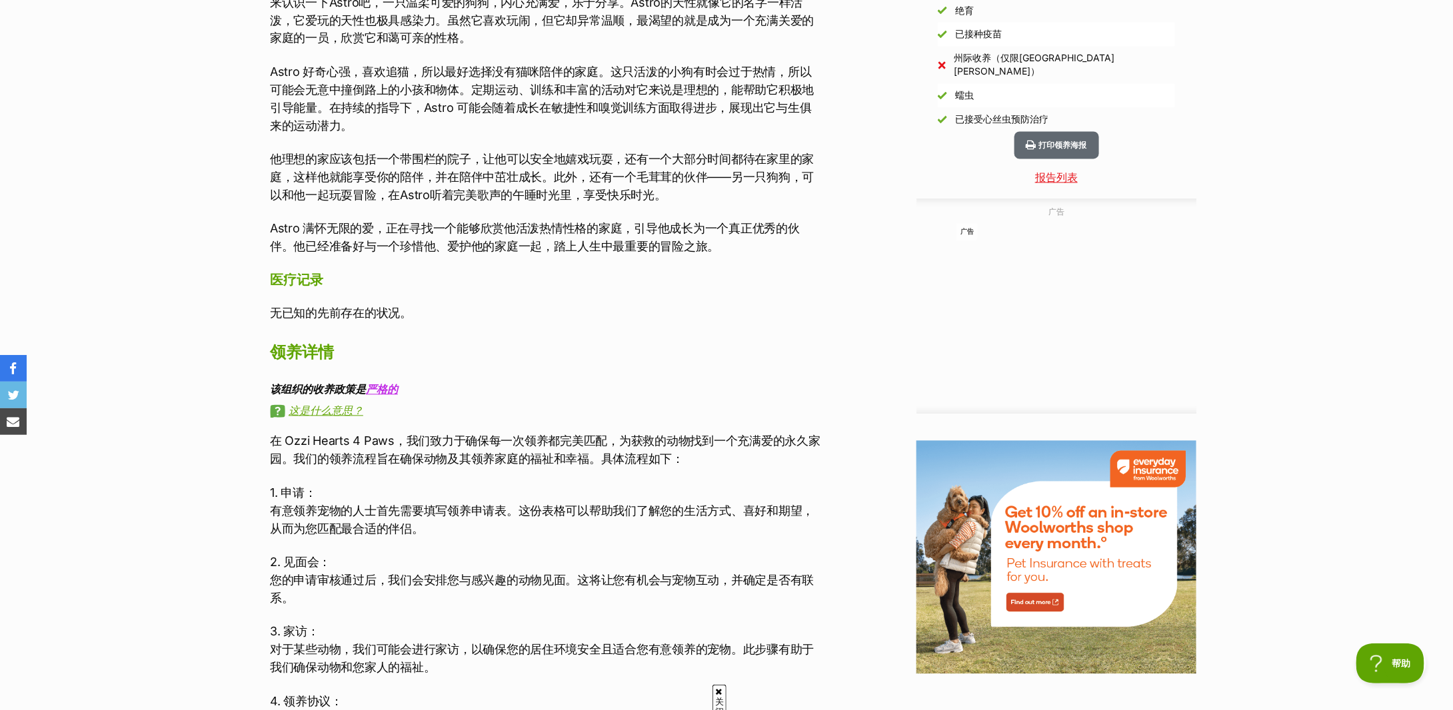
scroll to position [710, 0]
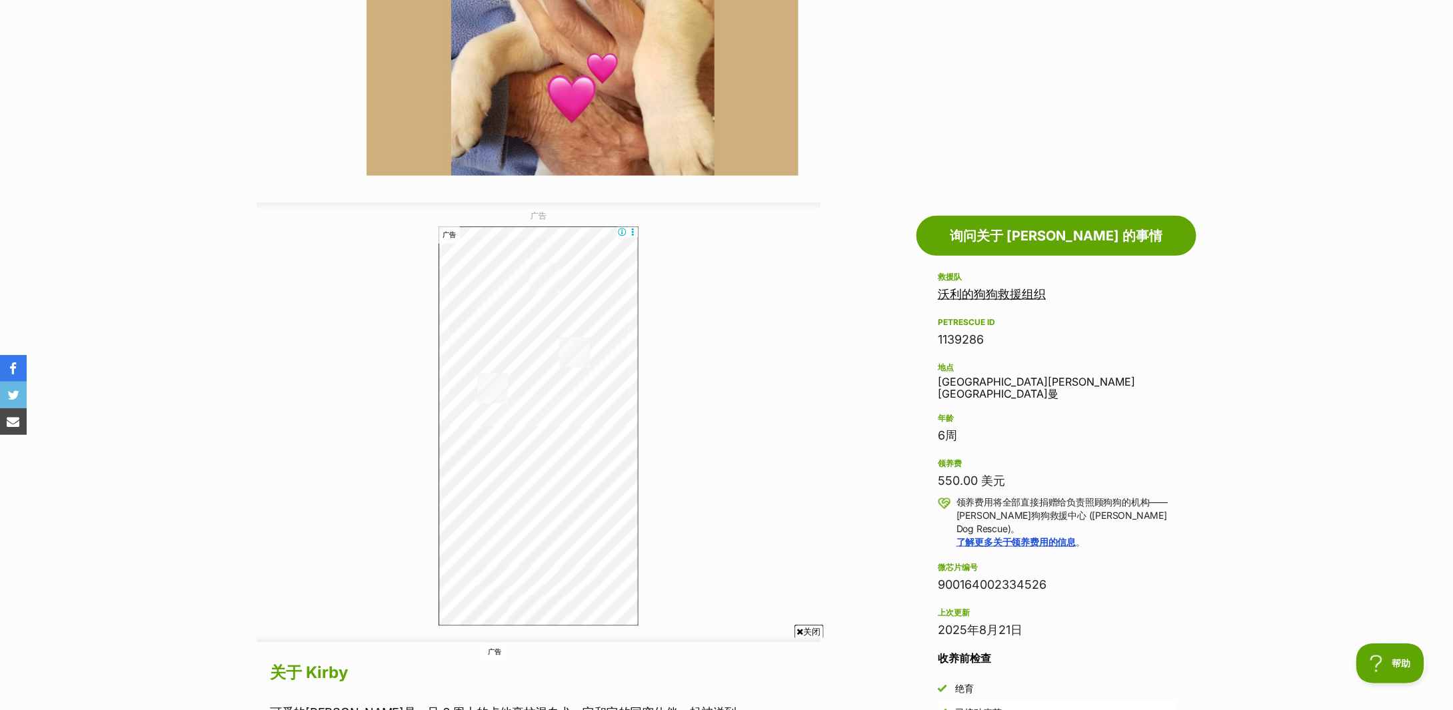
scroll to position [89, 0]
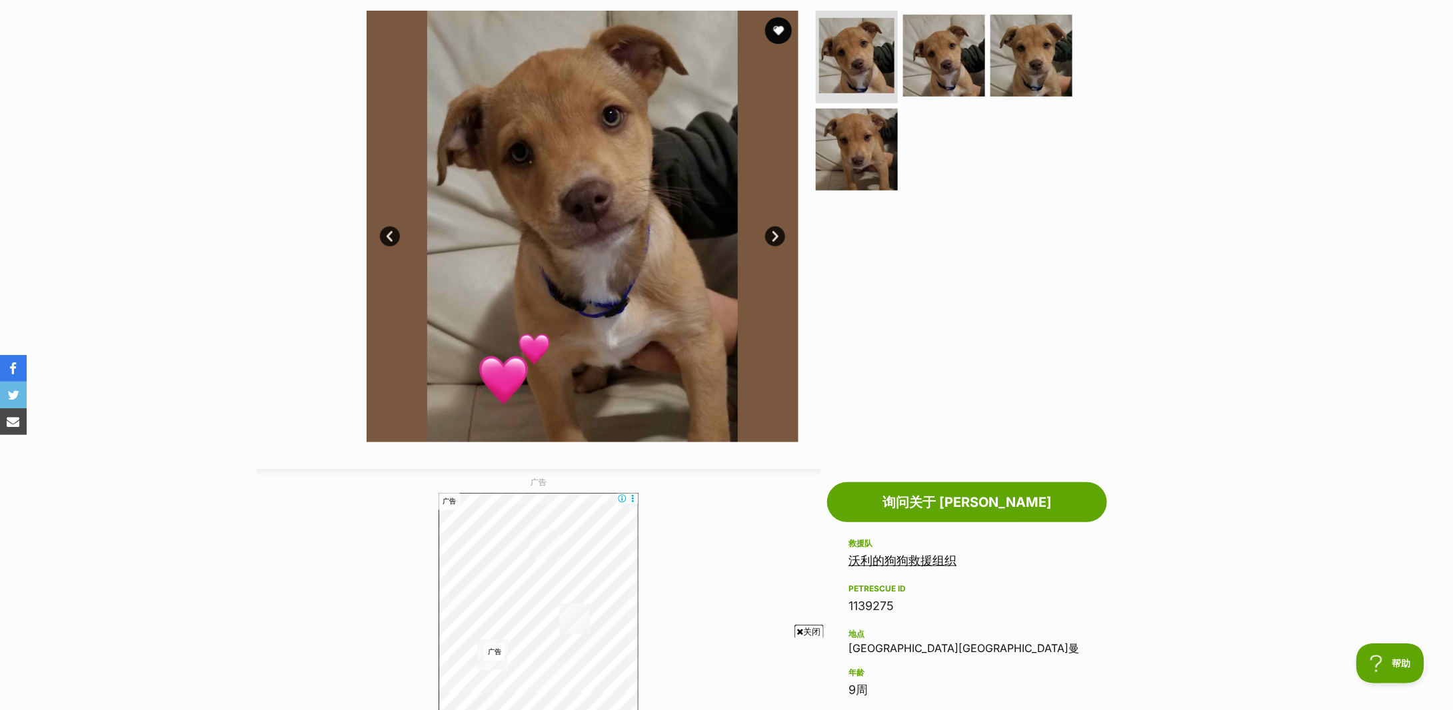
scroll to position [89, 0]
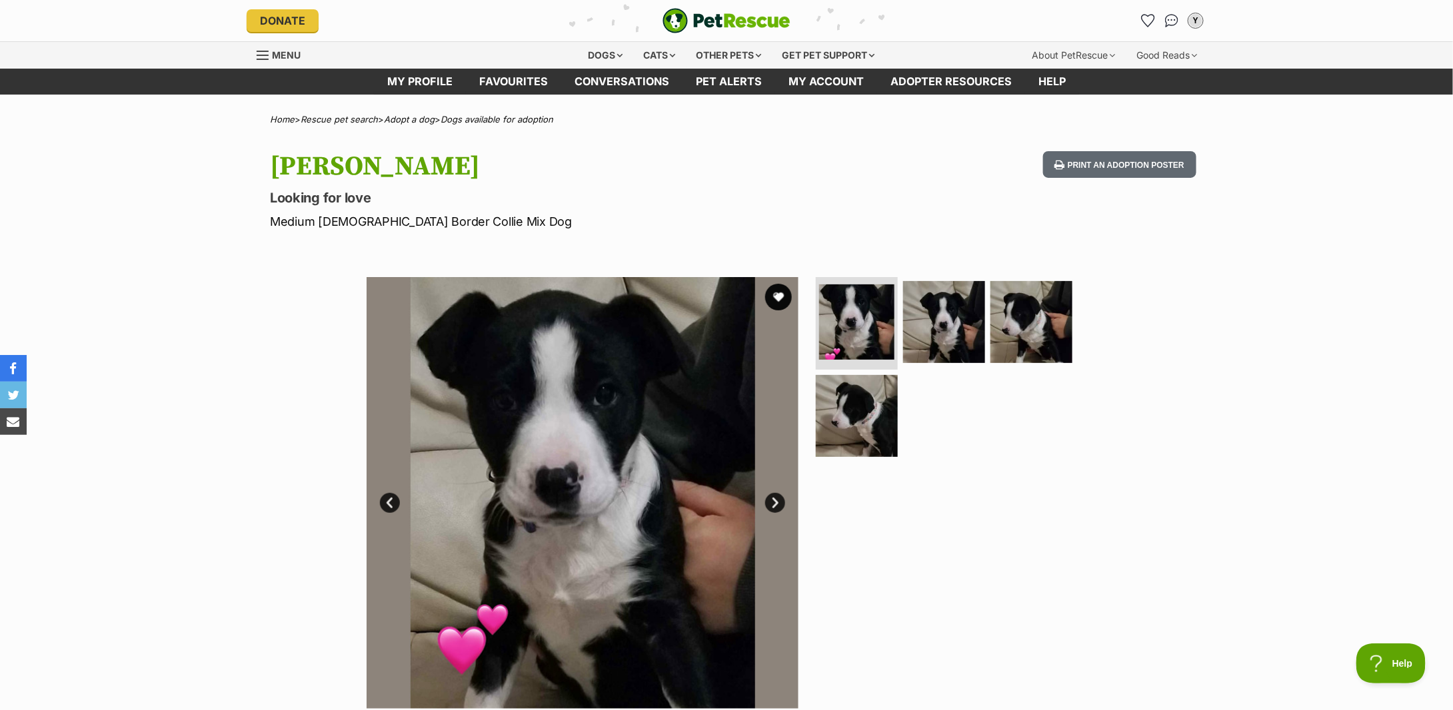
click at [1188, 346] on div "Available 1 of 4 images 1 of 4 images 1 of 4 images 1 of 4 images Next Prev 1 2…" at bounding box center [726, 483] width 1453 height 452
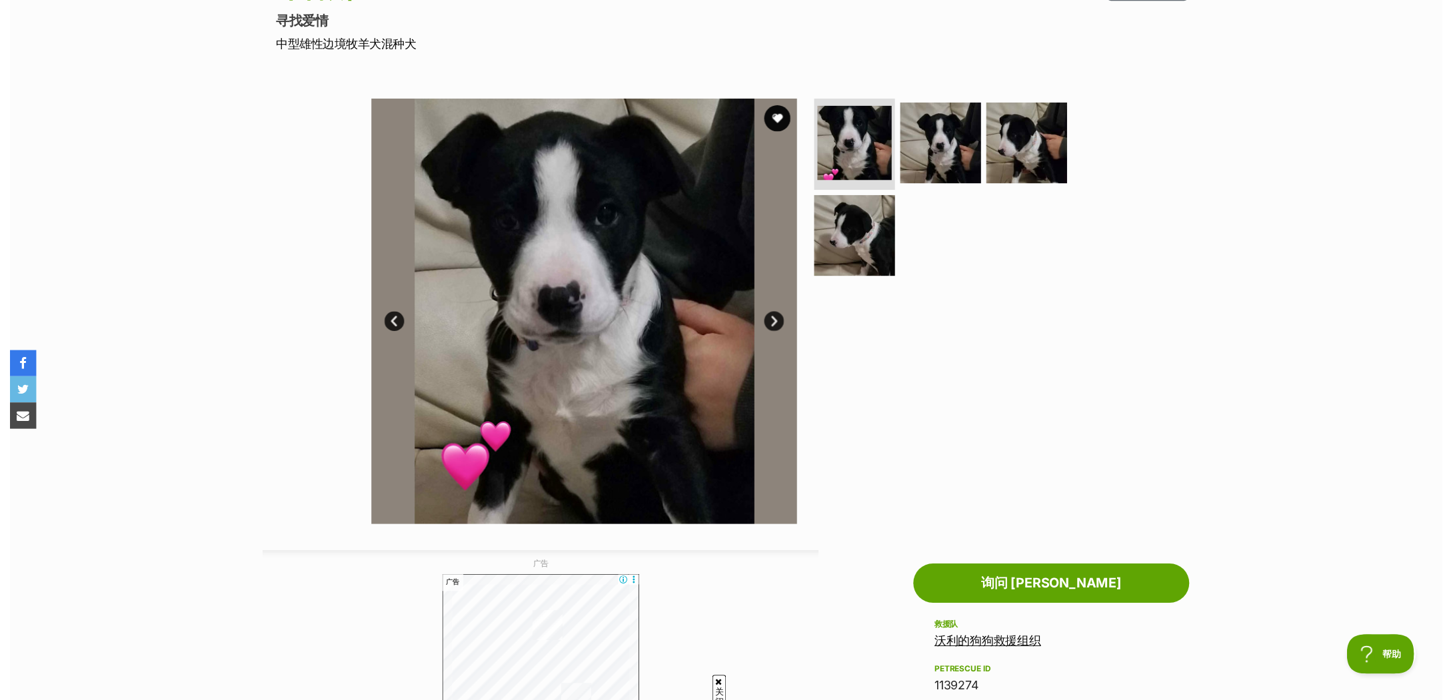
scroll to position [89, 0]
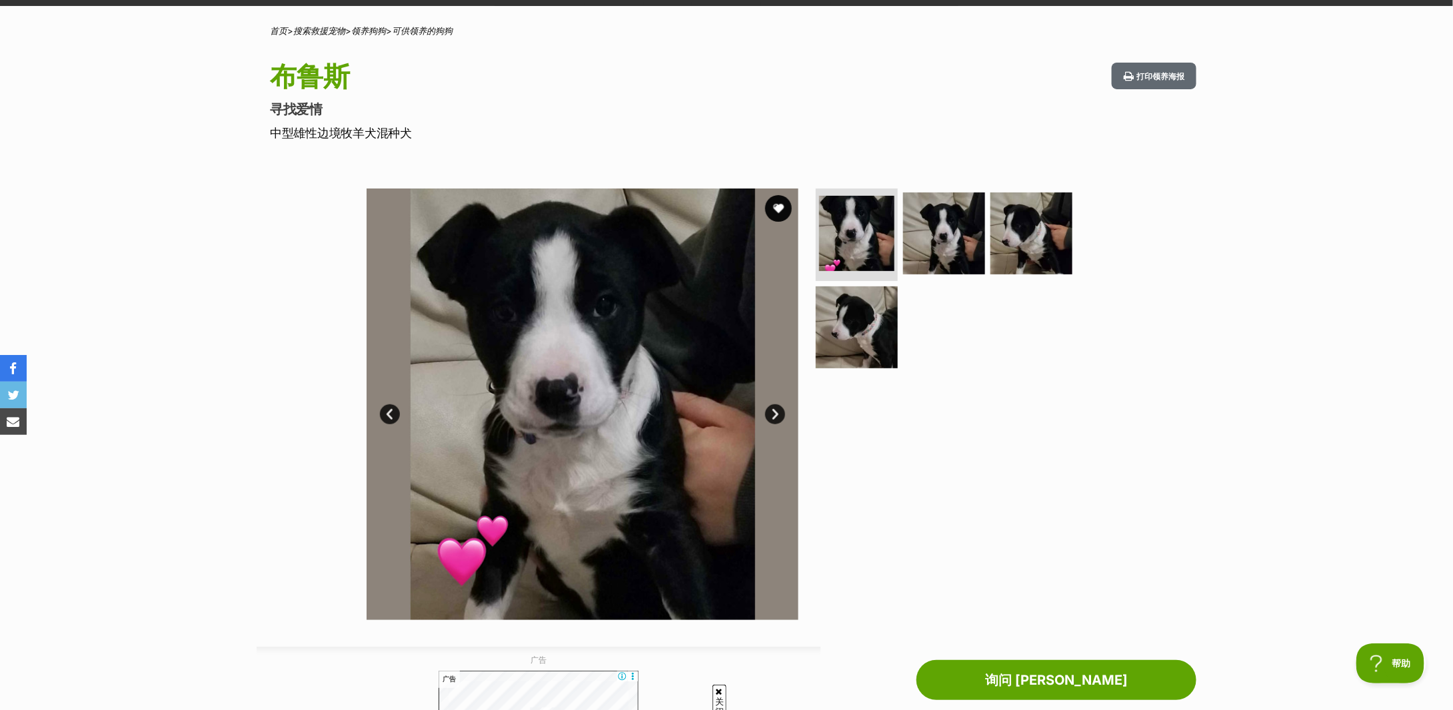
click at [776, 415] on link "下一个" at bounding box center [775, 415] width 20 height 20
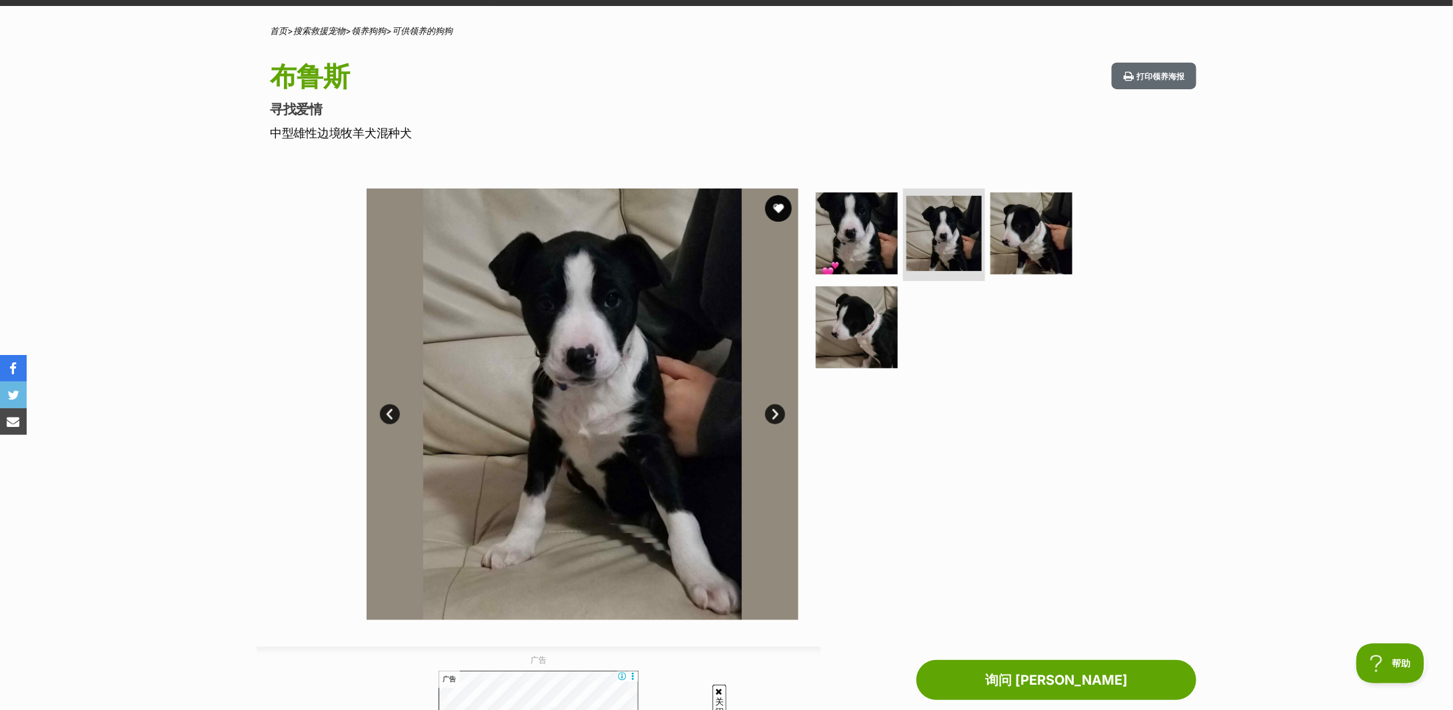
click at [776, 415] on link "下一个" at bounding box center [775, 415] width 20 height 20
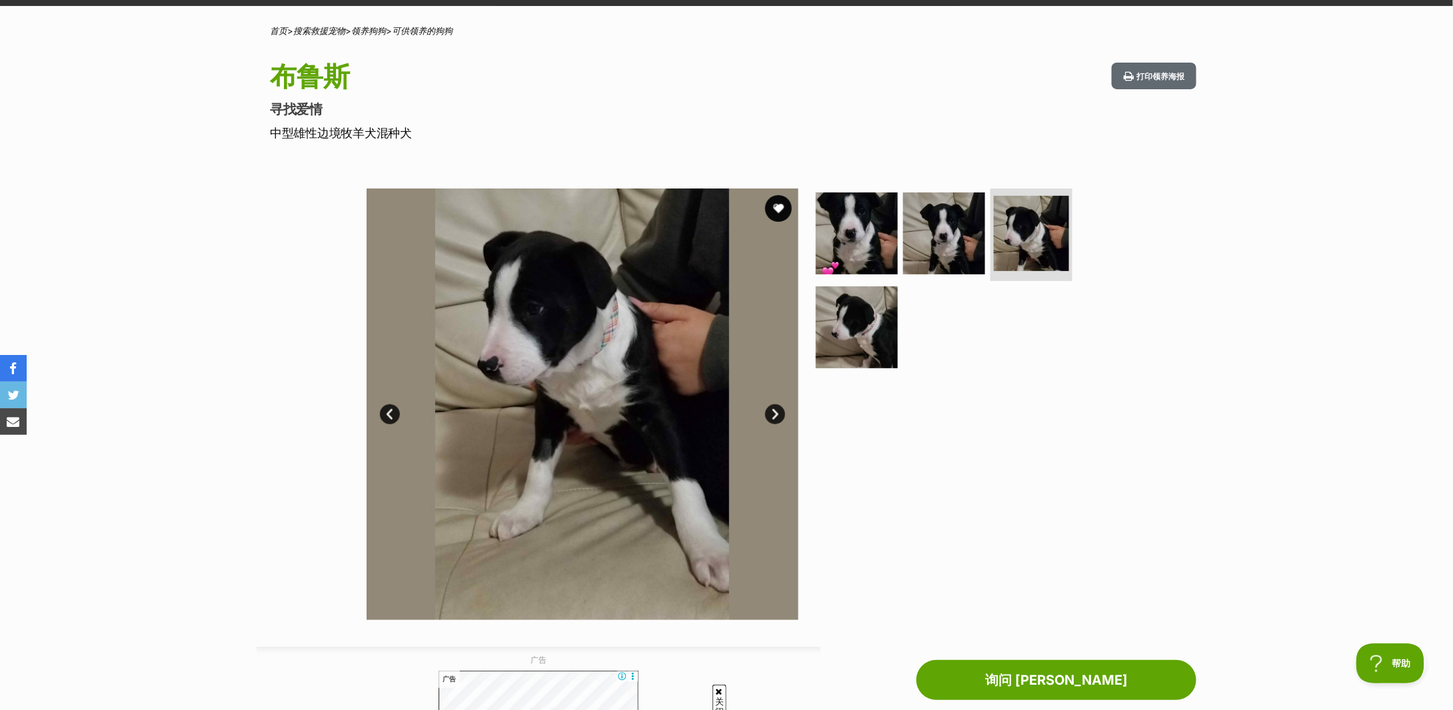
click at [776, 415] on link "下一个" at bounding box center [775, 415] width 20 height 20
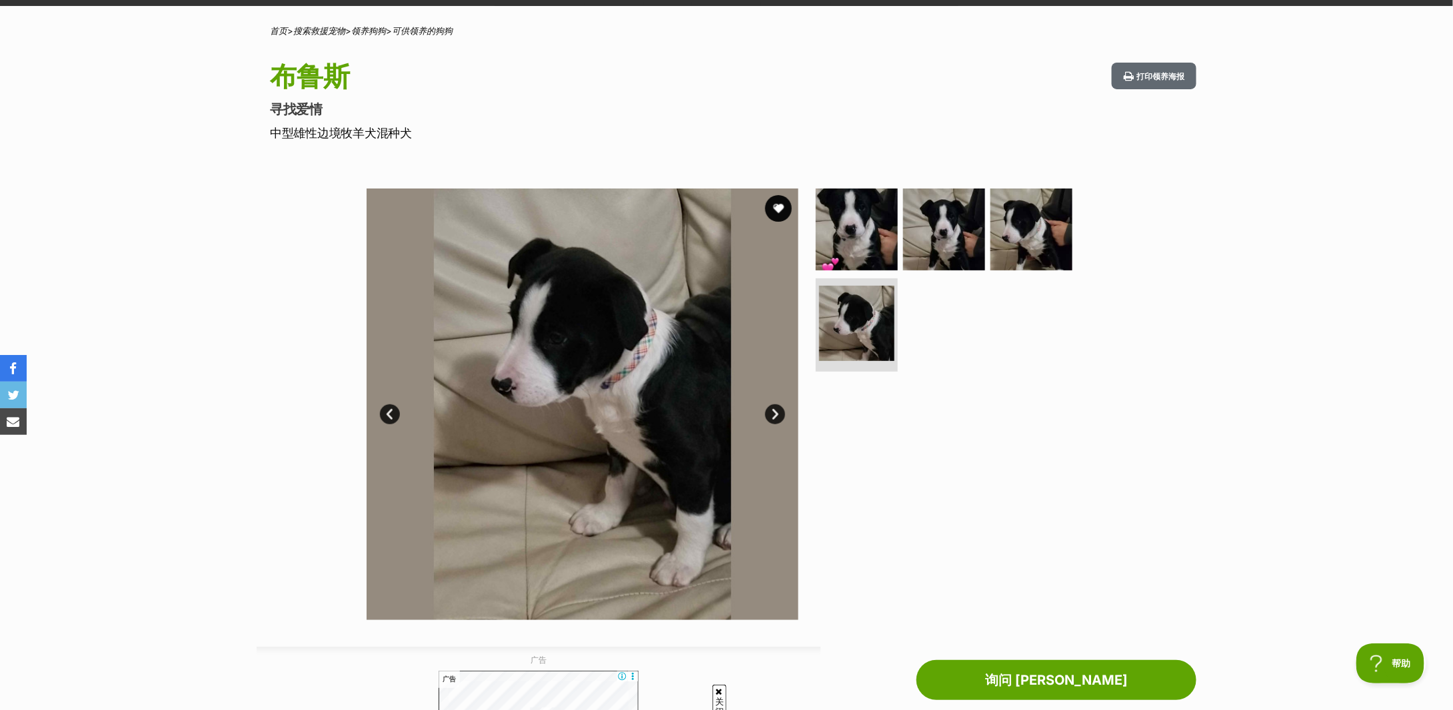
click at [776, 415] on link "下一个" at bounding box center [775, 415] width 20 height 20
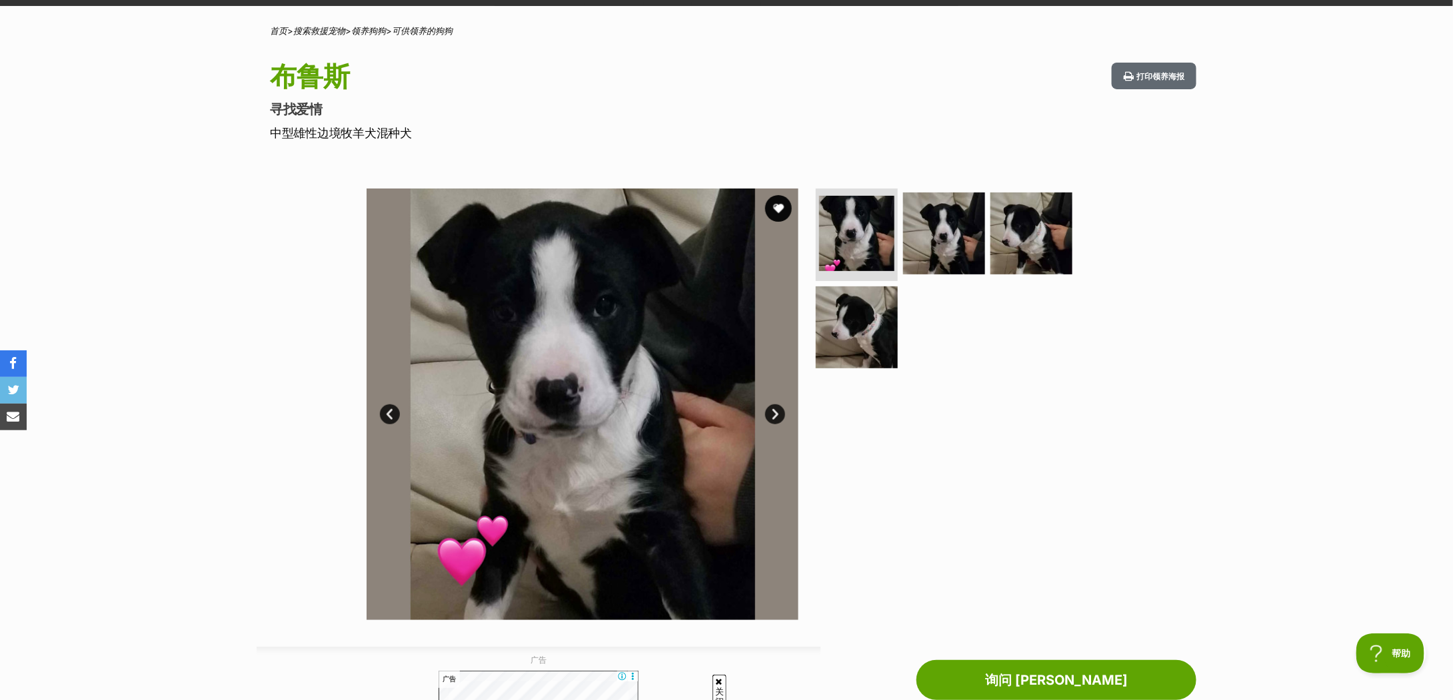
scroll to position [177, 0]
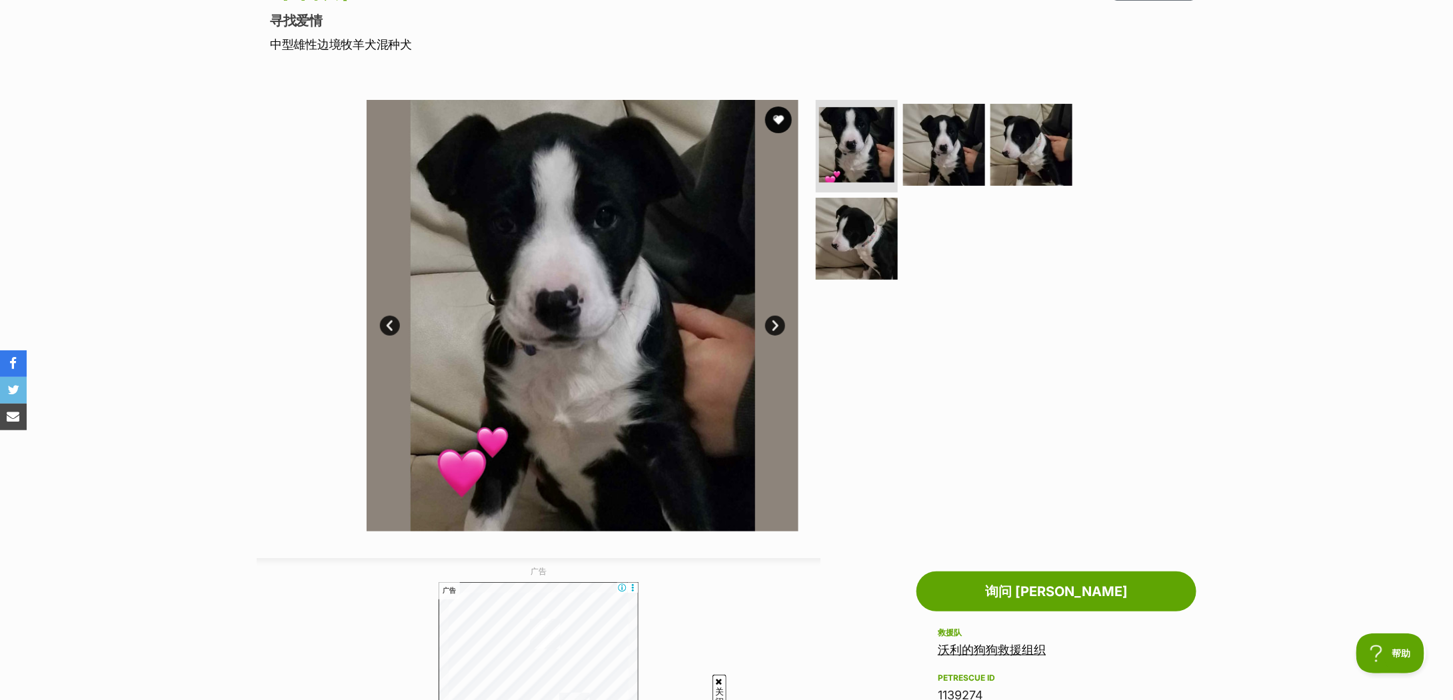
click at [1234, 258] on div "可用的 1 张图片 1 张图片 1 张图片 1 张图片 下一个 上一页 1 2 3 4" at bounding box center [726, 306] width 1453 height 452
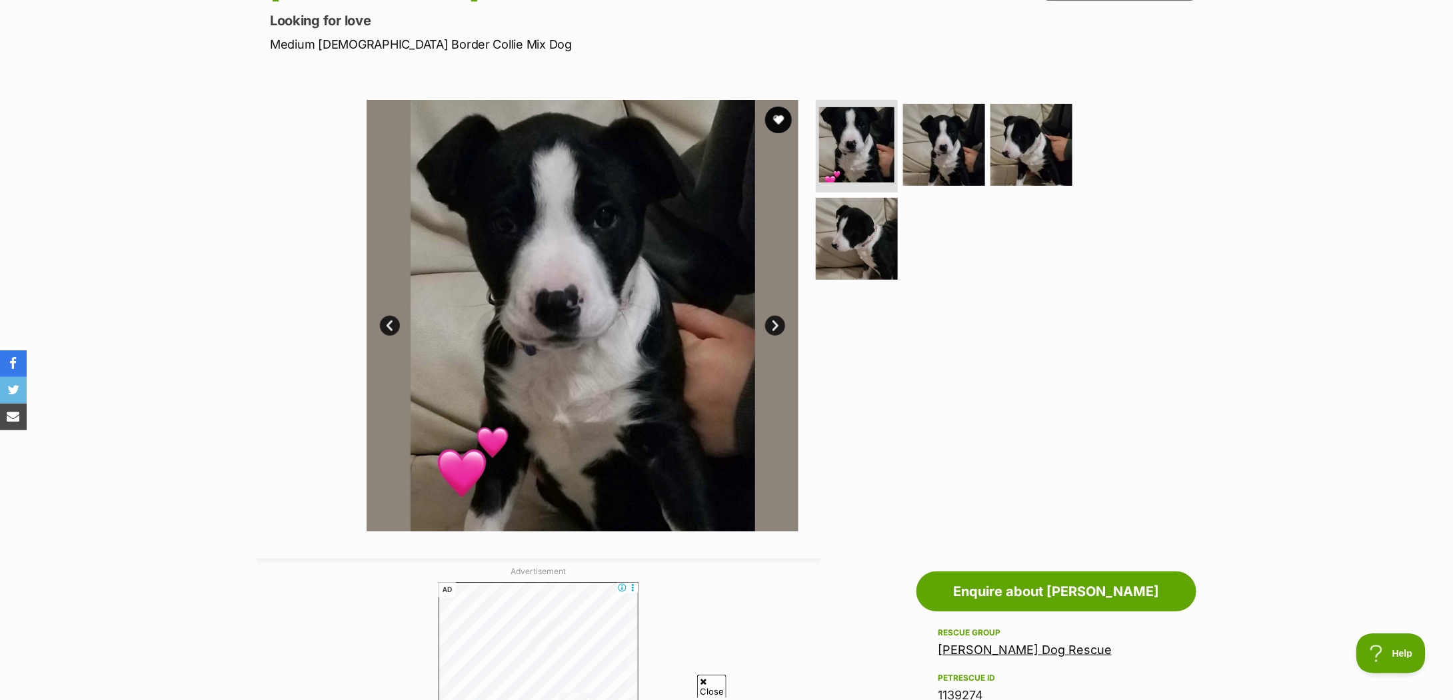
scroll to position [89, 0]
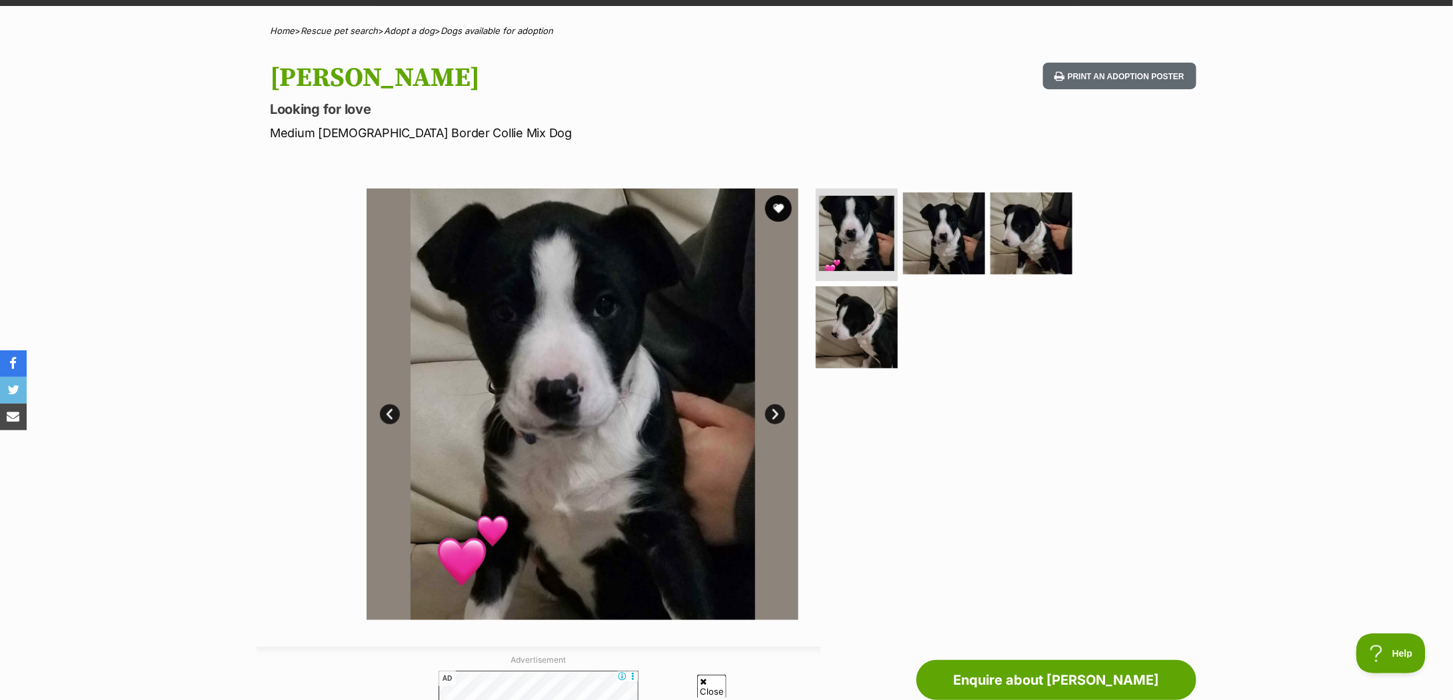
click at [305, 75] on h1 "Bruce" at bounding box center [552, 78] width 564 height 31
copy h1 "Bruce"
click at [413, 131] on p "Medium Male Border Collie Mix Dog" at bounding box center [552, 133] width 564 height 18
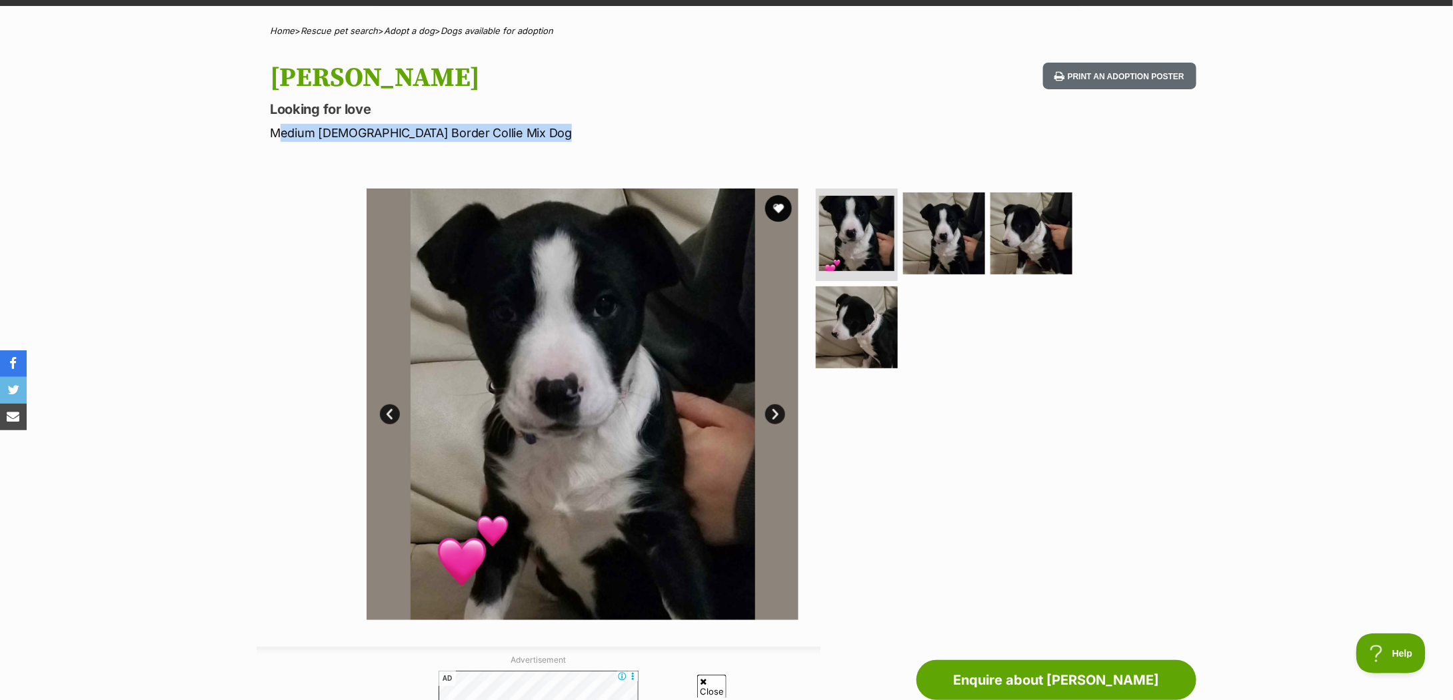
click at [415, 131] on p "Medium Male Border Collie Mix Dog" at bounding box center [552, 133] width 564 height 18
copy div "Medium Male Border Collie Mix Dog"
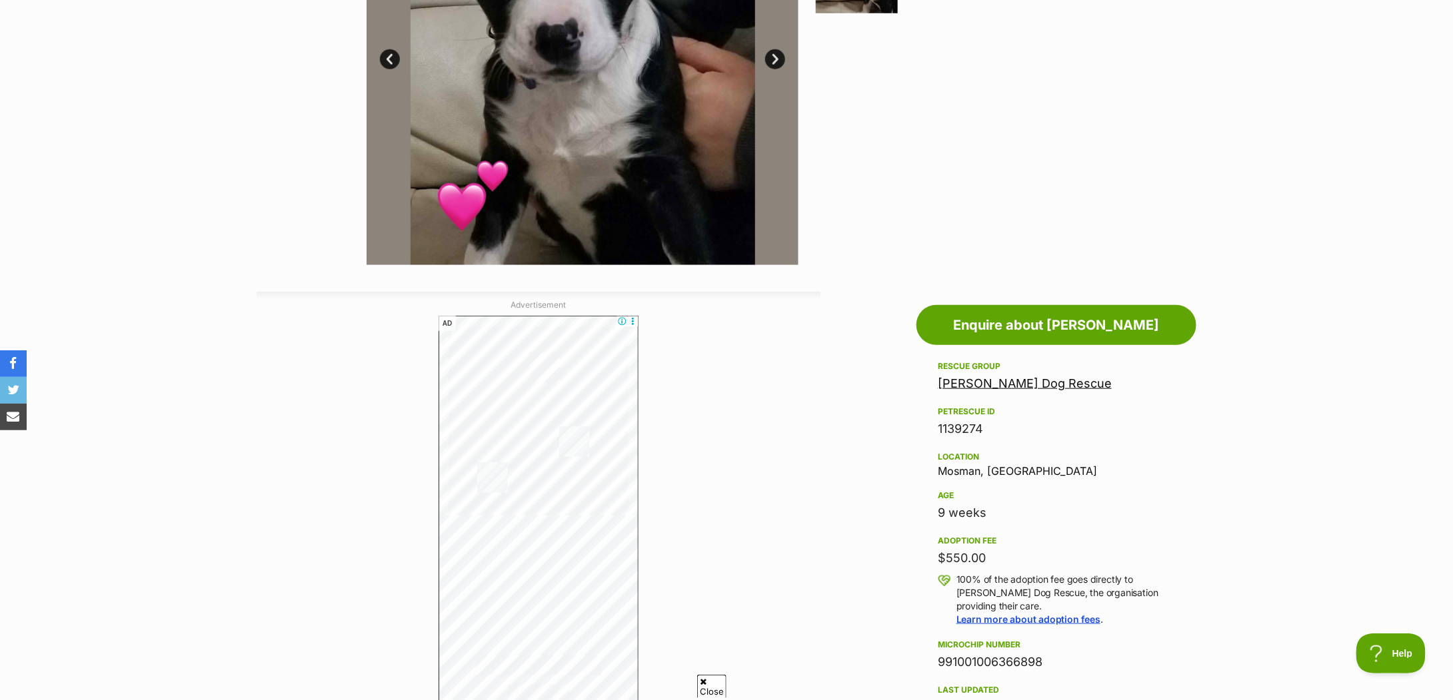
scroll to position [533, 0]
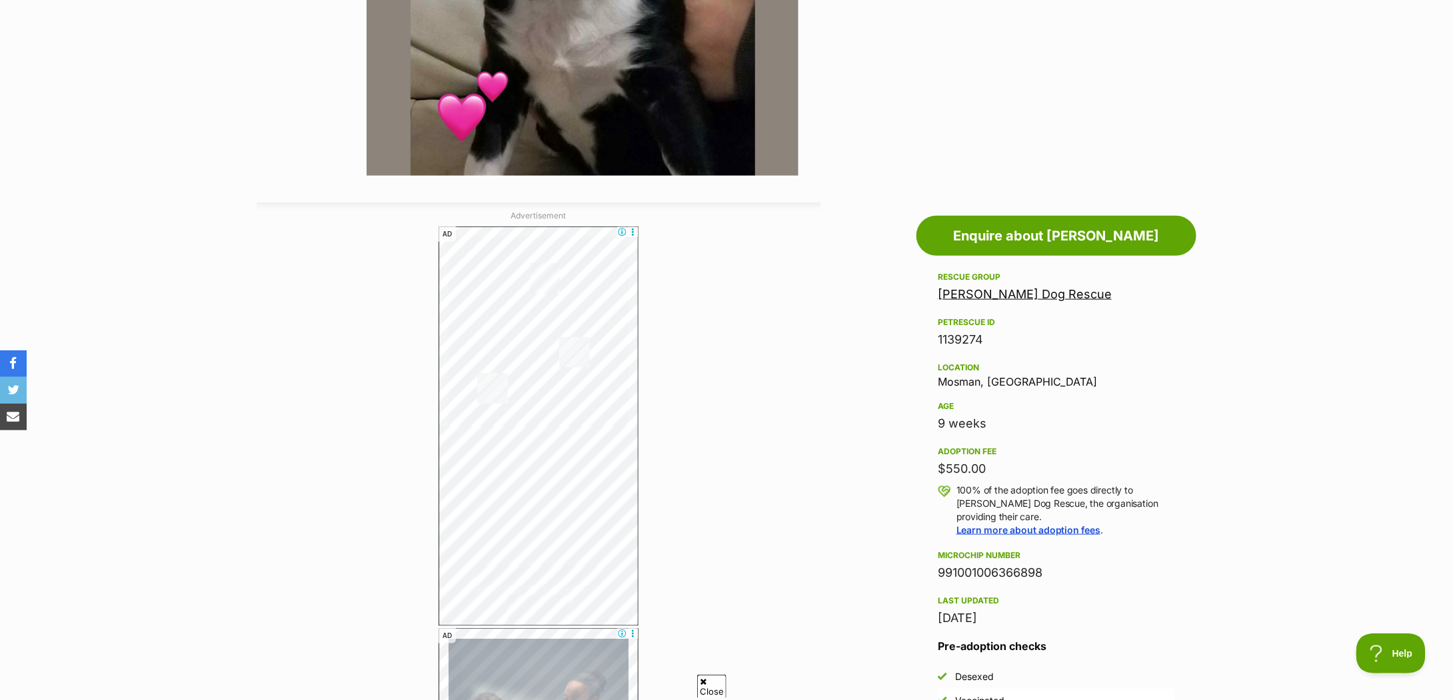
click at [1062, 437] on div "Rescue group Wally's Dog Rescue PetRescue ID 1139274 Location Mosman, NSW Age 9…" at bounding box center [1056, 448] width 237 height 359
click at [968, 422] on div "9 weeks" at bounding box center [1056, 424] width 237 height 19
copy div "9 weeks"
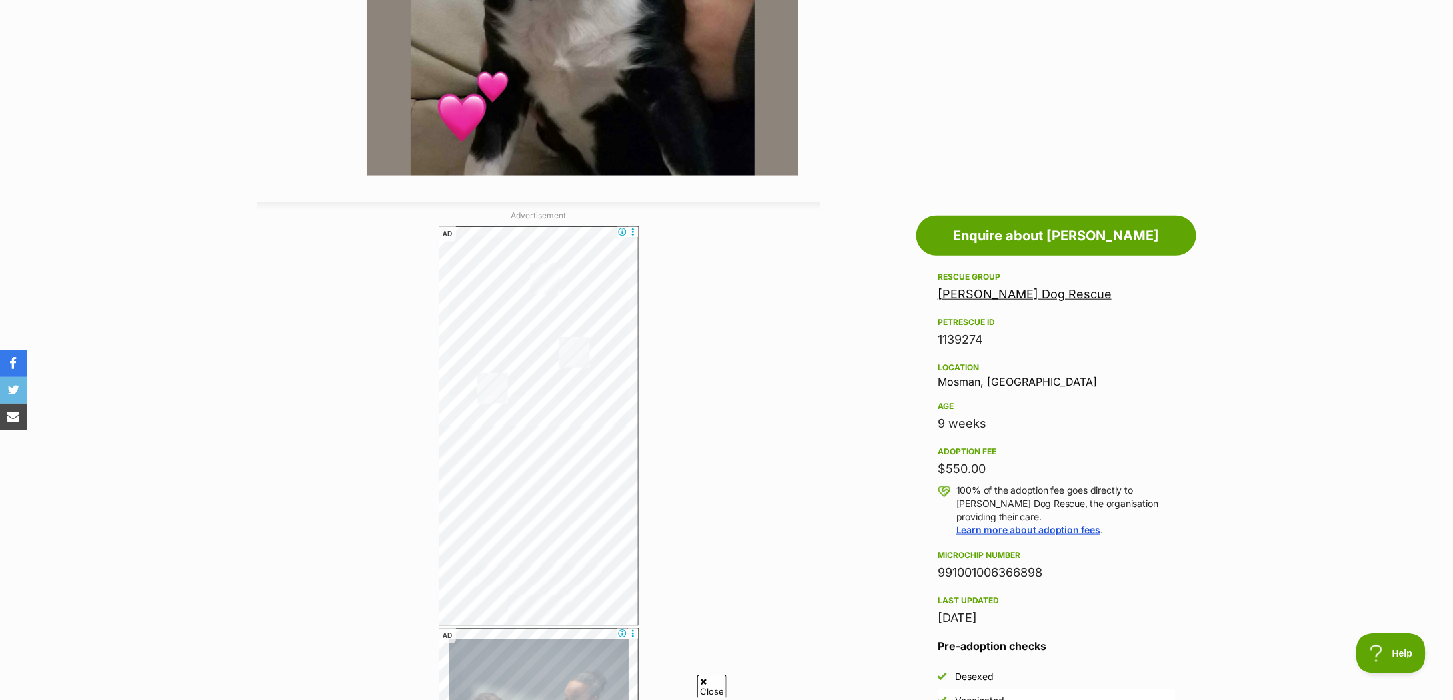
click at [960, 470] on div "$550.00" at bounding box center [1056, 469] width 237 height 19
copy div "$550.00"
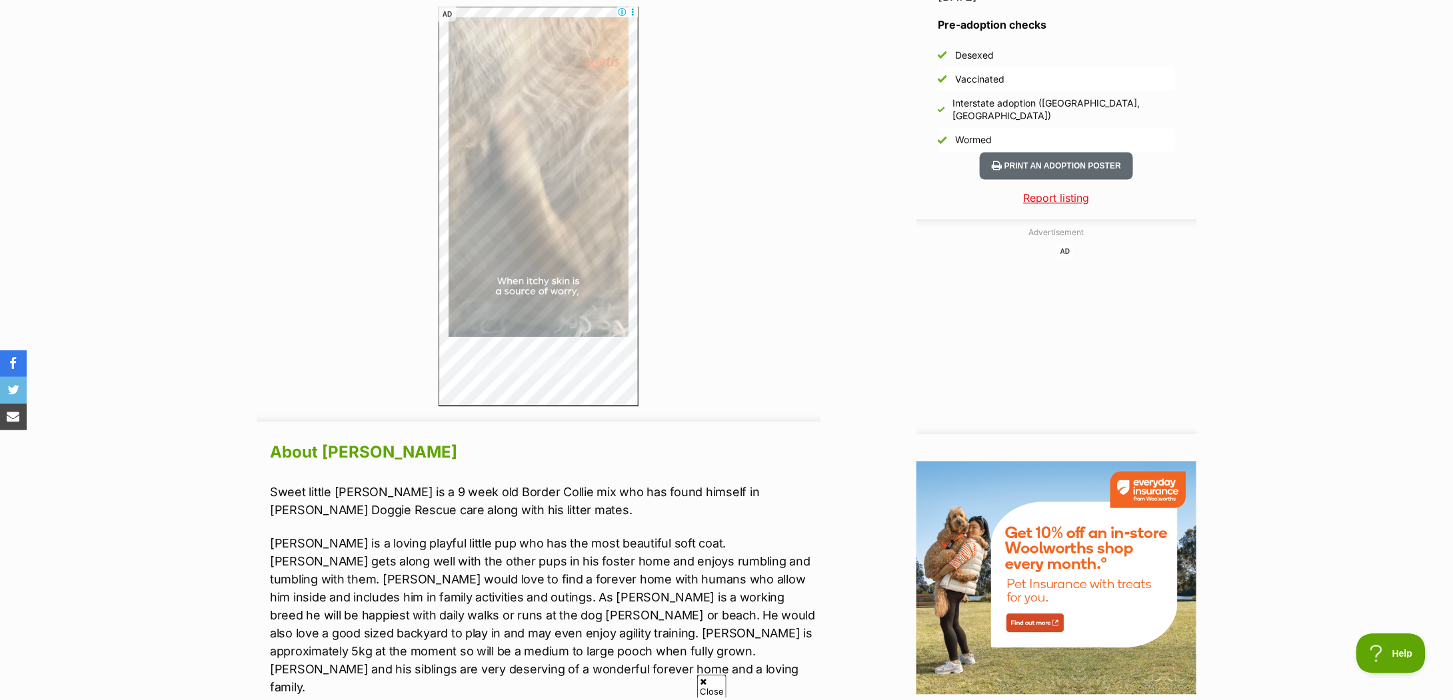
scroll to position [1333, 0]
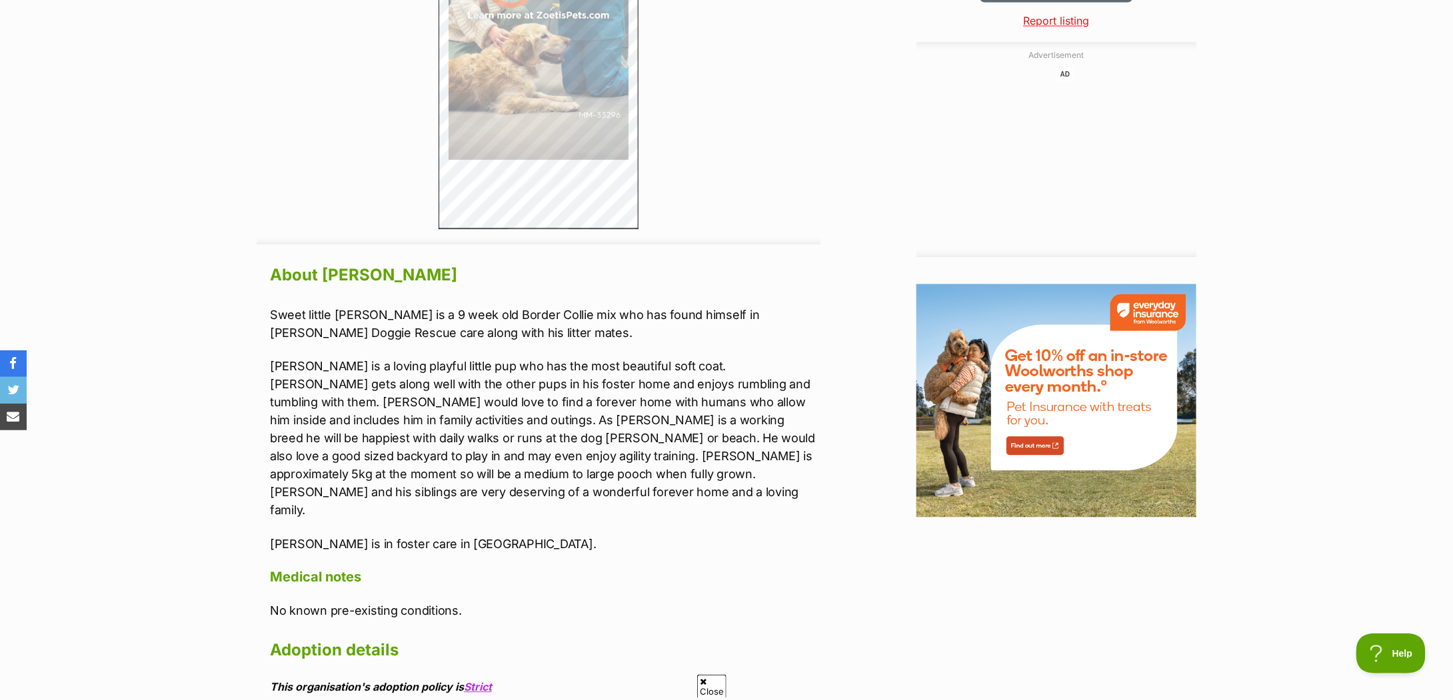
click at [512, 370] on p "Bruce is a loving playful little pup who has the most beautiful soft coat. Bruc…" at bounding box center [545, 438] width 550 height 162
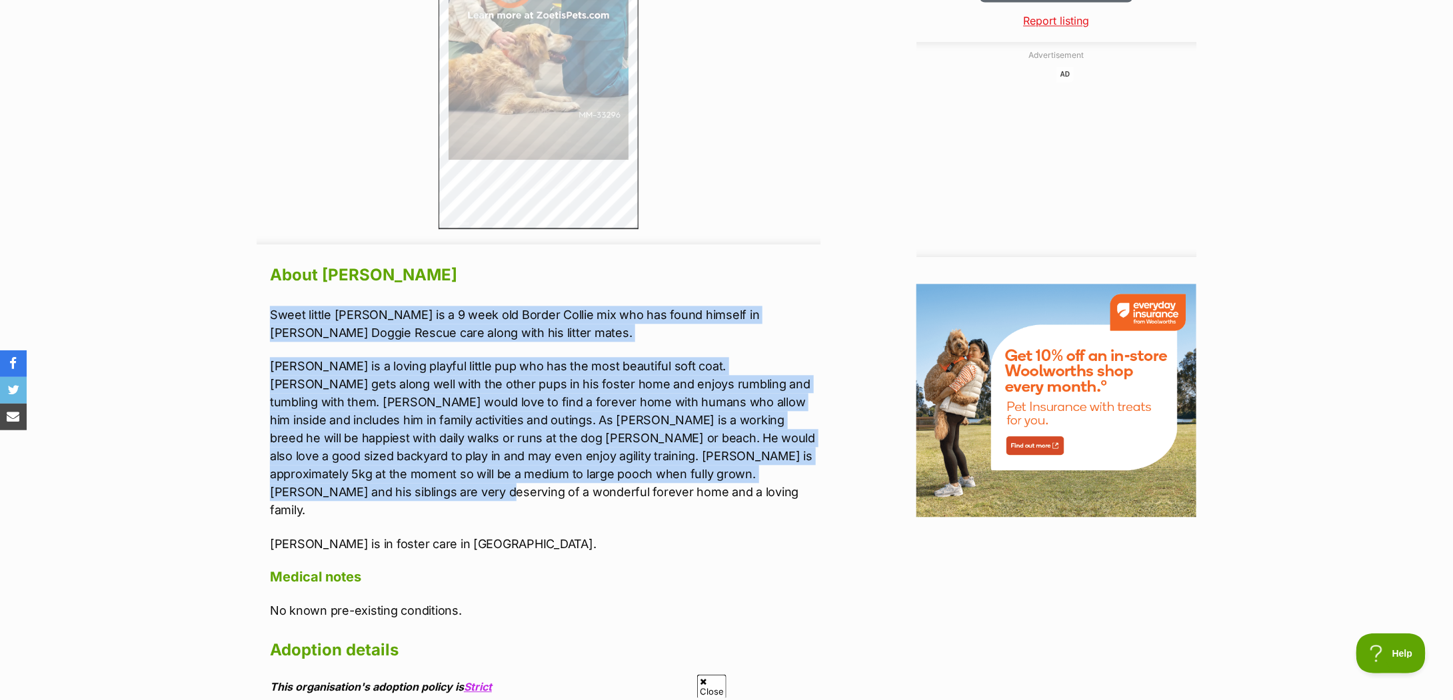
drag, startPoint x: 268, startPoint y: 311, endPoint x: 808, endPoint y: 468, distance: 562.7
copy div "Sweet little Bruce is a 9 week old Border Collie mix who has found himself in W…"
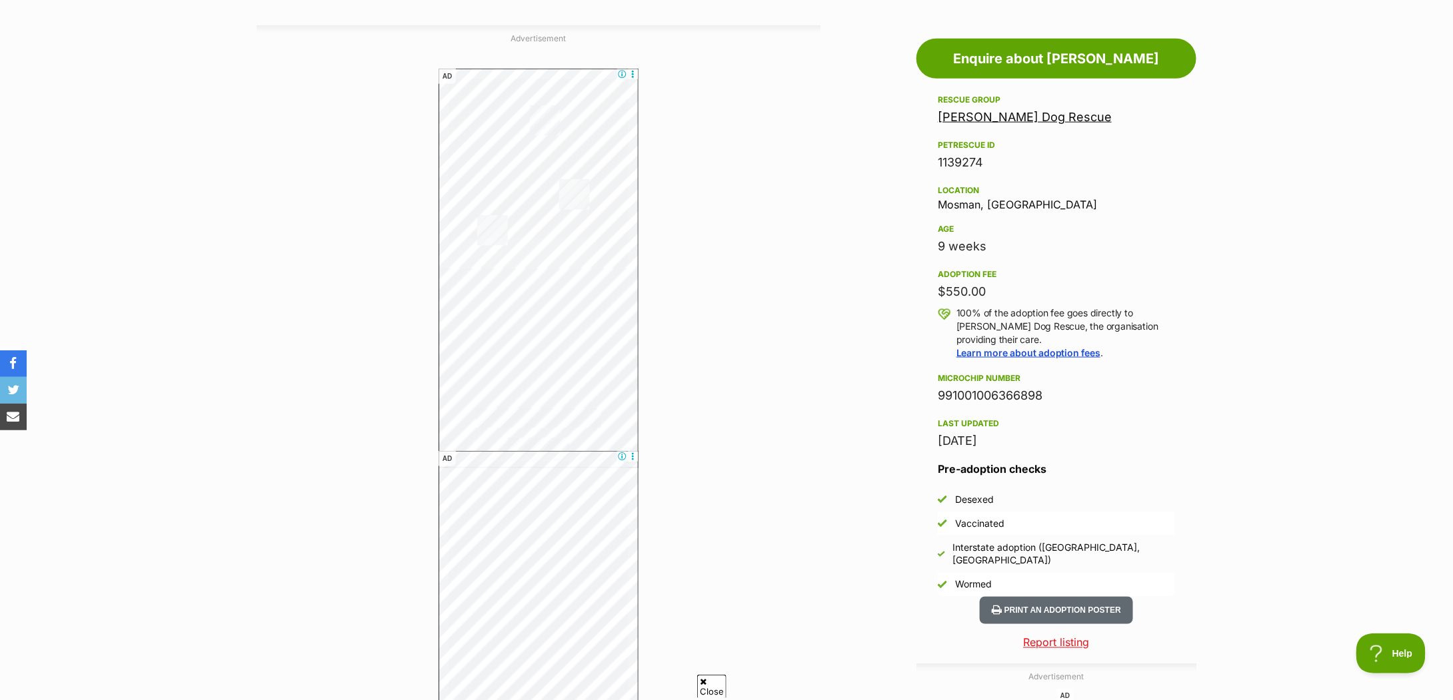
scroll to position [177, 0]
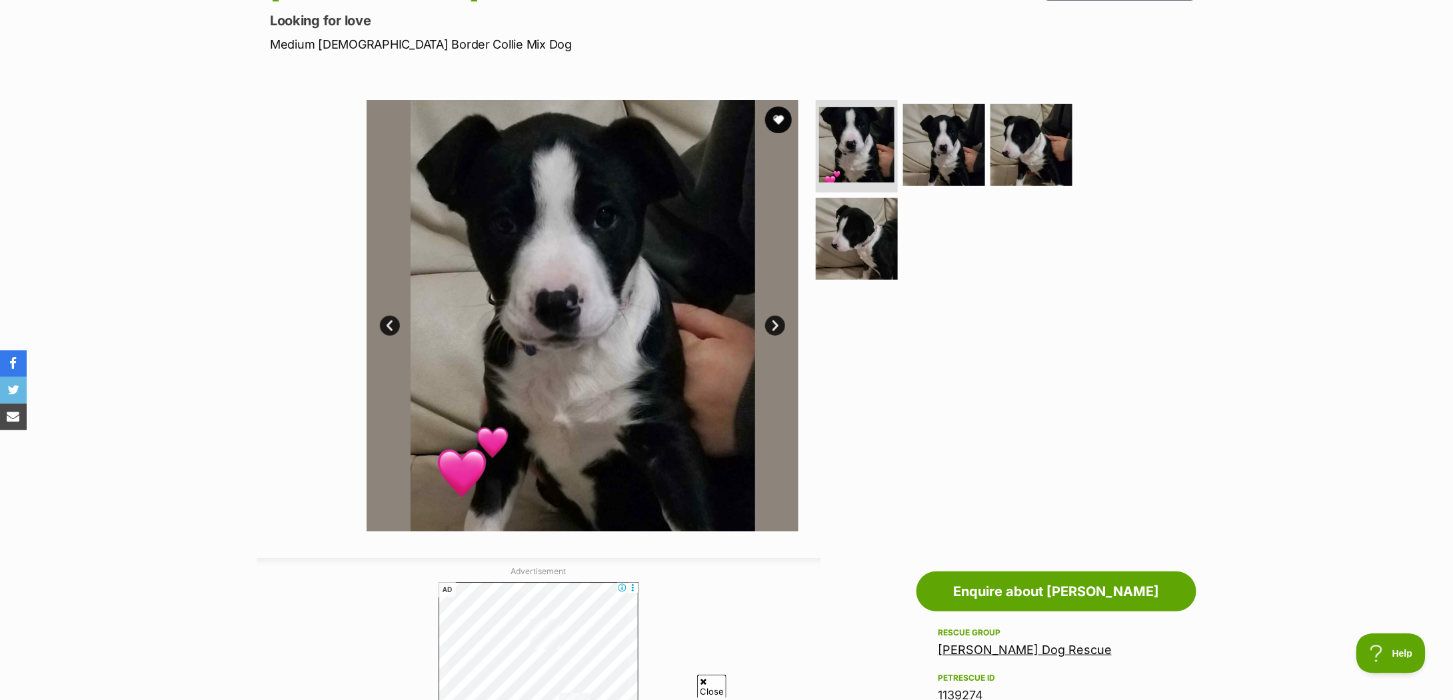
click at [770, 323] on link "Next" at bounding box center [775, 326] width 20 height 20
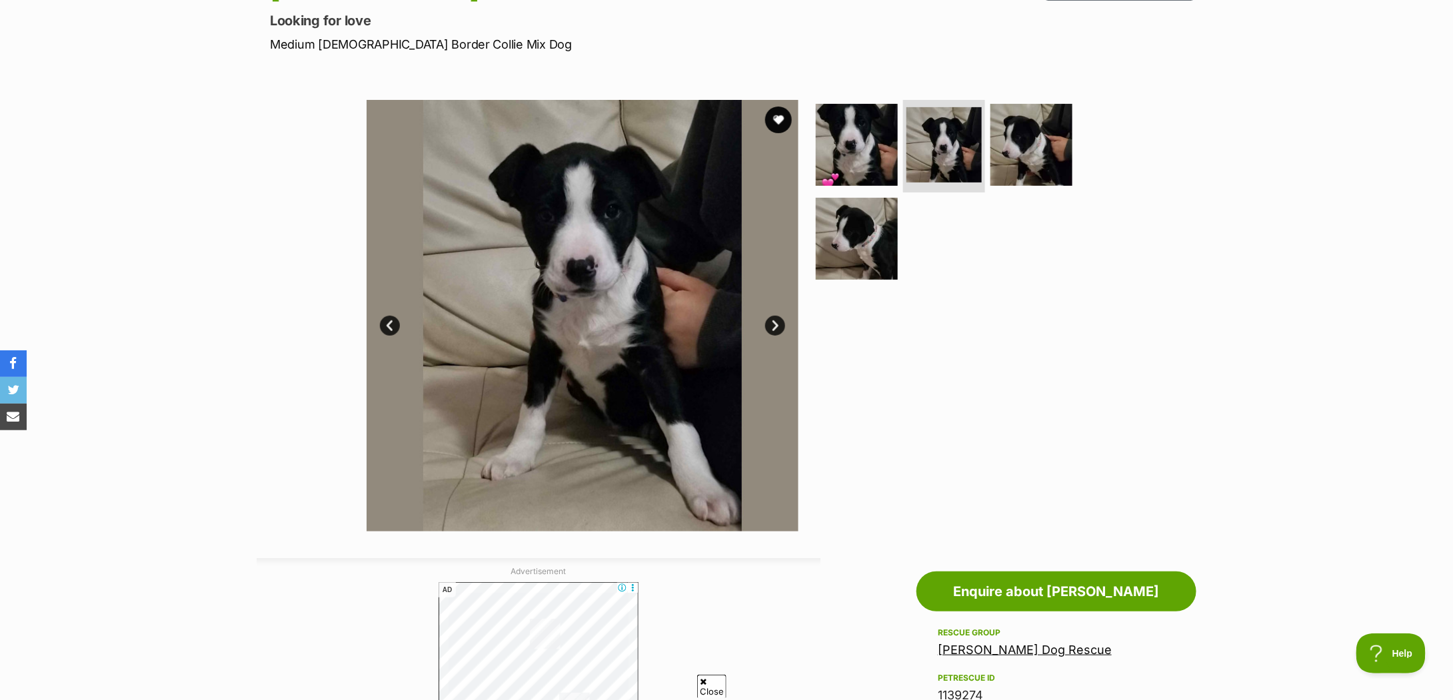
click at [770, 323] on link "Next" at bounding box center [775, 326] width 20 height 20
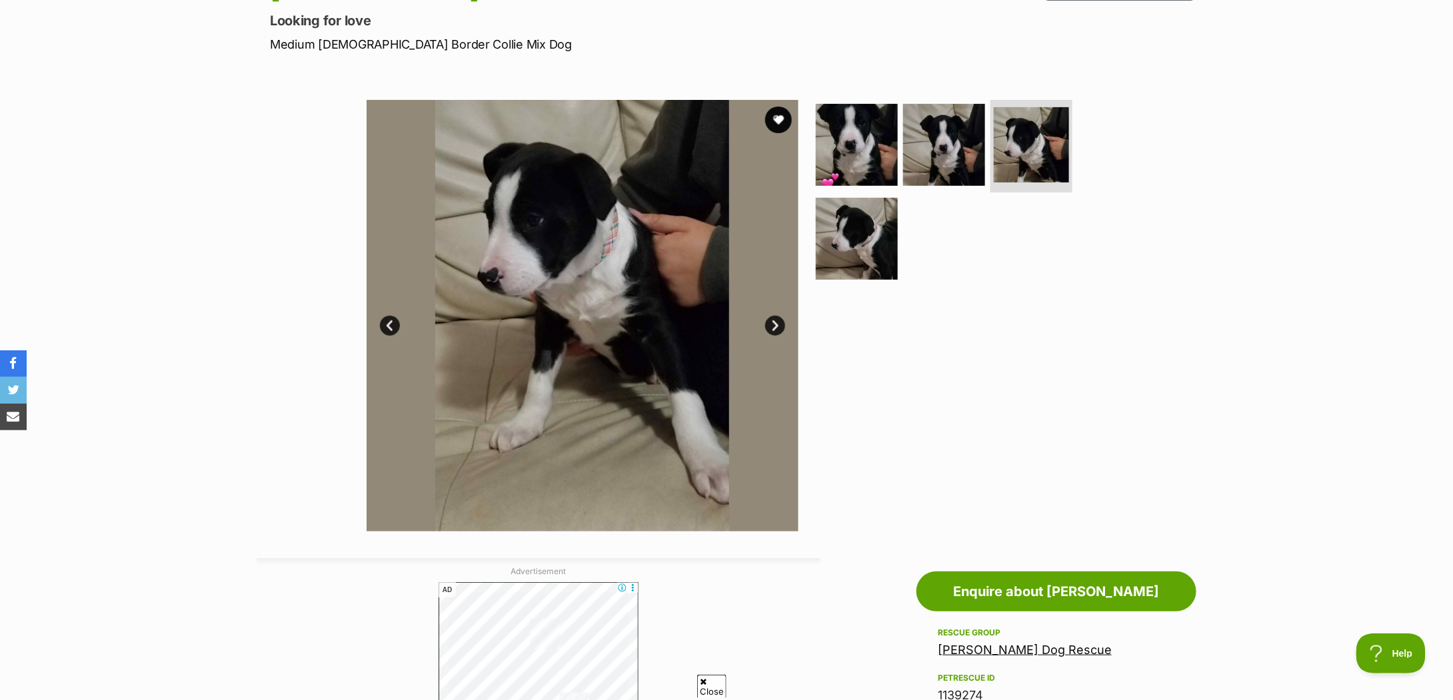
click at [770, 323] on link "Next" at bounding box center [775, 326] width 20 height 20
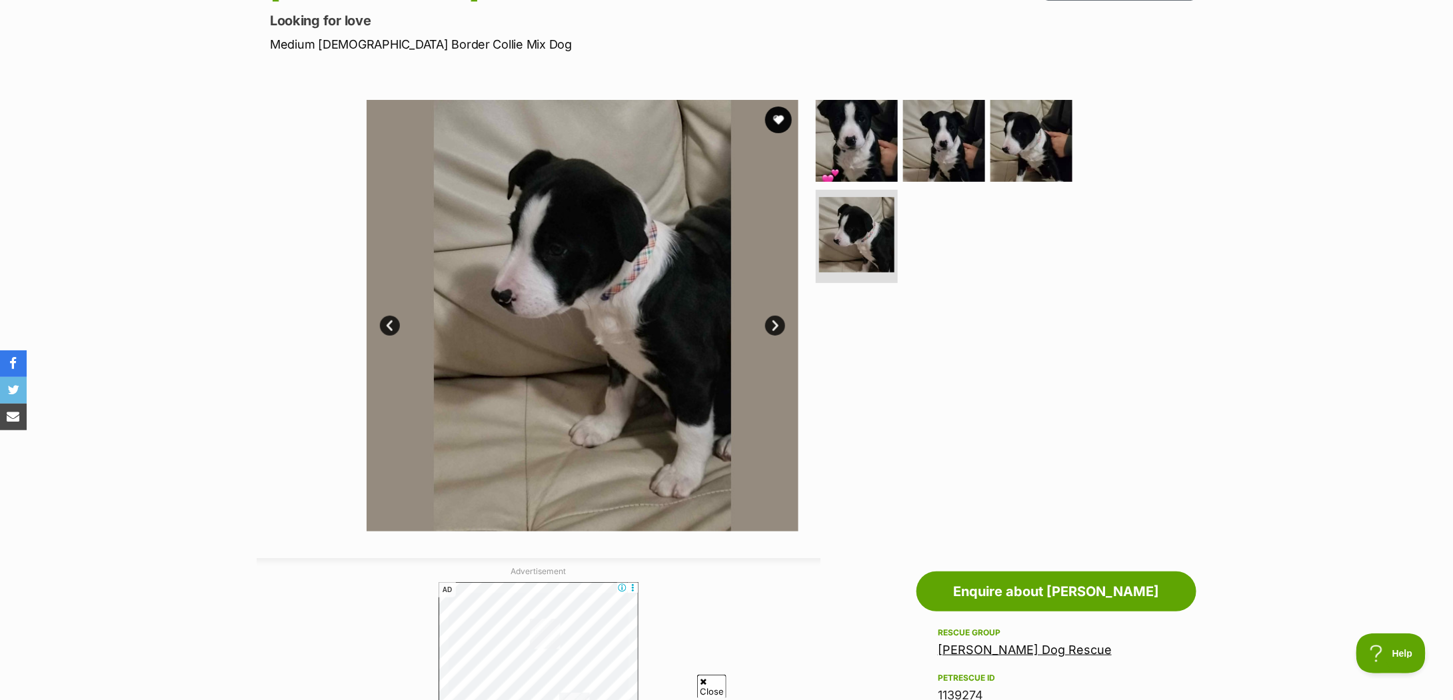
click at [385, 317] on link "Prev" at bounding box center [390, 326] width 20 height 20
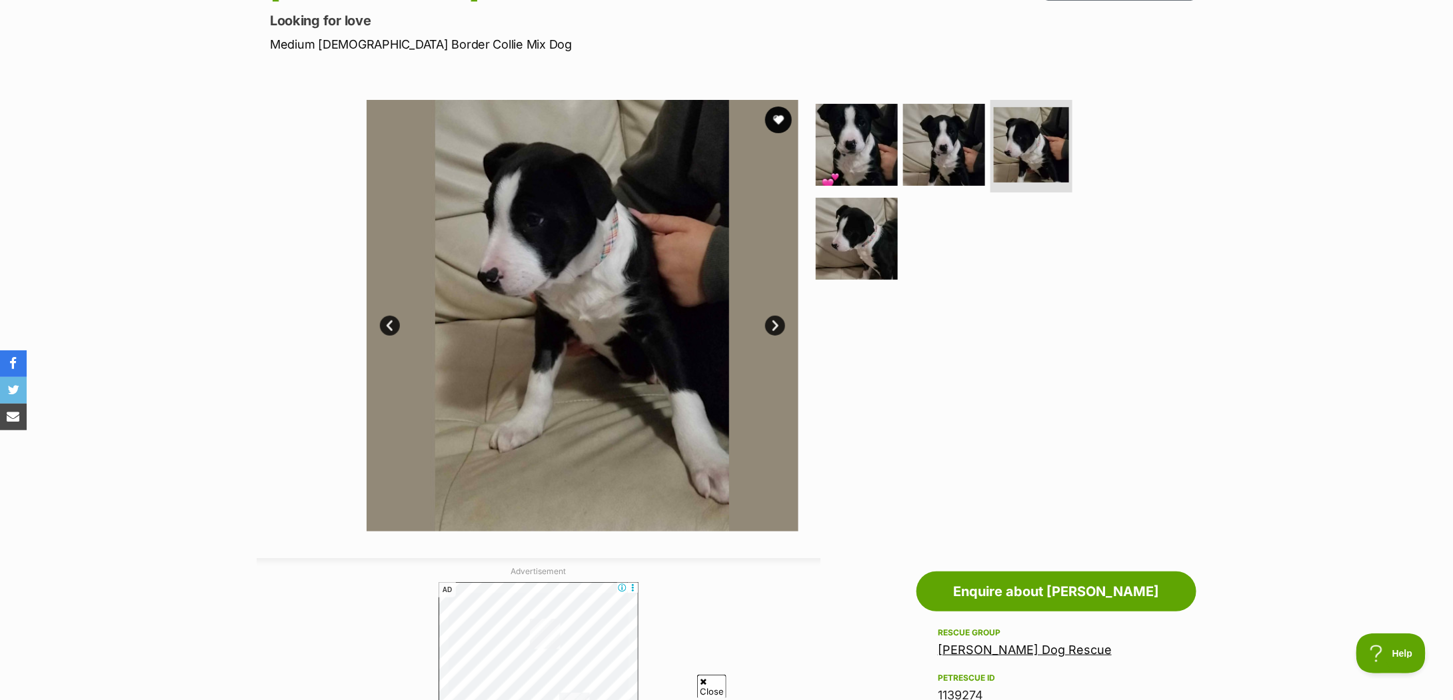
click at [385, 317] on link "Prev" at bounding box center [390, 326] width 20 height 20
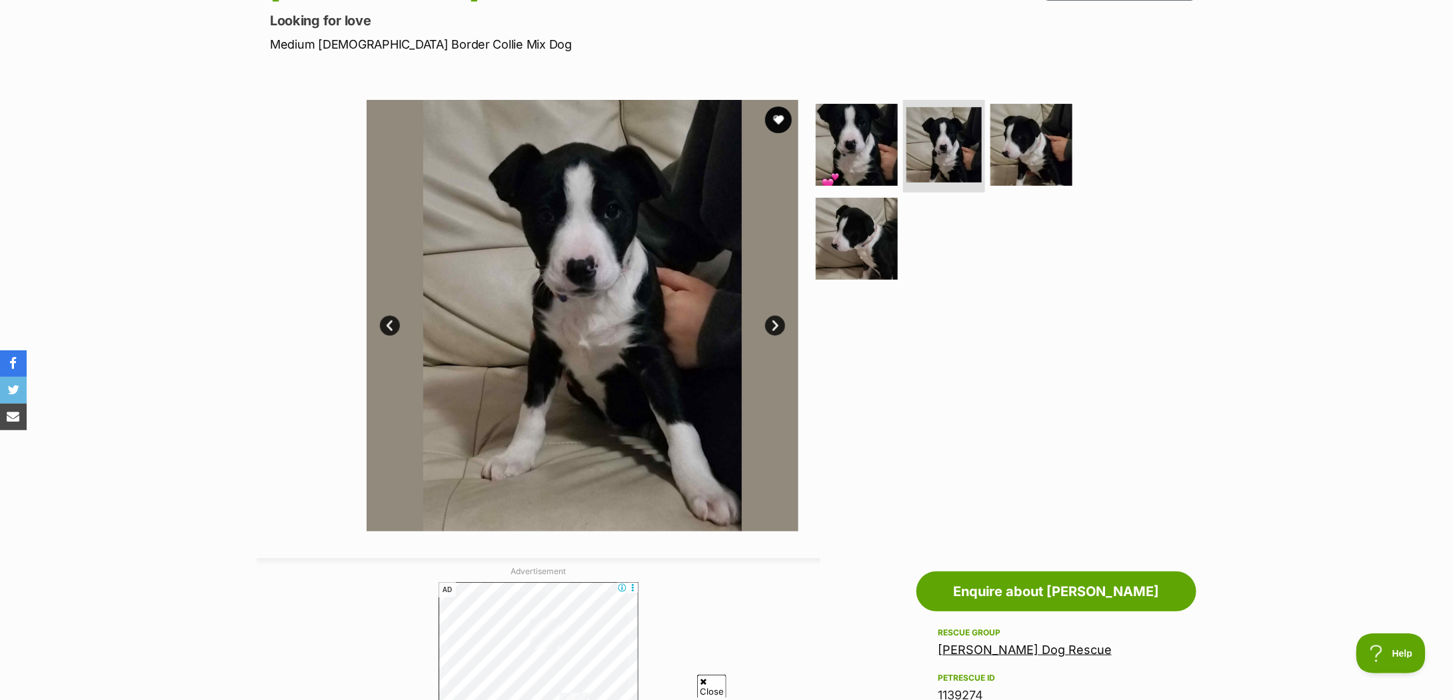
click at [385, 317] on link "Prev" at bounding box center [390, 326] width 20 height 20
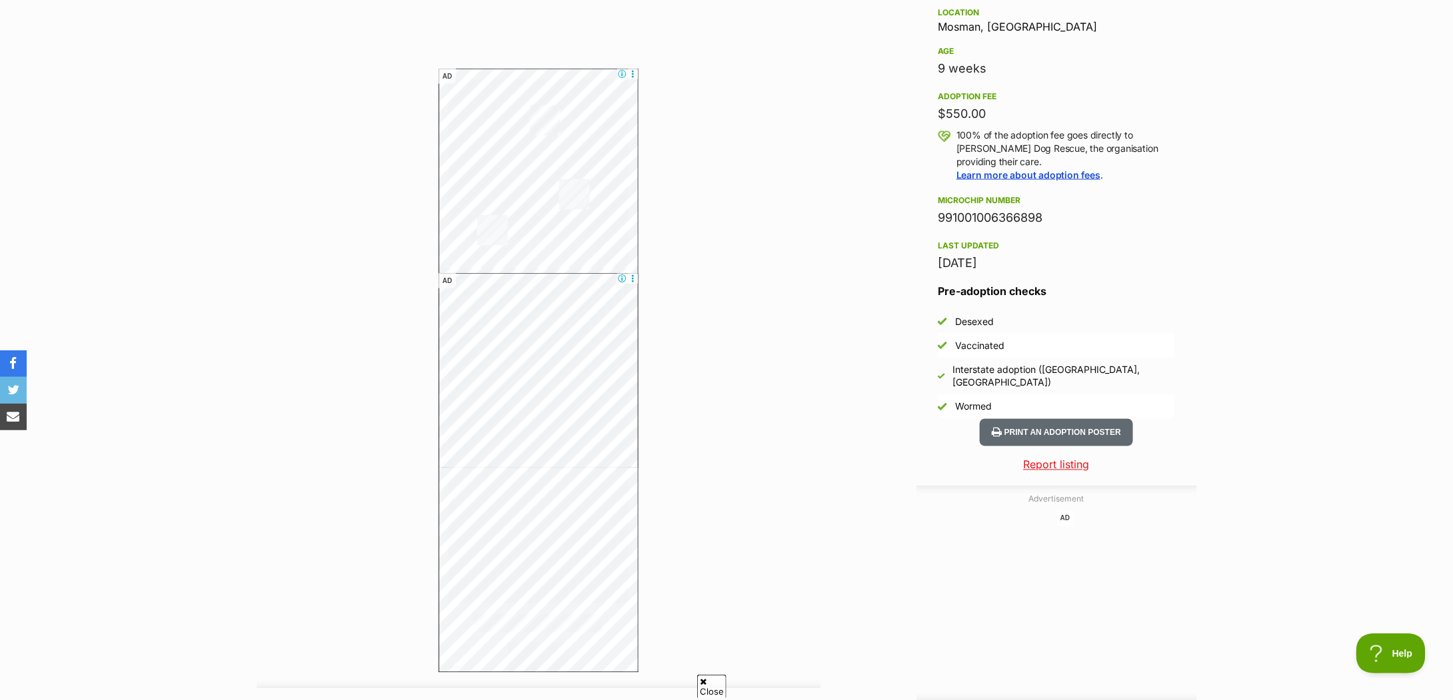
scroll to position [355, 0]
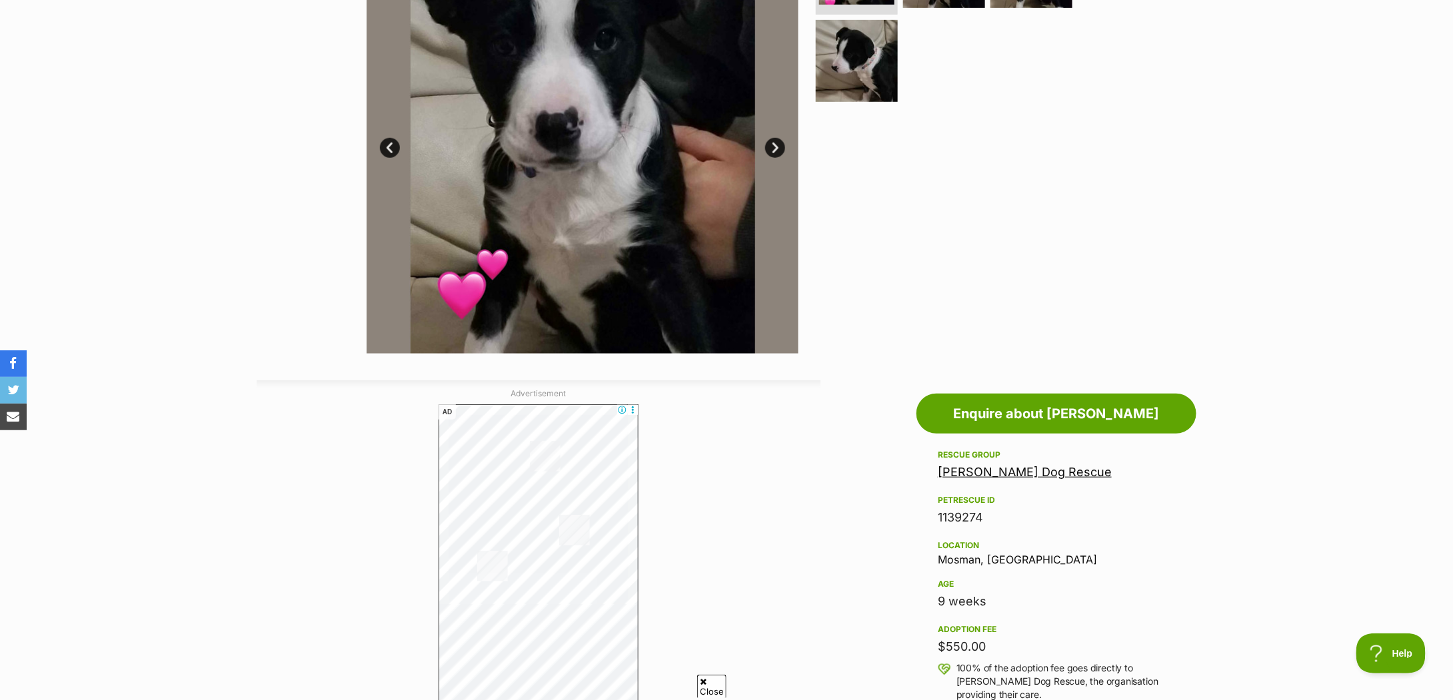
click at [1316, 239] on div "Available 1 of 4 images 1 of 4 images 1 of 4 images 1 of 4 images Next Prev 1 2…" at bounding box center [726, 128] width 1453 height 452
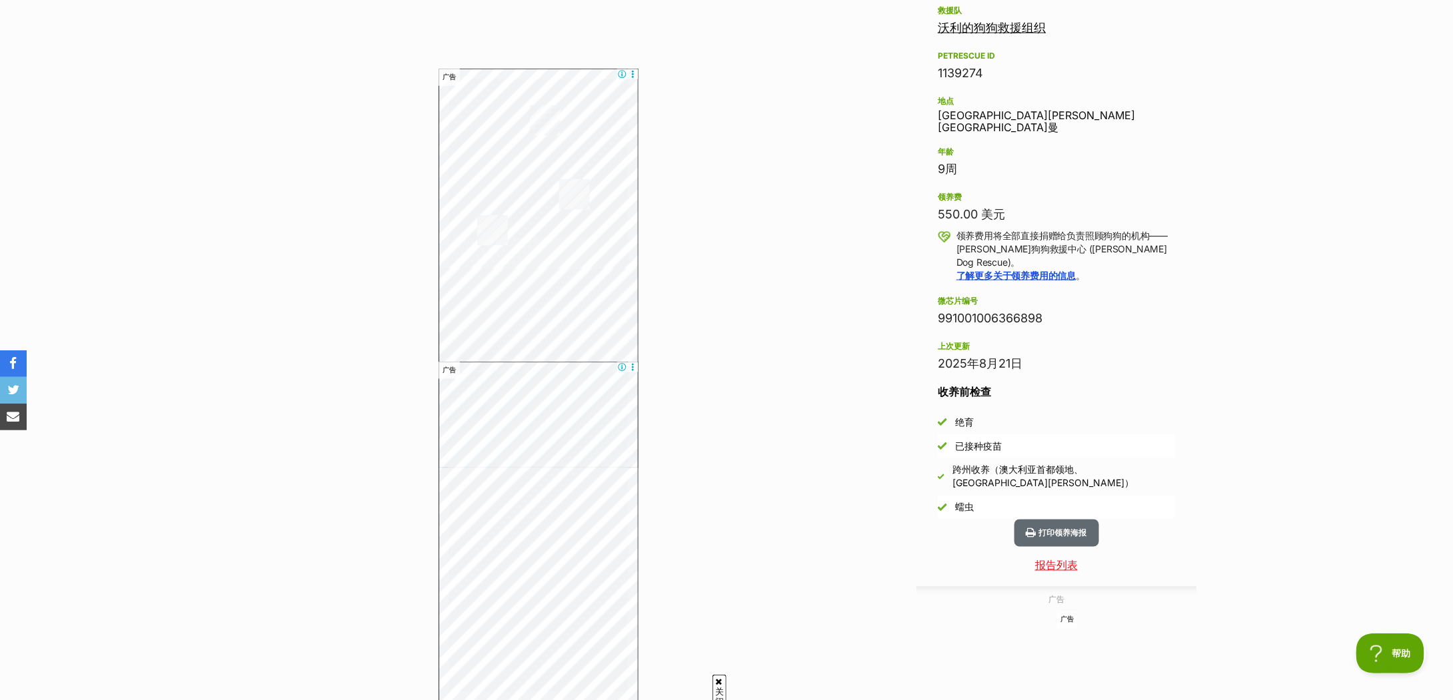
scroll to position [622, 0]
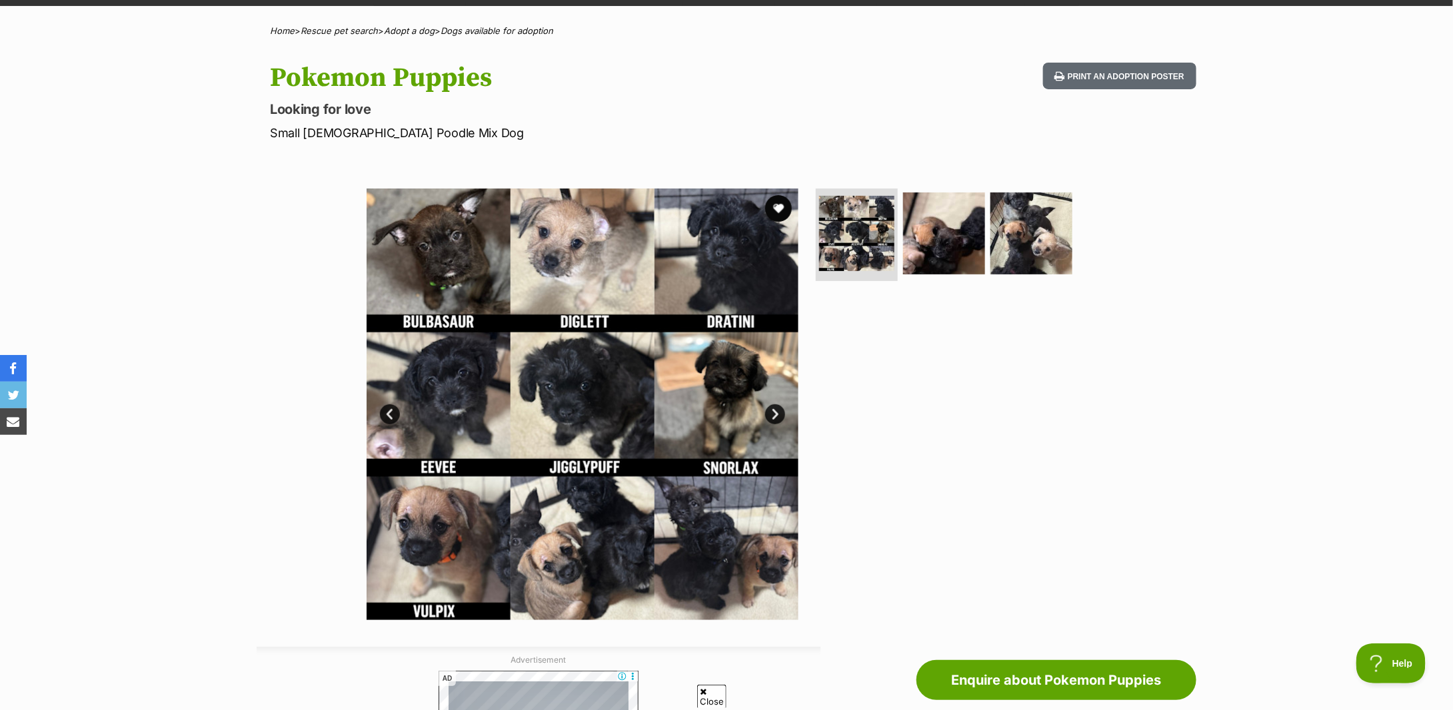
click at [773, 411] on link "Next" at bounding box center [775, 415] width 20 height 20
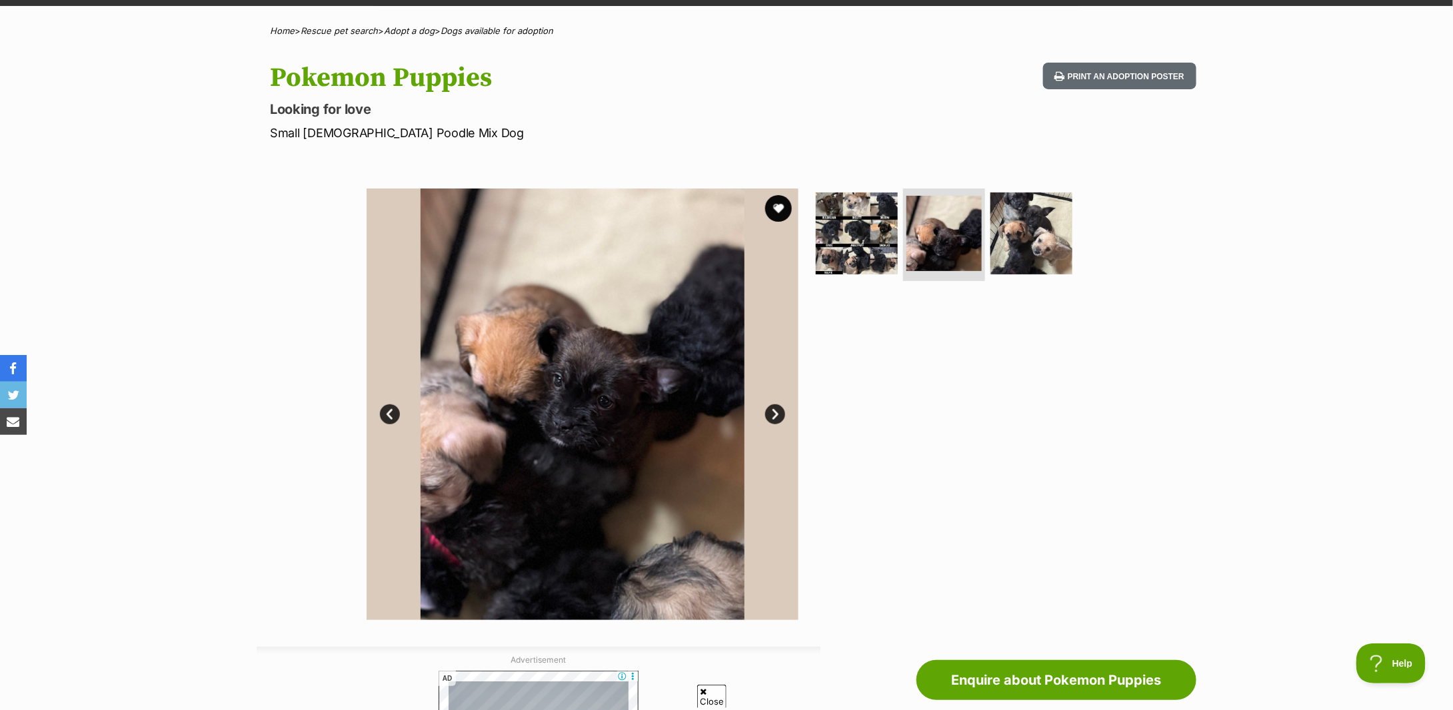
click at [773, 411] on link "Next" at bounding box center [775, 415] width 20 height 20
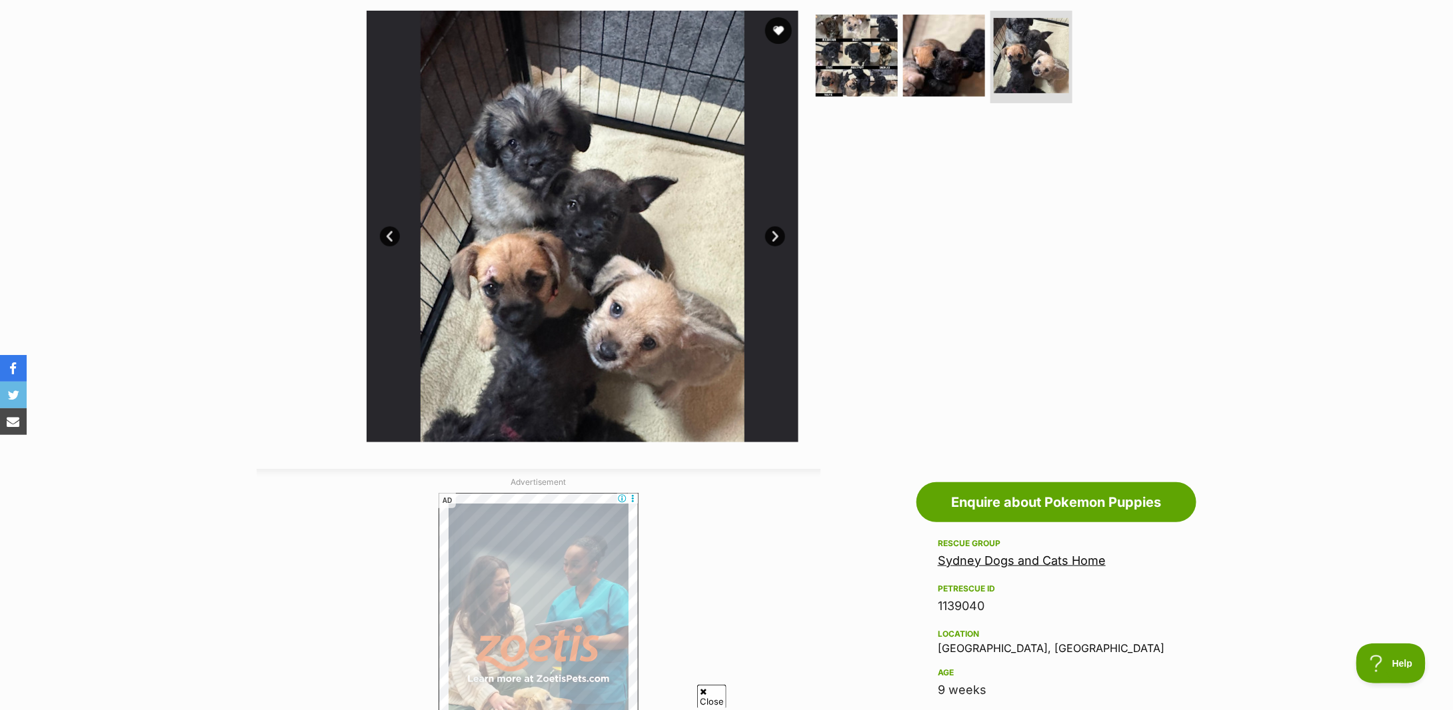
scroll to position [533, 0]
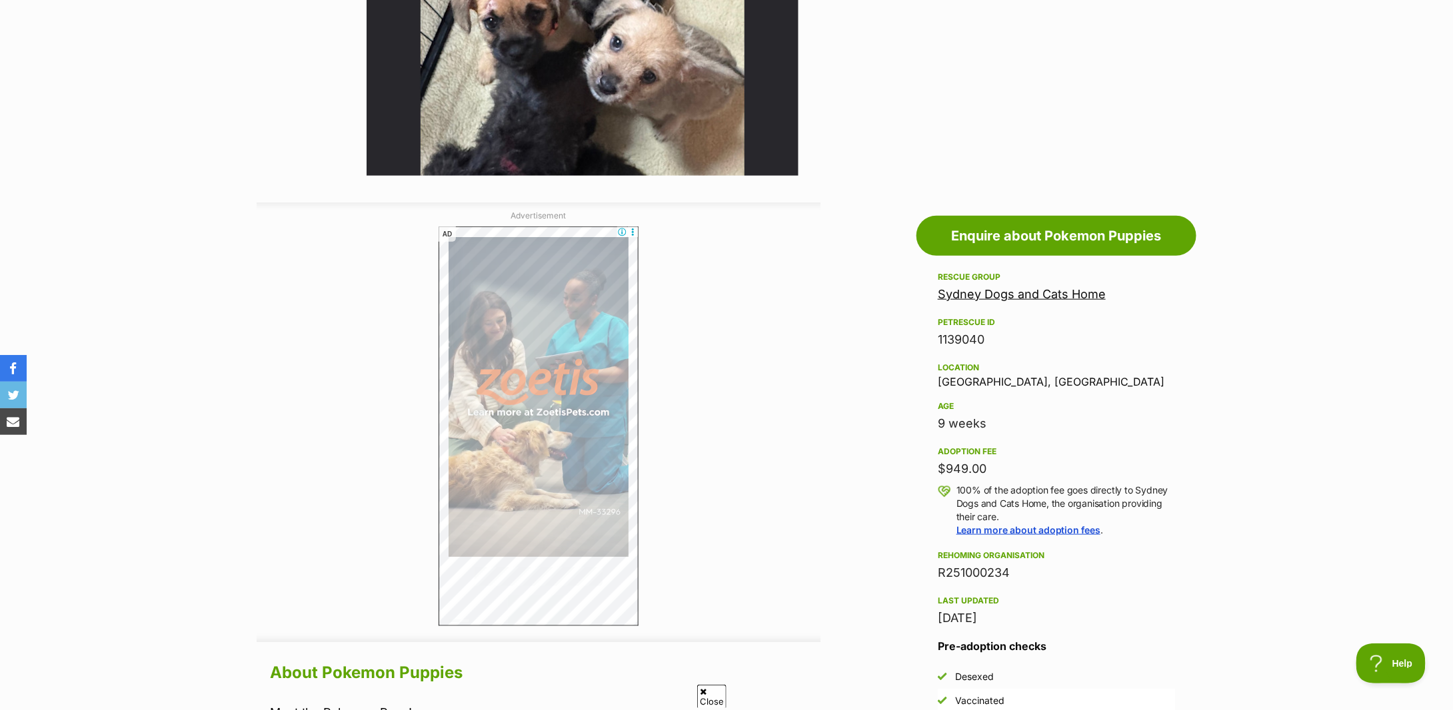
click at [1148, 421] on div "9 weeks" at bounding box center [1056, 424] width 237 height 19
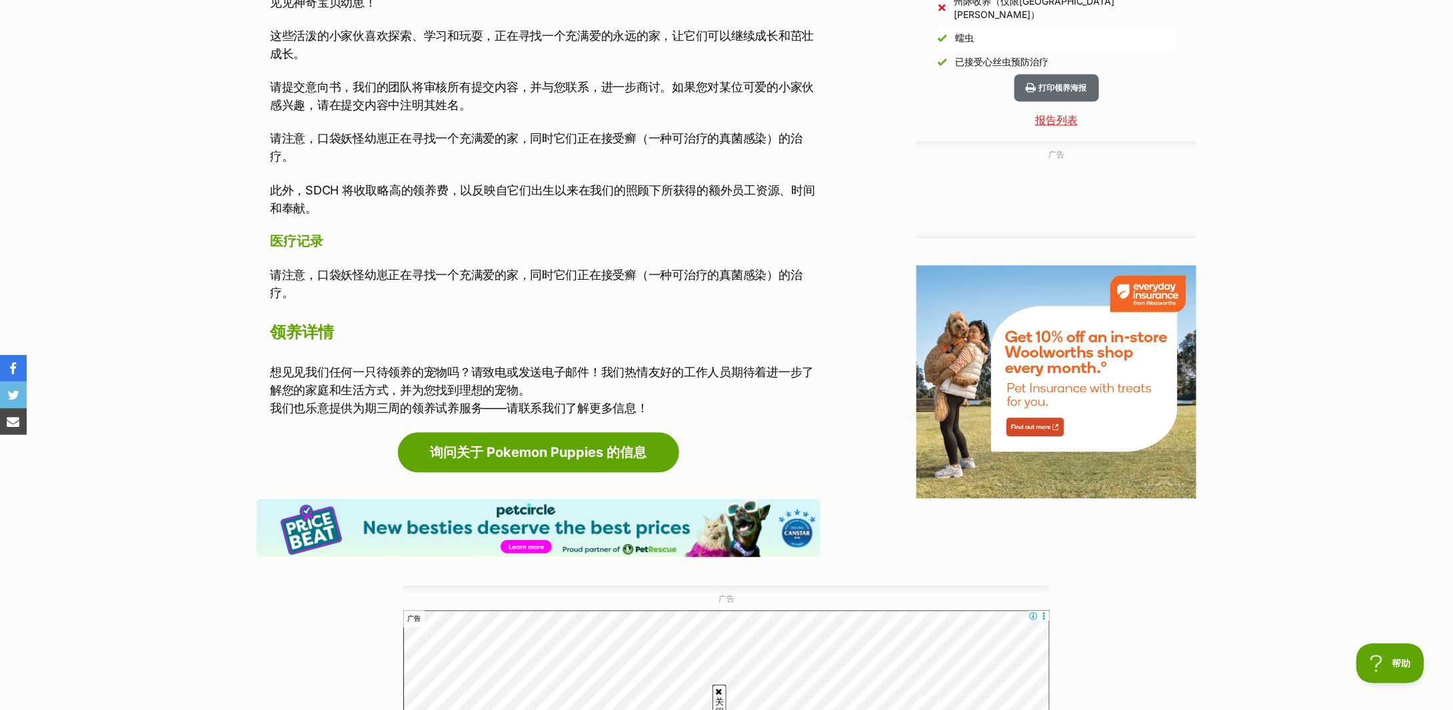
scroll to position [1155, 0]
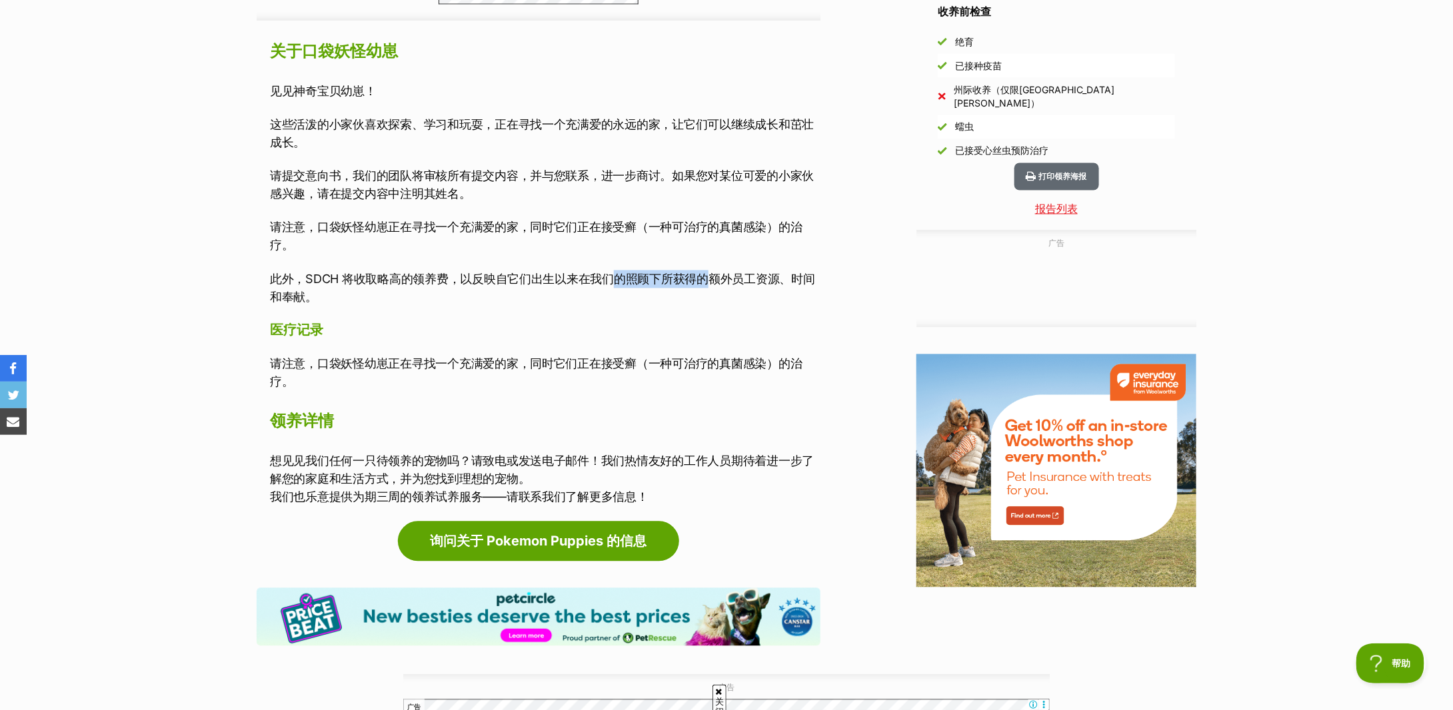
drag, startPoint x: 616, startPoint y: 283, endPoint x: 714, endPoint y: 283, distance: 98.6
click at [714, 283] on font "此外，SDCH 将收取略高的领养费，以反映自它们出生以来在我们的照顾下所获得的额外员工资源、时间和奉献。" at bounding box center [542, 289] width 545 height 32
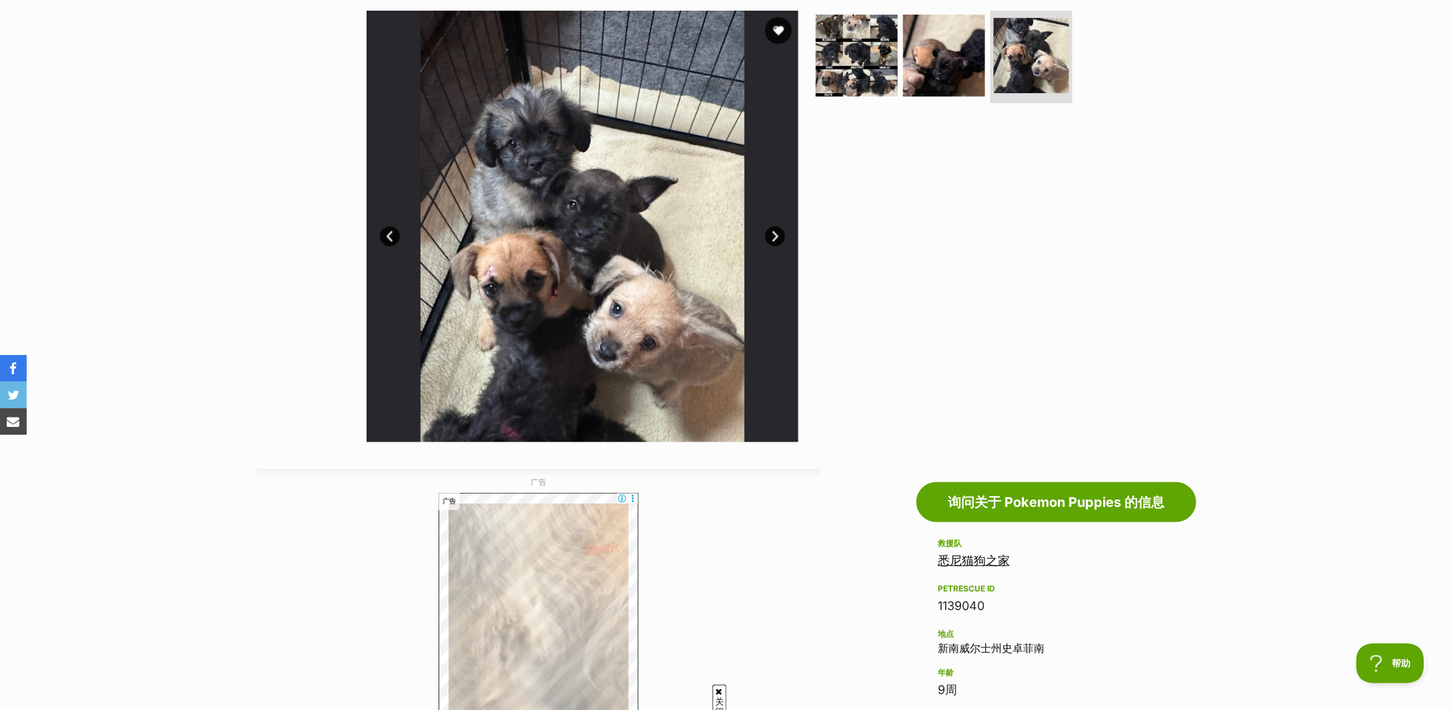
scroll to position [355, 0]
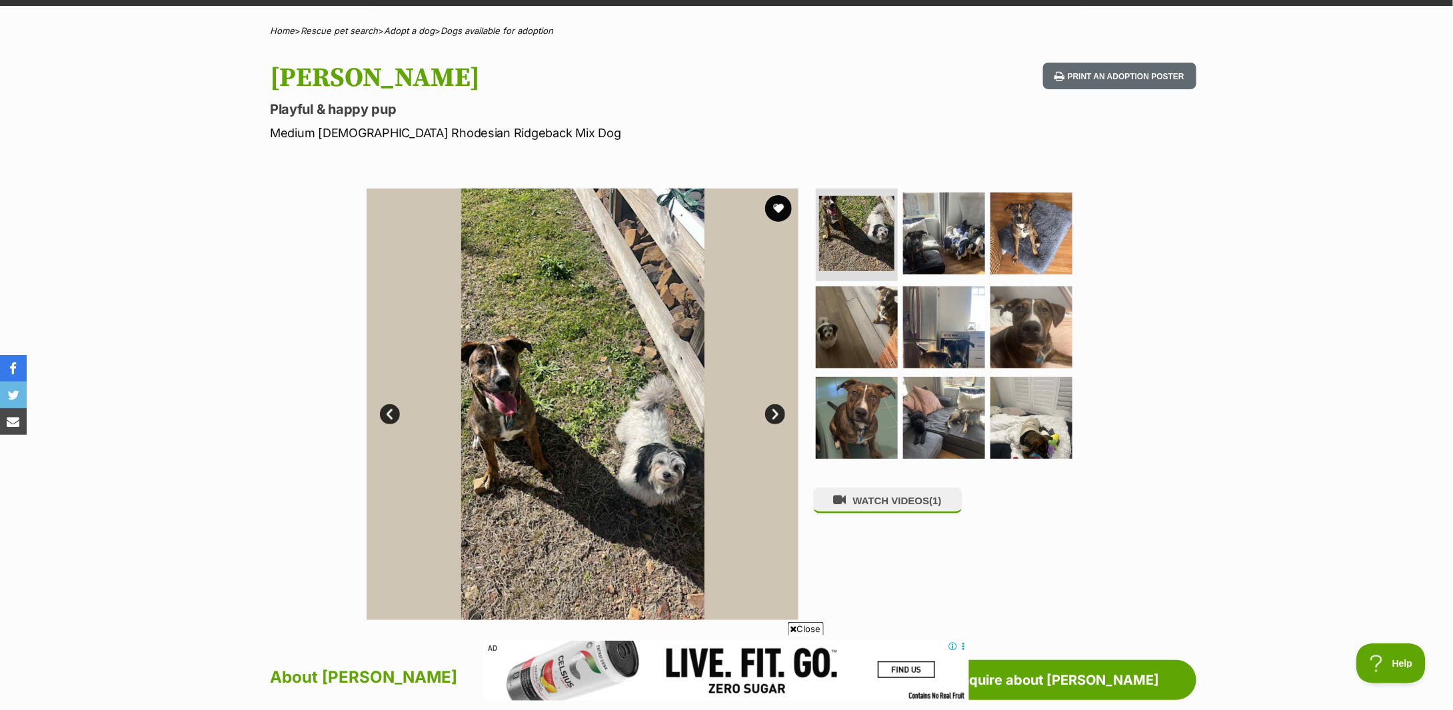
click at [777, 413] on link "Next" at bounding box center [775, 415] width 20 height 20
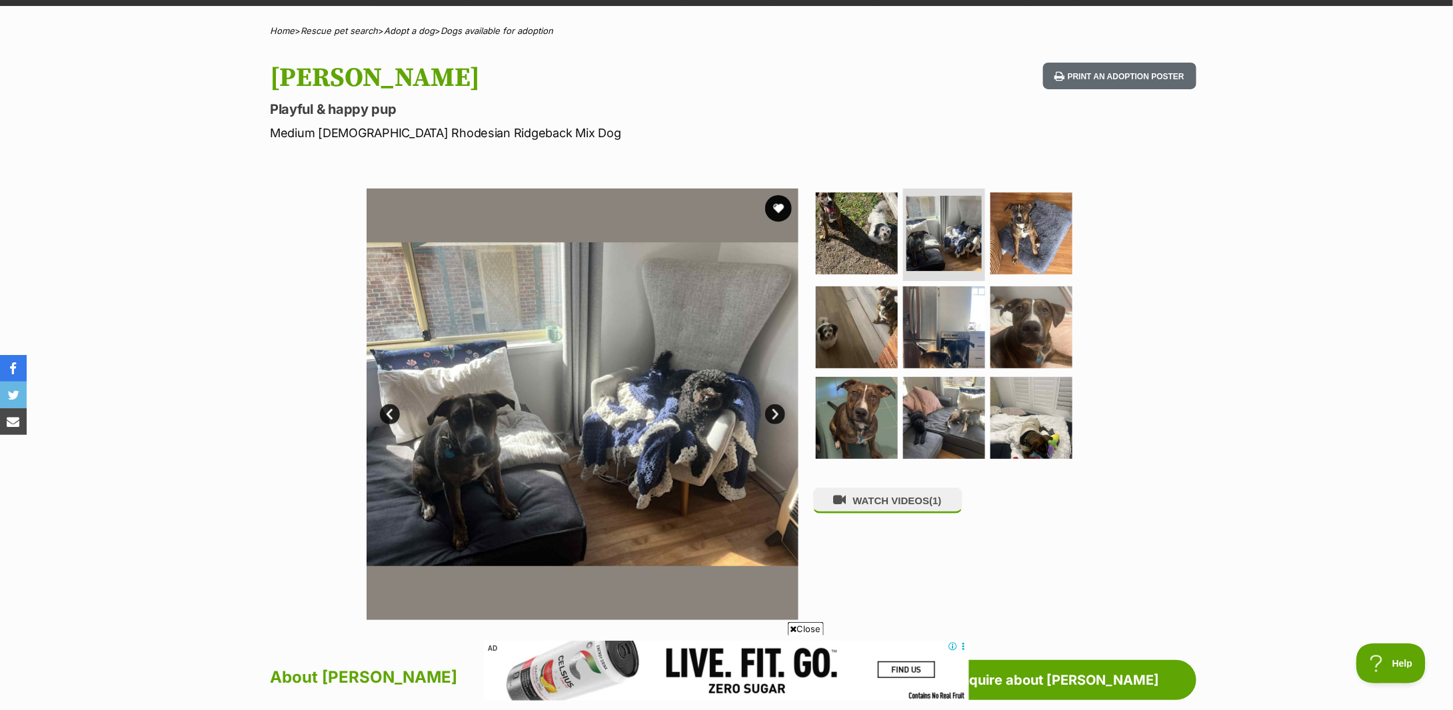
click at [777, 413] on link "Next" at bounding box center [775, 415] width 20 height 20
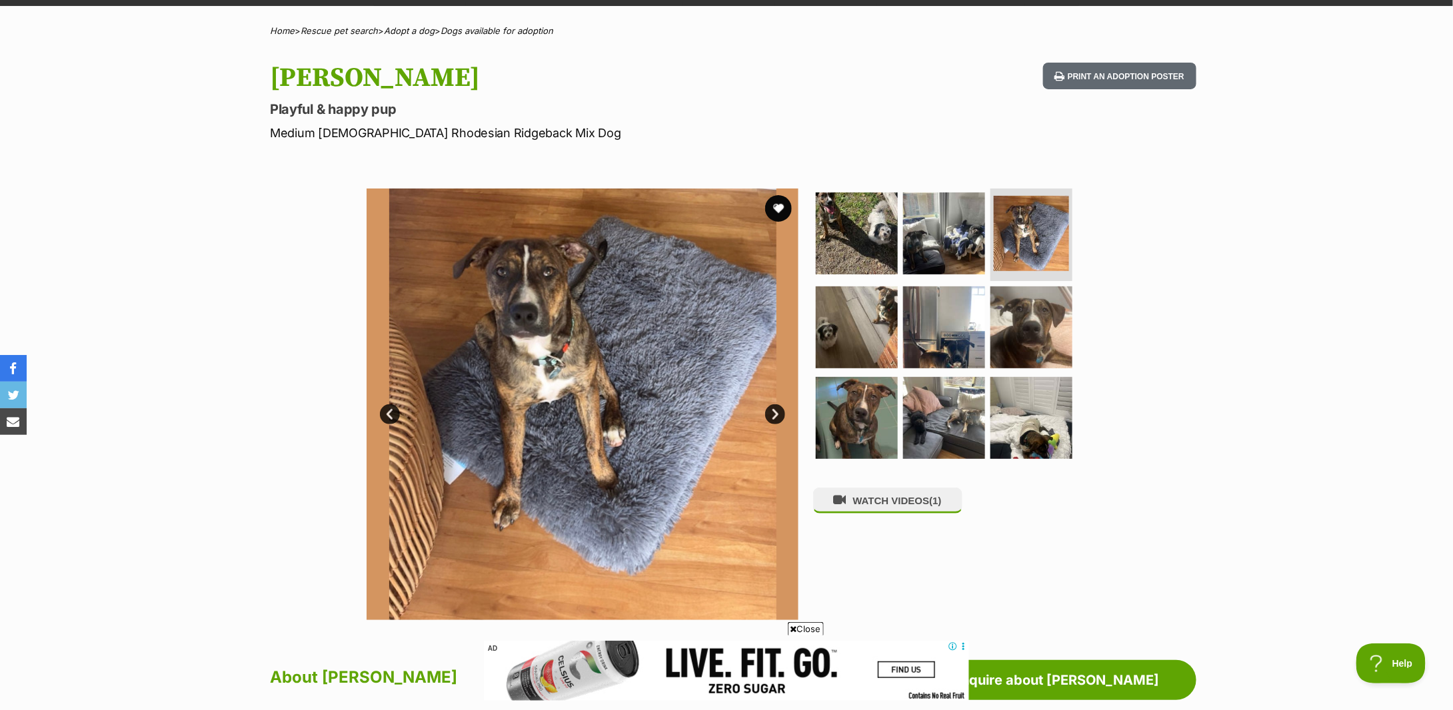
click at [777, 413] on link "Next" at bounding box center [775, 415] width 20 height 20
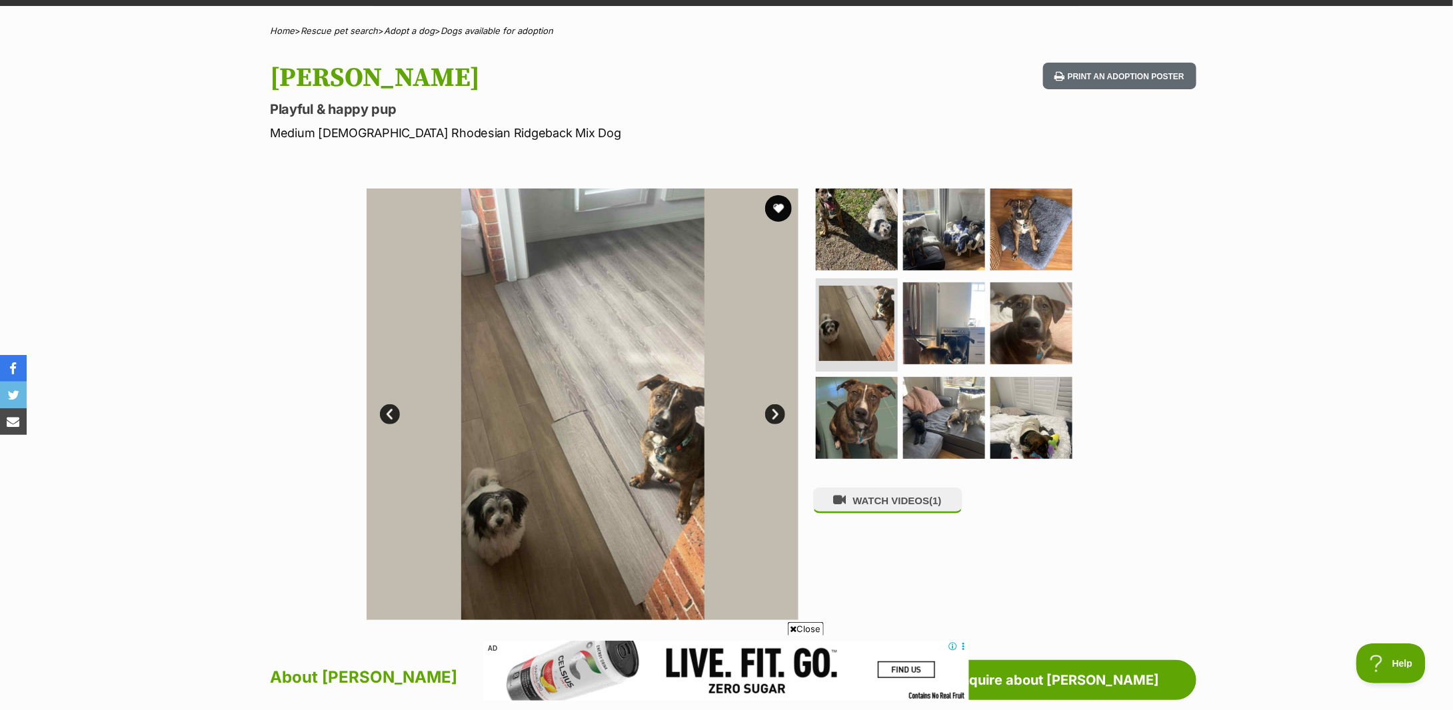
click at [777, 413] on link "Next" at bounding box center [775, 415] width 20 height 20
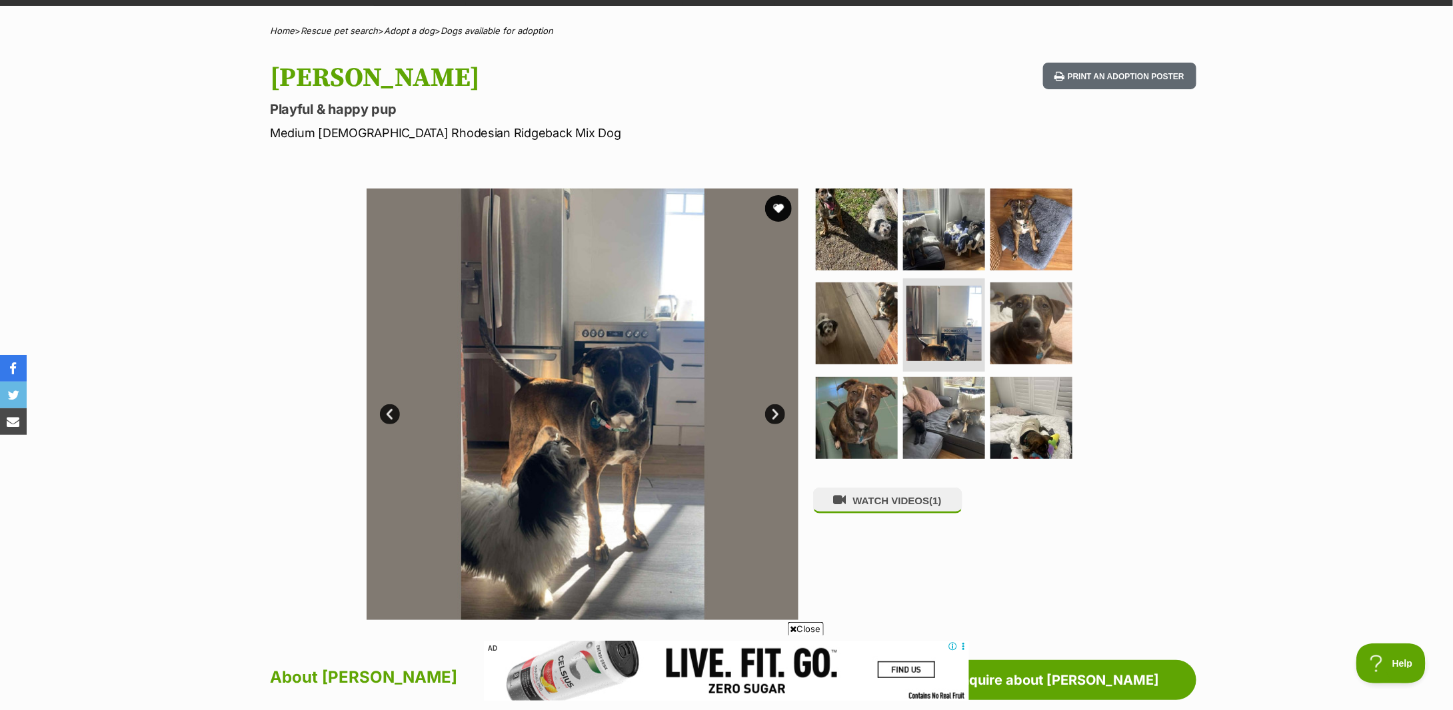
click at [777, 413] on link "Next" at bounding box center [775, 415] width 20 height 20
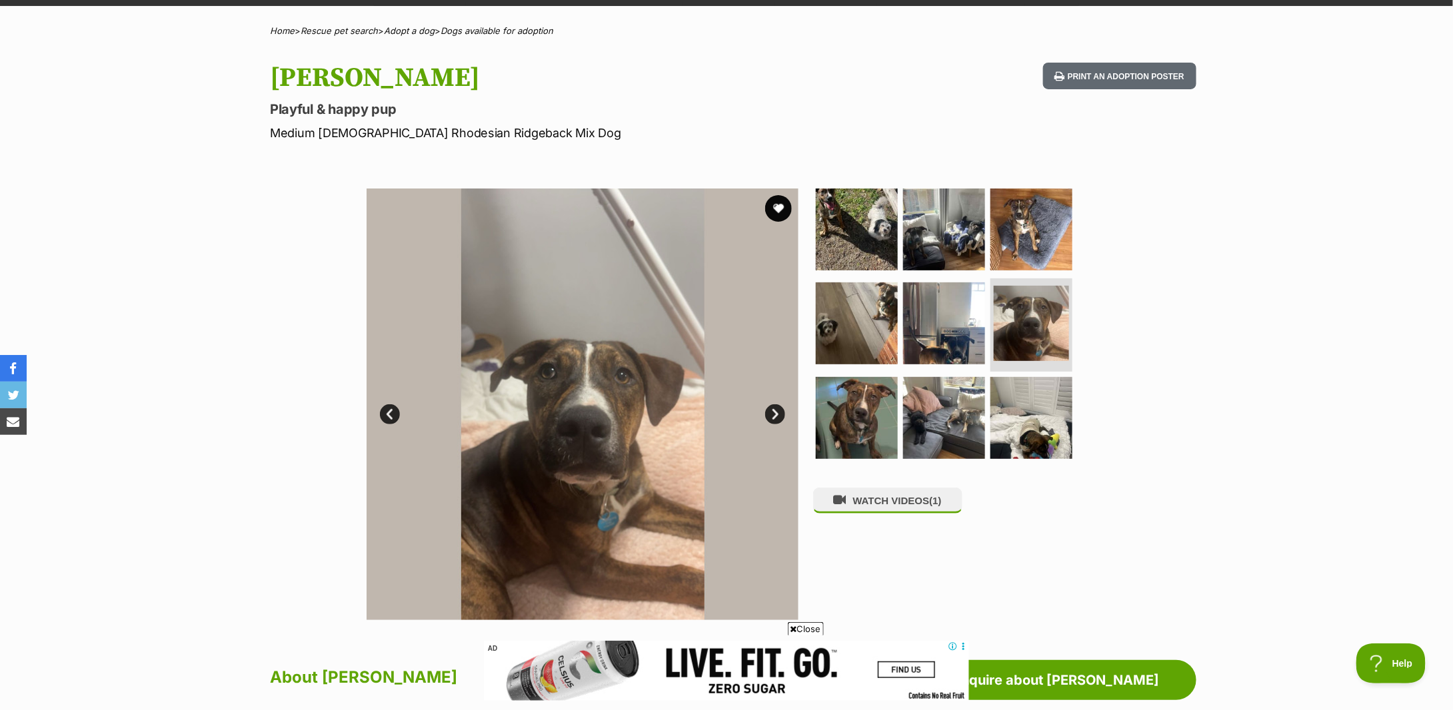
scroll to position [622, 0]
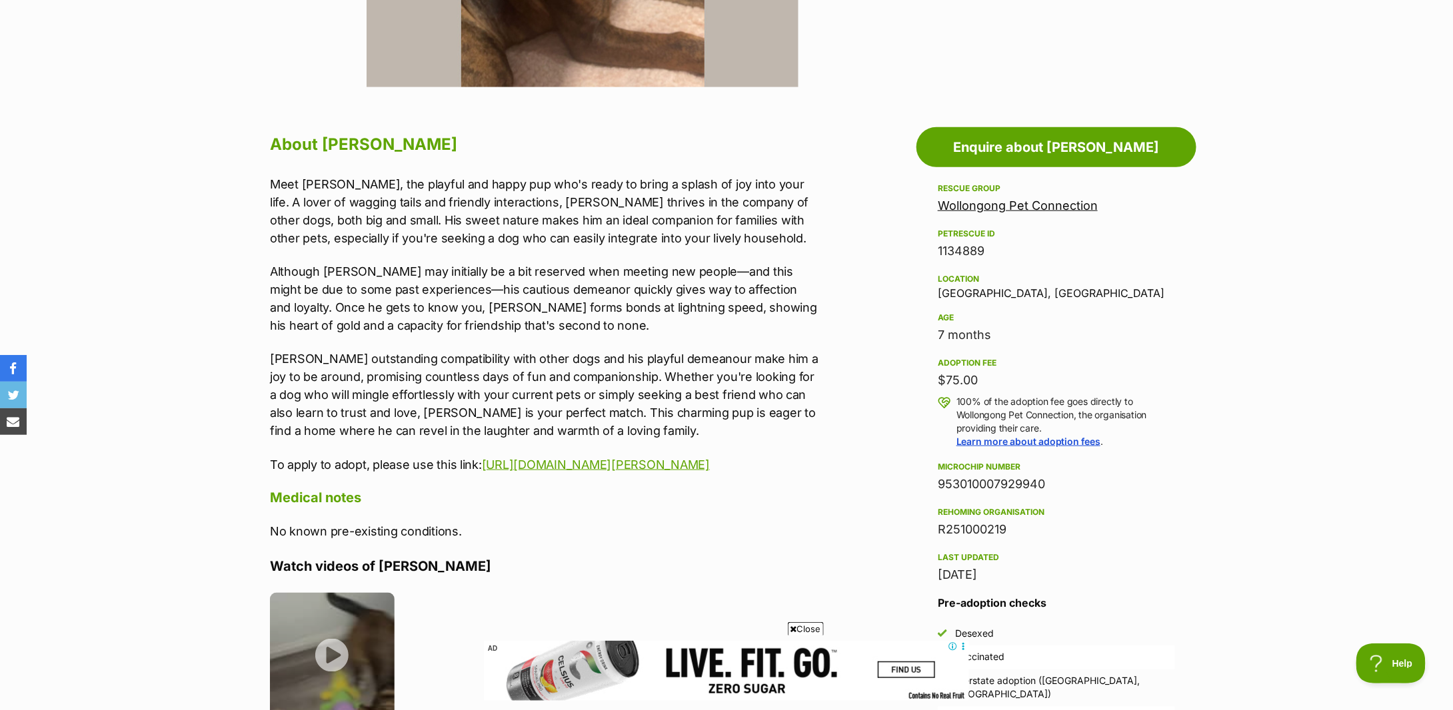
click at [620, 344] on div "Meet [PERSON_NAME], the playful and happy pup who's ready to bring a splash of …" at bounding box center [545, 324] width 550 height 299
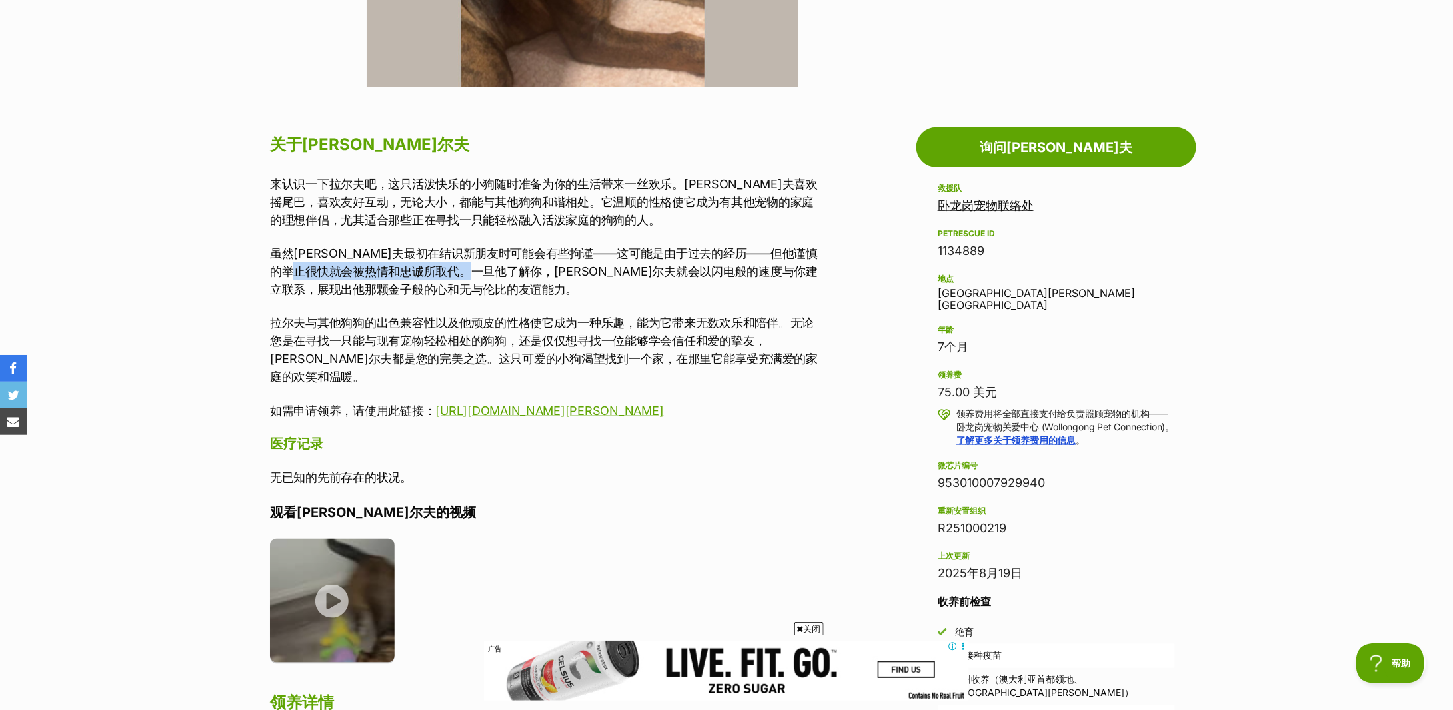
drag, startPoint x: 349, startPoint y: 265, endPoint x: 542, endPoint y: 274, distance: 193.5
click at [542, 274] on font "虽然[PERSON_NAME]夫最初在结识新朋友时可能会有些拘谨——这可能是由于过去的经历——但他谨慎的举止很快就会被热情和忠诚所取代。一旦他了解你，[PER…" at bounding box center [544, 272] width 548 height 50
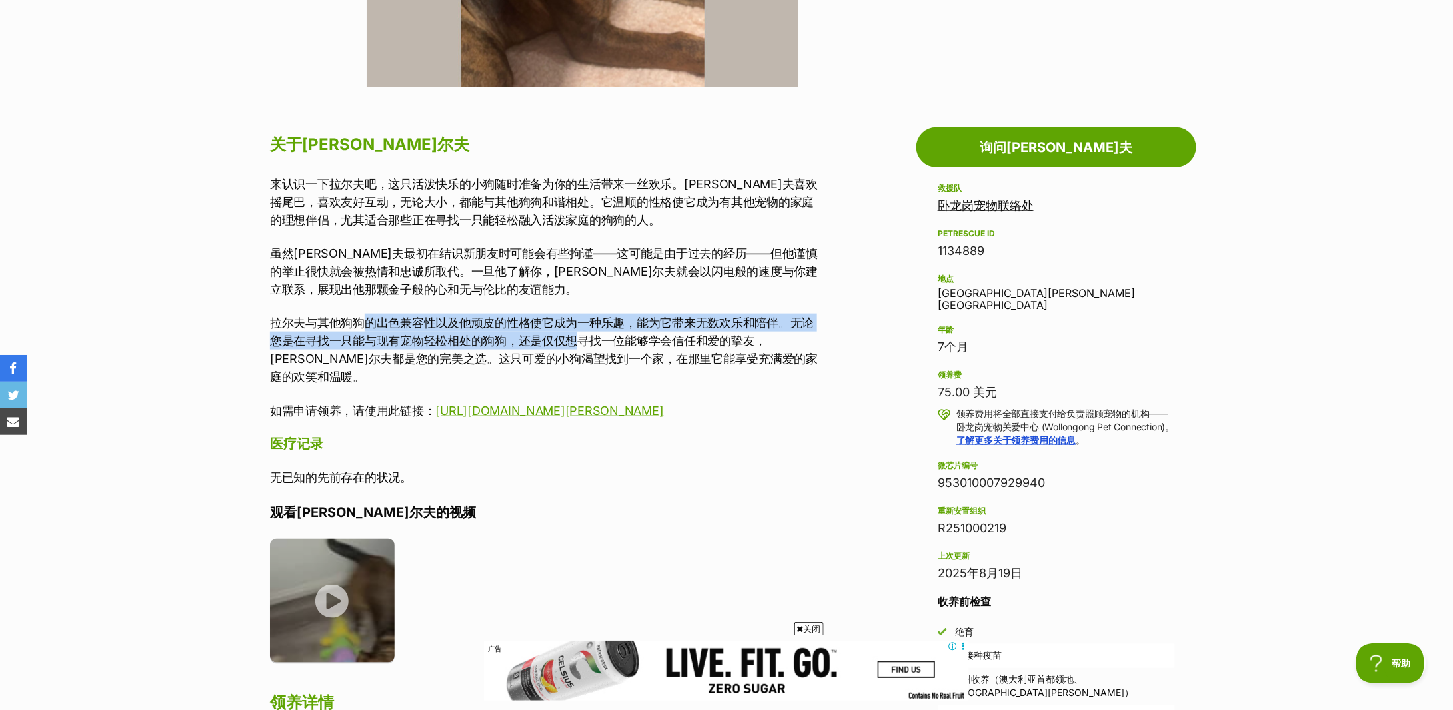
drag, startPoint x: 361, startPoint y: 317, endPoint x: 574, endPoint y: 335, distance: 214.0
click at [574, 335] on font "拉尔夫与其他狗狗的出色兼容性以及他顽皮的性格使它成为一种乐趣，能为它带来无数欢乐和陪伴。无论您是在寻找一只能与现有宠物轻松相处的狗狗，还是仅仅想寻找一位能够学…" at bounding box center [544, 350] width 548 height 68
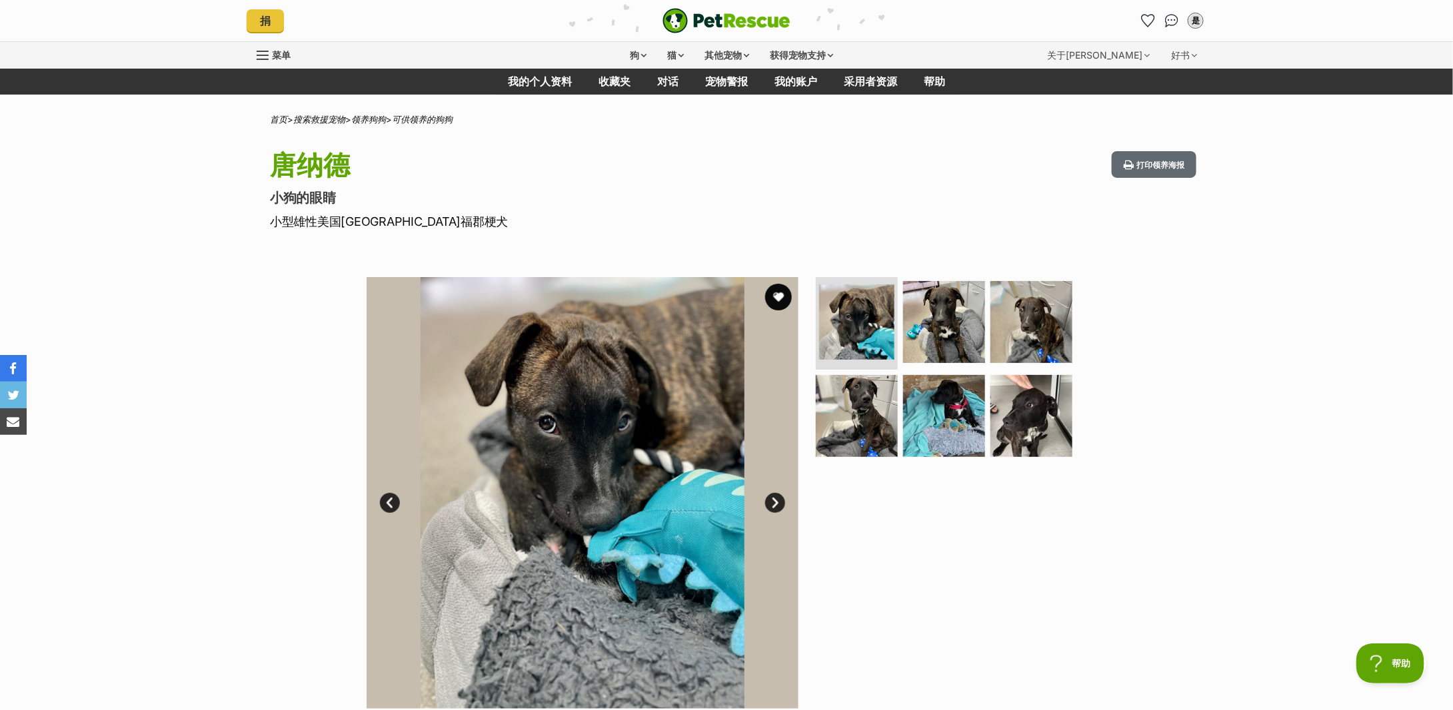
click at [780, 496] on link "下一个" at bounding box center [775, 503] width 20 height 20
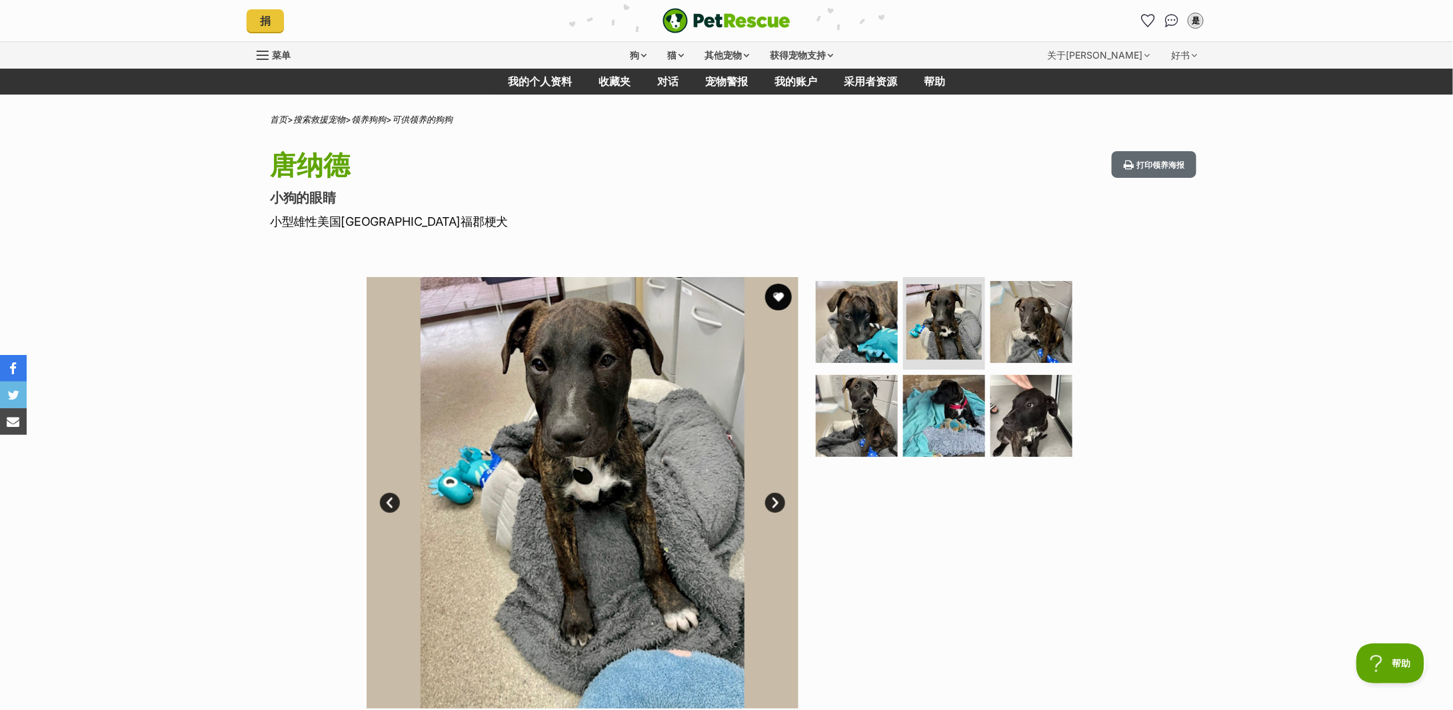
click at [780, 496] on link "下一个" at bounding box center [775, 503] width 20 height 20
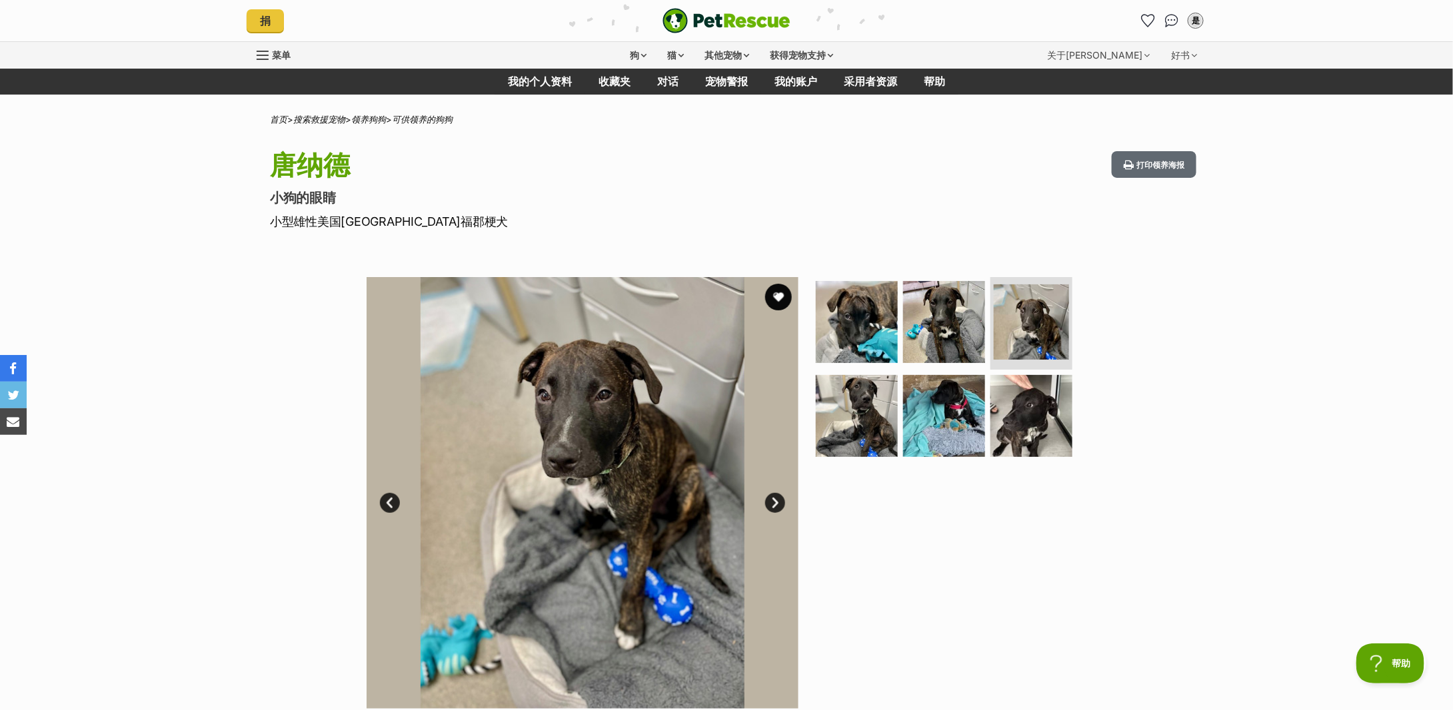
scroll to position [89, 0]
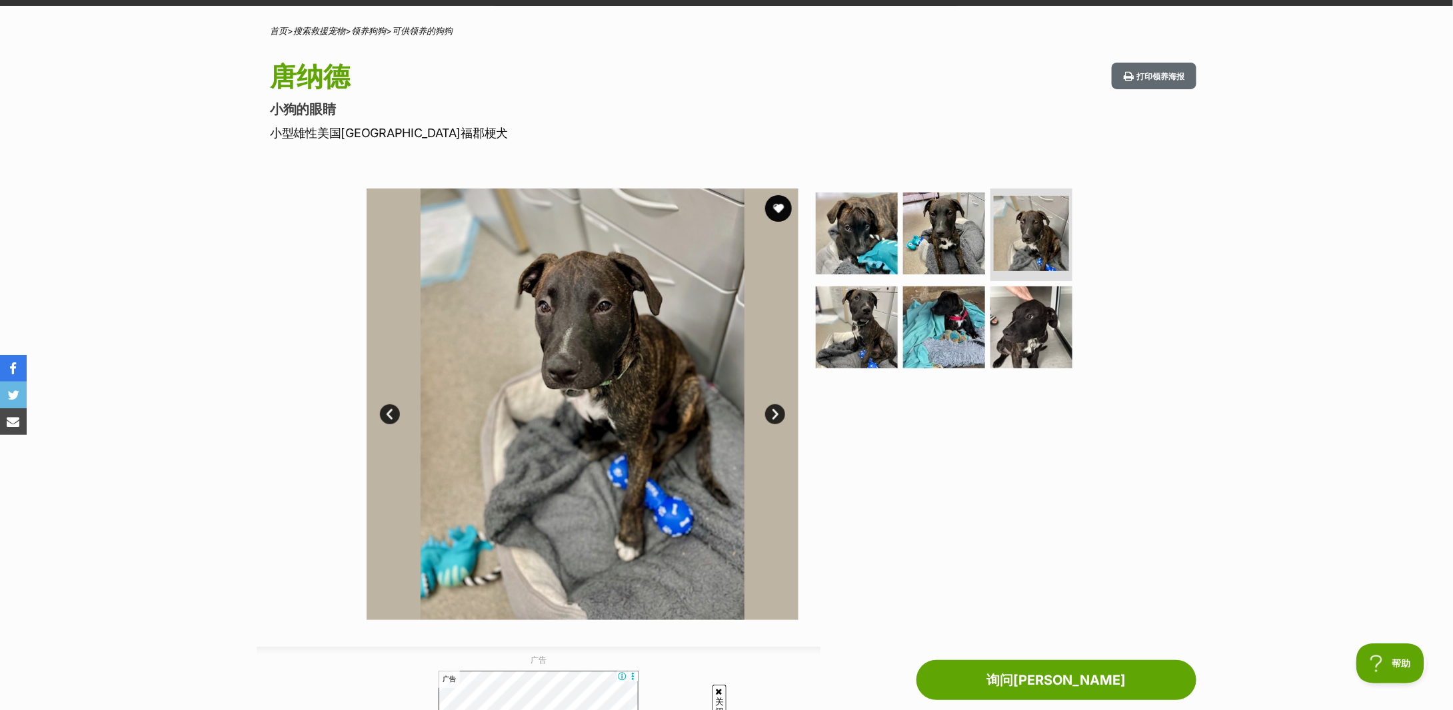
click at [772, 412] on link "下一个" at bounding box center [775, 415] width 20 height 20
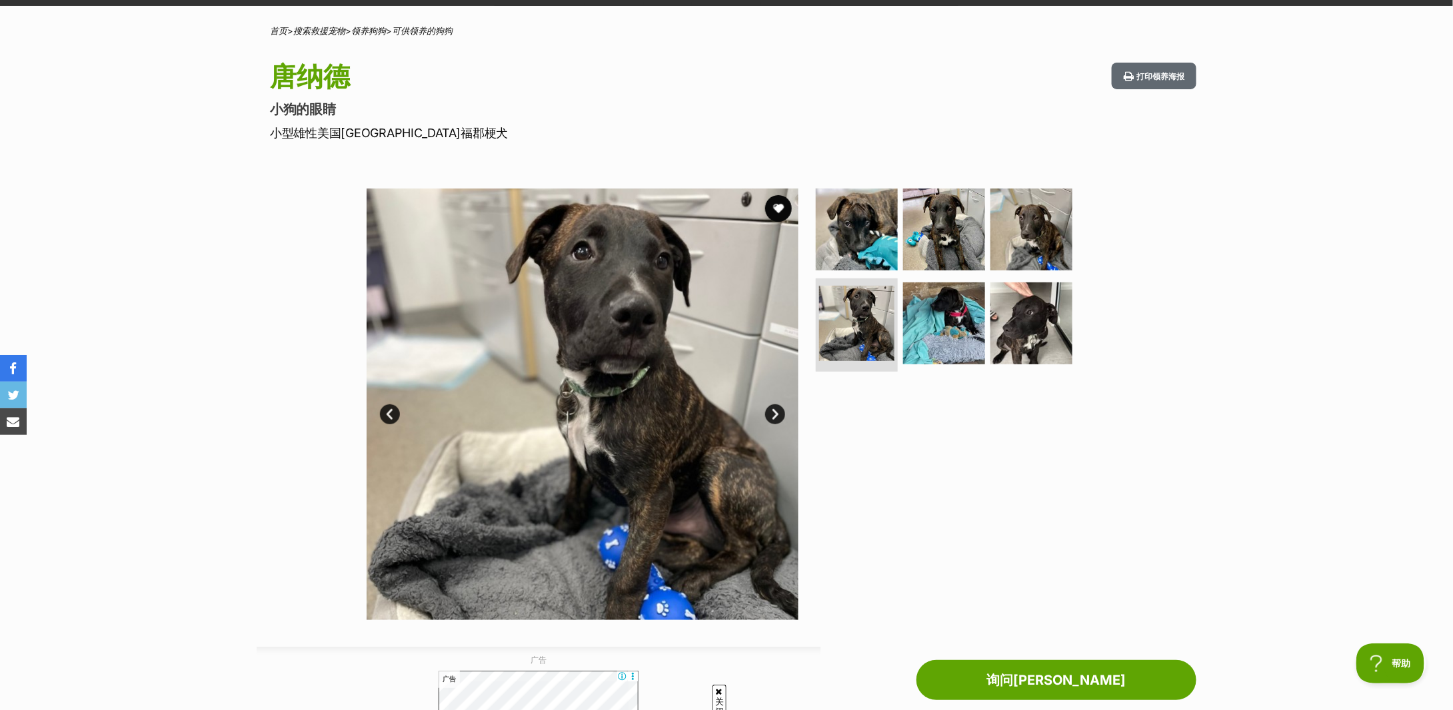
click at [772, 412] on link "下一个" at bounding box center [775, 415] width 20 height 20
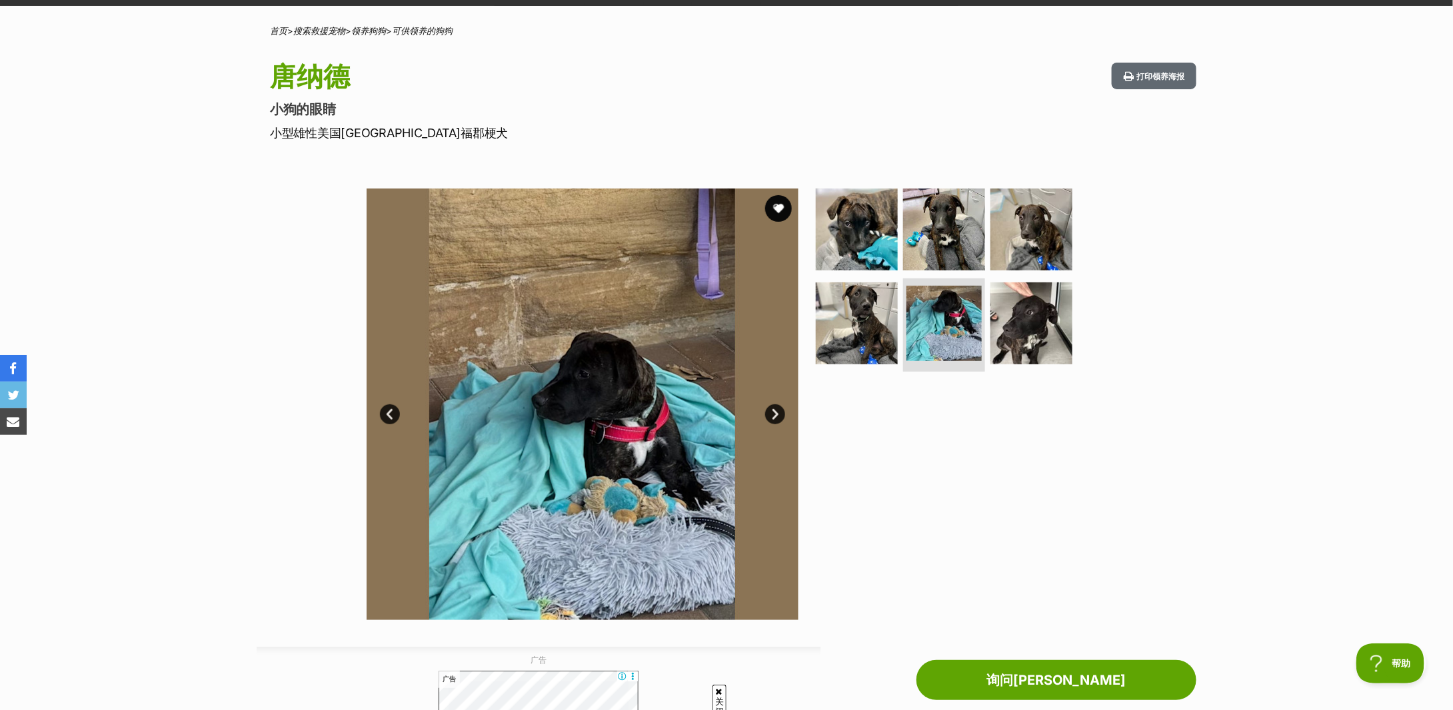
click at [772, 412] on link "下一个" at bounding box center [775, 415] width 20 height 20
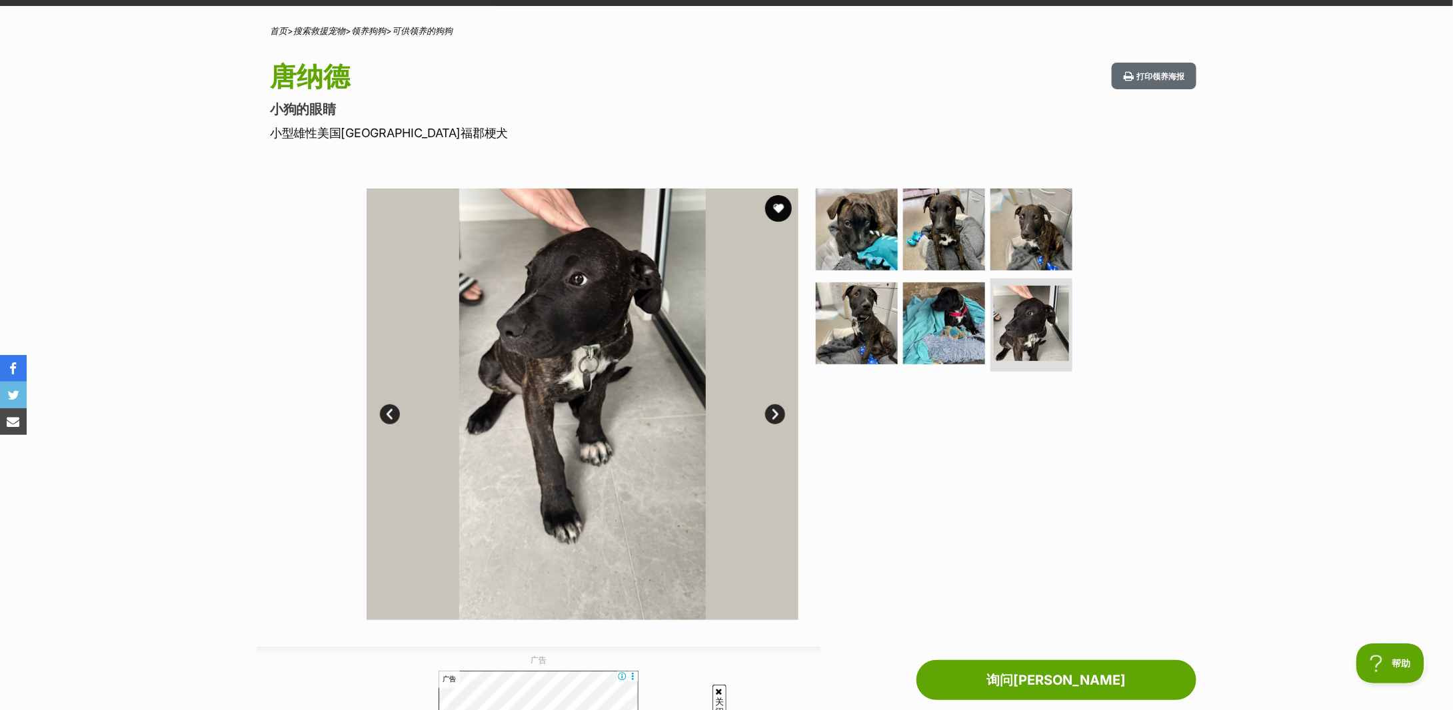
click at [772, 412] on link "下一个" at bounding box center [775, 415] width 20 height 20
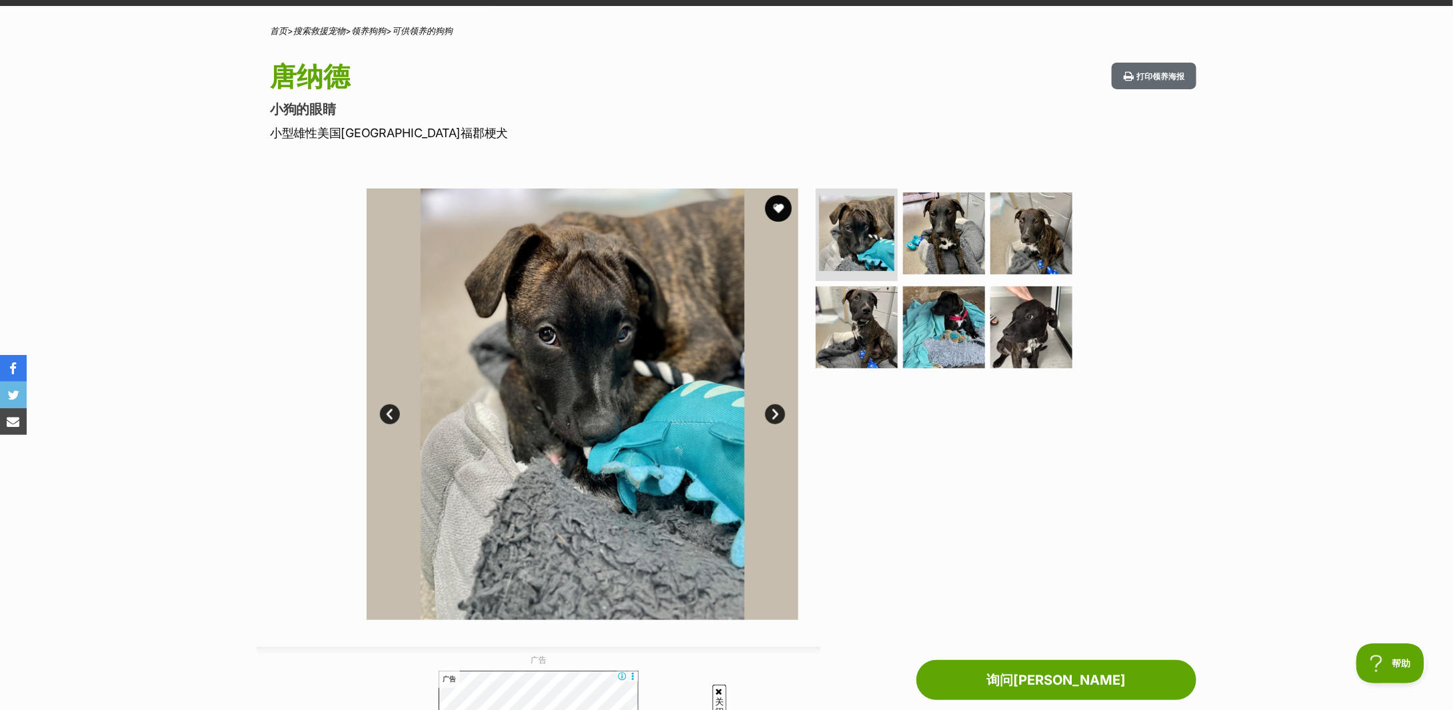
click at [772, 416] on link "下一个" at bounding box center [775, 415] width 20 height 20
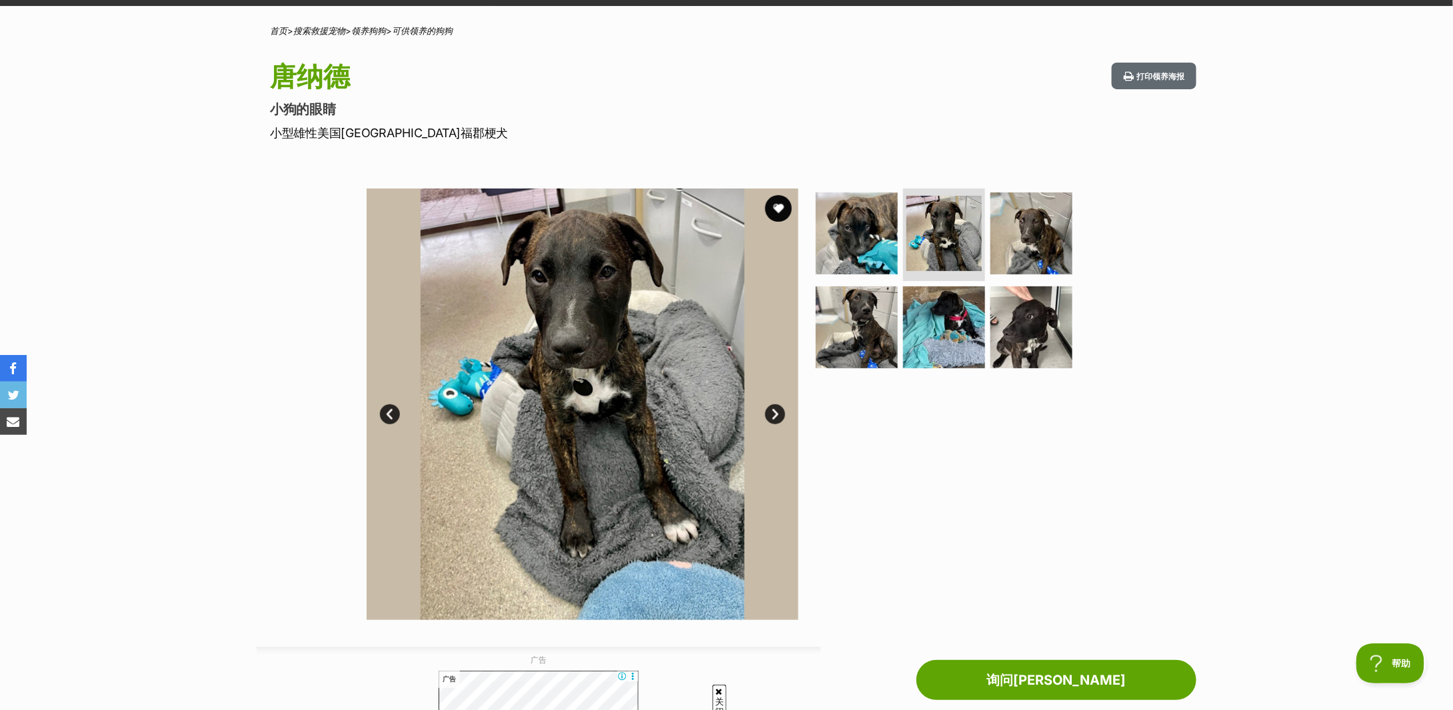
click at [772, 416] on link "下一个" at bounding box center [775, 415] width 20 height 20
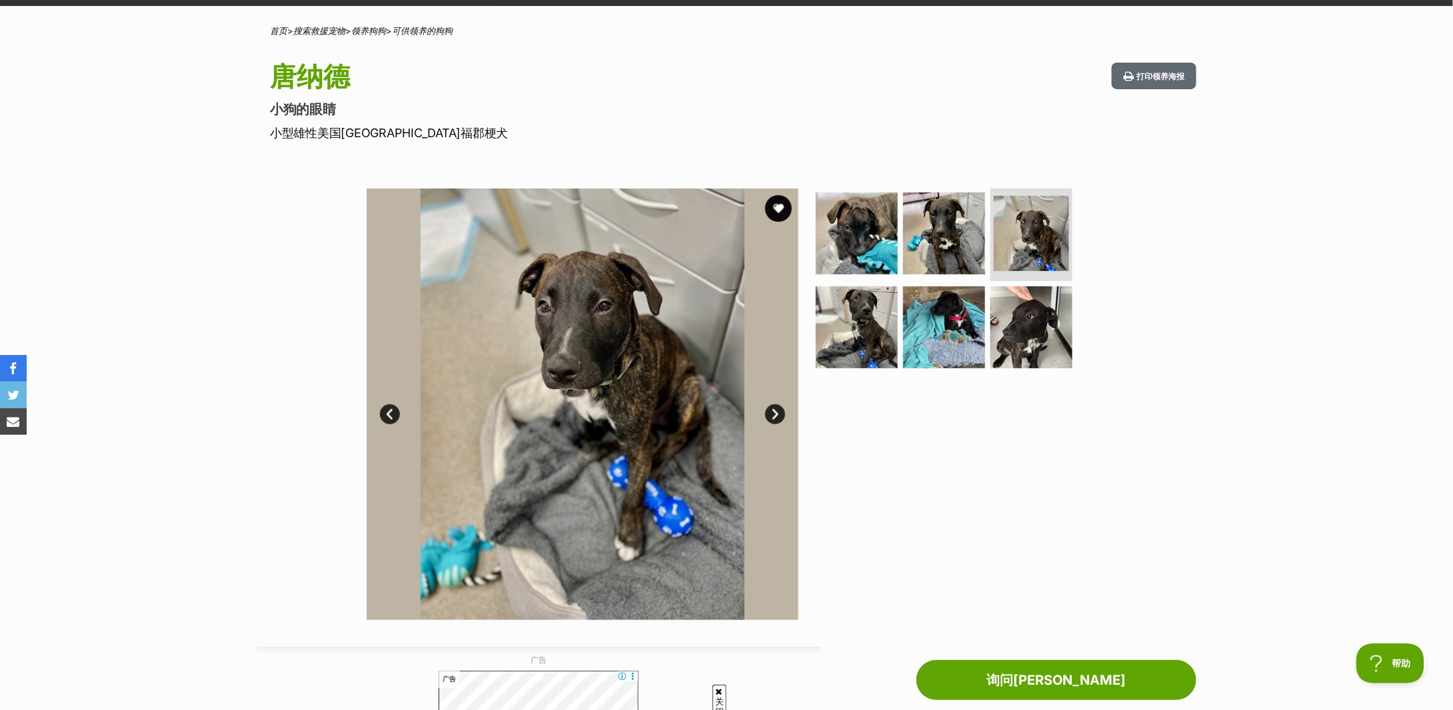
click at [772, 416] on link "下一个" at bounding box center [775, 415] width 20 height 20
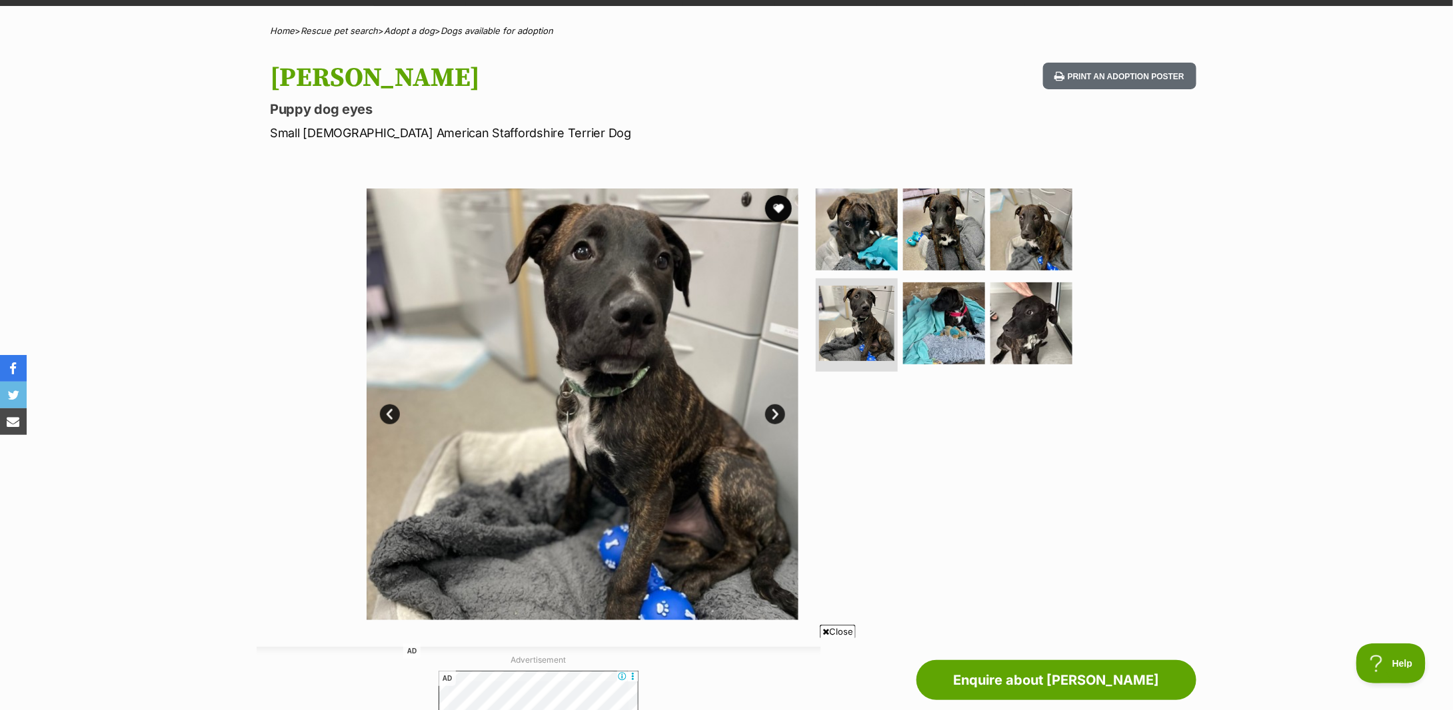
click at [329, 73] on h1 "Donald" at bounding box center [552, 78] width 564 height 31
click at [417, 131] on p "Small Male American Staffordshire Terrier Dog" at bounding box center [552, 133] width 564 height 18
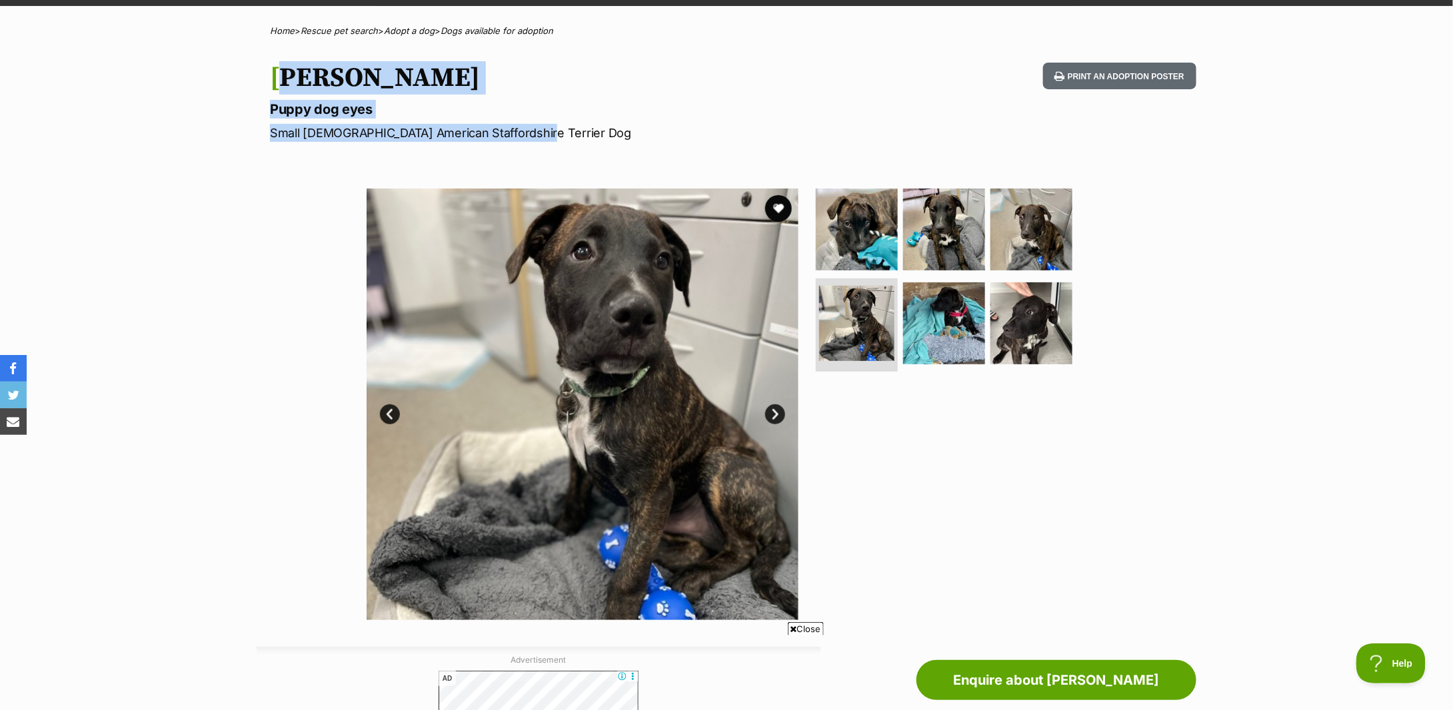
scroll to position [0, 0]
drag, startPoint x: 528, startPoint y: 139, endPoint x: 273, endPoint y: 81, distance: 261.6
click at [273, 81] on hgroup "Donald Puppy dog eyes Small Male American Staffordshire Terrier Dog" at bounding box center [552, 102] width 564 height 79
copy hgroup "Donald Puppy dog eyes Small Male American Staffordshire Terrier Dog"
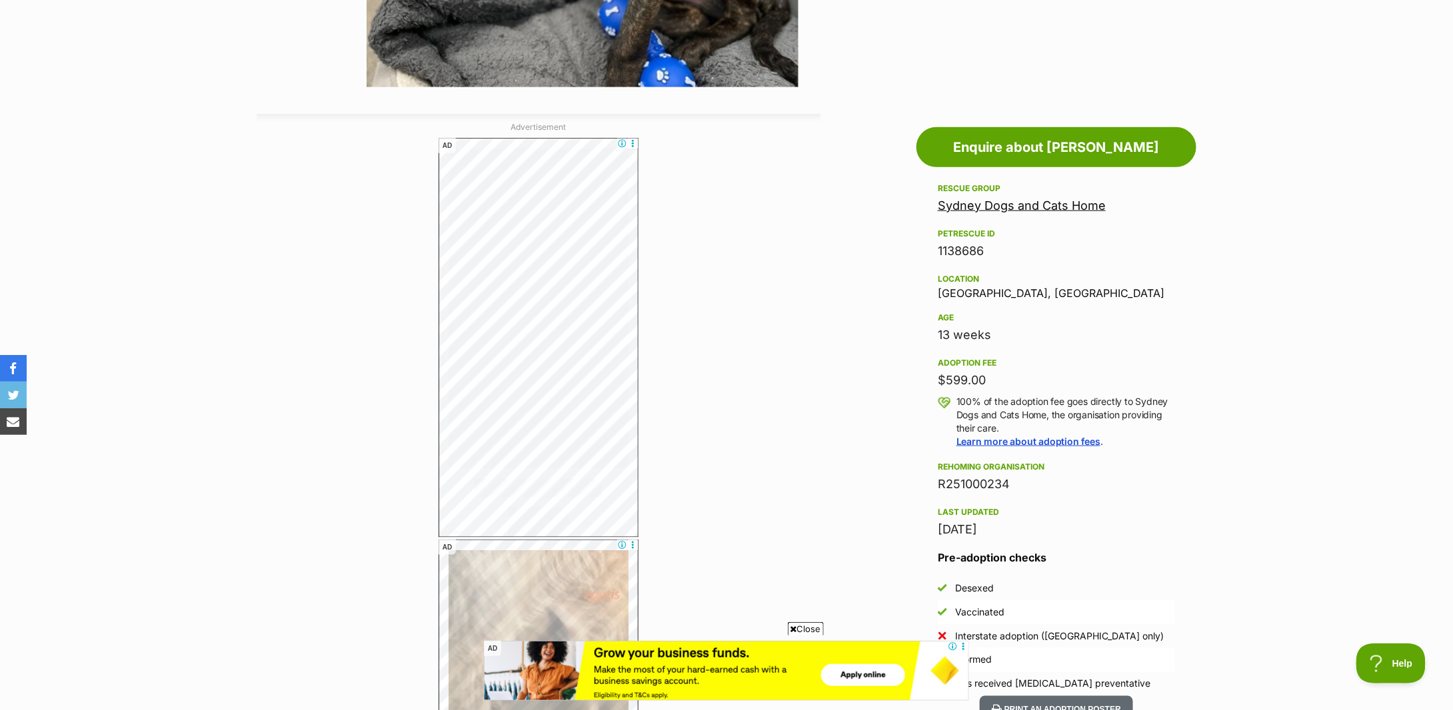
scroll to position [710, 0]
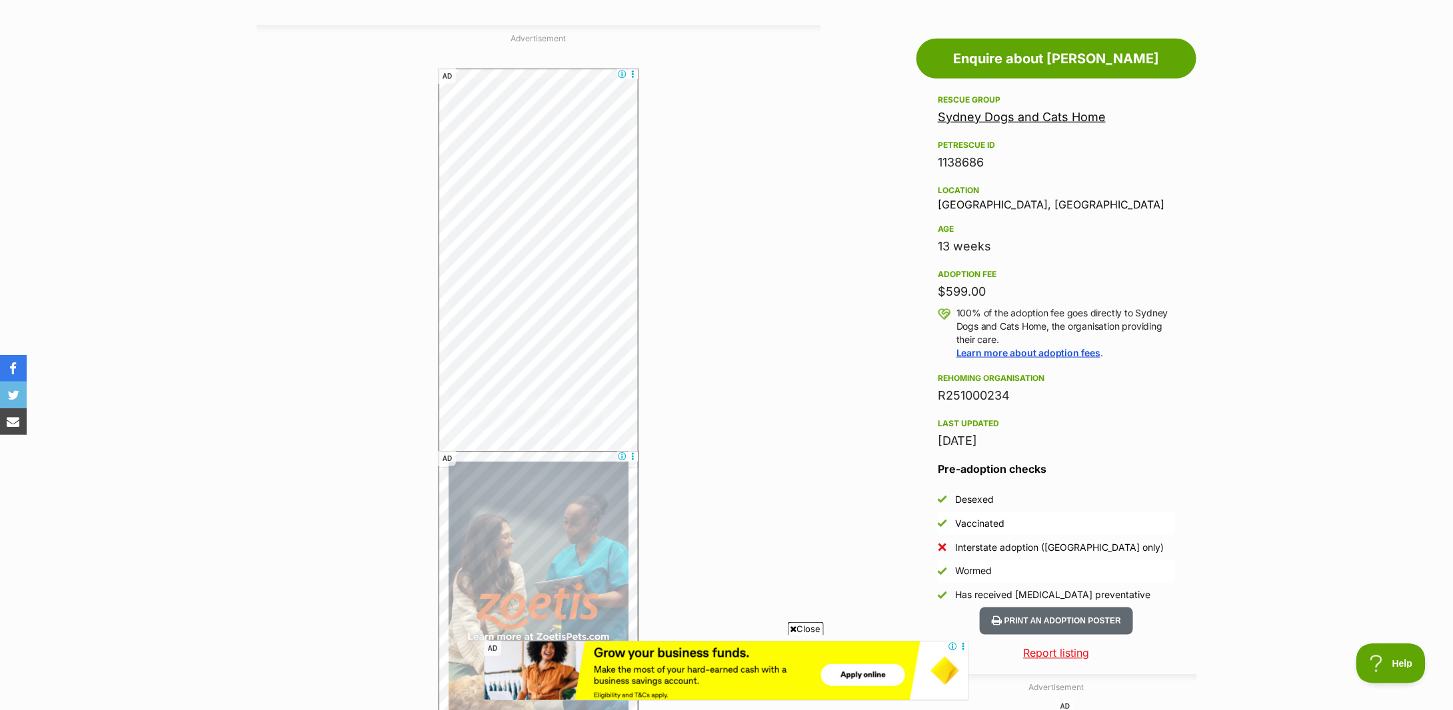
click at [962, 249] on div "13 weeks" at bounding box center [1056, 246] width 237 height 19
copy div "13 weeks"
click at [972, 297] on div "$599.00" at bounding box center [1056, 292] width 237 height 19
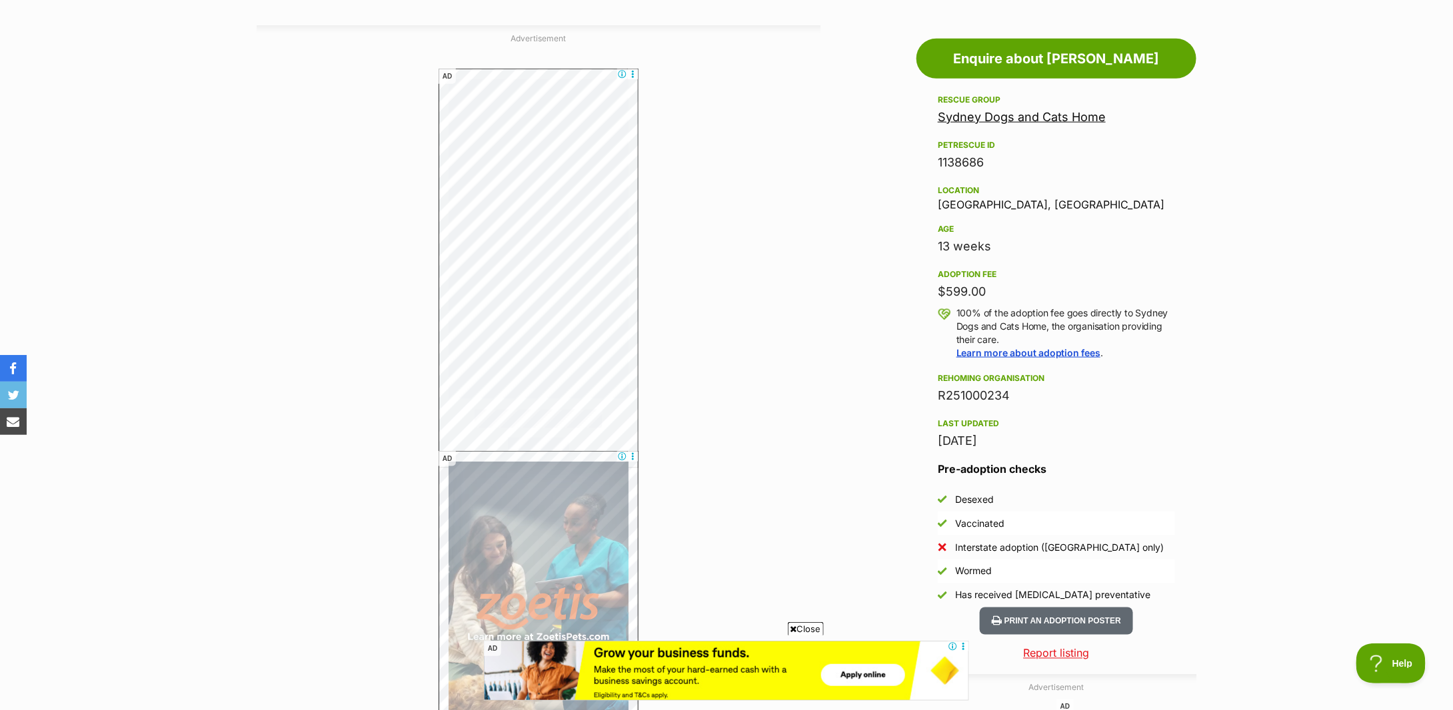
click at [972, 297] on div "$599.00" at bounding box center [1056, 292] width 237 height 19
copy div "$599.00"
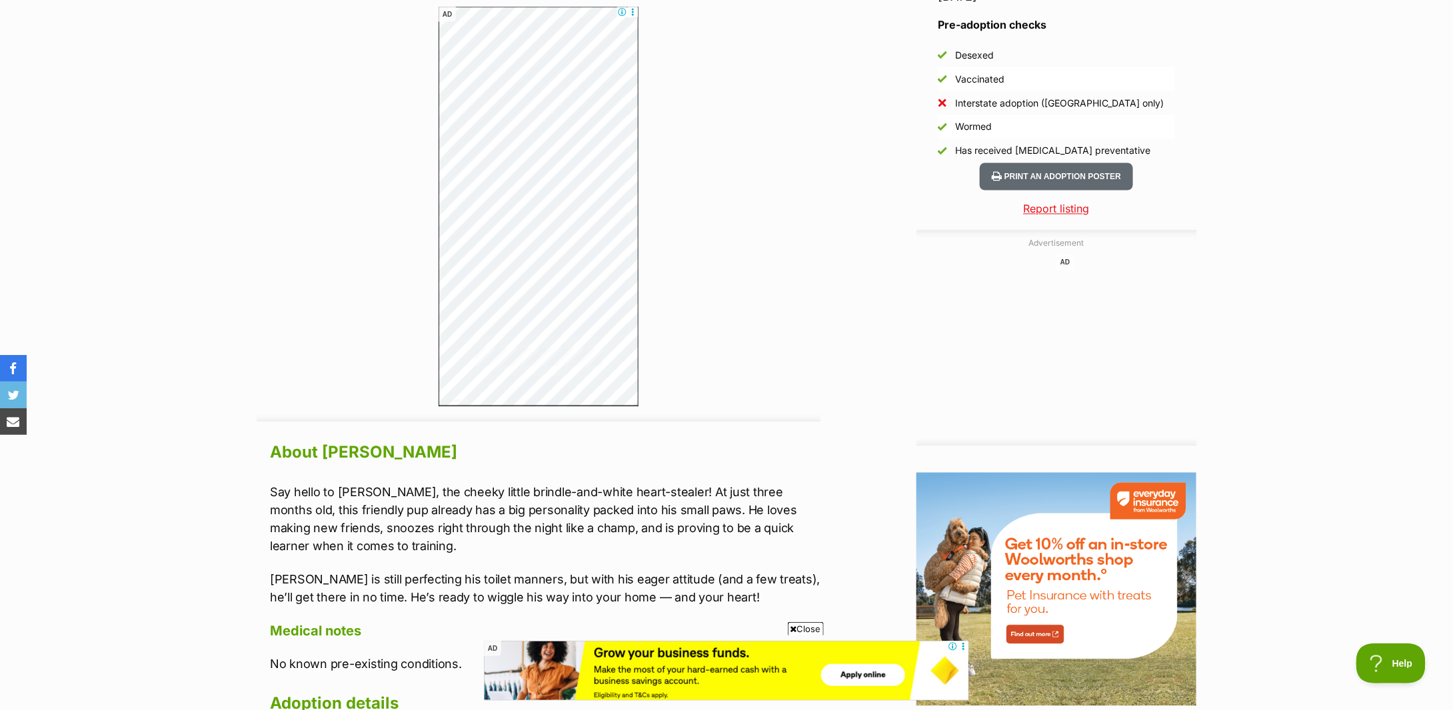
scroll to position [1333, 0]
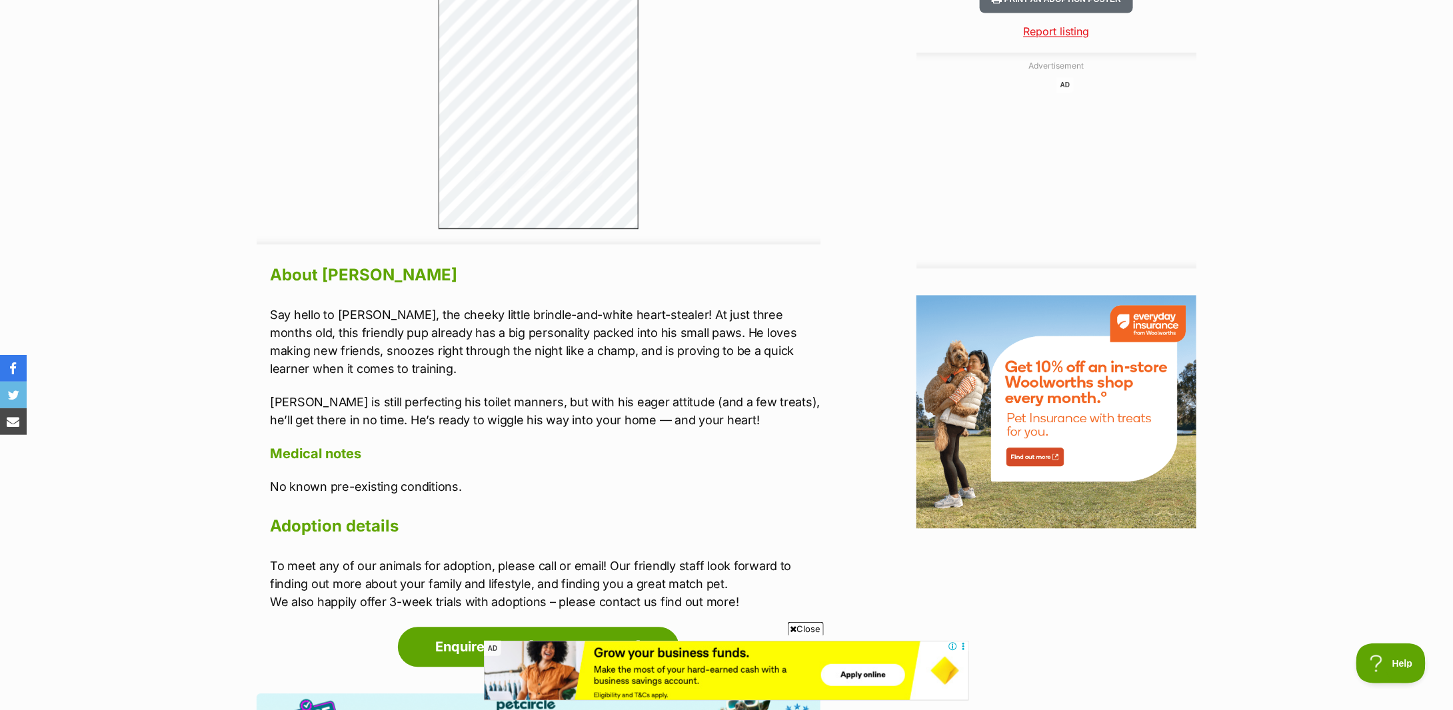
click at [470, 357] on p "Say hello to Donald, the cheeky little brindle-and-white heart-stealer! At just…" at bounding box center [545, 342] width 550 height 72
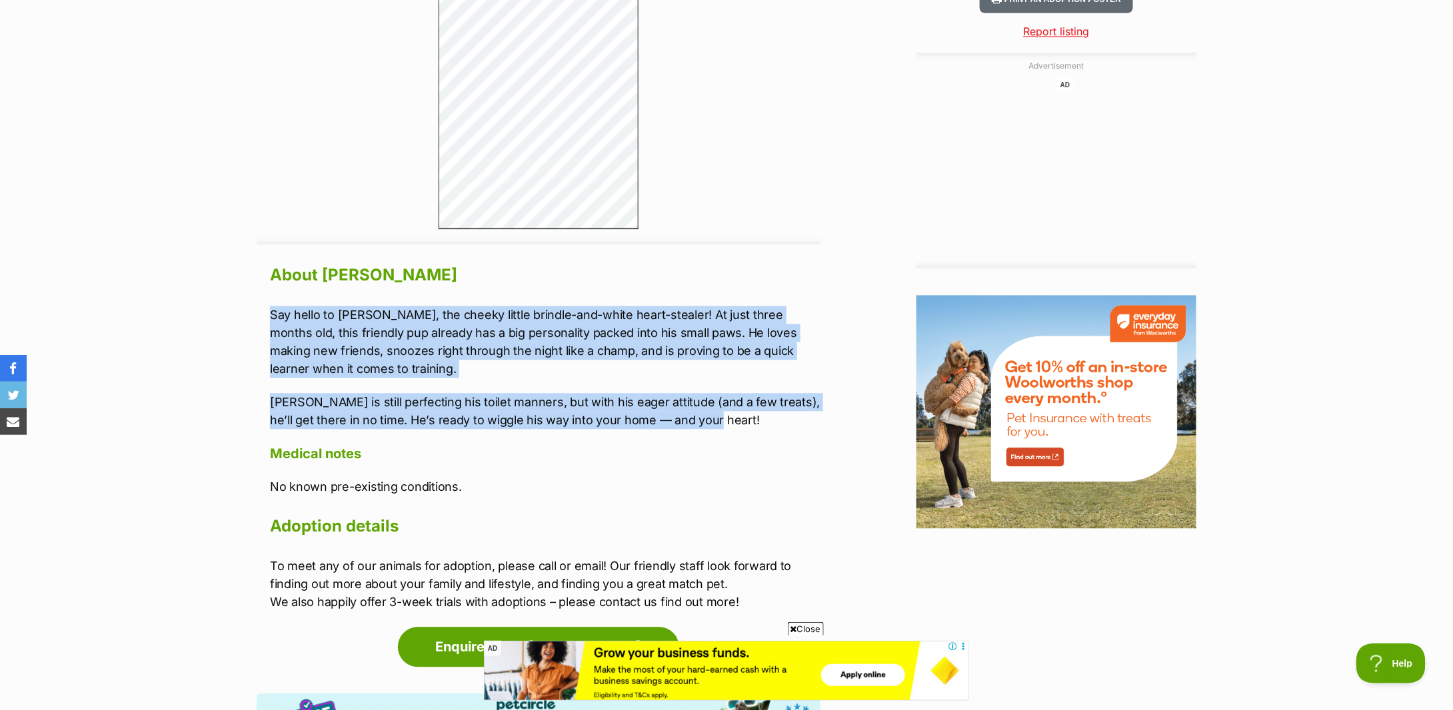
drag, startPoint x: 715, startPoint y: 424, endPoint x: 255, endPoint y: 321, distance: 471.3
click at [255, 321] on div "Advertisement AD AD Adoption information I've been adopted! This pet is no long…" at bounding box center [727, 140] width 980 height 1475
copy div "Say hello to Donald, the cheeky little brindle-and-white heart-stealer! At just…"
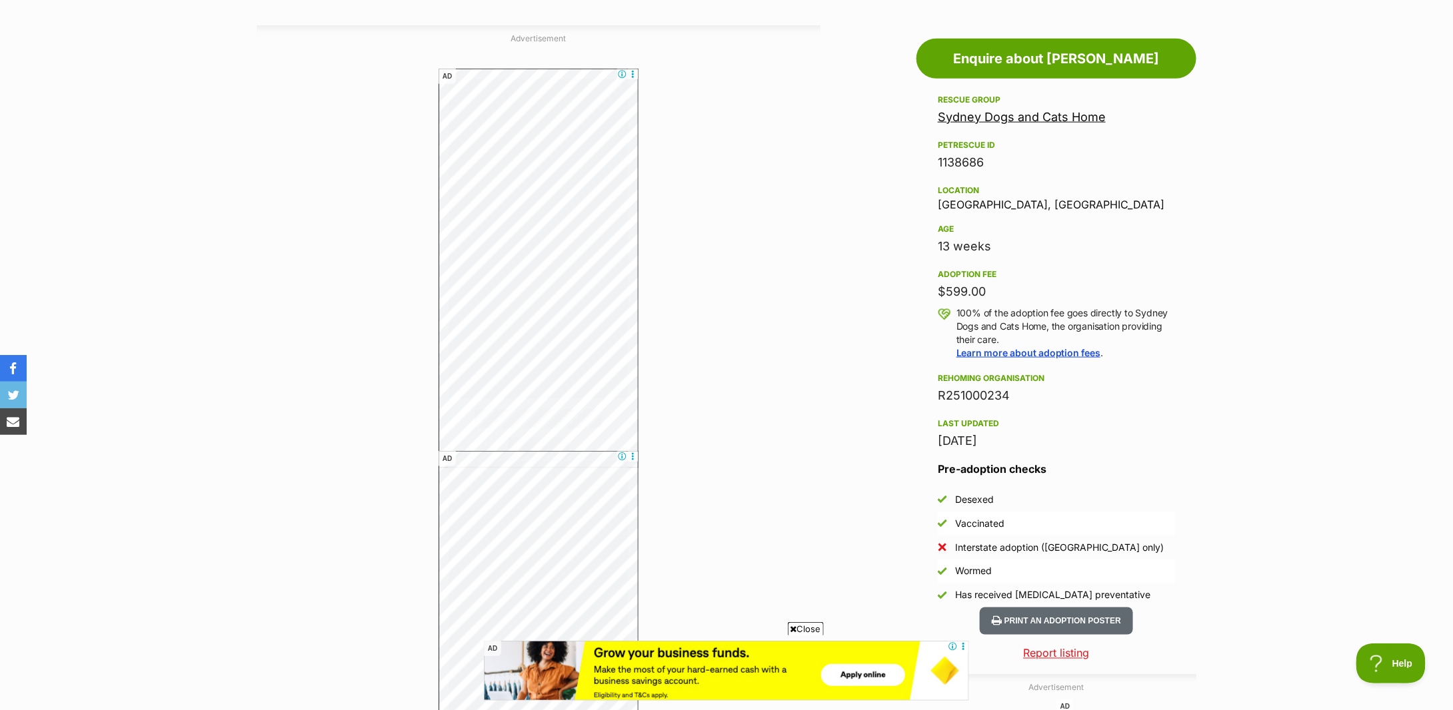
scroll to position [1244, 0]
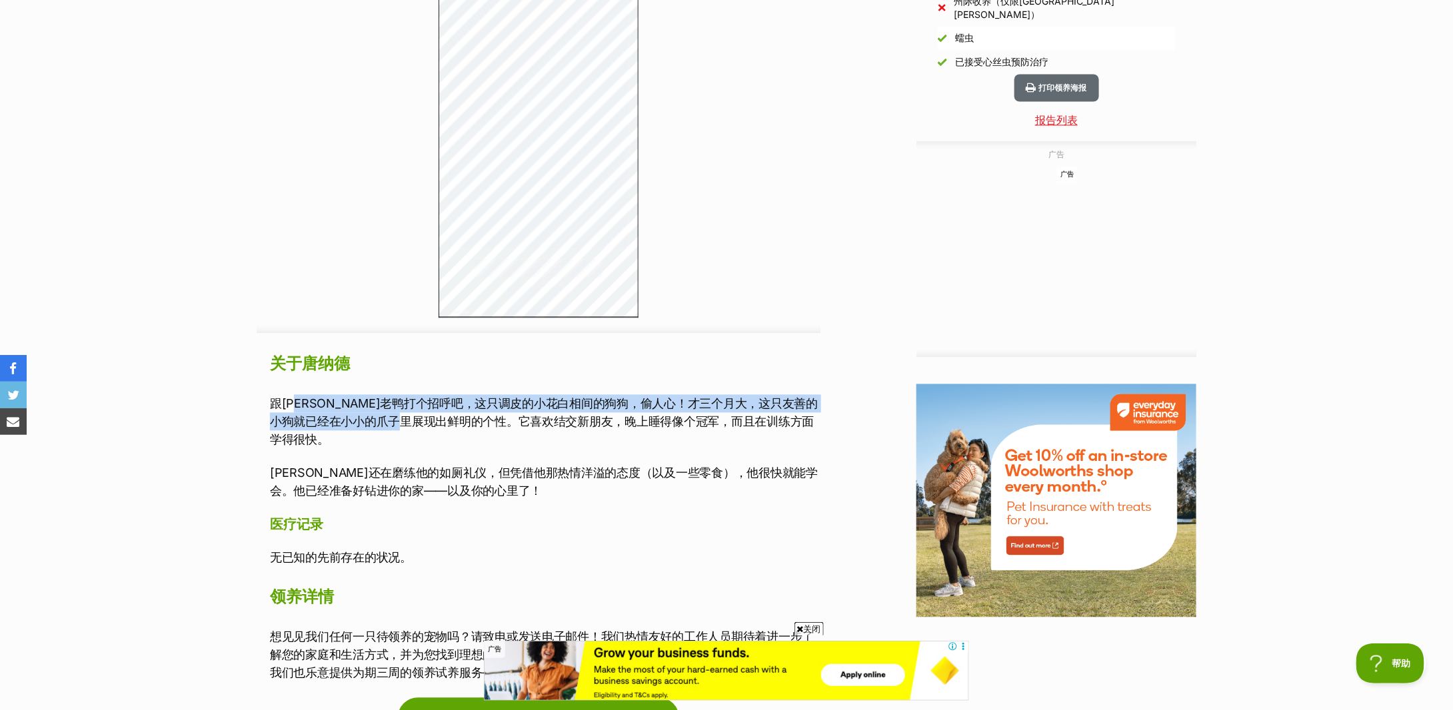
drag, startPoint x: 307, startPoint y: 413, endPoint x: 461, endPoint y: 417, distance: 154.0
click at [461, 417] on p "跟唐老鸭打个招呼吧，这只调皮的小花白相间的狗狗，偷人心！才三个月大，这只友善的小狗就已经在小小的爪子里展现出鲜明的个性。它喜欢结交新朋友，晚上睡得像个冠军，而…" at bounding box center [545, 422] width 550 height 54
click at [461, 417] on font "跟唐老鸭打个招呼吧，这只调皮的小花白相间的狗狗，偷人心！才三个月大，这只友善的小狗就已经在小小的爪子里展现出鲜明的个性。它喜欢结交新朋友，晚上睡得像个冠军，而…" at bounding box center [544, 422] width 548 height 50
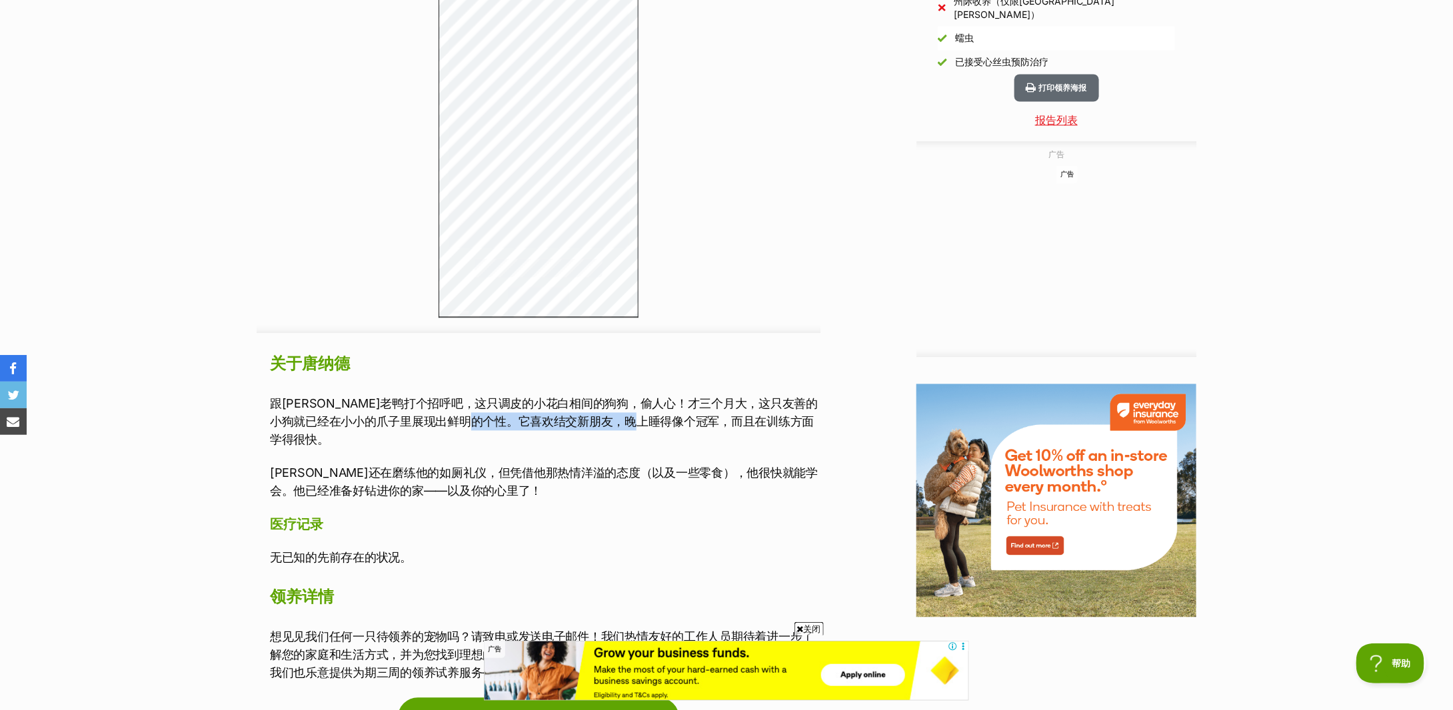
drag, startPoint x: 526, startPoint y: 423, endPoint x: 690, endPoint y: 424, distance: 164.6
click at [690, 424] on font "跟唐老鸭打个招呼吧，这只调皮的小花白相间的狗狗，偷人心！才三个月大，这只友善的小狗就已经在小小的爪子里展现出鲜明的个性。它喜欢结交新朋友，晚上睡得像个冠军，而…" at bounding box center [544, 422] width 548 height 50
click at [690, 424] on article "广告 广告 广告 Adoption information I've been adopted! This pet is no longer availabl…" at bounding box center [539, 171] width 564 height 1359
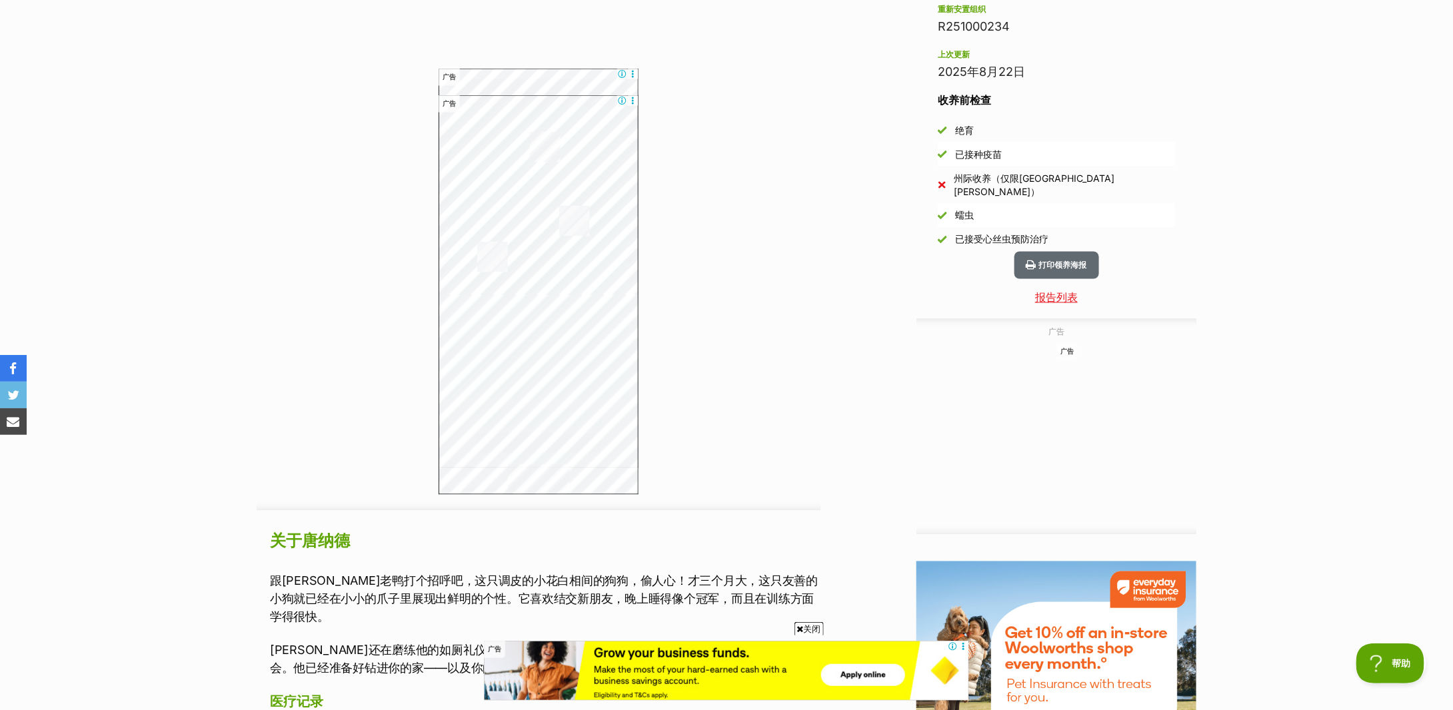
scroll to position [1333, 0]
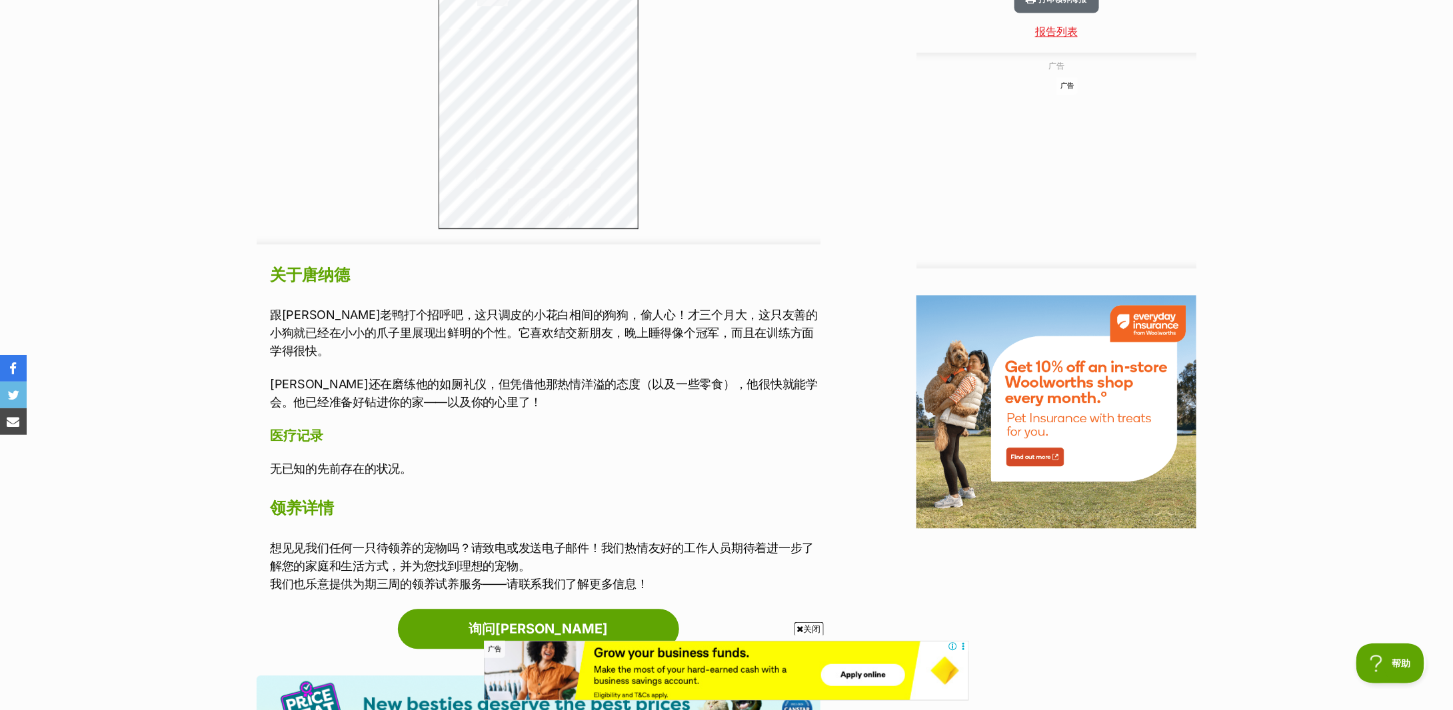
click at [482, 378] on p "唐老鸭还在磨练他的如厕礼仪，但凭借他那热情洋溢的态度（以及一些零食），他很快就能学会。他已经准备好钻进你的家——以及你的心里了！" at bounding box center [545, 393] width 550 height 36
drag, startPoint x: 363, startPoint y: 367, endPoint x: 462, endPoint y: 371, distance: 100.1
click at [462, 377] on font "唐老鸭还在磨练他的如厕礼仪，但凭借他那热情洋溢的态度（以及一些零食），他很快就能学会。他已经准备好钻进你的家——以及你的心里了！" at bounding box center [544, 393] width 548 height 32
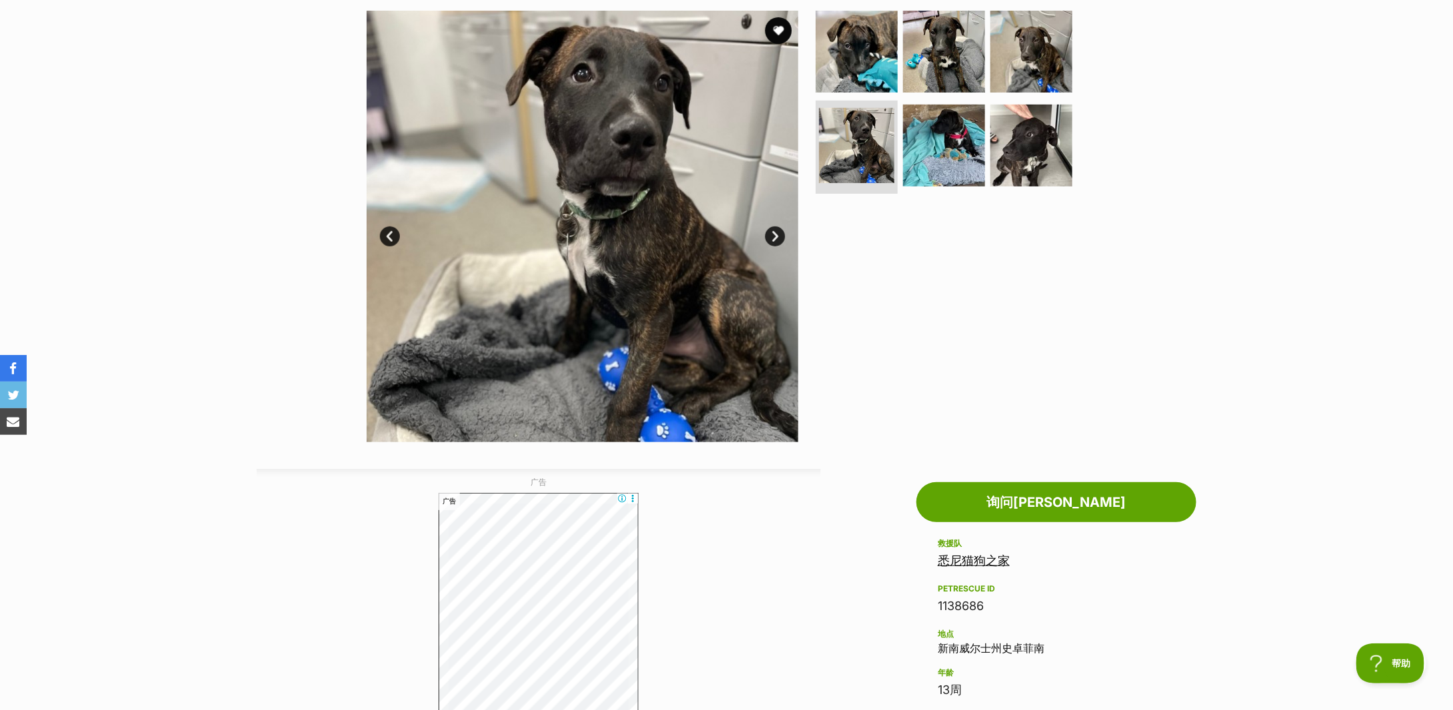
scroll to position [0, 0]
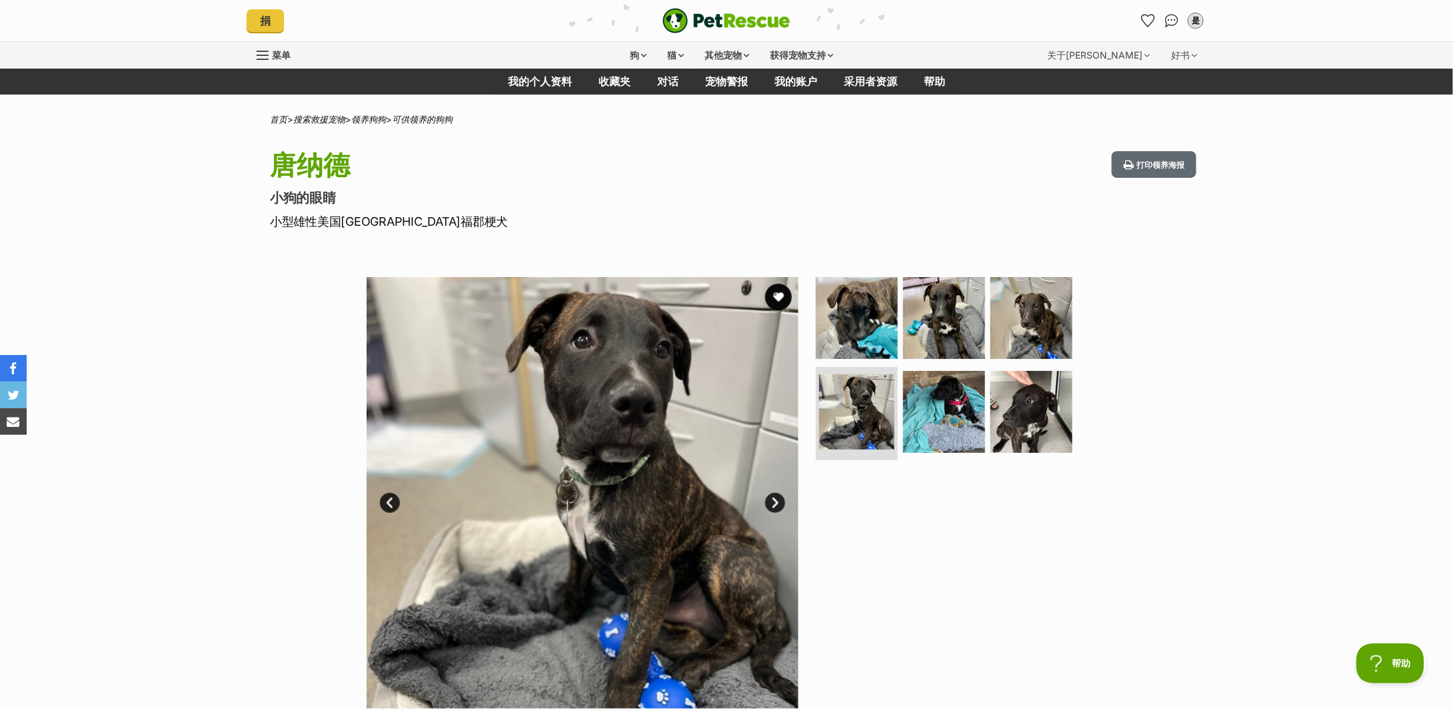
click at [772, 499] on link "下一个" at bounding box center [775, 503] width 20 height 20
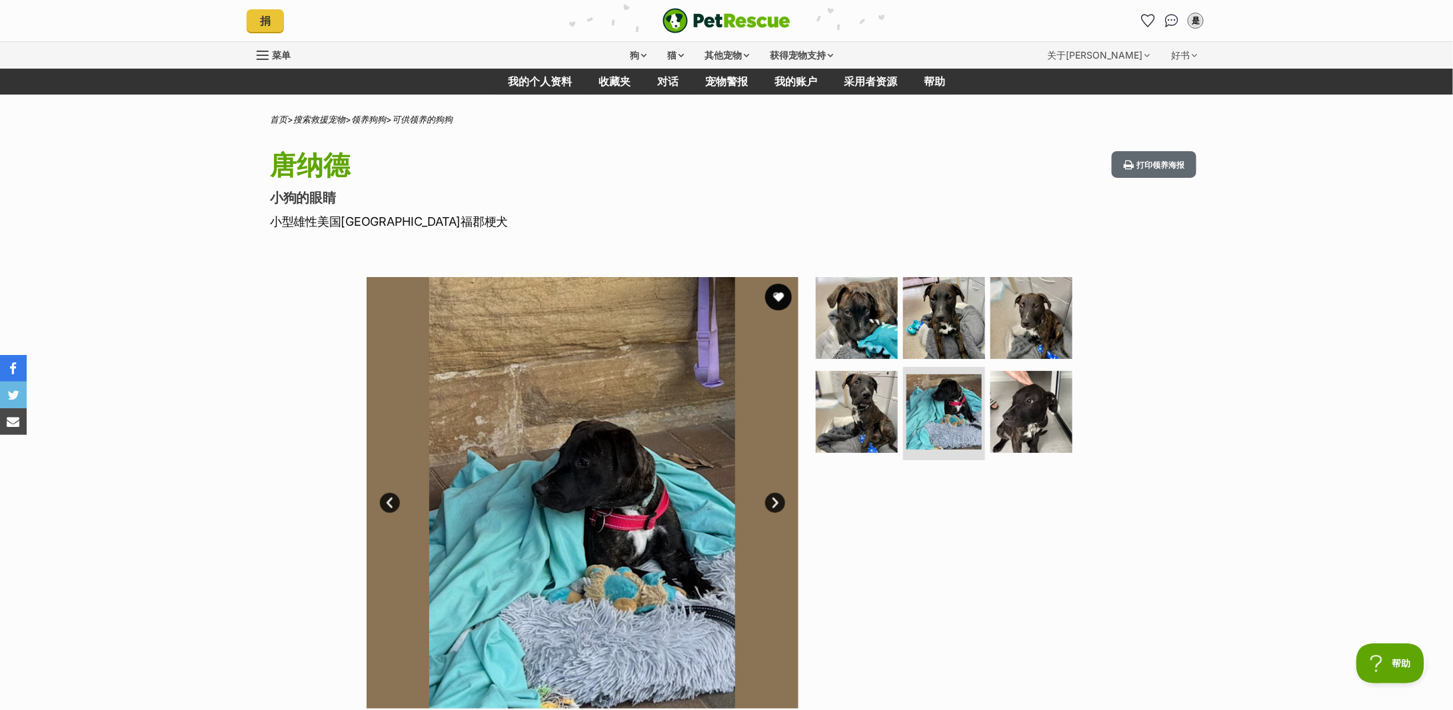
click at [772, 499] on link "下一个" at bounding box center [775, 503] width 20 height 20
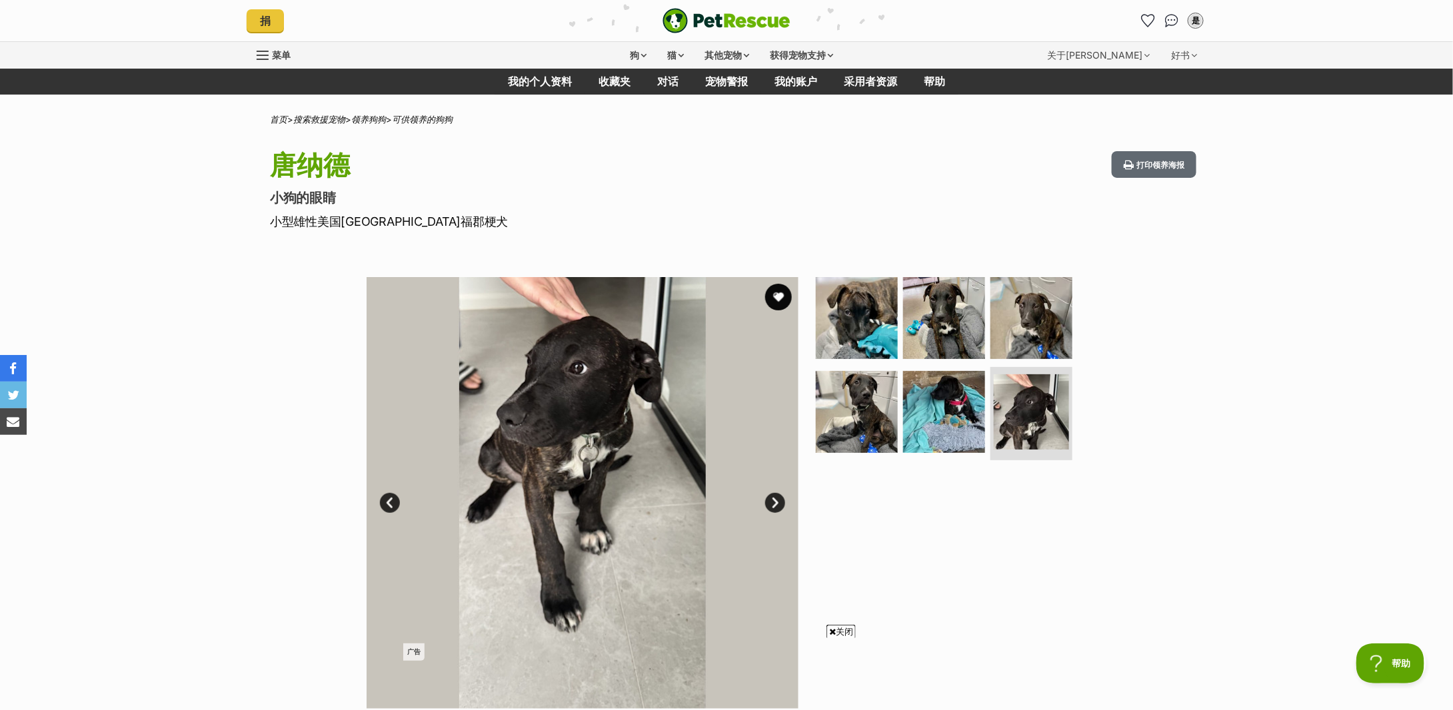
scroll to position [89, 0]
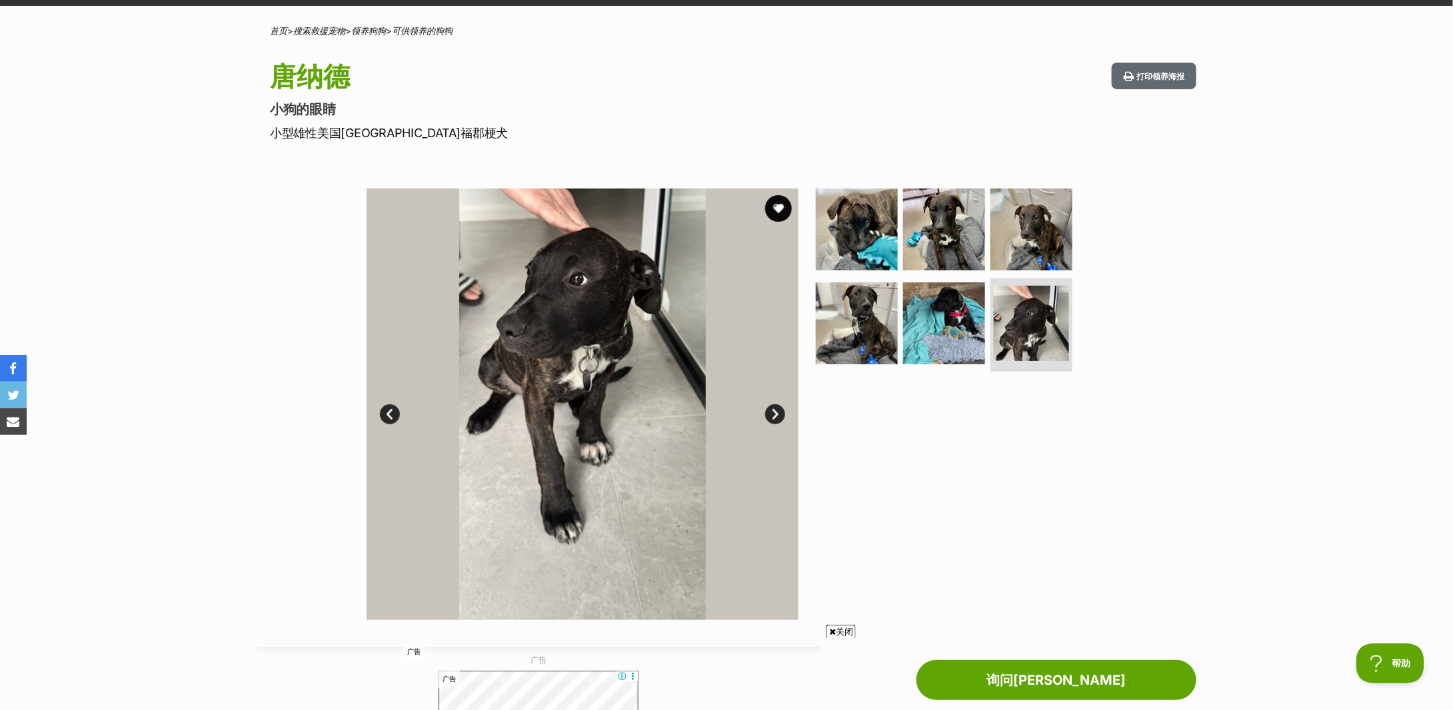
click at [773, 410] on link "下一个" at bounding box center [775, 415] width 20 height 20
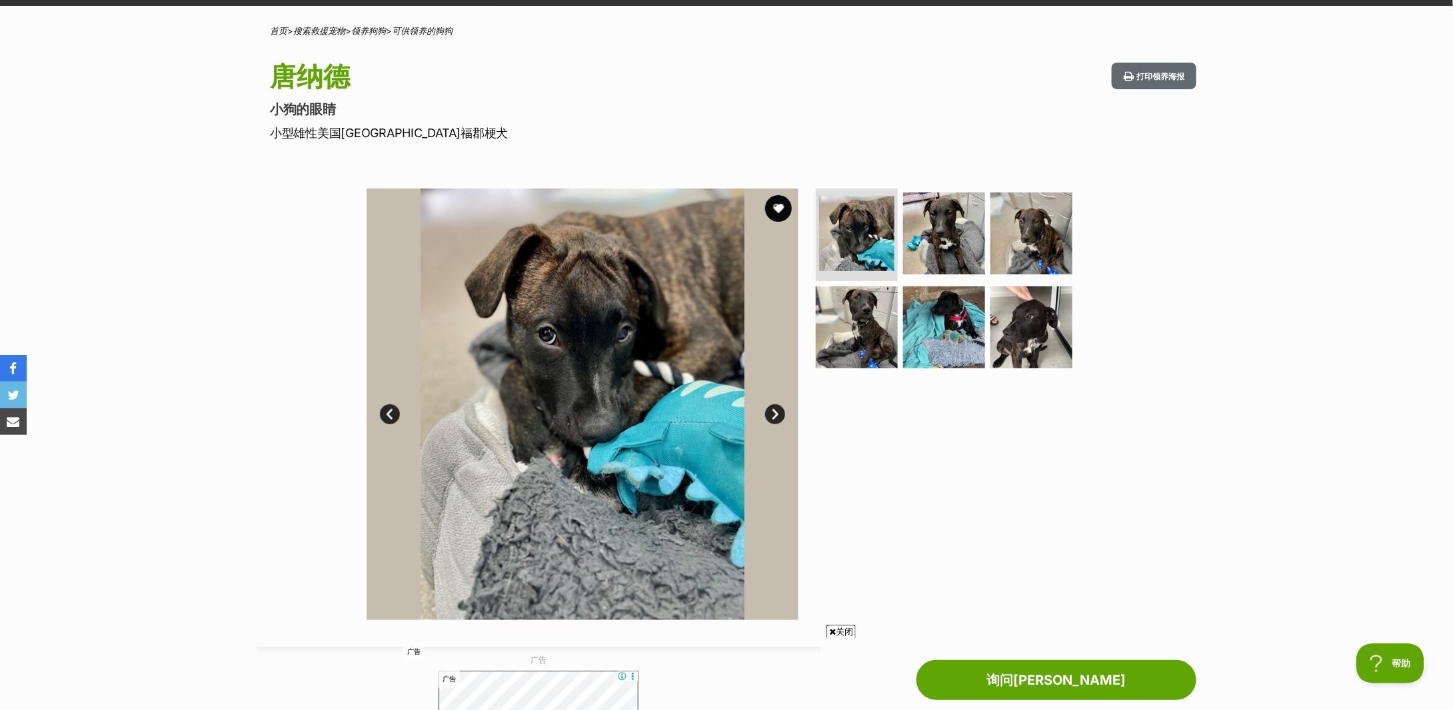
click at [773, 410] on link "下一个" at bounding box center [775, 415] width 20 height 20
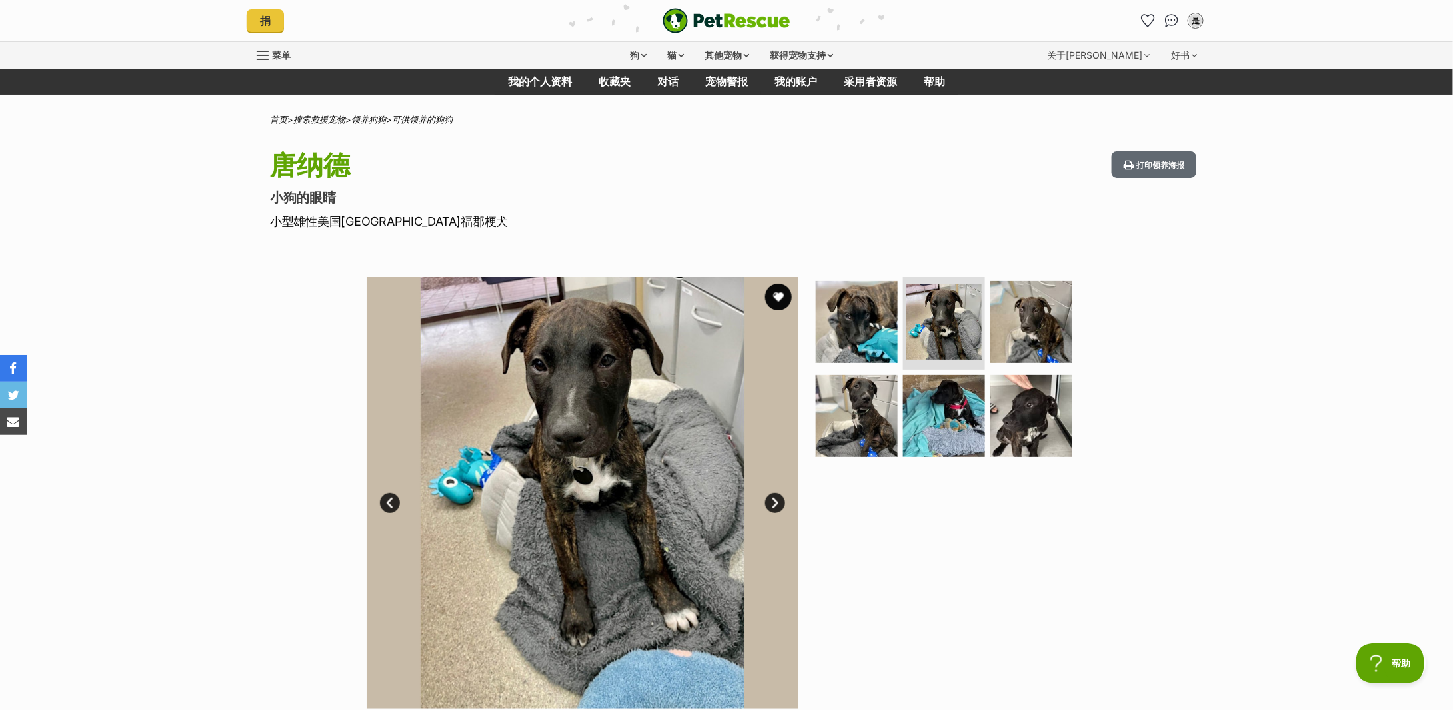
scroll to position [177, 0]
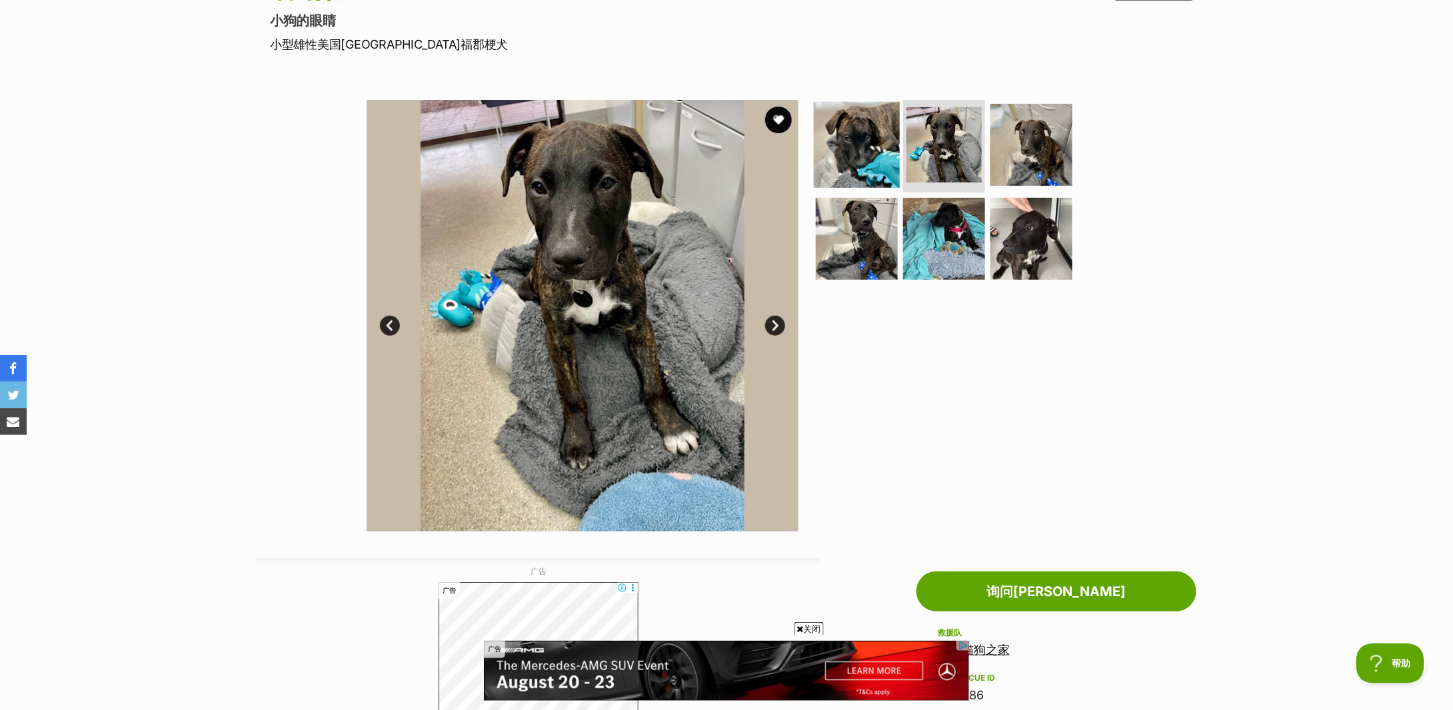
click at [857, 139] on img at bounding box center [857, 144] width 86 height 86
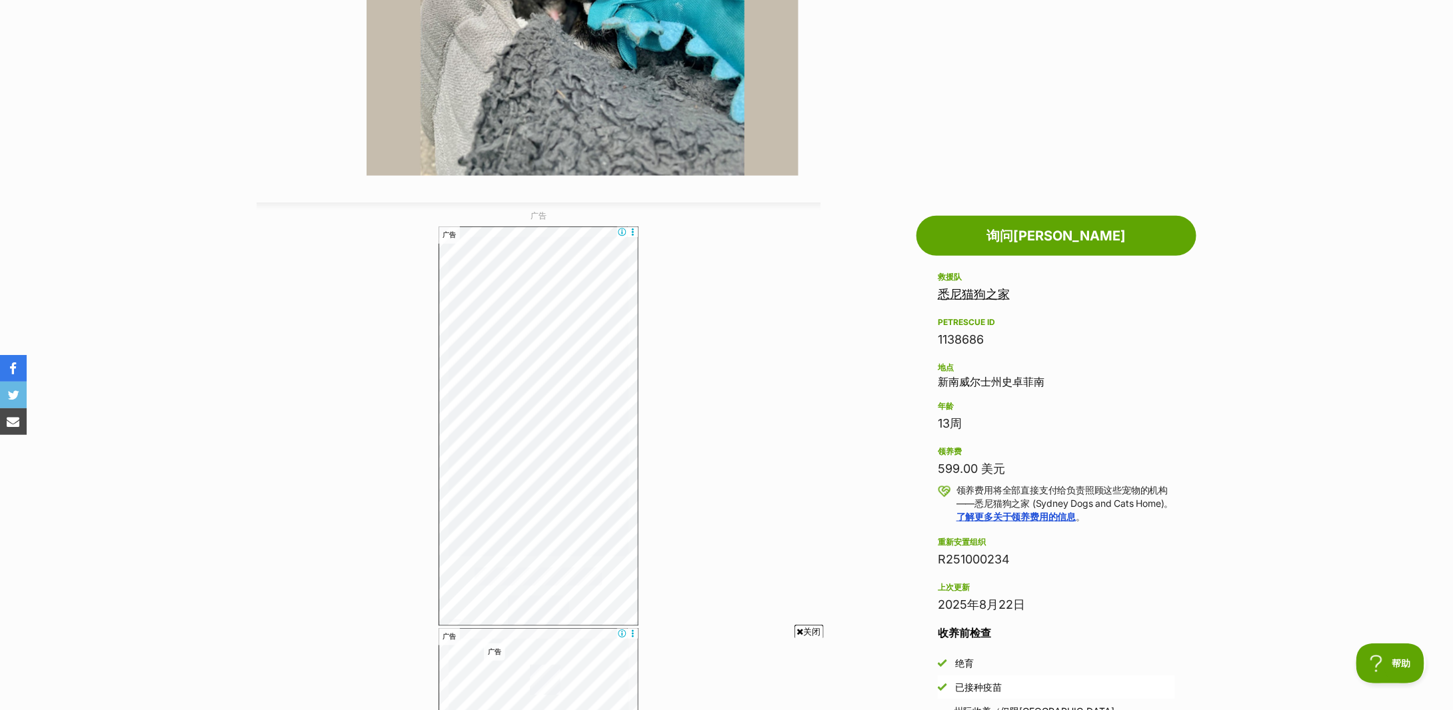
scroll to position [622, 0]
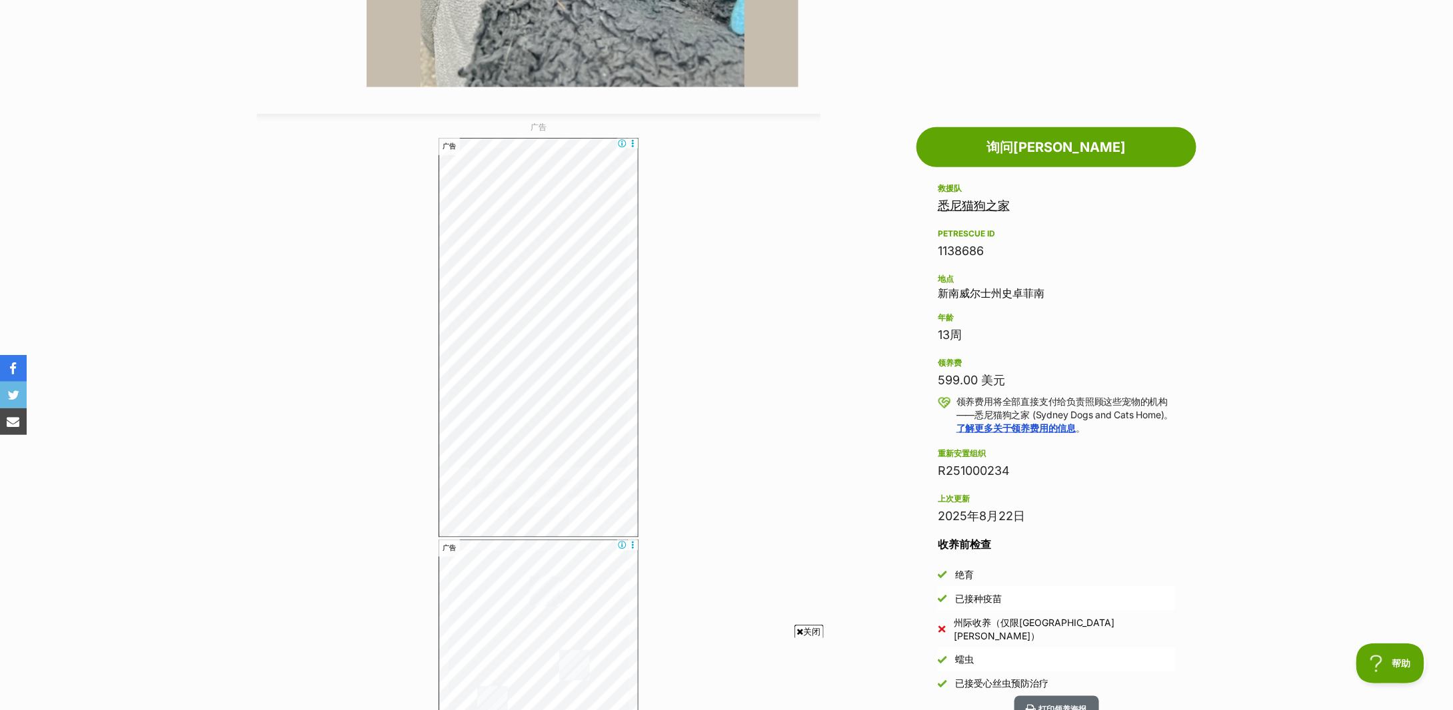
click at [1227, 266] on section "首页 > 搜索救援宠物 > 领养狗狗 > 可供领养的狗狗 唐纳德 小狗的眼睛 小型雄性美国斯塔福郡梗犬 打印领养海报 Available 1 of 6 ima…" at bounding box center [726, 532] width 1453 height 2078
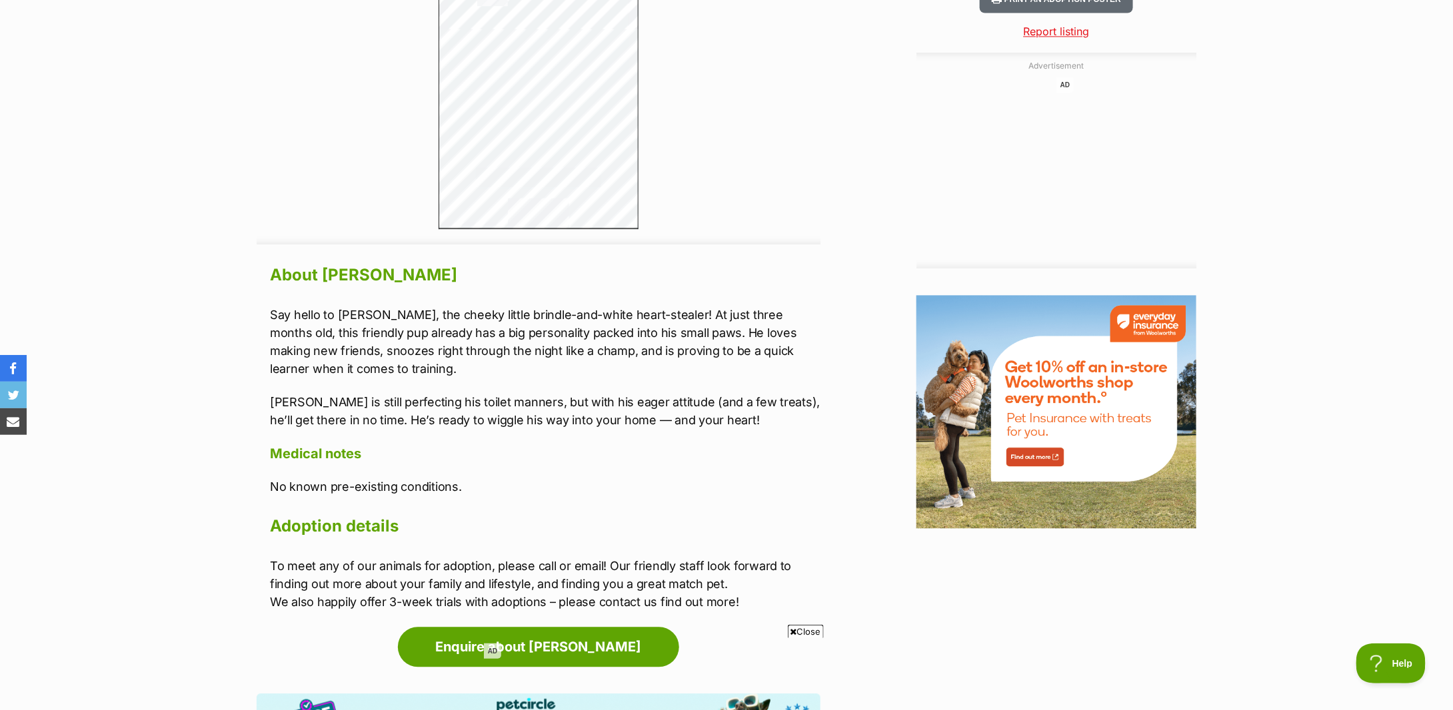
scroll to position [1421, 0]
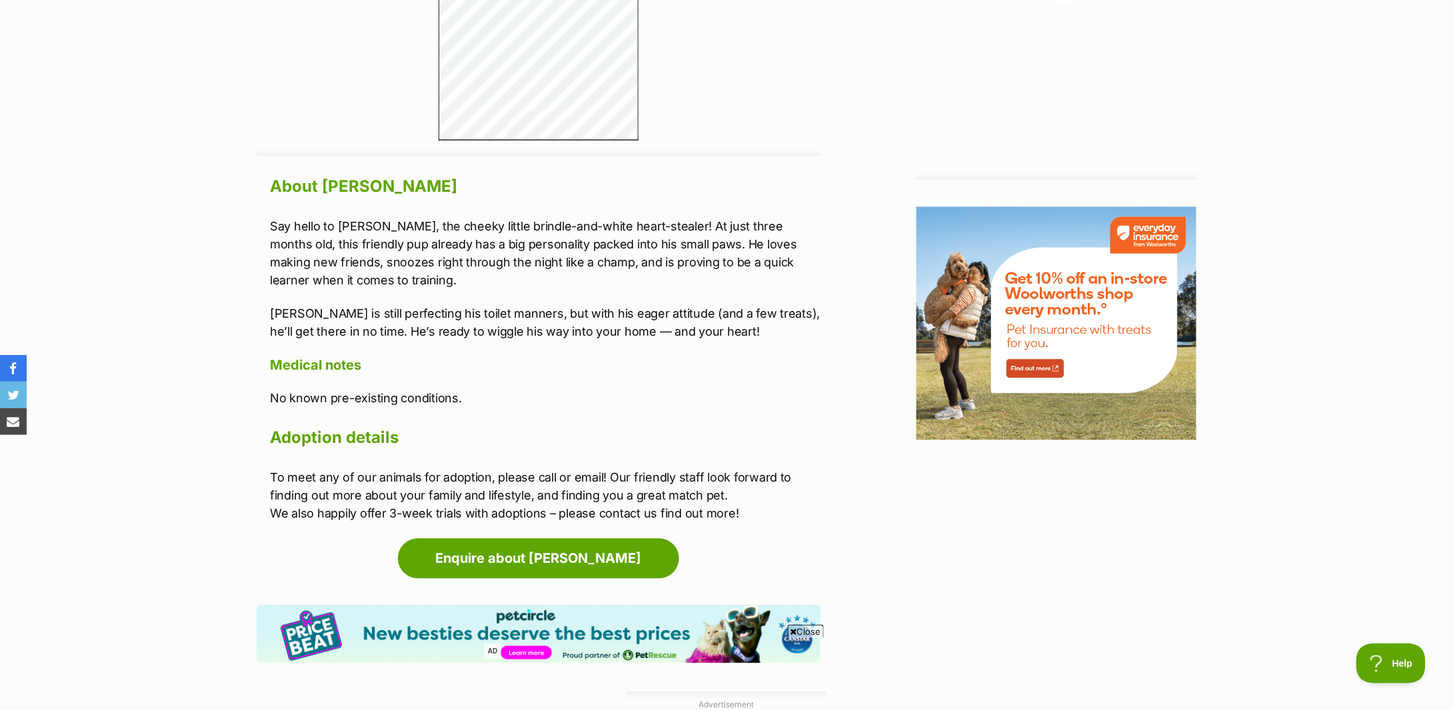
click at [671, 407] on p "No known pre-existing conditions." at bounding box center [545, 398] width 550 height 18
click at [738, 357] on h4 "Medical notes" at bounding box center [545, 365] width 550 height 17
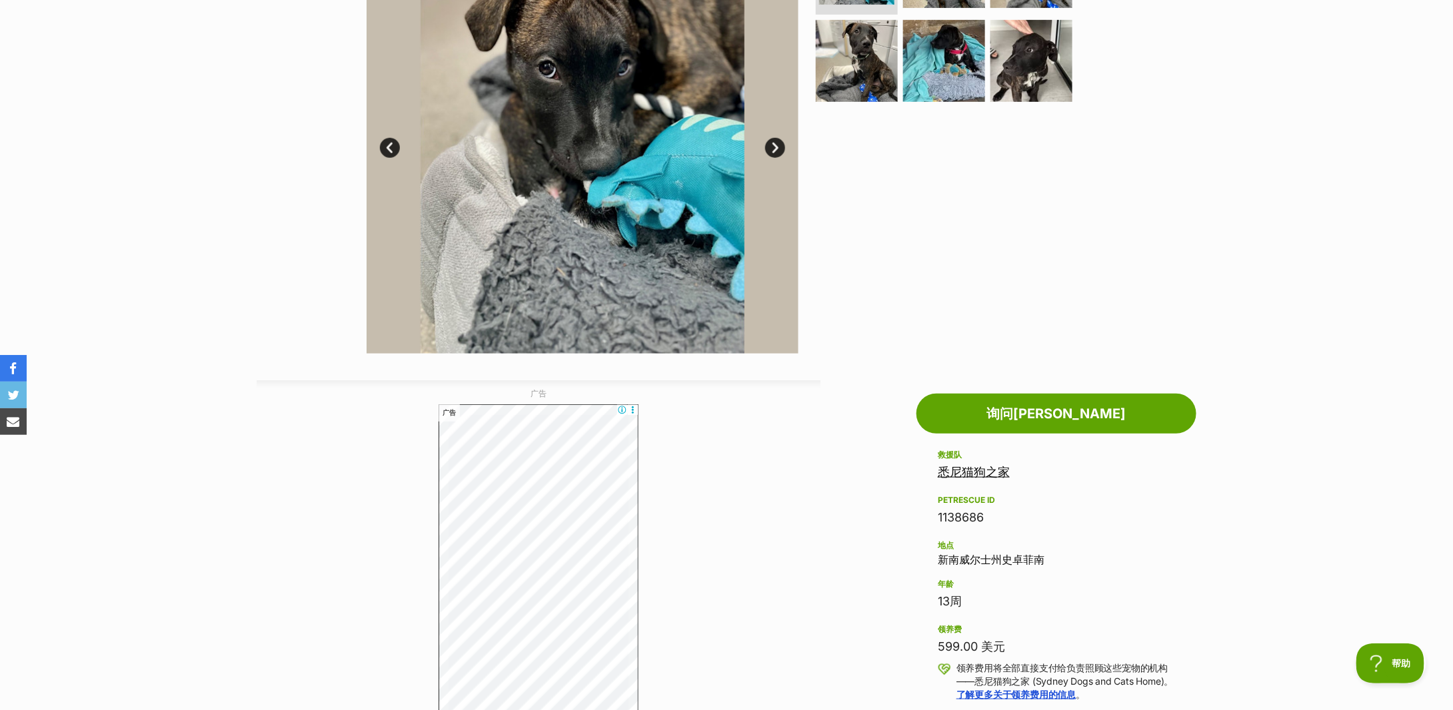
scroll to position [0, 0]
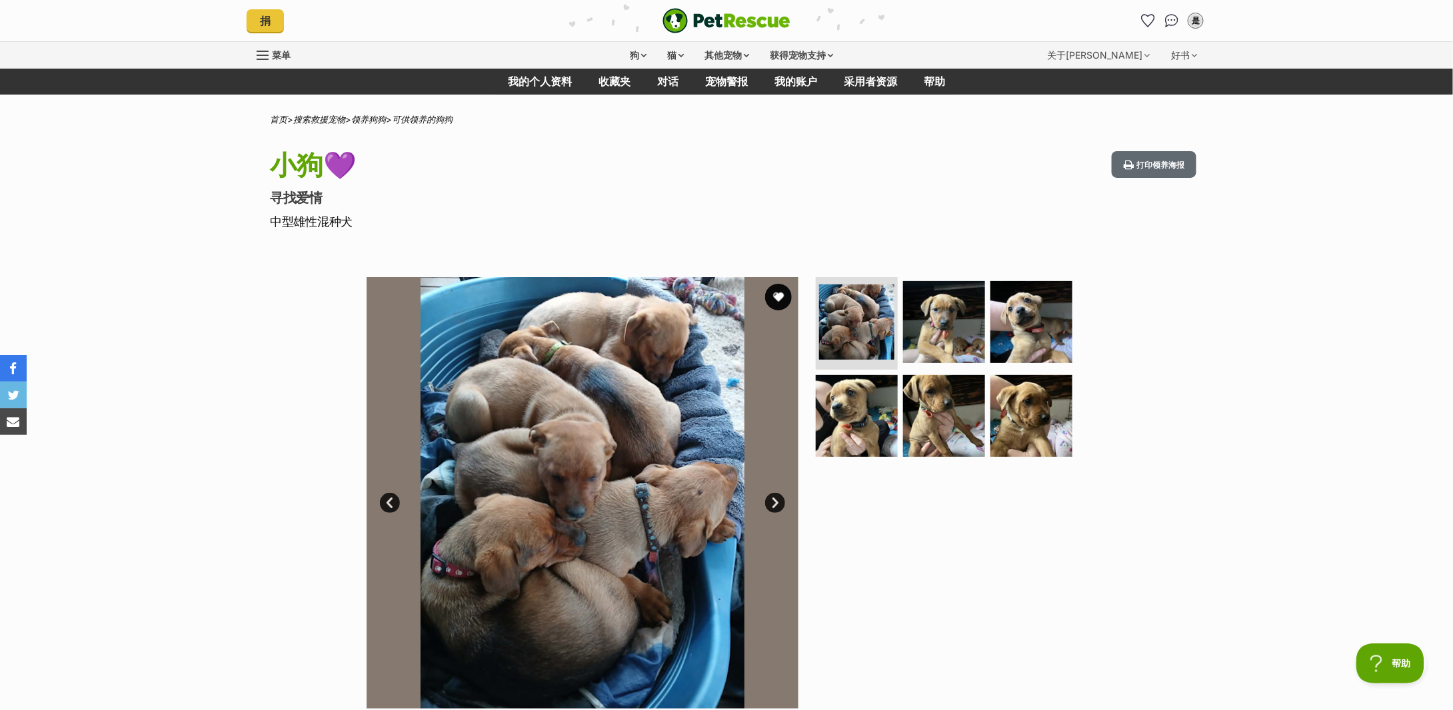
scroll to position [89, 0]
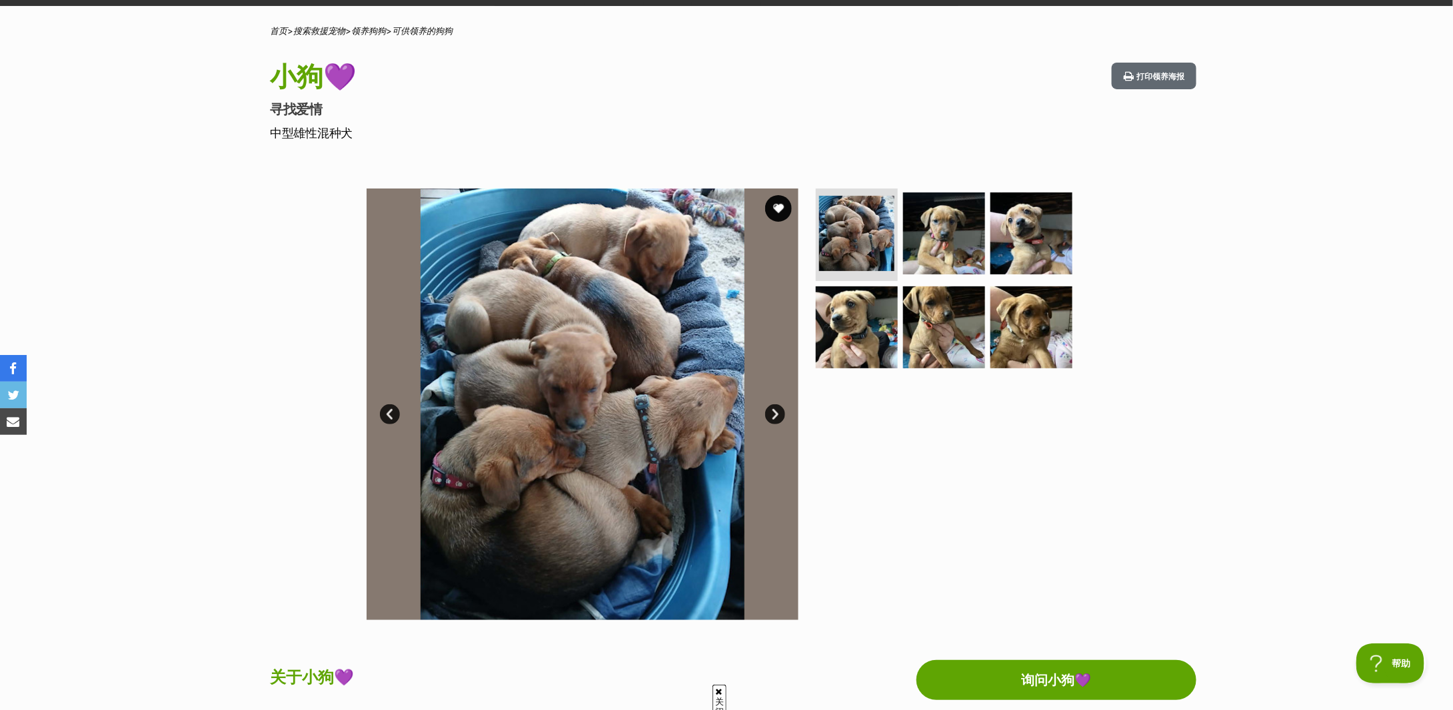
click at [770, 406] on link "下一个" at bounding box center [775, 415] width 20 height 20
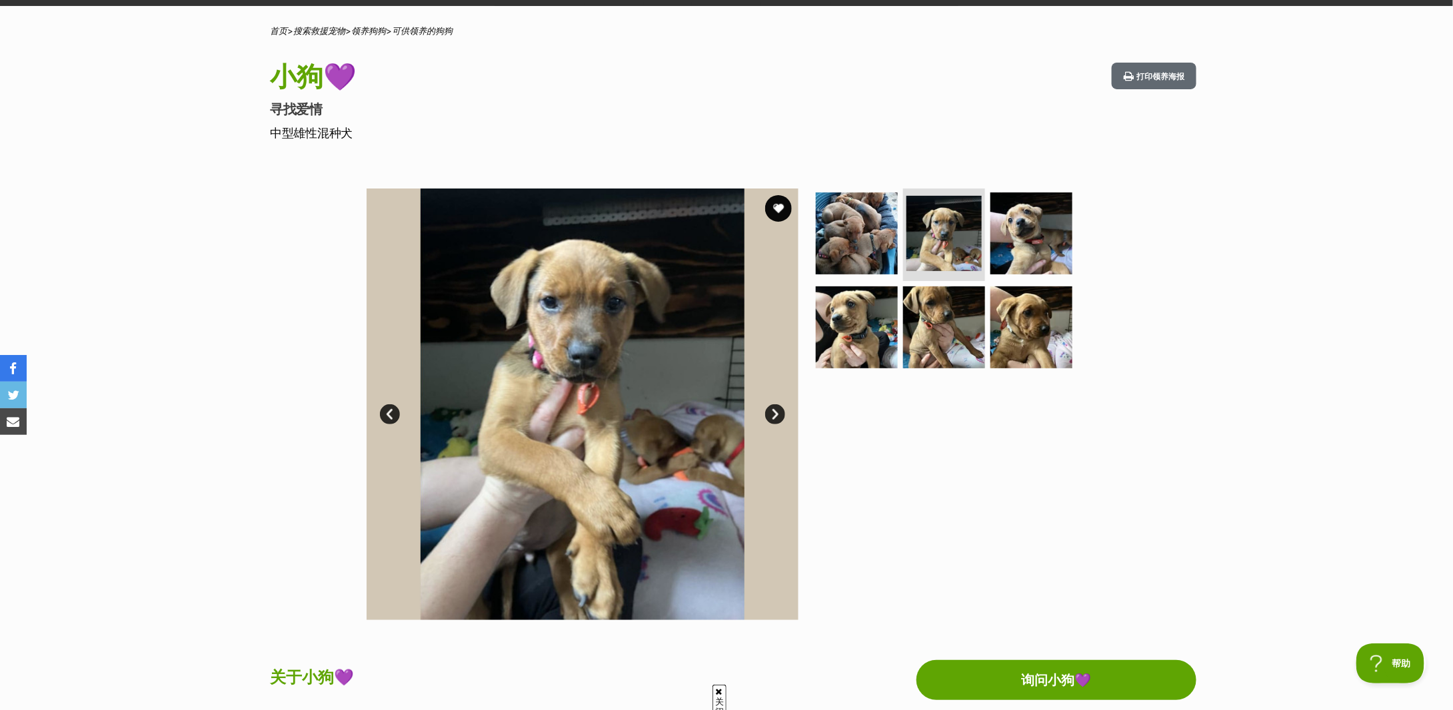
click at [770, 406] on link "下一个" at bounding box center [775, 415] width 20 height 20
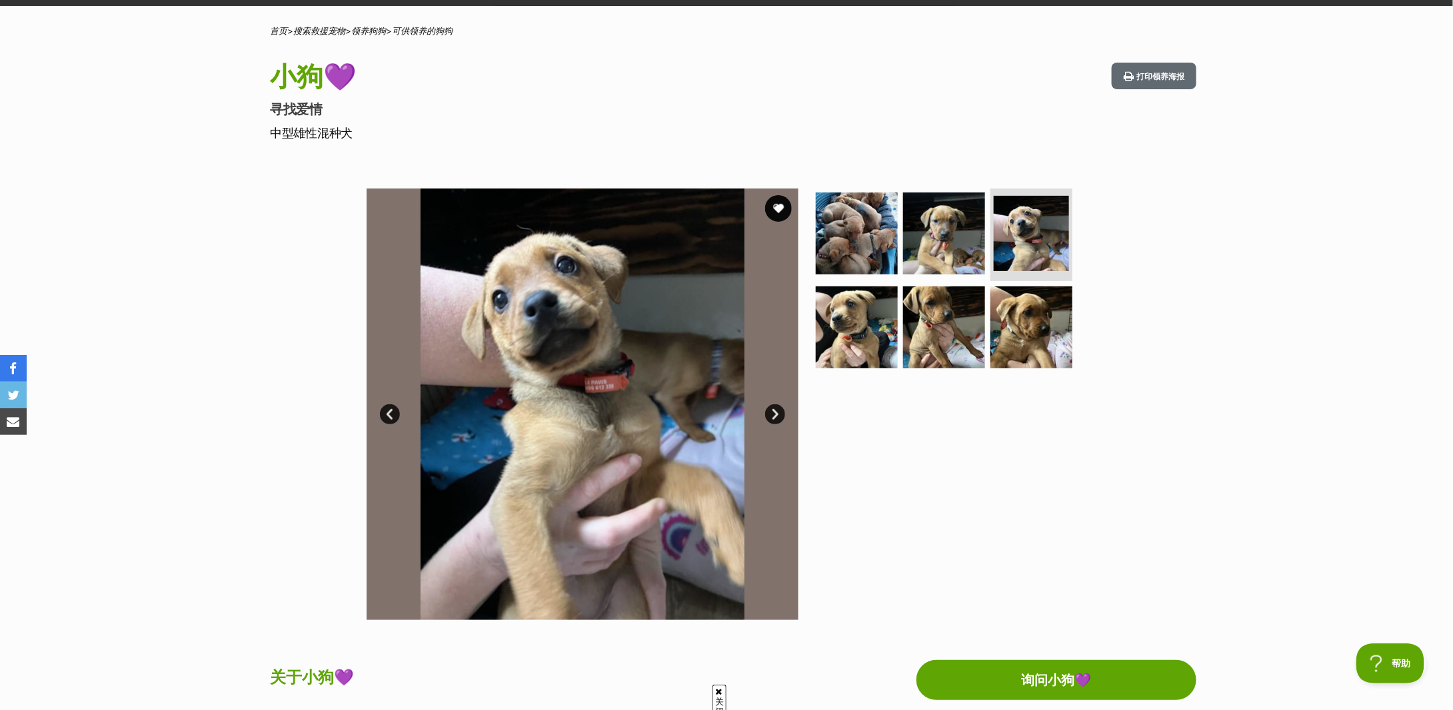
click at [770, 406] on link "下一个" at bounding box center [775, 415] width 20 height 20
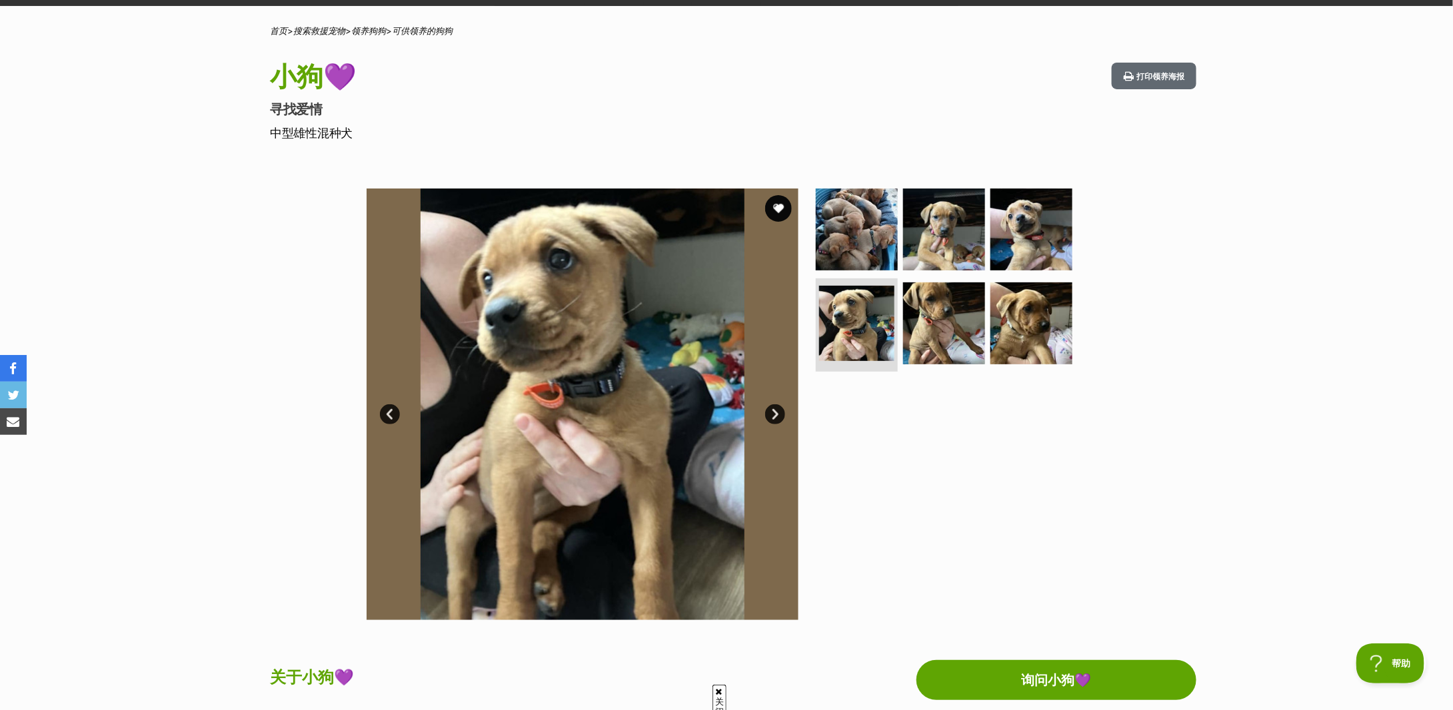
click at [770, 406] on link "下一个" at bounding box center [775, 415] width 20 height 20
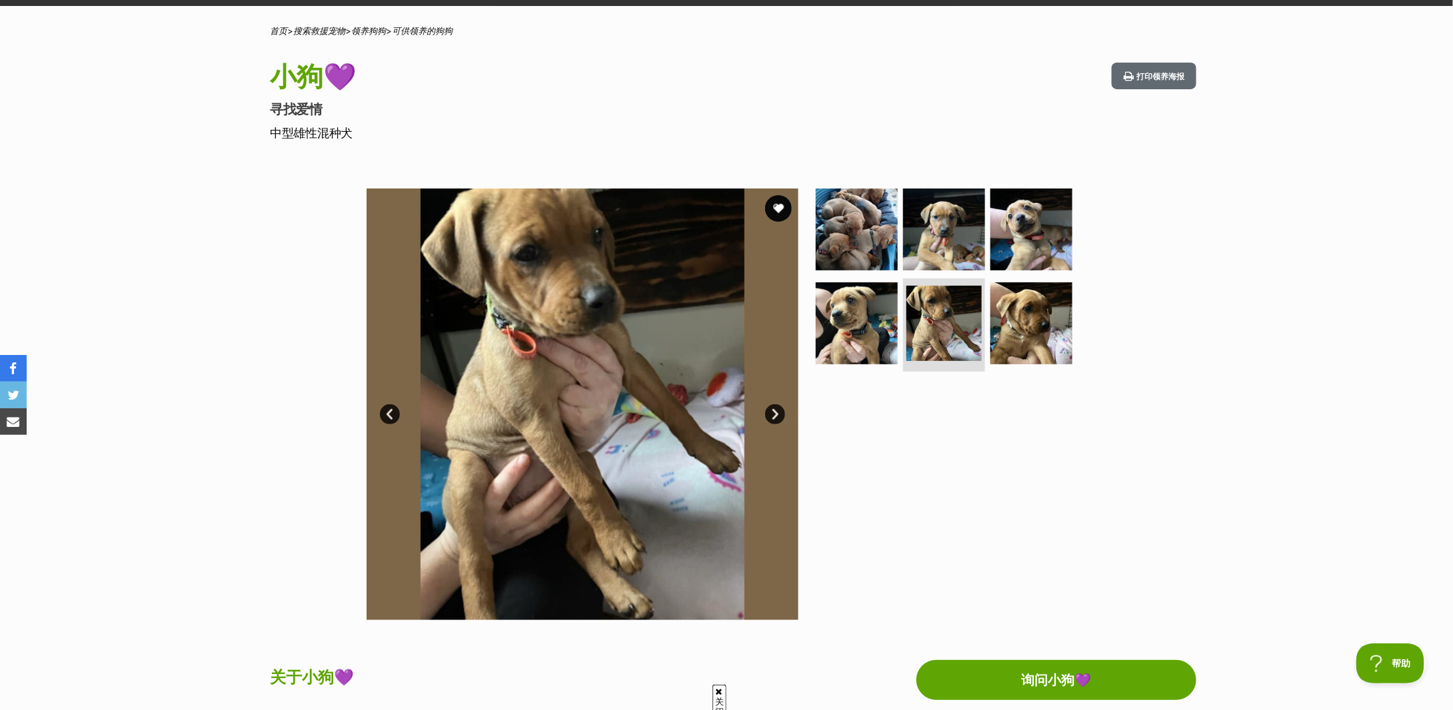
click at [770, 406] on link "下一个" at bounding box center [775, 415] width 20 height 20
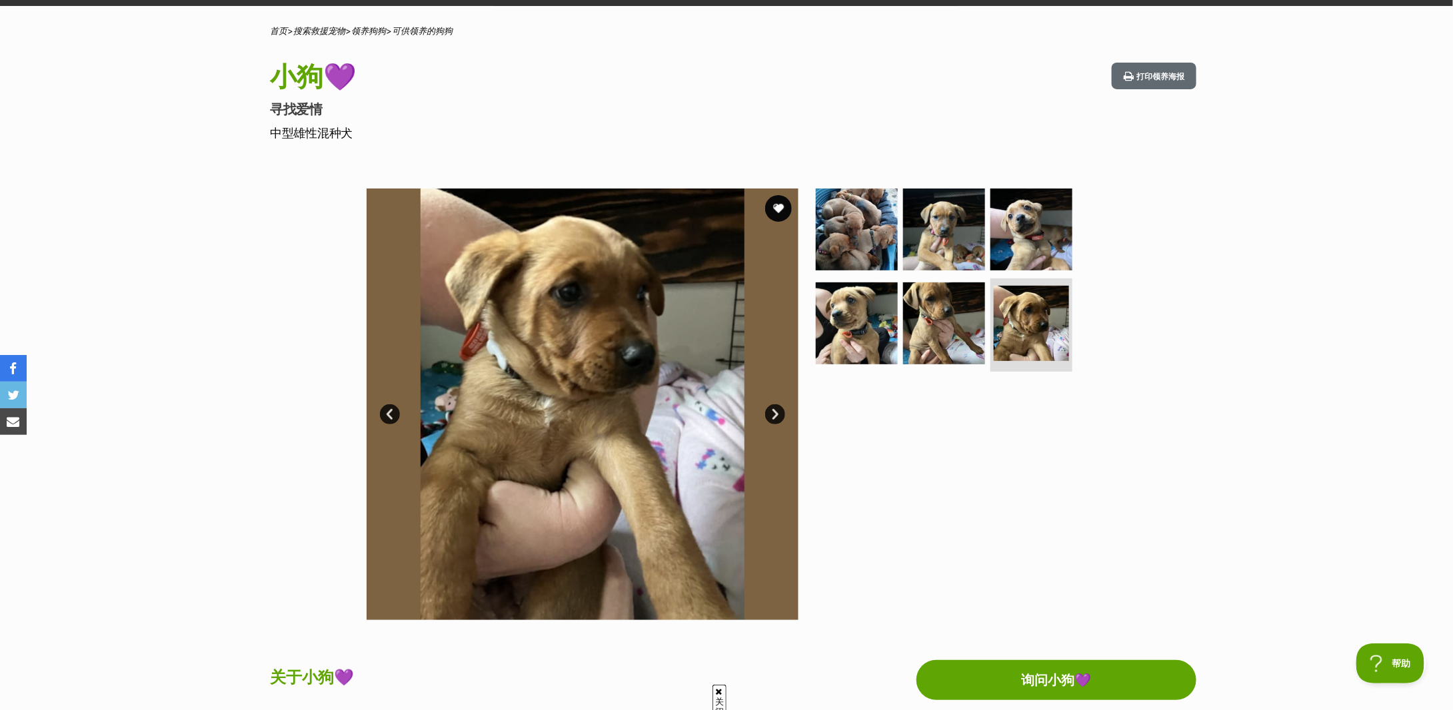
click at [770, 406] on link "下一个" at bounding box center [775, 415] width 20 height 20
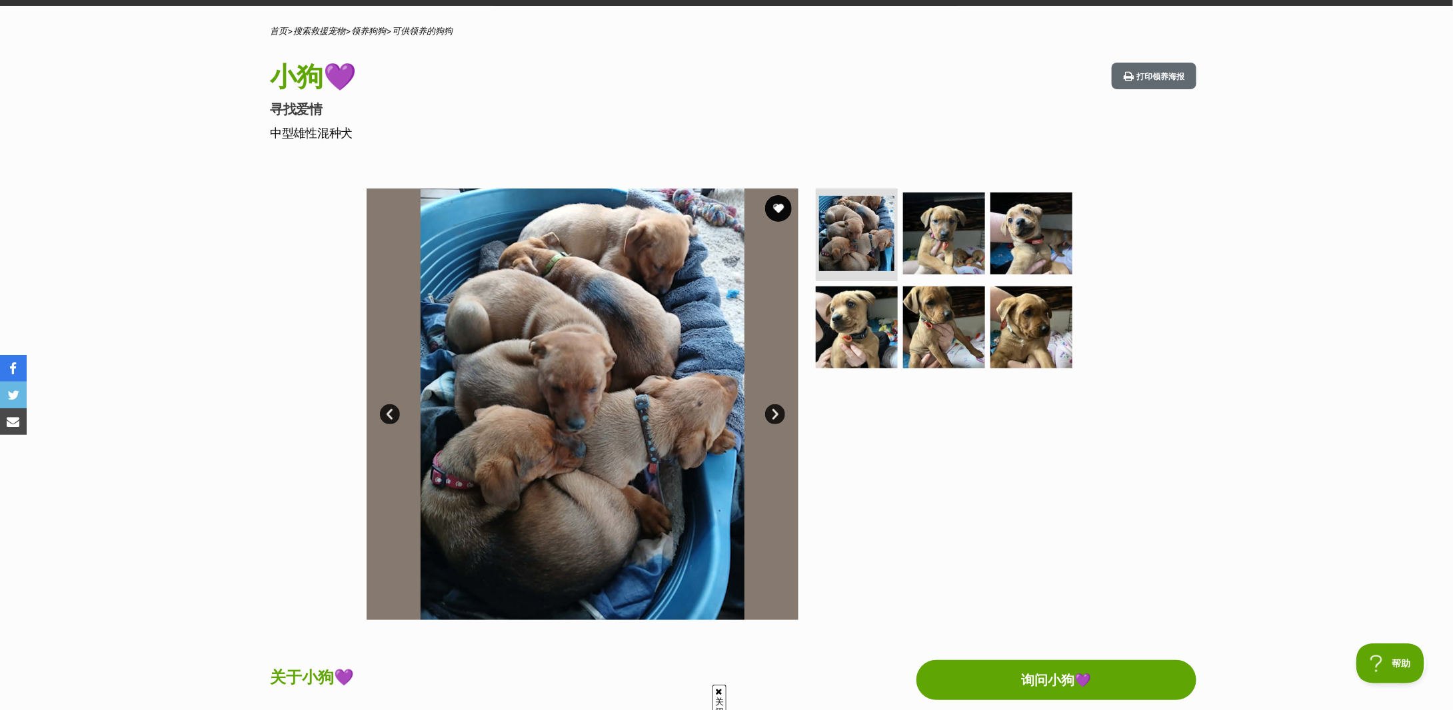
click at [770, 406] on link "下一个" at bounding box center [775, 415] width 20 height 20
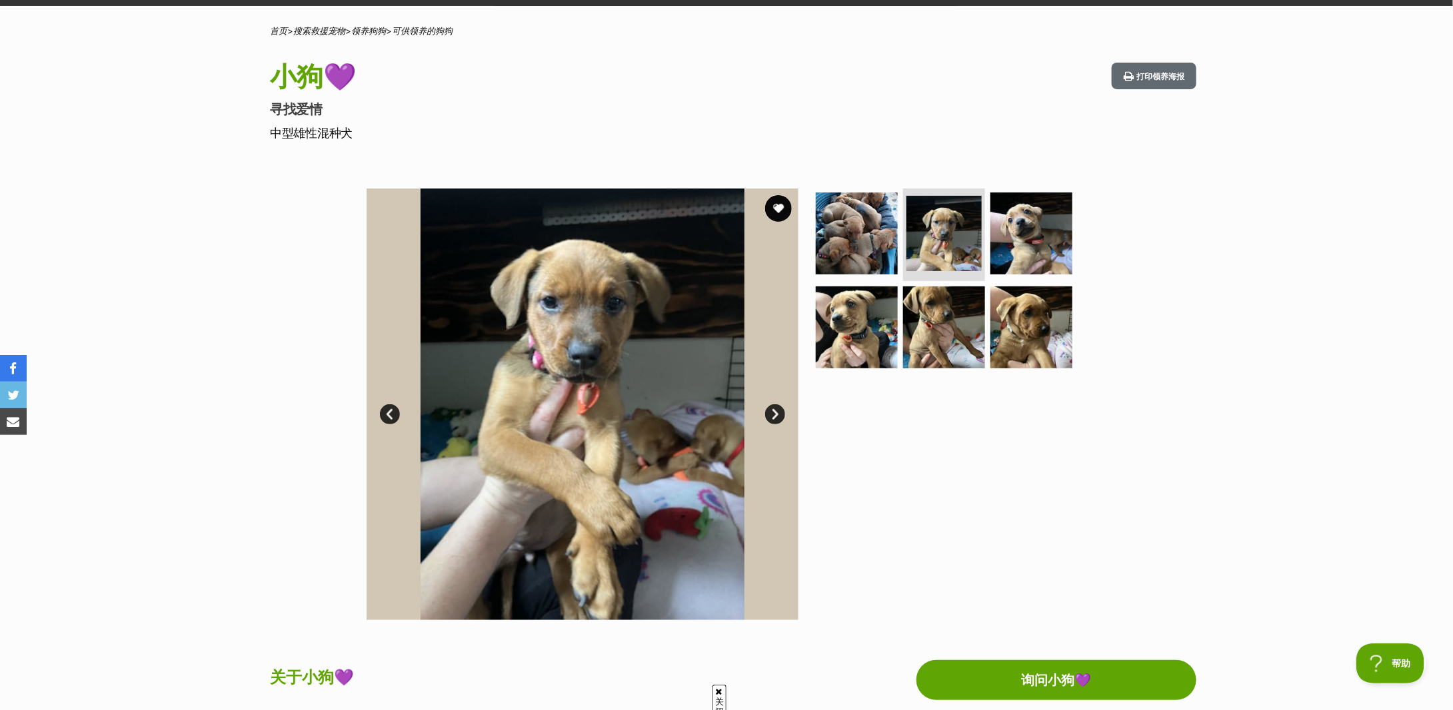
click at [770, 409] on link "下一个" at bounding box center [775, 415] width 20 height 20
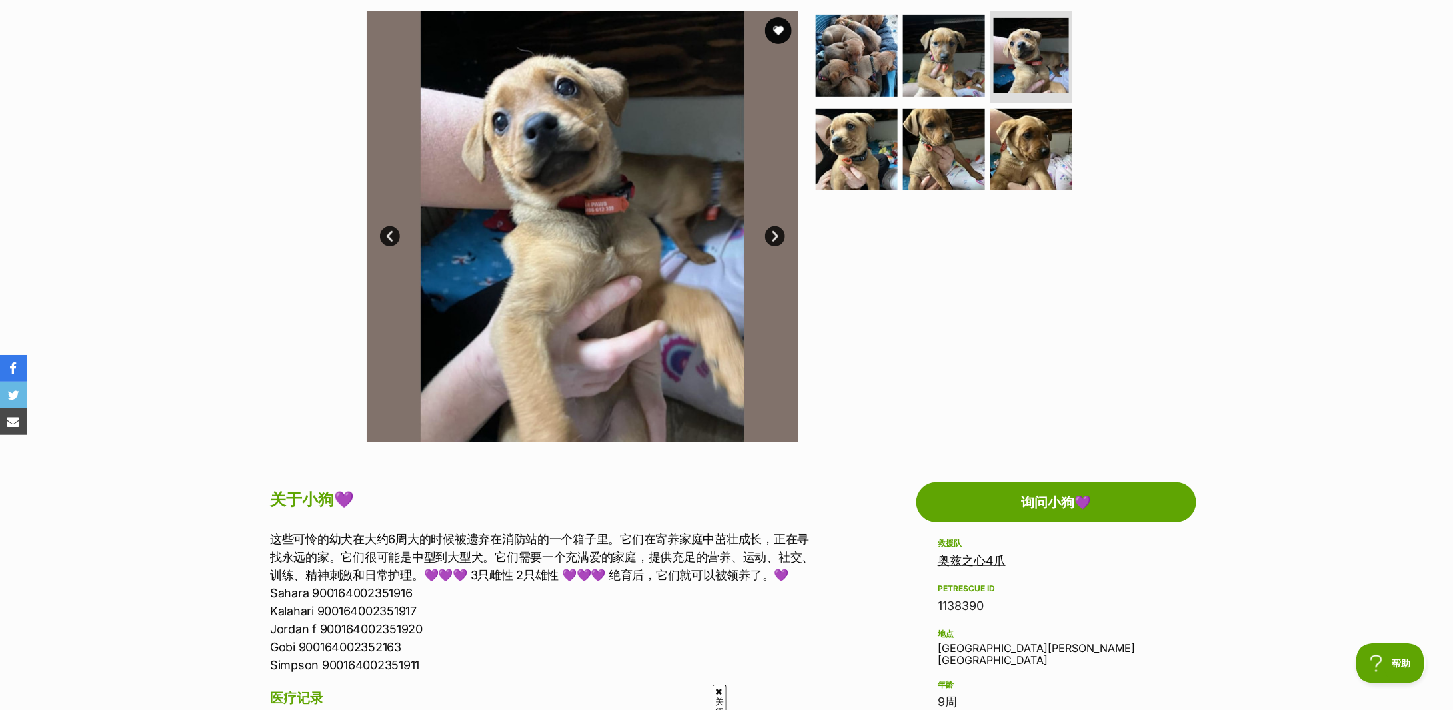
scroll to position [355, 0]
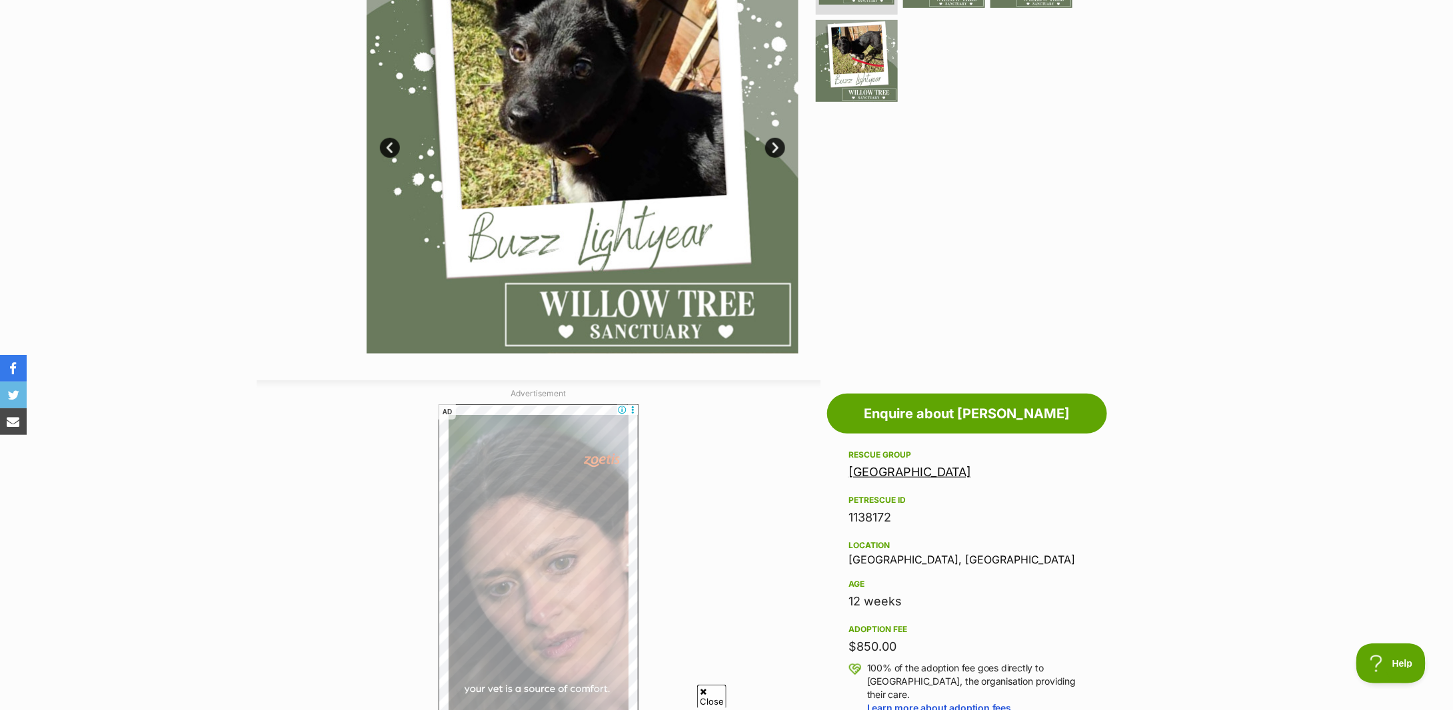
scroll to position [533, 0]
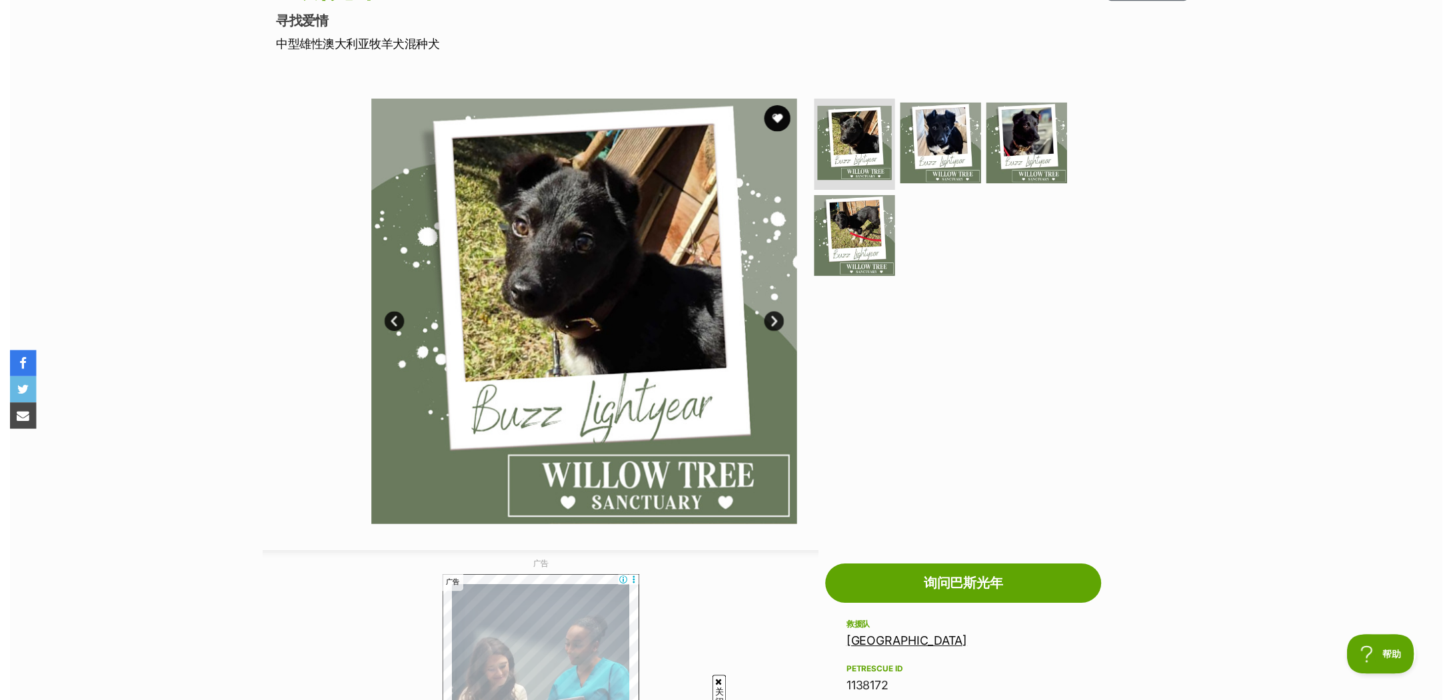
scroll to position [89, 0]
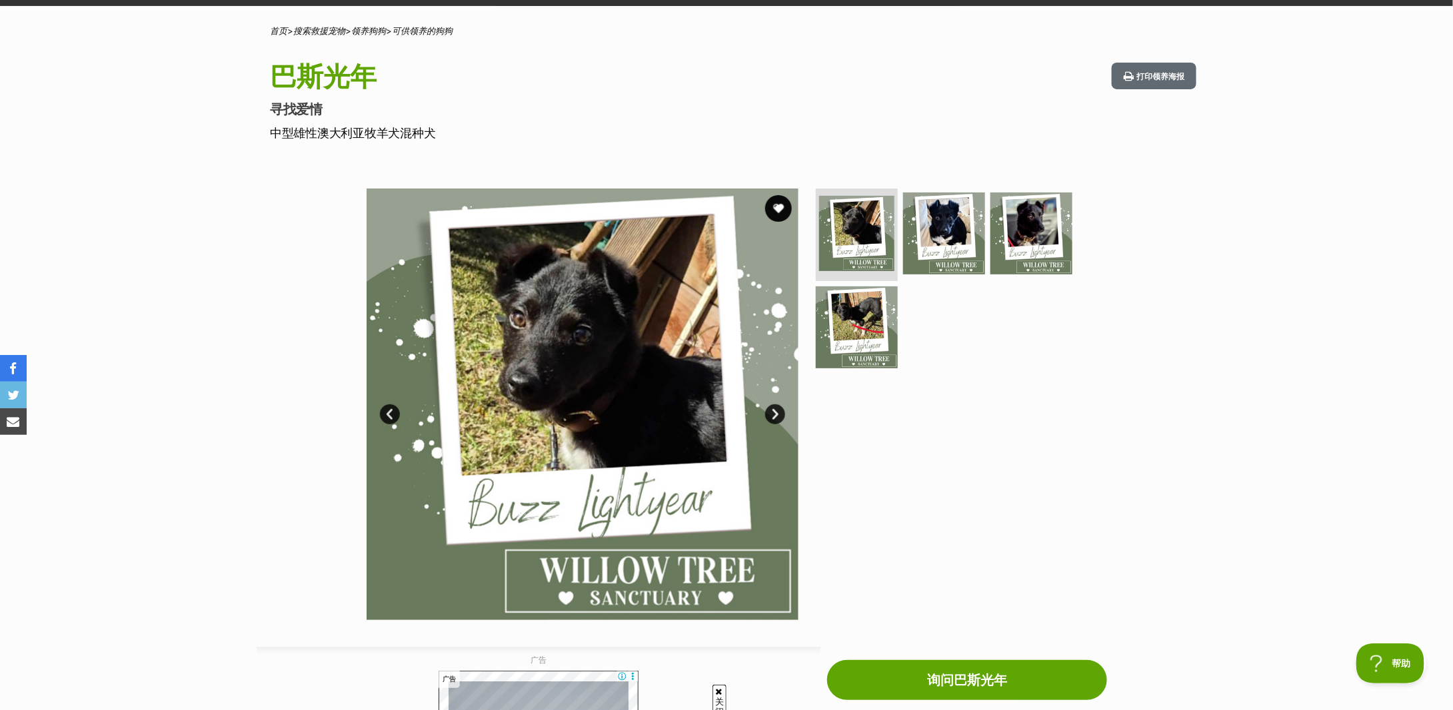
click at [770, 416] on link "下一个" at bounding box center [775, 415] width 20 height 20
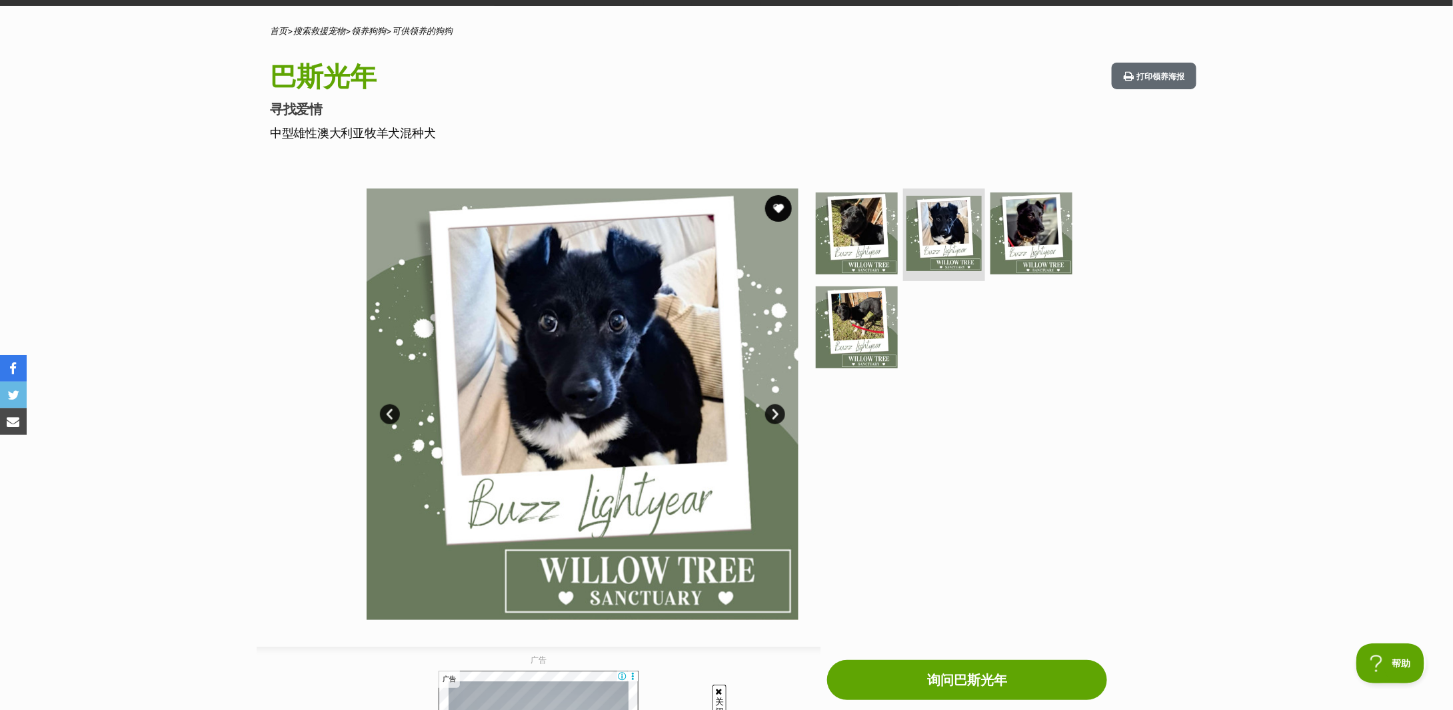
click at [770, 416] on link "下一个" at bounding box center [775, 415] width 20 height 20
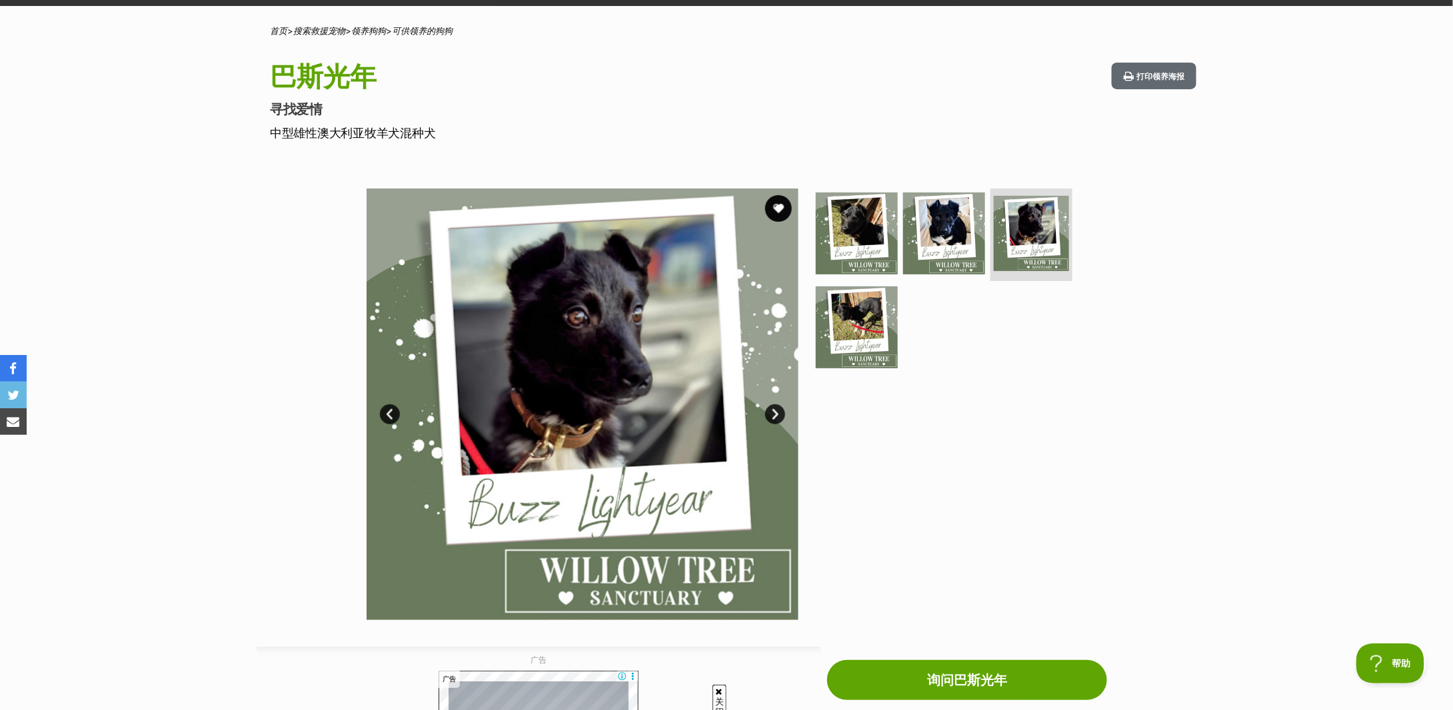
click at [770, 416] on link "下一个" at bounding box center [775, 415] width 20 height 20
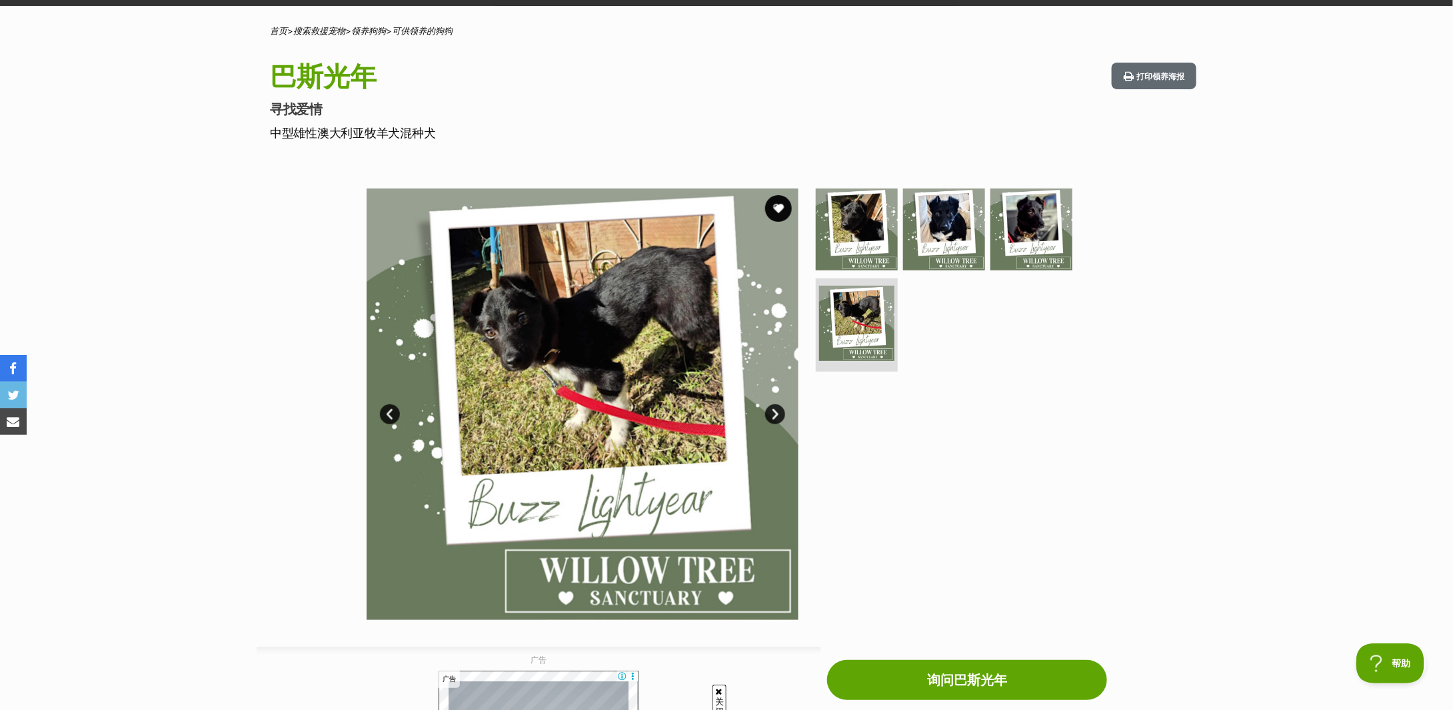
click at [770, 416] on link "下一个" at bounding box center [775, 415] width 20 height 20
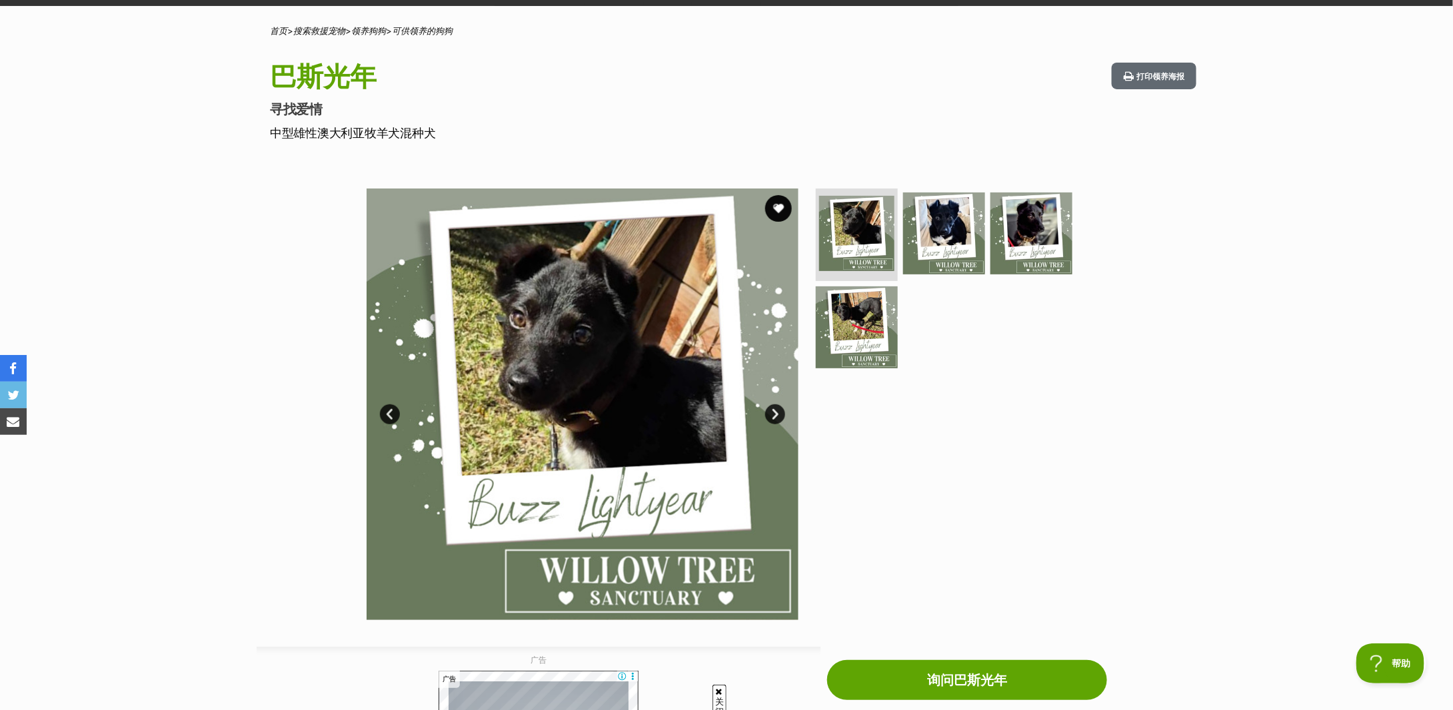
click at [768, 413] on link "下一个" at bounding box center [775, 415] width 20 height 20
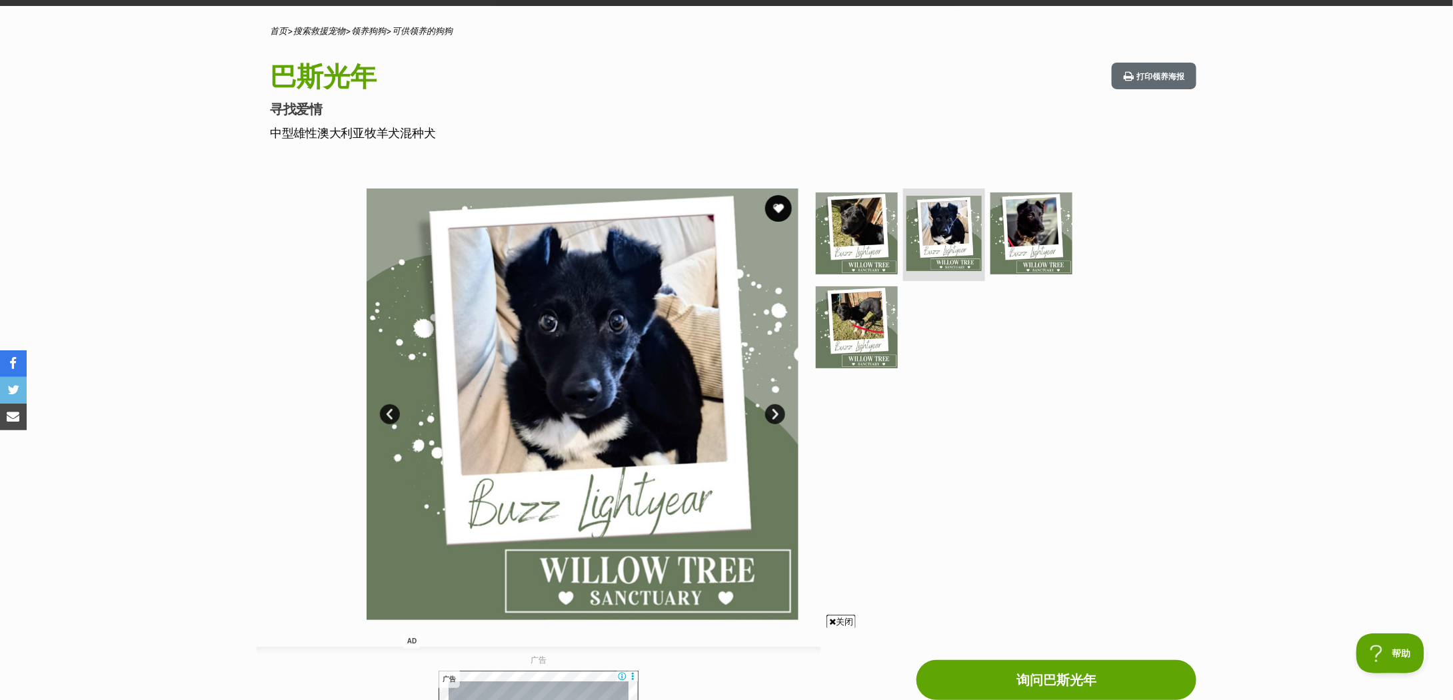
scroll to position [0, 0]
click at [1293, 275] on div "Available 2 of 4 images 2 of 4 images 2 of 4 images 2 of 4 images 下一个 上一页 1 2 3…" at bounding box center [726, 395] width 1453 height 452
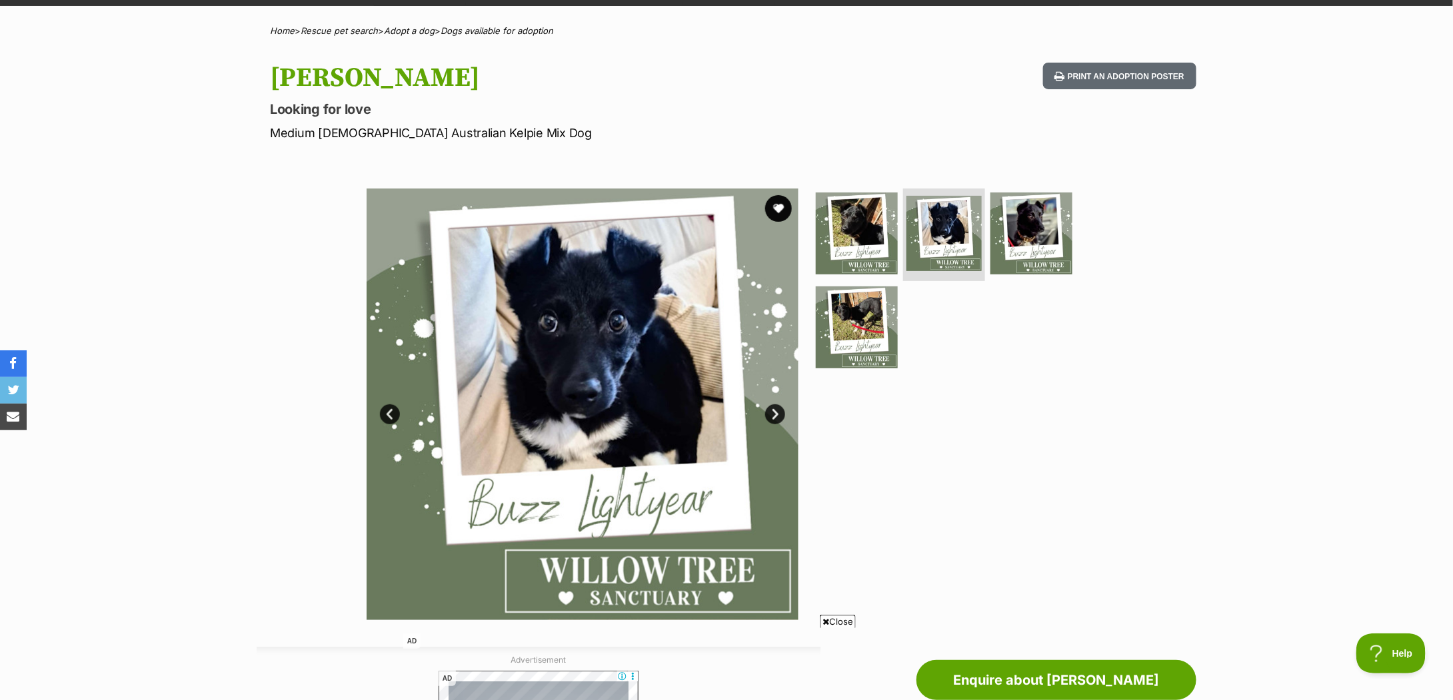
drag, startPoint x: 501, startPoint y: 123, endPoint x: 503, endPoint y: 136, distance: 12.8
click at [501, 124] on p "Medium [DEMOGRAPHIC_DATA] Australian Kelpie Mix Dog" at bounding box center [552, 133] width 564 height 18
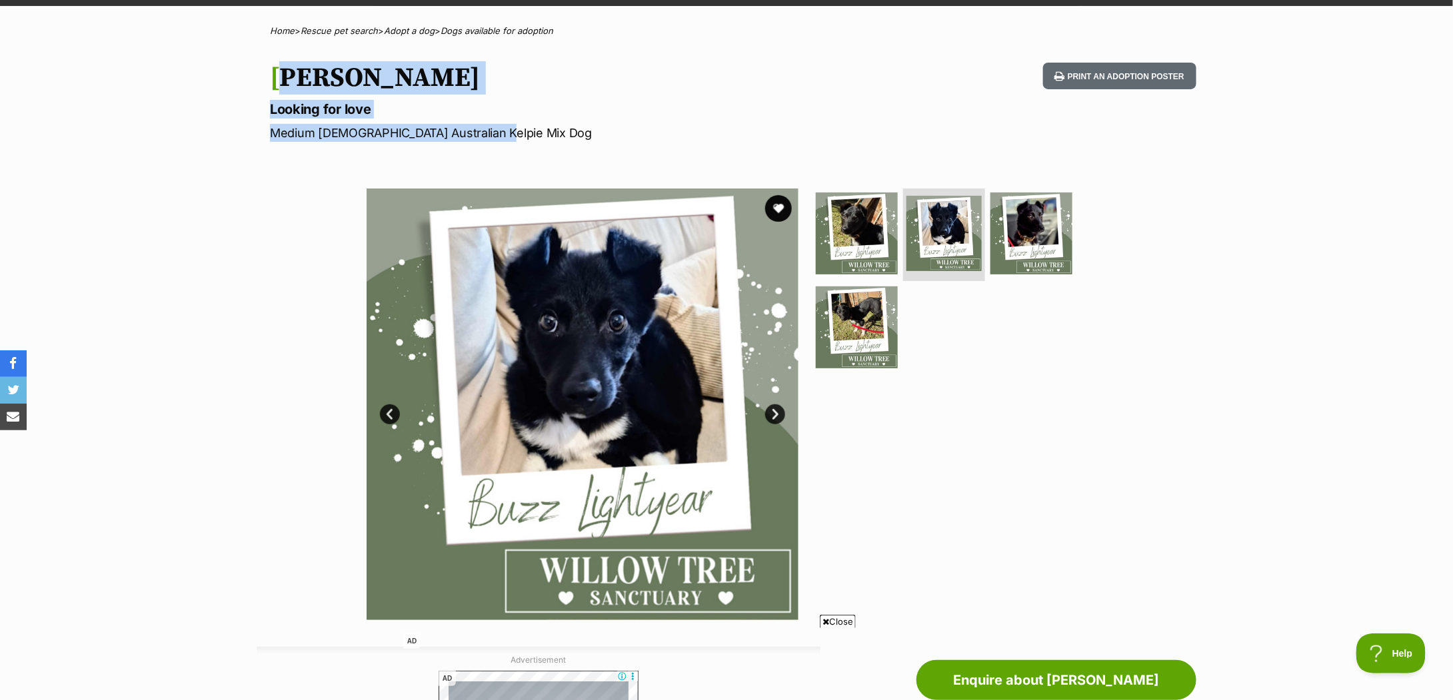
drag, startPoint x: 505, startPoint y: 130, endPoint x: 259, endPoint y: 81, distance: 250.8
click at [259, 81] on div "[PERSON_NAME] Looking for love Medium [DEMOGRAPHIC_DATA] Australian Kelpie Mix …" at bounding box center [727, 102] width 980 height 79
copy hgroup "[PERSON_NAME] Looking for love Medium [DEMOGRAPHIC_DATA] Australian Kelpie Mix …"
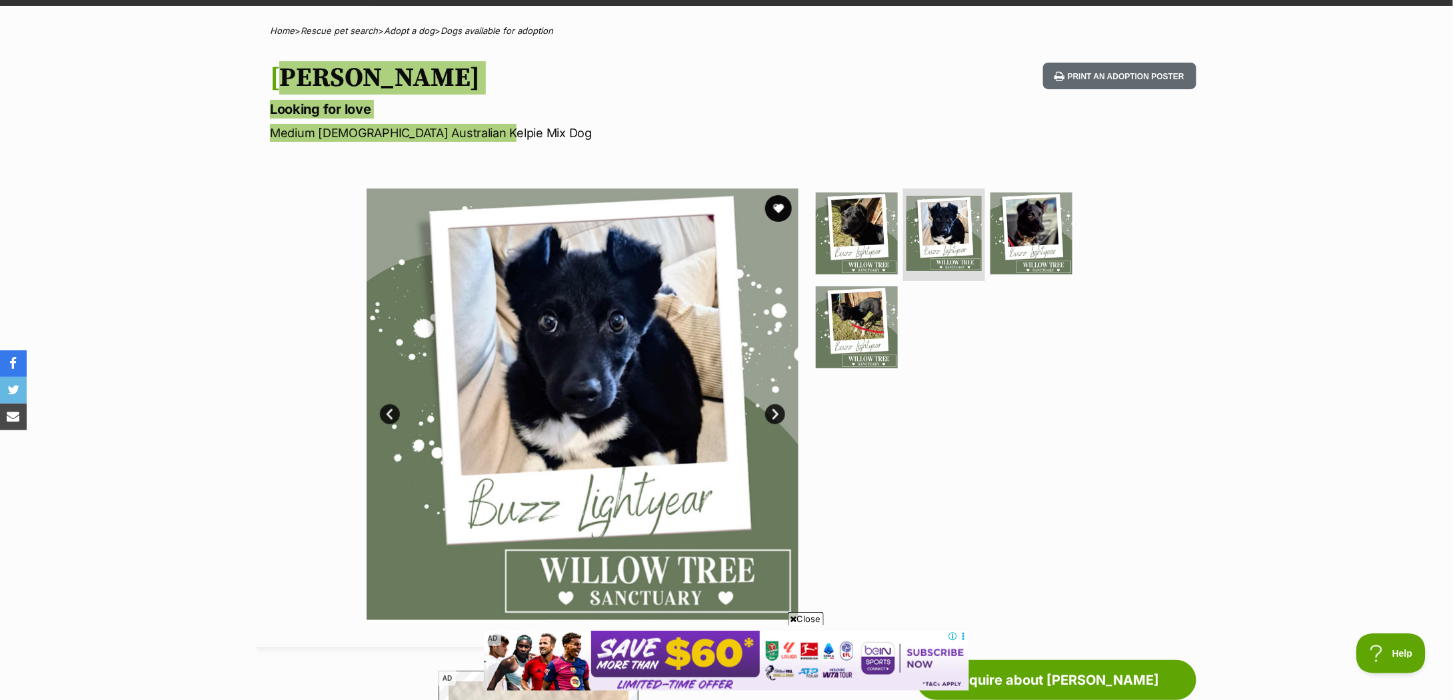
scroll to position [622, 0]
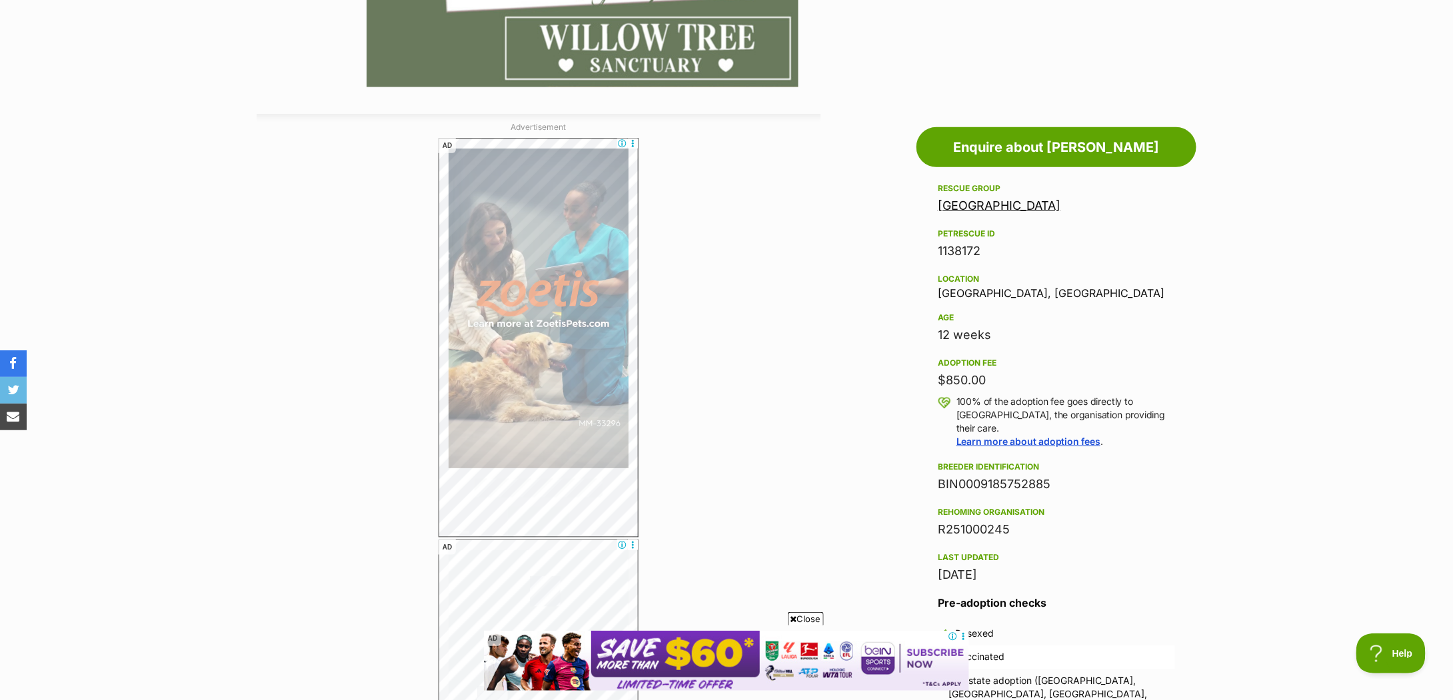
click at [973, 335] on div "12 weeks" at bounding box center [1056, 335] width 237 height 19
click at [972, 335] on div "12 weeks" at bounding box center [1056, 335] width 237 height 19
copy div "12 weeks"
click at [968, 379] on div "$850.00" at bounding box center [1056, 380] width 237 height 19
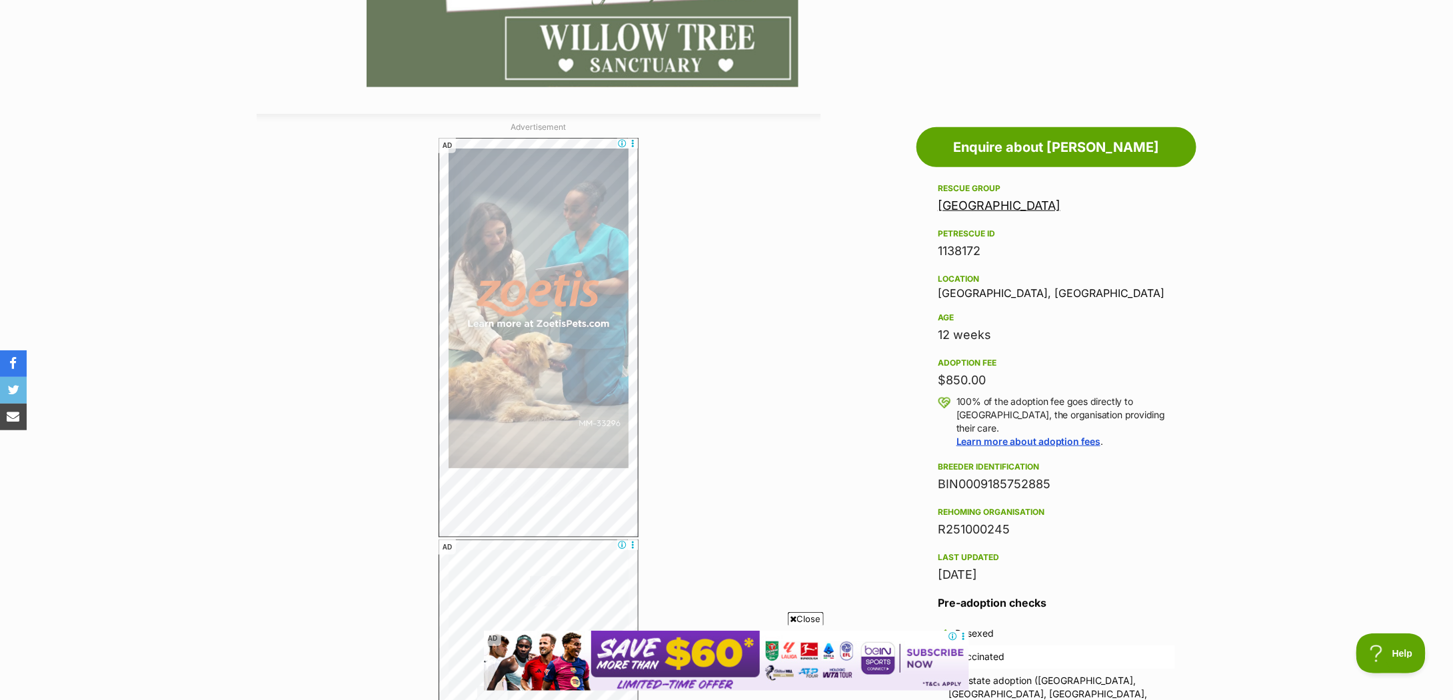
click at [968, 379] on div "$850.00" at bounding box center [1056, 380] width 237 height 19
copy div "$850.00"
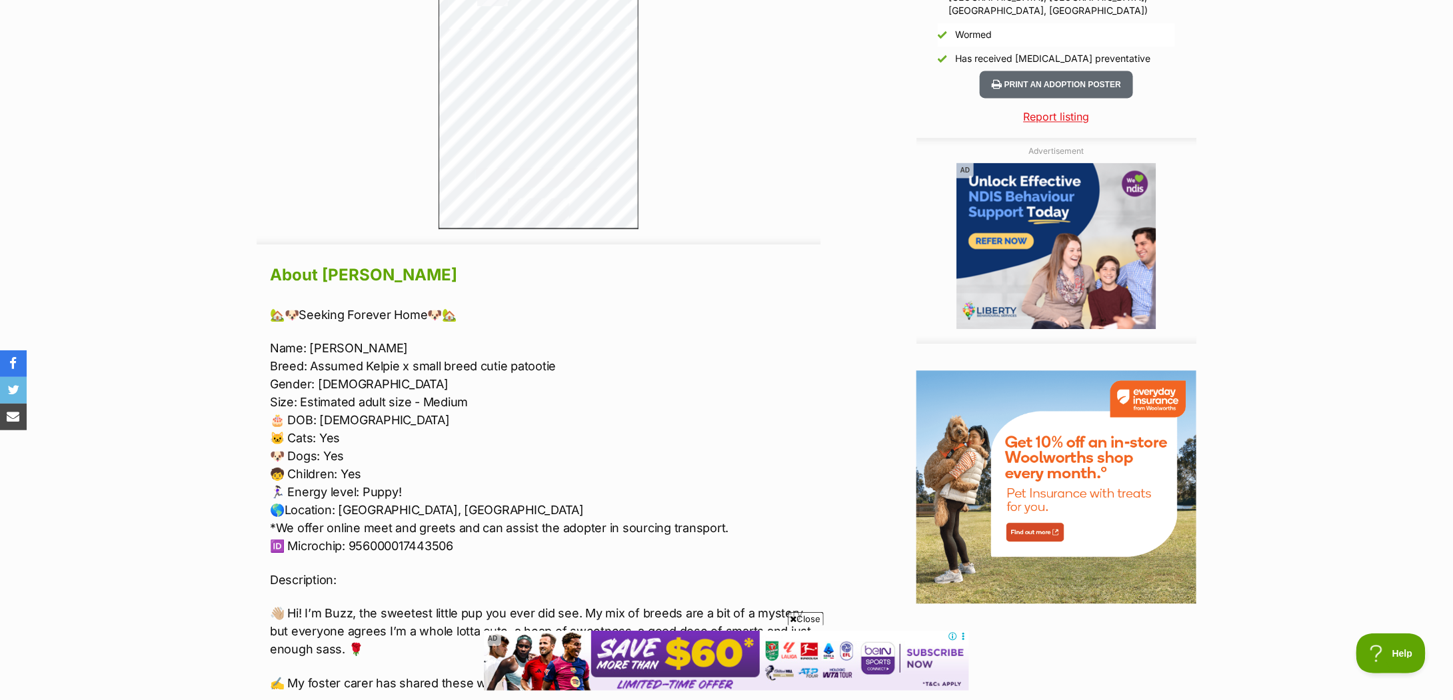
scroll to position [1421, 0]
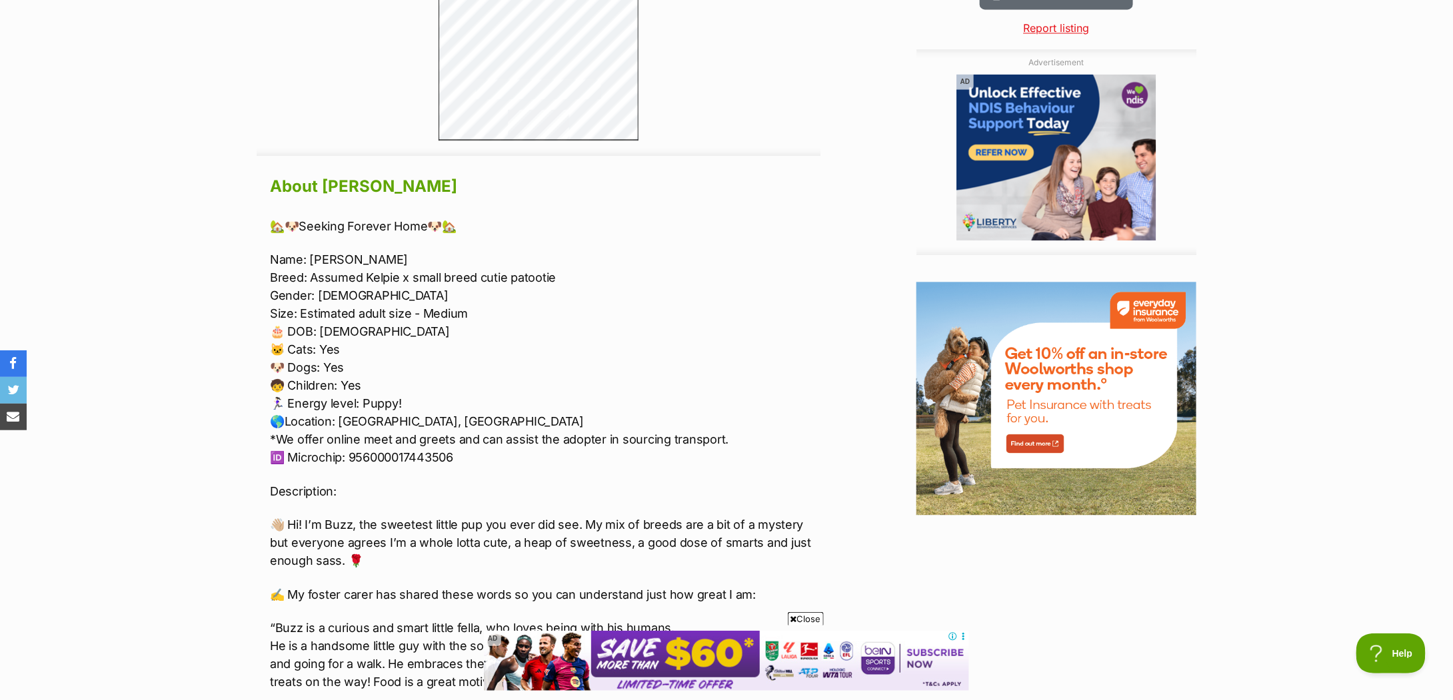
click at [316, 266] on p "Name: [PERSON_NAME] Breed: Assumed Kelpie x small breed cutie patootie Gender: …" at bounding box center [545, 359] width 550 height 216
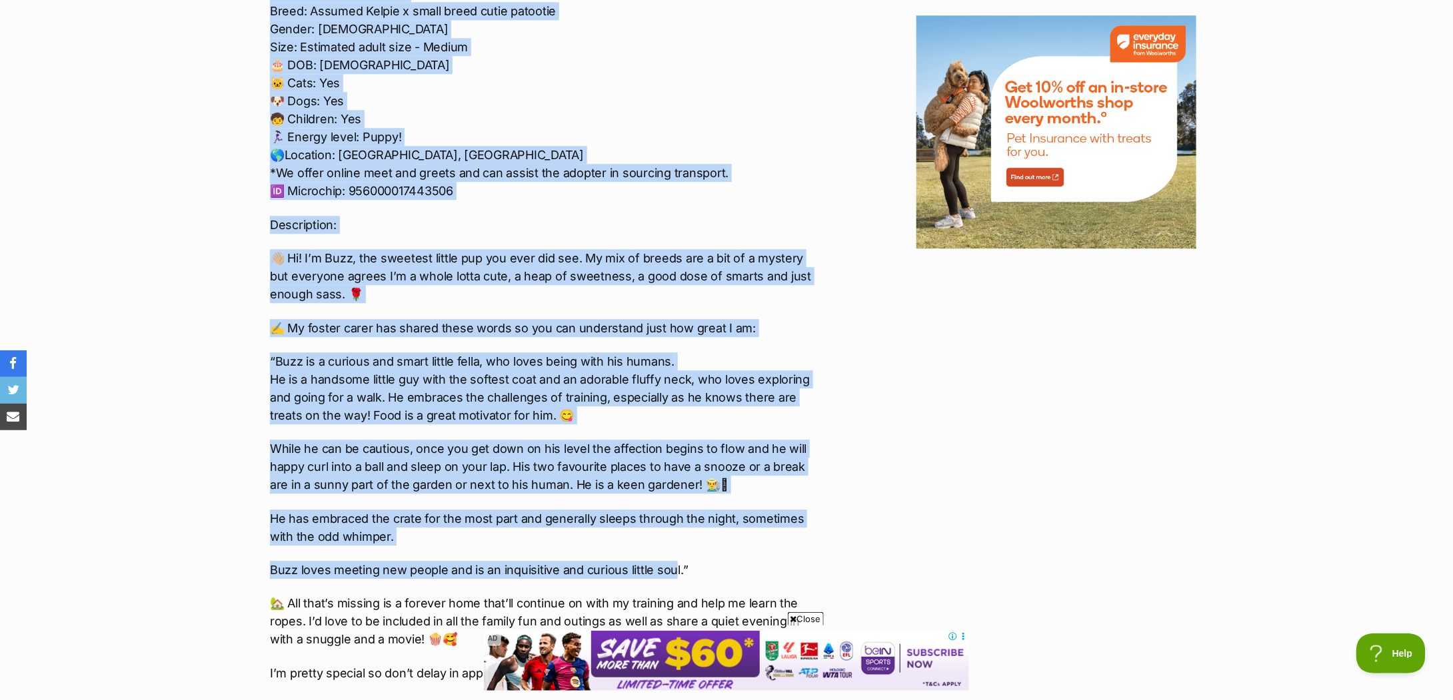
scroll to position [1777, 0]
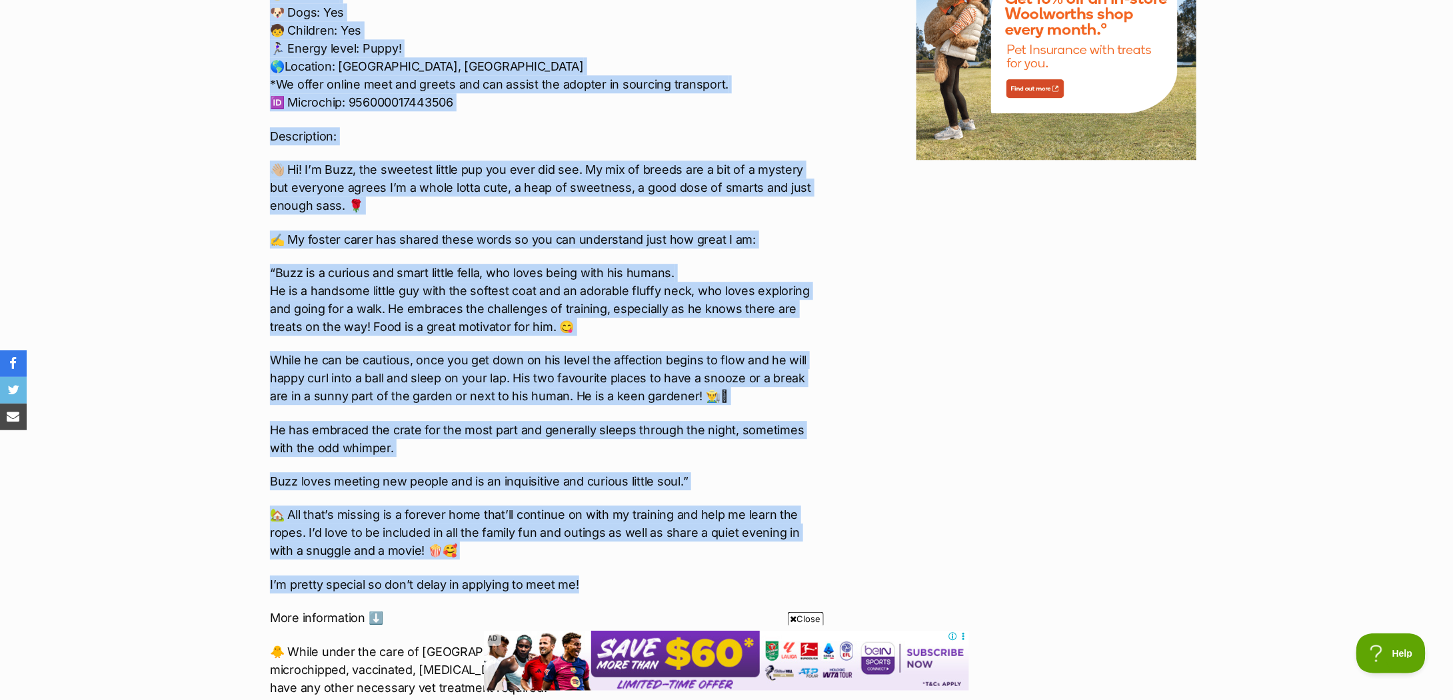
drag, startPoint x: 265, startPoint y: 259, endPoint x: 664, endPoint y: 575, distance: 509.5
click at [664, 575] on div "About Buzz Lightyear 🏡🐶Seeking Forever Home🐶🏡 Name: Buzz Lightyear Breed: Assum…" at bounding box center [539, 503] width 564 height 1373
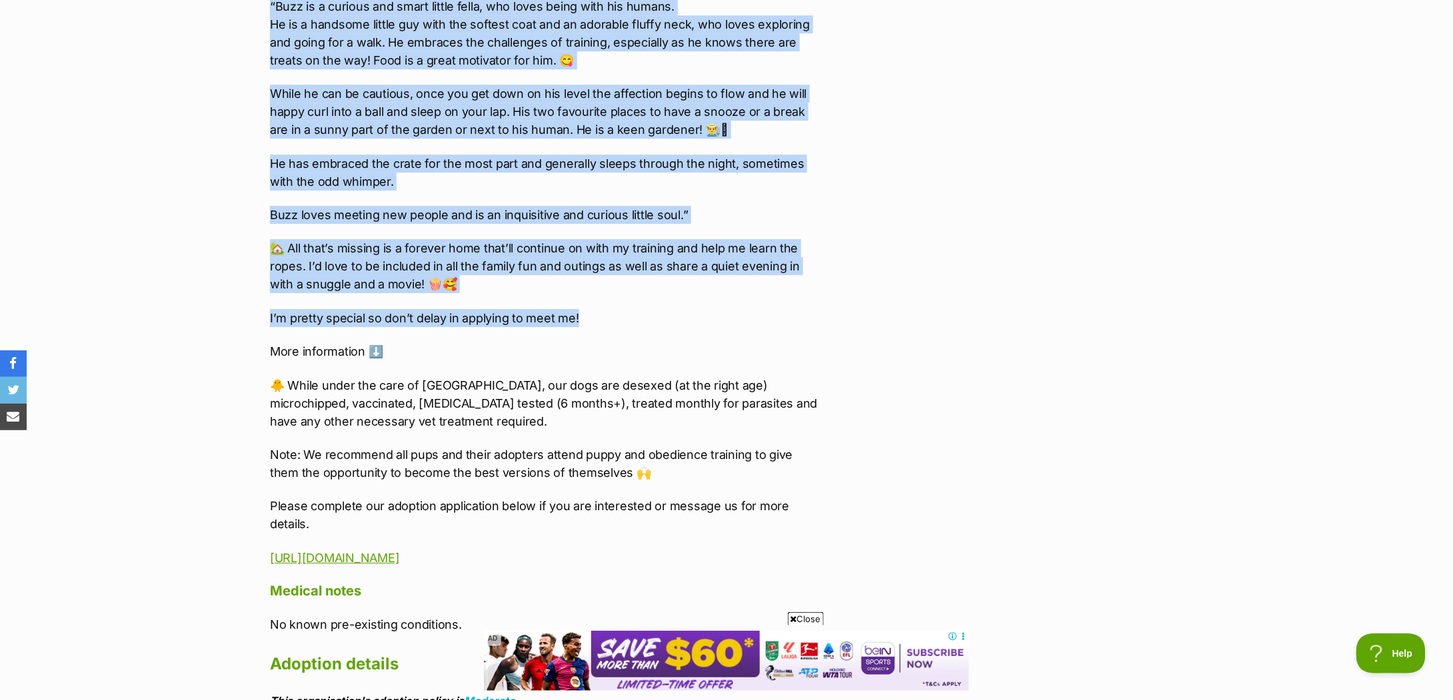
scroll to position [2221, 0]
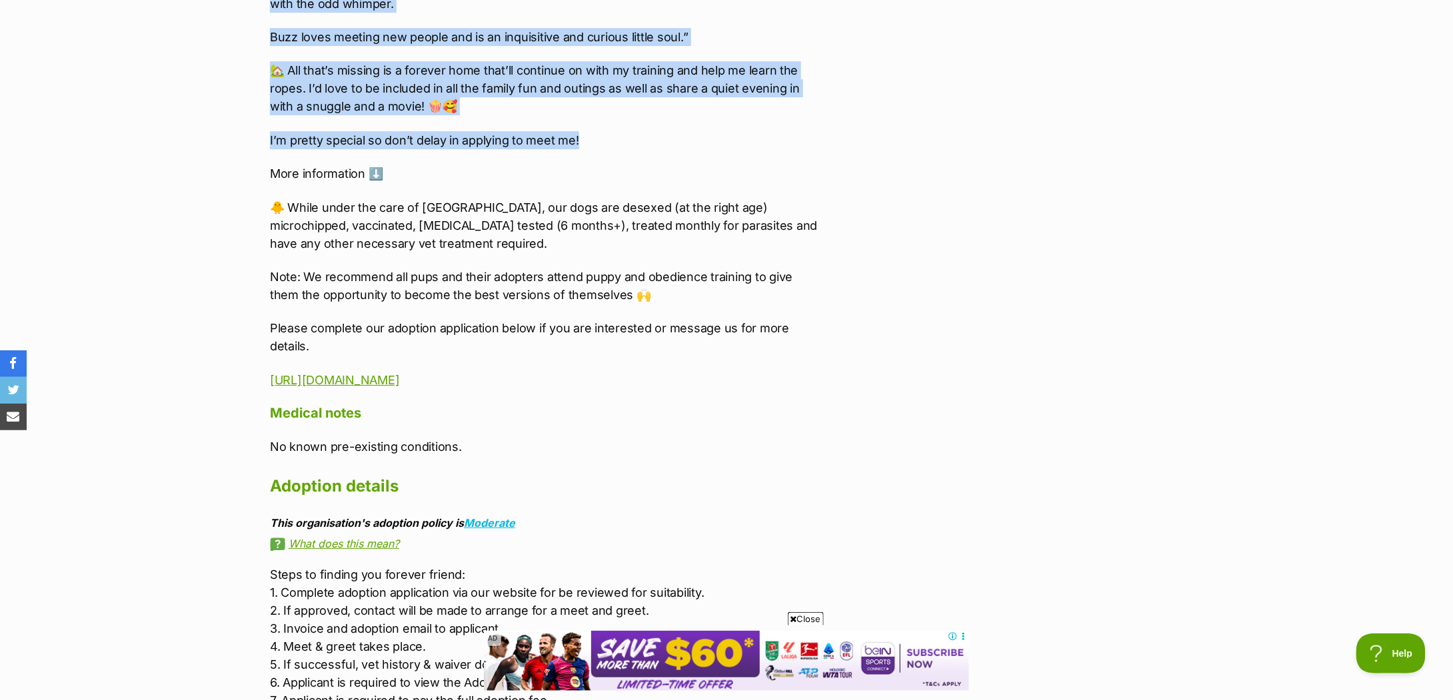
copy div "Name: Buzz Lightyear Breed: Assumed Kelpie x small breed cutie patootie Gender:…"
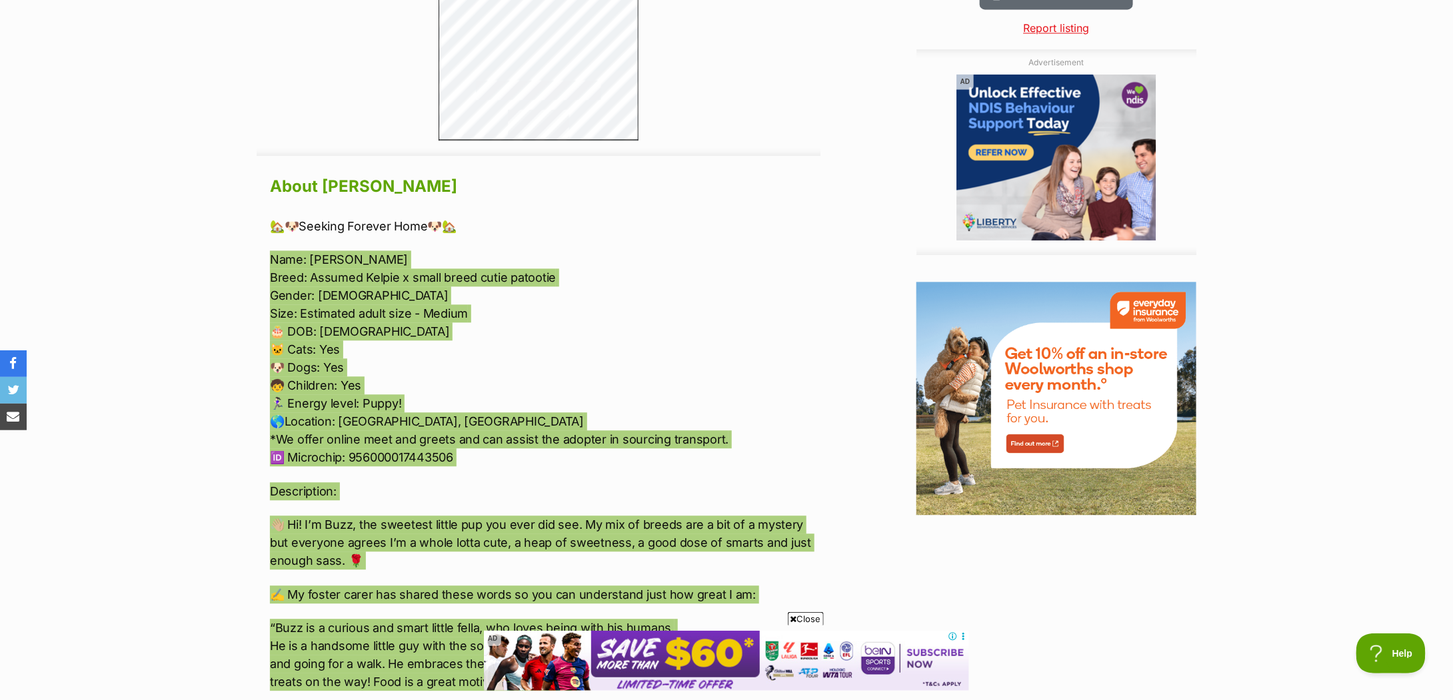
scroll to position [1510, 0]
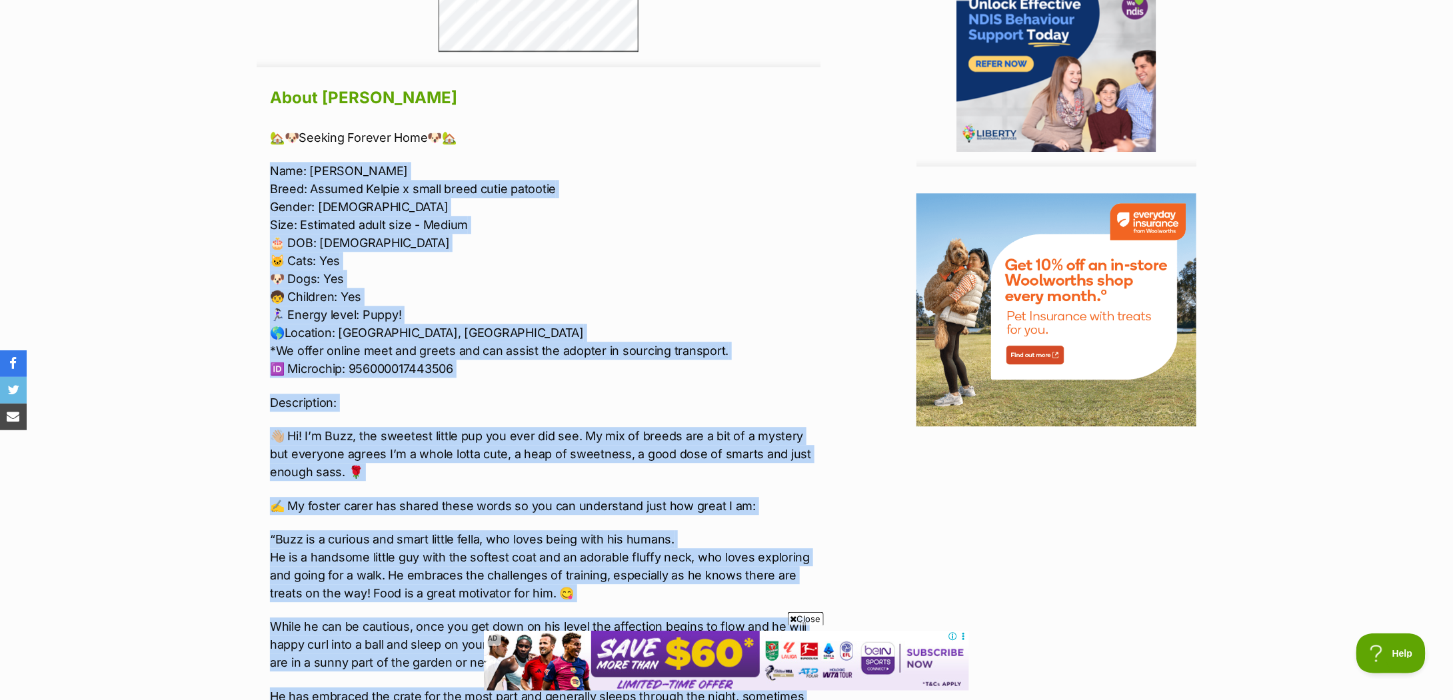
click at [592, 249] on p "Name: Buzz Lightyear Breed: Assumed Kelpie x small breed cutie patootie Gender:…" at bounding box center [545, 270] width 550 height 216
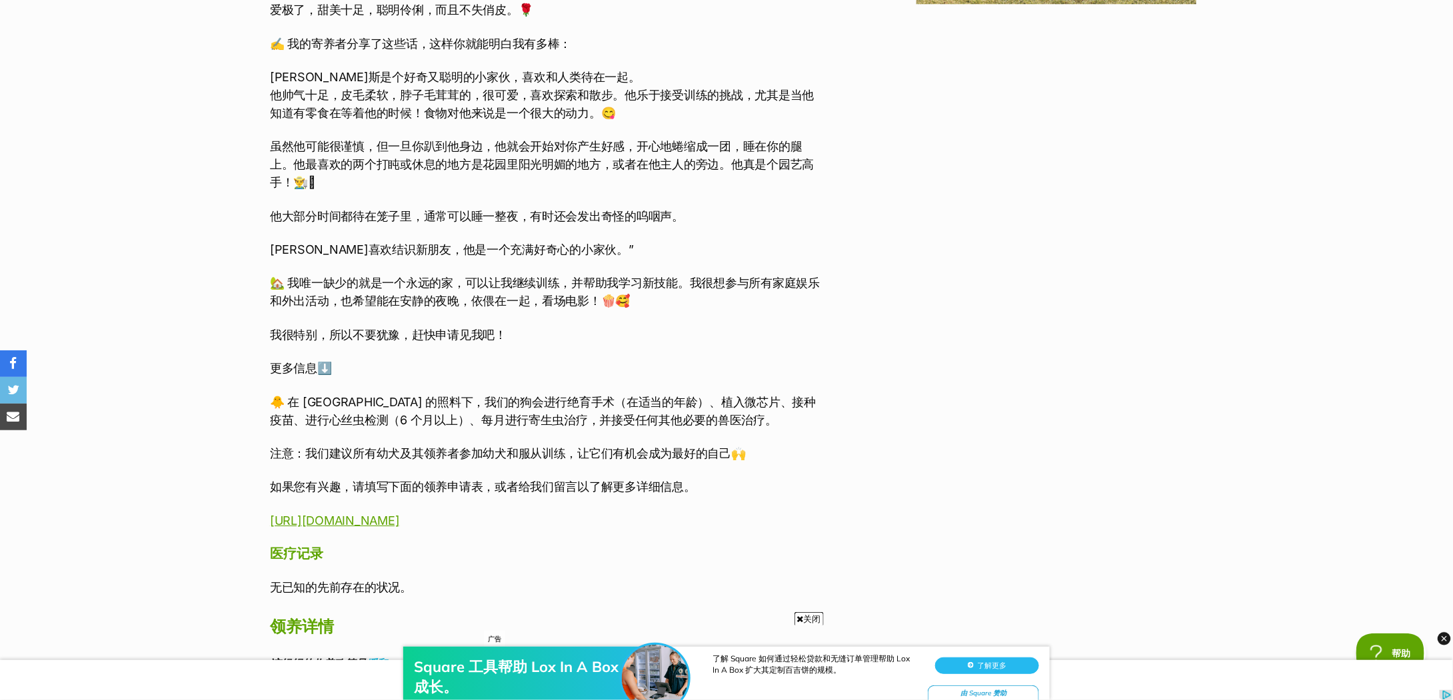
scroll to position [2132, 0]
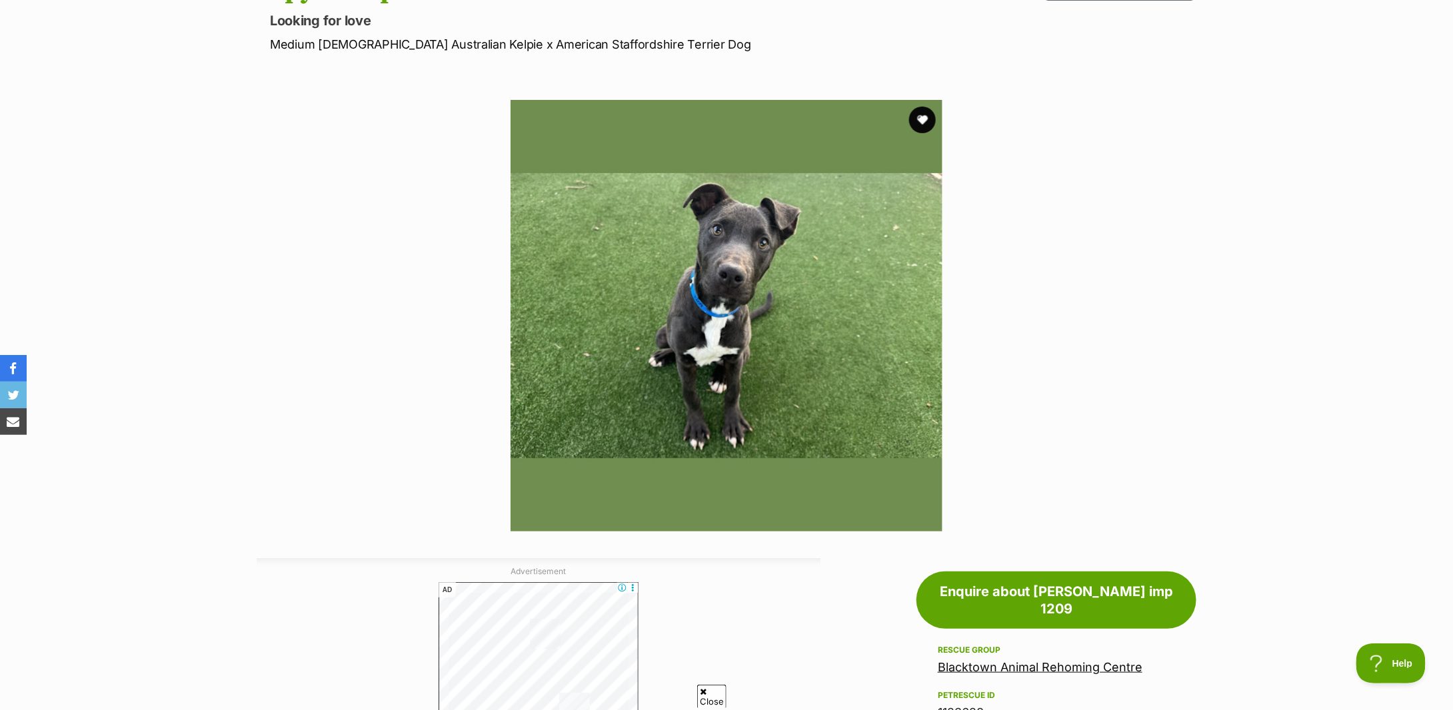
scroll to position [355, 0]
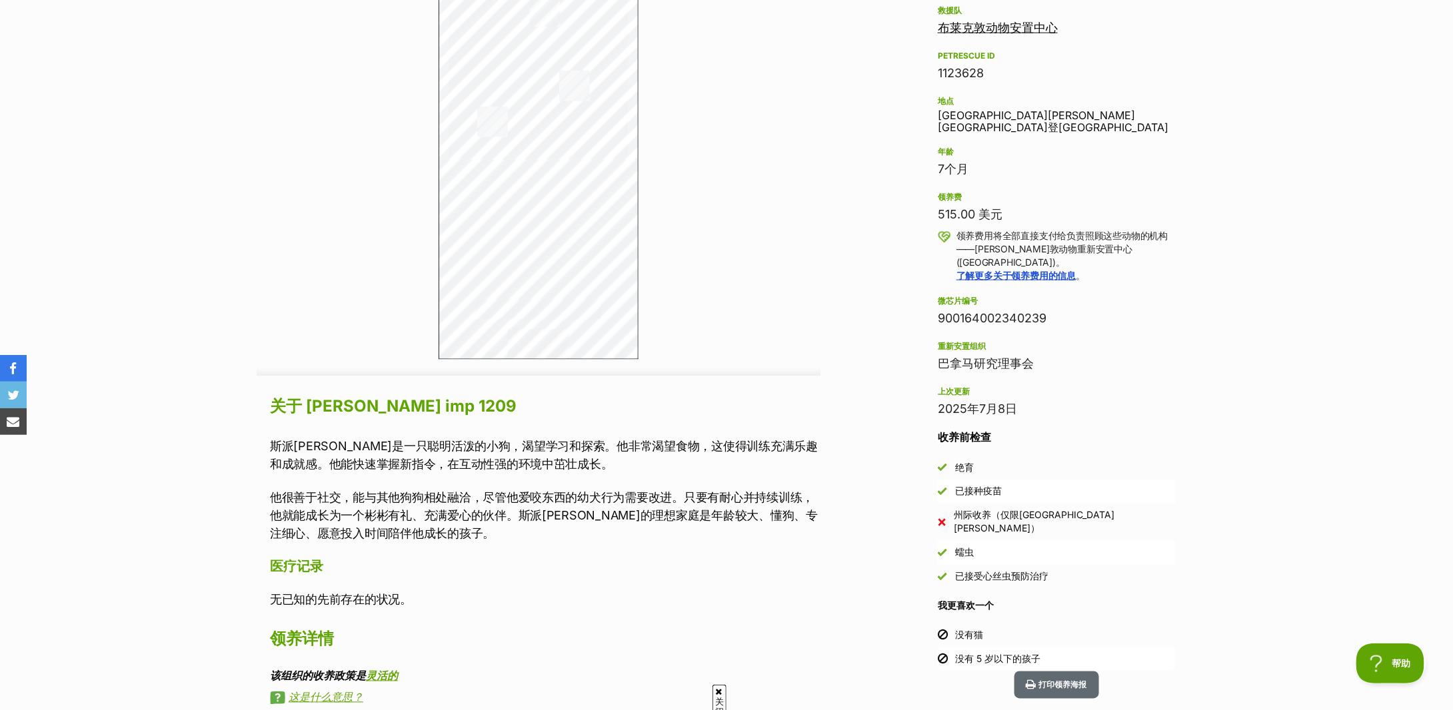
scroll to position [888, 0]
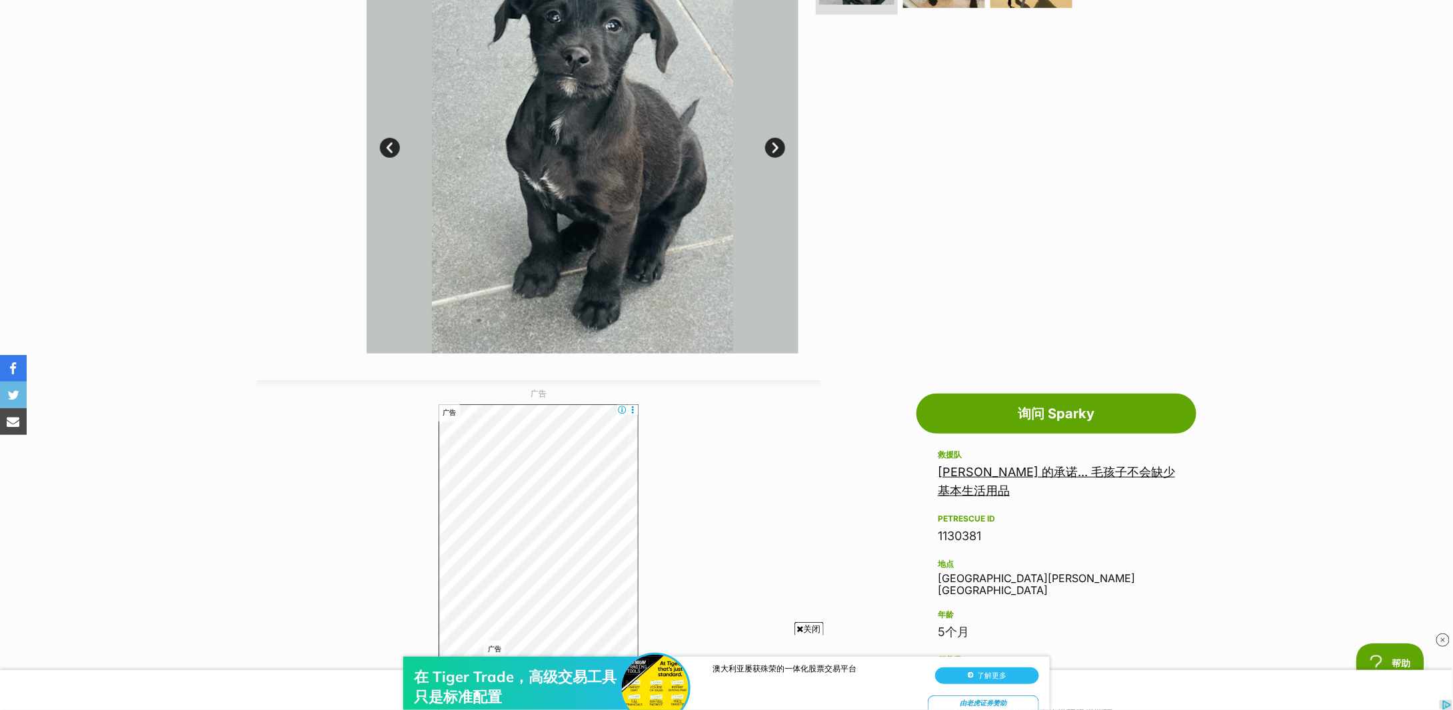
scroll to position [89, 0]
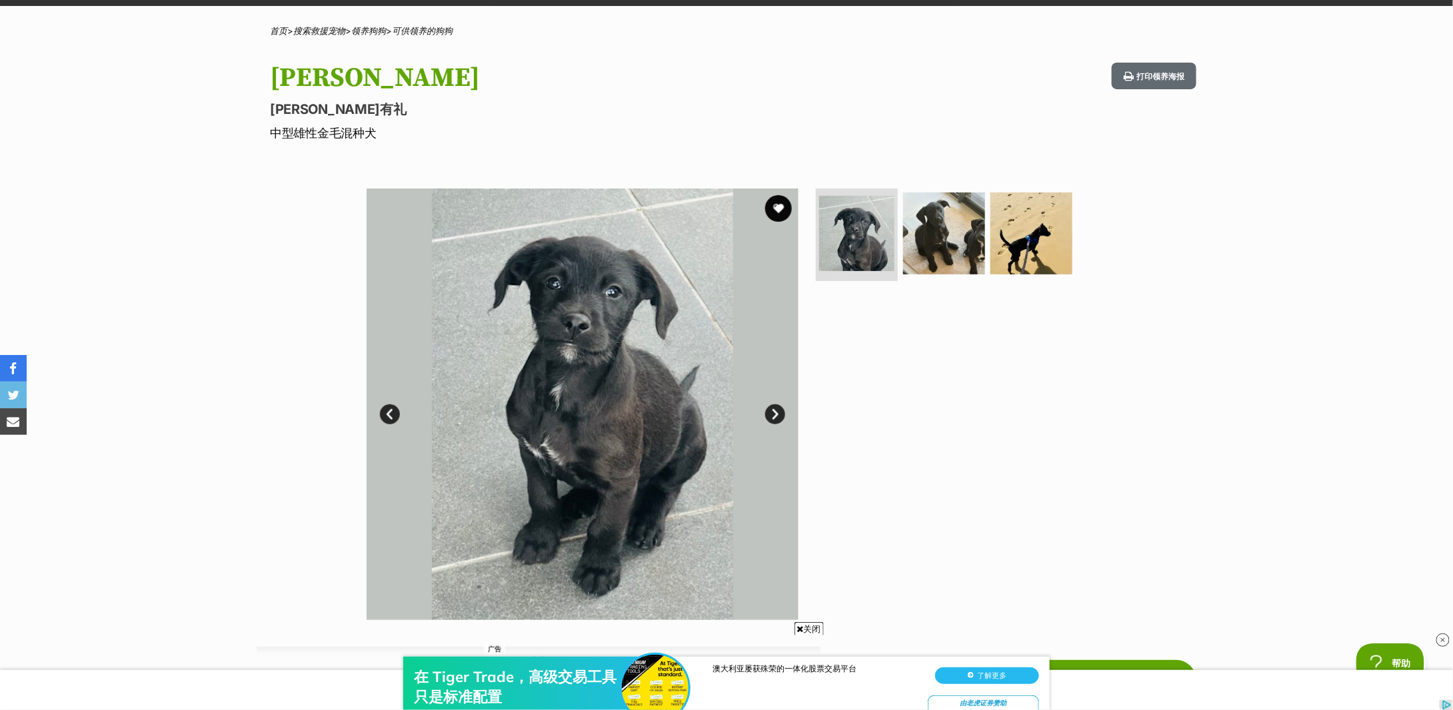
click at [772, 413] on link "下一个" at bounding box center [775, 415] width 20 height 20
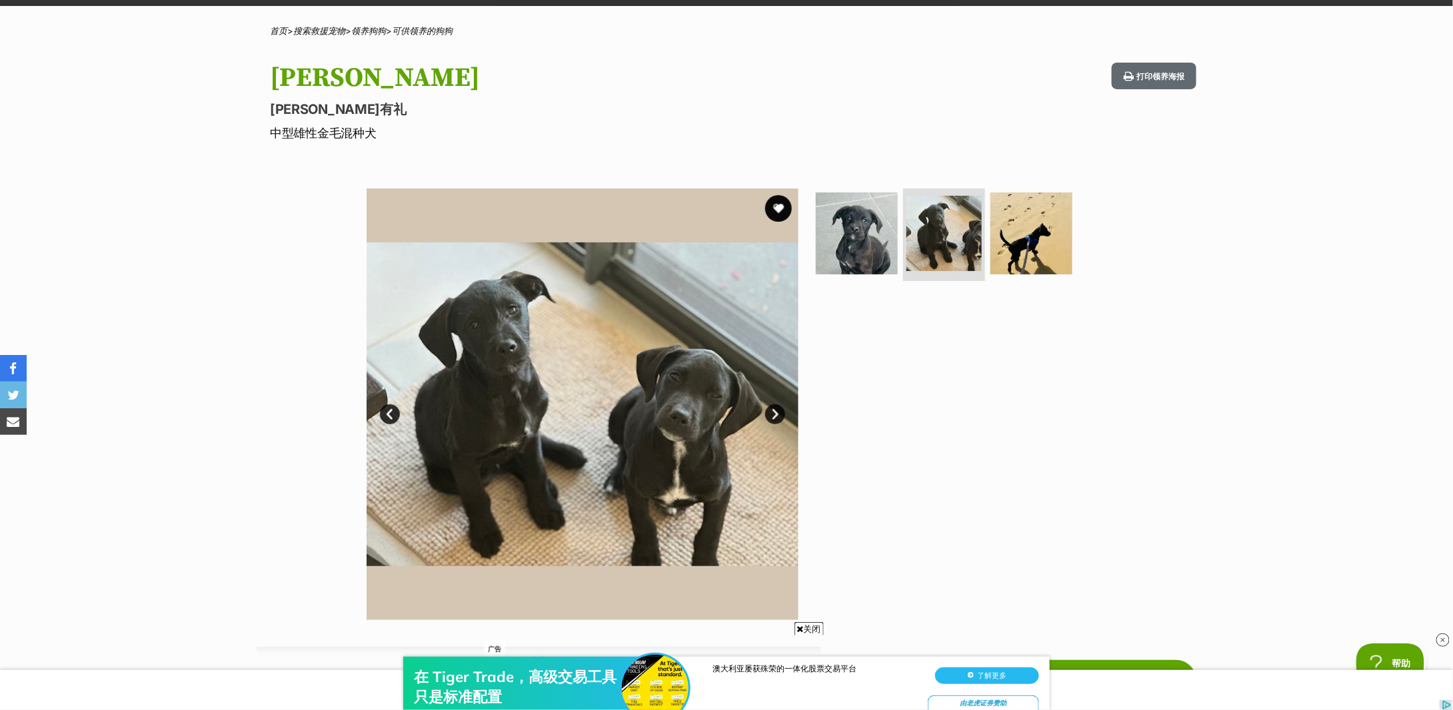
click at [772, 413] on link "下一个" at bounding box center [775, 415] width 20 height 20
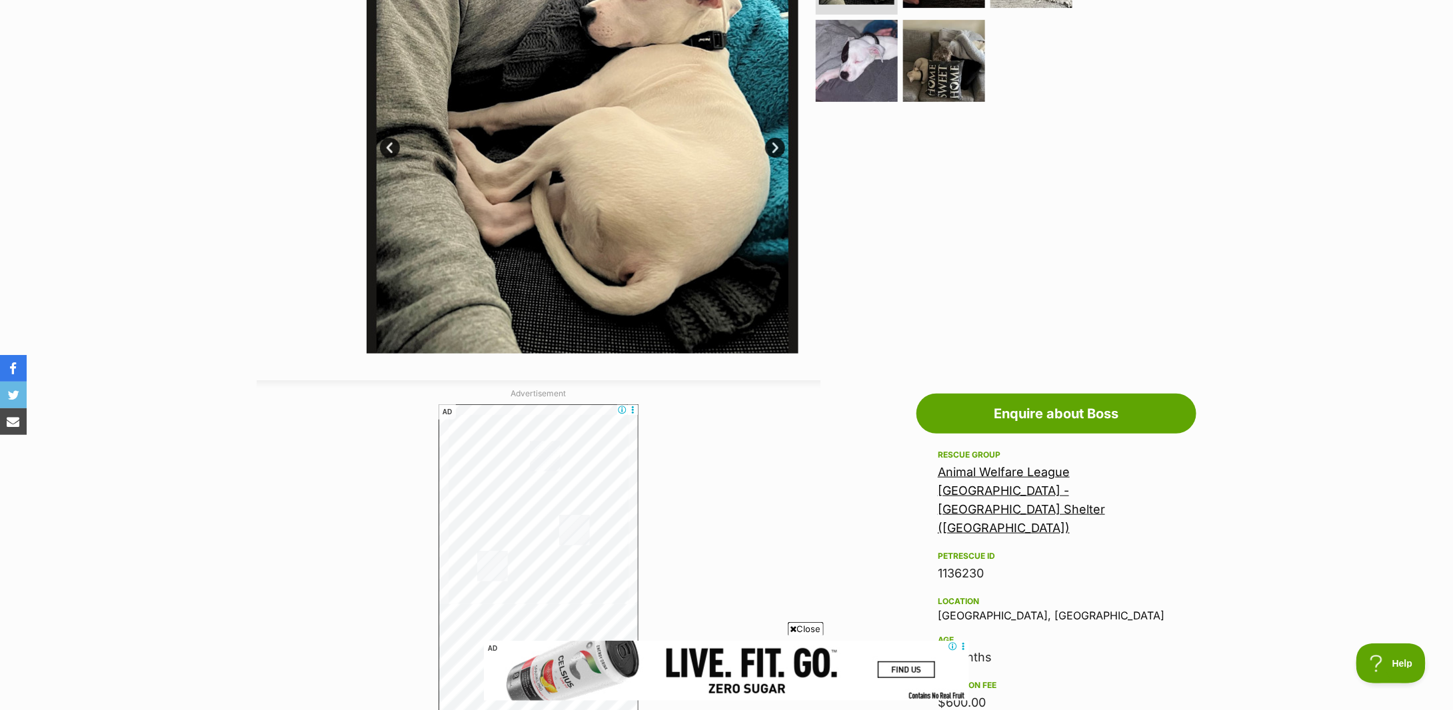
scroll to position [533, 0]
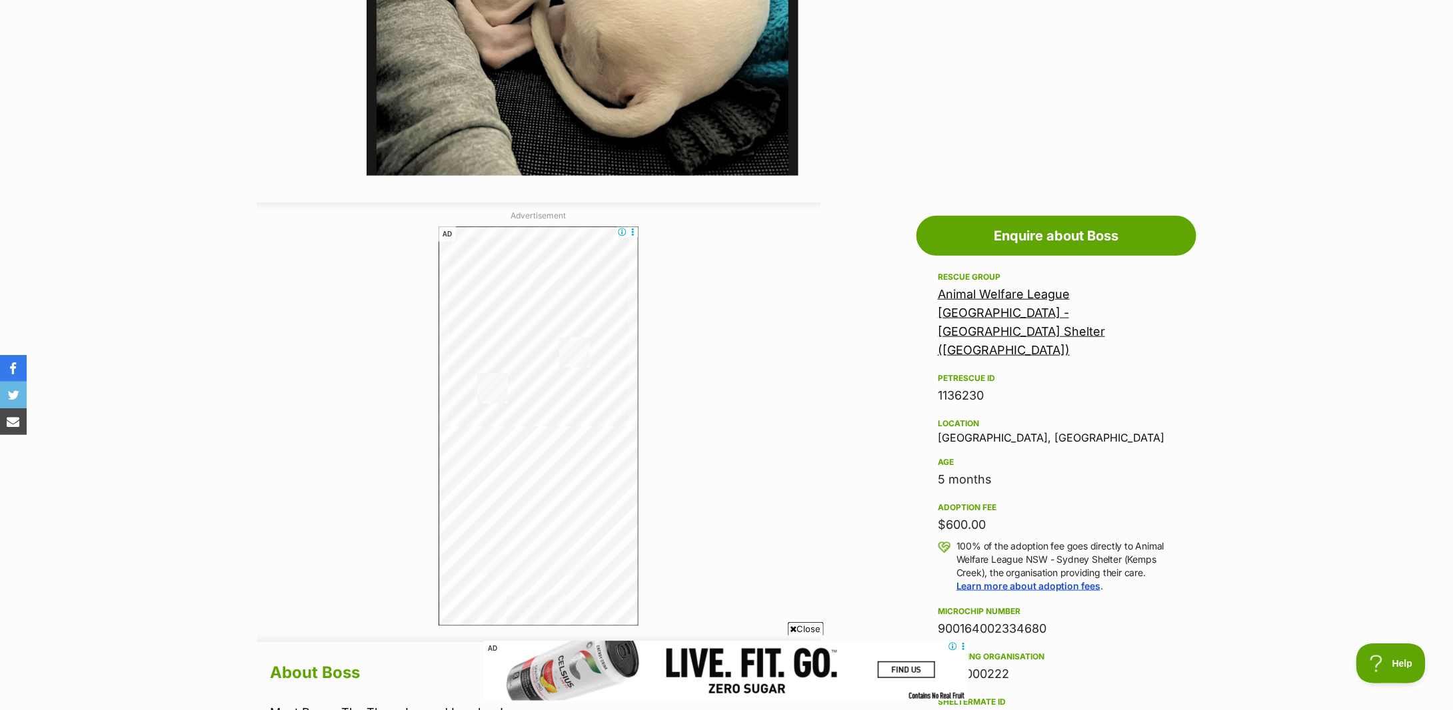
click at [1257, 287] on section "Home > Rescue pet search > Adopt a dog > Dogs available for adoption Boss Looki…" at bounding box center [726, 633] width 1453 height 2105
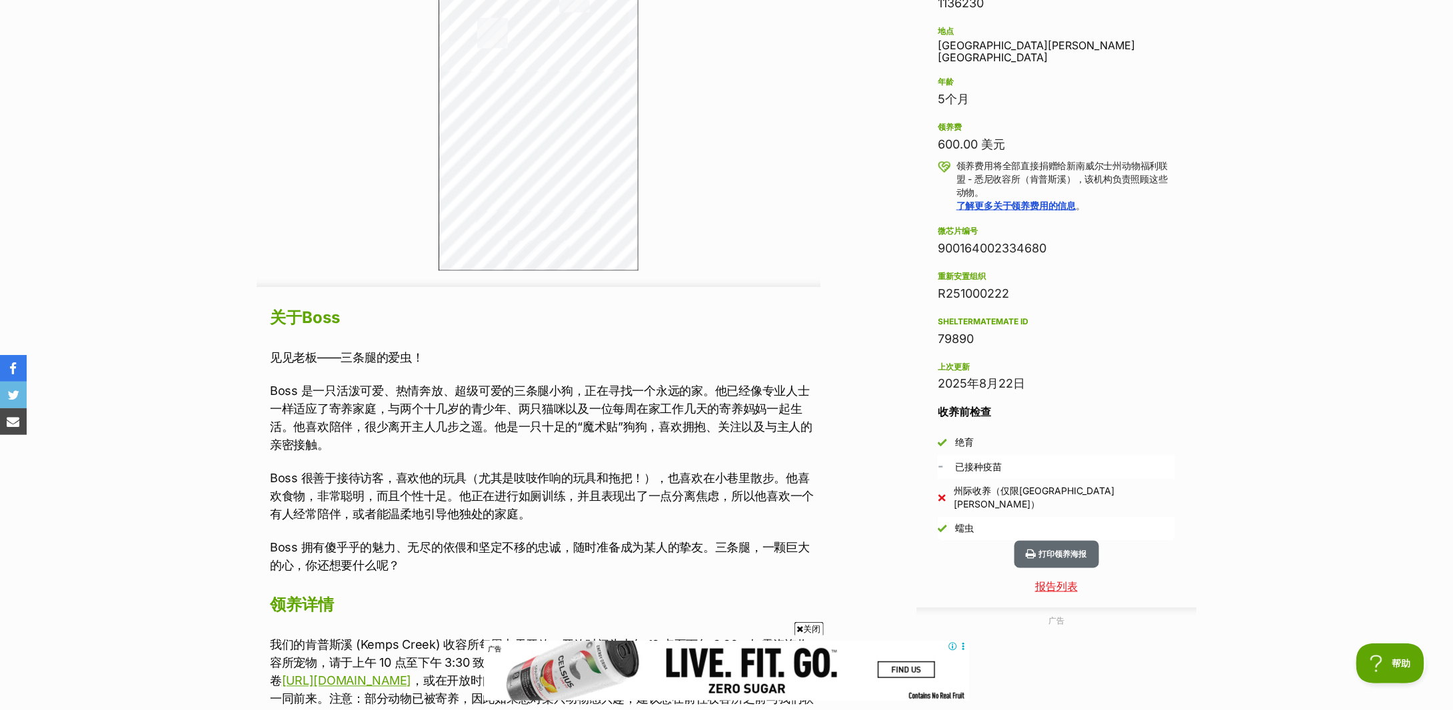
scroll to position [267, 0]
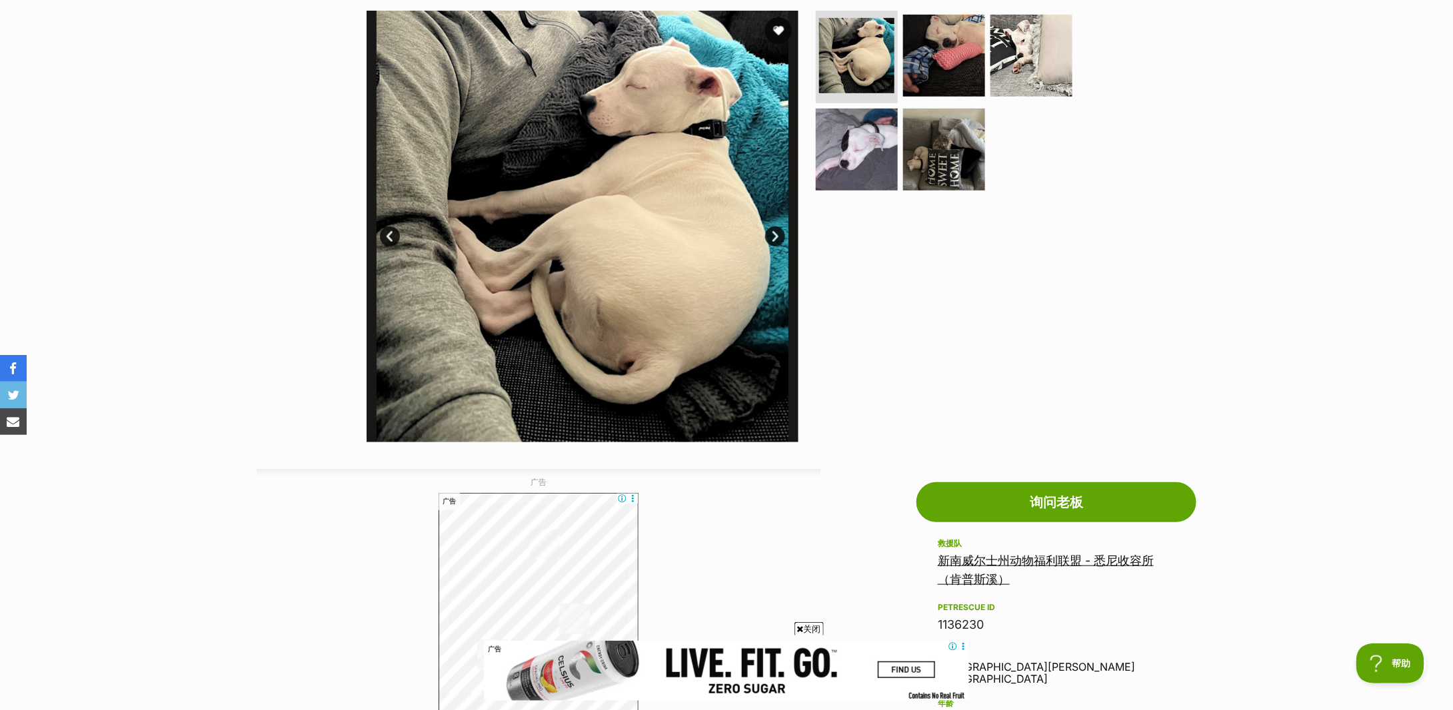
click at [772, 232] on link "下一个" at bounding box center [775, 237] width 20 height 20
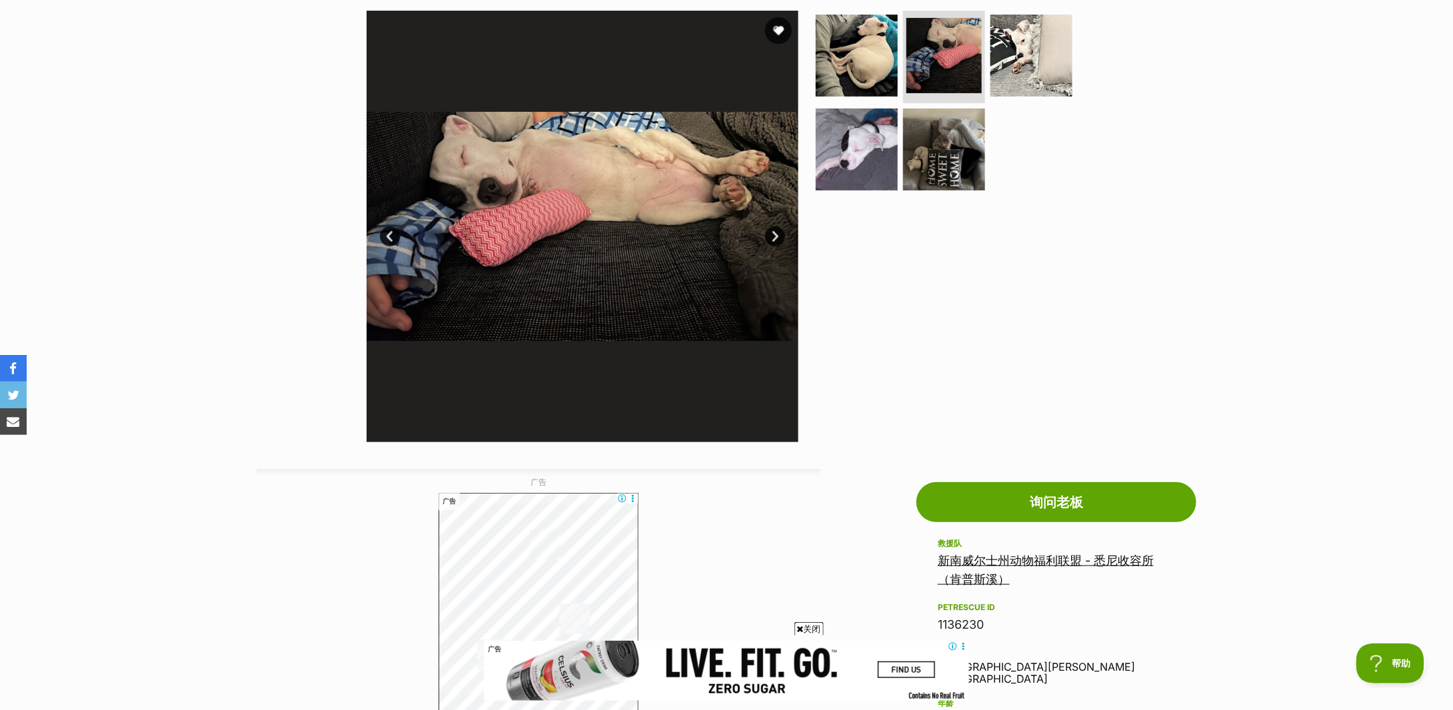
click at [772, 232] on link "下一个" at bounding box center [775, 237] width 20 height 20
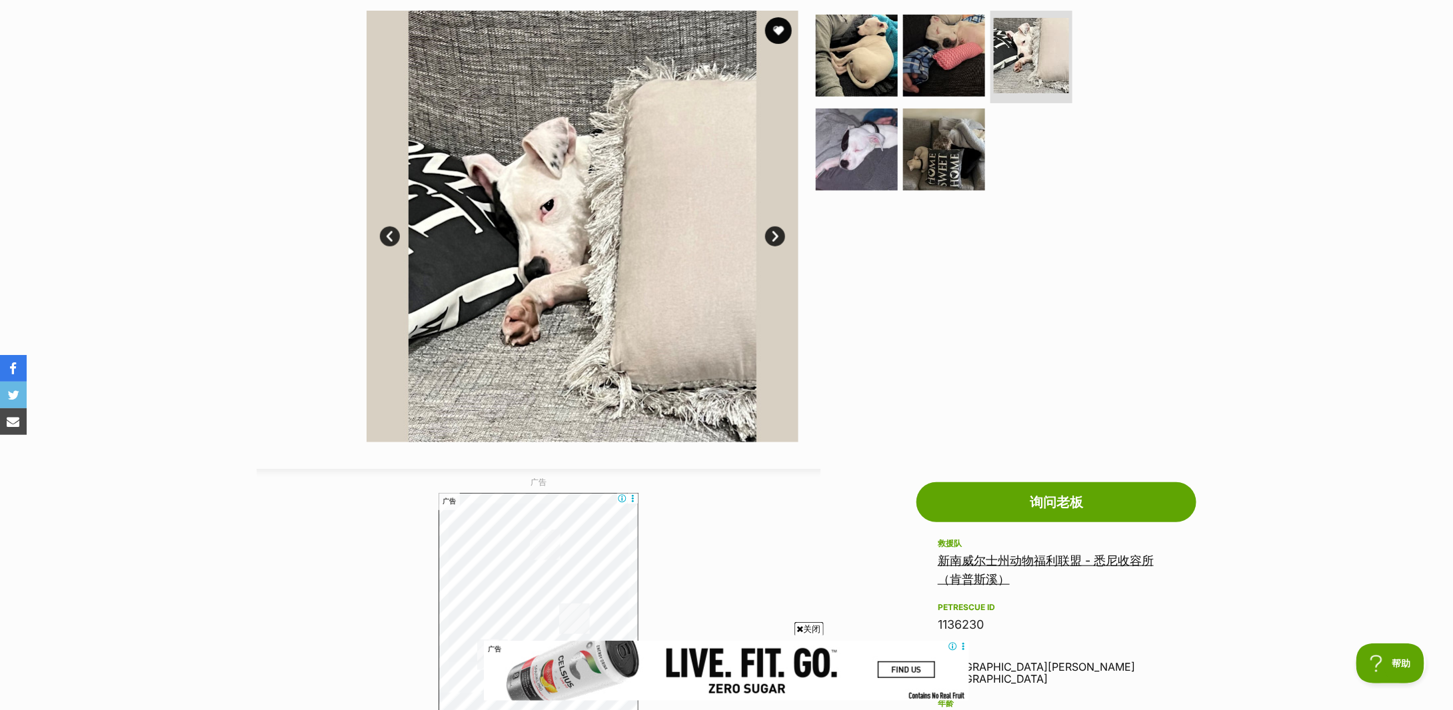
click at [772, 232] on link "下一个" at bounding box center [775, 237] width 20 height 20
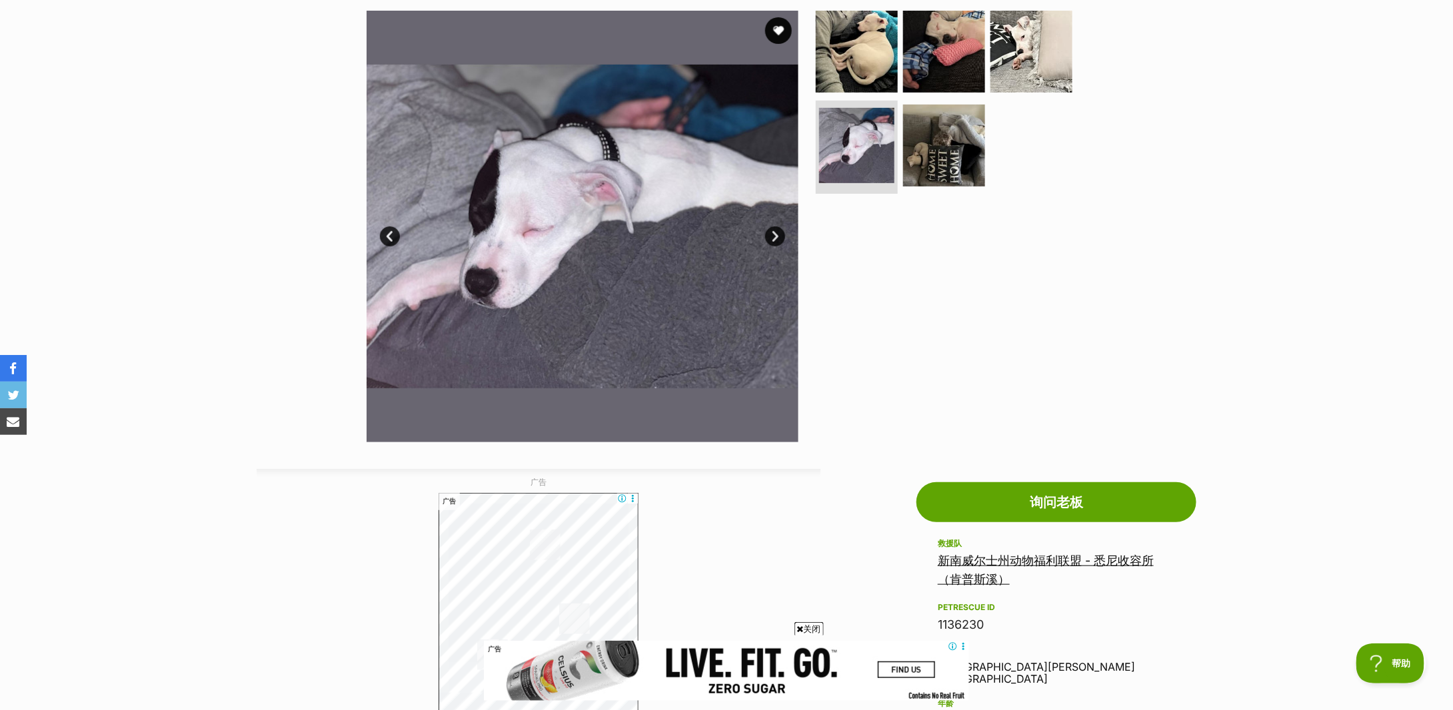
click at [772, 232] on link "下一个" at bounding box center [775, 237] width 20 height 20
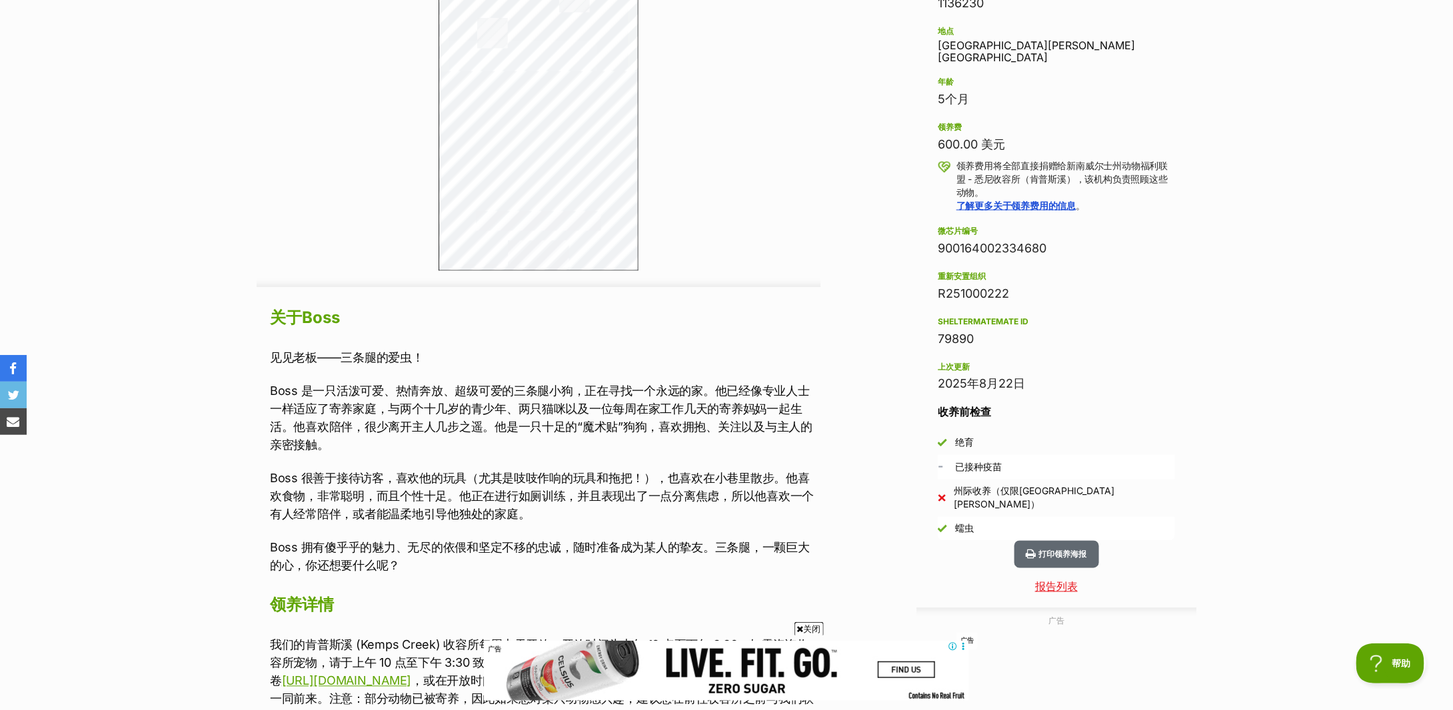
scroll to position [1066, 0]
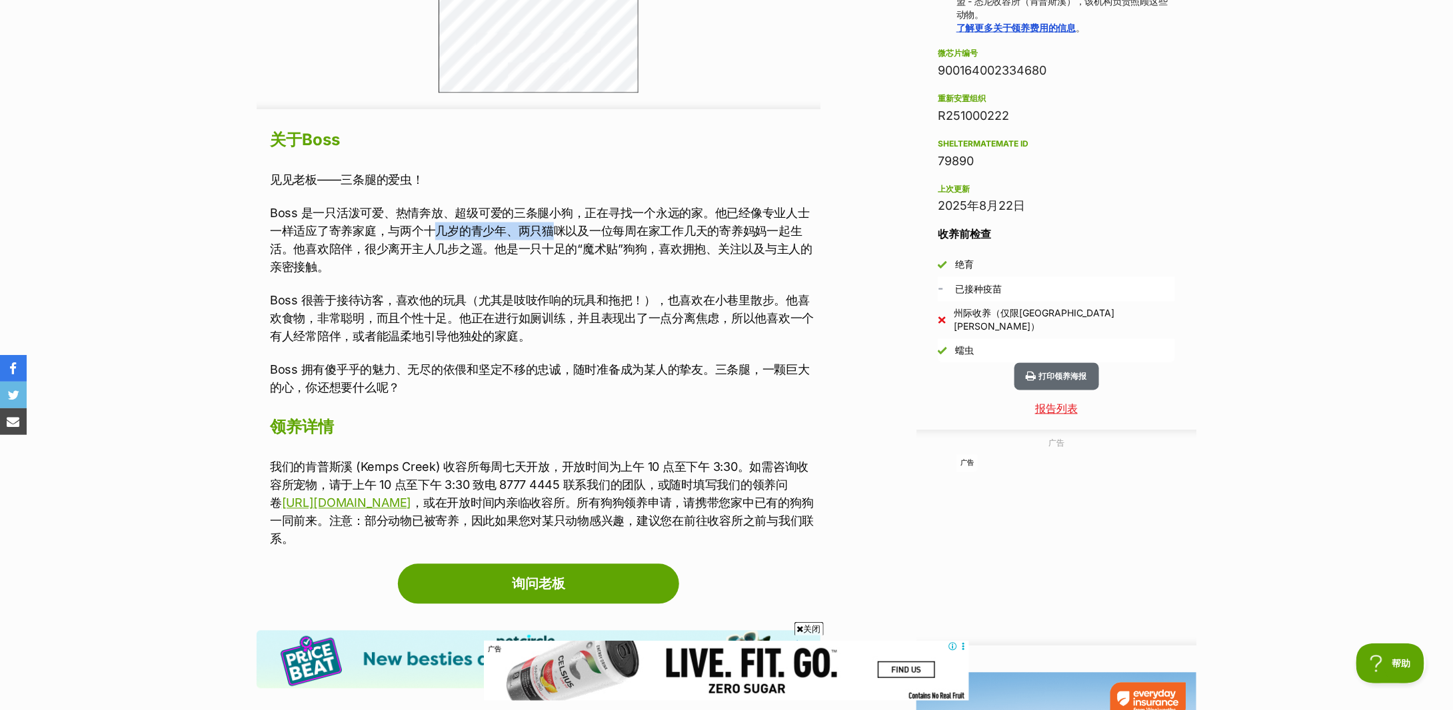
drag, startPoint x: 436, startPoint y: 229, endPoint x: 560, endPoint y: 237, distance: 124.9
click at [560, 237] on font "Boss 是一只活泼可爱、热情奔放、超级可爱的三条腿小狗，正在寻找一个永远的家。他已经像专业人士一样适应了寄养家庭，与两个十几岁的青少年、两只猫咪以及一位每周…" at bounding box center [541, 241] width 542 height 68
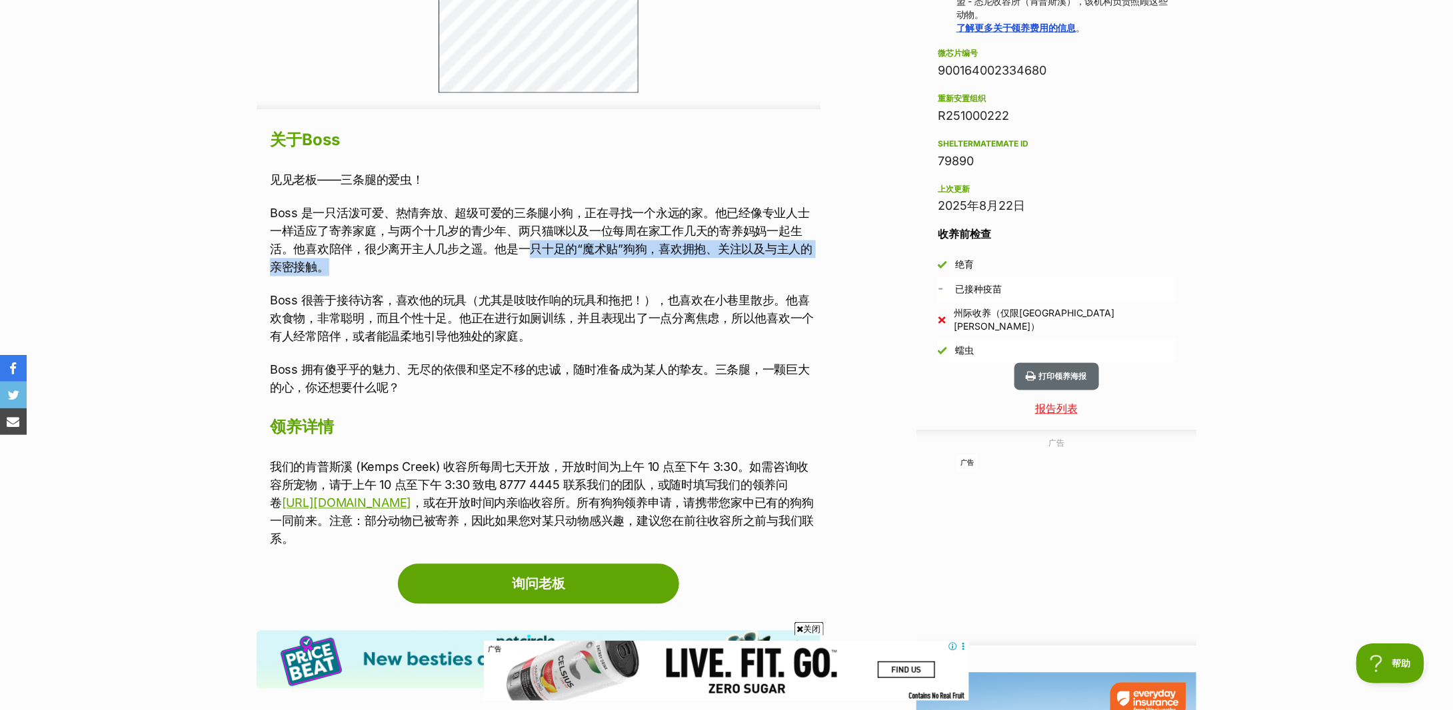
drag, startPoint x: 530, startPoint y: 256, endPoint x: 664, endPoint y: 271, distance: 134.2
click at [662, 271] on p "Boss 是一只活泼可爱、热情奔放、超级可爱的三条腿小狗，正在寻找一个永远的家。他已经像专业人士一样适应了寄养家庭，与两个十几岁的青少年、两只猫咪以及一位每周…" at bounding box center [545, 241] width 550 height 72
click at [664, 271] on p "Boss 是一只活泼可爱、热情奔放、超级可爱的三条腿小狗，正在寻找一个永远的家。他已经像专业人士一样适应了寄养家庭，与两个十几岁的青少年、两只猫咪以及一位每周…" at bounding box center [545, 241] width 550 height 72
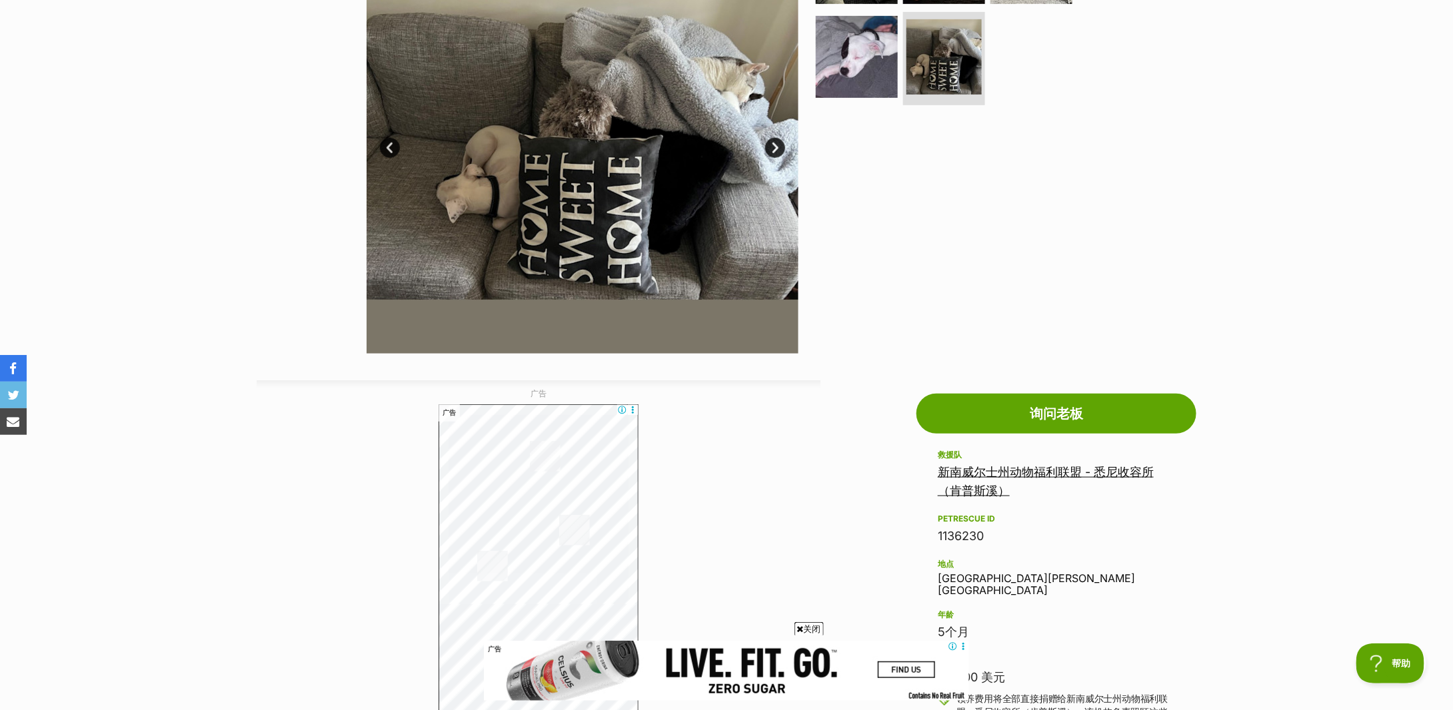
scroll to position [177, 0]
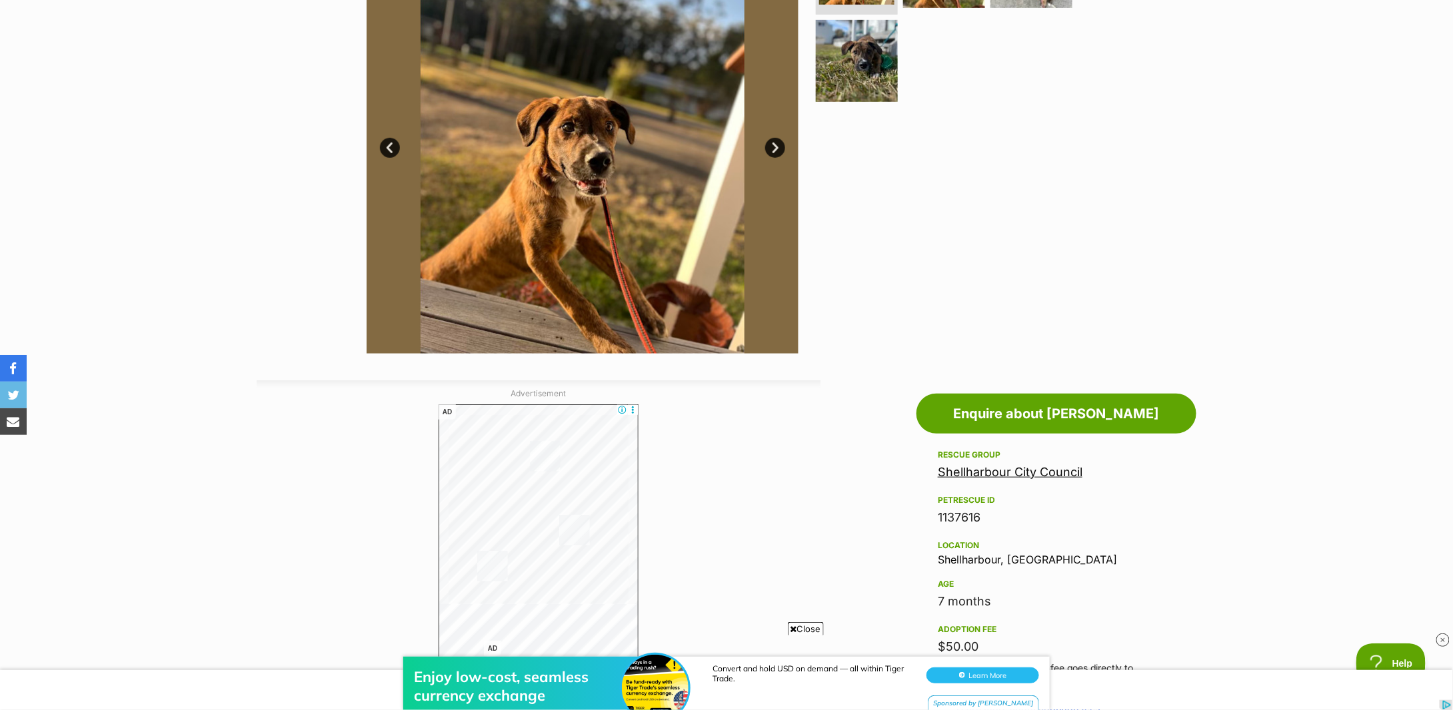
scroll to position [533, 0]
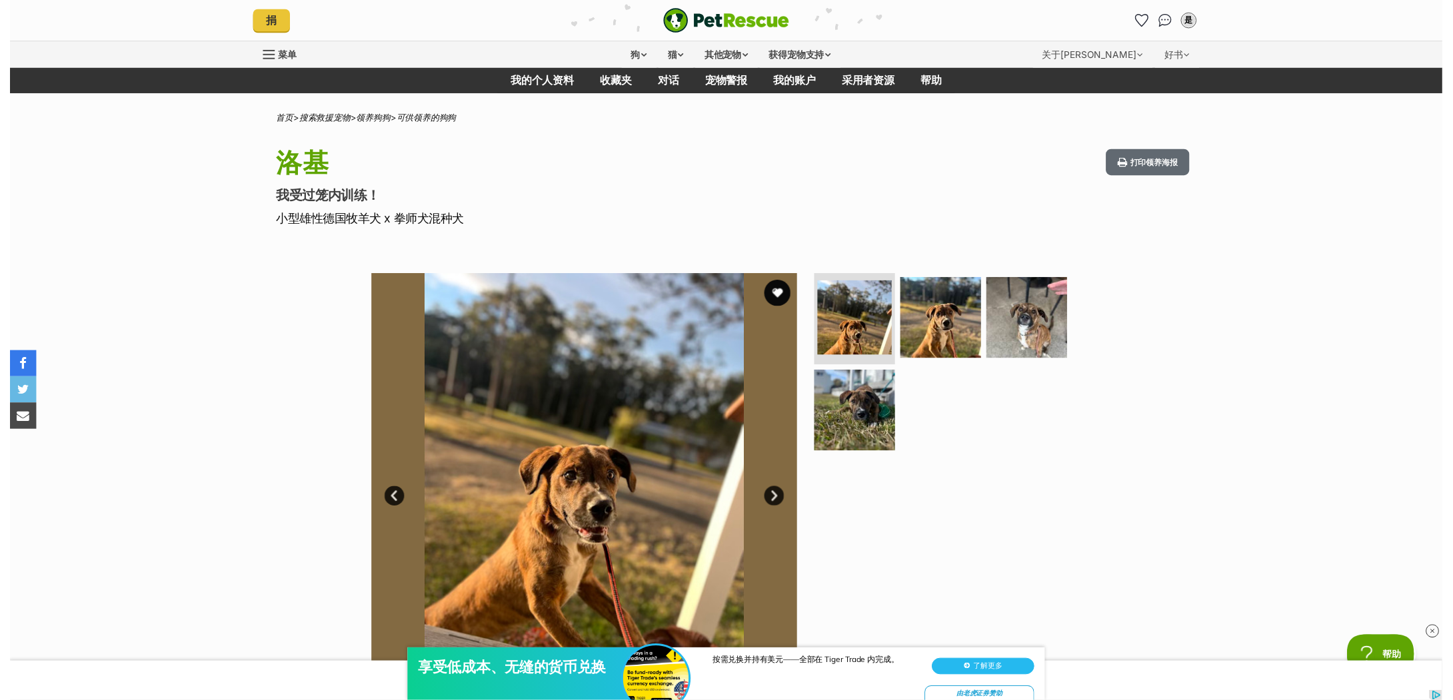
scroll to position [89, 0]
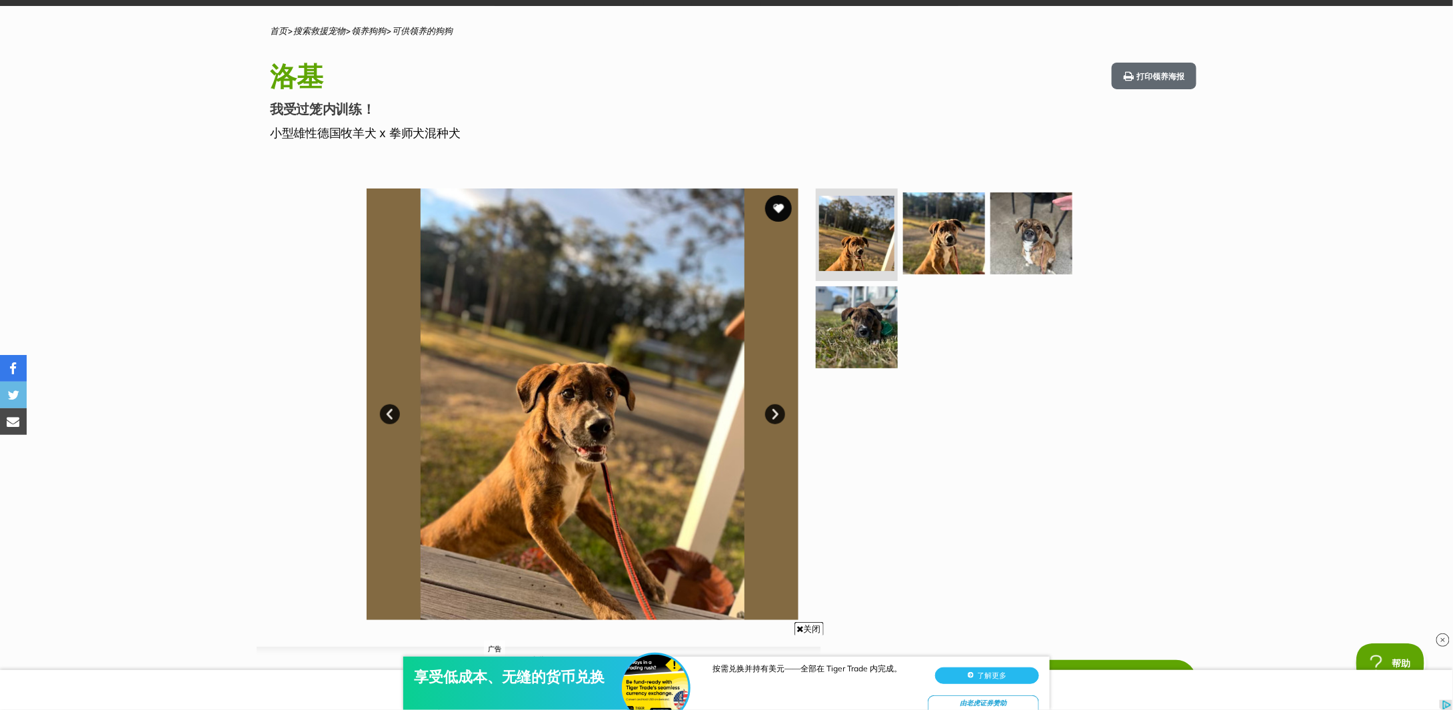
click at [768, 413] on link "下一个" at bounding box center [775, 415] width 20 height 20
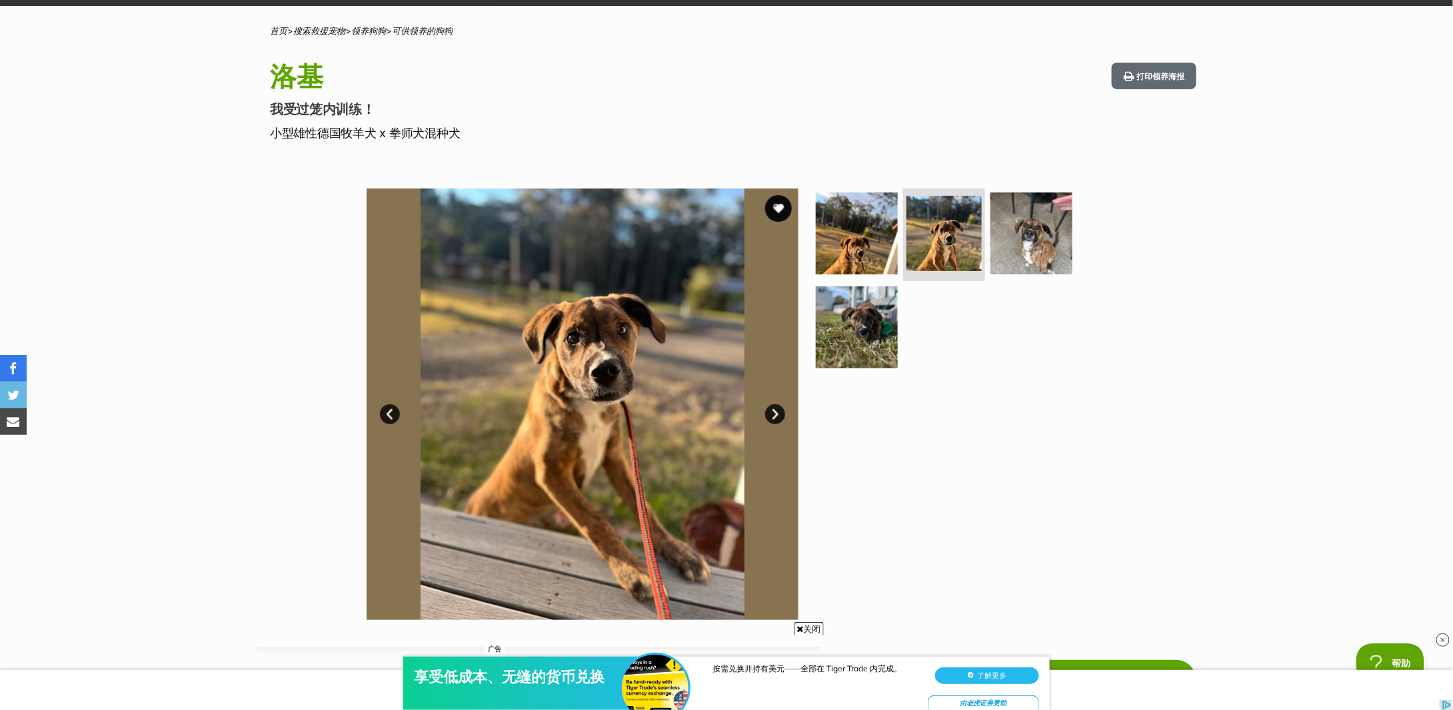
click at [768, 413] on link "下一个" at bounding box center [775, 415] width 20 height 20
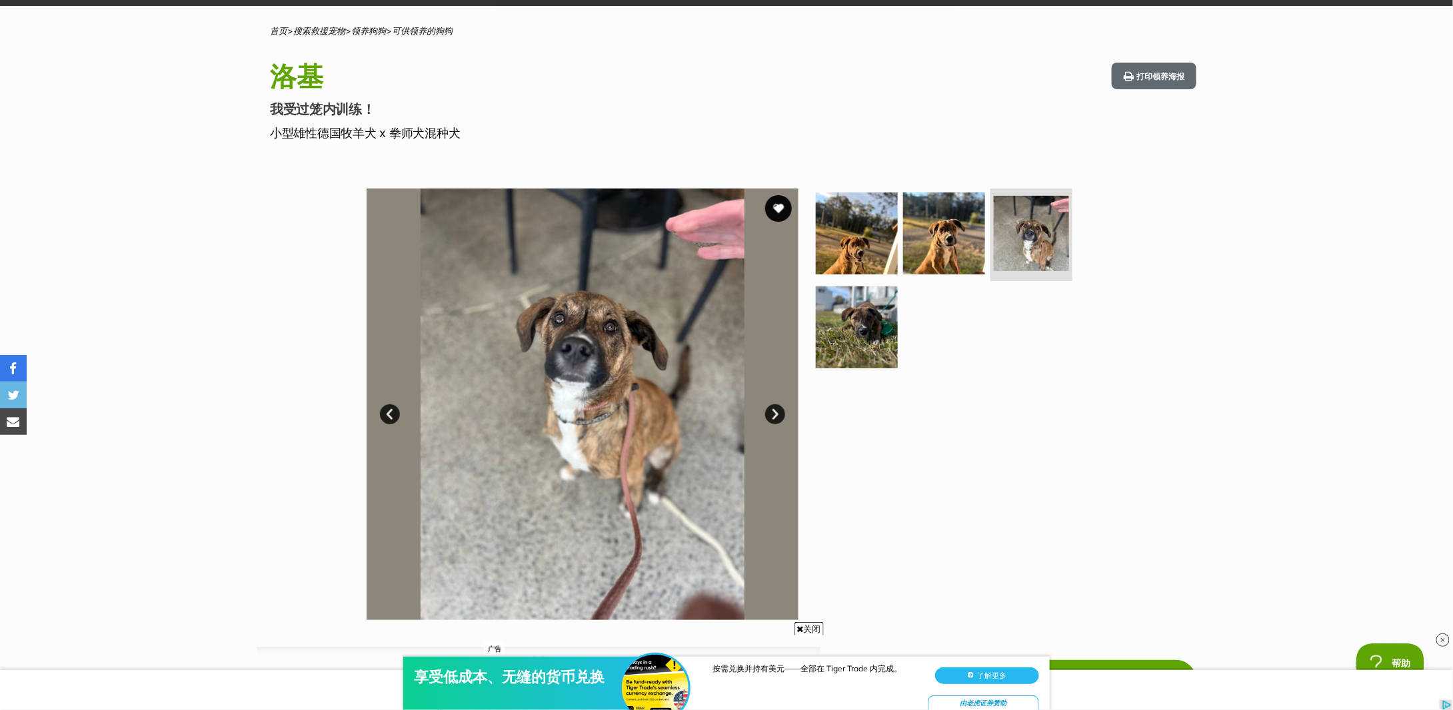
click at [768, 413] on link "下一个" at bounding box center [775, 415] width 20 height 20
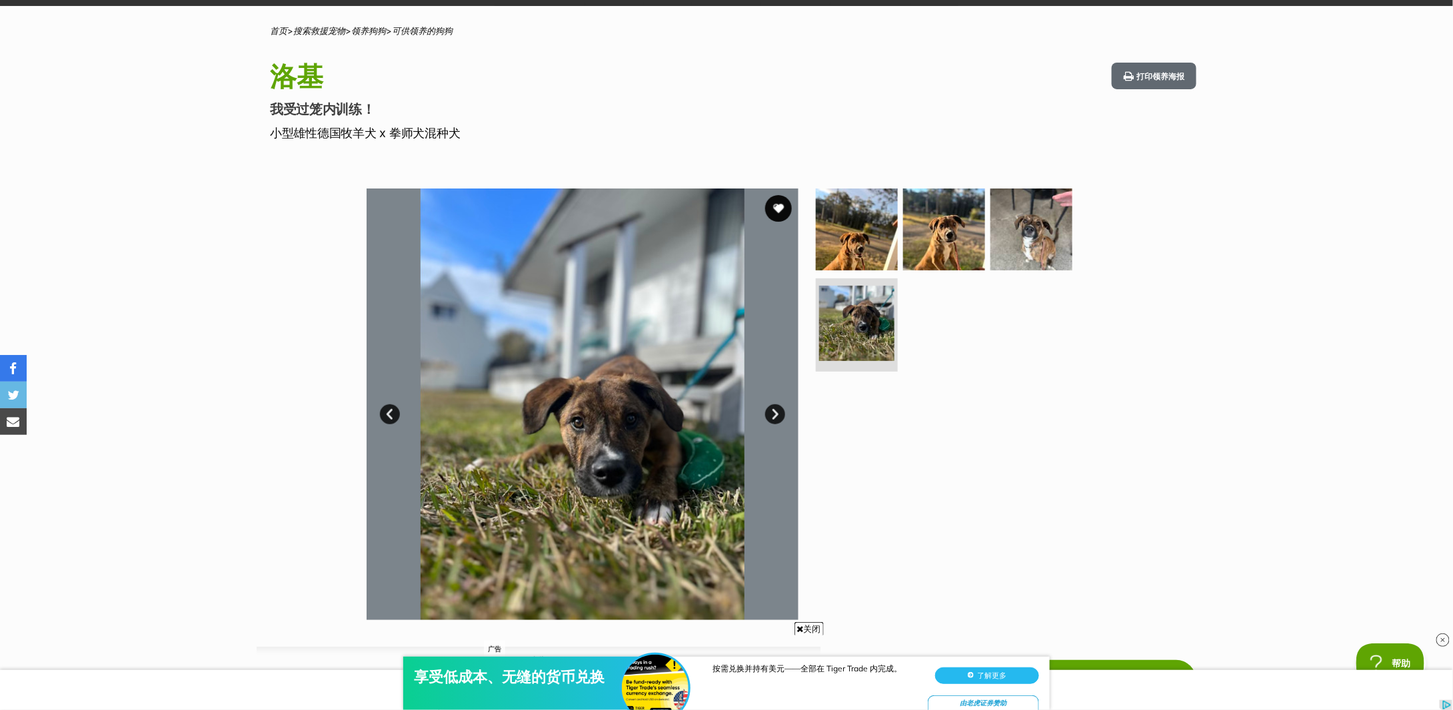
click at [768, 413] on link "下一个" at bounding box center [775, 415] width 20 height 20
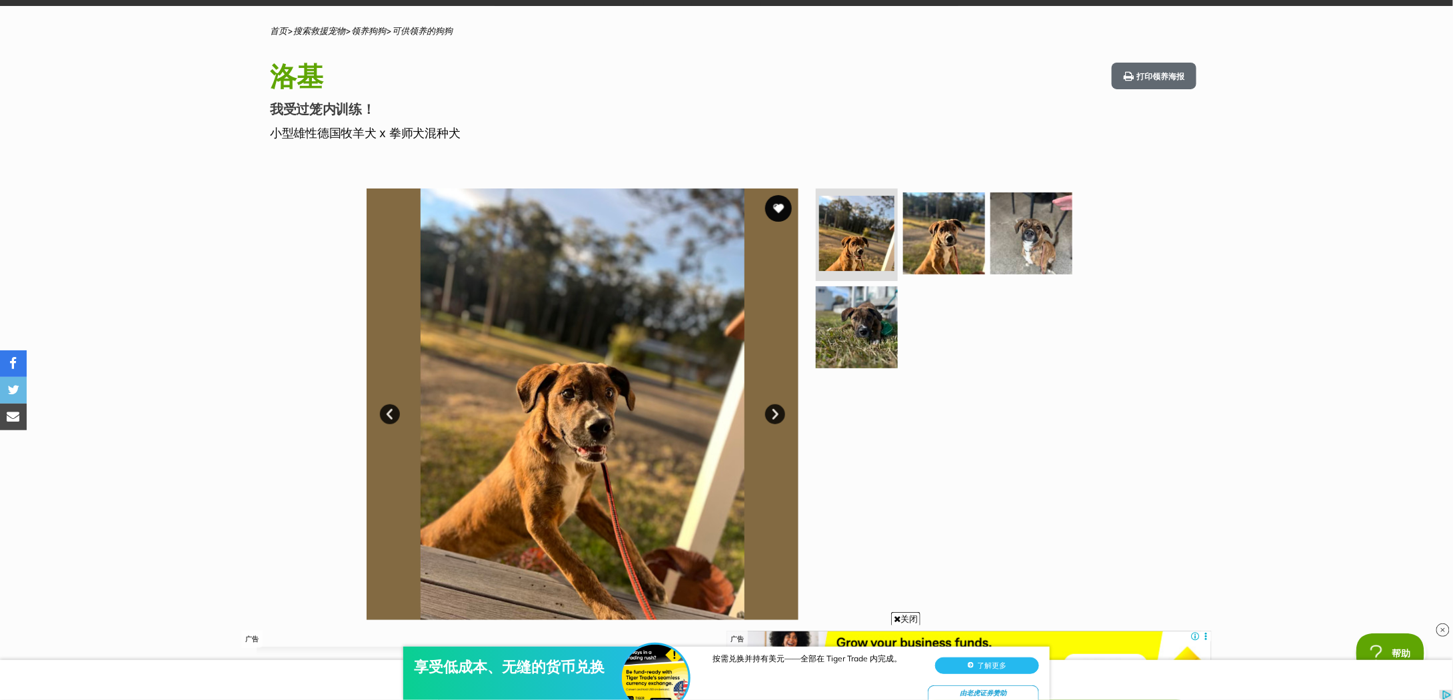
scroll to position [0, 0]
click at [1315, 228] on div "Available 1 of 4 images 1 of 4 images 1 of 4 images 1 of 4 images 下一个 上一页 1 2 3…" at bounding box center [726, 395] width 1453 height 452
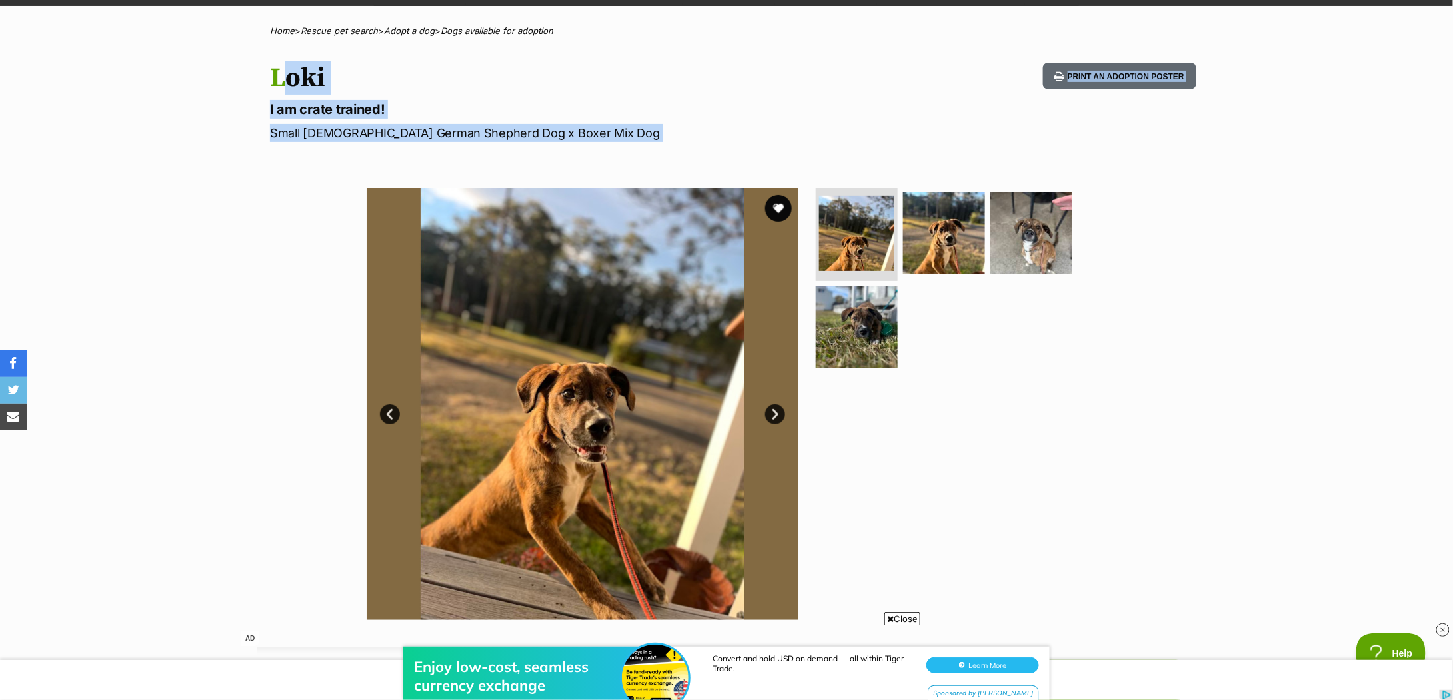
drag, startPoint x: 259, startPoint y: 72, endPoint x: 571, endPoint y: 149, distance: 321.2
copy section "[PERSON_NAME] I am crate trained! Small [DEMOGRAPHIC_DATA] German Shepherd Dog …"
click at [521, 100] on p "I am crate trained!" at bounding box center [552, 109] width 564 height 19
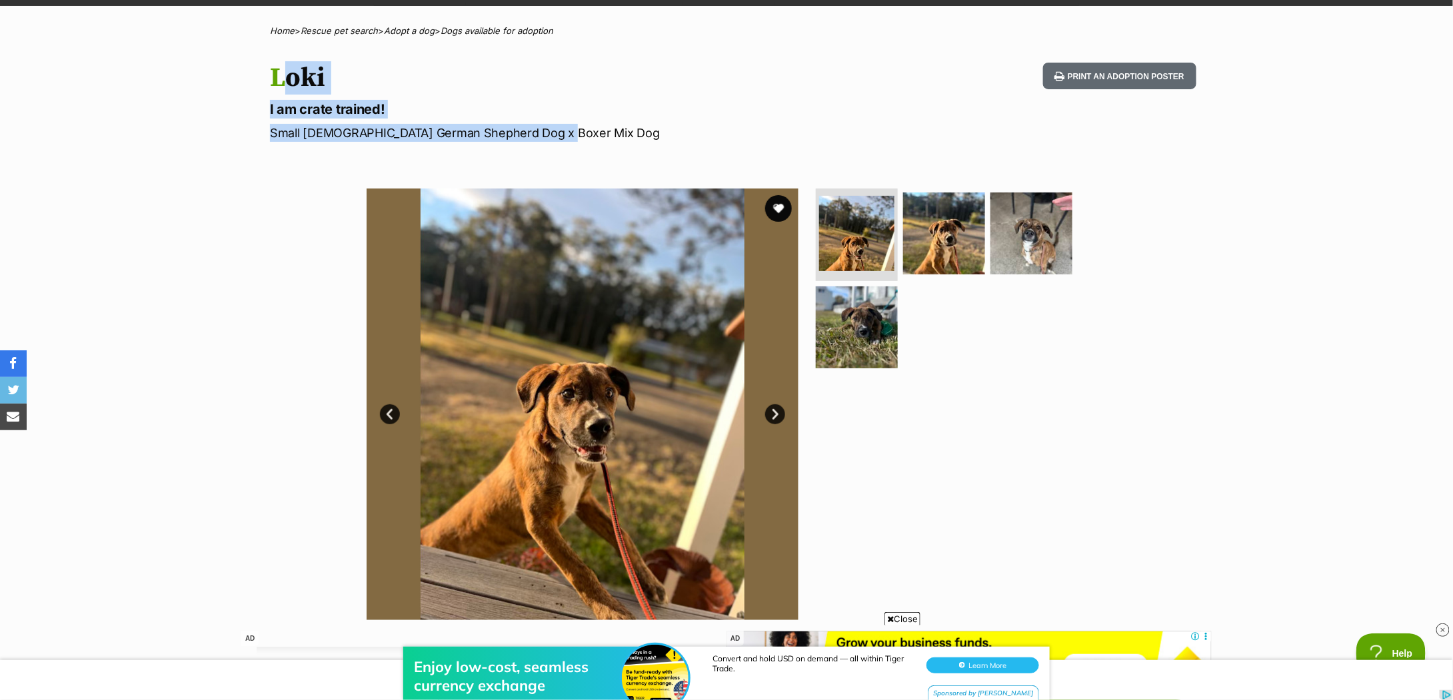
drag, startPoint x: 556, startPoint y: 138, endPoint x: 225, endPoint y: 81, distance: 336.1
copy hgroup "[PERSON_NAME] I am crate trained! Small [DEMOGRAPHIC_DATA] German Shepherd Dog …"
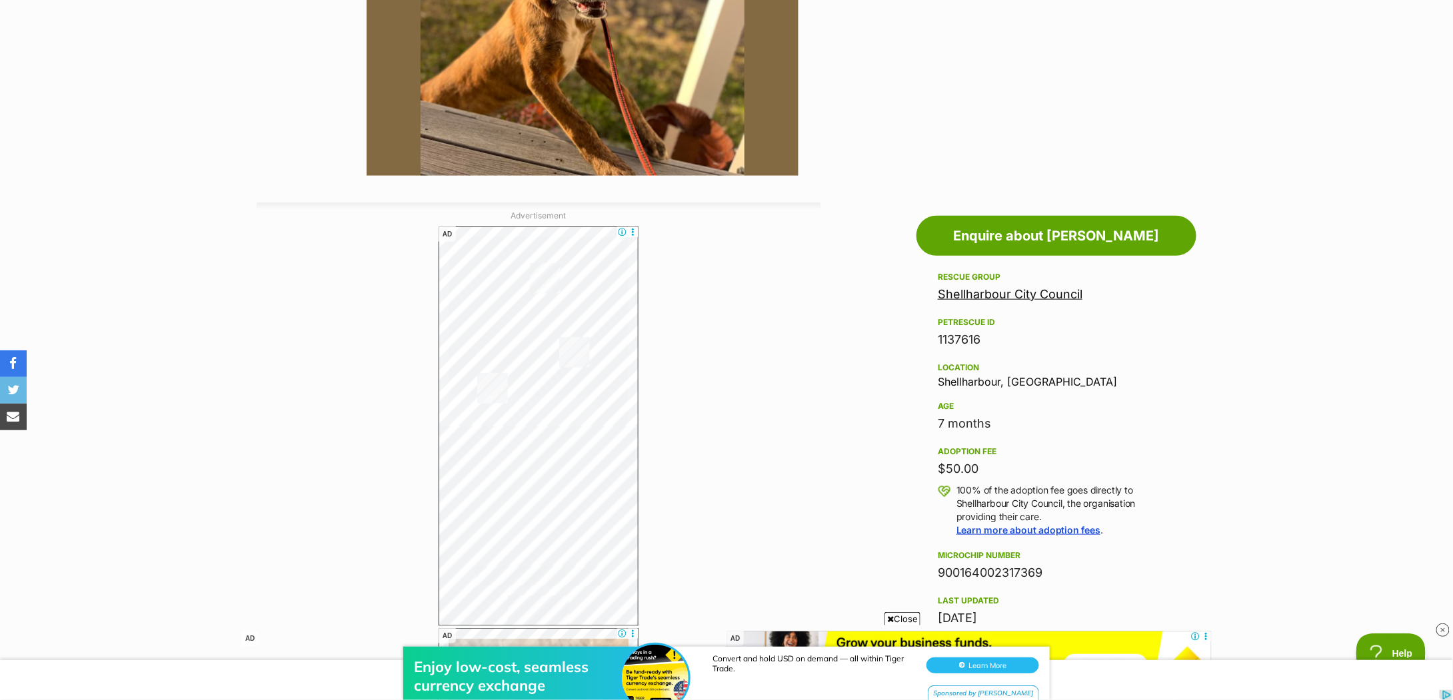
scroll to position [622, 0]
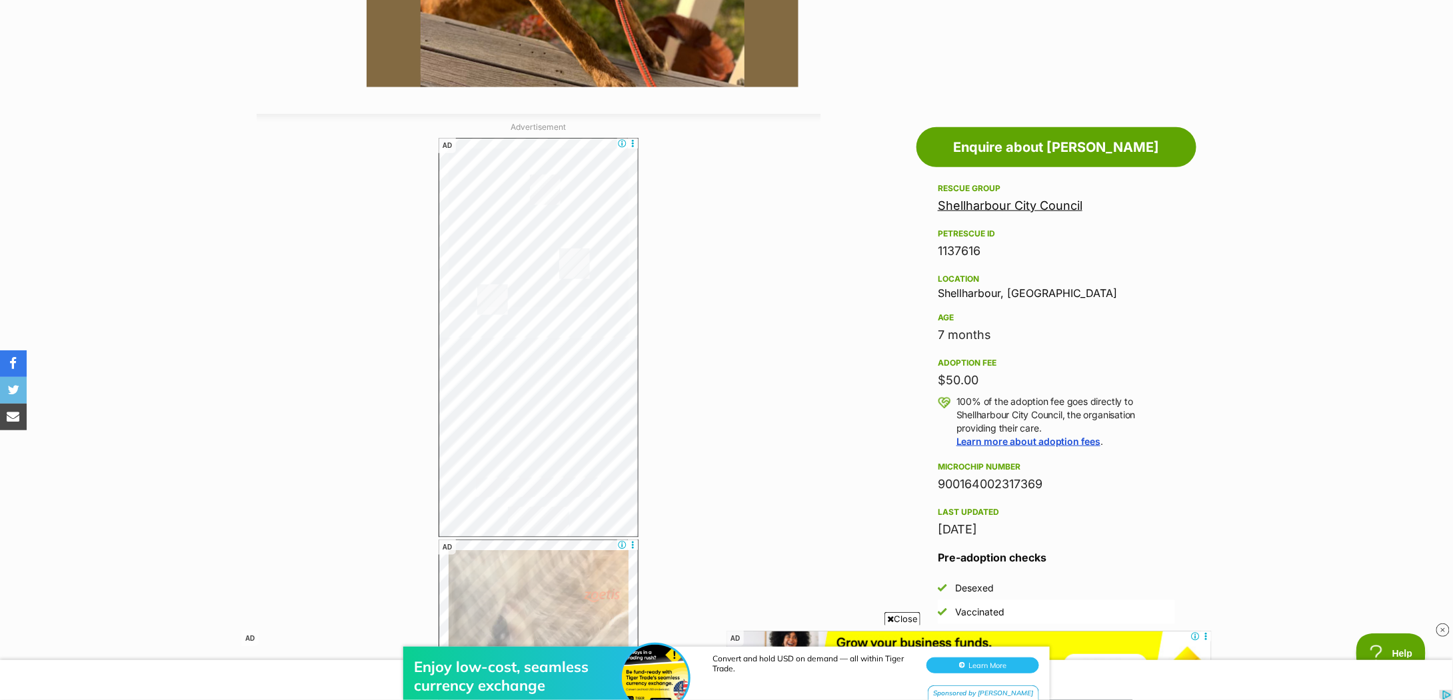
click at [964, 334] on div "7 months" at bounding box center [1056, 335] width 237 height 19
copy div "7 months"
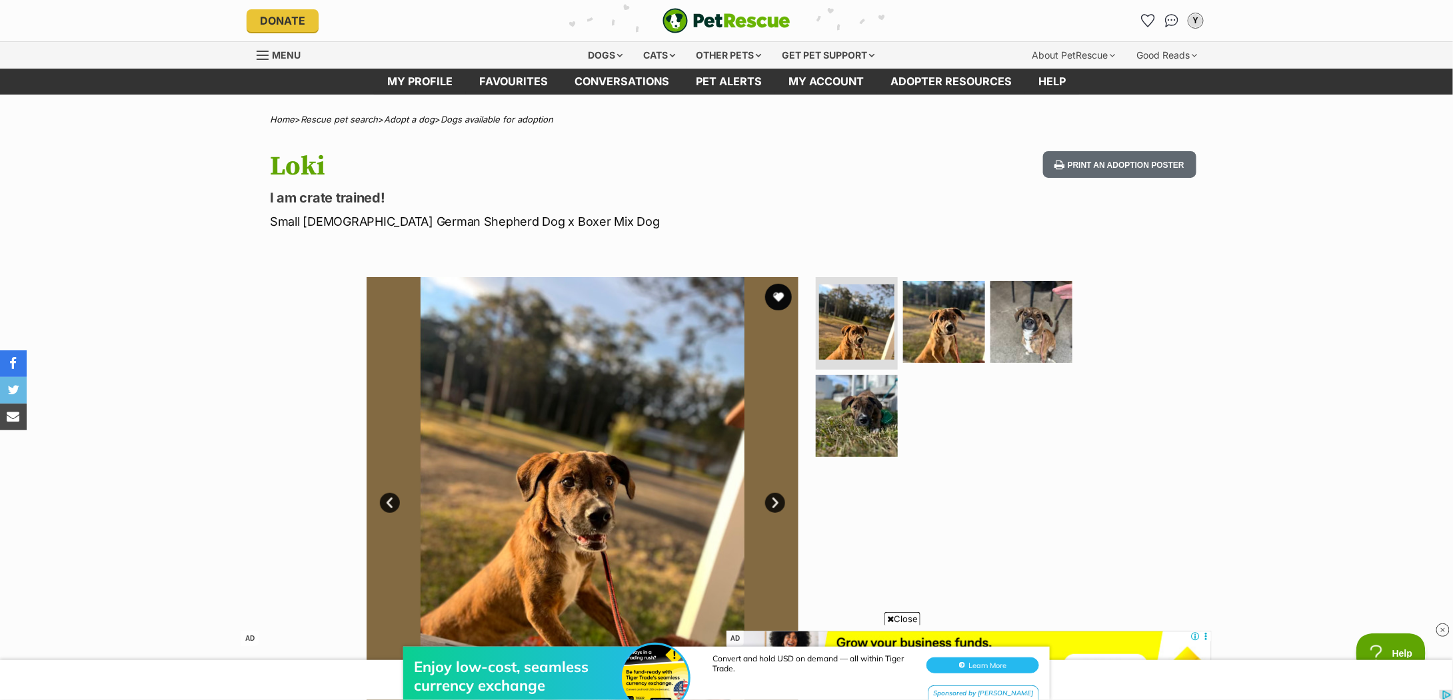
scroll to position [533, 0]
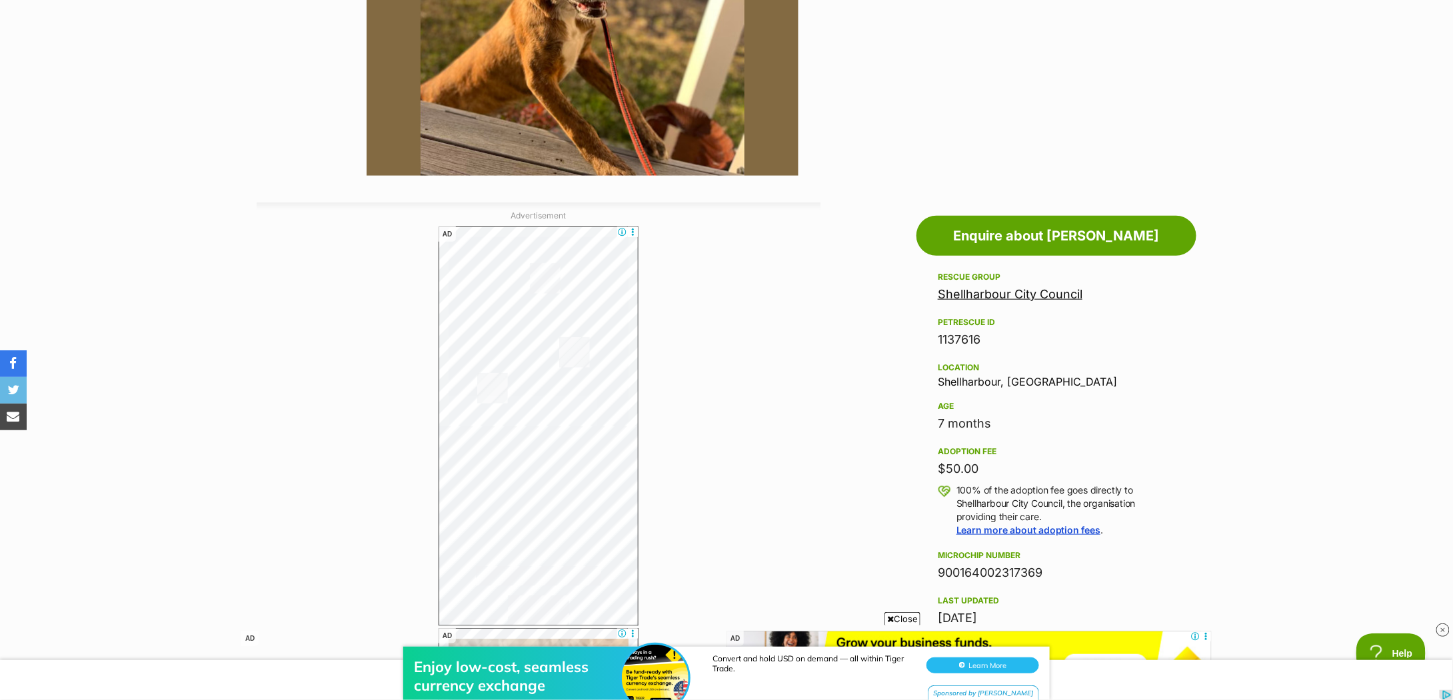
click at [958, 470] on div "$50.00" at bounding box center [1056, 469] width 237 height 19
copy div "$50.00"
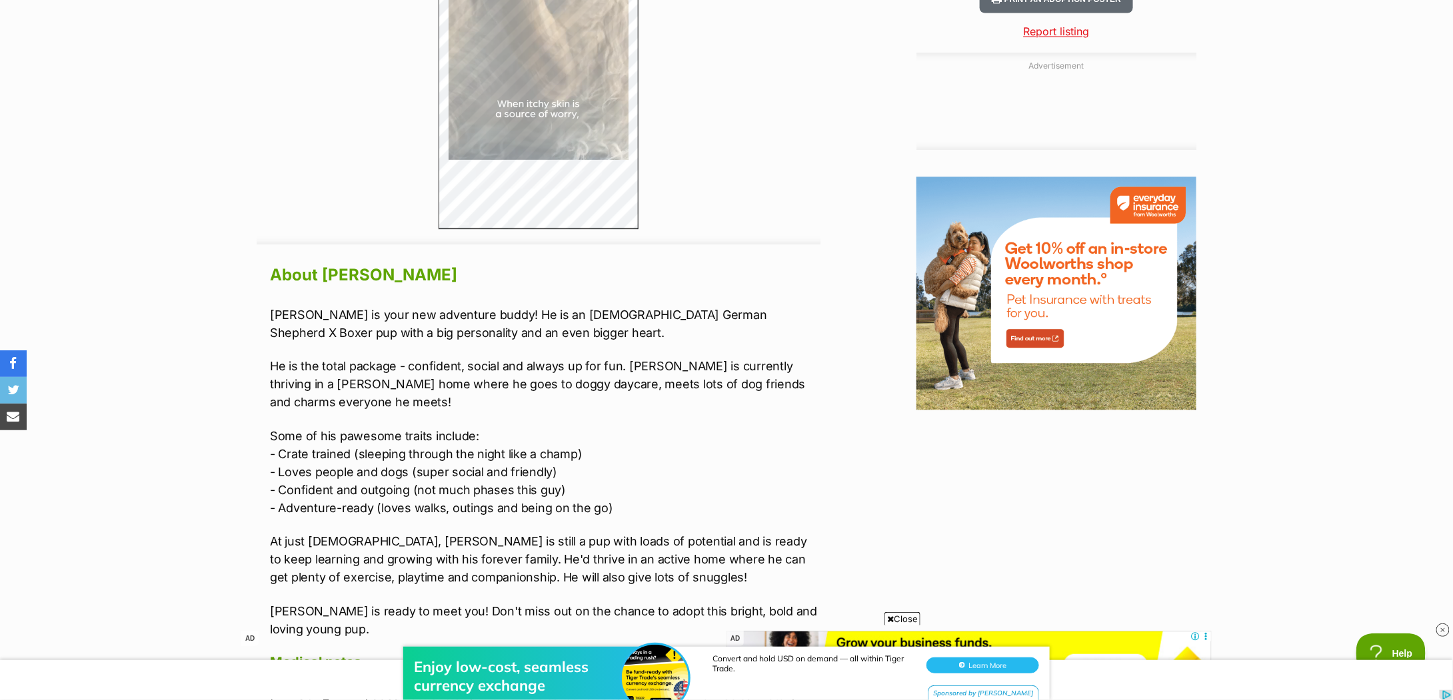
scroll to position [1510, 0]
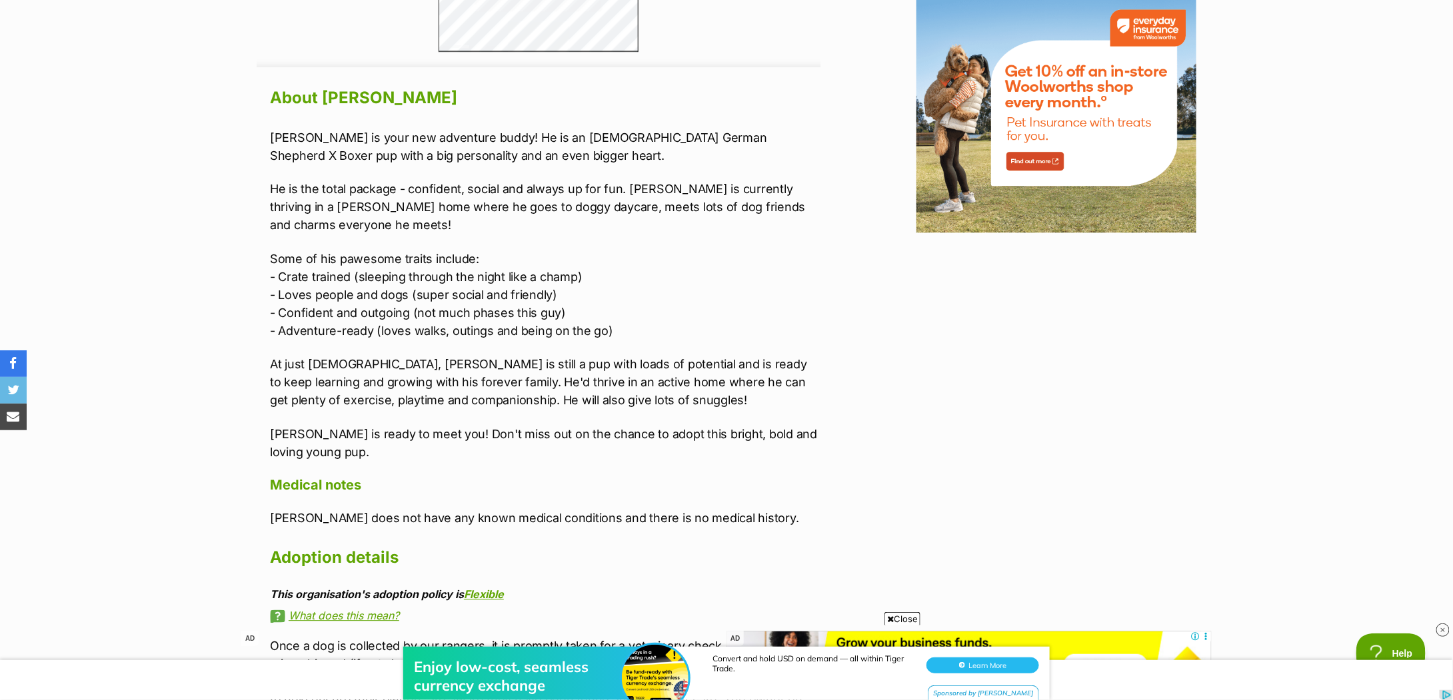
click at [341, 261] on p "Some of his pawesome traits include: - Crate trained (sleeping through the nigh…" at bounding box center [545, 295] width 550 height 90
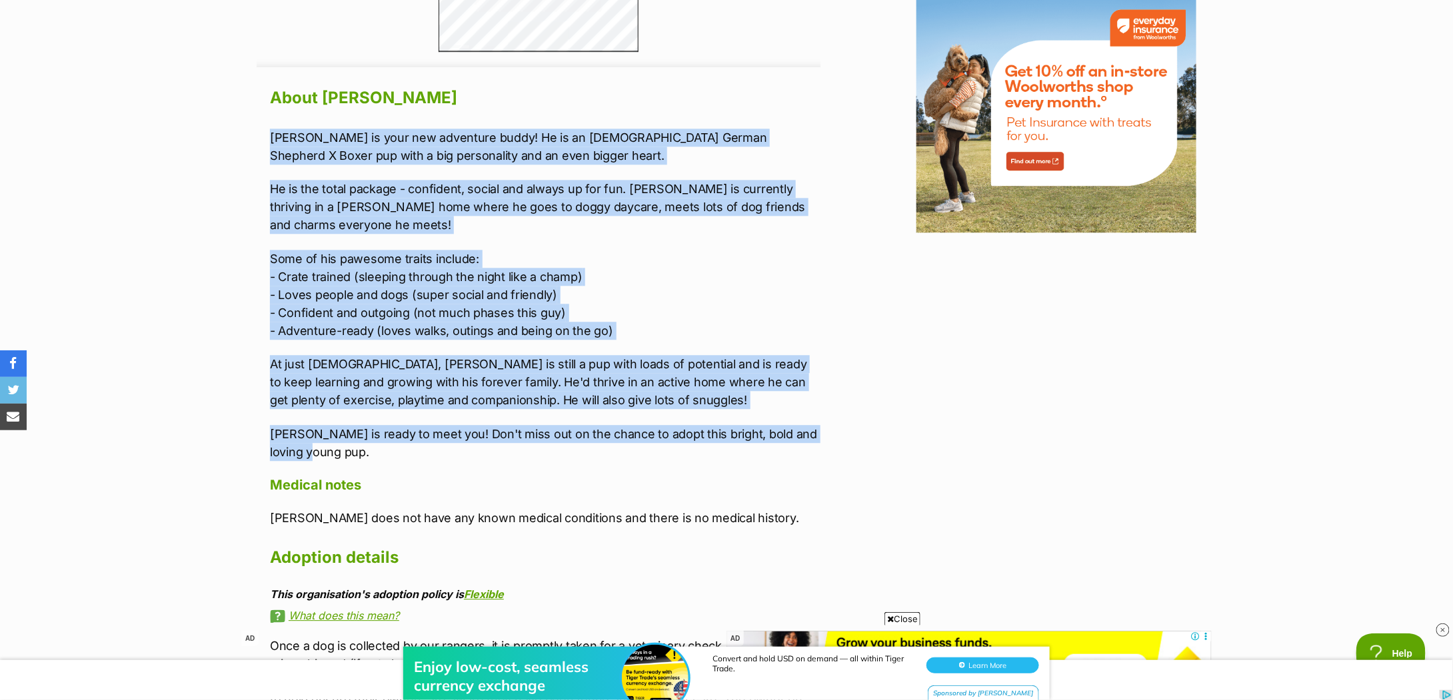
drag, startPoint x: 265, startPoint y: 139, endPoint x: 459, endPoint y: 434, distance: 354.1
click at [459, 434] on div "About Loki Loki is your new adventure buddy! He is an 8-month-old German Shephe…" at bounding box center [539, 449] width 564 height 732
copy div "Loki is your new adventure buddy! He is an 8-month-old German Shepherd X Boxer …"
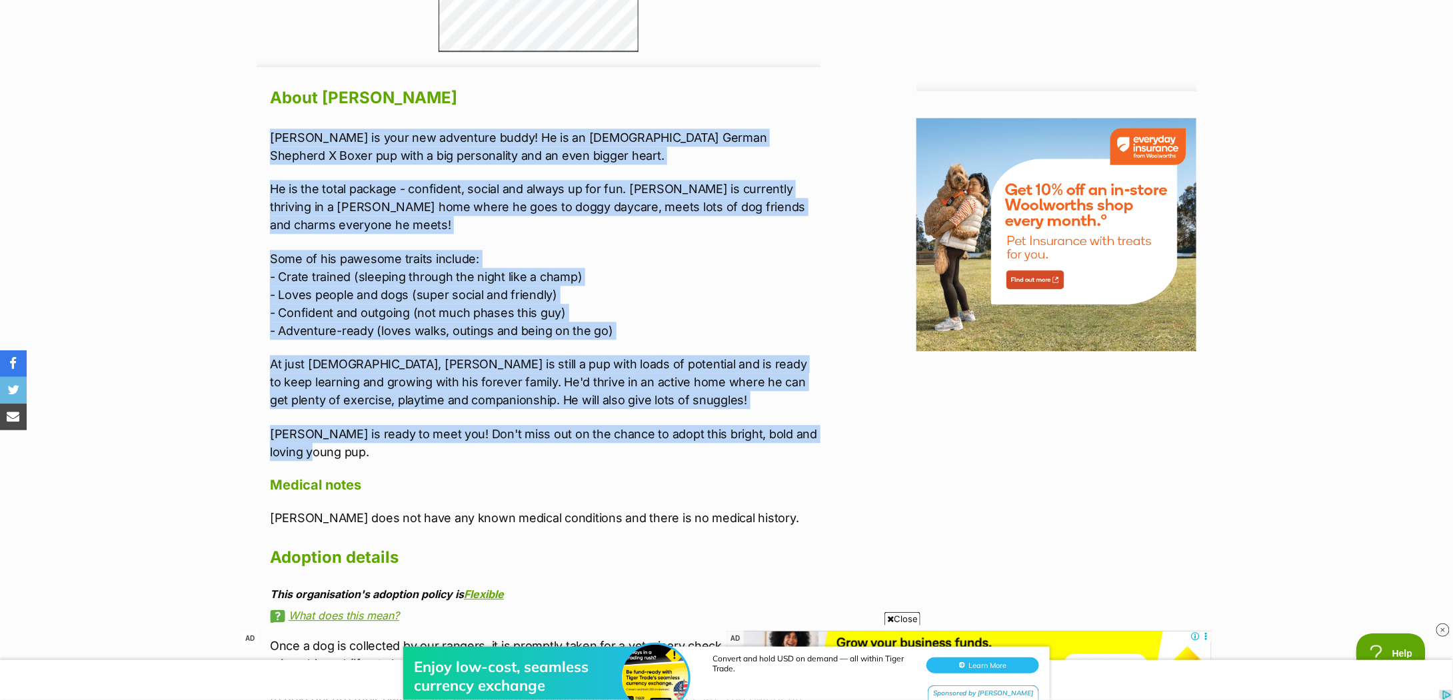
click at [701, 355] on p "At just 8 months old, Loki is still a pup with loads of potential and is ready …" at bounding box center [545, 382] width 550 height 54
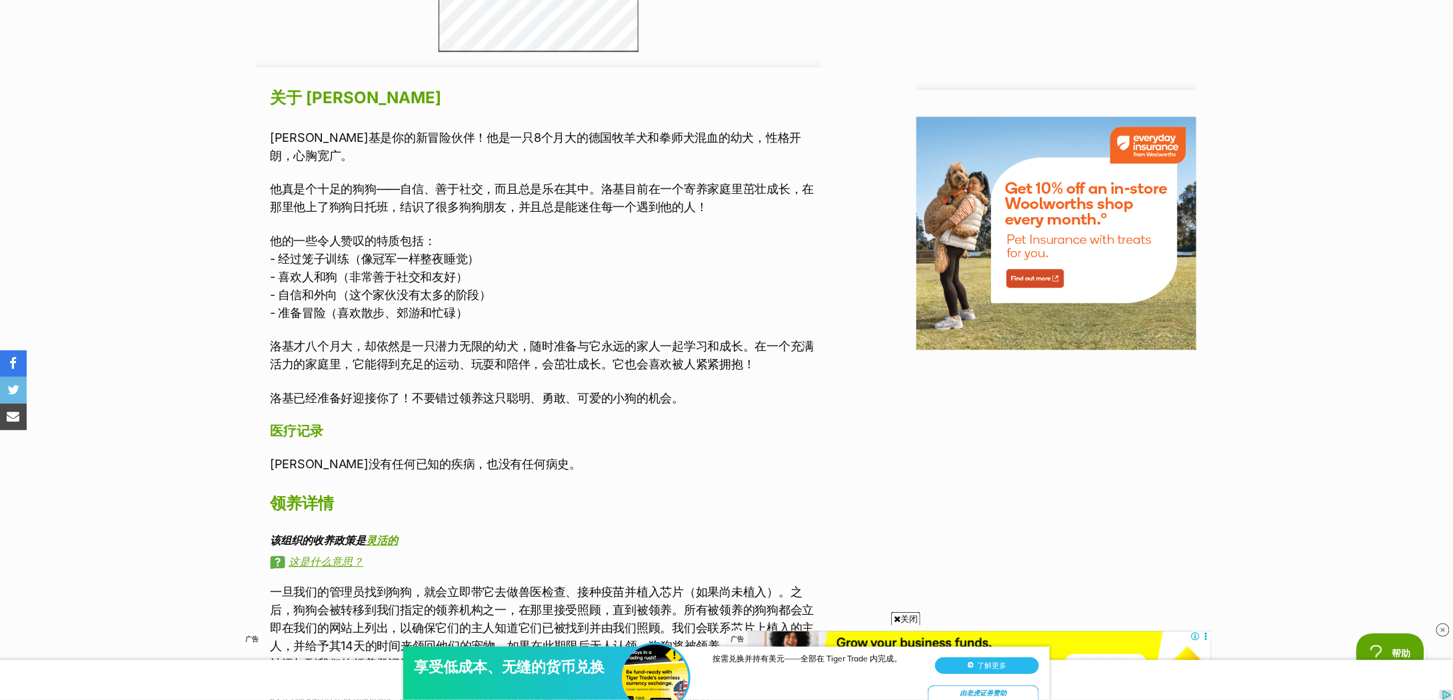
click at [572, 261] on p "他的一些令人赞叹的特质包括： - 经过笼子训练（像冠军一样整夜睡觉） - 喜欢人和狗（非常善于社交和友好） - 自信和外向（这个家伙没有太多的阶段） - 准备…" at bounding box center [545, 277] width 550 height 90
